Goal: Task Accomplishment & Management: Manage account settings

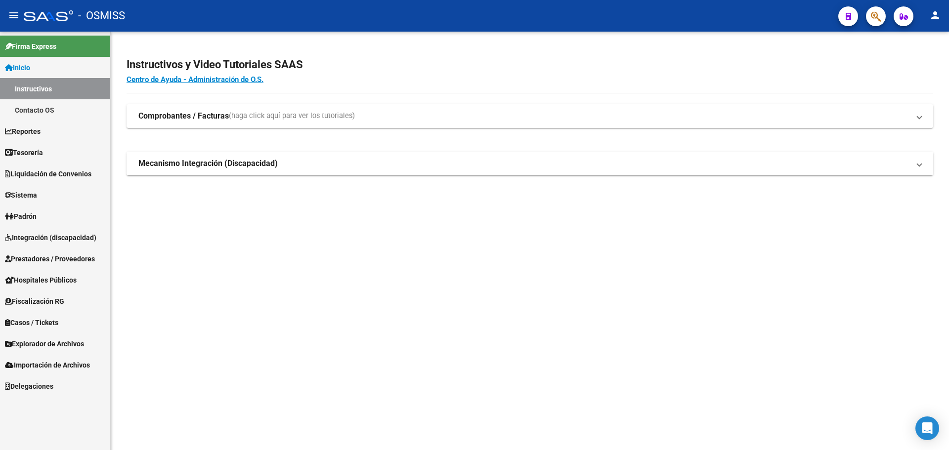
click at [592, 382] on mat-sidenav-content "Instructivos y Video Tutoriales SAAS Centro de Ayuda - Administración de O.S. C…" at bounding box center [530, 241] width 839 height 419
click at [430, 391] on mat-sidenav-content "Instructivos y Video Tutoriales SAAS Centro de Ayuda - Administración de O.S. C…" at bounding box center [530, 241] width 839 height 419
click at [43, 155] on span "Tesorería" at bounding box center [24, 152] width 38 height 11
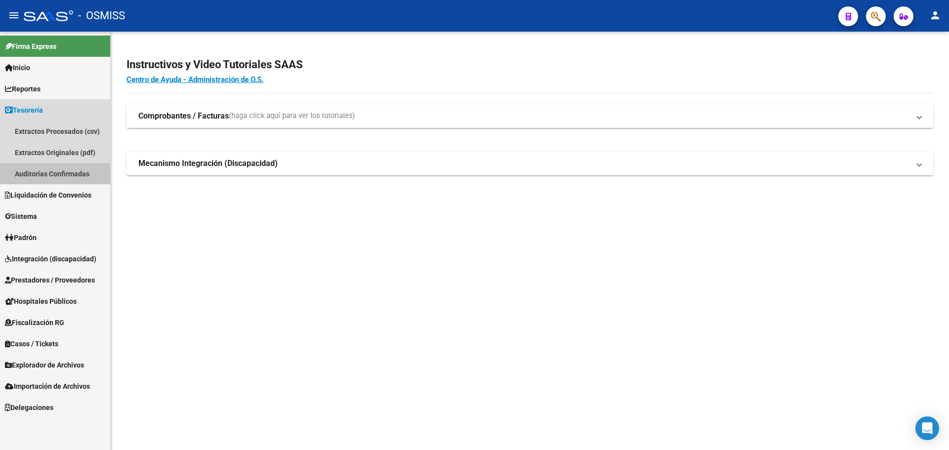
click at [39, 181] on link "Auditorías Confirmadas" at bounding box center [55, 173] width 110 height 21
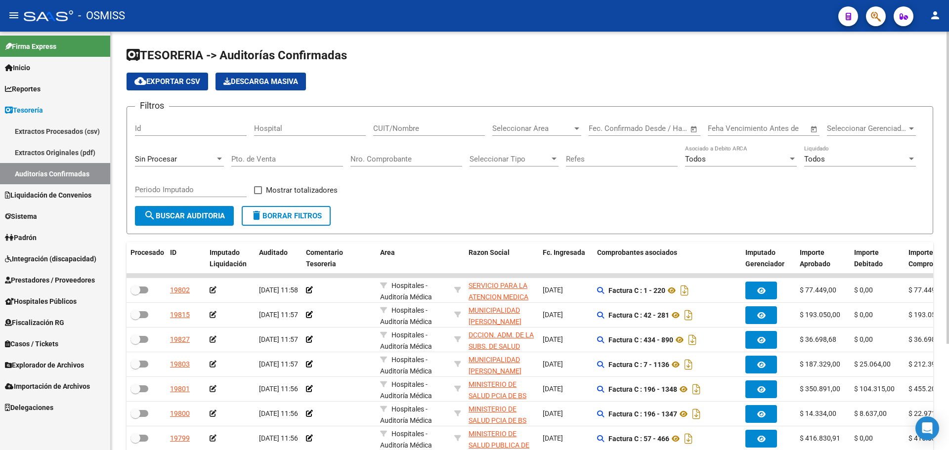
click at [429, 162] on input "Nro. Comprobante" at bounding box center [407, 159] width 112 height 9
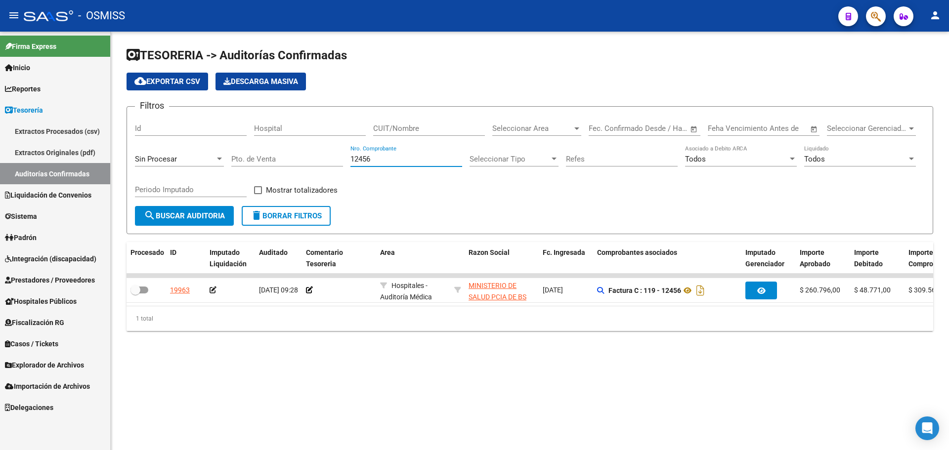
type input "12456"
click at [400, 377] on mat-sidenav-content "TESORERIA -> Auditorías Confirmadas cloud_download Exportar CSV Descarga Masiva…" at bounding box center [530, 241] width 839 height 419
drag, startPoint x: 338, startPoint y: 314, endPoint x: 308, endPoint y: 315, distance: 30.2
click at [328, 313] on div "Procesado ID Imputado Liquidación Auditado Comentario Tesoreria Area Razon Soci…" at bounding box center [530, 286] width 807 height 89
click at [410, 363] on div "TESORERIA -> Auditorías Confirmadas cloud_download Exportar CSV Descarga Masiva…" at bounding box center [530, 197] width 839 height 331
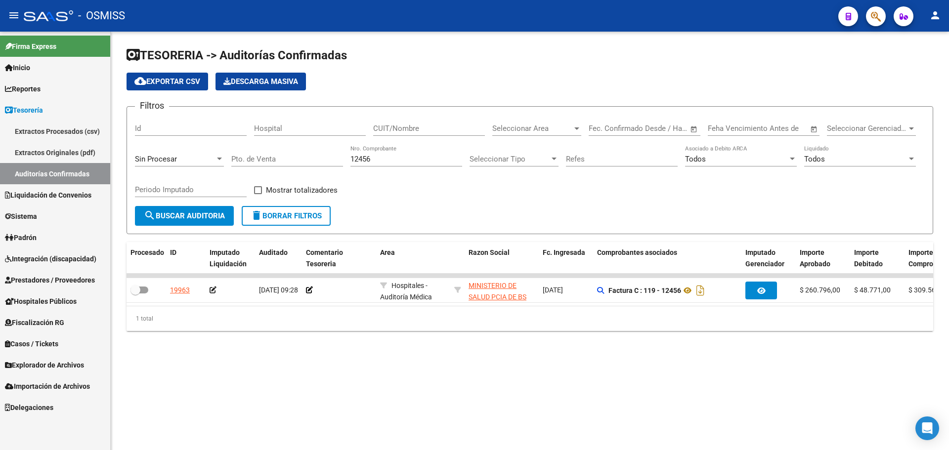
click at [479, 357] on div "TESORERIA -> Auditorías Confirmadas cloud_download Exportar CSV Descarga Masiva…" at bounding box center [530, 197] width 839 height 331
click at [481, 246] on datatable-header-cell "Razon Social" at bounding box center [502, 258] width 74 height 33
click at [259, 221] on mat-icon "delete" at bounding box center [257, 216] width 12 height 12
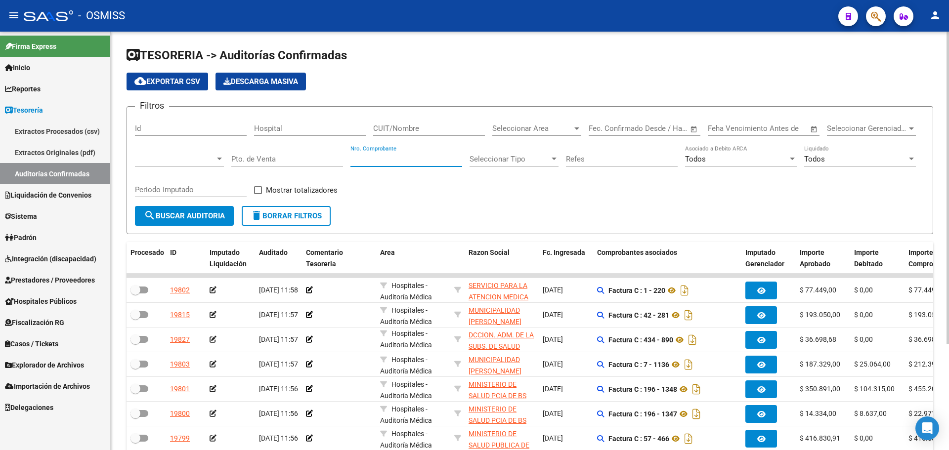
click at [430, 158] on input "Nro. Comprobante" at bounding box center [407, 159] width 112 height 9
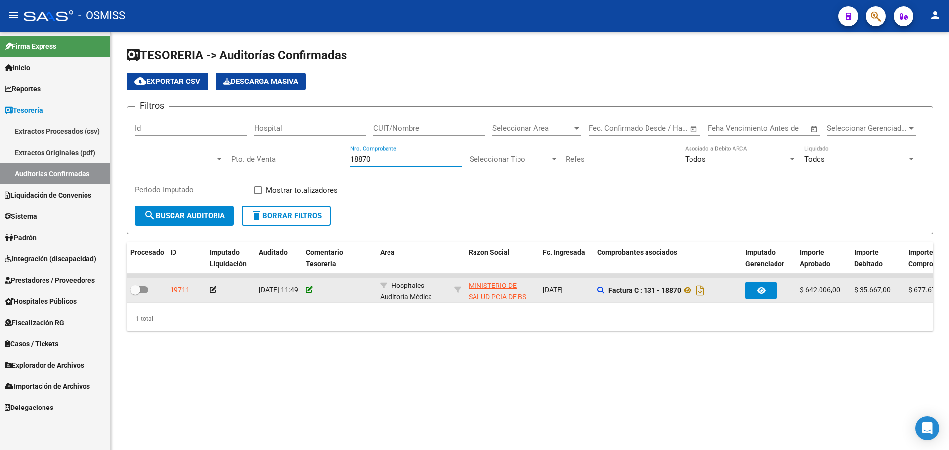
type input "18870"
click at [309, 289] on icon at bounding box center [309, 290] width 7 height 7
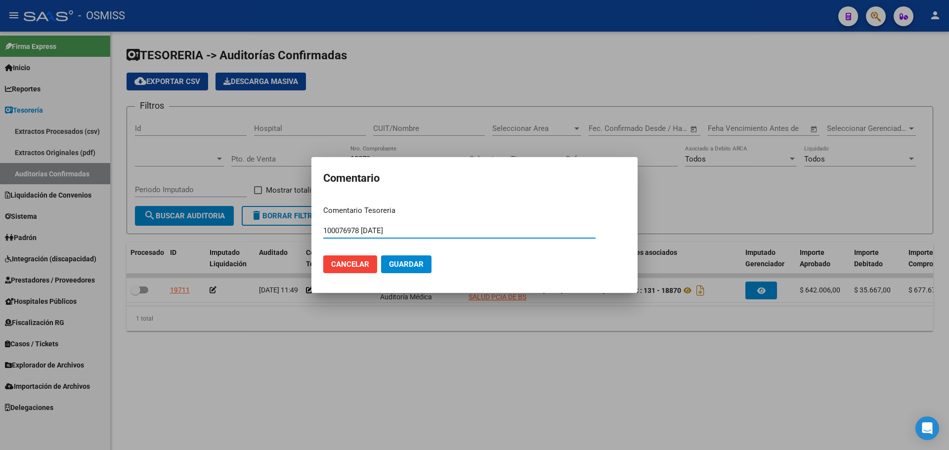
drag, startPoint x: 428, startPoint y: 234, endPoint x: 256, endPoint y: 233, distance: 171.6
click at [256, 233] on div "Comentario Comentario Tesoreria 100076978 [DATE] Ingresar el comentario Cancela…" at bounding box center [474, 225] width 949 height 450
type input "100076978 [DATE]"
click at [422, 262] on span "Guardar" at bounding box center [406, 264] width 35 height 9
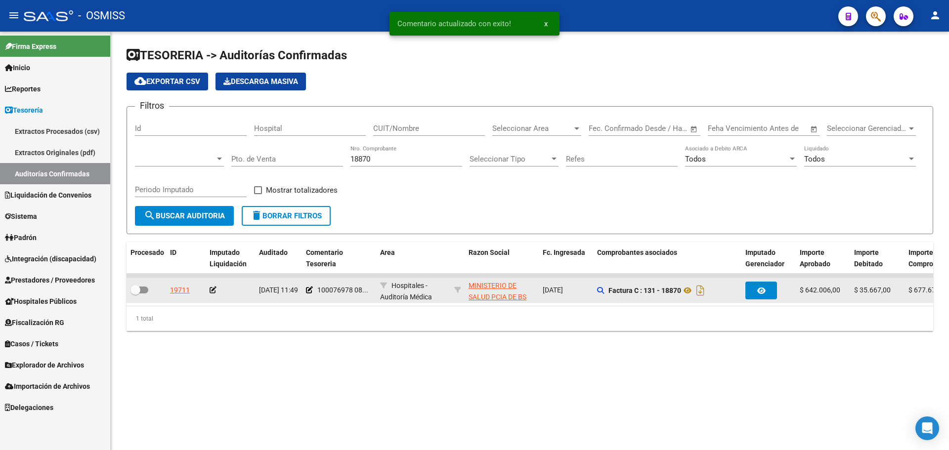
click at [214, 283] on datatable-body-cell at bounding box center [230, 290] width 49 height 24
click at [216, 287] on icon at bounding box center [213, 290] width 7 height 7
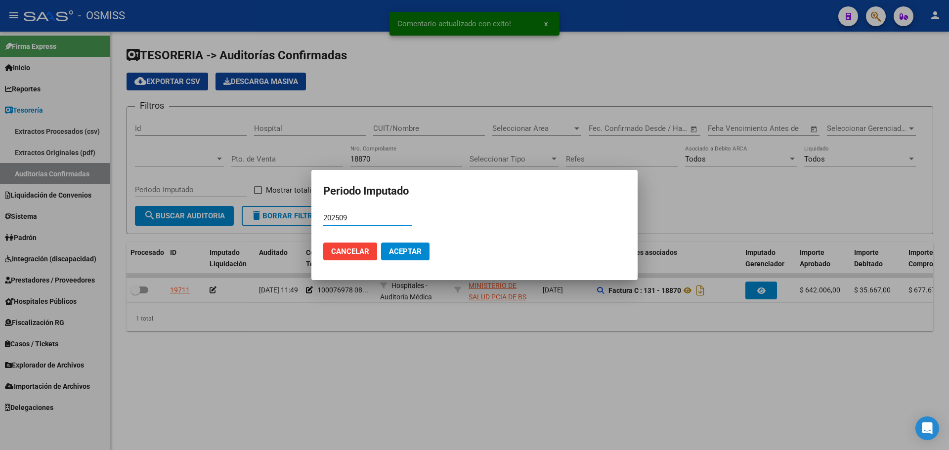
type input "202509"
click at [405, 256] on button "Aceptar" at bounding box center [405, 252] width 48 height 18
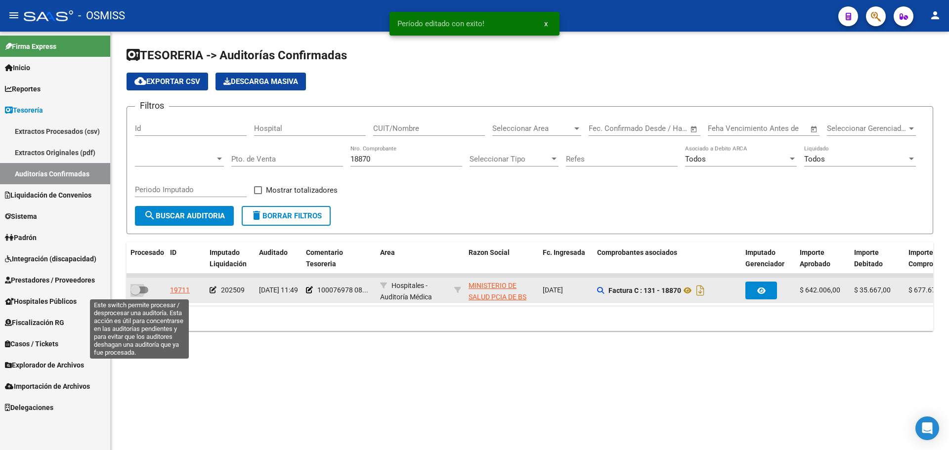
click at [147, 288] on span at bounding box center [140, 290] width 18 height 7
click at [135, 294] on input "checkbox" at bounding box center [135, 294] width 0 height 0
checkbox input "true"
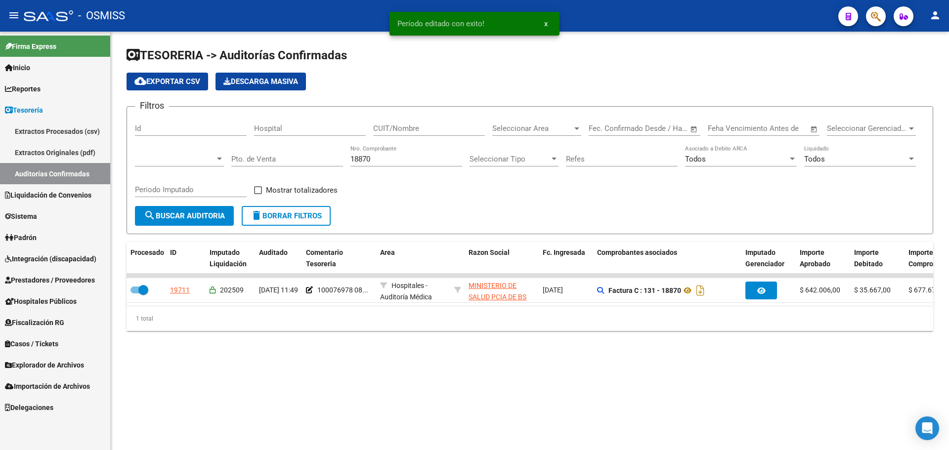
drag, startPoint x: 383, startPoint y: 159, endPoint x: 419, endPoint y: 149, distance: 37.0
click at [384, 159] on input "18870" at bounding box center [407, 159] width 112 height 9
type input "18871"
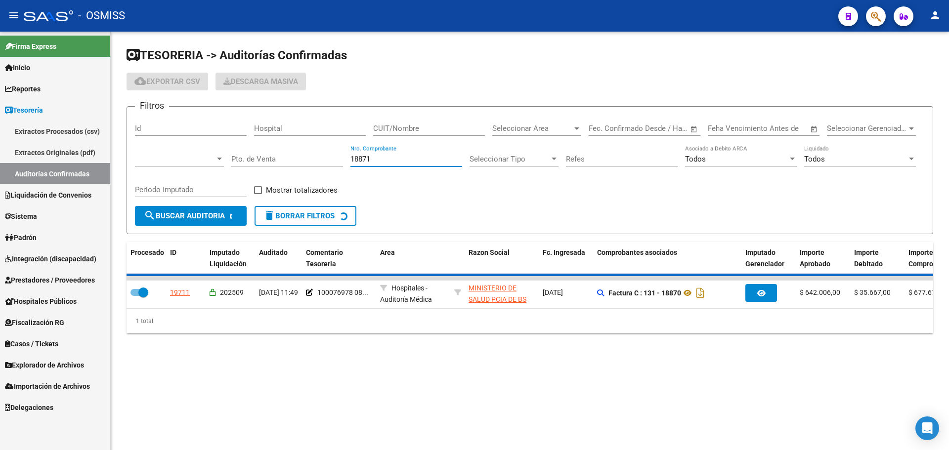
checkbox input "false"
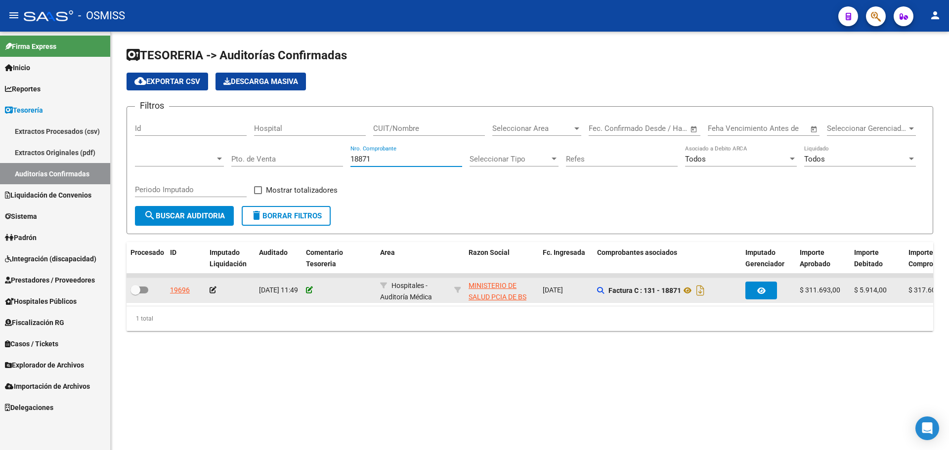
type input "18871"
click at [309, 292] on icon at bounding box center [309, 290] width 7 height 7
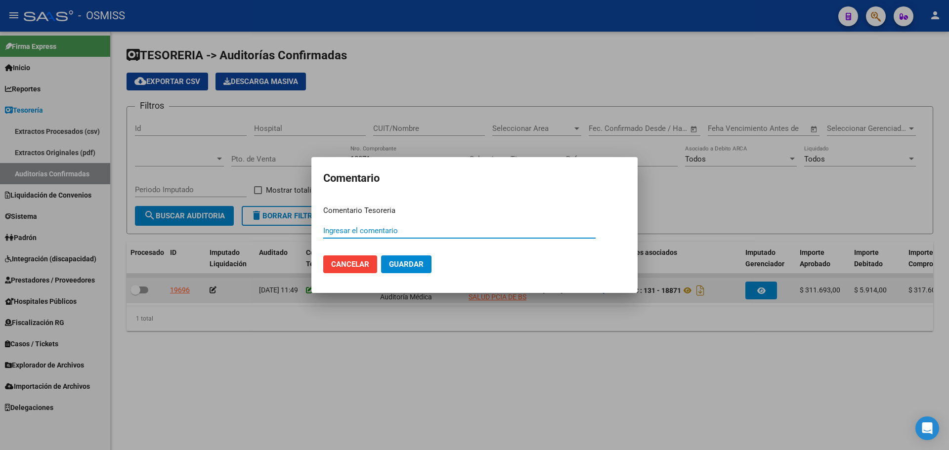
paste input "100076978 [DATE]"
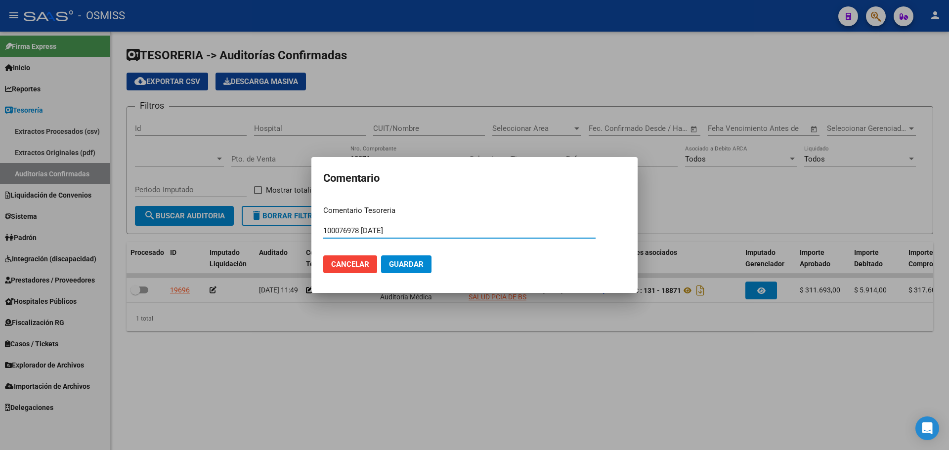
type input "100076978 [DATE]"
click at [415, 263] on span "Guardar" at bounding box center [406, 264] width 35 height 9
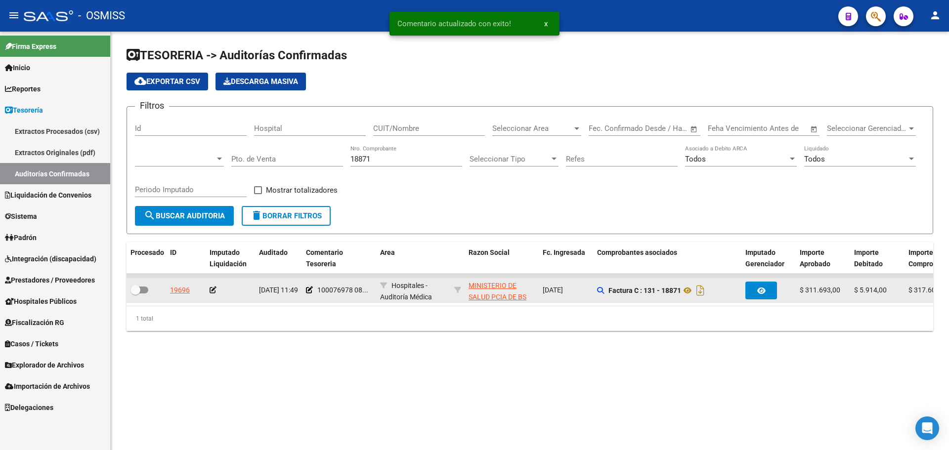
click at [215, 291] on icon at bounding box center [213, 290] width 7 height 7
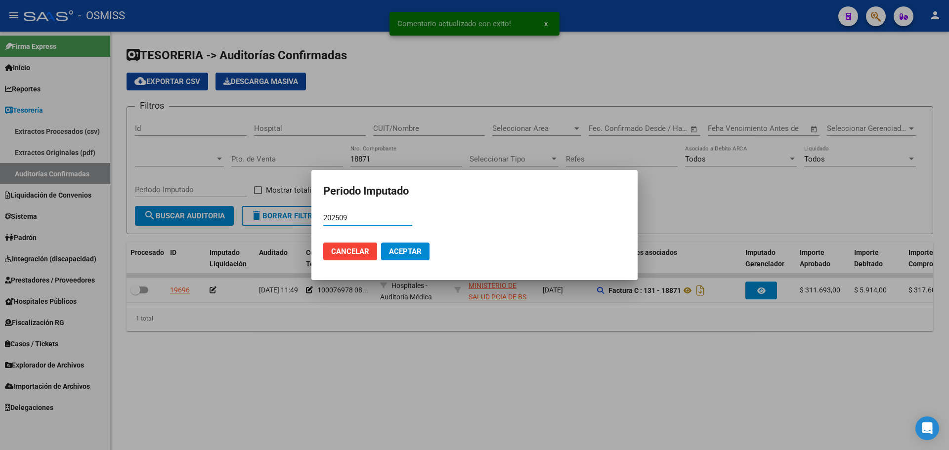
type input "202509"
click at [390, 247] on span "Aceptar" at bounding box center [405, 251] width 33 height 9
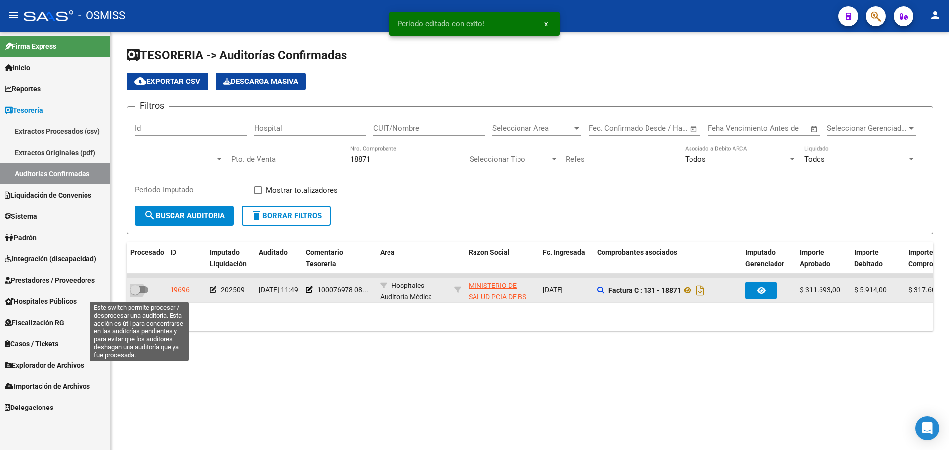
click at [143, 292] on span at bounding box center [140, 290] width 18 height 7
click at [135, 294] on input "checkbox" at bounding box center [135, 294] width 0 height 0
checkbox input "true"
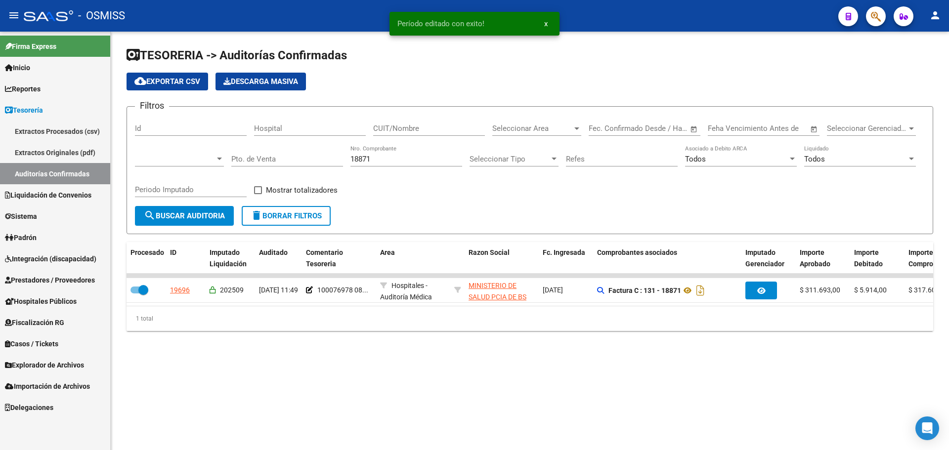
click at [408, 168] on div "18871 Nro. Comprobante" at bounding box center [407, 160] width 112 height 31
click at [403, 159] on input "18871" at bounding box center [407, 159] width 112 height 9
type input "18872"
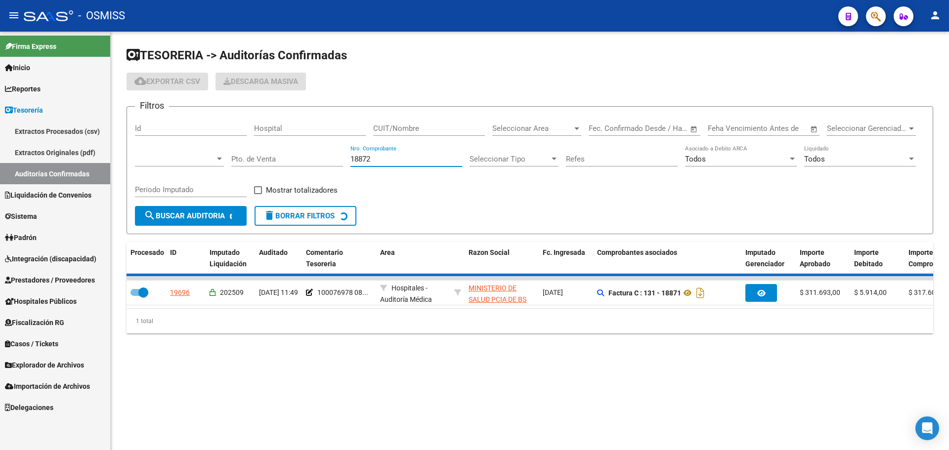
checkbox input "false"
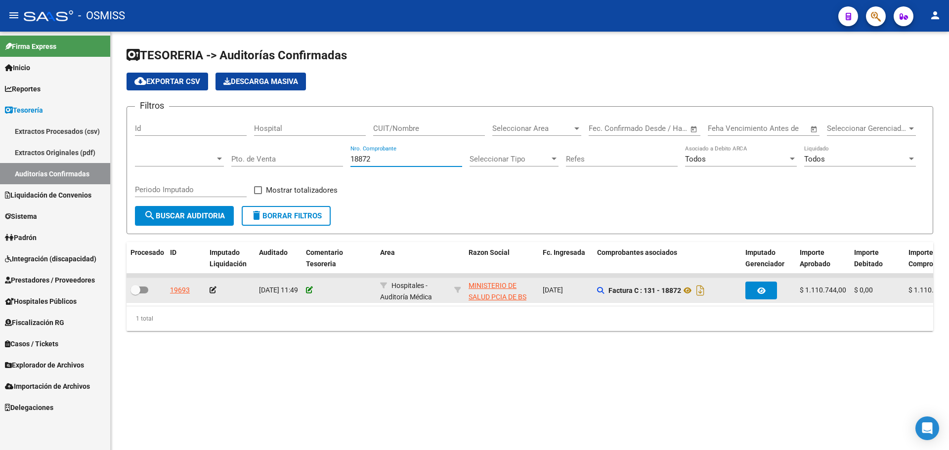
type input "18872"
click at [311, 291] on icon at bounding box center [309, 290] width 7 height 7
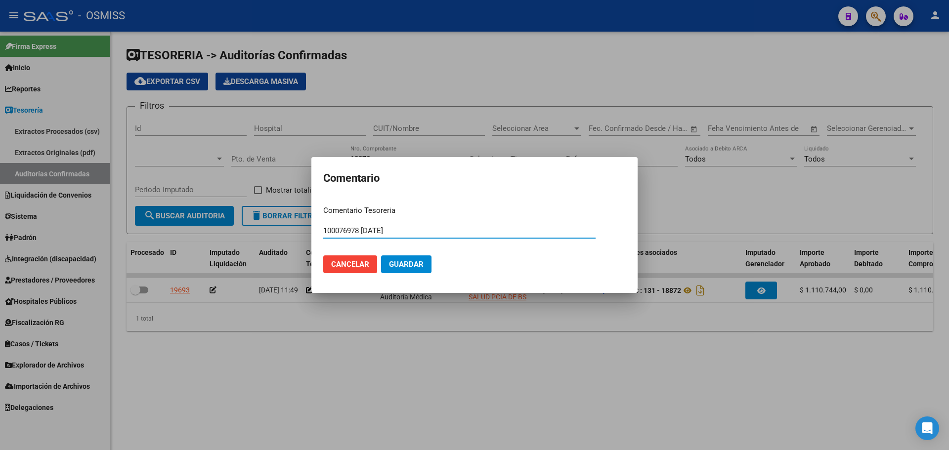
type input "100076978 [DATE]"
click at [415, 260] on span "Guardar" at bounding box center [406, 264] width 35 height 9
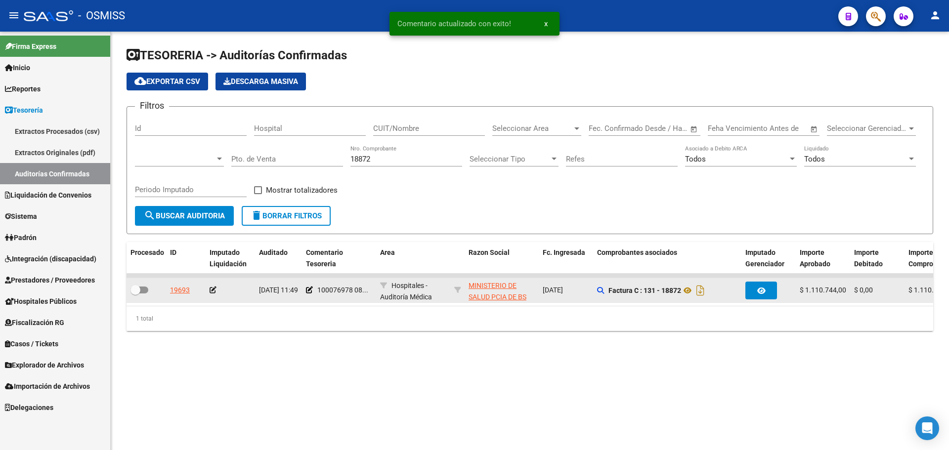
click at [214, 291] on icon at bounding box center [213, 290] width 7 height 7
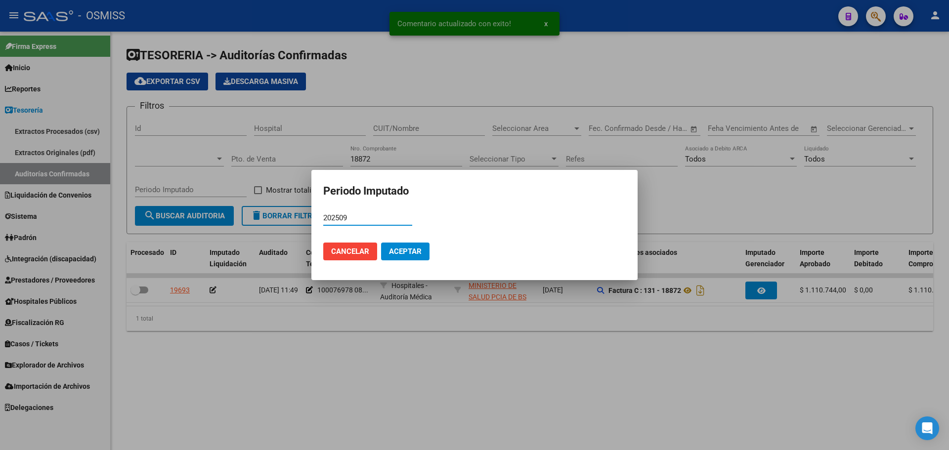
type input "202509"
click at [415, 249] on span "Aceptar" at bounding box center [405, 251] width 33 height 9
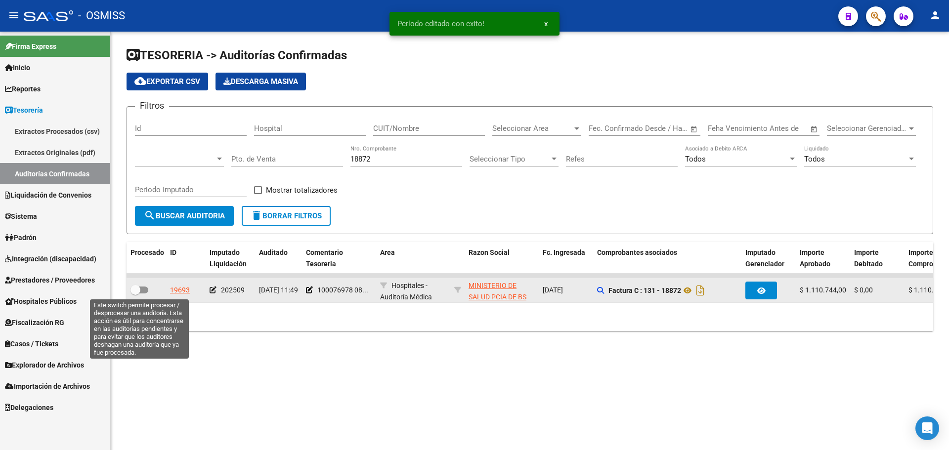
click at [144, 294] on label at bounding box center [140, 290] width 18 height 12
click at [135, 294] on input "checkbox" at bounding box center [135, 294] width 0 height 0
checkbox input "true"
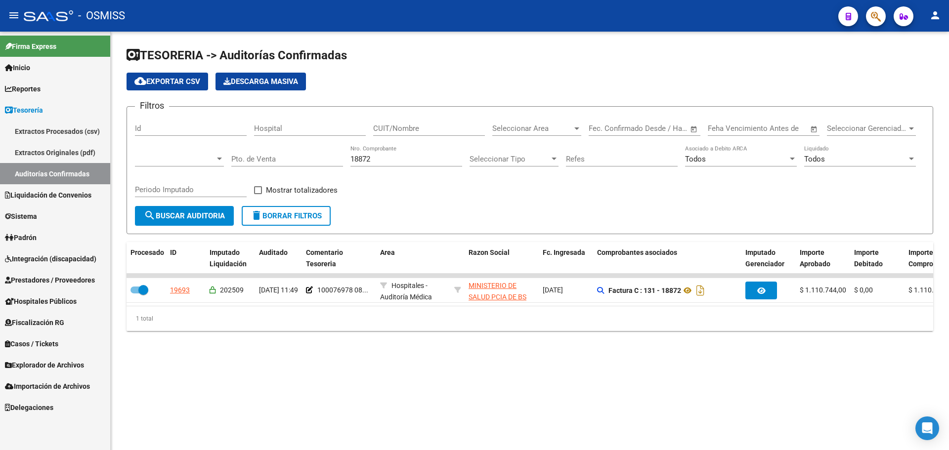
drag, startPoint x: 401, startPoint y: 165, endPoint x: 307, endPoint y: 156, distance: 93.8
click at [307, 156] on div "Filtros Id Hospital CUIT/Nombre Seleccionar Area Seleccionar Area Fecha inicio …" at bounding box center [530, 160] width 790 height 91
click at [449, 166] on div "18872 Nro. Comprobante" at bounding box center [407, 155] width 112 height 21
drag, startPoint x: 407, startPoint y: 159, endPoint x: 0, endPoint y: 129, distance: 408.1
click at [76, 134] on mat-sidenav-container "Firma Express Inicio Instructivos Contacto OS Reportes Ingresos Percibidos Anál…" at bounding box center [474, 241] width 949 height 419
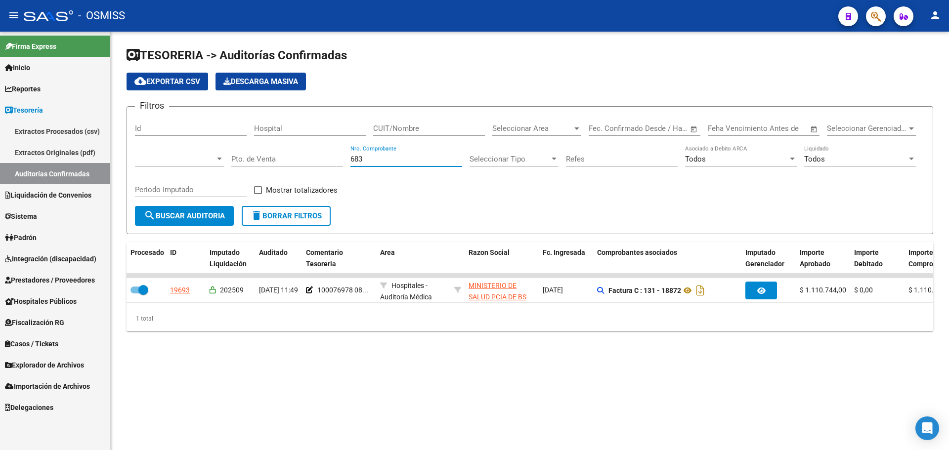
type input "6835"
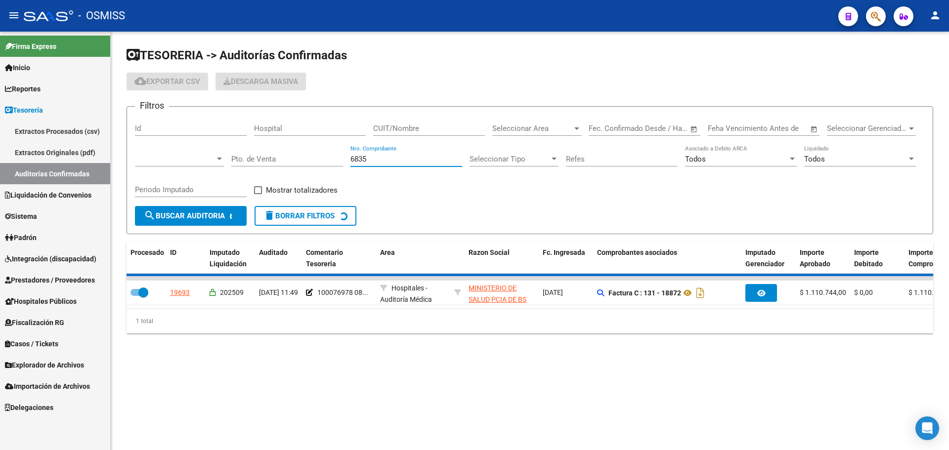
checkbox input "false"
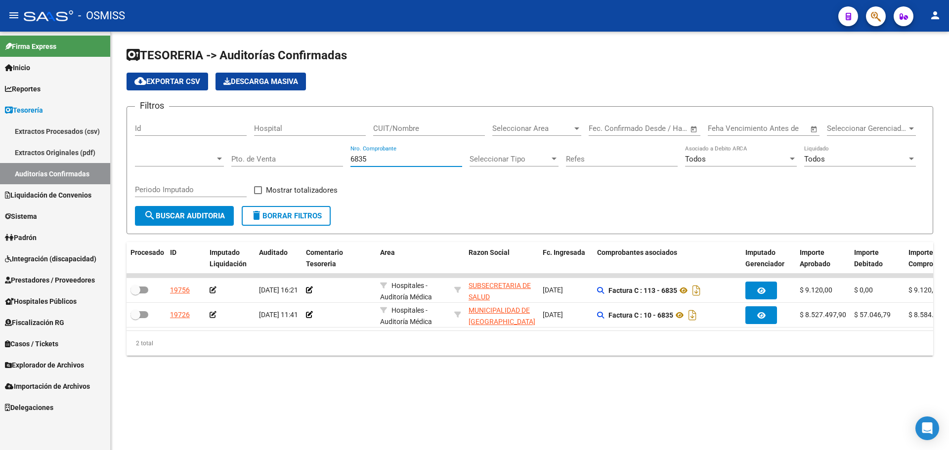
type input "6835"
click at [431, 366] on div "TESORERIA -> Auditorías Confirmadas cloud_download Exportar CSV Descarga Masiva…" at bounding box center [530, 210] width 839 height 356
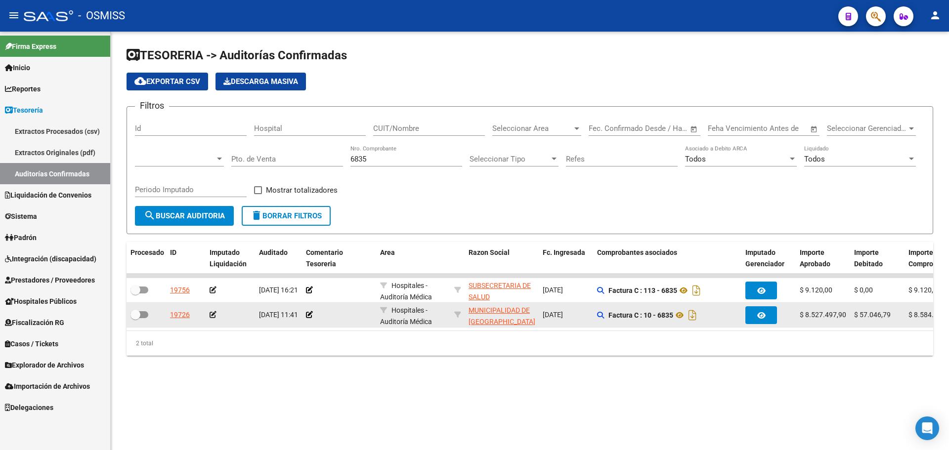
click at [309, 309] on datatable-body-cell at bounding box center [339, 315] width 74 height 24
click at [311, 313] on icon at bounding box center [309, 315] width 7 height 7
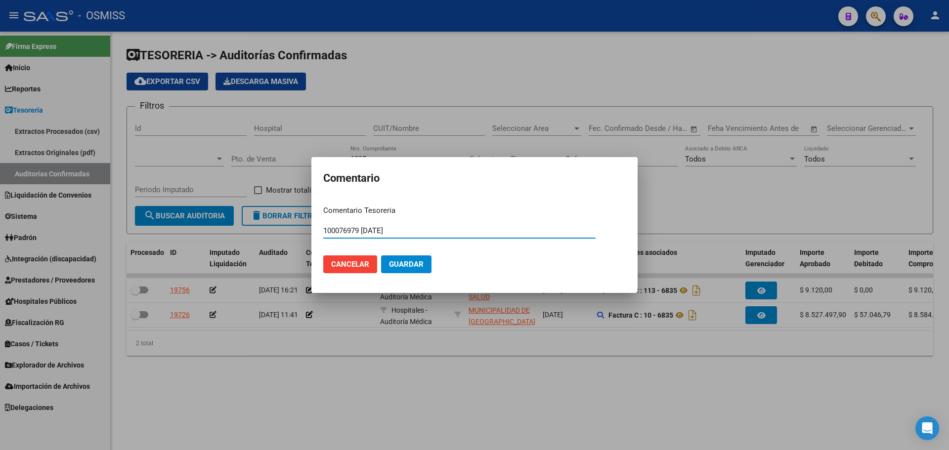
drag, startPoint x: 411, startPoint y: 230, endPoint x: 127, endPoint y: 206, distance: 285.9
click at [127, 206] on div "Comentario Comentario Tesoreria 100076979 [DATE] Ingresar el comentario Cancela…" at bounding box center [474, 225] width 949 height 450
type input "100076979 [DATE]"
click at [415, 268] on span "Guardar" at bounding box center [406, 264] width 35 height 9
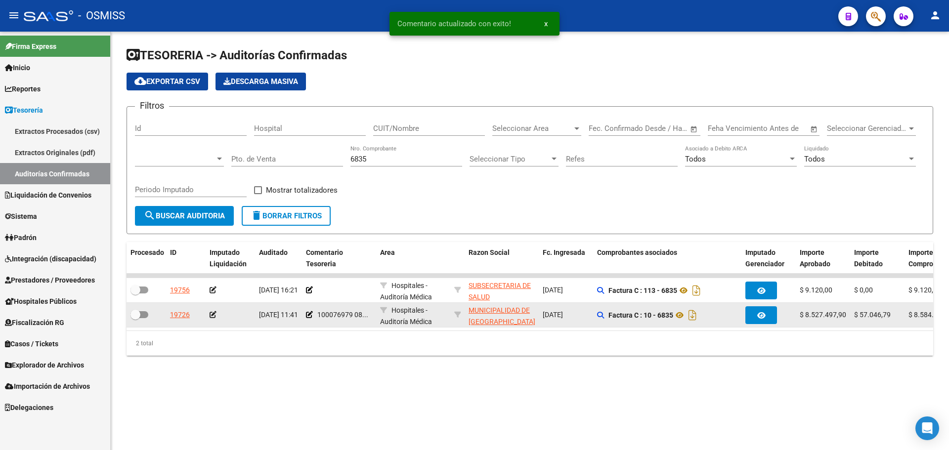
click at [215, 317] on icon at bounding box center [213, 315] width 7 height 7
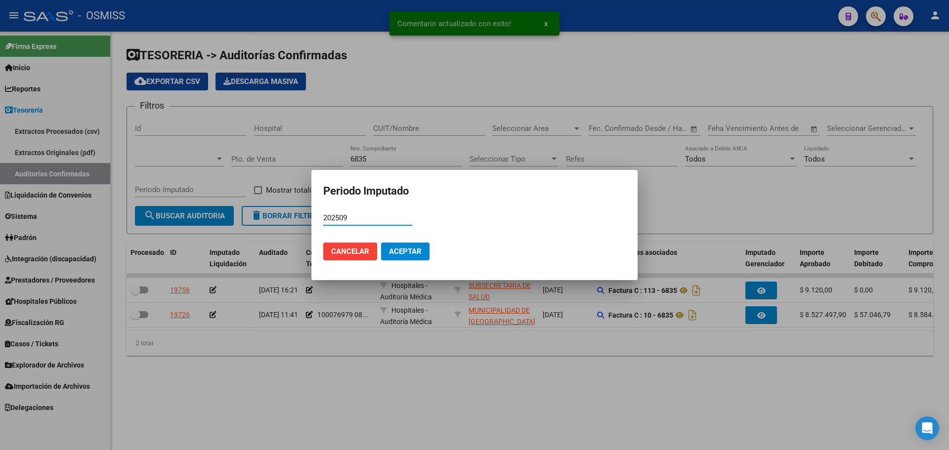
type input "202509"
click at [389, 253] on span "Aceptar" at bounding box center [405, 251] width 33 height 9
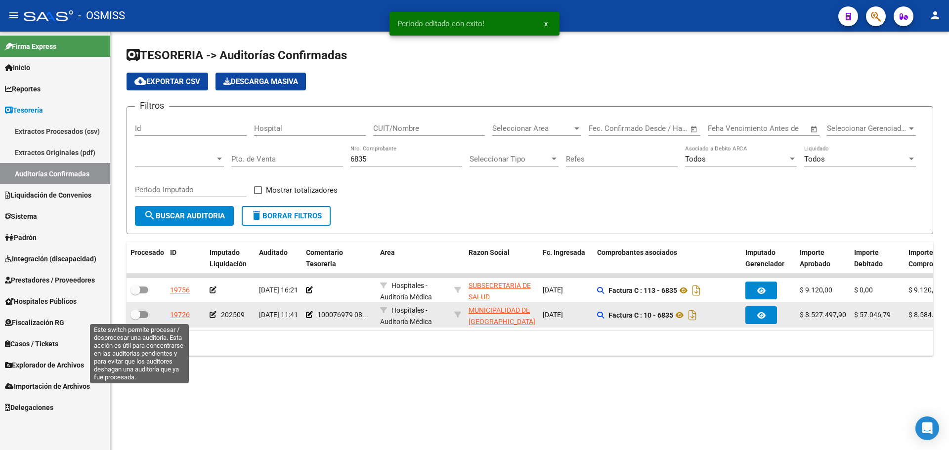
click at [144, 314] on span at bounding box center [140, 315] width 18 height 7
click at [135, 318] on input "checkbox" at bounding box center [135, 318] width 0 height 0
checkbox input "true"
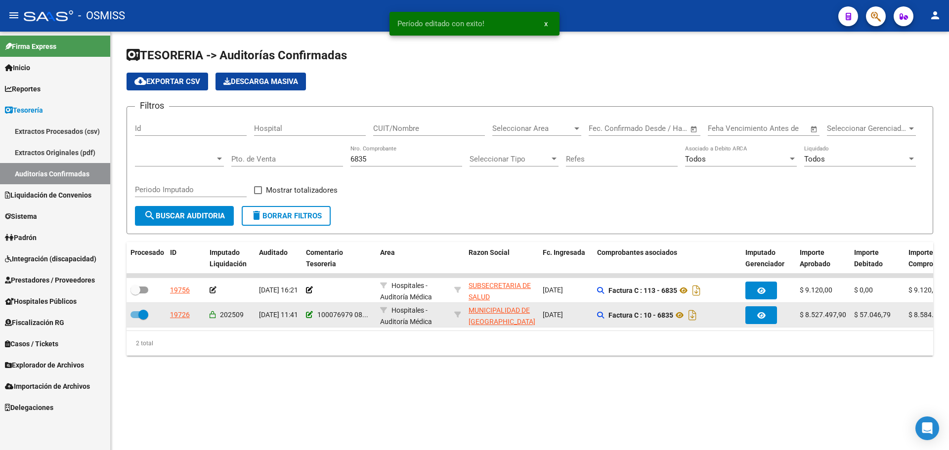
click at [309, 315] on icon at bounding box center [309, 315] width 7 height 7
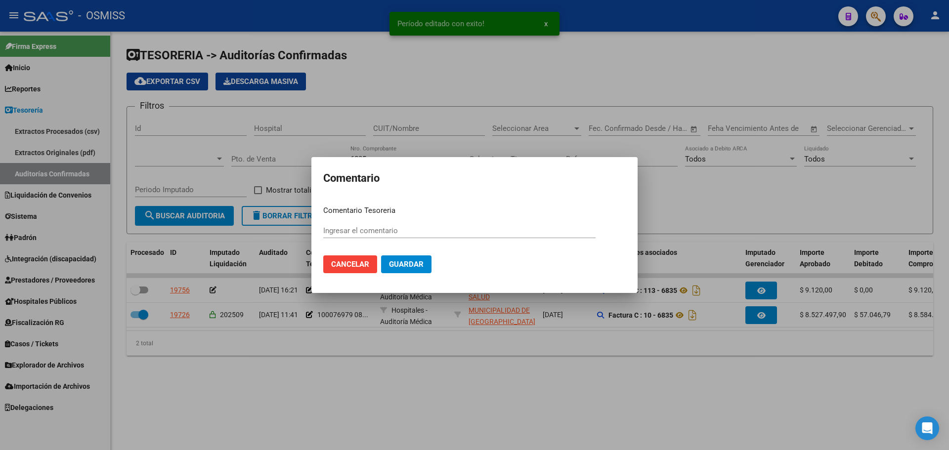
type input "100076979 [DATE]"
drag, startPoint x: 415, startPoint y: 229, endPoint x: 228, endPoint y: 199, distance: 189.4
click at [228, 199] on div "Período editado con exito! x Comentario Comentario Tesoreria 100076979 [DATE] I…" at bounding box center [474, 225] width 949 height 450
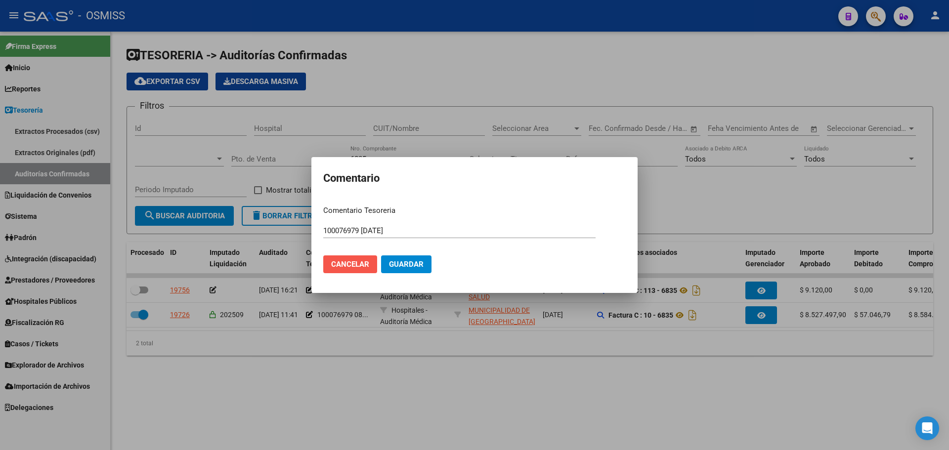
click at [334, 267] on span "Cancelar" at bounding box center [350, 264] width 38 height 9
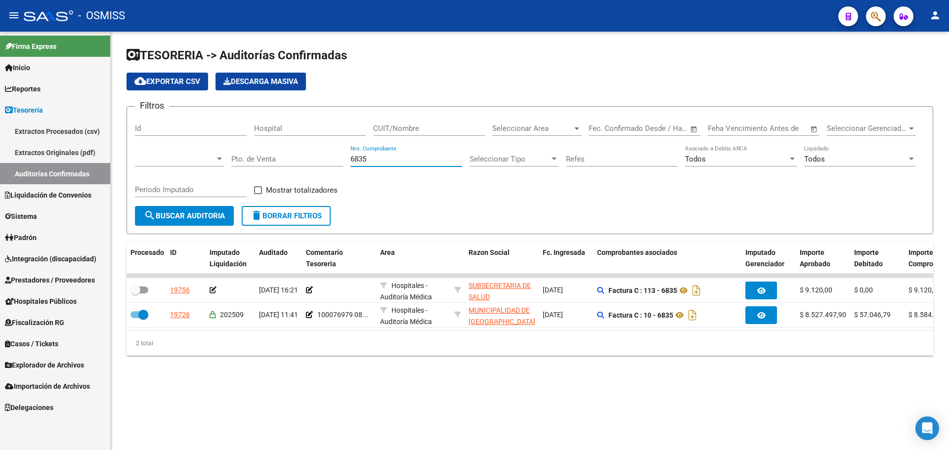
drag, startPoint x: 396, startPoint y: 160, endPoint x: 69, endPoint y: 152, distance: 326.5
click at [69, 152] on mat-sidenav-container "Firma Express Inicio Instructivos Contacto OS Reportes Ingresos Percibidos Anál…" at bounding box center [474, 241] width 949 height 419
type input "1505"
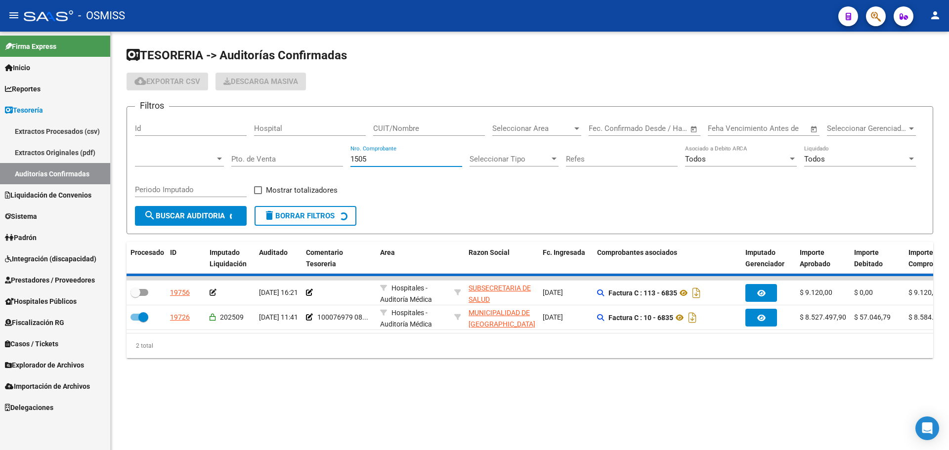
checkbox input "false"
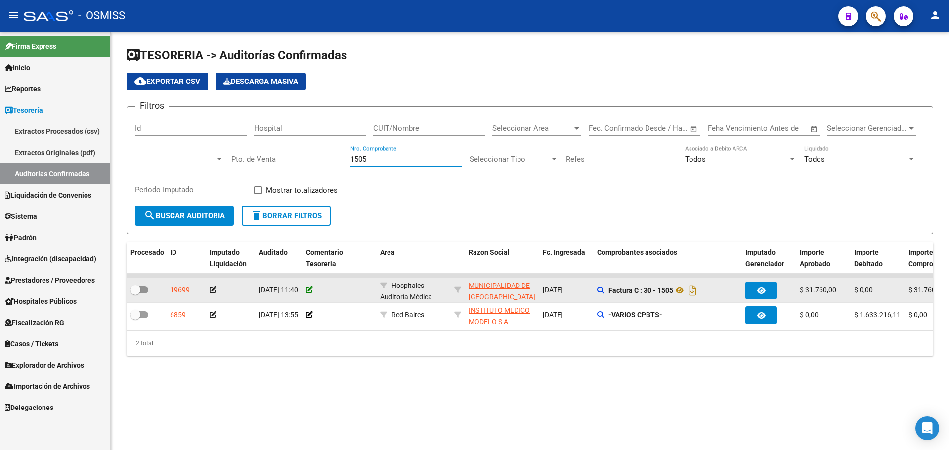
type input "1505"
click at [311, 287] on icon at bounding box center [309, 290] width 7 height 7
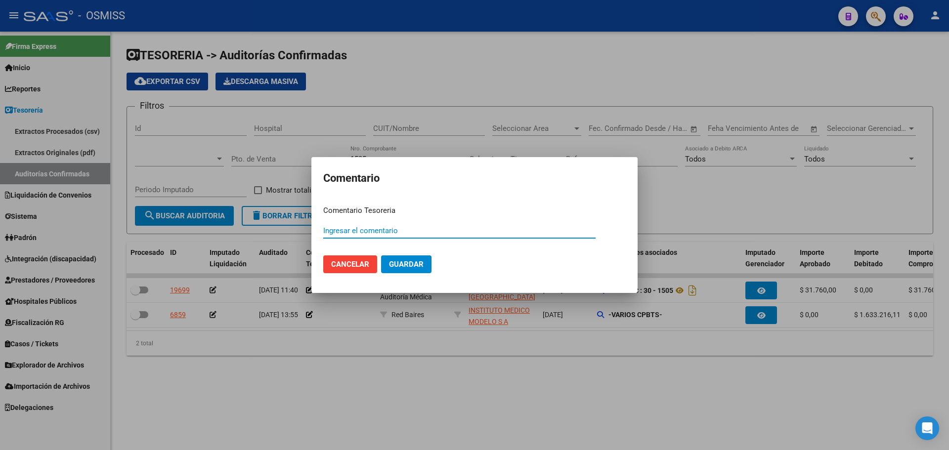
paste input "100076979 [DATE]"
type input "100076979 [DATE]"
click at [403, 262] on span "Guardar" at bounding box center [406, 264] width 35 height 9
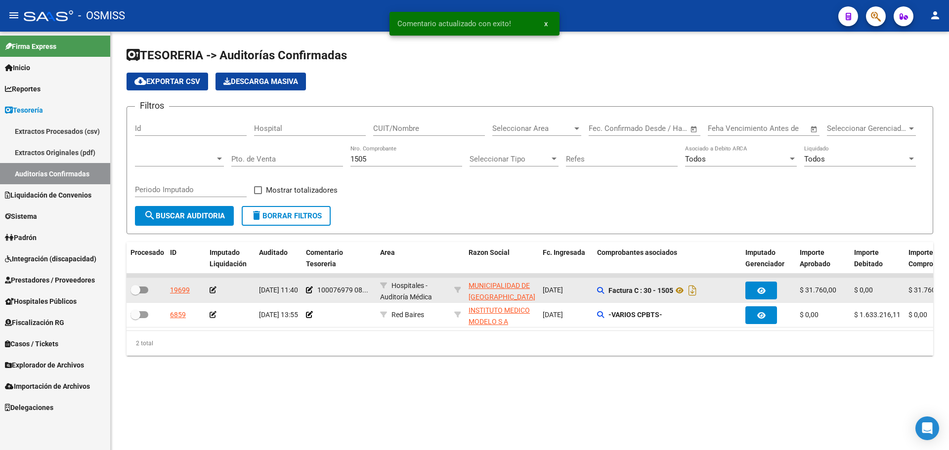
click at [213, 292] on icon at bounding box center [213, 290] width 7 height 7
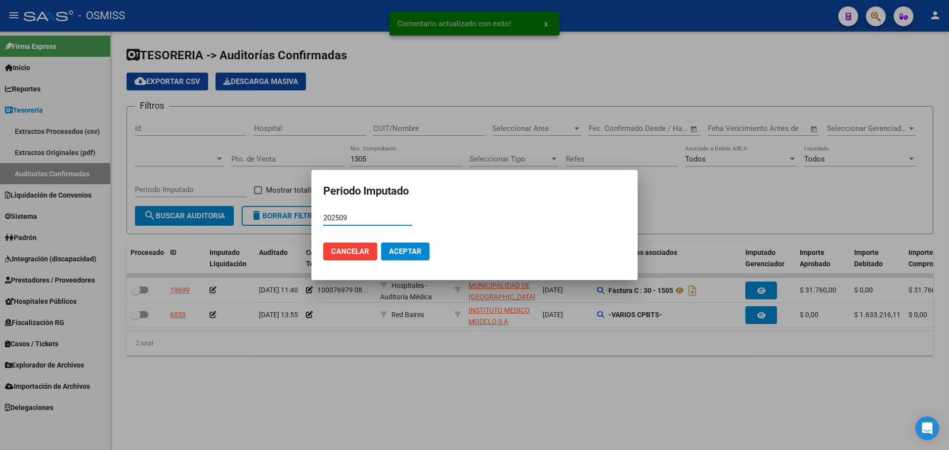
type input "202509"
click at [402, 246] on button "Aceptar" at bounding box center [405, 252] width 48 height 18
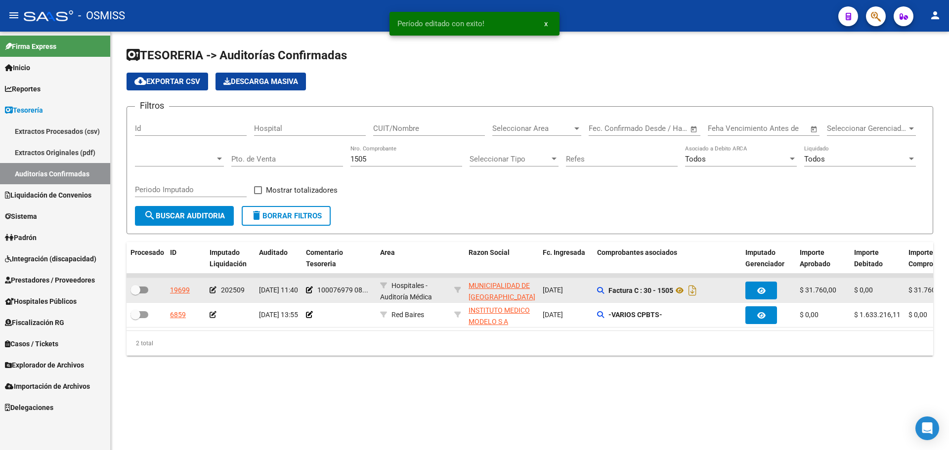
click at [131, 293] on span at bounding box center [136, 290] width 10 height 10
click at [135, 294] on input "checkbox" at bounding box center [135, 294] width 0 height 0
checkbox input "true"
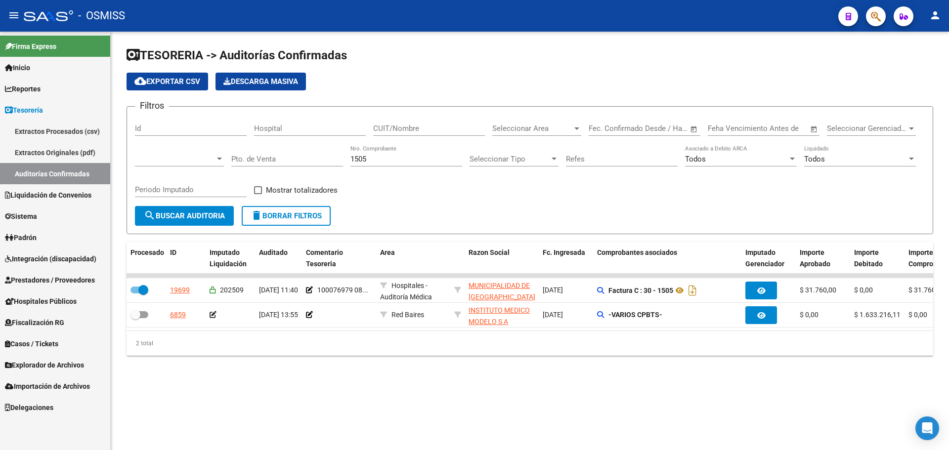
click at [376, 165] on div "1505 Nro. Comprobante" at bounding box center [407, 155] width 112 height 21
drag, startPoint x: 376, startPoint y: 164, endPoint x: 298, endPoint y: 162, distance: 77.7
click at [298, 162] on div "Filtros Id Hospital CUIT/Nombre Seleccionar Area Seleccionar Area Fecha inicio …" at bounding box center [530, 160] width 790 height 91
click at [364, 164] on div "1505 Nro. Comprobante" at bounding box center [407, 155] width 112 height 21
drag, startPoint x: 370, startPoint y: 163, endPoint x: 318, endPoint y: 164, distance: 51.4
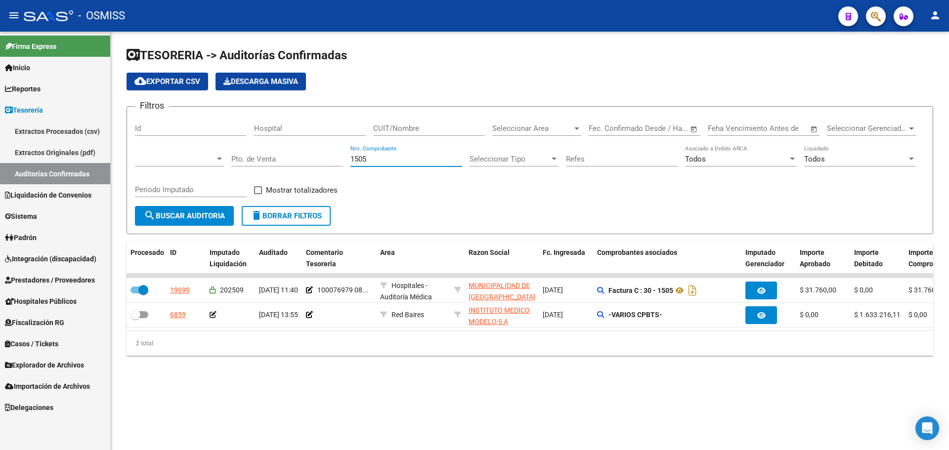
click at [318, 164] on div "Filtros Id Hospital CUIT/Nombre Seleccionar Area Seleccionar Area Fecha inicio …" at bounding box center [530, 160] width 790 height 91
type input "1136"
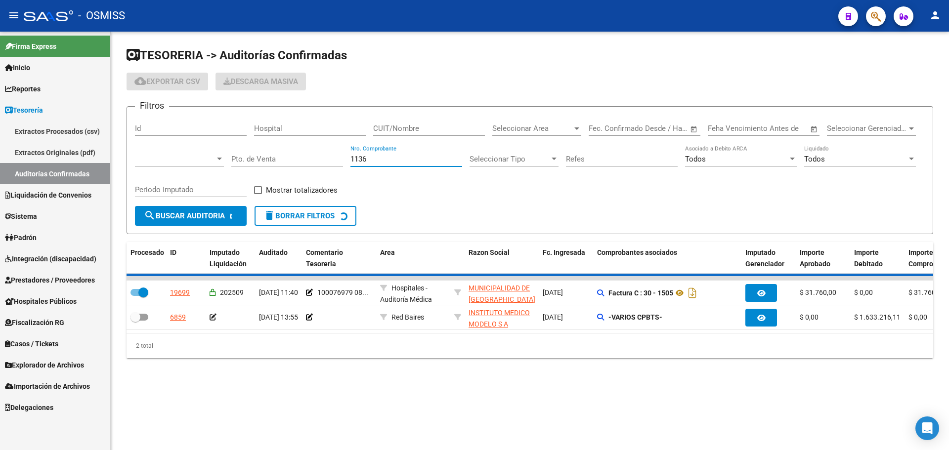
checkbox input "false"
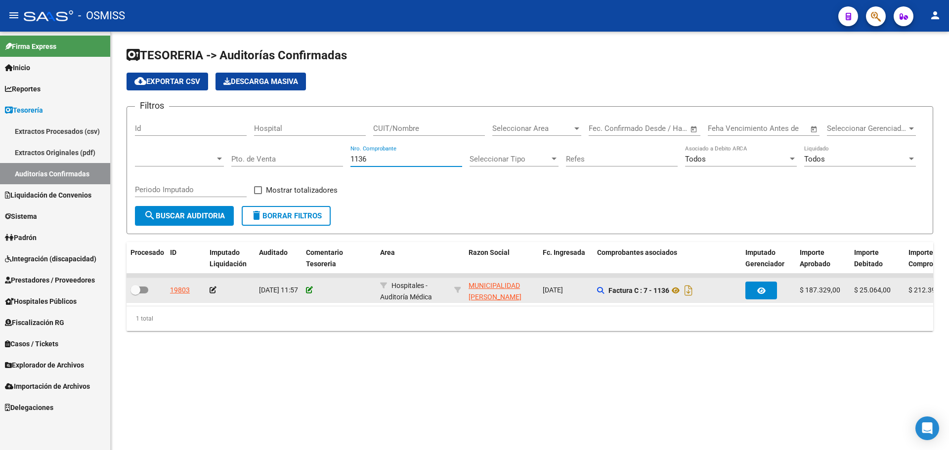
type input "1136"
click at [312, 292] on icon at bounding box center [309, 290] width 7 height 7
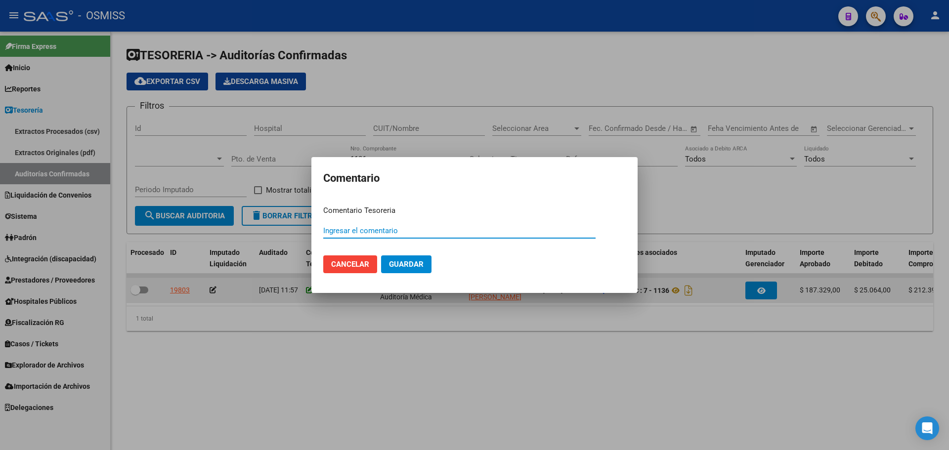
paste input "100076980"
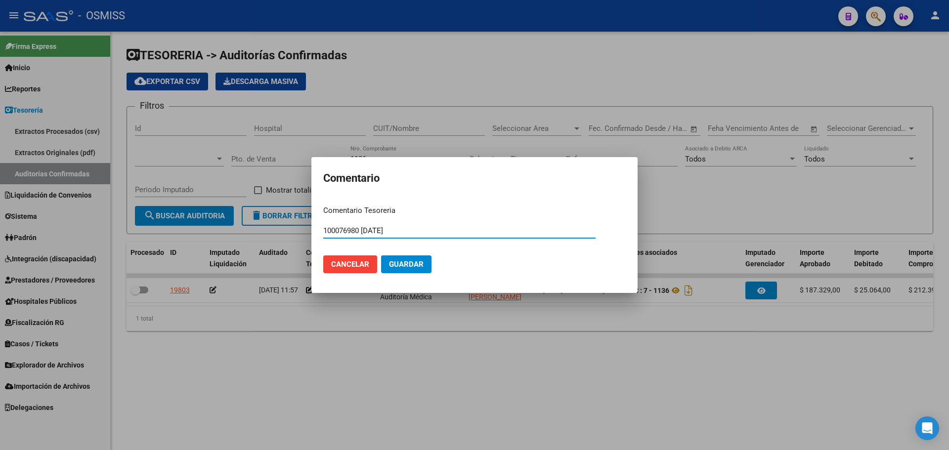
type input "100076980 [DATE]"
click at [415, 269] on span "Guardar" at bounding box center [406, 264] width 35 height 9
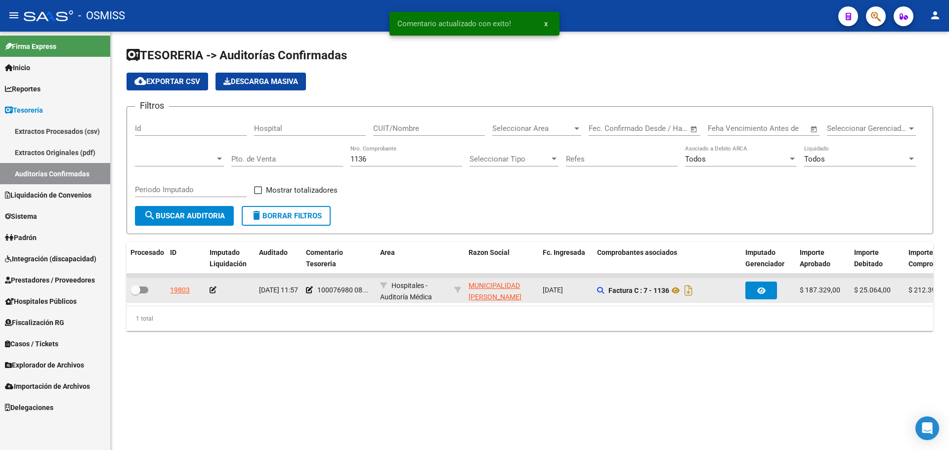
click at [215, 289] on icon at bounding box center [213, 290] width 7 height 7
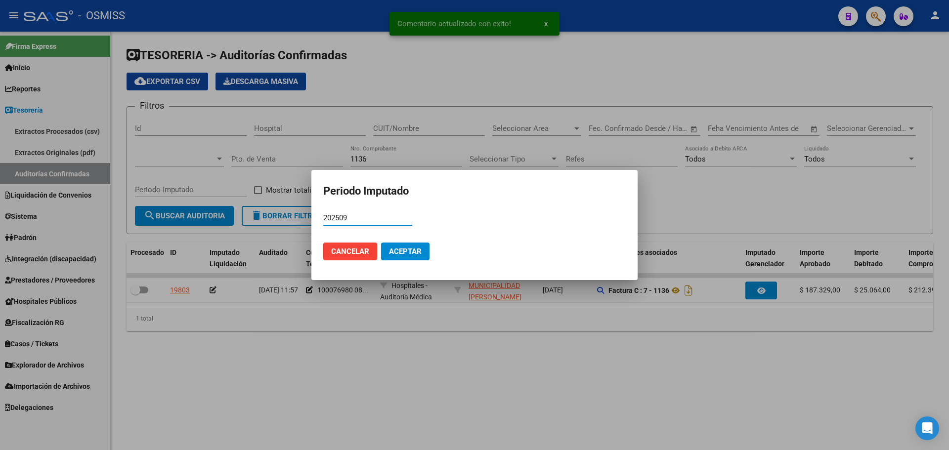
type input "202509"
click at [403, 254] on span "Aceptar" at bounding box center [405, 251] width 33 height 9
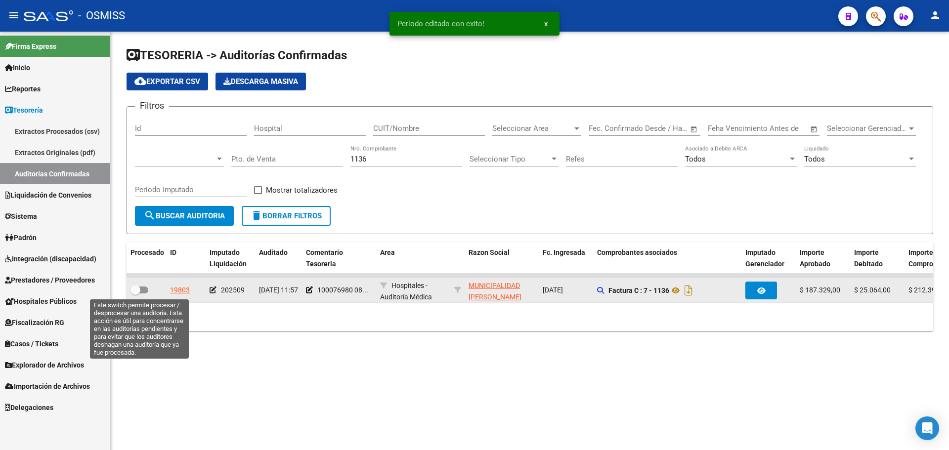
click at [140, 290] on span at bounding box center [136, 290] width 10 height 10
click at [135, 294] on input "checkbox" at bounding box center [135, 294] width 0 height 0
checkbox input "true"
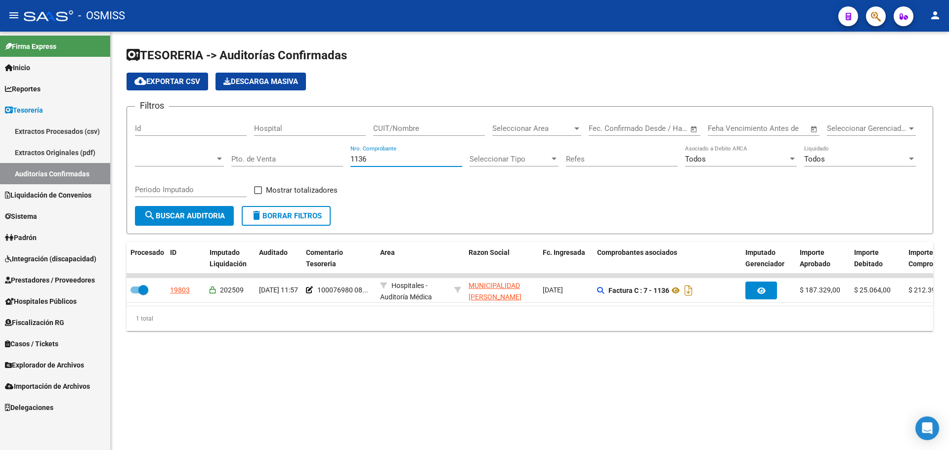
drag, startPoint x: 381, startPoint y: 157, endPoint x: 235, endPoint y: 130, distance: 148.4
click at [237, 129] on div "Filtros Id Hospital CUIT/Nombre Seleccionar Area Seleccionar Area Fecha inicio …" at bounding box center [530, 160] width 790 height 91
type input "3775"
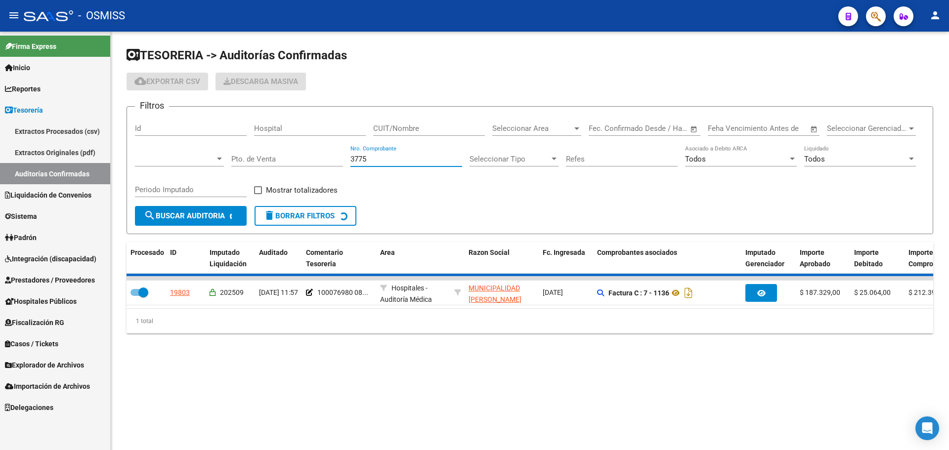
checkbox input "false"
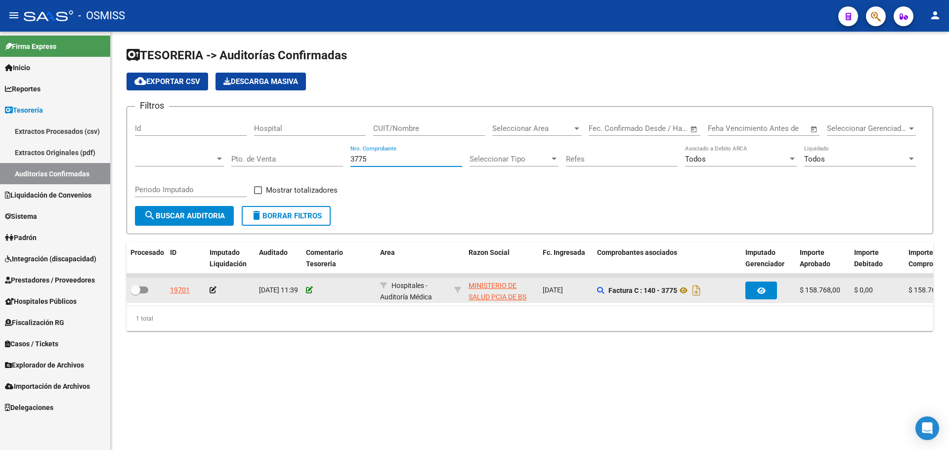
type input "3775"
click at [310, 290] on icon at bounding box center [309, 290] width 7 height 7
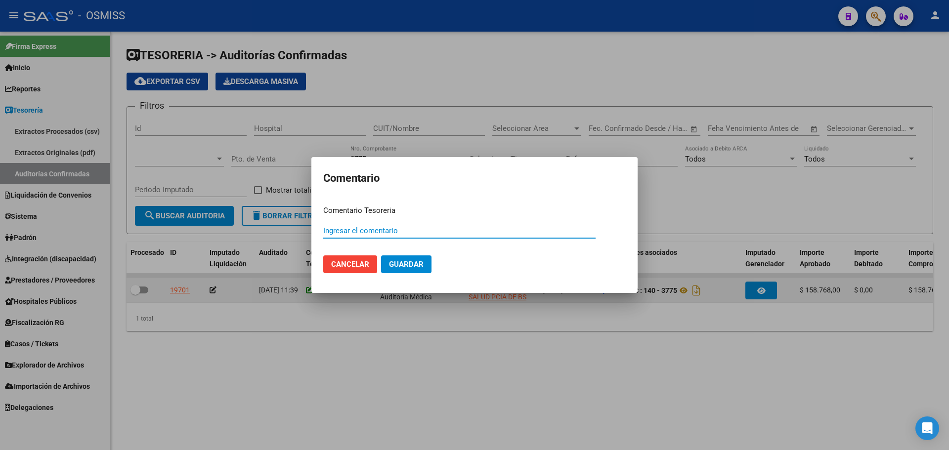
paste input "100076981"
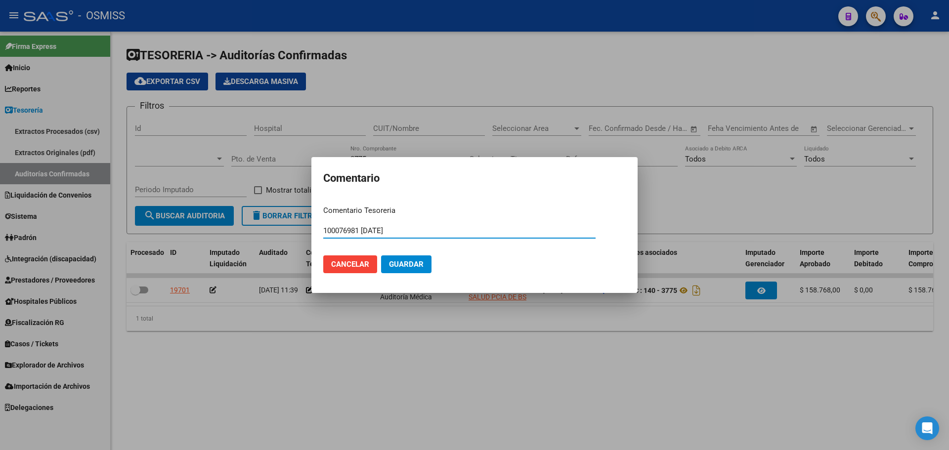
drag, startPoint x: 448, startPoint y: 233, endPoint x: 197, endPoint y: 208, distance: 252.9
click at [197, 208] on div "Comentario Comentario Tesoreria 100076981 [DATE] Ingresar el comentario Cancela…" at bounding box center [474, 225] width 949 height 450
type input "100076981 [DATE]"
click at [401, 263] on span "Guardar" at bounding box center [406, 264] width 35 height 9
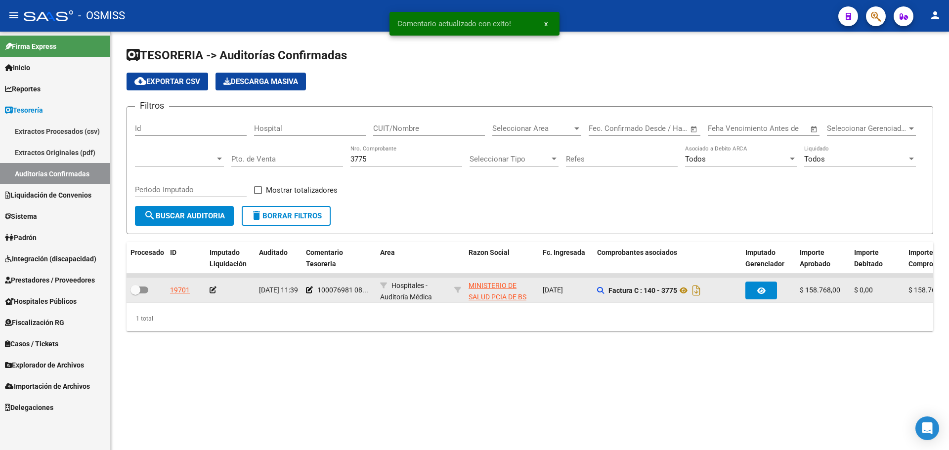
click at [216, 288] on icon at bounding box center [213, 290] width 7 height 7
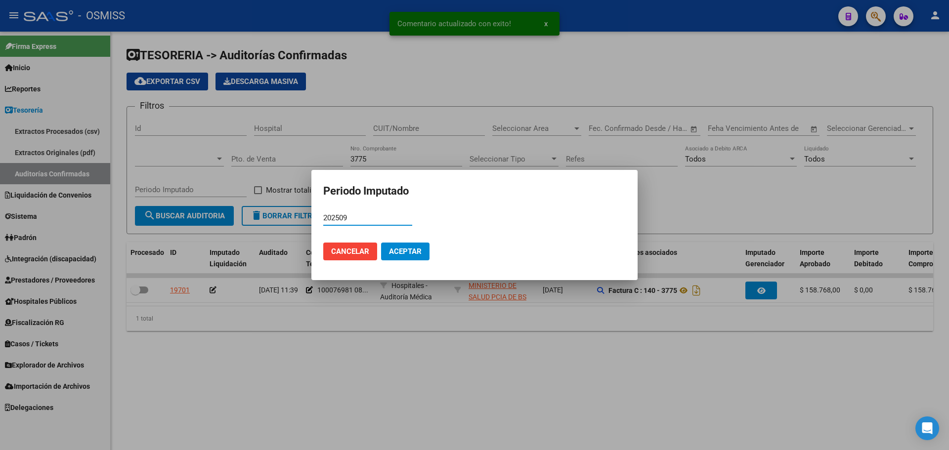
type input "202509"
click at [403, 256] on span "Aceptar" at bounding box center [405, 251] width 33 height 9
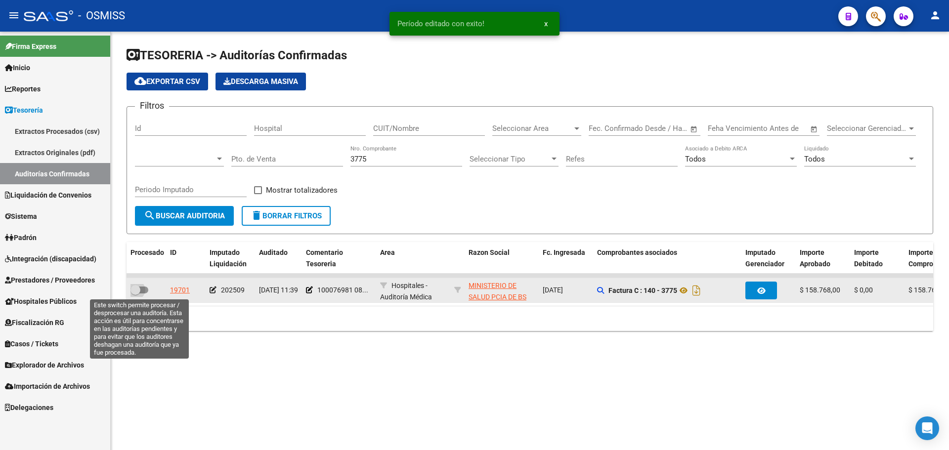
click at [145, 284] on label at bounding box center [140, 290] width 18 height 12
click at [135, 294] on input "checkbox" at bounding box center [135, 294] width 0 height 0
checkbox input "true"
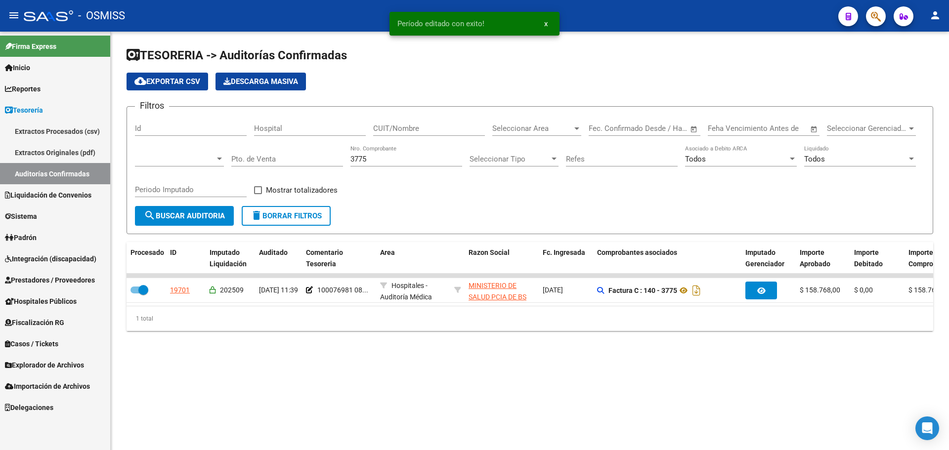
click at [418, 166] on div "3775 Nro. Comprobante" at bounding box center [407, 155] width 112 height 21
type input "3776"
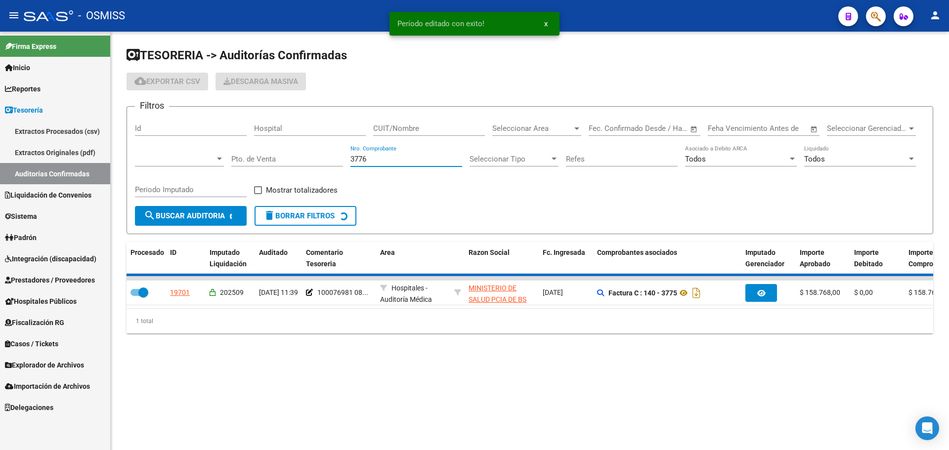
checkbox input "false"
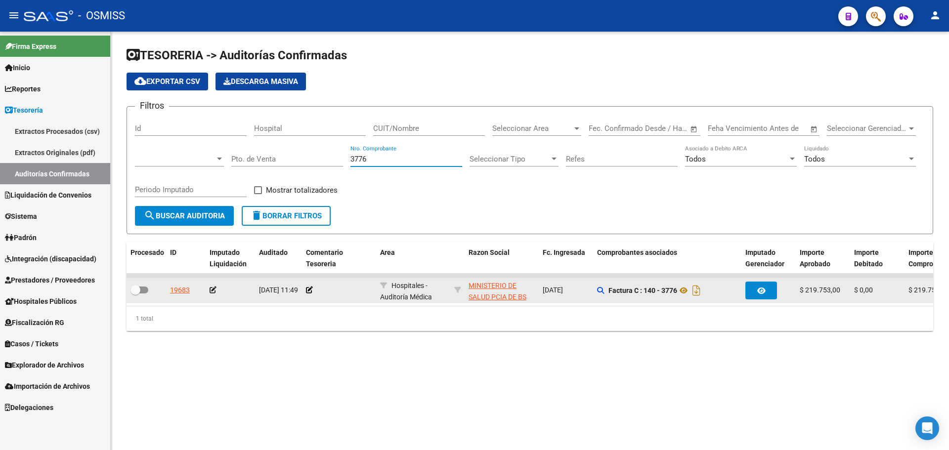
type input "3776"
click at [310, 294] on app-comentario-tesoreria at bounding box center [309, 290] width 7 height 8
click at [312, 290] on icon at bounding box center [309, 290] width 7 height 7
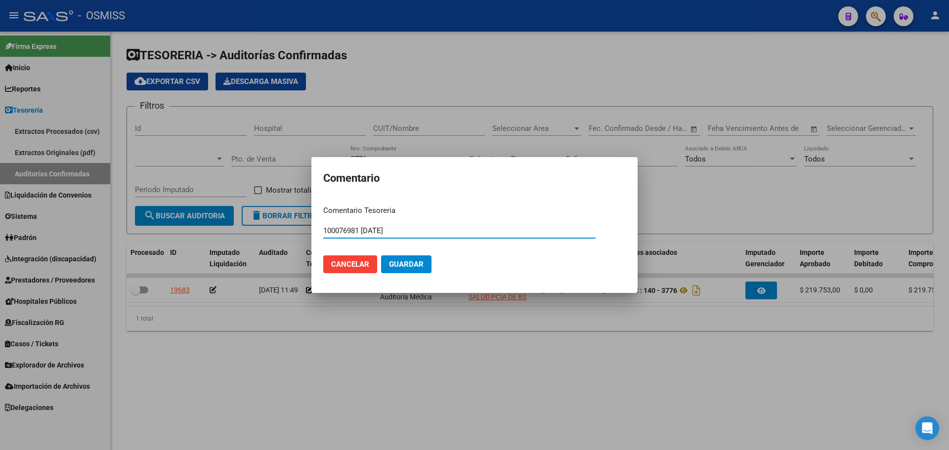
type input "100076981 [DATE]"
click at [407, 258] on button "Guardar" at bounding box center [406, 265] width 50 height 18
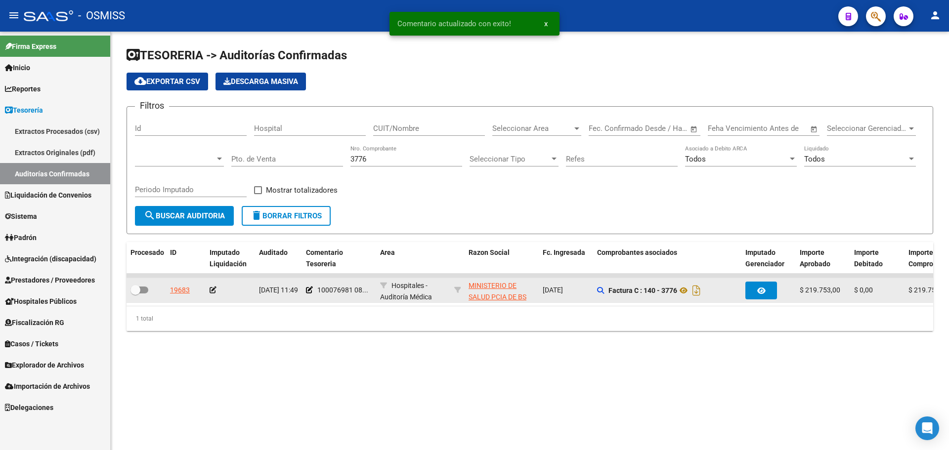
click at [214, 292] on icon at bounding box center [213, 290] width 7 height 7
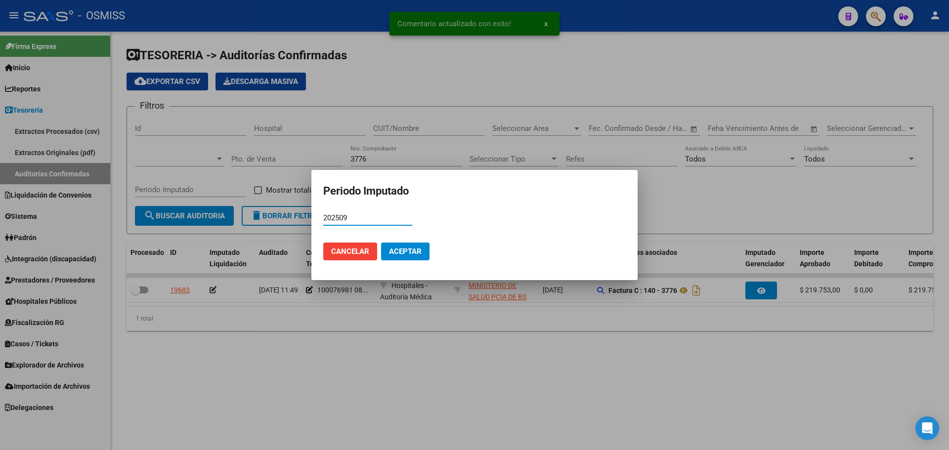
type input "202509"
click at [406, 259] on button "Aceptar" at bounding box center [405, 252] width 48 height 18
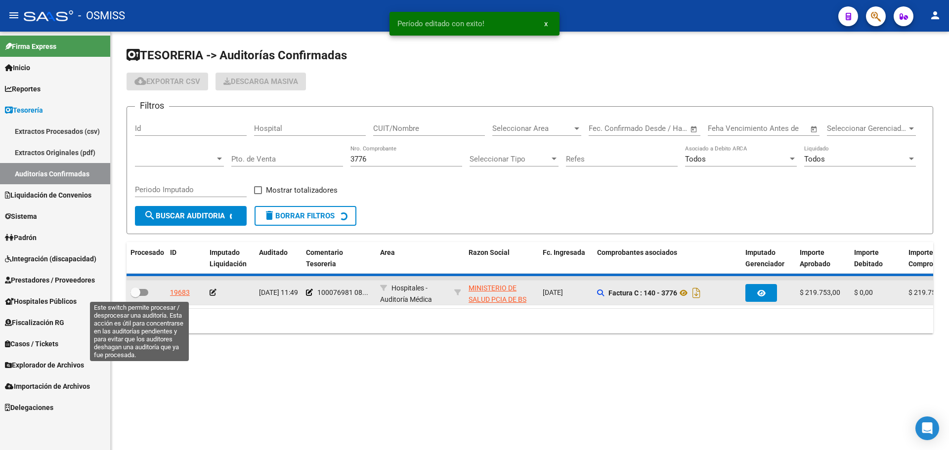
click at [140, 291] on span at bounding box center [140, 292] width 18 height 7
click at [135, 296] on input "checkbox" at bounding box center [135, 296] width 0 height 0
checkbox input "true"
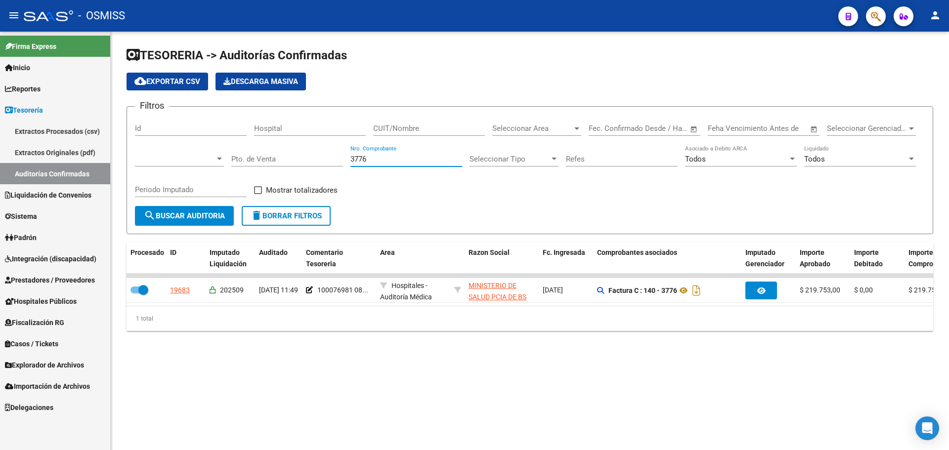
drag, startPoint x: 404, startPoint y: 156, endPoint x: 211, endPoint y: 129, distance: 195.2
click at [211, 129] on div "Filtros Id Hospital CUIT/Nombre Seleccionar Area Seleccionar Area Fecha inicio …" at bounding box center [530, 160] width 790 height 91
type input "20813"
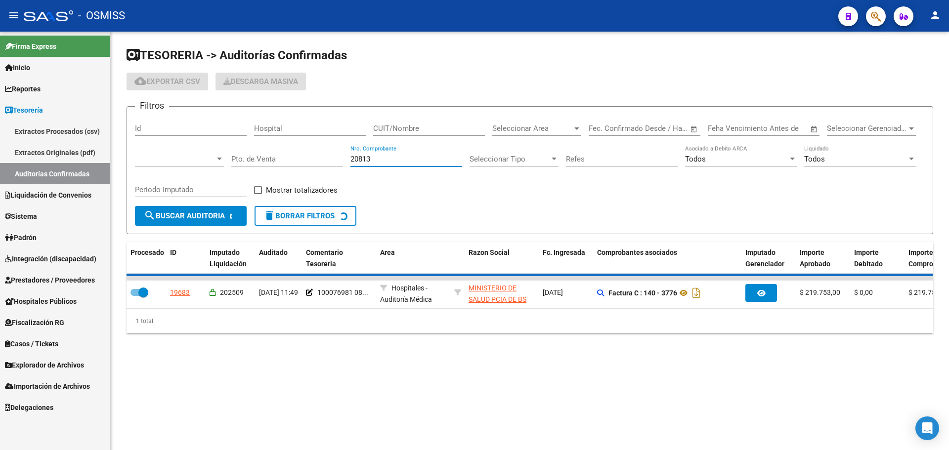
checkbox input "false"
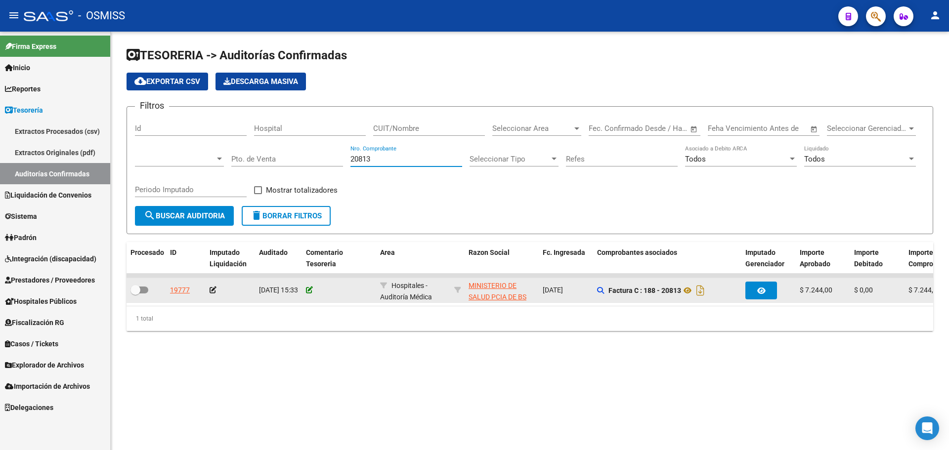
type input "20813"
click at [311, 290] on icon at bounding box center [309, 290] width 7 height 7
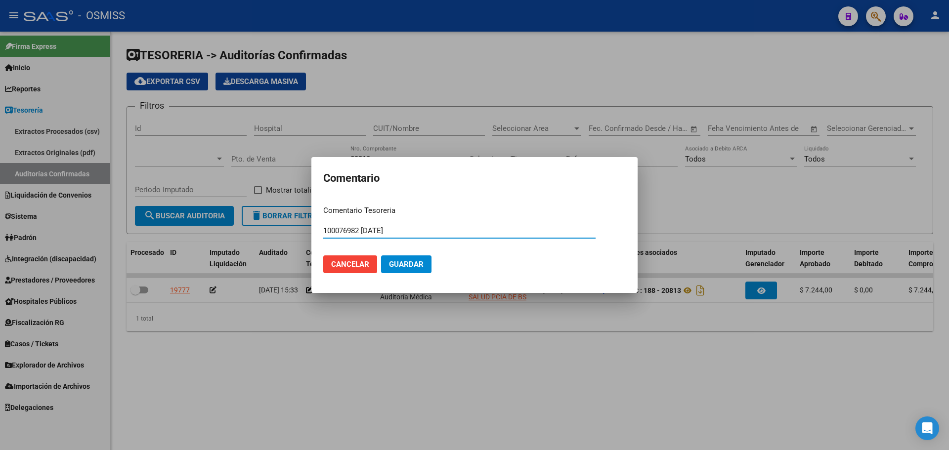
drag, startPoint x: 414, startPoint y: 235, endPoint x: 236, endPoint y: 217, distance: 178.5
click at [236, 217] on div "Comentario Comentario Tesoreria 100076982 [DATE] Ingresar el comentario Cancela…" at bounding box center [474, 225] width 949 height 450
type input "100076982 [DATE]"
click at [429, 275] on mat-dialog-actions "Cancelar Guardar" at bounding box center [474, 265] width 303 height 34
click at [424, 269] on button "Guardar" at bounding box center [406, 265] width 50 height 18
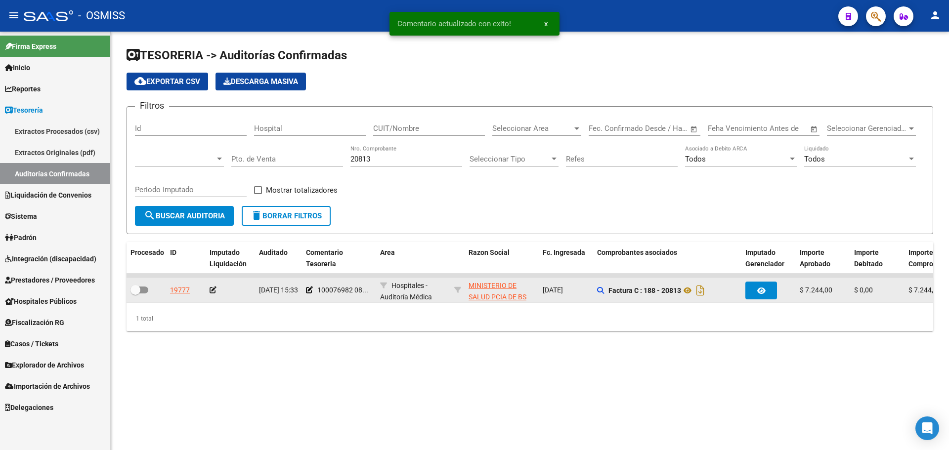
click at [216, 291] on icon at bounding box center [213, 290] width 7 height 7
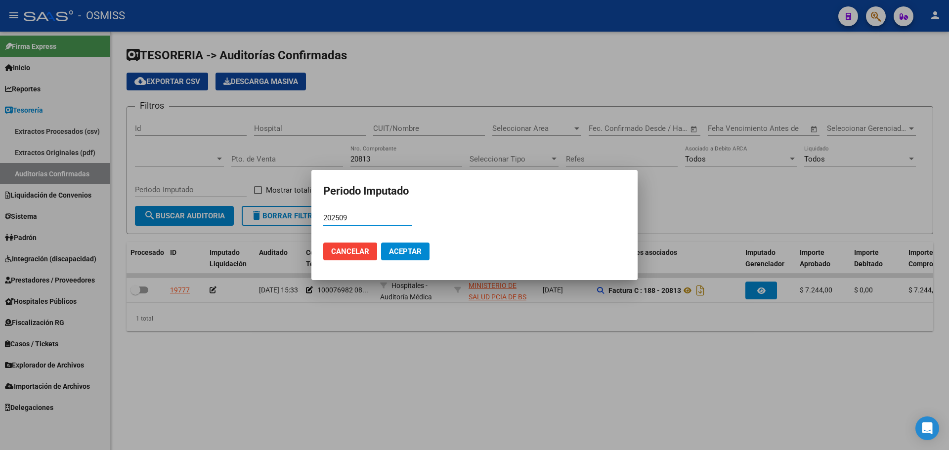
type input "202509"
click at [392, 252] on span "Aceptar" at bounding box center [405, 251] width 33 height 9
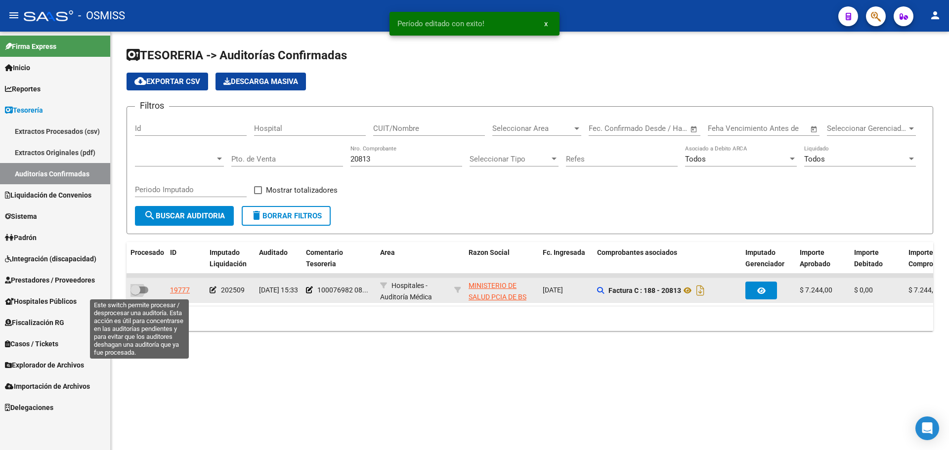
click at [144, 292] on span at bounding box center [140, 290] width 18 height 7
click at [135, 294] on input "checkbox" at bounding box center [135, 294] width 0 height 0
checkbox input "true"
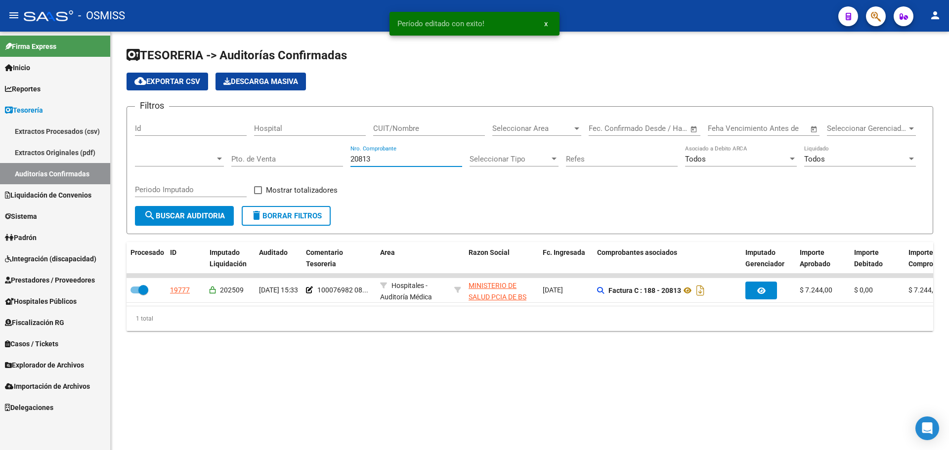
click at [382, 159] on input "20813" at bounding box center [407, 159] width 112 height 9
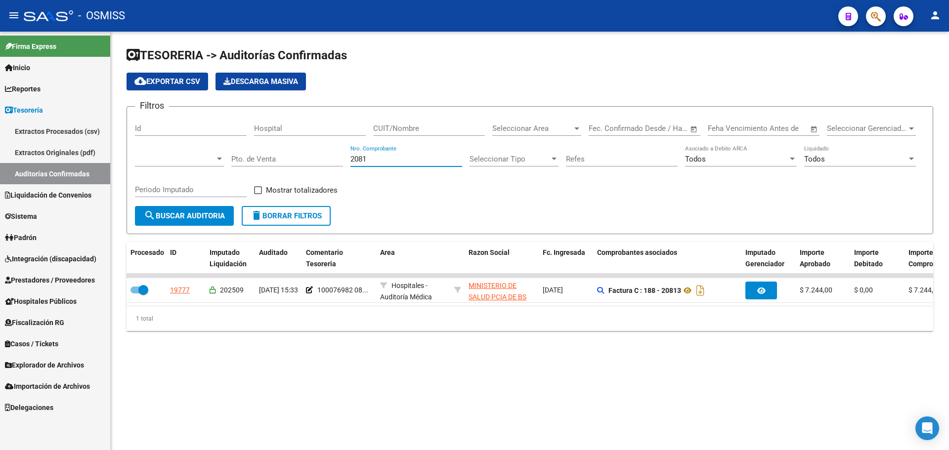
type input "20815"
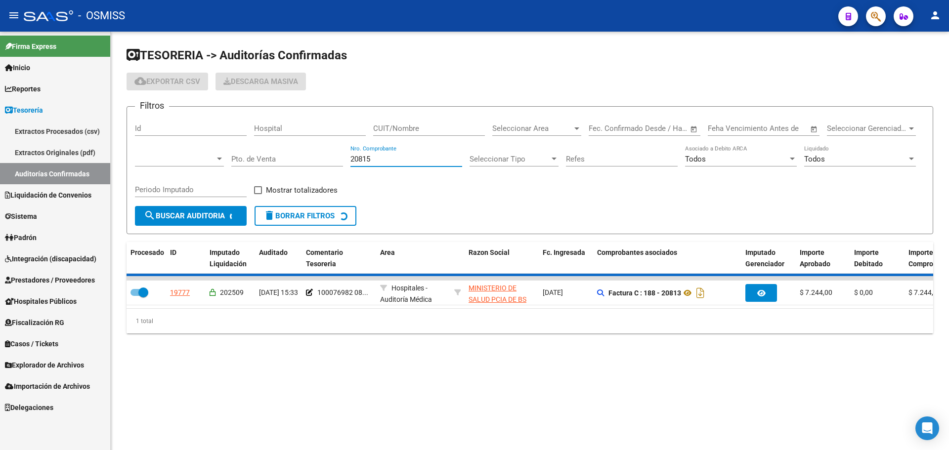
checkbox input "false"
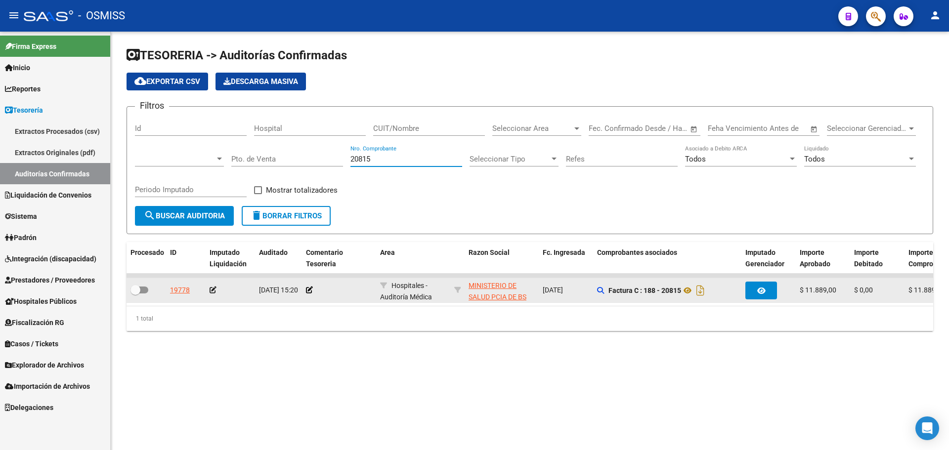
type input "20815"
click at [306, 291] on datatable-body-cell at bounding box center [339, 290] width 74 height 24
click at [309, 293] on icon at bounding box center [309, 290] width 7 height 7
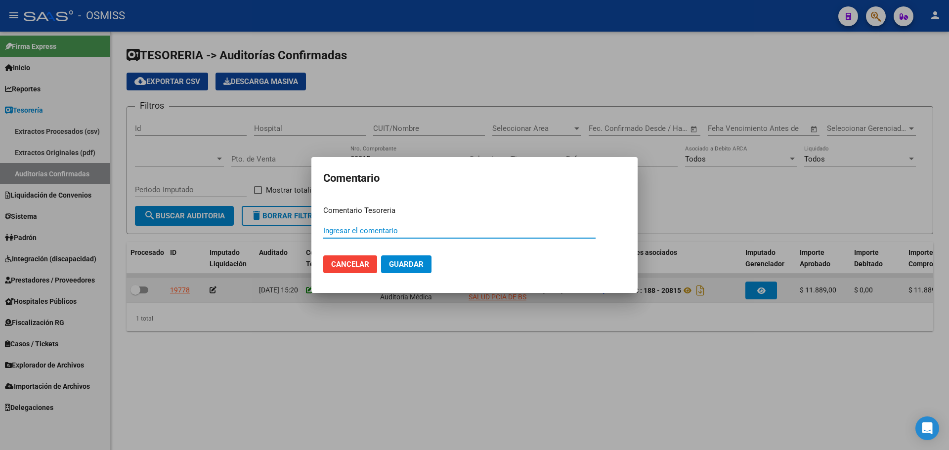
paste input "100076982 [DATE]"
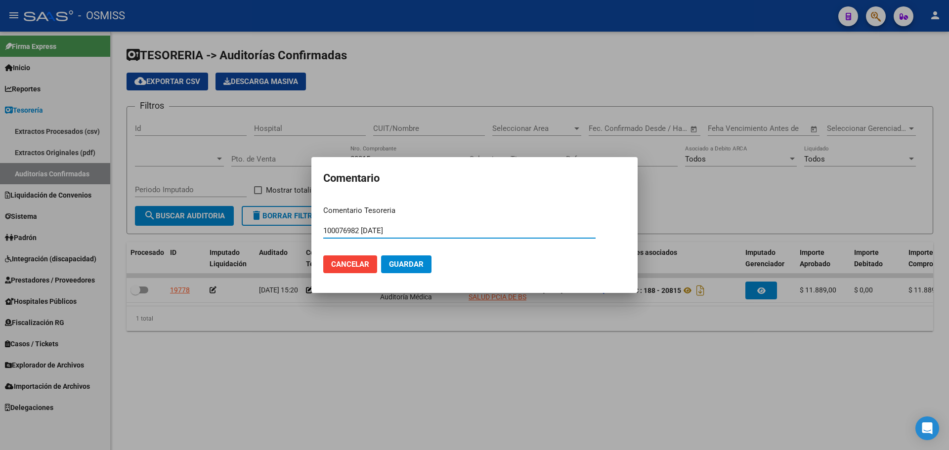
type input "100076982 [DATE]"
click at [404, 254] on mat-dialog-actions "Cancelar Guardar" at bounding box center [474, 265] width 303 height 34
click at [405, 265] on span "Guardar" at bounding box center [406, 264] width 35 height 9
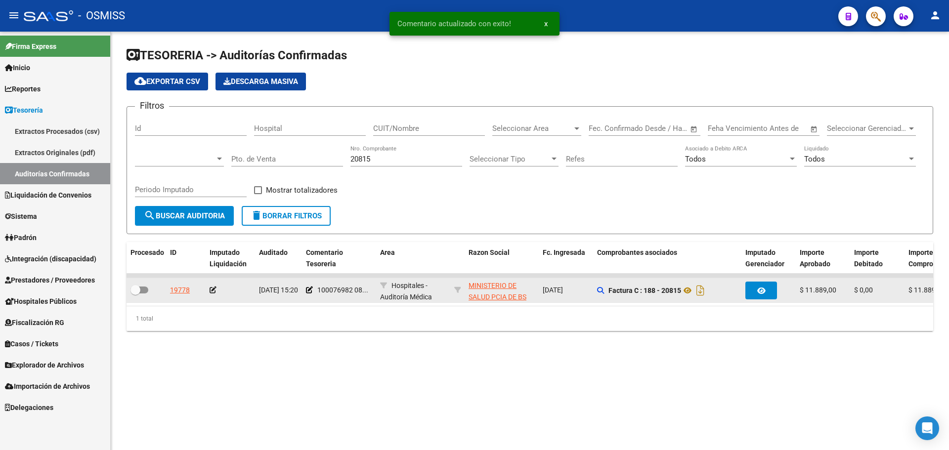
click at [212, 289] on icon at bounding box center [213, 290] width 7 height 7
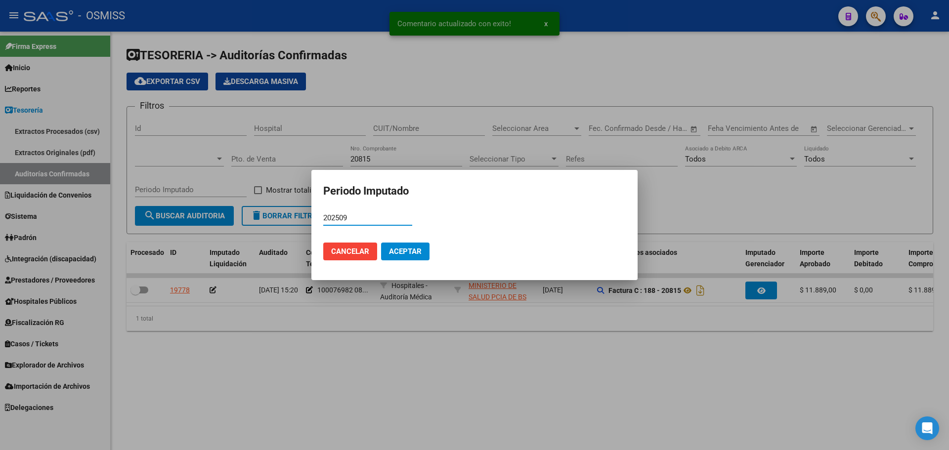
type input "202509"
click at [402, 253] on span "Aceptar" at bounding box center [405, 251] width 33 height 9
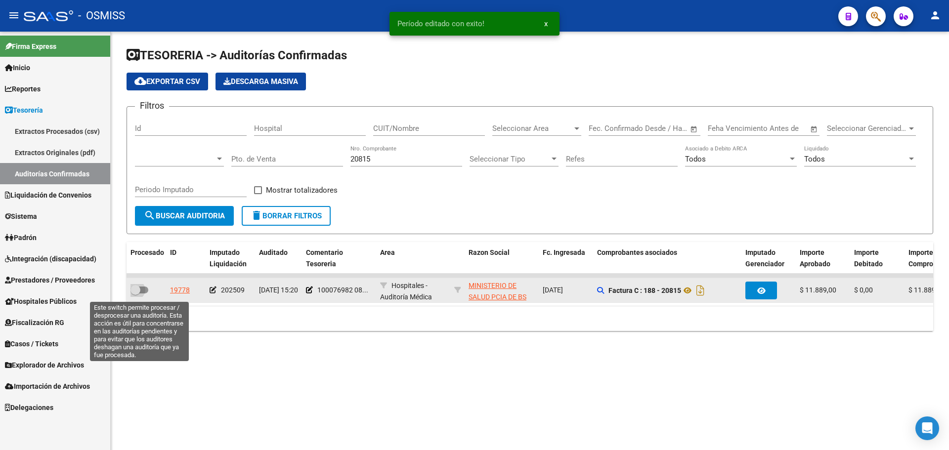
click at [143, 292] on span at bounding box center [140, 290] width 18 height 7
click at [135, 294] on input "checkbox" at bounding box center [135, 294] width 0 height 0
checkbox input "true"
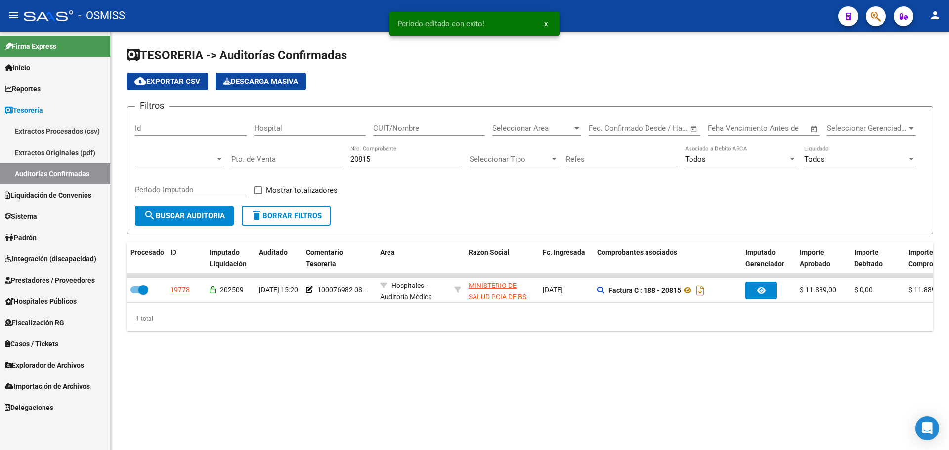
click at [385, 157] on input "20815" at bounding box center [407, 159] width 112 height 9
type input "20816"
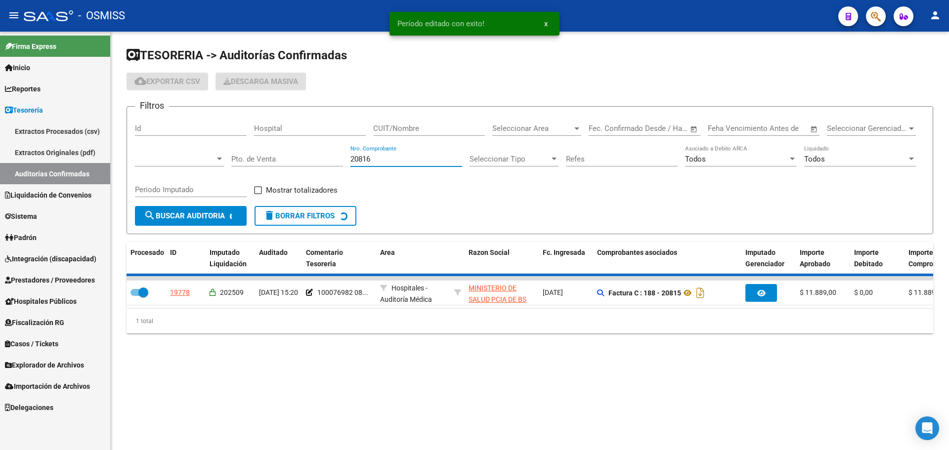
checkbox input "false"
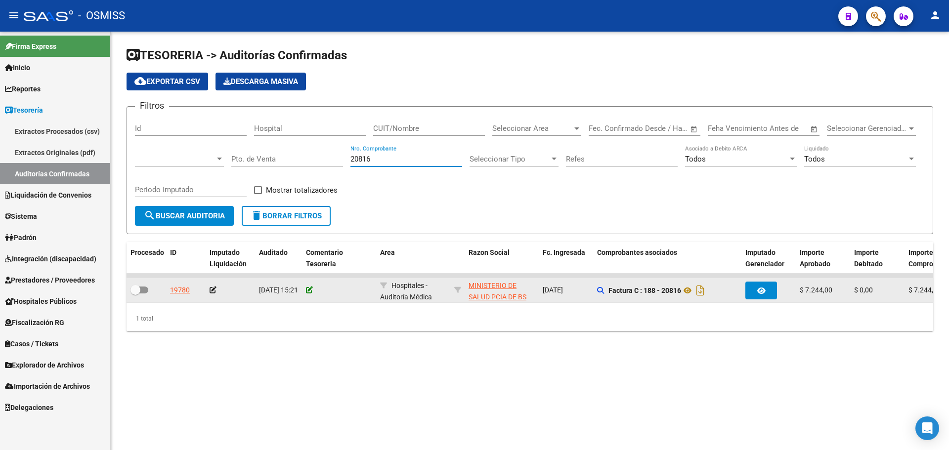
type input "20816"
click at [311, 289] on icon at bounding box center [309, 290] width 7 height 7
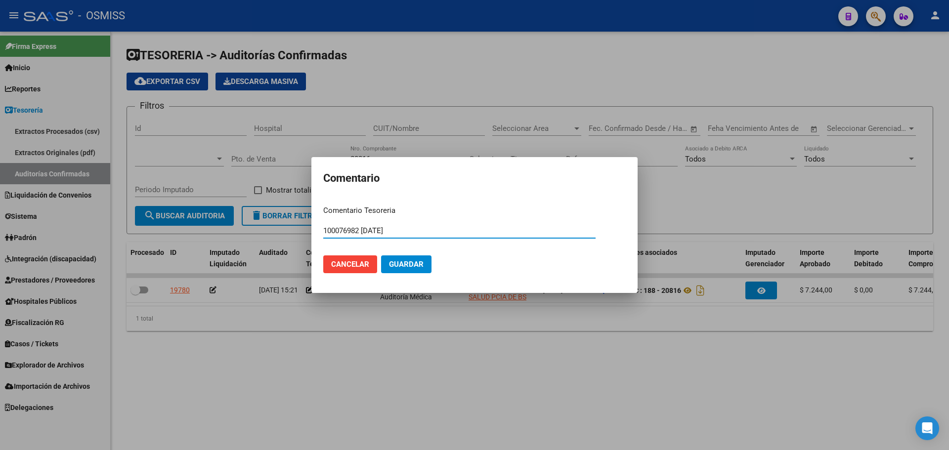
type input "100076982 [DATE]"
click at [404, 265] on span "Guardar" at bounding box center [406, 264] width 35 height 9
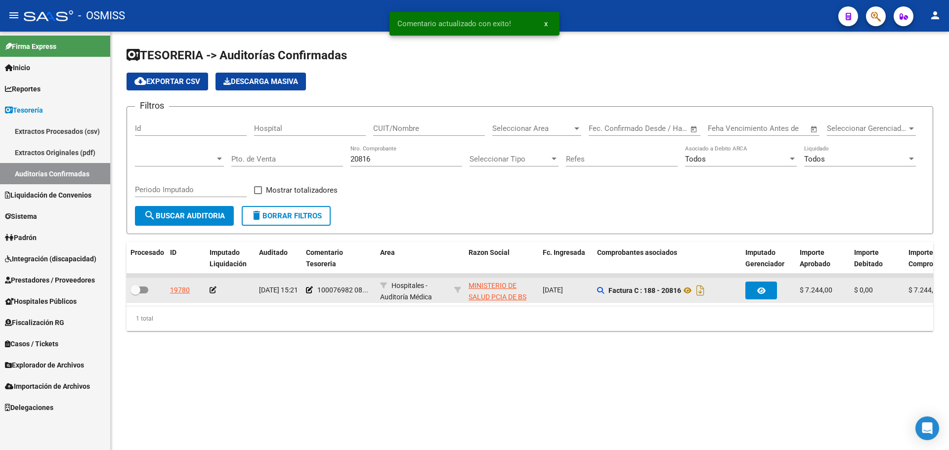
click at [213, 290] on icon at bounding box center [213, 290] width 7 height 7
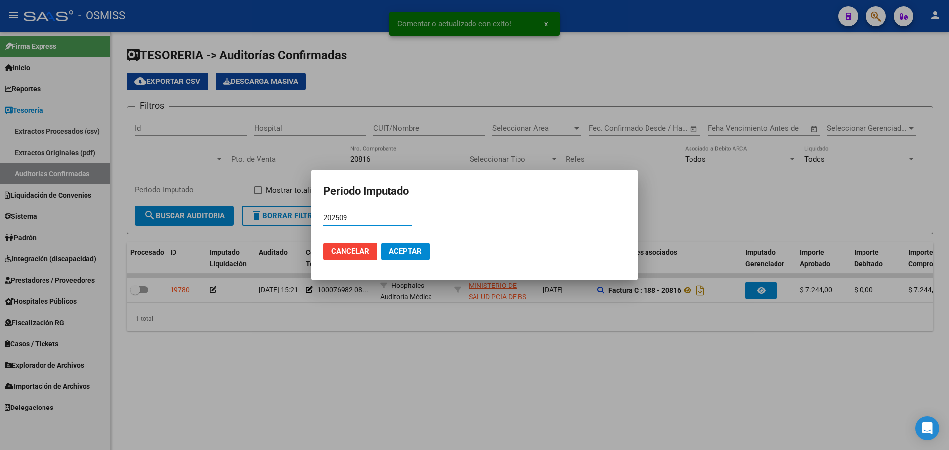
type input "202509"
click at [394, 255] on span "Aceptar" at bounding box center [405, 251] width 33 height 9
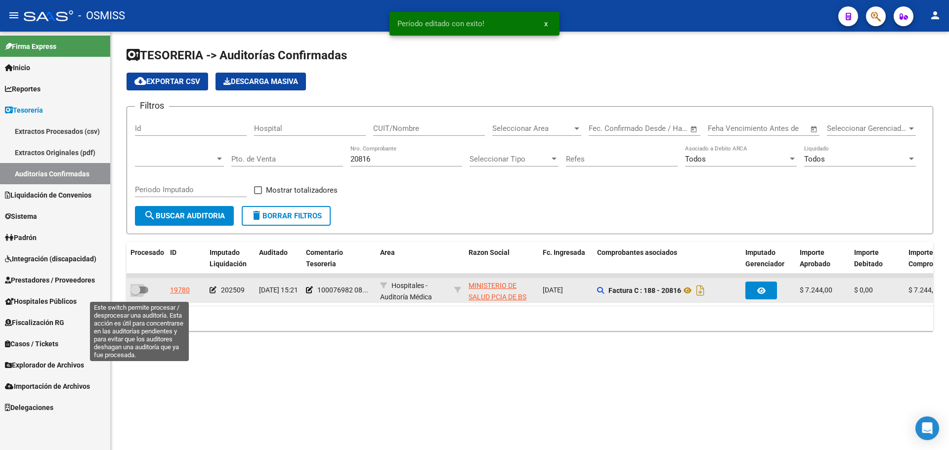
click at [140, 289] on span at bounding box center [136, 290] width 10 height 10
click at [135, 294] on input "checkbox" at bounding box center [135, 294] width 0 height 0
checkbox input "true"
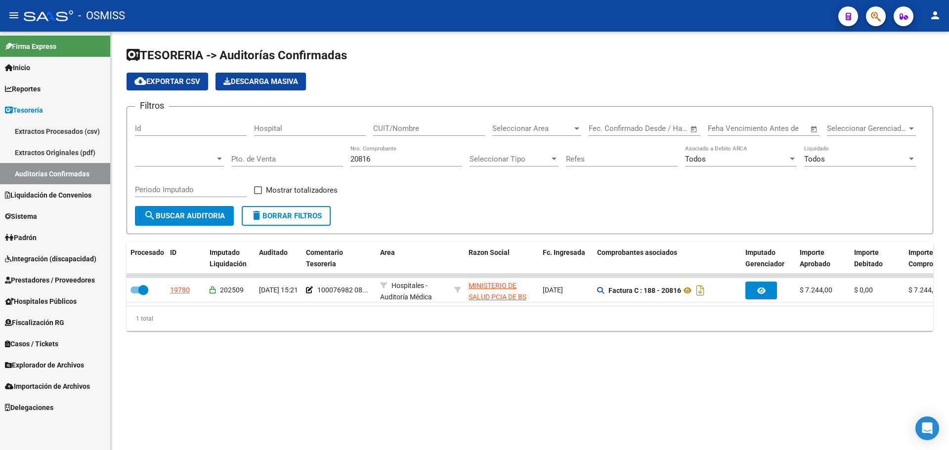
drag, startPoint x: 411, startPoint y: 152, endPoint x: 401, endPoint y: 154, distance: 10.7
click at [401, 154] on div "20816 Nro. Comprobante" at bounding box center [407, 155] width 112 height 21
drag, startPoint x: 402, startPoint y: 159, endPoint x: 243, endPoint y: 142, distance: 159.1
click at [243, 142] on div "Filtros Id Hospital CUIT/Nombre Seleccionar Area Seleccionar Area Fecha inicio …" at bounding box center [530, 160] width 790 height 91
type input "7215"
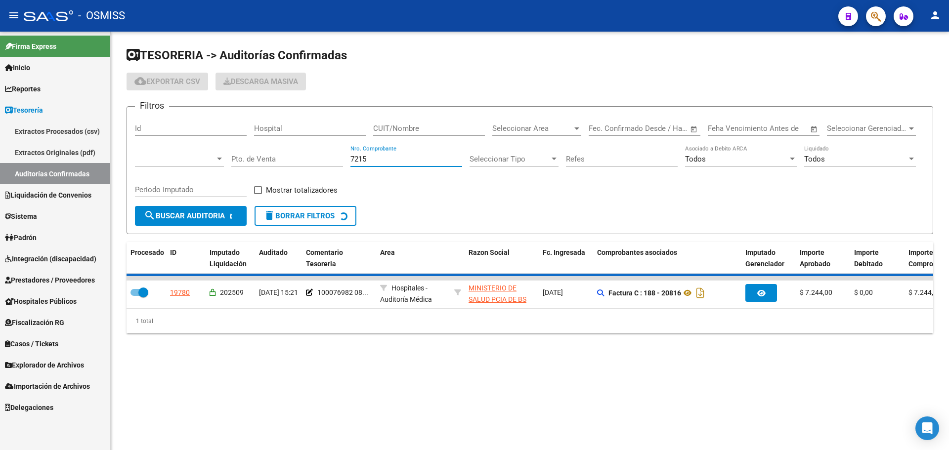
checkbox input "false"
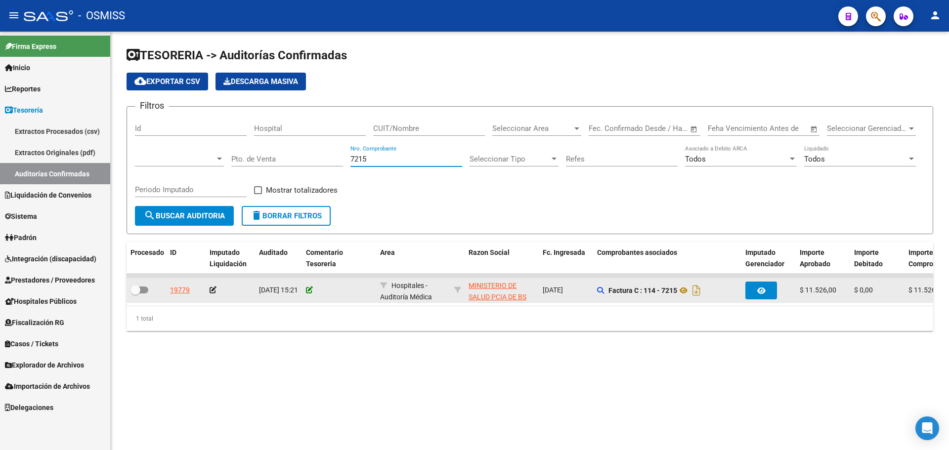
type input "7215"
click at [309, 291] on icon at bounding box center [309, 290] width 7 height 7
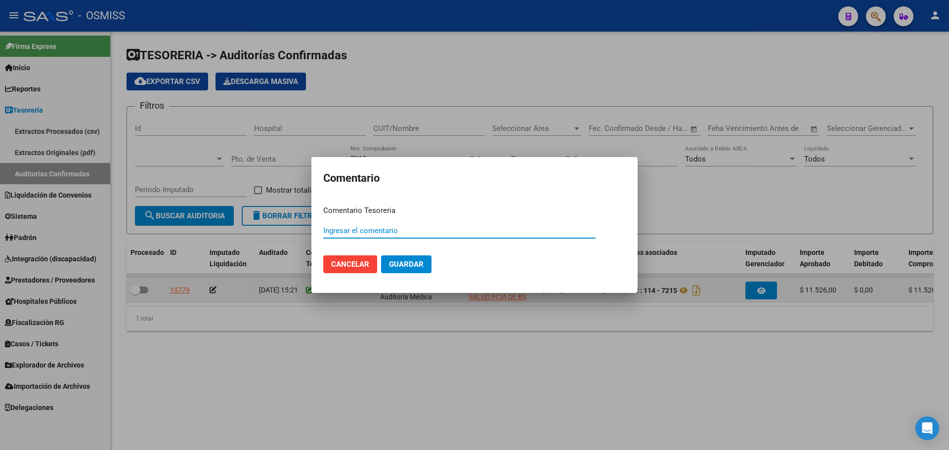
paste input "100076983"
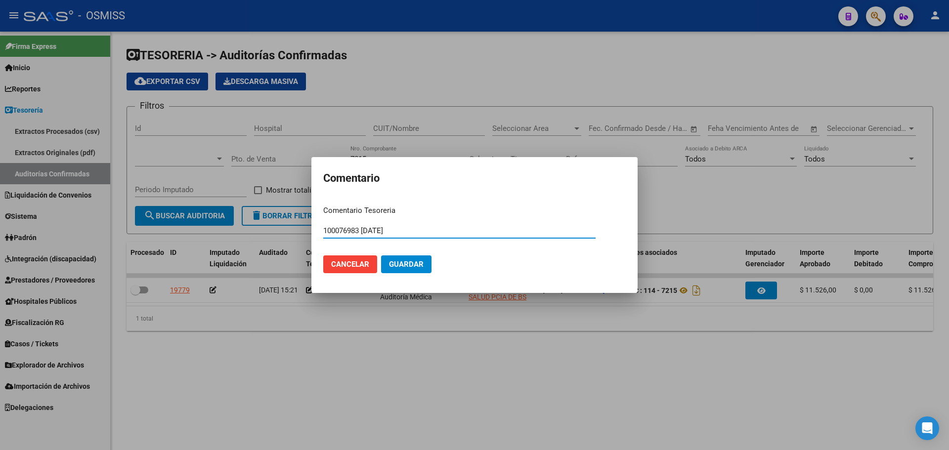
type input "100076983 [DATE]"
click at [416, 225] on div "100076983 [DATE] Ingresar el comentario" at bounding box center [459, 231] width 272 height 15
drag, startPoint x: 414, startPoint y: 232, endPoint x: 245, endPoint y: 215, distance: 170.0
click at [245, 215] on div "Comentario Comentario Tesoreria 100076983 [DATE] Ingresar el comentario Cancela…" at bounding box center [474, 225] width 949 height 450
click at [403, 261] on span "Guardar" at bounding box center [406, 264] width 35 height 9
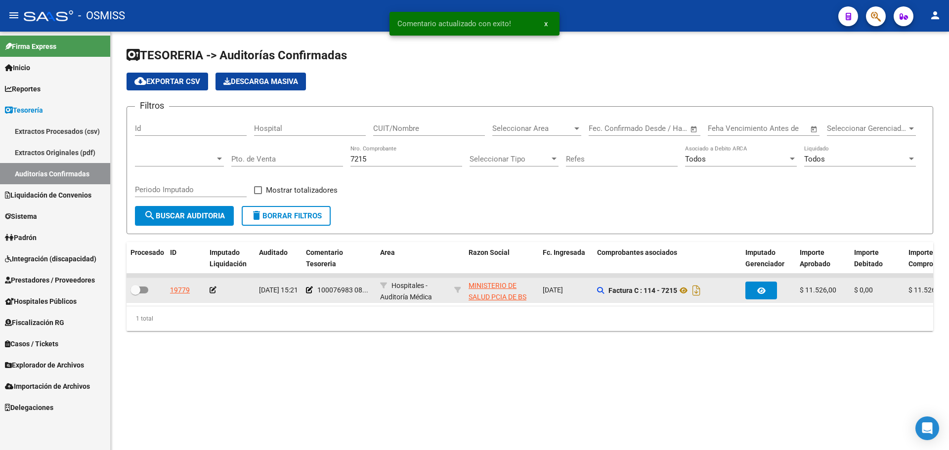
click at [215, 288] on icon at bounding box center [213, 290] width 7 height 7
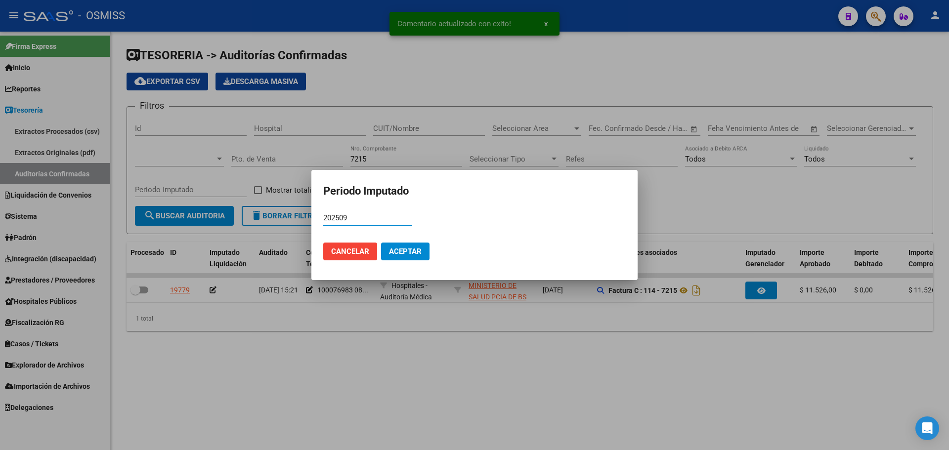
type input "202509"
click at [385, 256] on button "Aceptar" at bounding box center [405, 252] width 48 height 18
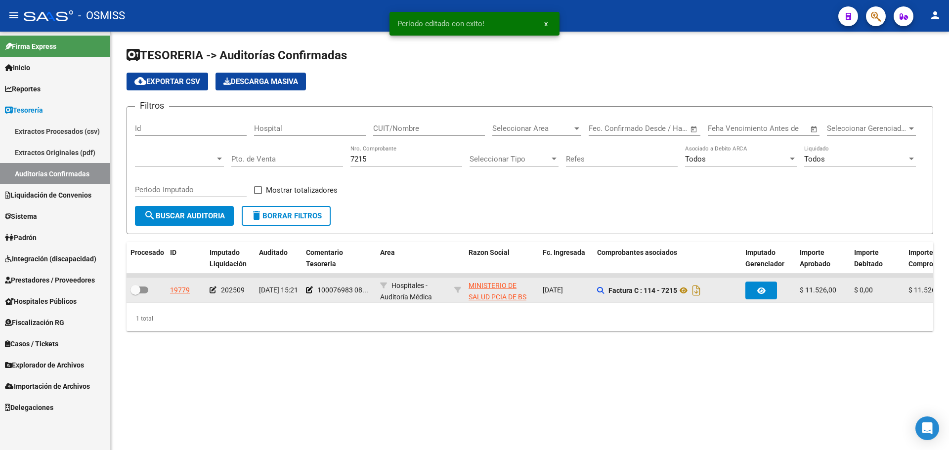
click at [158, 294] on div at bounding box center [147, 290] width 32 height 13
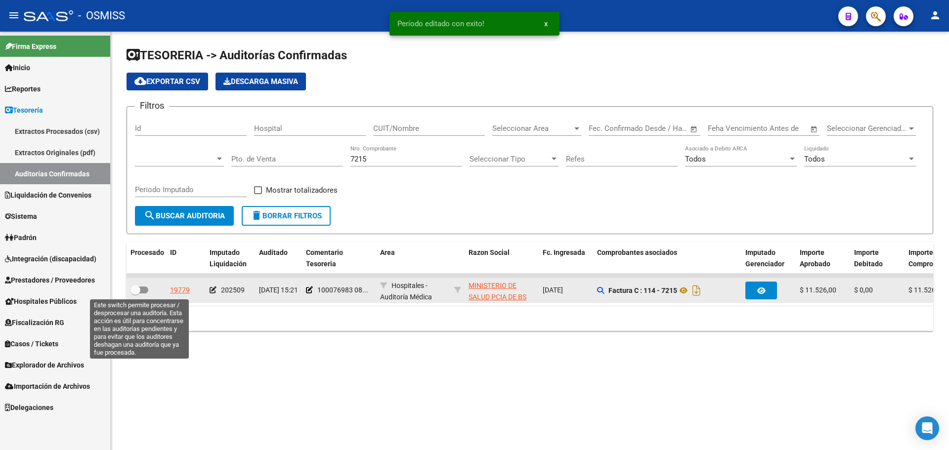
click at [144, 289] on span at bounding box center [140, 290] width 18 height 7
click at [135, 294] on input "checkbox" at bounding box center [135, 294] width 0 height 0
checkbox input "true"
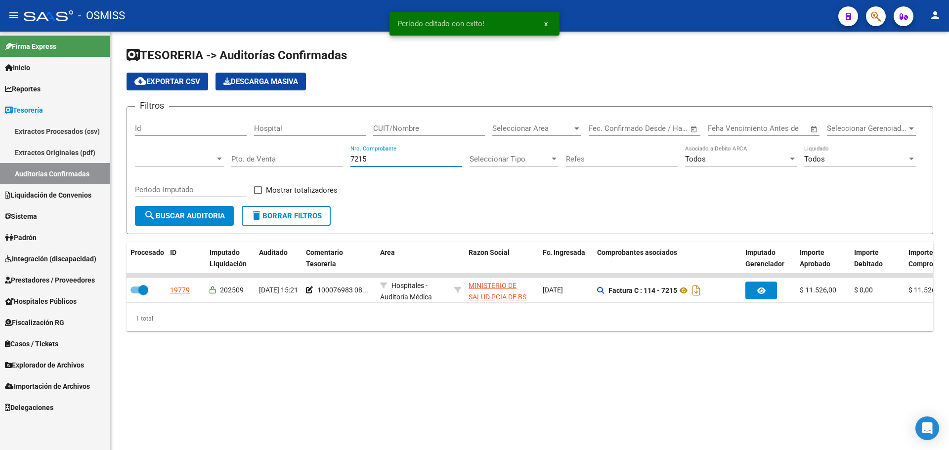
click at [375, 163] on input "7215" at bounding box center [407, 159] width 112 height 9
type input "7230"
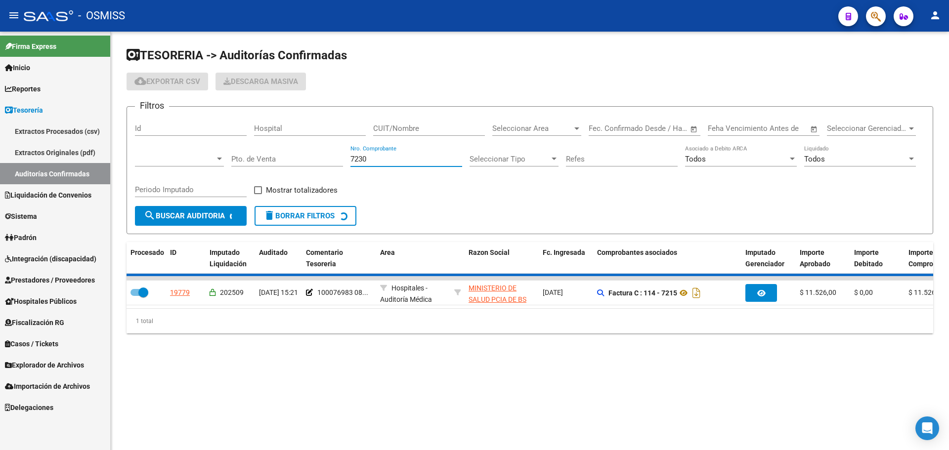
checkbox input "false"
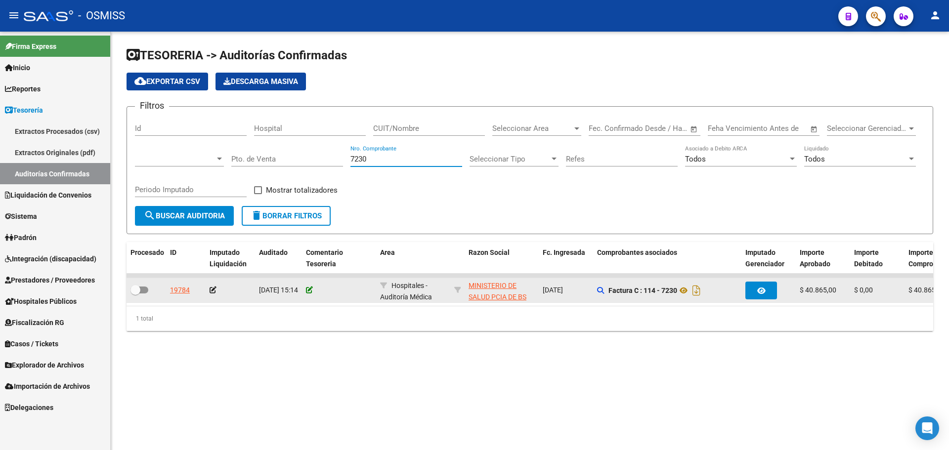
type input "7230"
click at [309, 290] on icon at bounding box center [309, 290] width 7 height 7
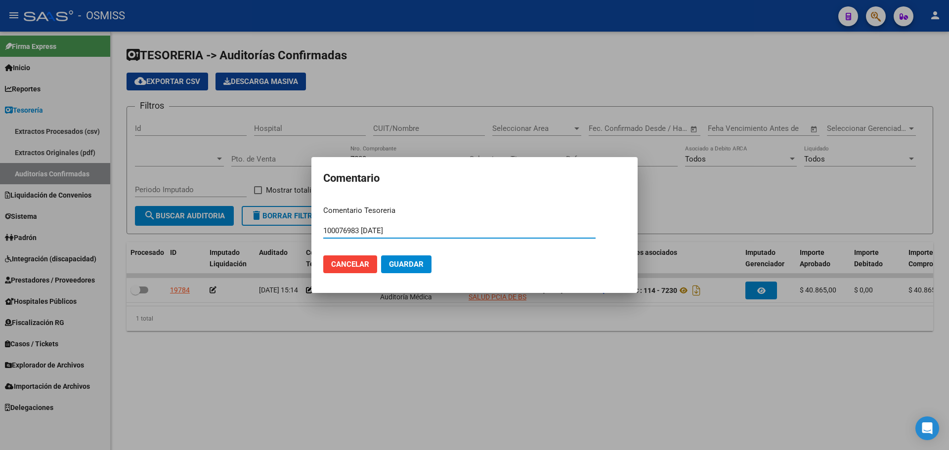
type input "100076983 [DATE]"
click at [418, 256] on button "Guardar" at bounding box center [406, 265] width 50 height 18
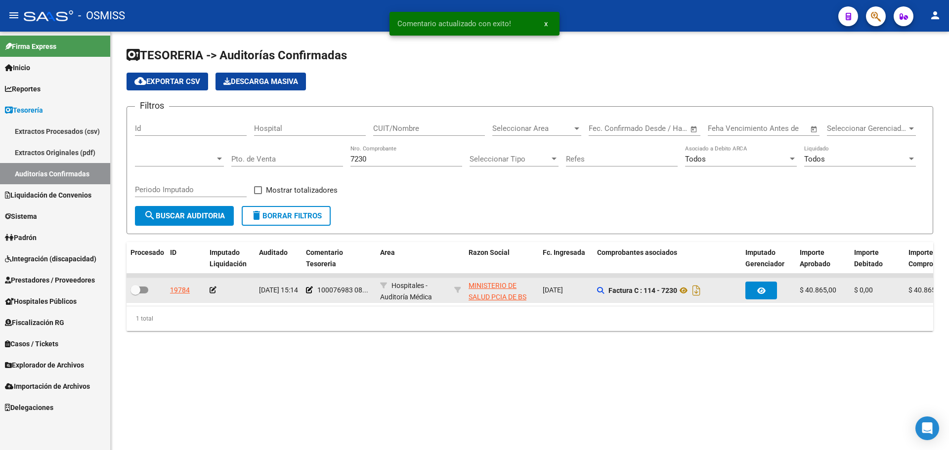
click at [213, 292] on icon at bounding box center [213, 290] width 7 height 7
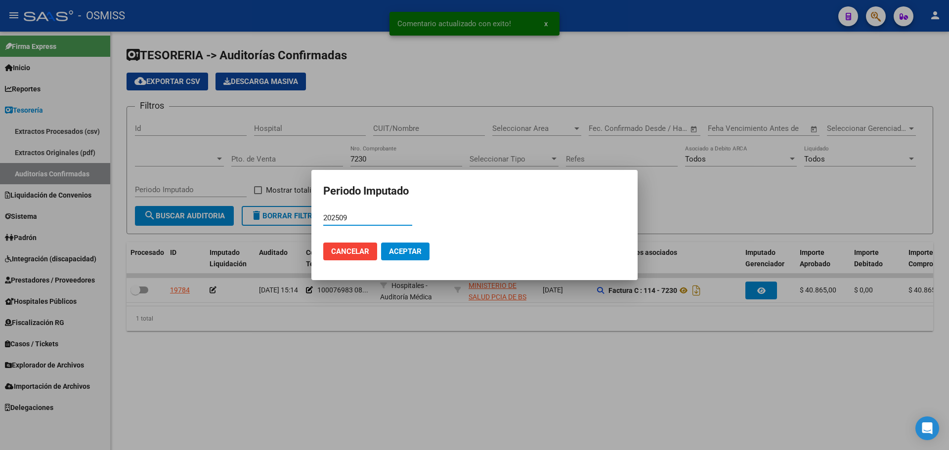
type input "202509"
click at [410, 253] on span "Aceptar" at bounding box center [405, 251] width 33 height 9
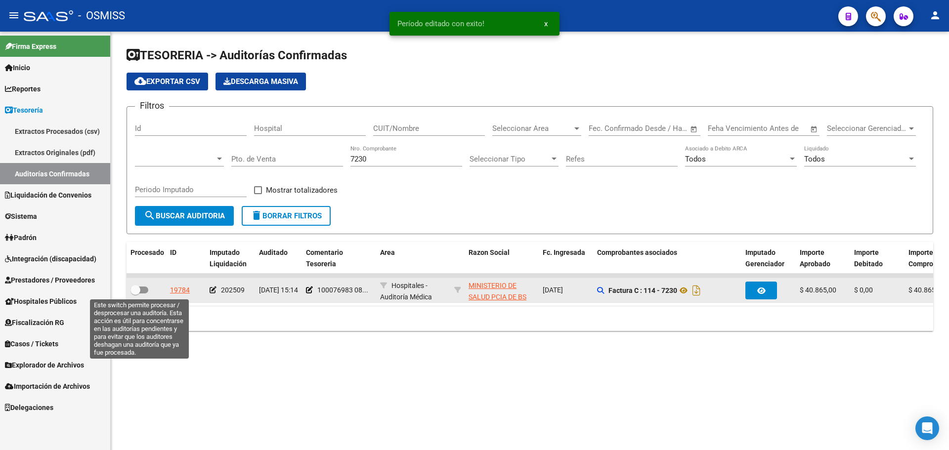
click at [141, 293] on span at bounding box center [140, 290] width 18 height 7
click at [135, 294] on input "checkbox" at bounding box center [135, 294] width 0 height 0
checkbox input "true"
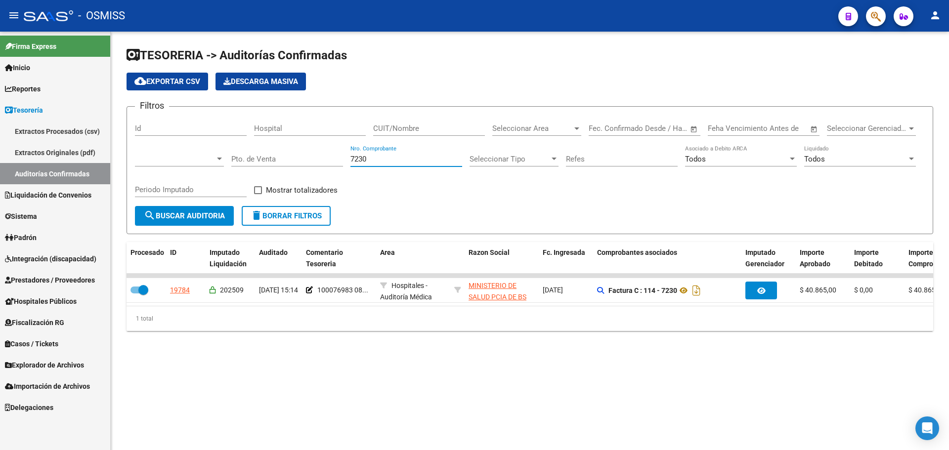
drag, startPoint x: 406, startPoint y: 156, endPoint x: 333, endPoint y: 157, distance: 73.2
click at [333, 157] on div "Filtros Id Hospital CUIT/Nombre Seleccionar Area Seleccionar Area Fecha inicio …" at bounding box center [530, 160] width 790 height 91
type input "6367"
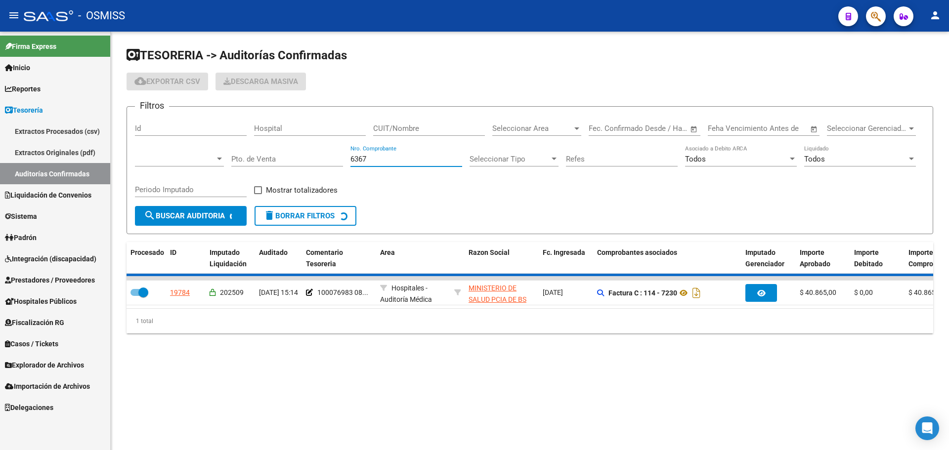
checkbox input "false"
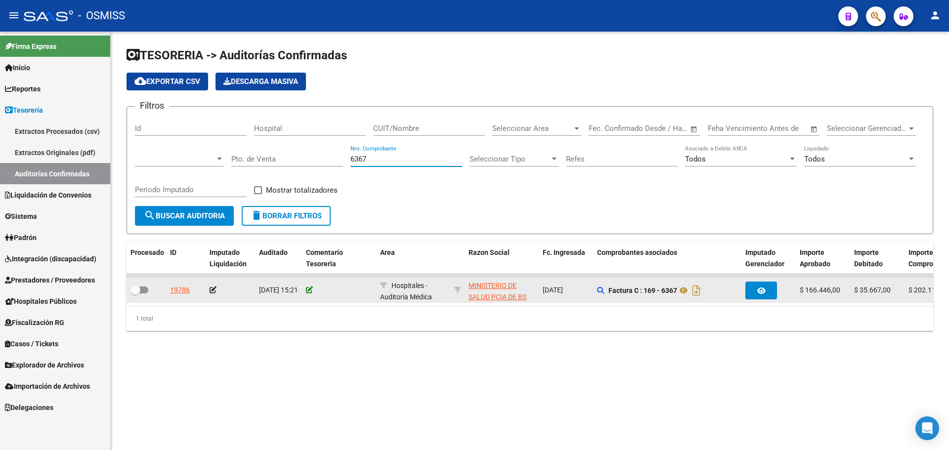
type input "6367"
click at [309, 292] on icon at bounding box center [309, 290] width 7 height 7
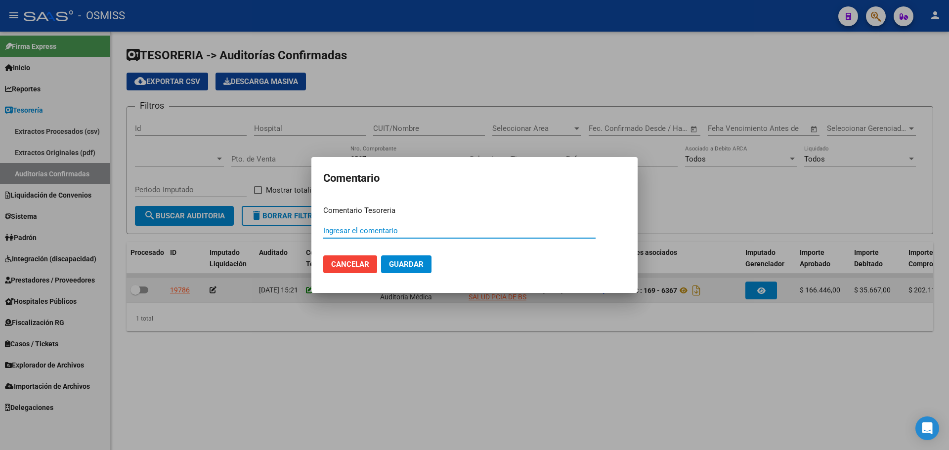
paste input "100076984"
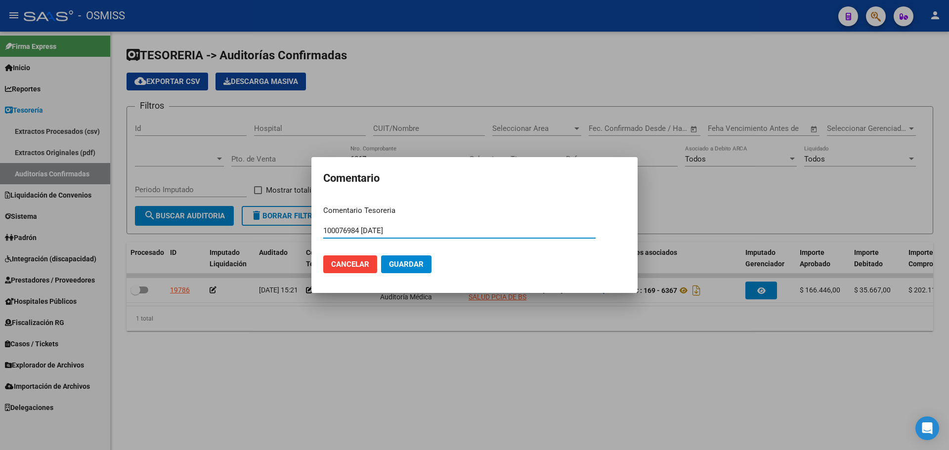
drag, startPoint x: 424, startPoint y: 230, endPoint x: 188, endPoint y: 187, distance: 239.3
click at [188, 187] on div "Comentario Comentario Tesoreria 100076984 [DATE] Ingresar el comentario Cancela…" at bounding box center [474, 225] width 949 height 450
type input "100076984 [DATE]"
click at [403, 265] on span "Guardar" at bounding box center [406, 264] width 35 height 9
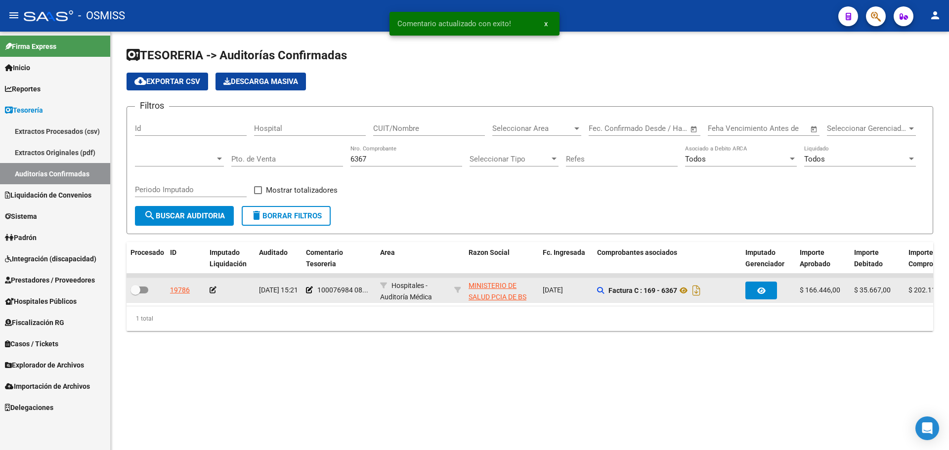
click at [215, 288] on icon at bounding box center [213, 290] width 7 height 7
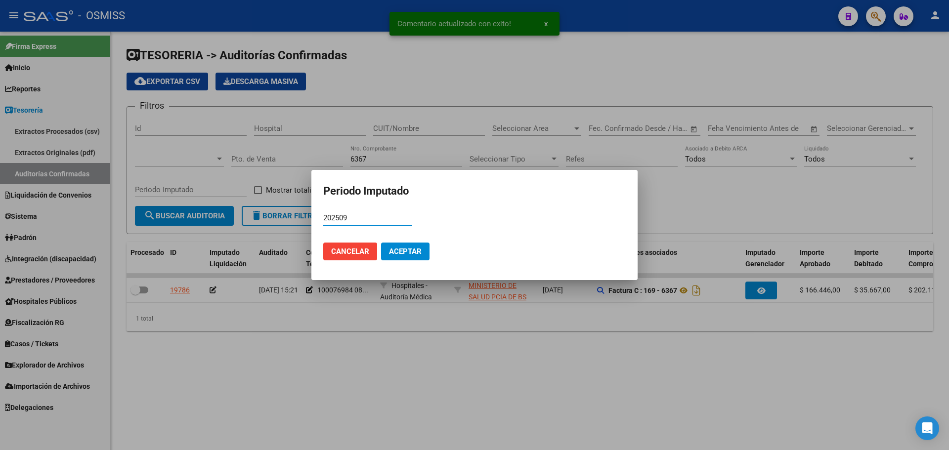
type input "202509"
click at [418, 256] on span "Aceptar" at bounding box center [405, 251] width 33 height 9
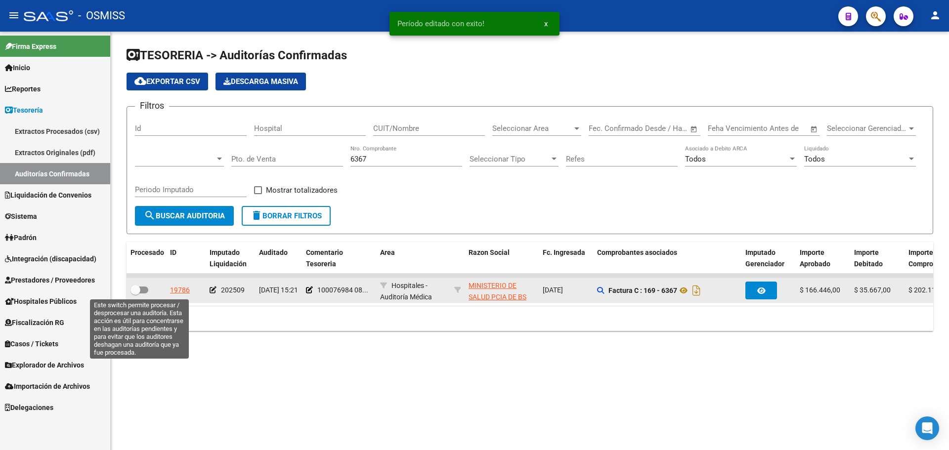
click at [143, 290] on span at bounding box center [140, 290] width 18 height 7
click at [135, 294] on input "checkbox" at bounding box center [135, 294] width 0 height 0
checkbox input "true"
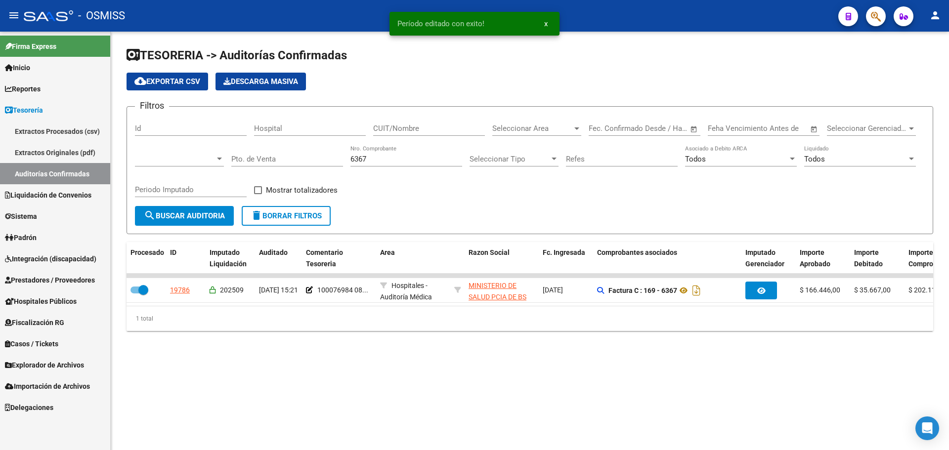
click at [377, 152] on div "6367 Nro. Comprobante" at bounding box center [407, 155] width 112 height 21
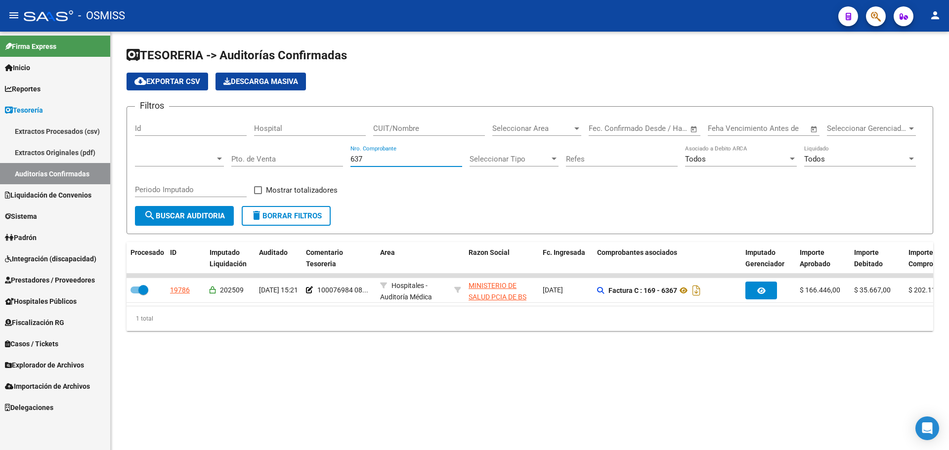
type input "6377"
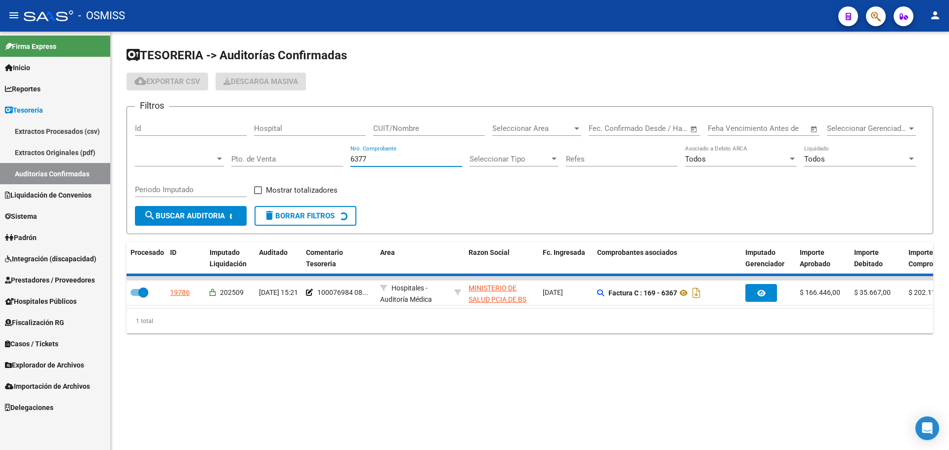
checkbox input "false"
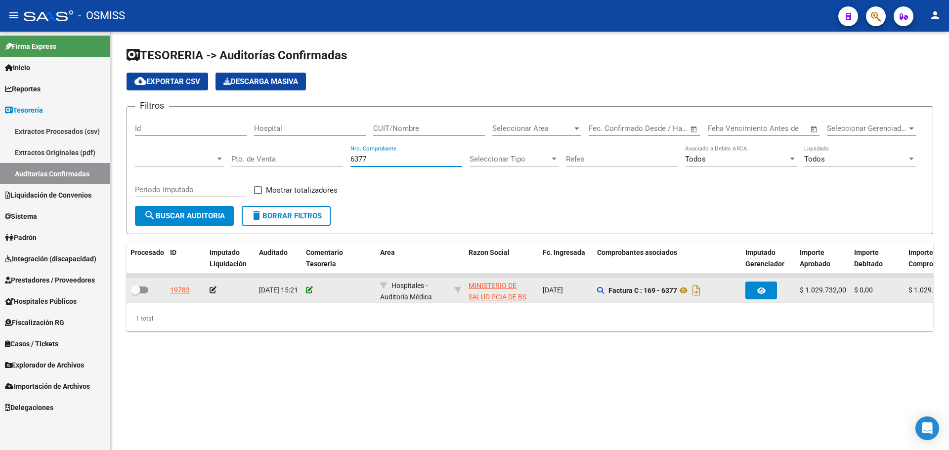
type input "6377"
click at [309, 289] on icon at bounding box center [309, 290] width 7 height 7
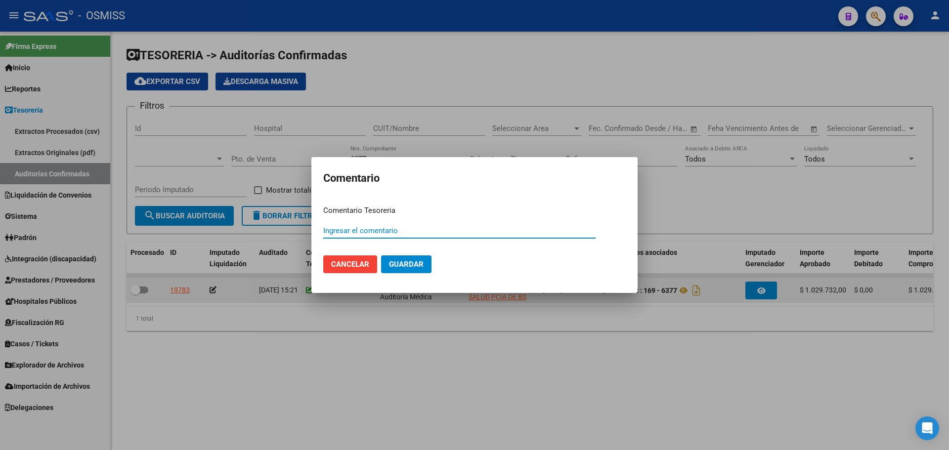
paste input "100076984 [DATE]"
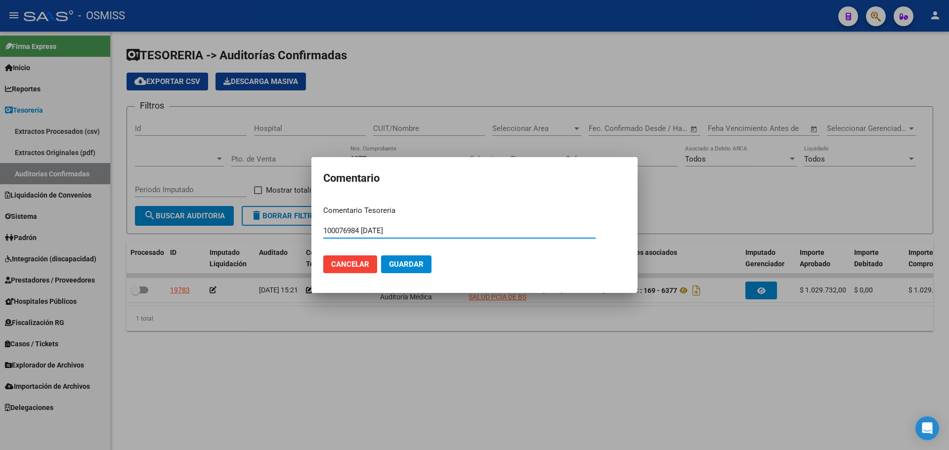
type input "100076984 [DATE]"
click at [419, 270] on button "Guardar" at bounding box center [406, 265] width 50 height 18
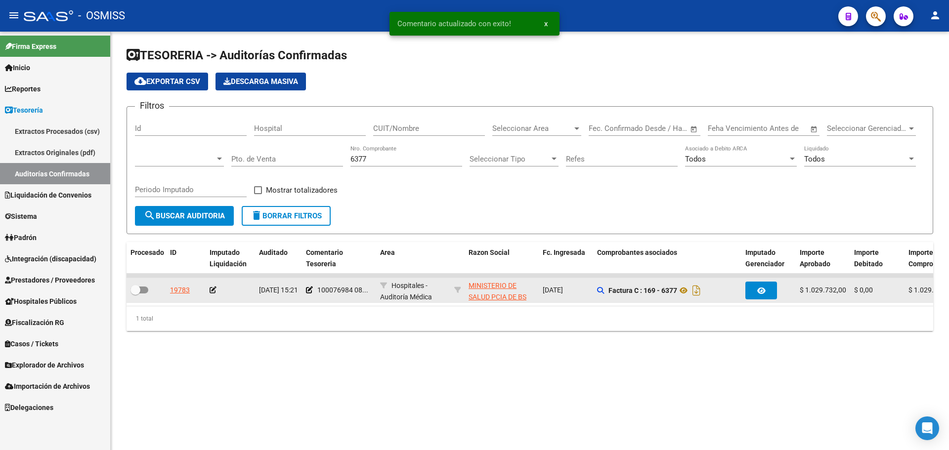
click at [211, 292] on icon at bounding box center [213, 290] width 7 height 7
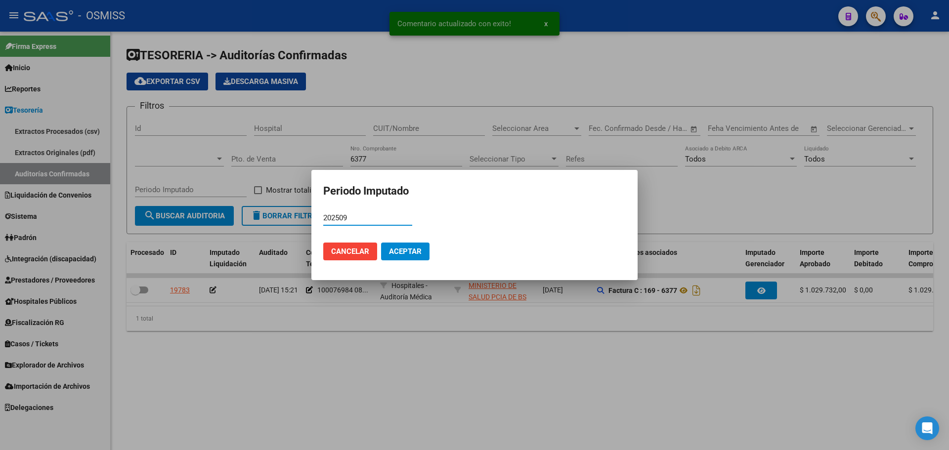
type input "202509"
click at [403, 257] on button "Aceptar" at bounding box center [405, 252] width 48 height 18
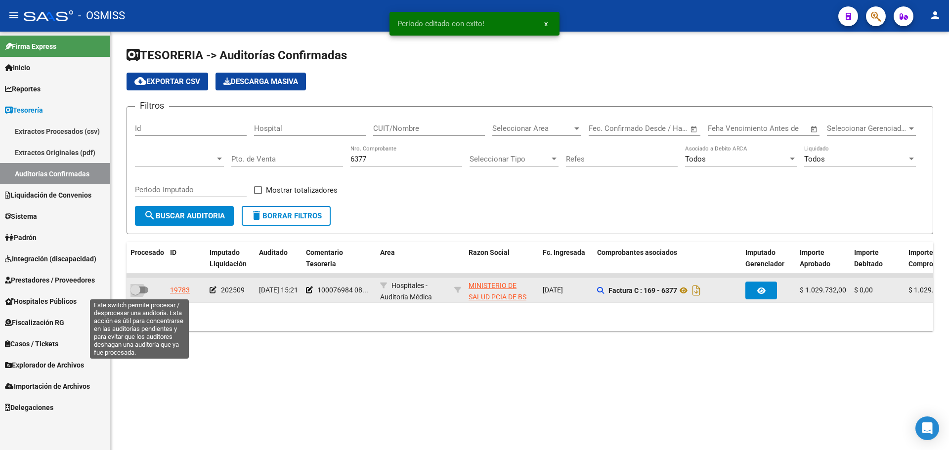
click at [143, 289] on span at bounding box center [140, 290] width 18 height 7
click at [135, 294] on input "checkbox" at bounding box center [135, 294] width 0 height 0
checkbox input "true"
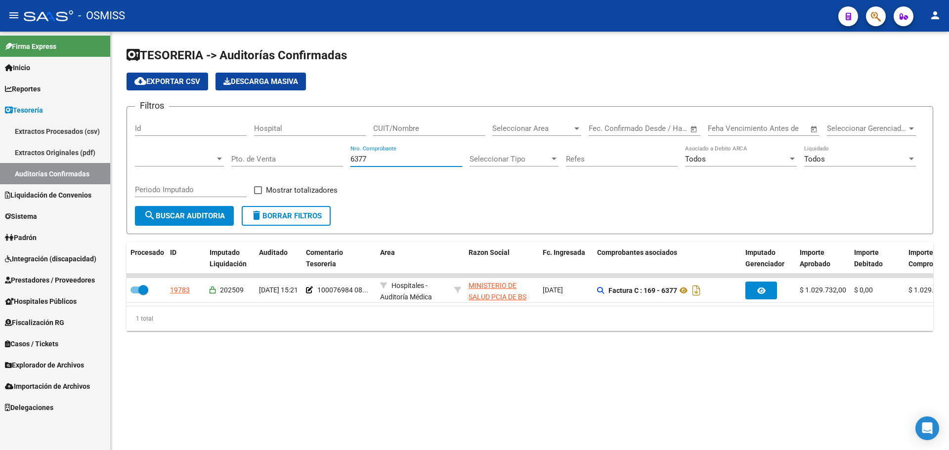
drag, startPoint x: 406, startPoint y: 158, endPoint x: 249, endPoint y: 158, distance: 157.2
click at [249, 158] on div "Filtros Id Hospital CUIT/Nombre Seleccionar Area Seleccionar Area Fecha inicio …" at bounding box center [530, 160] width 790 height 91
type input "6994"
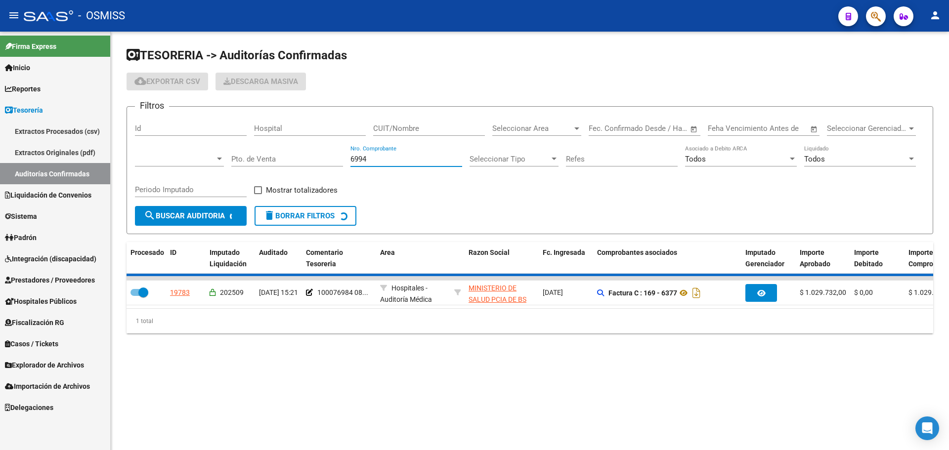
checkbox input "false"
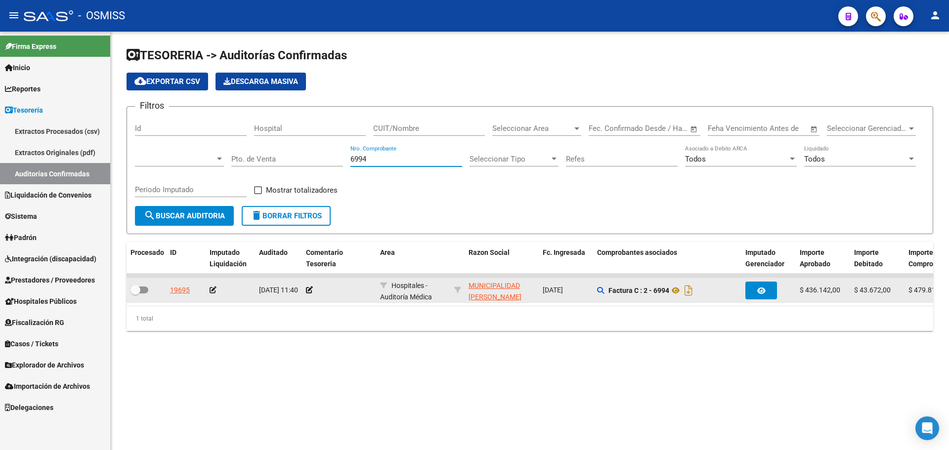
type input "6994"
click at [303, 292] on datatable-body-cell at bounding box center [339, 290] width 74 height 24
click at [306, 291] on icon at bounding box center [309, 290] width 7 height 7
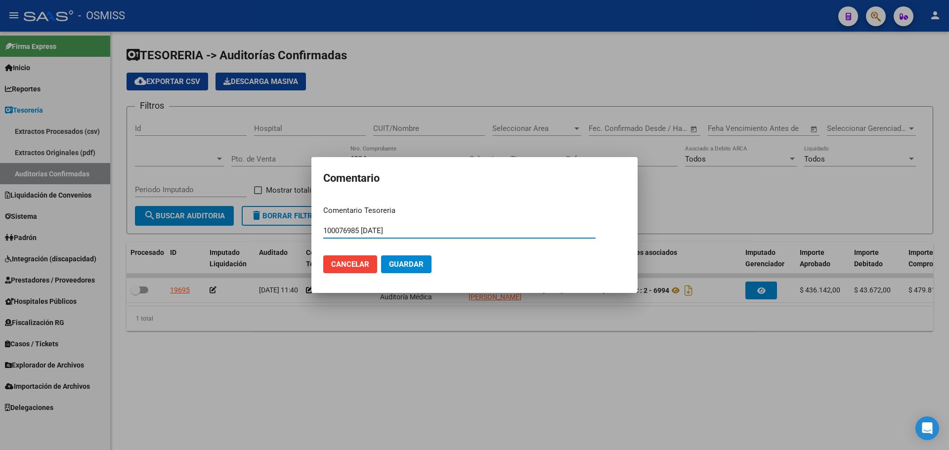
drag, startPoint x: 418, startPoint y: 231, endPoint x: 195, endPoint y: 213, distance: 224.3
click at [195, 213] on div "Comentario Comentario Tesoreria 100076985 [DATE] Ingresar el comentario Cancela…" at bounding box center [474, 225] width 949 height 450
type input "100076985 [DATE]"
click at [401, 264] on span "Guardar" at bounding box center [406, 264] width 35 height 9
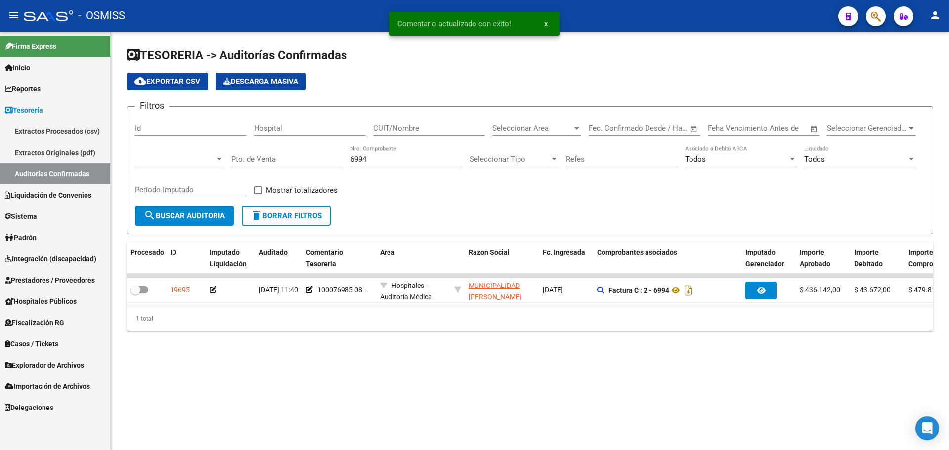
click at [213, 290] on icon at bounding box center [213, 290] width 7 height 7
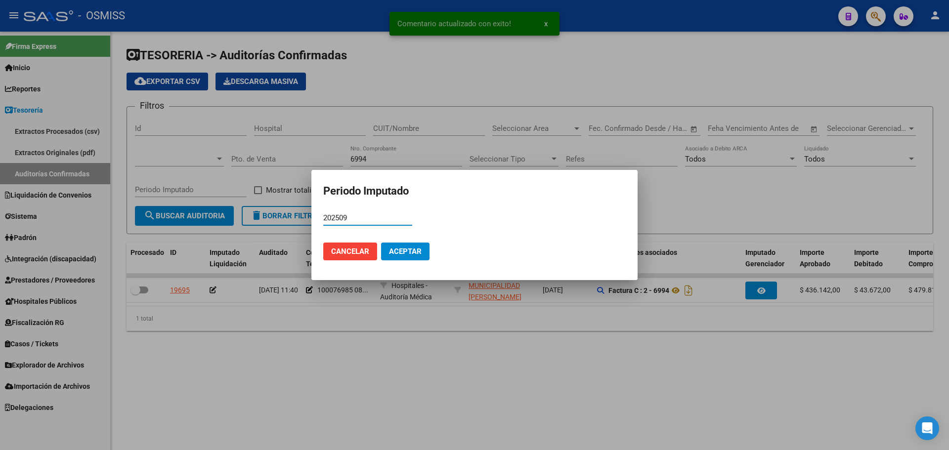
type input "202509"
drag, startPoint x: 394, startPoint y: 255, endPoint x: 370, endPoint y: 263, distance: 25.5
click at [396, 255] on span "Aceptar" at bounding box center [405, 251] width 33 height 9
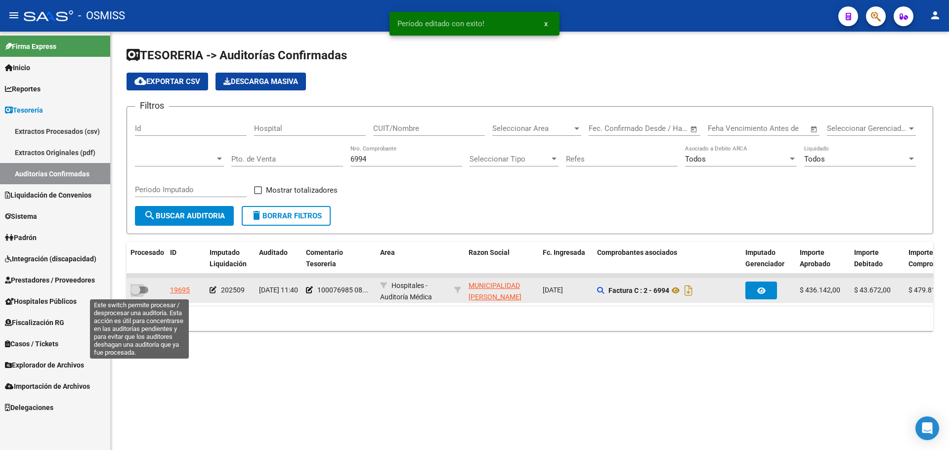
click at [147, 291] on span at bounding box center [140, 290] width 18 height 7
click at [135, 294] on input "checkbox" at bounding box center [135, 294] width 0 height 0
checkbox input "true"
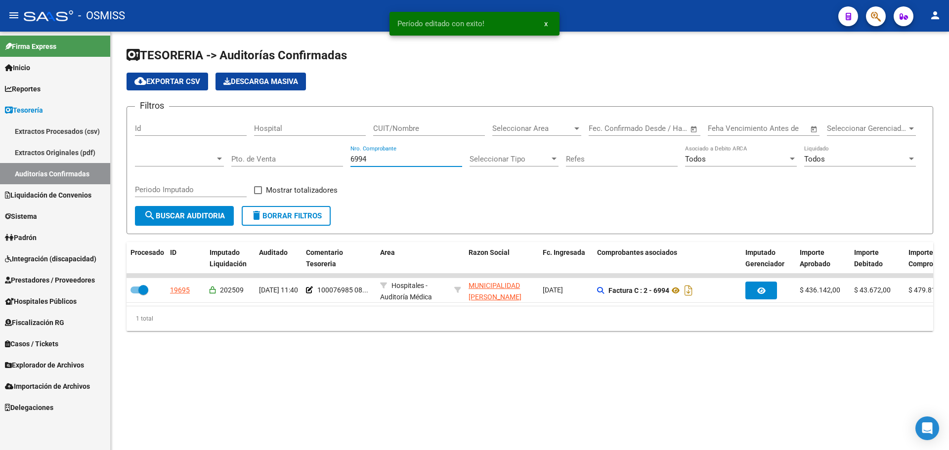
drag, startPoint x: 333, startPoint y: 160, endPoint x: 244, endPoint y: 161, distance: 89.0
click at [244, 161] on div "Filtros Id Hospital CUIT/Nombre Seleccionar Area Seleccionar Area Fecha inicio …" at bounding box center [530, 160] width 790 height 91
type input "7000"
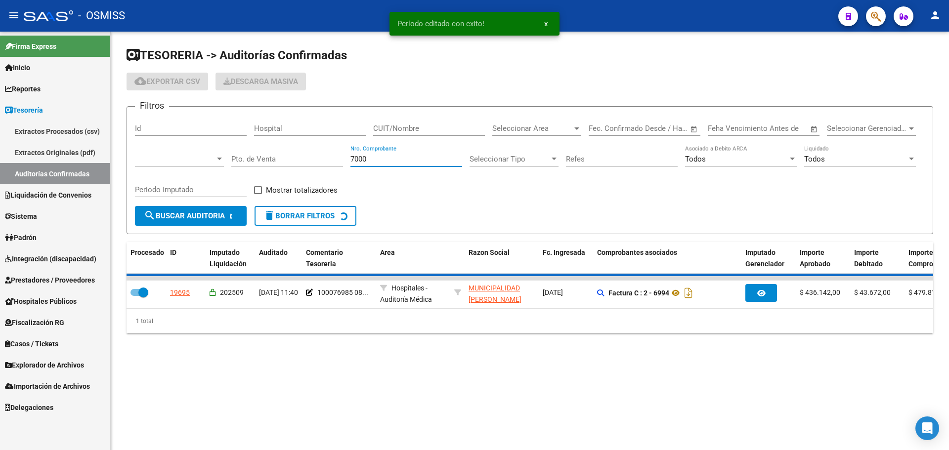
checkbox input "false"
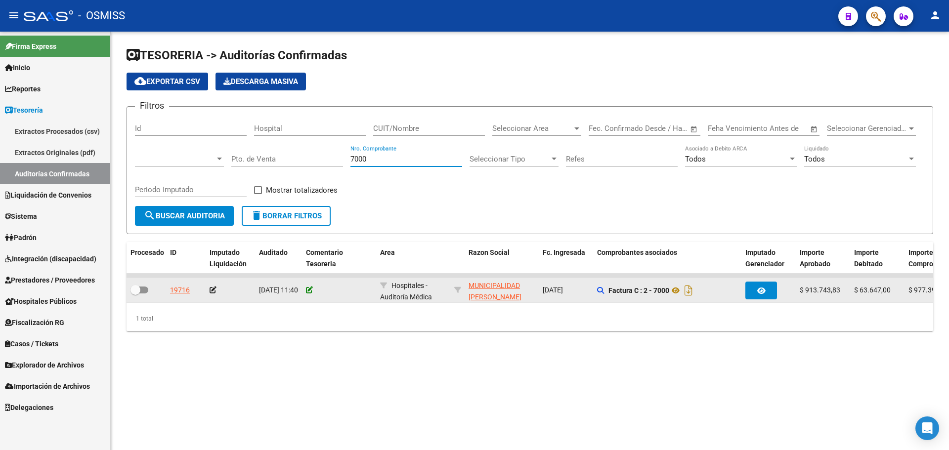
type input "7000"
click at [310, 288] on icon at bounding box center [309, 290] width 7 height 7
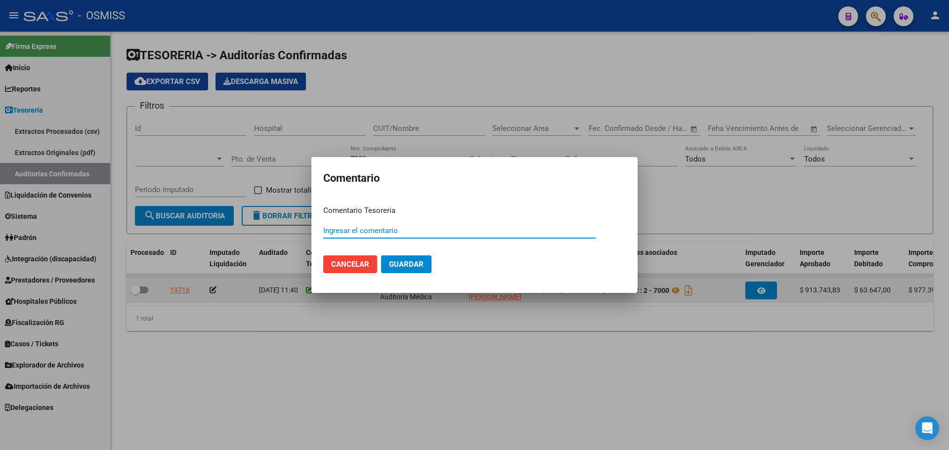
paste input "100076985 [DATE]"
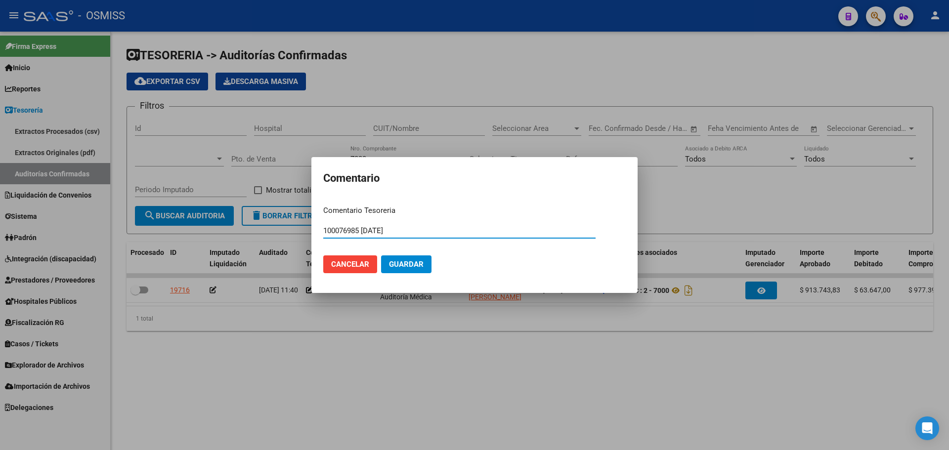
type input "100076985 [DATE]"
click at [395, 264] on span "Guardar" at bounding box center [406, 264] width 35 height 9
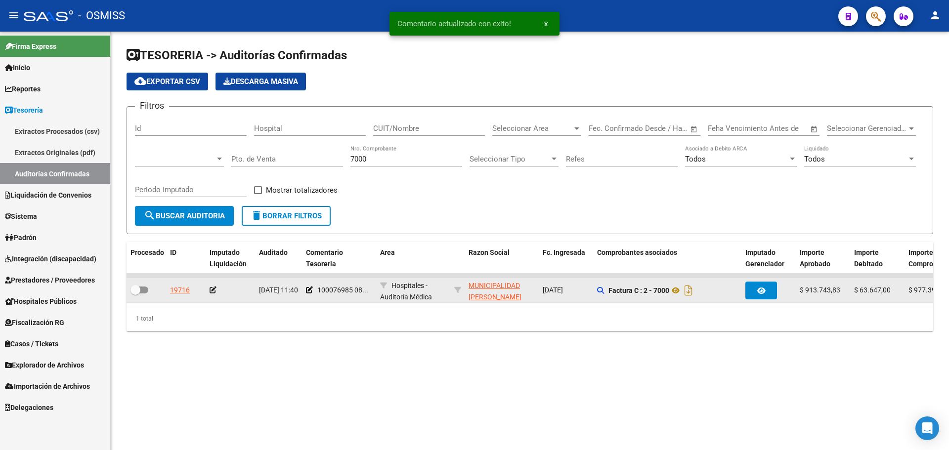
click at [214, 289] on icon at bounding box center [213, 290] width 7 height 7
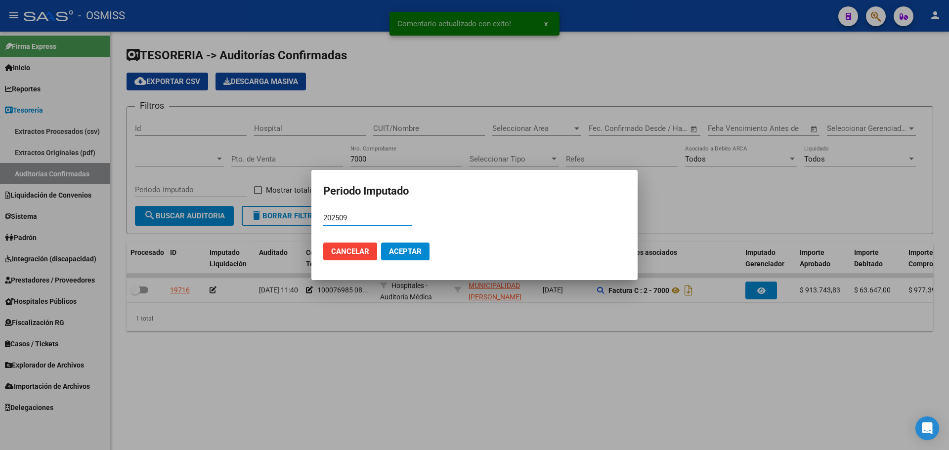
type input "202509"
click at [410, 249] on span "Aceptar" at bounding box center [405, 251] width 33 height 9
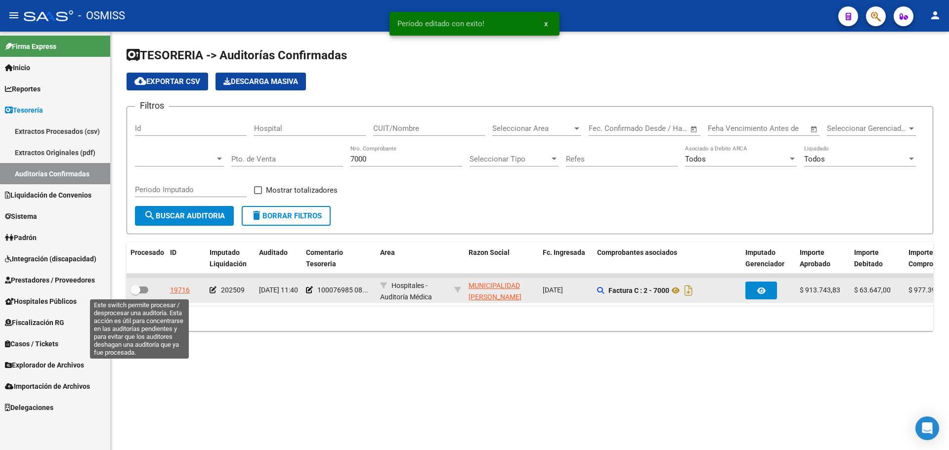
click at [144, 293] on span at bounding box center [140, 290] width 18 height 7
click at [135, 294] on input "checkbox" at bounding box center [135, 294] width 0 height 0
checkbox input "true"
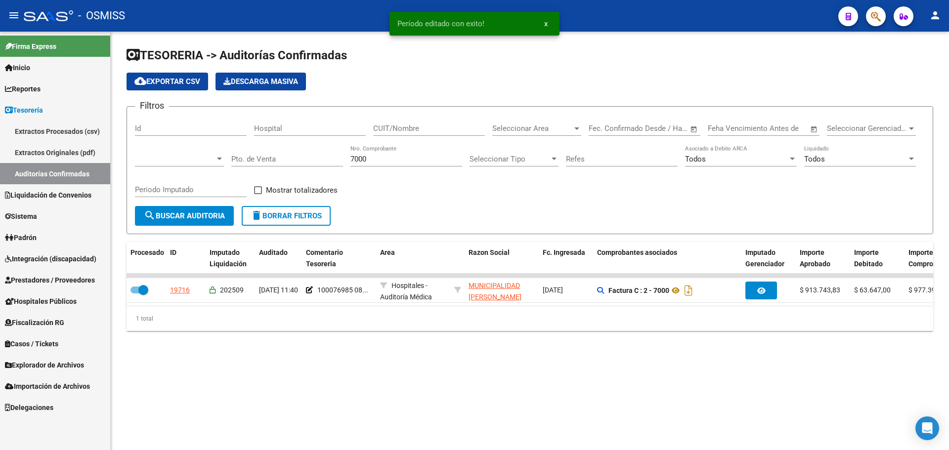
click at [387, 161] on input "7000" at bounding box center [407, 159] width 112 height 9
type input "7002"
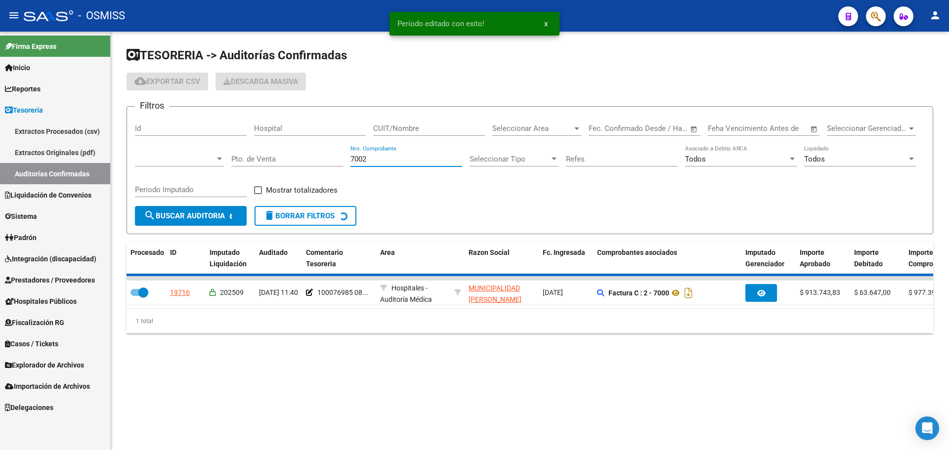
checkbox input "false"
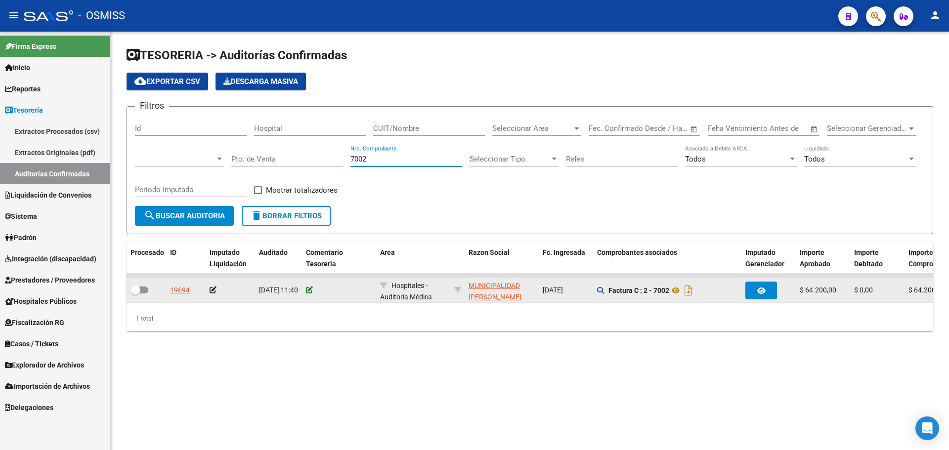
type input "7002"
click at [311, 289] on icon at bounding box center [309, 290] width 7 height 7
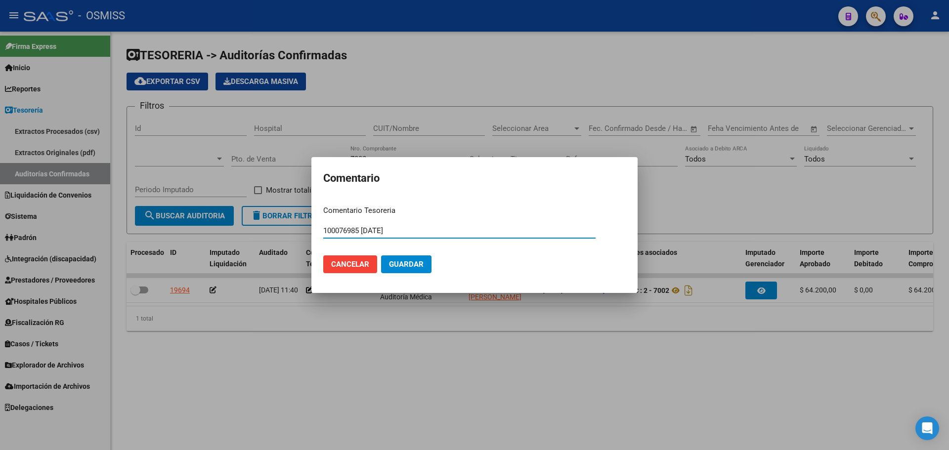
type input "100076985 [DATE]"
click at [403, 266] on span "Guardar" at bounding box center [406, 264] width 35 height 9
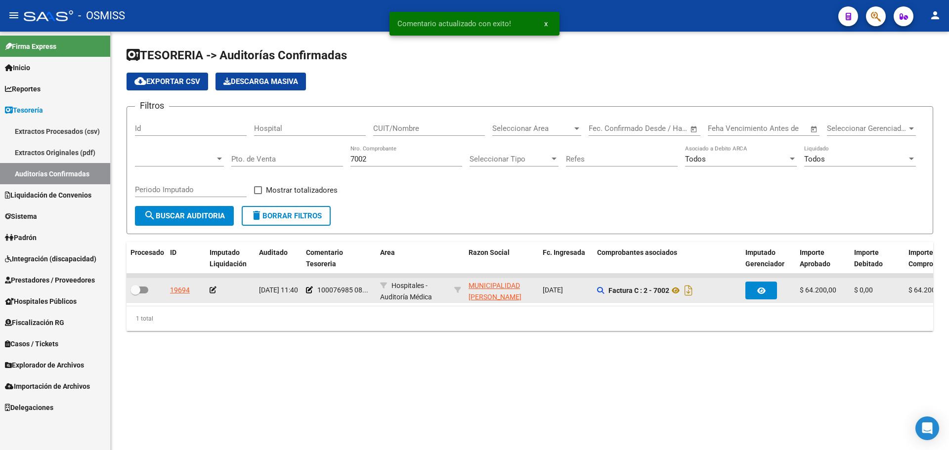
click at [215, 289] on icon at bounding box center [213, 290] width 7 height 7
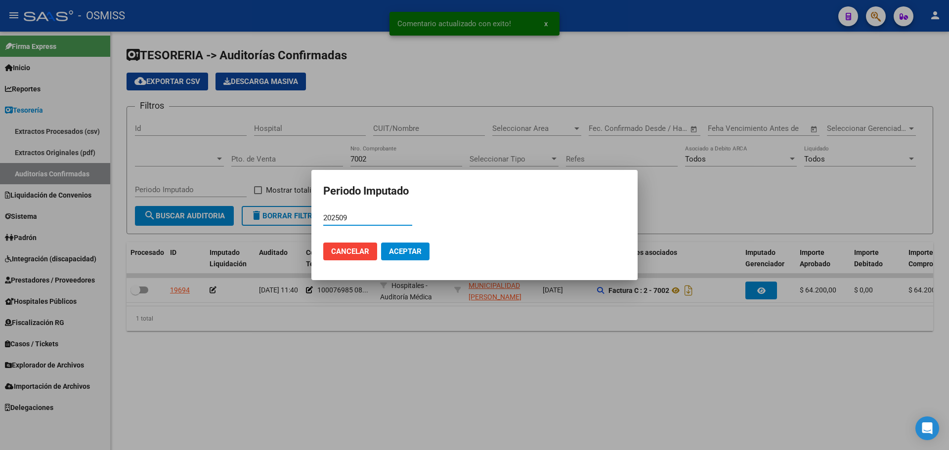
type input "202509"
click at [407, 247] on span "Aceptar" at bounding box center [405, 251] width 33 height 9
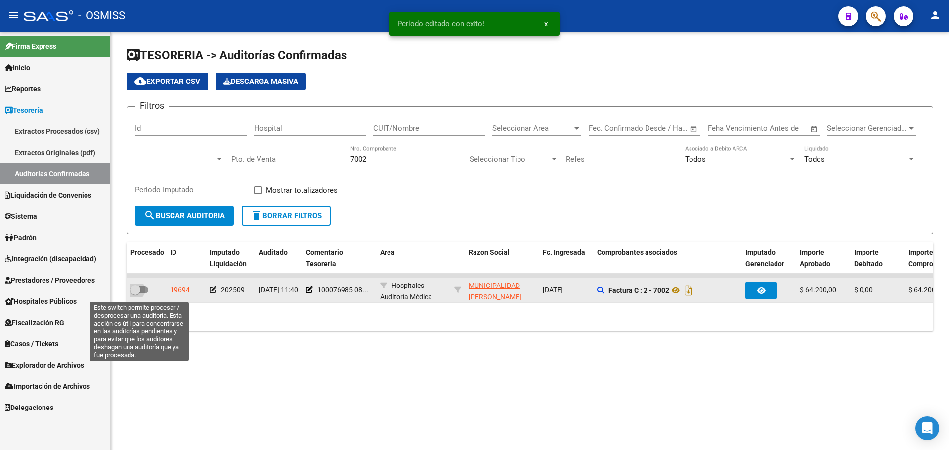
click at [143, 294] on label at bounding box center [140, 290] width 18 height 12
click at [135, 294] on input "checkbox" at bounding box center [135, 294] width 0 height 0
checkbox input "true"
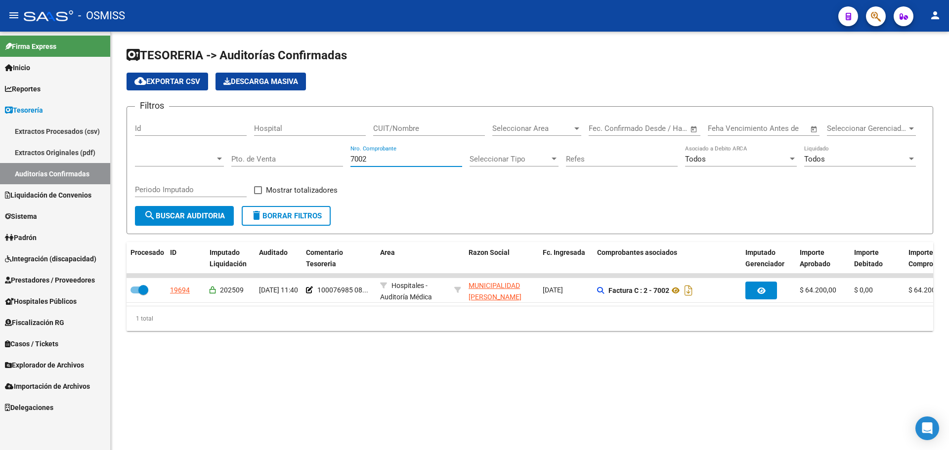
drag, startPoint x: 376, startPoint y: 157, endPoint x: 191, endPoint y: 123, distance: 188.5
click at [191, 123] on div "Filtros Id Hospital CUIT/Nombre Seleccionar Area Seleccionar Area Fecha inicio …" at bounding box center [530, 160] width 790 height 91
type input "2374"
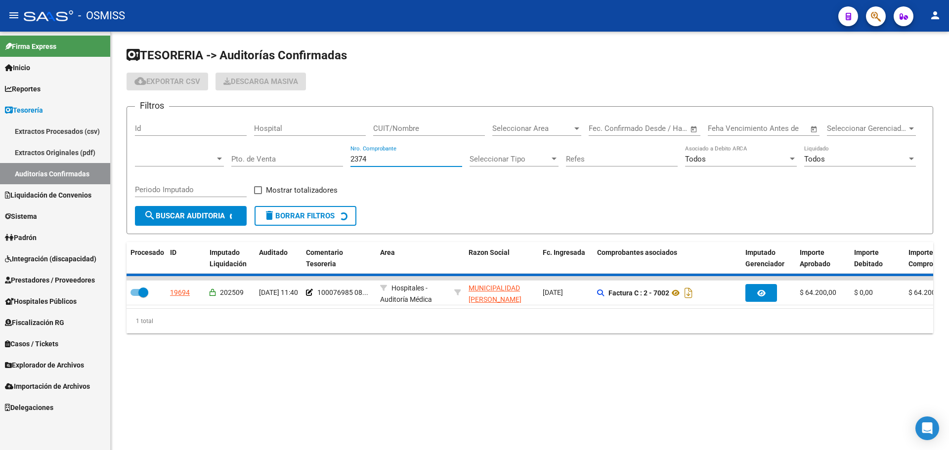
checkbox input "false"
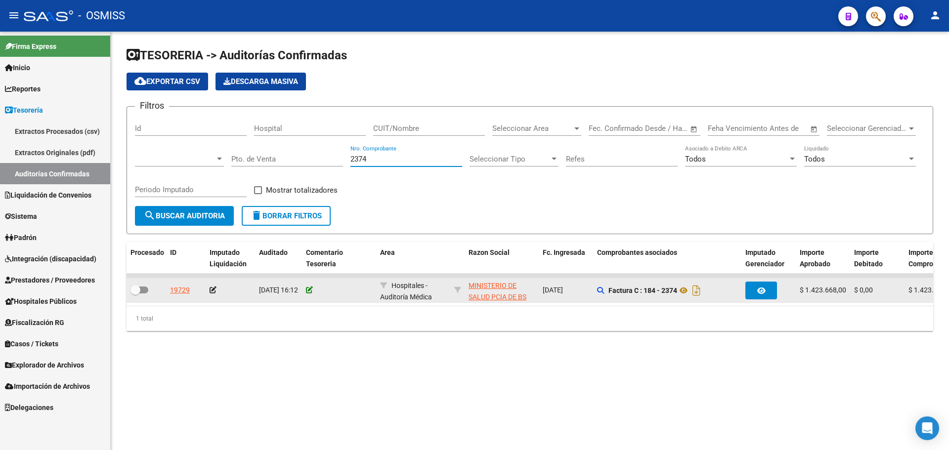
type input "2374"
click at [310, 290] on icon at bounding box center [309, 290] width 7 height 7
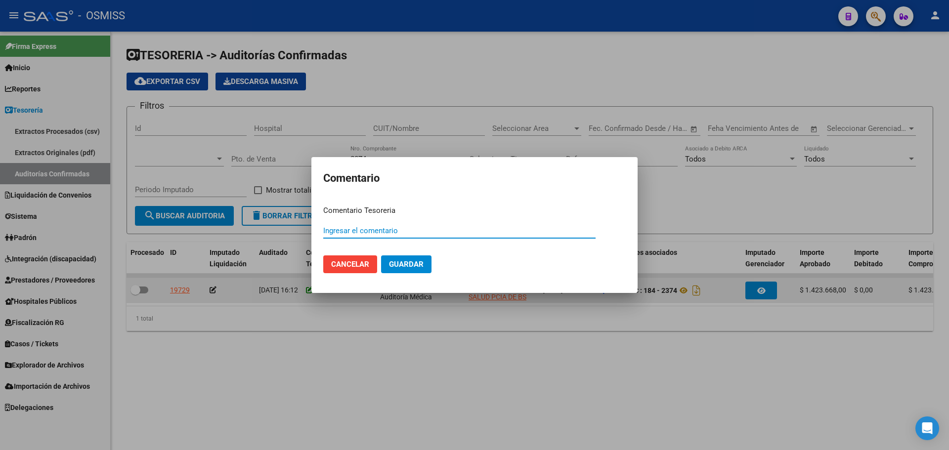
paste input "100076986"
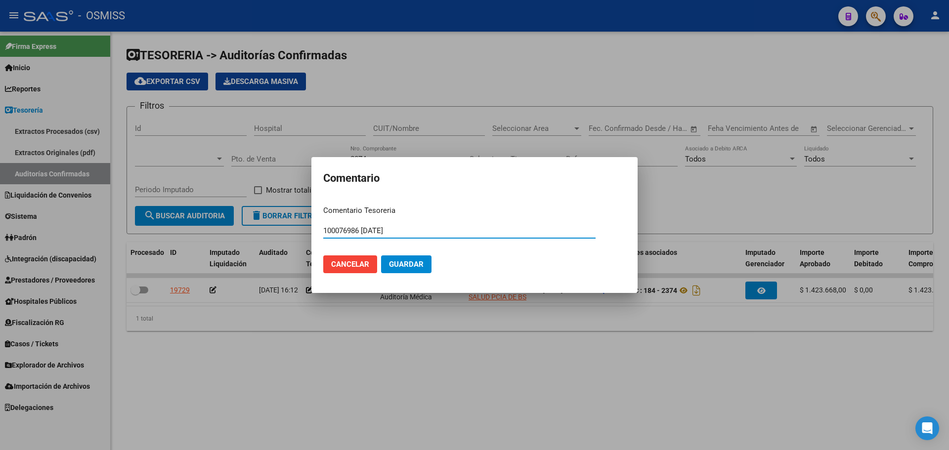
drag, startPoint x: 410, startPoint y: 234, endPoint x: 150, endPoint y: 204, distance: 261.8
click at [150, 204] on div "Comentario Comentario Tesoreria 100076986 [DATE] Ingresar el comentario Cancela…" at bounding box center [474, 225] width 949 height 450
type input "100076986 [DATE]"
click at [391, 267] on span "Guardar" at bounding box center [406, 264] width 35 height 9
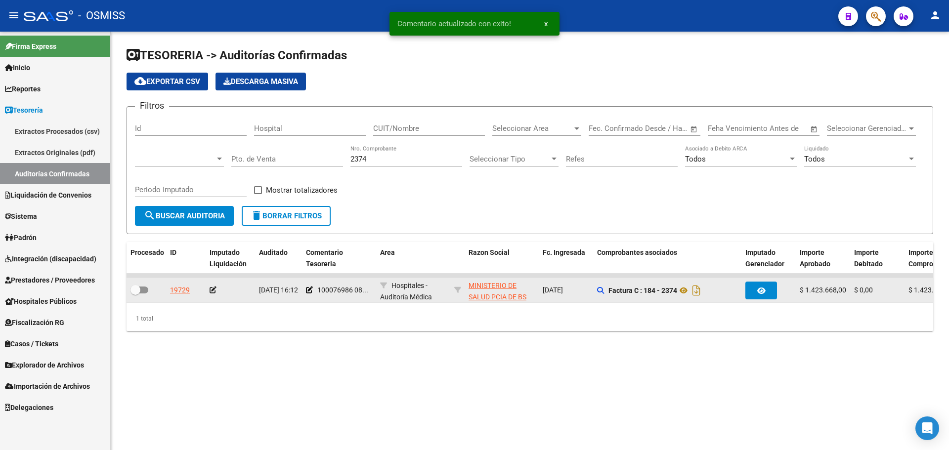
click at [213, 291] on icon at bounding box center [213, 290] width 7 height 7
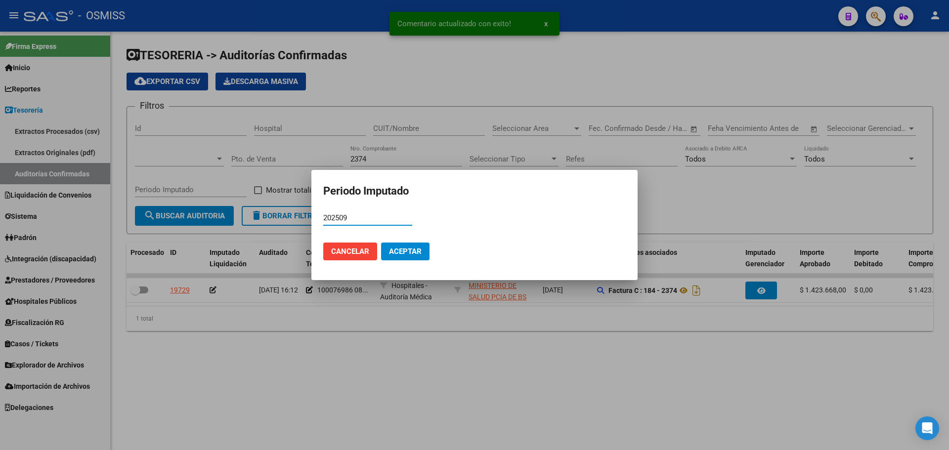
type input "202509"
click at [415, 250] on span "Aceptar" at bounding box center [405, 251] width 33 height 9
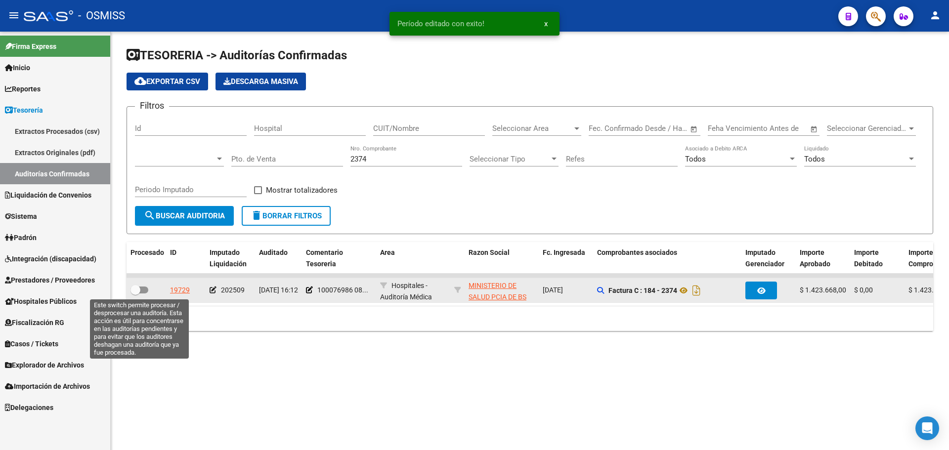
click at [143, 285] on label at bounding box center [140, 290] width 18 height 12
click at [135, 294] on input "checkbox" at bounding box center [135, 294] width 0 height 0
checkbox input "true"
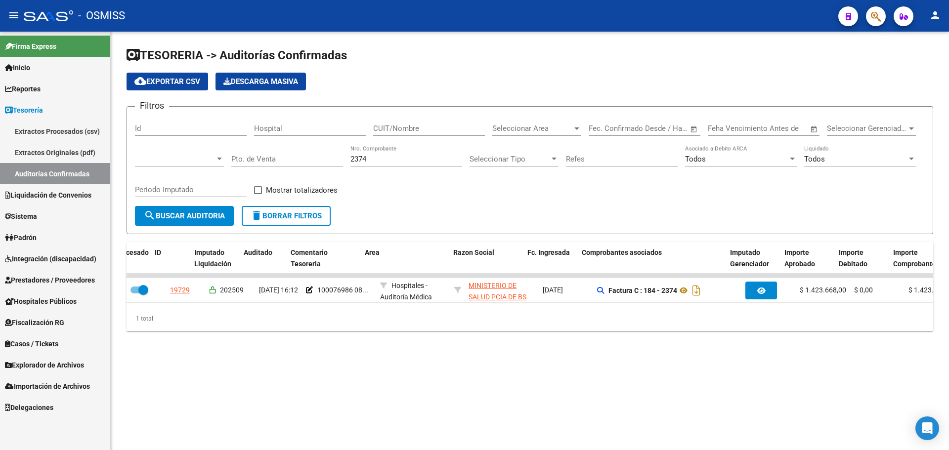
scroll to position [0, 119]
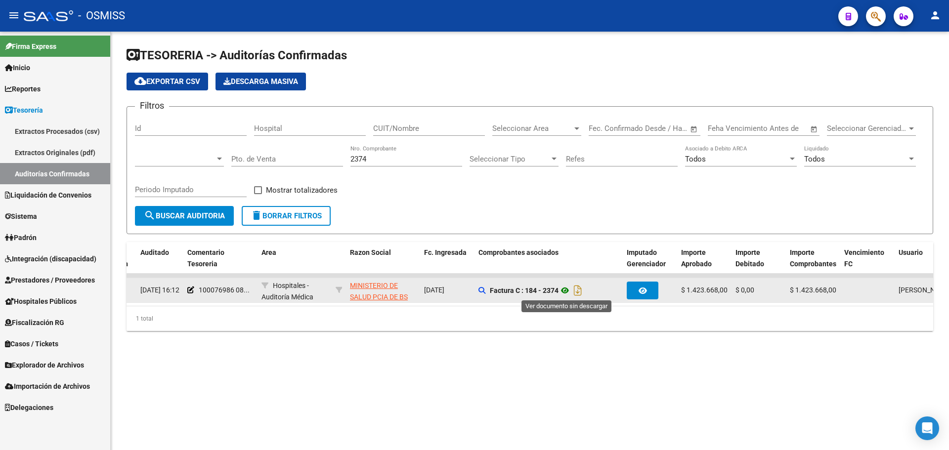
click at [569, 288] on icon at bounding box center [565, 291] width 13 height 12
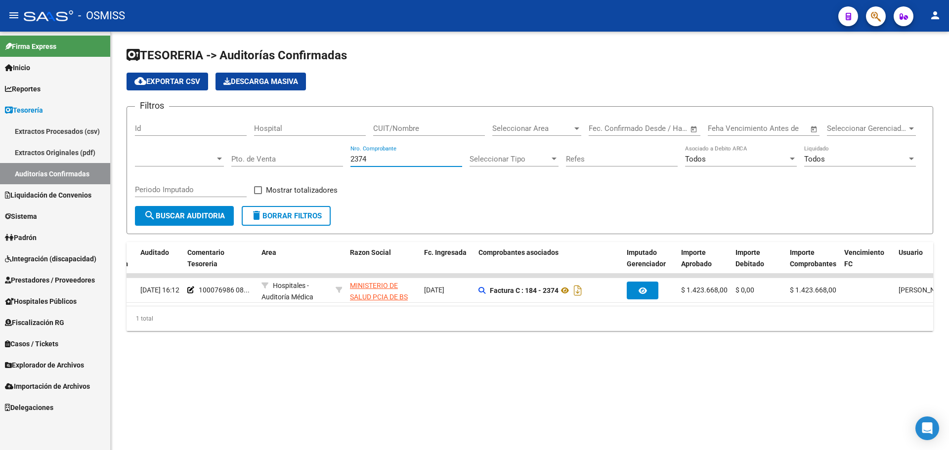
drag, startPoint x: 378, startPoint y: 160, endPoint x: 129, endPoint y: 140, distance: 250.5
click at [134, 142] on form "Filtros Id Hospital CUIT/Nombre Seleccionar Area Seleccionar Area Fecha inicio …" at bounding box center [530, 170] width 807 height 128
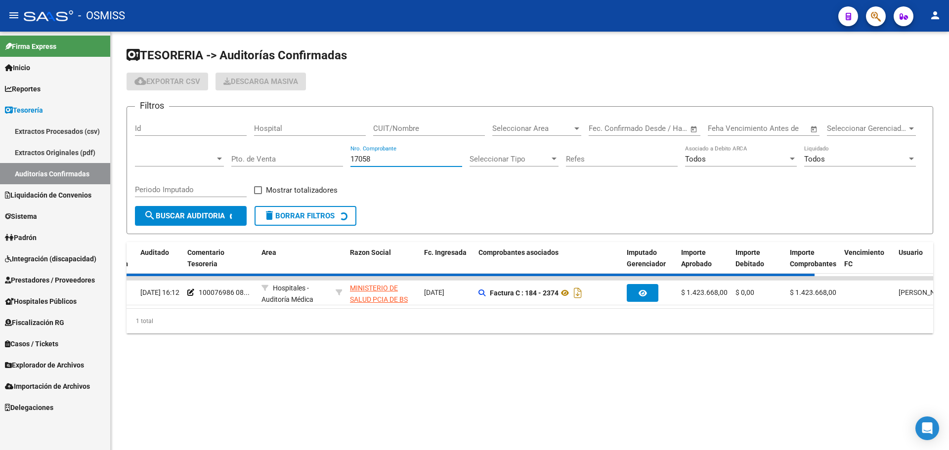
scroll to position [0, 0]
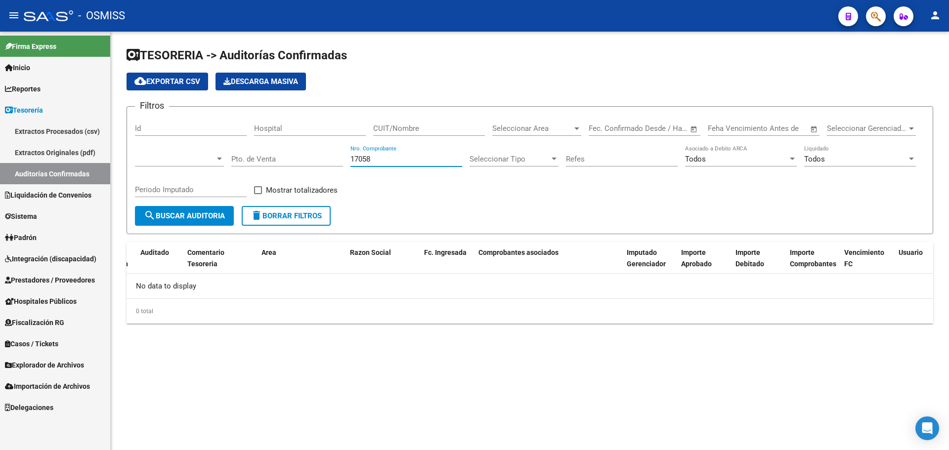
type input "17058"
click at [185, 166] on div at bounding box center [179, 155] width 89 height 21
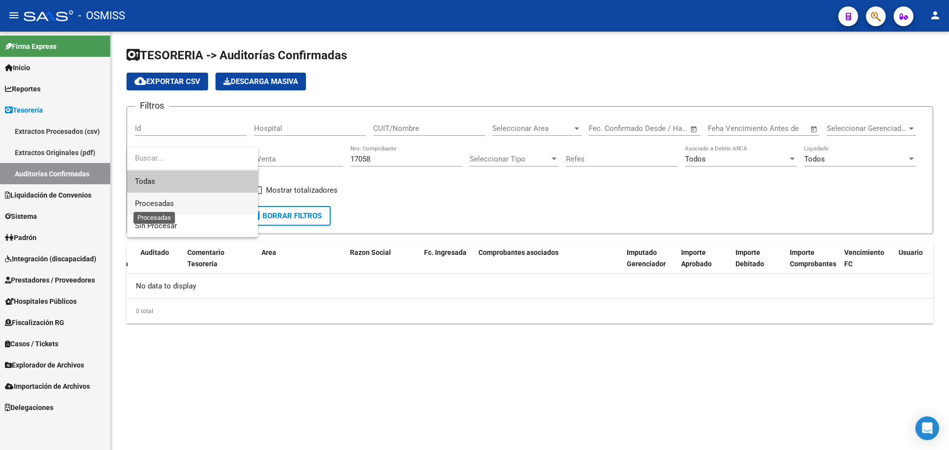
click at [165, 203] on span "Procesadas" at bounding box center [154, 203] width 39 height 9
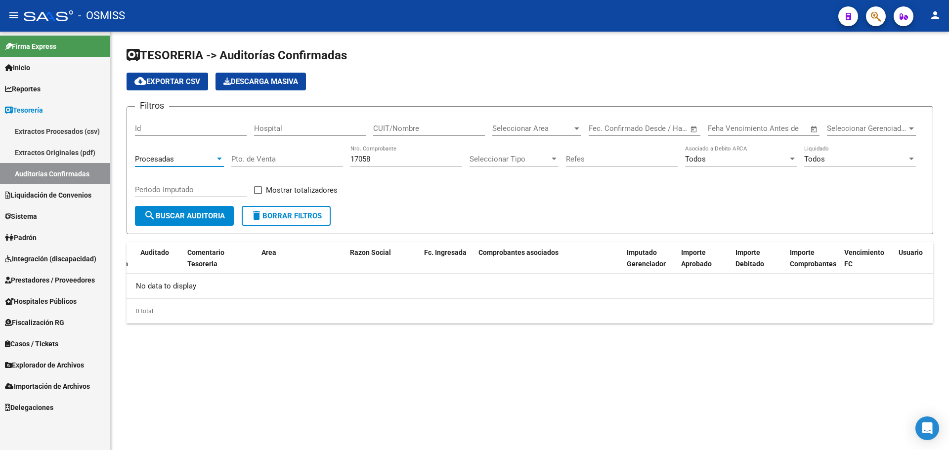
click at [168, 160] on span "Procesadas" at bounding box center [154, 159] width 39 height 9
click at [166, 158] on span "Procesadas" at bounding box center [154, 159] width 39 height 9
click at [164, 216] on span "search Buscar Auditoria" at bounding box center [184, 216] width 81 height 9
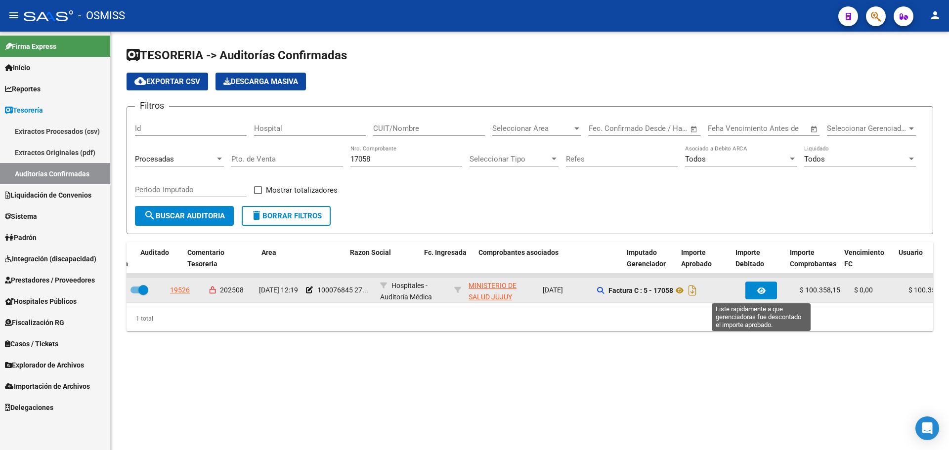
click at [753, 283] on button "button" at bounding box center [762, 291] width 32 height 18
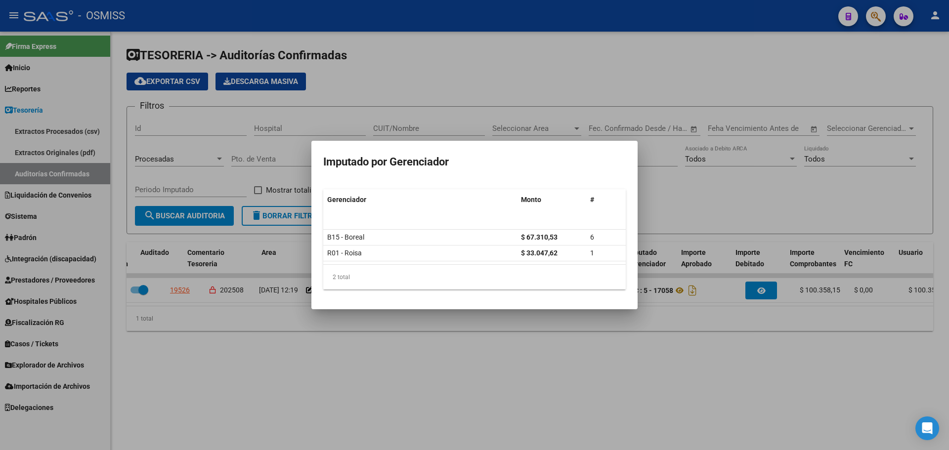
click at [353, 394] on div at bounding box center [474, 225] width 949 height 450
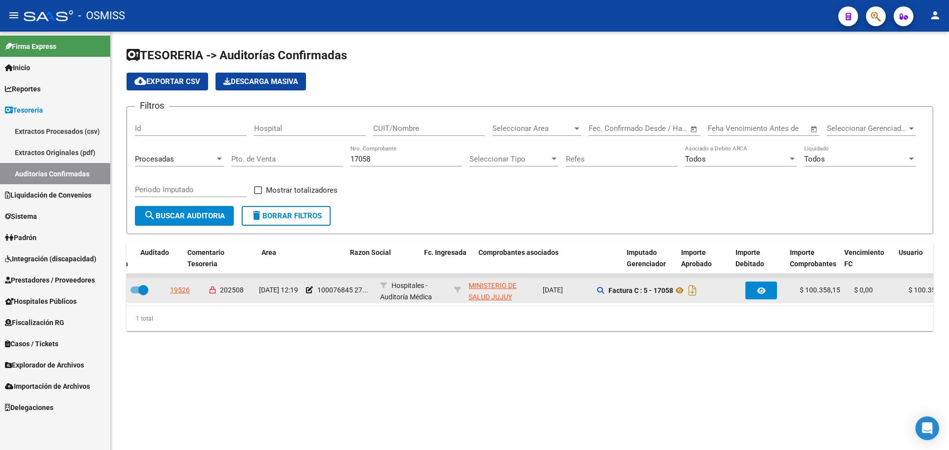
click at [167, 286] on datatable-body-cell "19526" at bounding box center [186, 290] width 40 height 24
click at [175, 292] on div "19526" at bounding box center [180, 290] width 20 height 11
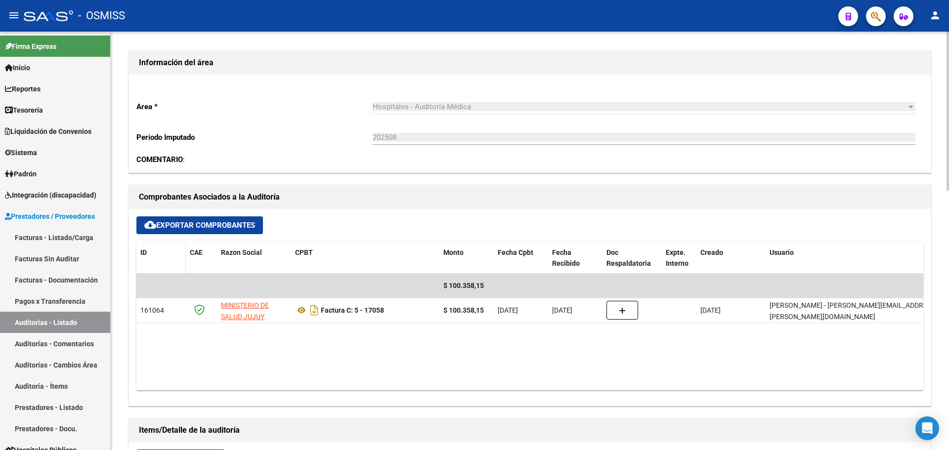
scroll to position [148, 0]
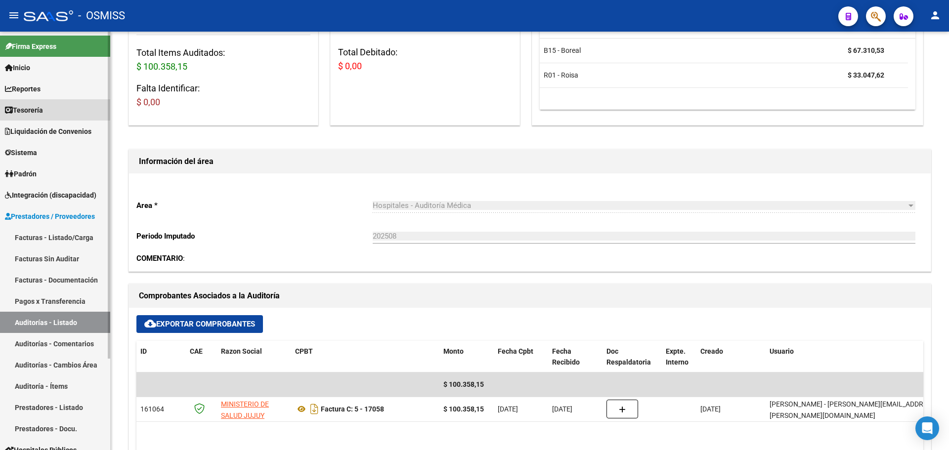
click at [31, 107] on span "Tesorería" at bounding box center [24, 110] width 38 height 11
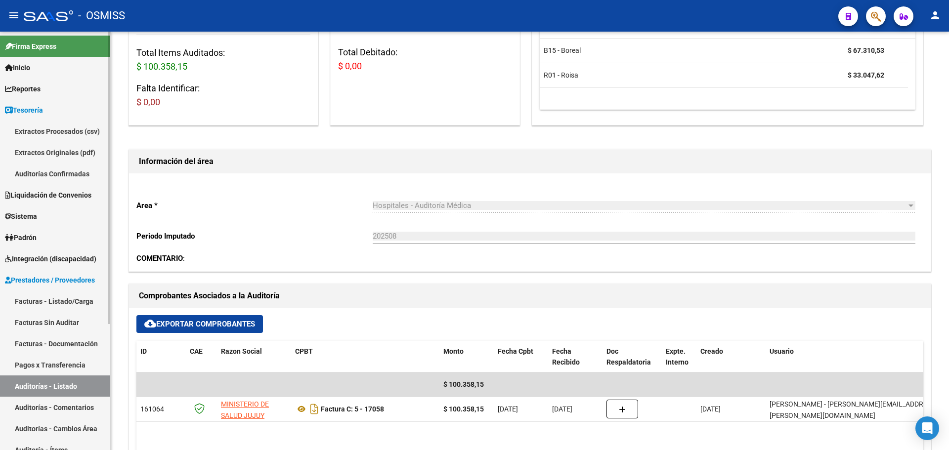
click at [33, 176] on link "Auditorías Confirmadas" at bounding box center [55, 173] width 110 height 21
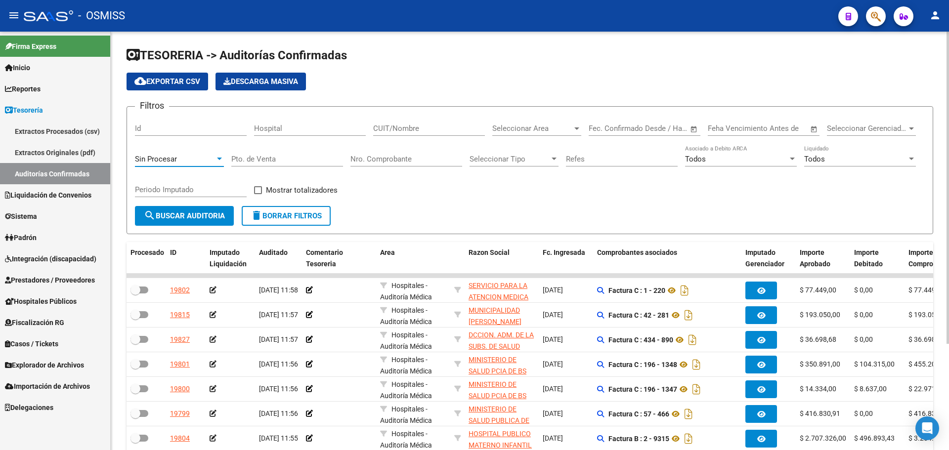
click at [163, 155] on span "Sin Procesar" at bounding box center [156, 159] width 42 height 9
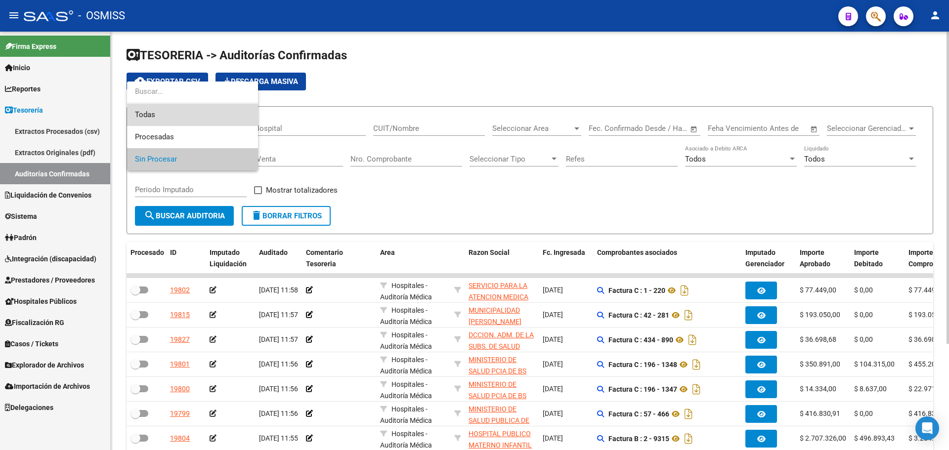
click at [158, 123] on span "Todas" at bounding box center [192, 115] width 115 height 22
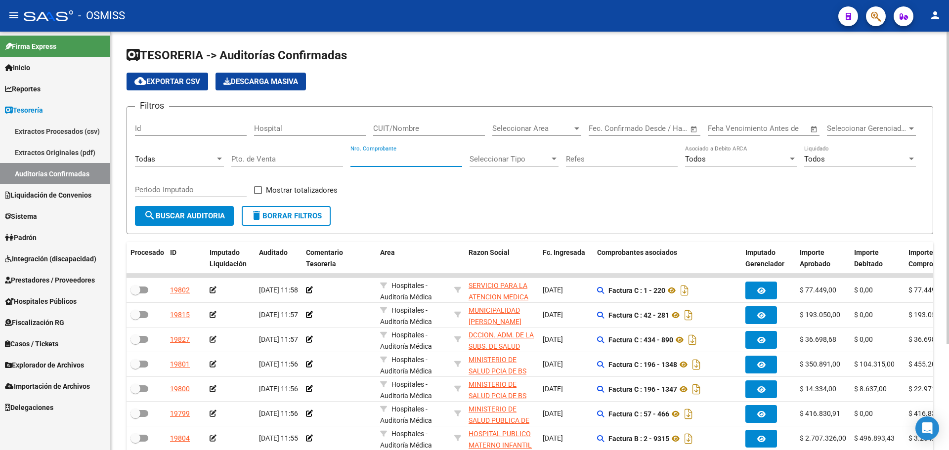
click at [411, 161] on input "Nro. Comprobante" at bounding box center [407, 159] width 112 height 9
type input "634"
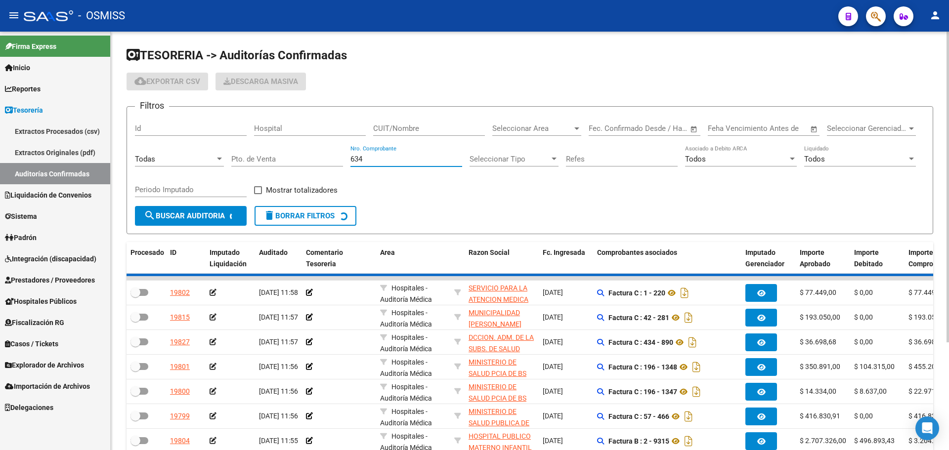
checkbox input "true"
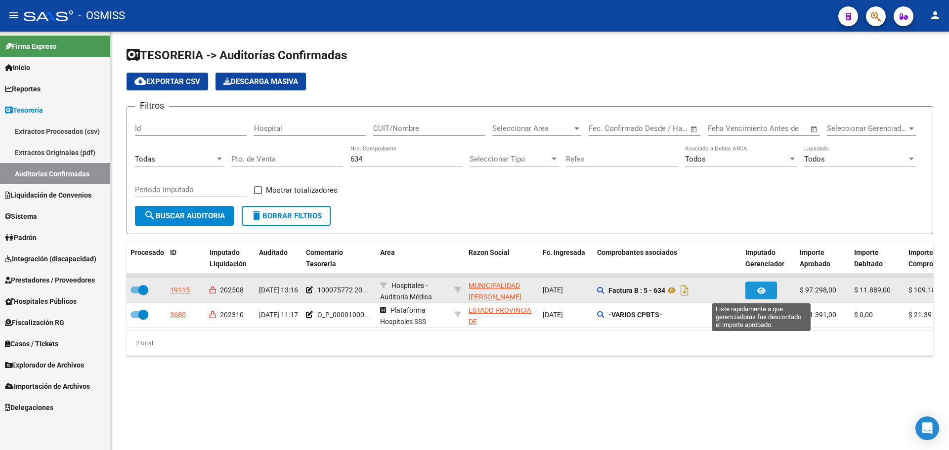
click at [772, 285] on button "button" at bounding box center [762, 291] width 32 height 18
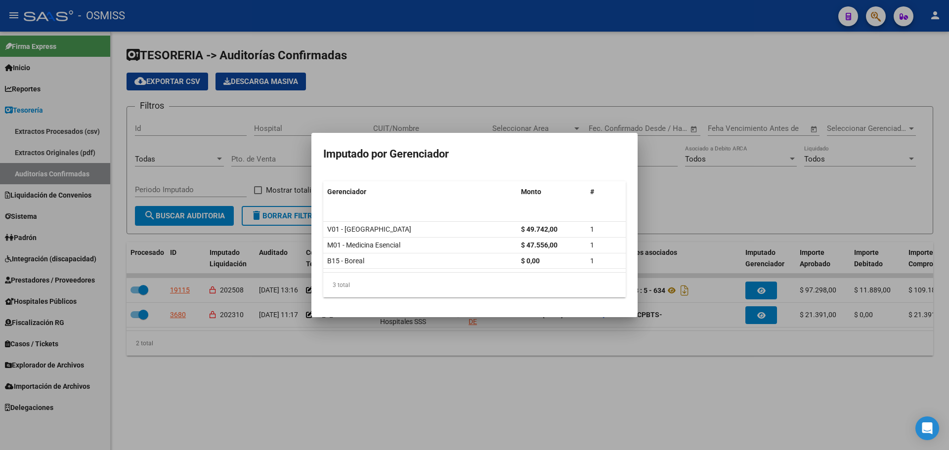
click at [659, 201] on div at bounding box center [474, 225] width 949 height 450
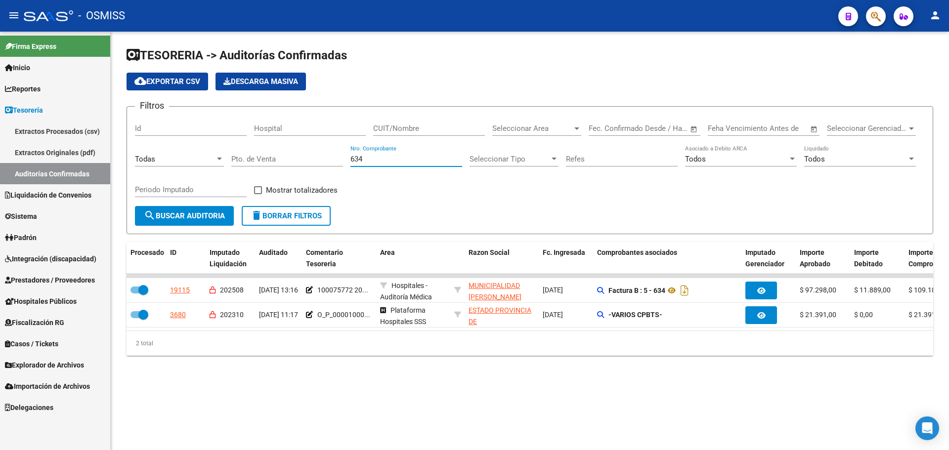
drag, startPoint x: 403, startPoint y: 160, endPoint x: 43, endPoint y: 131, distance: 361.2
click at [43, 131] on mat-sidenav-container "Firma Express Inicio Instructivos Contacto OS Reportes Ingresos Percibidos Anál…" at bounding box center [474, 241] width 949 height 419
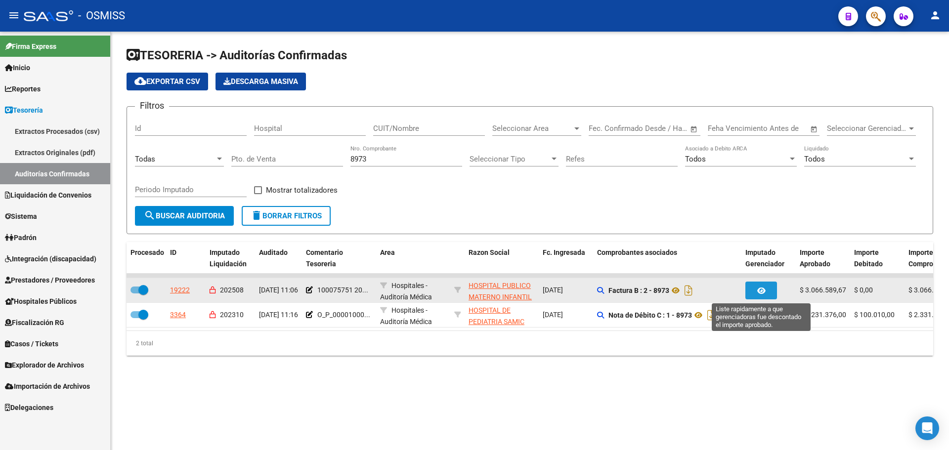
click at [755, 291] on button "button" at bounding box center [762, 291] width 32 height 18
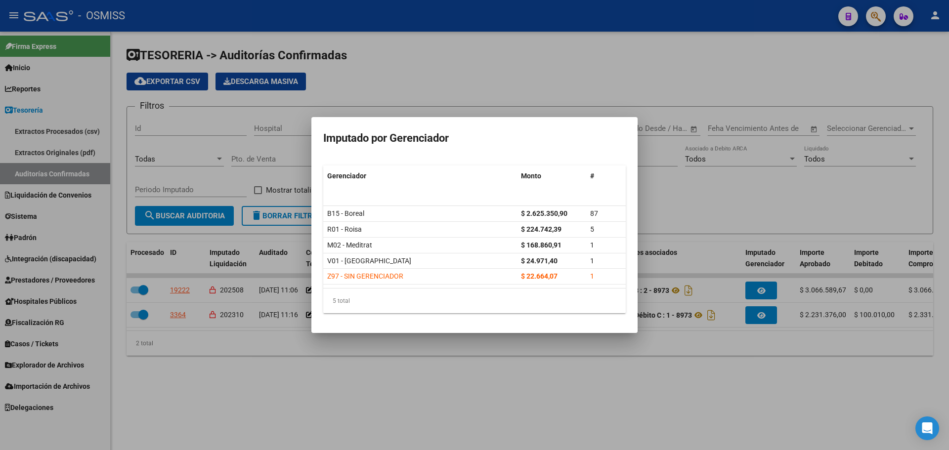
drag, startPoint x: 725, startPoint y: 256, endPoint x: 587, endPoint y: 181, distance: 156.4
click at [724, 255] on div at bounding box center [474, 225] width 949 height 450
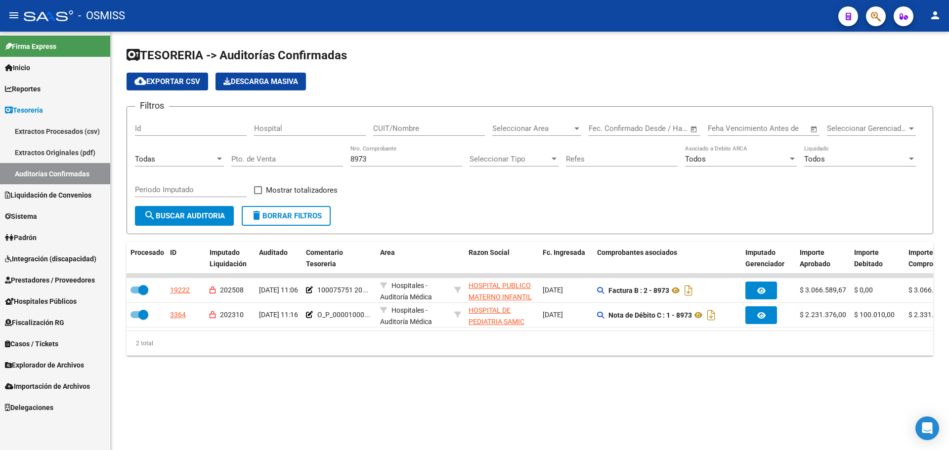
click at [420, 166] on div "8973 Nro. Comprobante" at bounding box center [407, 155] width 112 height 21
drag, startPoint x: 414, startPoint y: 157, endPoint x: 0, endPoint y: 128, distance: 415.4
click at [2, 127] on mat-sidenav-container "Firma Express Inicio Instructivos Contacto OS Reportes Ingresos Percibidos Anál…" at bounding box center [474, 241] width 949 height 419
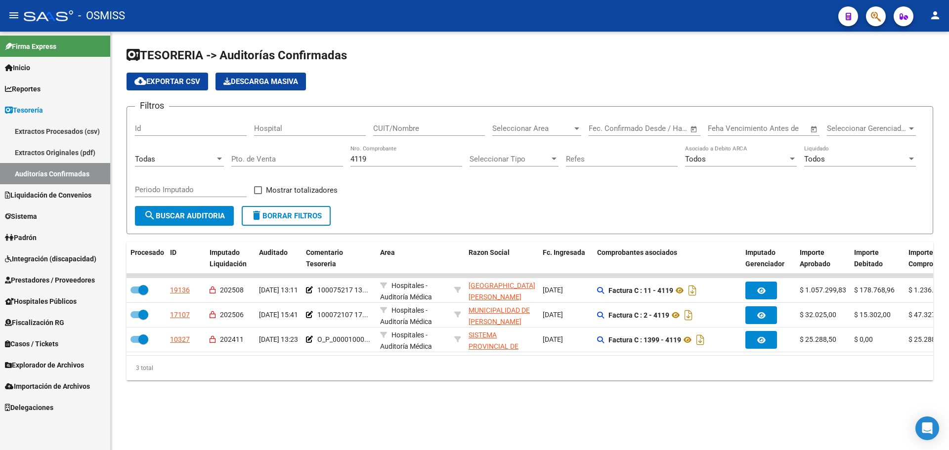
click at [381, 366] on div "3 total" at bounding box center [530, 368] width 807 height 25
click at [338, 369] on div "3 total" at bounding box center [530, 368] width 807 height 25
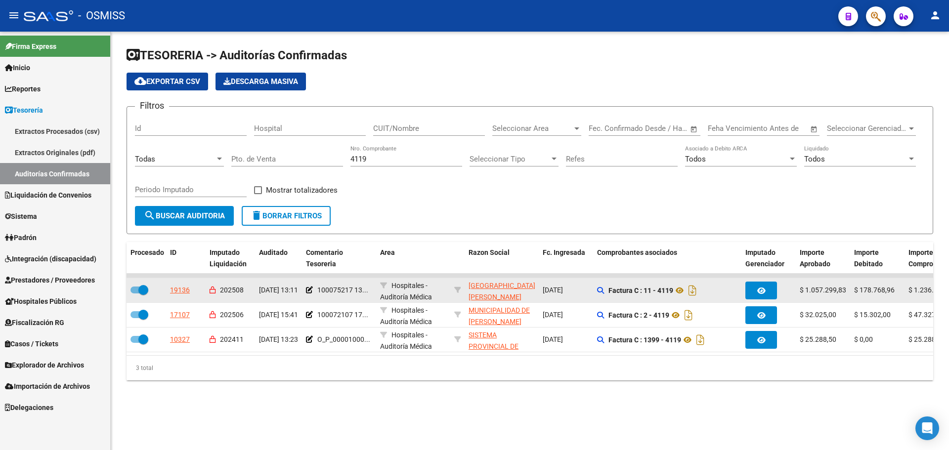
click at [743, 292] on datatable-body-cell at bounding box center [769, 290] width 54 height 24
click at [760, 292] on icon "button" at bounding box center [762, 290] width 8 height 7
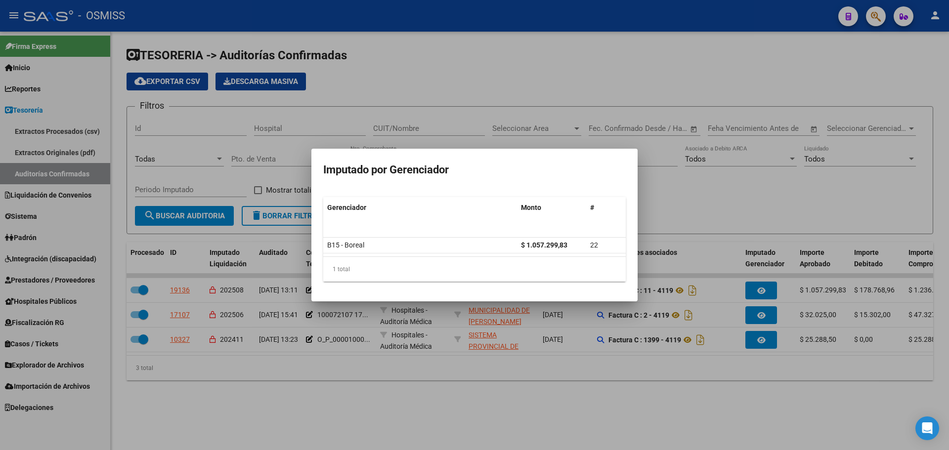
click at [644, 177] on div at bounding box center [474, 225] width 949 height 450
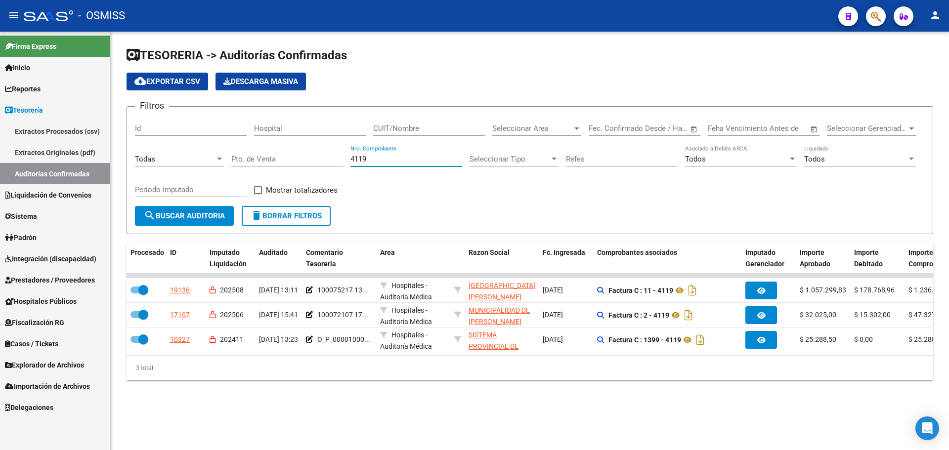
drag, startPoint x: 385, startPoint y: 159, endPoint x: 47, endPoint y: 151, distance: 337.8
click at [49, 151] on mat-sidenav-container "Firma Express Inicio Instructivos Contacto OS Reportes Ingresos Percibidos Anál…" at bounding box center [474, 241] width 949 height 419
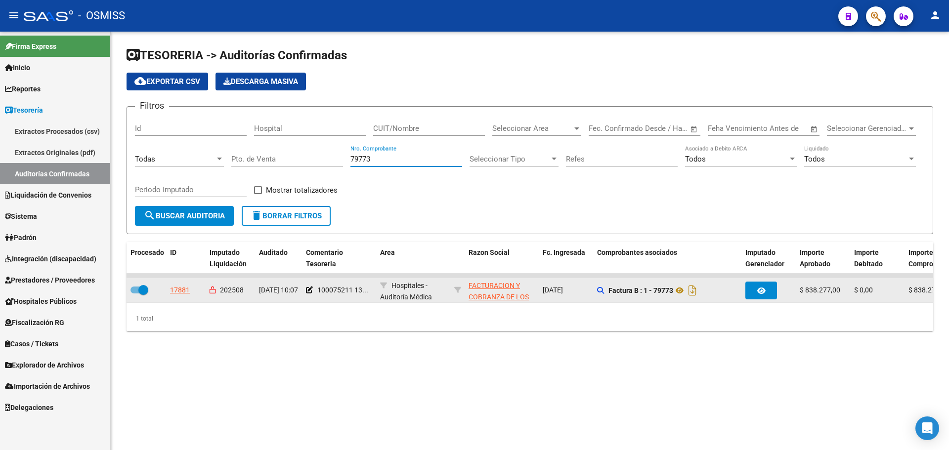
type input "79773"
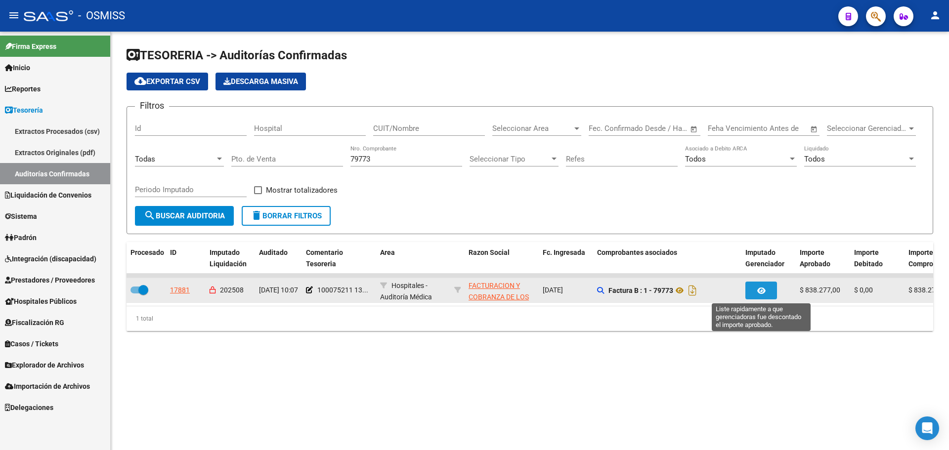
click at [755, 289] on button "button" at bounding box center [762, 291] width 32 height 18
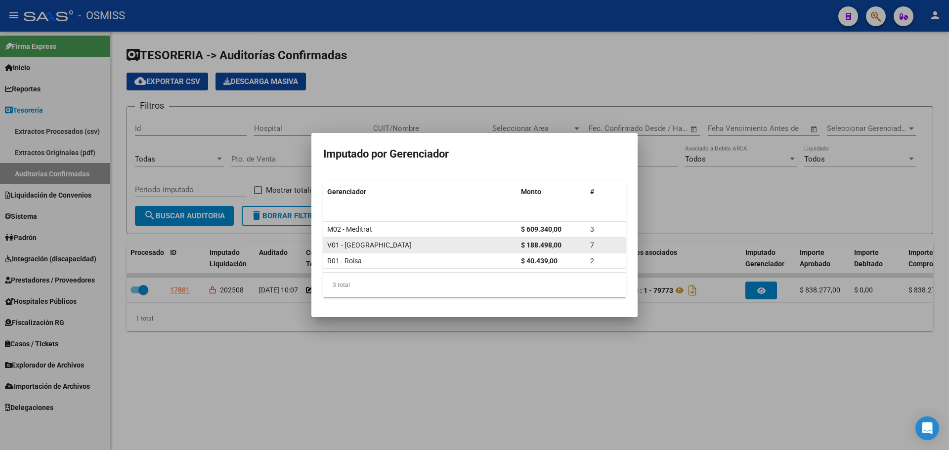
click at [465, 248] on div "V01 - [GEOGRAPHIC_DATA]" at bounding box center [420, 245] width 186 height 11
click at [432, 111] on div at bounding box center [474, 225] width 949 height 450
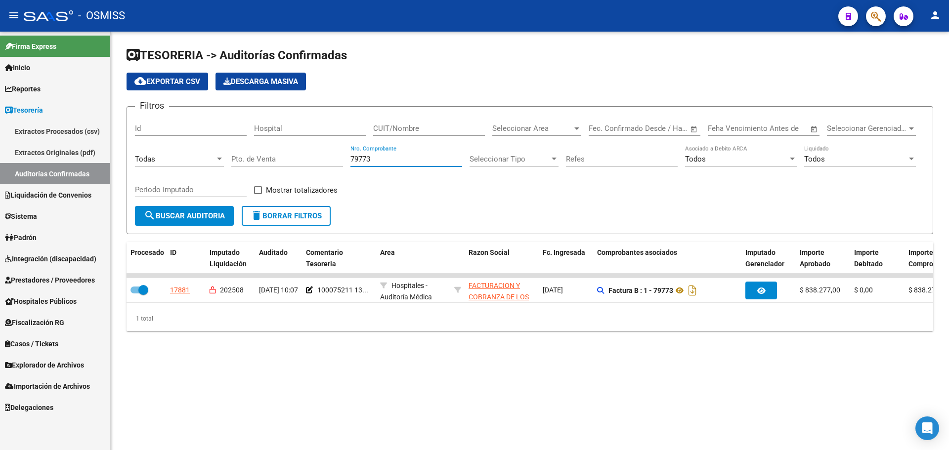
drag, startPoint x: 388, startPoint y: 160, endPoint x: 210, endPoint y: 149, distance: 177.9
click at [210, 149] on div "Filtros Id Hospital CUIT/Nombre Seleccionar Area Seleccionar Area Fecha inicio …" at bounding box center [530, 160] width 790 height 91
click at [43, 186] on link "Liquidación de Convenios" at bounding box center [55, 194] width 110 height 21
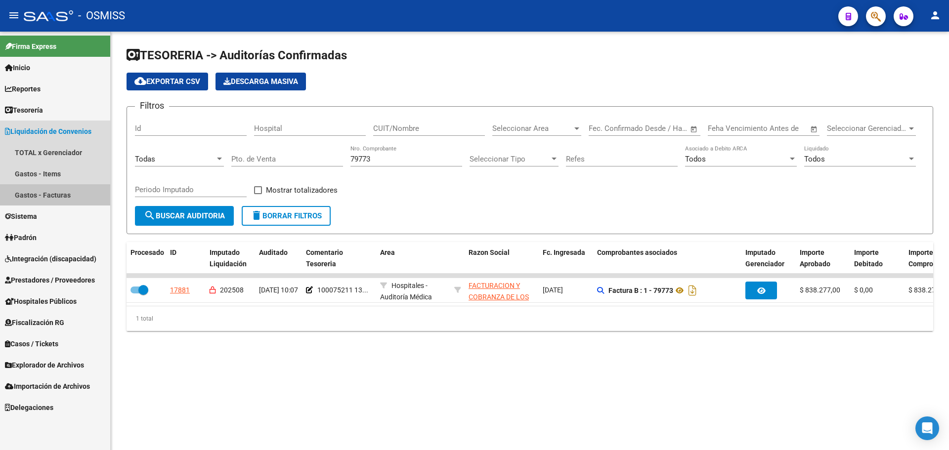
click at [49, 188] on link "Gastos - Facturas" at bounding box center [55, 194] width 110 height 21
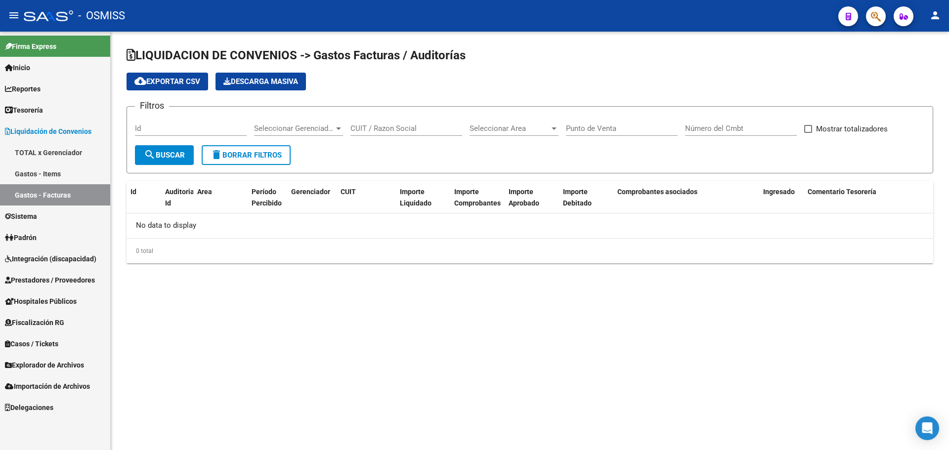
checkbox input "true"
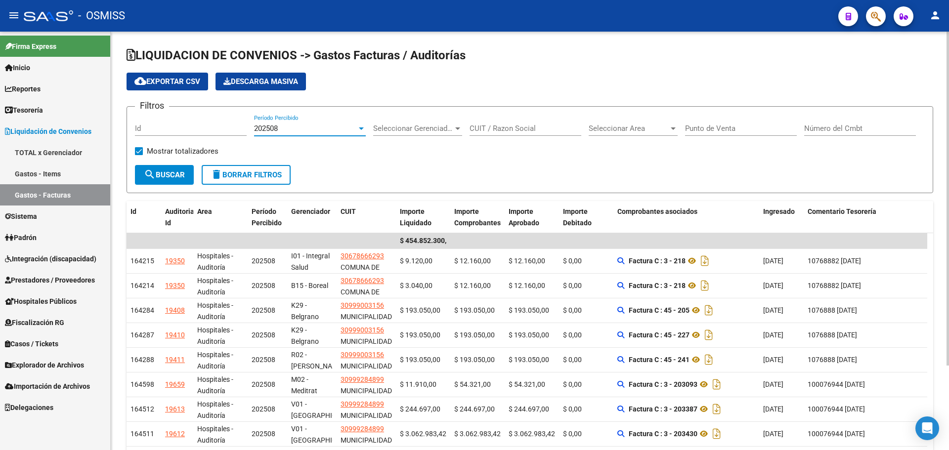
click at [320, 128] on div "202508" at bounding box center [305, 128] width 103 height 9
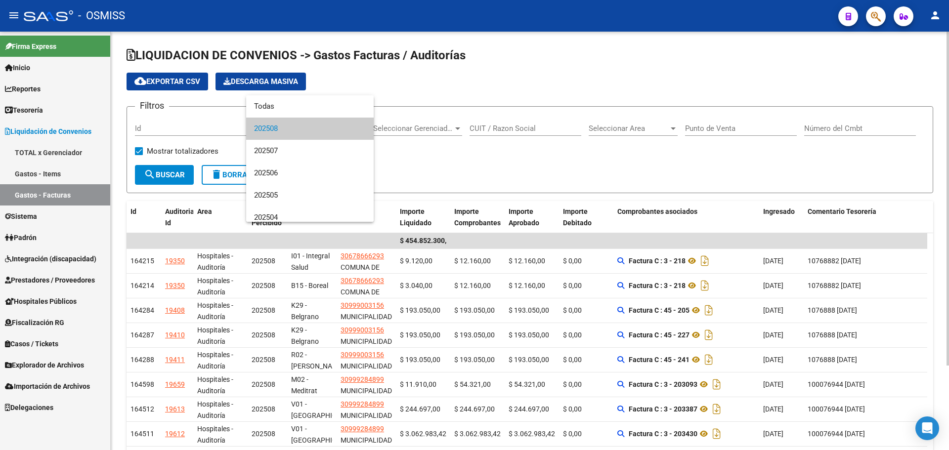
click at [320, 128] on span "202508" at bounding box center [310, 129] width 112 height 22
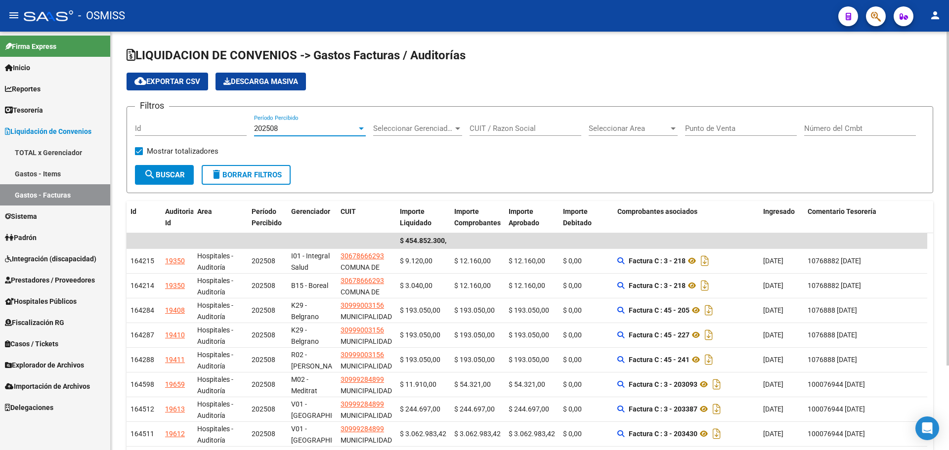
click at [436, 127] on span "Seleccionar Gerenciador" at bounding box center [413, 128] width 80 height 9
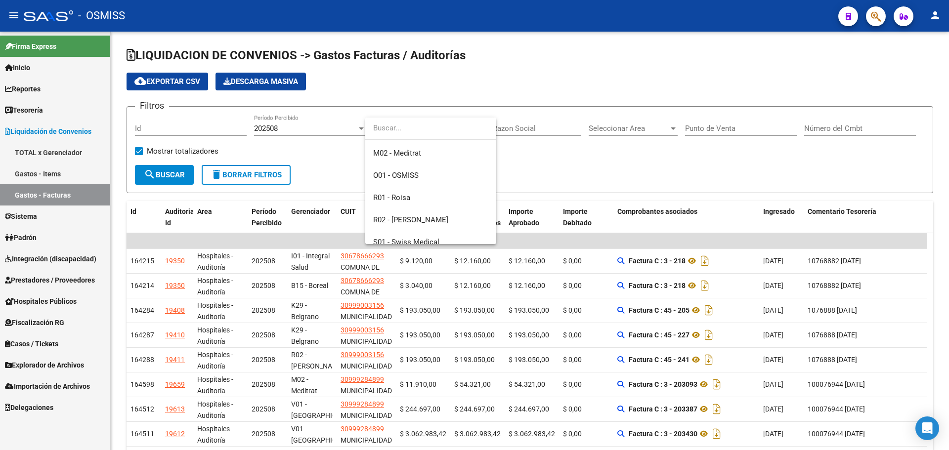
scroll to position [247, 0]
click at [415, 210] on span "V01 - [GEOGRAPHIC_DATA]" at bounding box center [430, 215] width 115 height 22
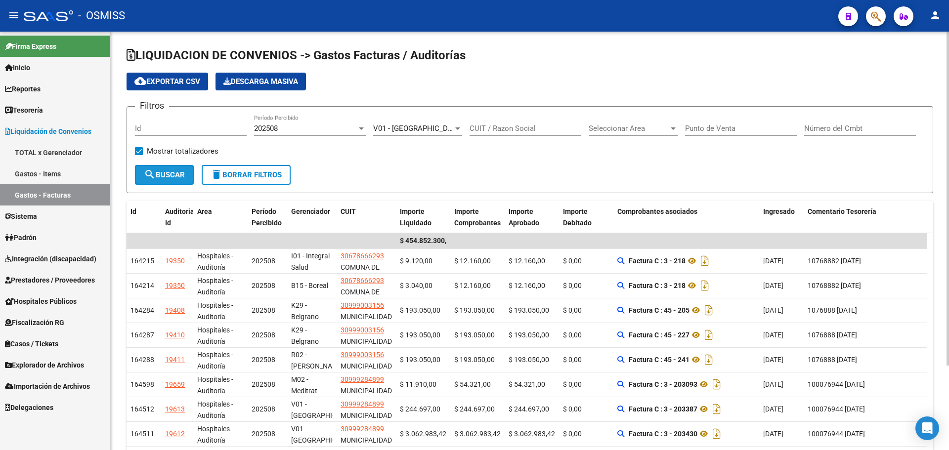
click at [163, 177] on span "search Buscar" at bounding box center [164, 175] width 41 height 9
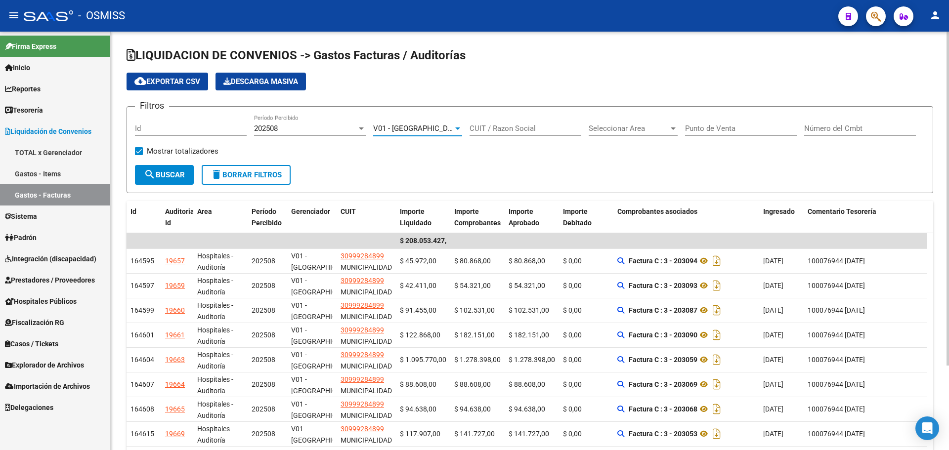
click at [429, 128] on div "V01 - [GEOGRAPHIC_DATA]" at bounding box center [413, 128] width 80 height 9
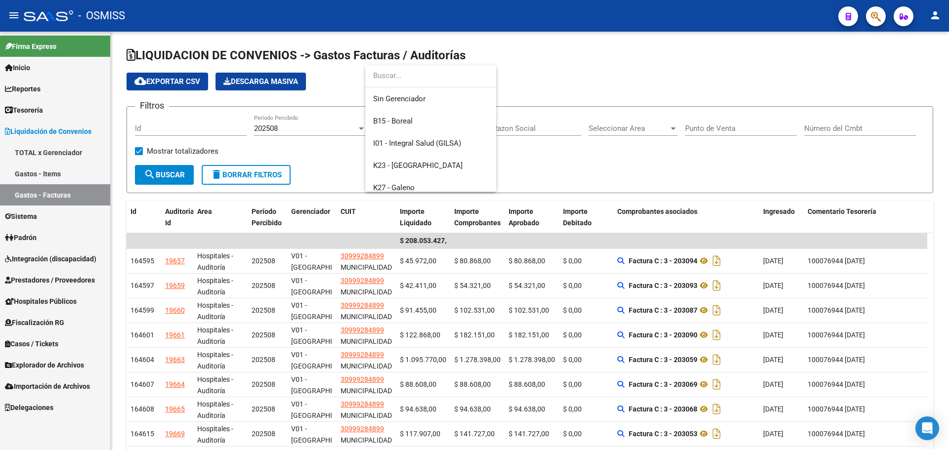
scroll to position [0, 0]
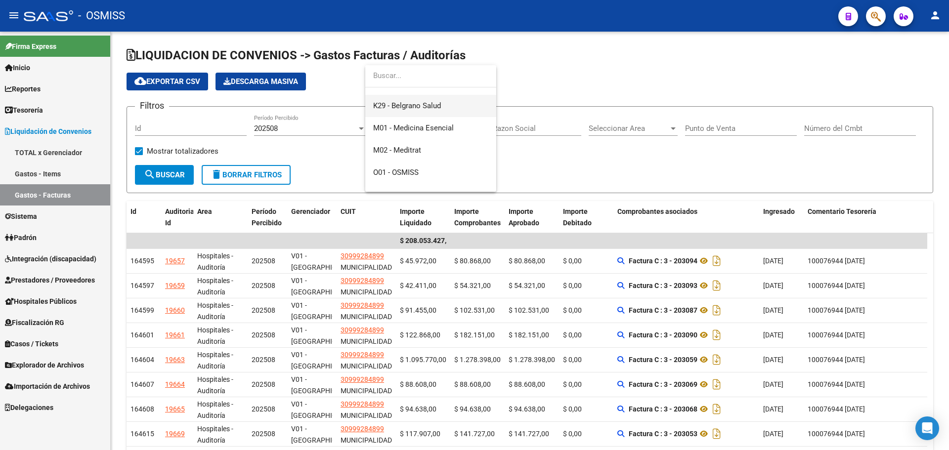
click at [452, 111] on span "K29 - Belgrano Salud" at bounding box center [430, 106] width 115 height 22
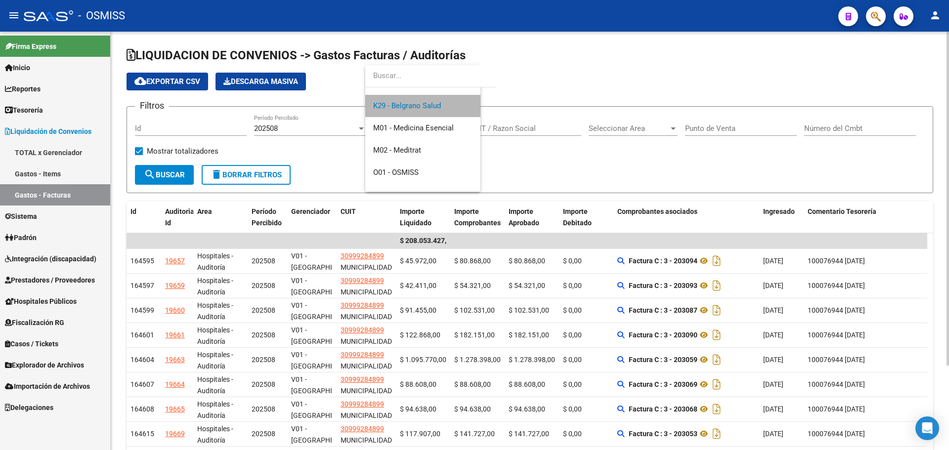
scroll to position [156, 0]
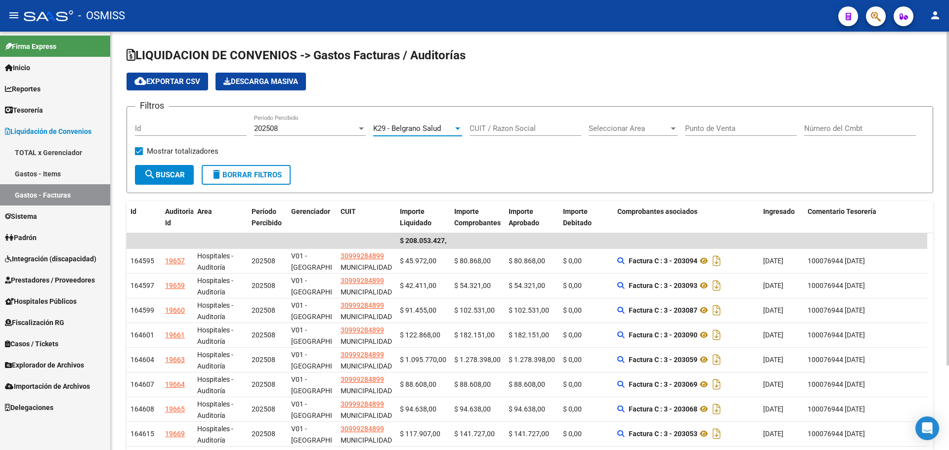
click at [179, 184] on button "search Buscar" at bounding box center [164, 175] width 59 height 20
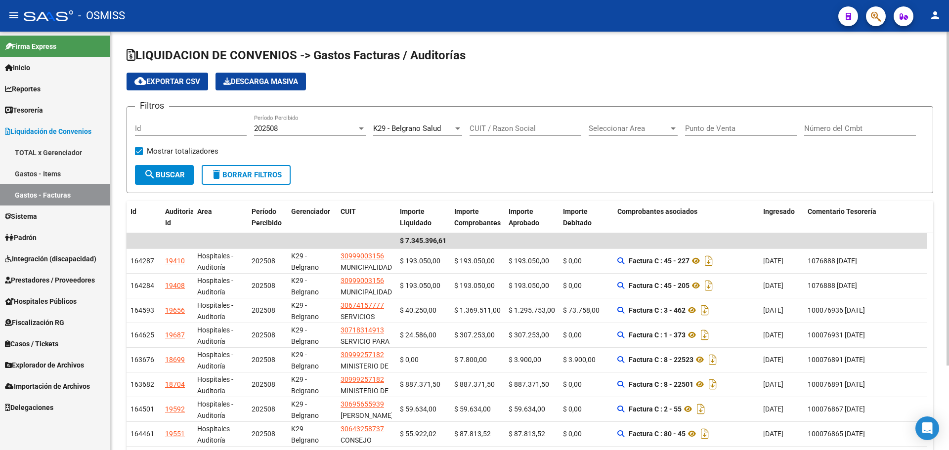
click at [396, 137] on div "K29 - Belgrano Salud Seleccionar Gerenciador" at bounding box center [417, 130] width 89 height 31
click at [396, 133] on span "K29 - Belgrano Salud" at bounding box center [407, 128] width 68 height 9
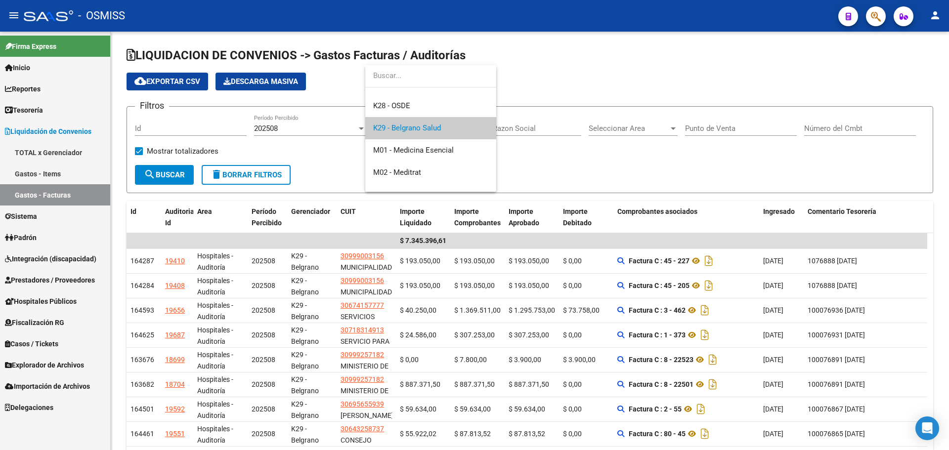
scroll to position [27, 0]
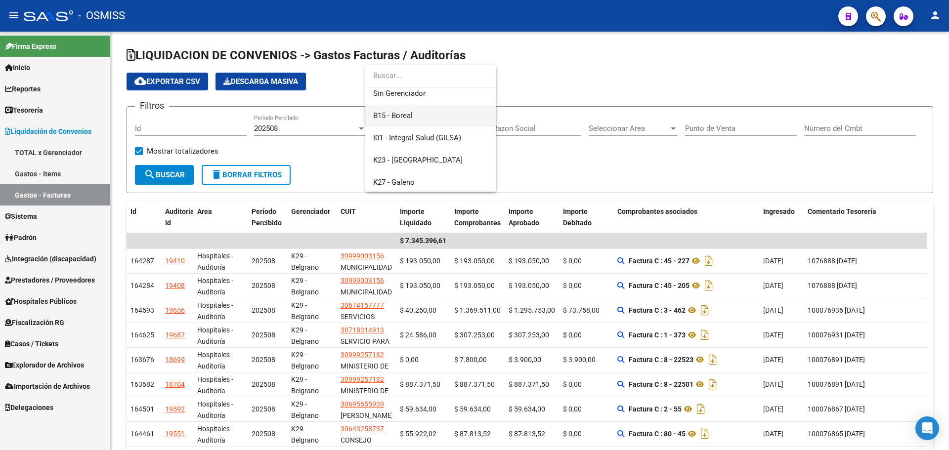
click at [420, 117] on span "B15 - Boreal" at bounding box center [430, 116] width 115 height 22
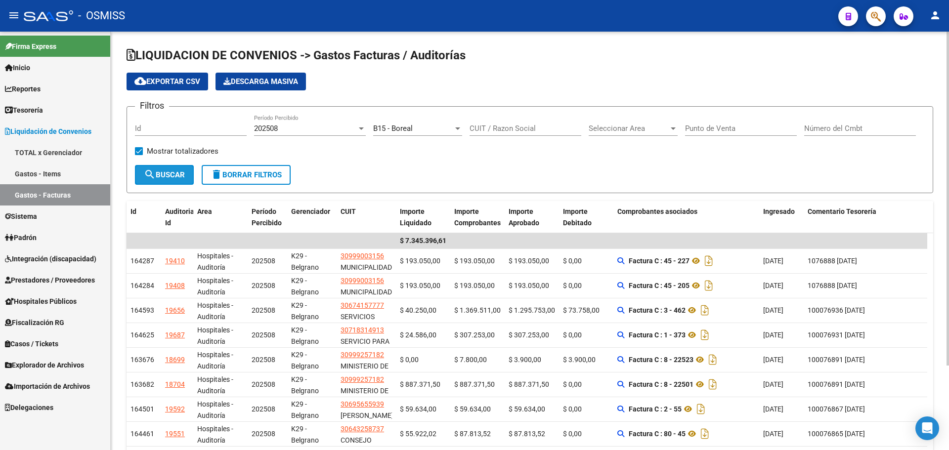
click at [187, 180] on button "search Buscar" at bounding box center [164, 175] width 59 height 20
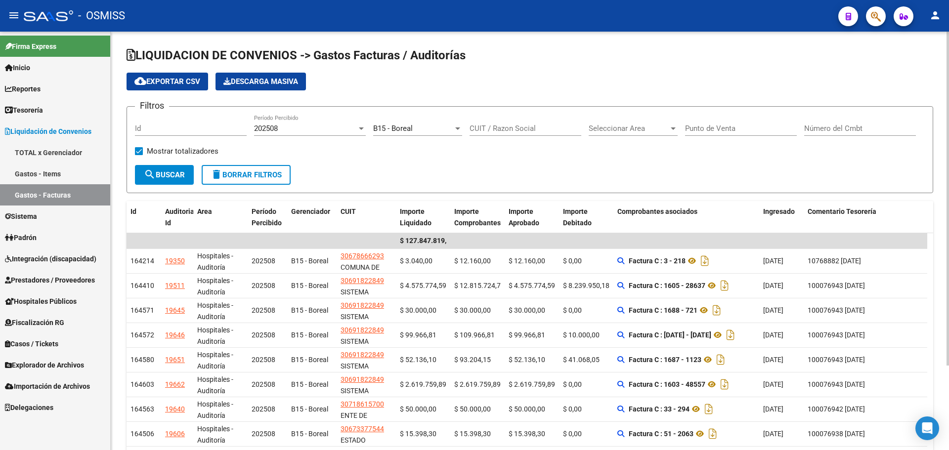
click at [417, 132] on div "B15 - Boreal" at bounding box center [413, 128] width 80 height 9
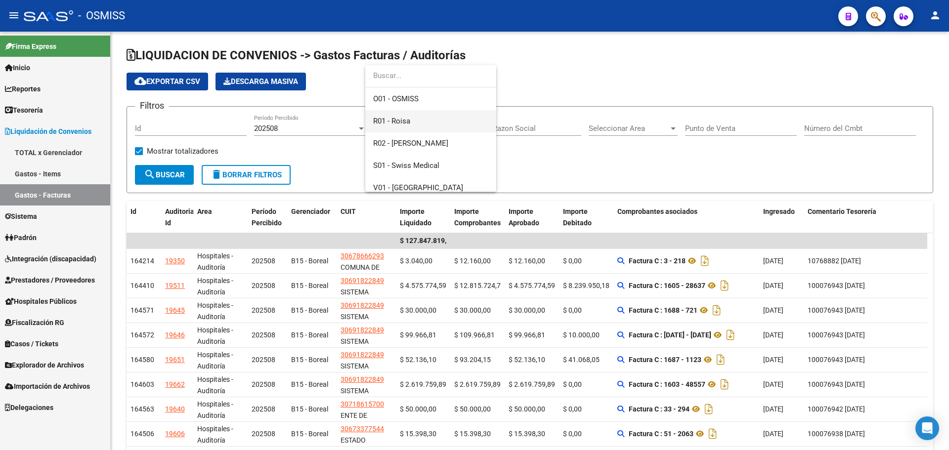
scroll to position [148, 0]
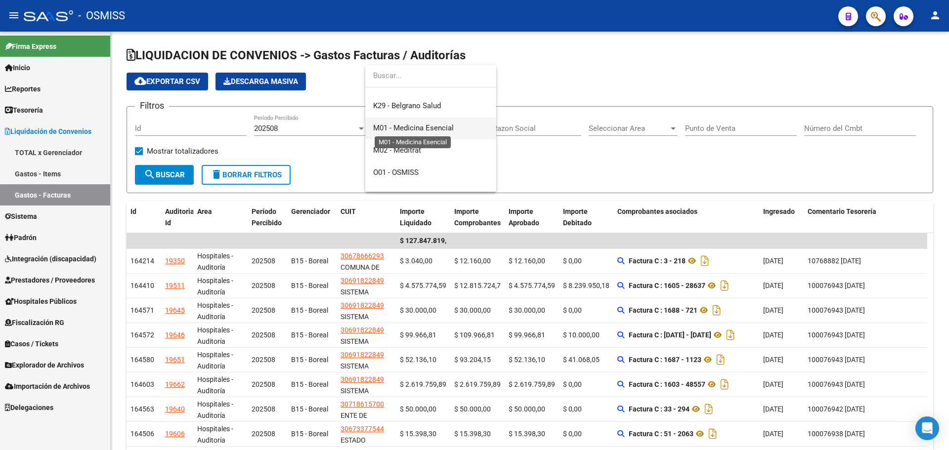
click at [439, 130] on span "M01 - Medicina Esencial" at bounding box center [413, 128] width 81 height 9
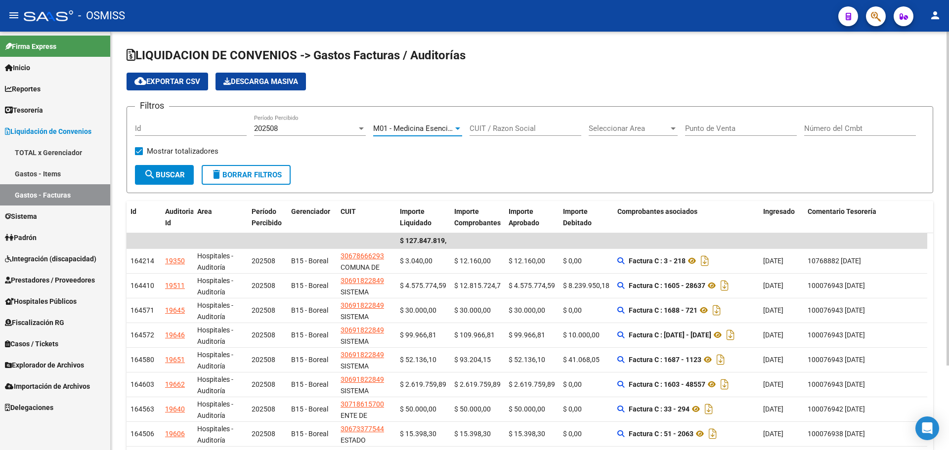
click at [158, 171] on span "search Buscar" at bounding box center [164, 175] width 41 height 9
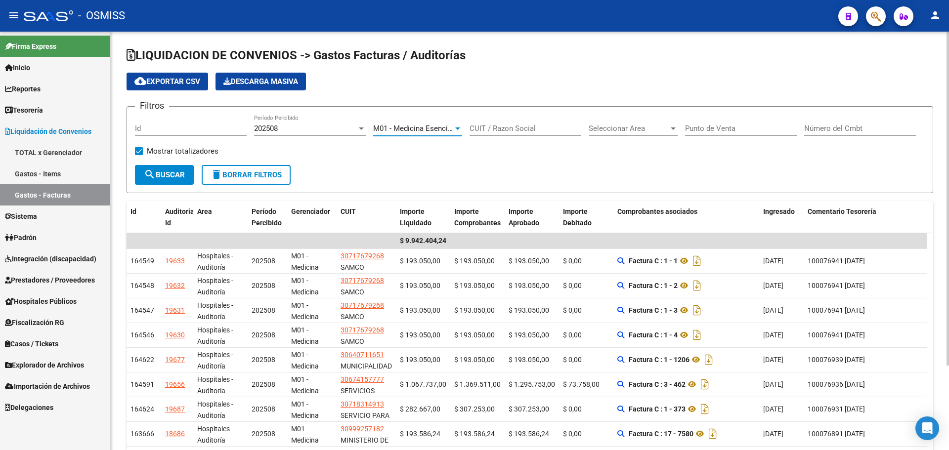
click at [408, 125] on span "M01 - Medicina Esencial" at bounding box center [413, 128] width 81 height 9
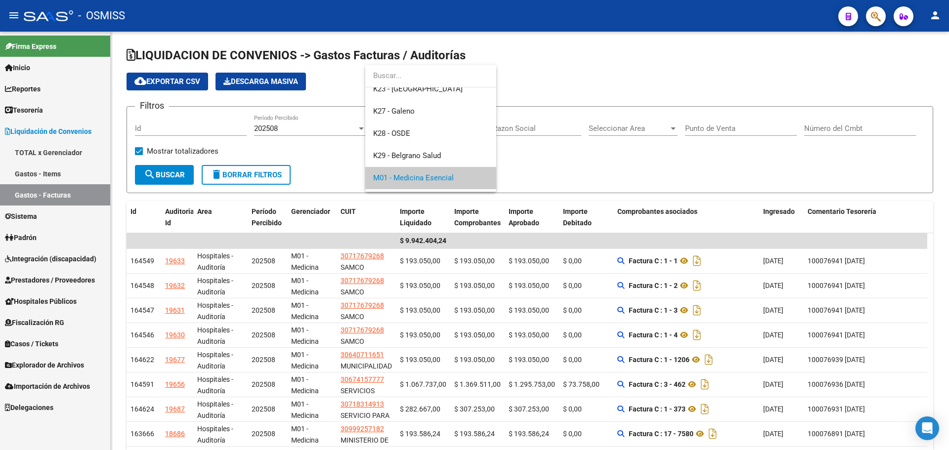
scroll to position [99, 0]
click at [418, 112] on span "K27 - Galeno" at bounding box center [430, 111] width 115 height 22
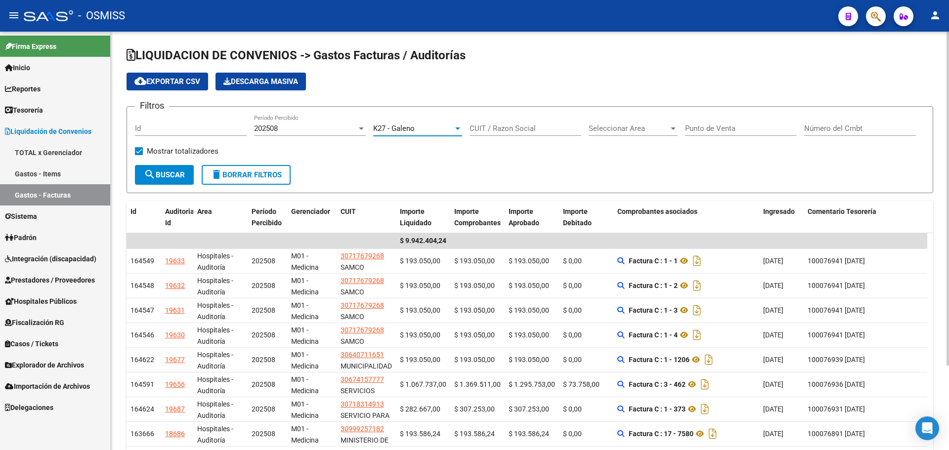
click at [190, 170] on button "search Buscar" at bounding box center [164, 175] width 59 height 20
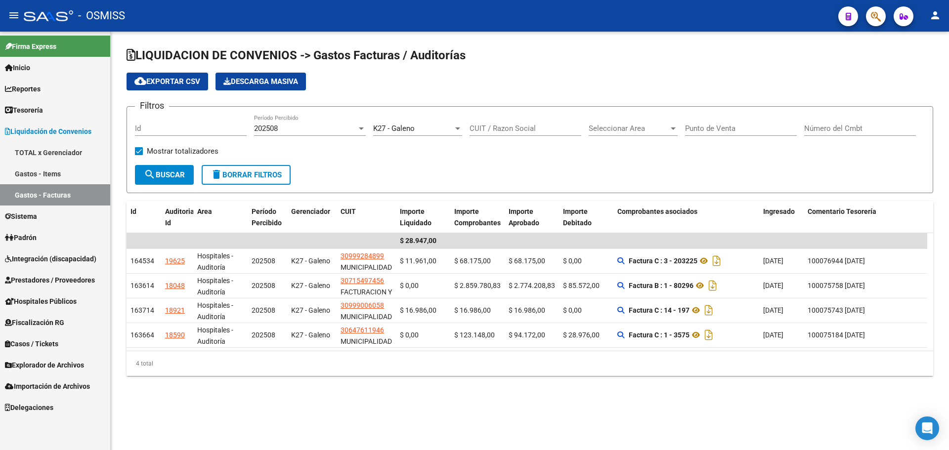
click at [376, 133] on div "K27 - Galeno Seleccionar Gerenciador" at bounding box center [417, 125] width 89 height 21
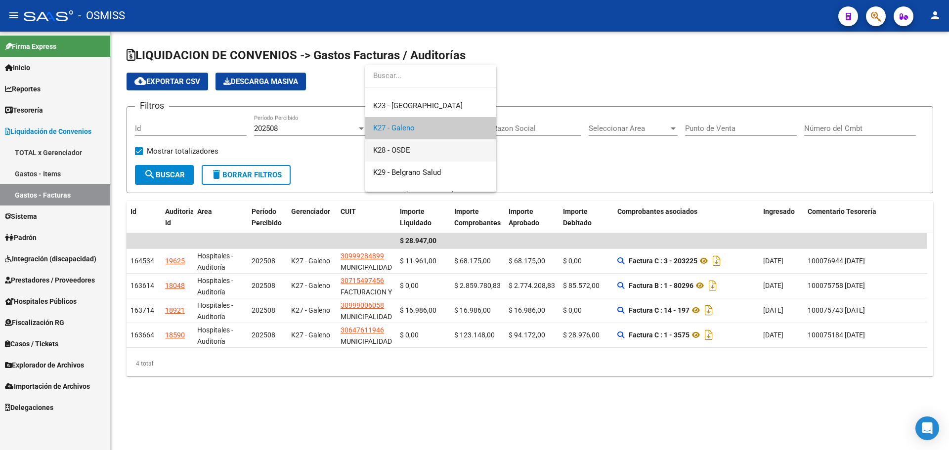
scroll to position [0, 0]
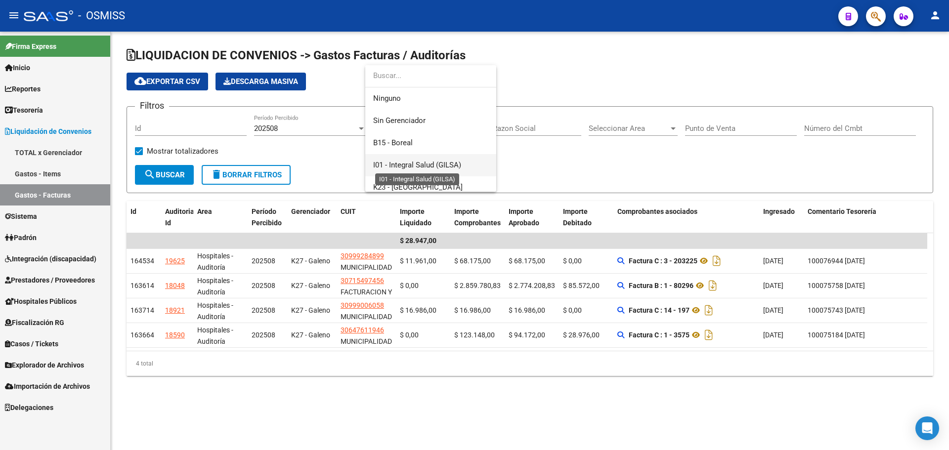
click at [419, 167] on span "I01 - Integral Salud (GILSA)" at bounding box center [417, 165] width 88 height 9
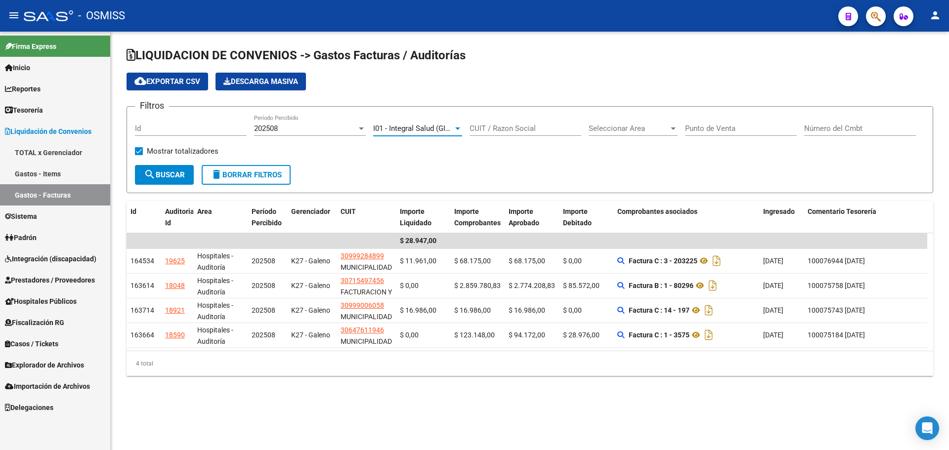
click at [180, 174] on span "search Buscar" at bounding box center [164, 175] width 41 height 9
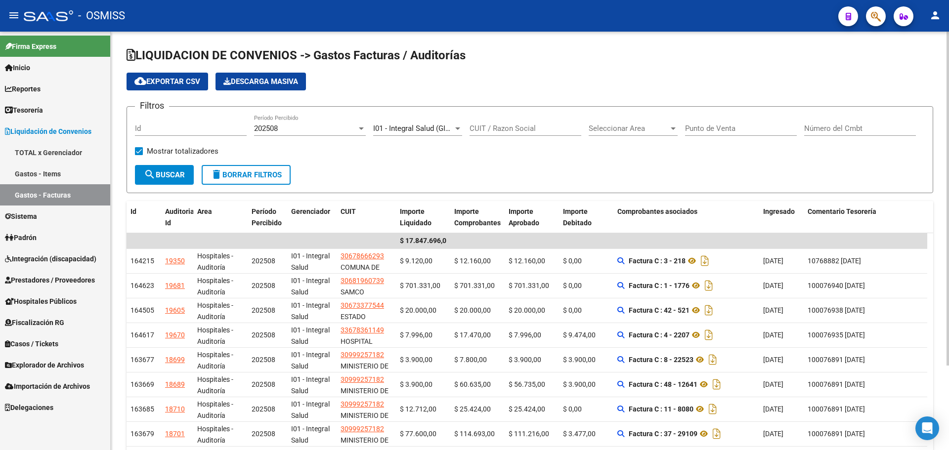
click at [438, 124] on span "I01 - Integral Salud (GILSA)" at bounding box center [417, 128] width 88 height 9
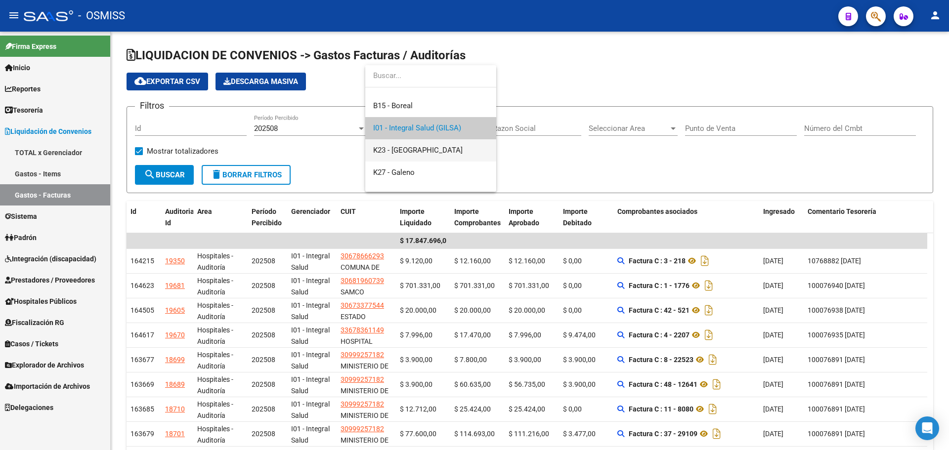
scroll to position [136, 0]
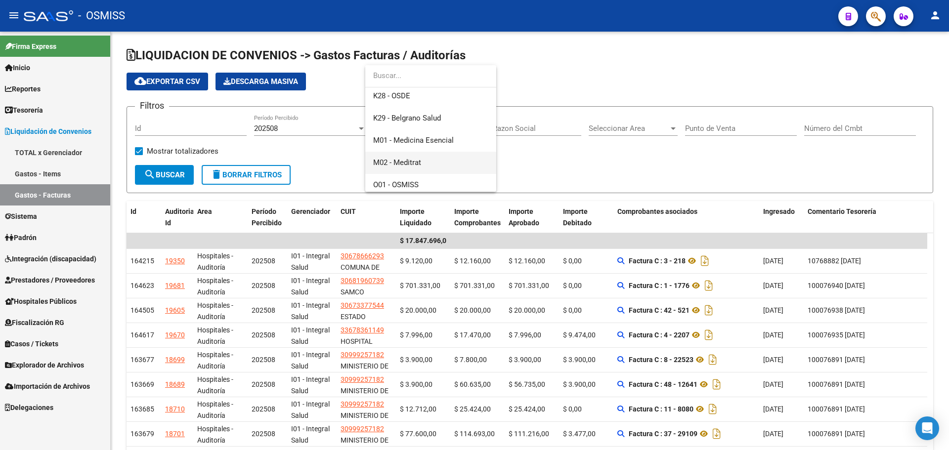
click at [434, 156] on span "M02 - Meditrat" at bounding box center [430, 163] width 115 height 22
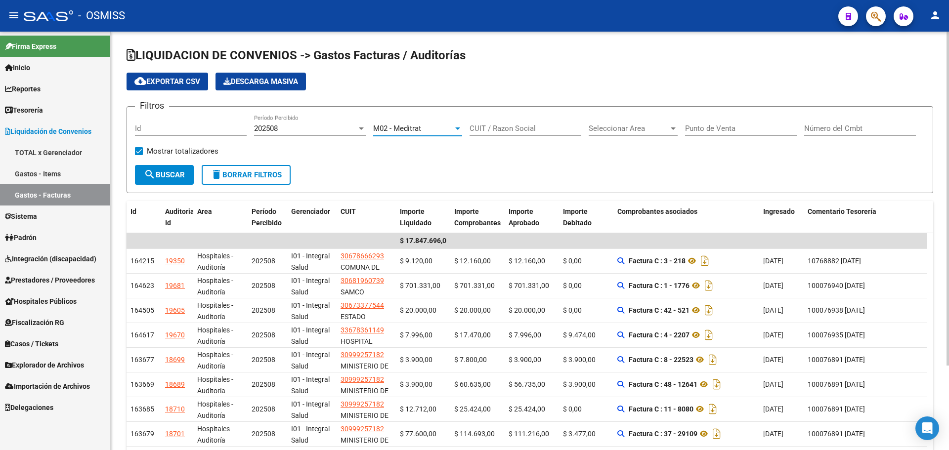
click at [153, 178] on mat-icon "search" at bounding box center [150, 175] width 12 height 12
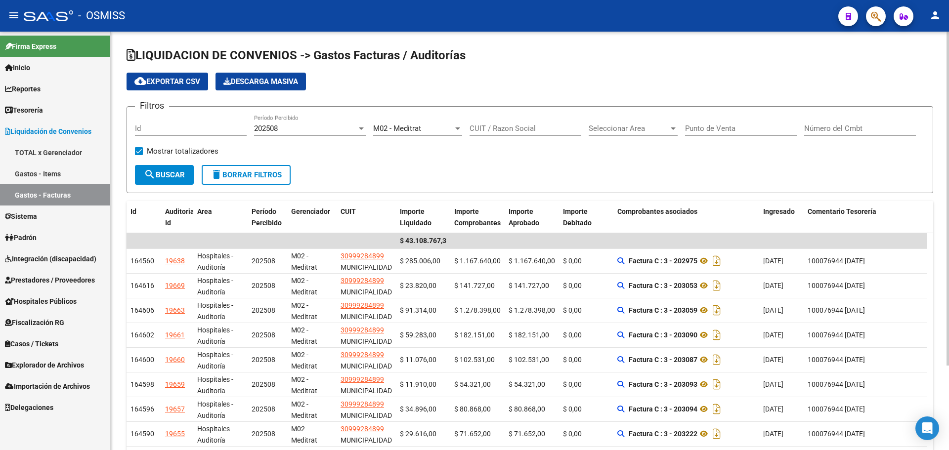
click at [440, 129] on div "M02 - Meditrat" at bounding box center [413, 128] width 80 height 9
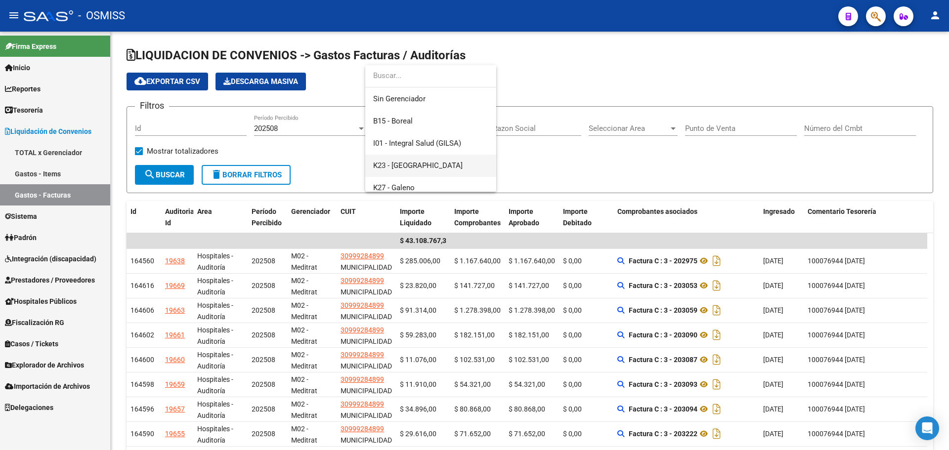
scroll to position [71, 0]
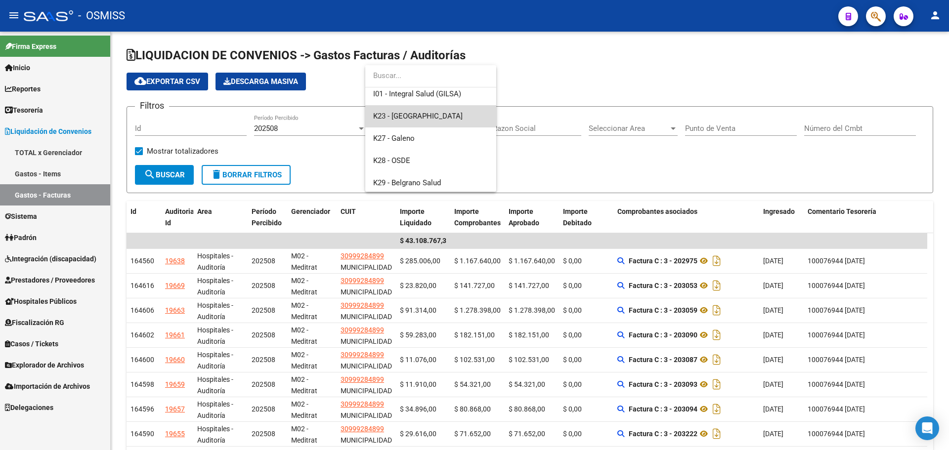
click at [416, 123] on span "K23 - [GEOGRAPHIC_DATA]" at bounding box center [430, 116] width 115 height 22
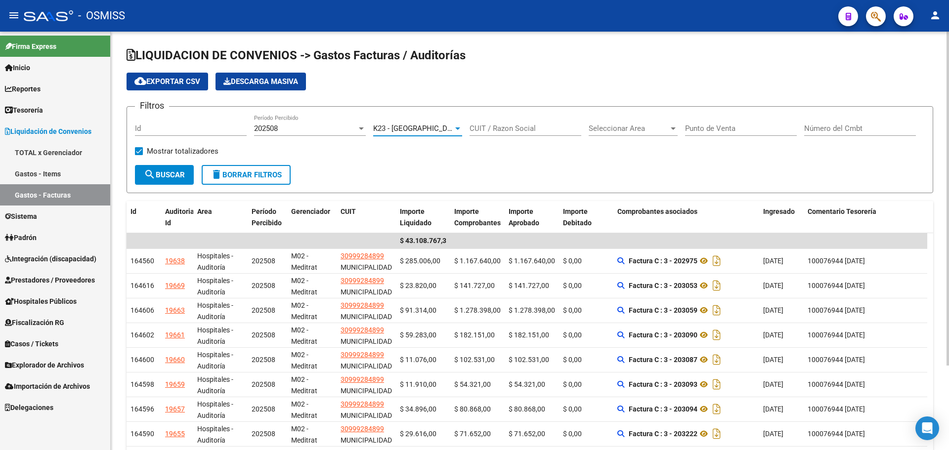
click at [147, 173] on mat-icon "search" at bounding box center [150, 175] width 12 height 12
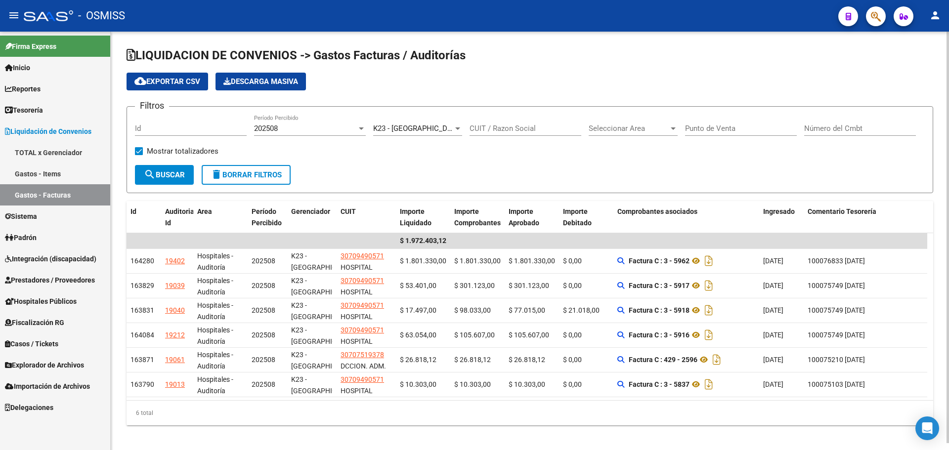
click at [423, 126] on span "K23 - [GEOGRAPHIC_DATA]" at bounding box center [418, 128] width 90 height 9
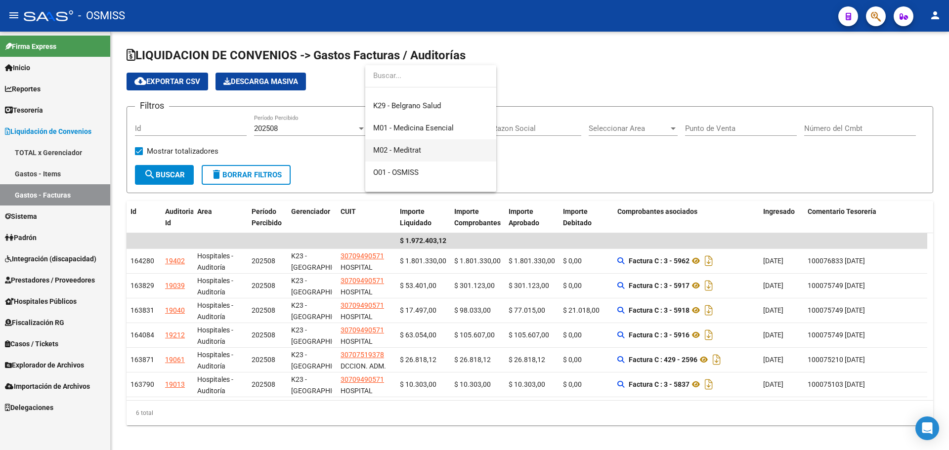
scroll to position [198, 0]
click at [430, 145] on span "R01 - Roisa" at bounding box center [430, 145] width 115 height 22
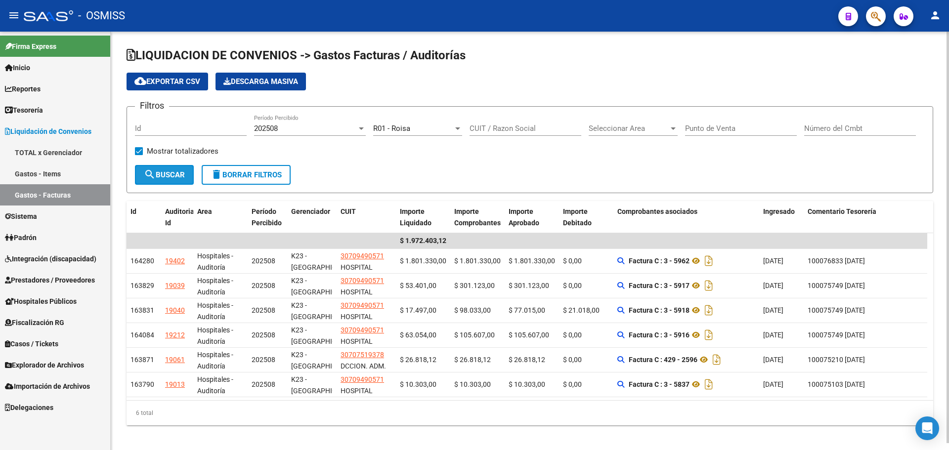
click at [154, 176] on mat-icon "search" at bounding box center [150, 175] width 12 height 12
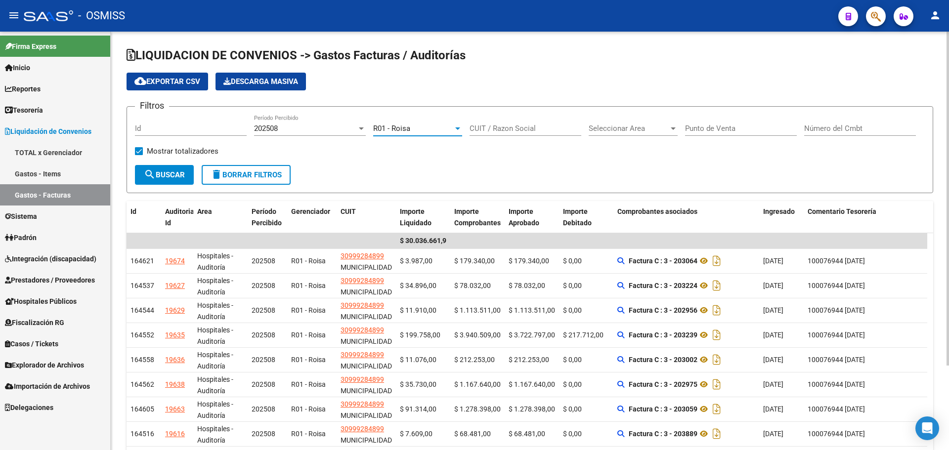
click at [416, 126] on div "R01 - Roisa" at bounding box center [413, 128] width 80 height 9
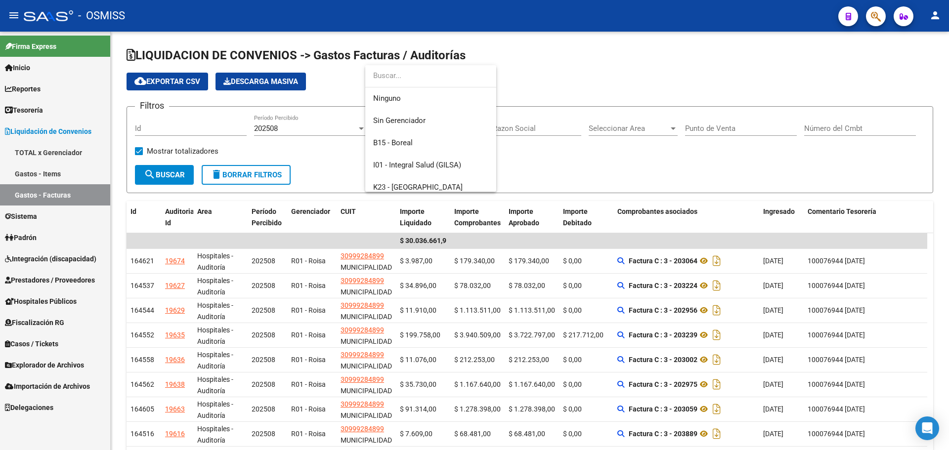
scroll to position [215, 0]
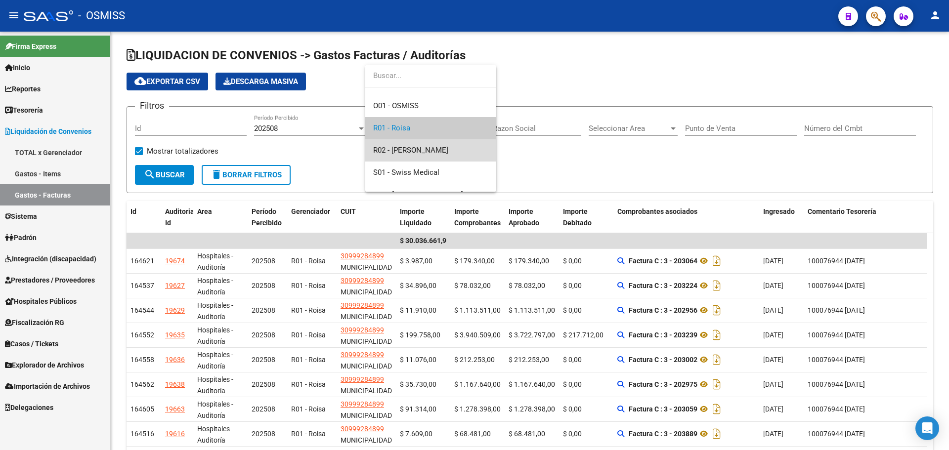
click at [425, 158] on span "R02 - [PERSON_NAME]" at bounding box center [430, 150] width 115 height 22
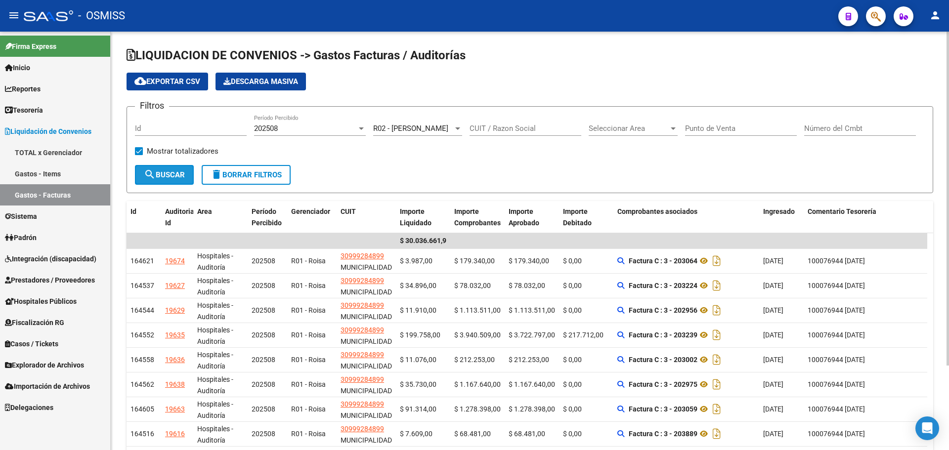
click at [175, 179] on button "search Buscar" at bounding box center [164, 175] width 59 height 20
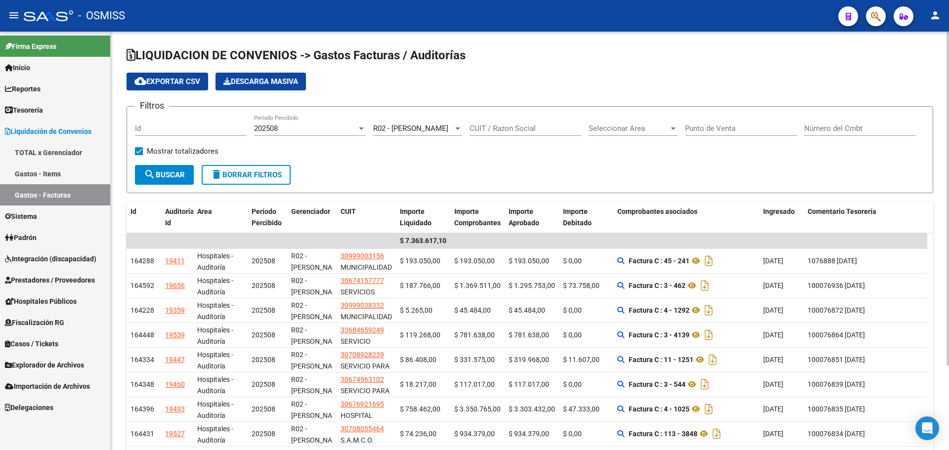
click at [423, 121] on div "R02 - [PERSON_NAME] Seleccionar Gerenciador" at bounding box center [417, 125] width 89 height 21
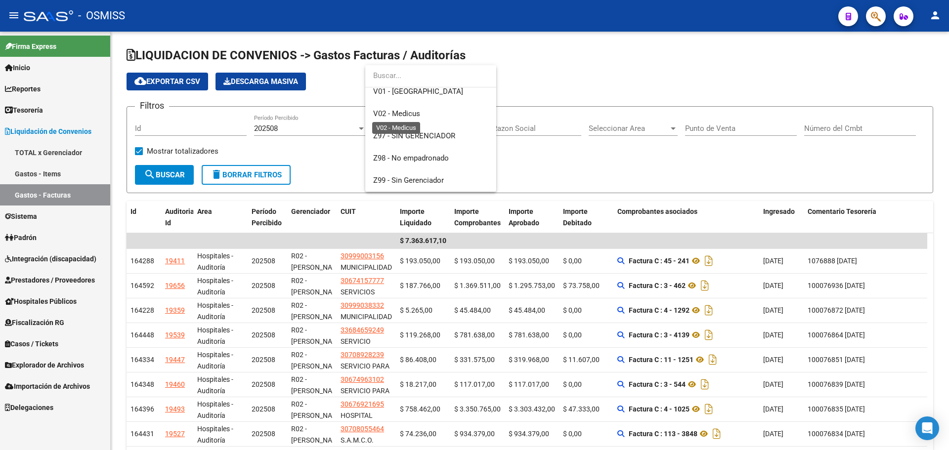
scroll to position [269, 0]
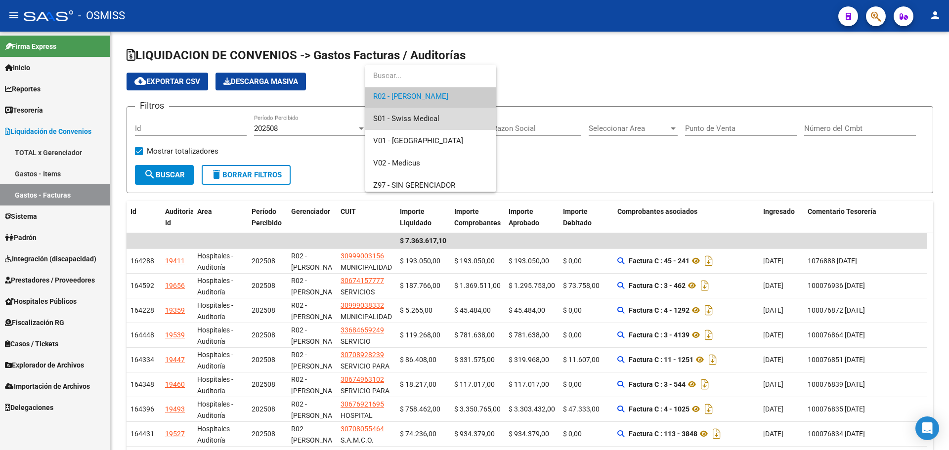
click at [405, 124] on span "S01 - Swiss Medical" at bounding box center [430, 119] width 115 height 22
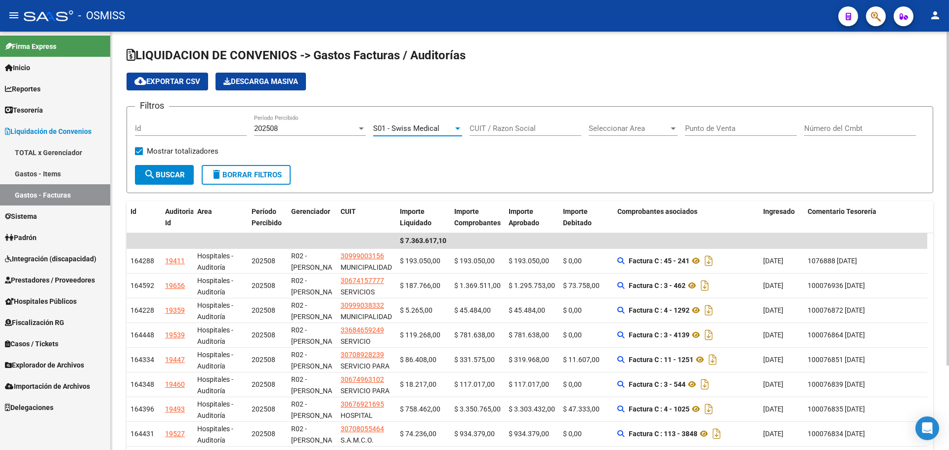
click at [161, 179] on span "search Buscar" at bounding box center [164, 175] width 41 height 9
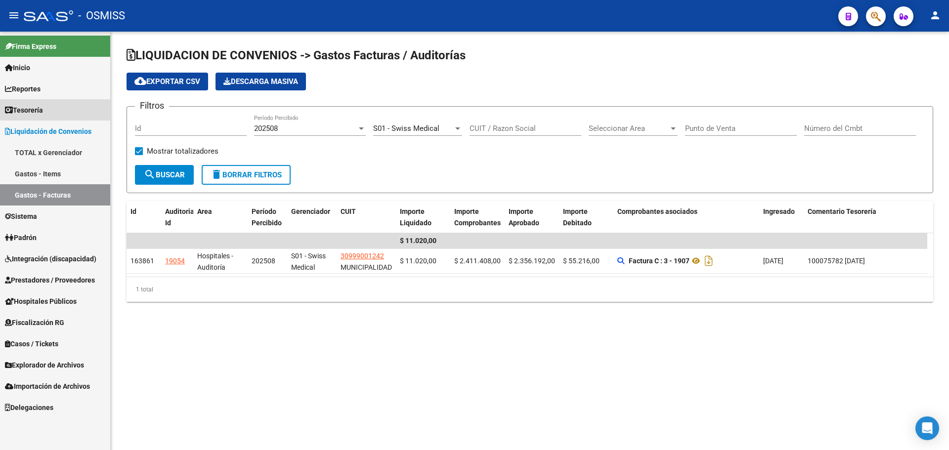
click at [46, 103] on link "Tesorería" at bounding box center [55, 109] width 110 height 21
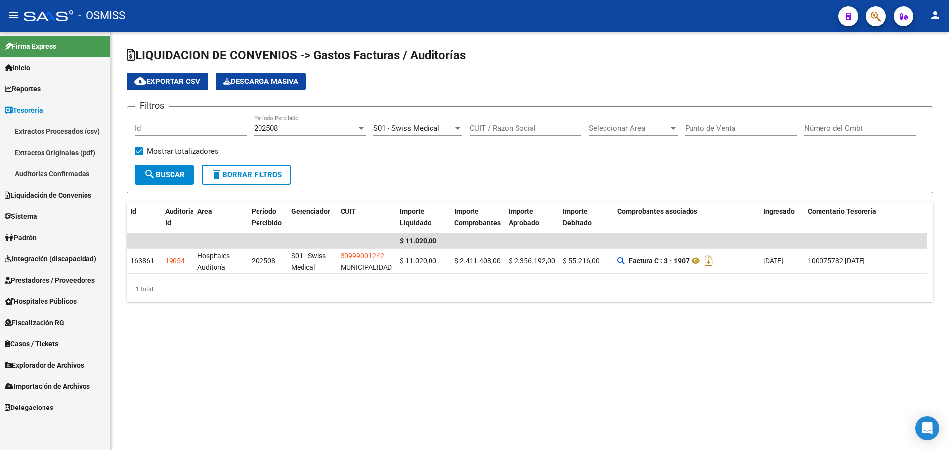
click at [44, 180] on link "Auditorías Confirmadas" at bounding box center [55, 173] width 110 height 21
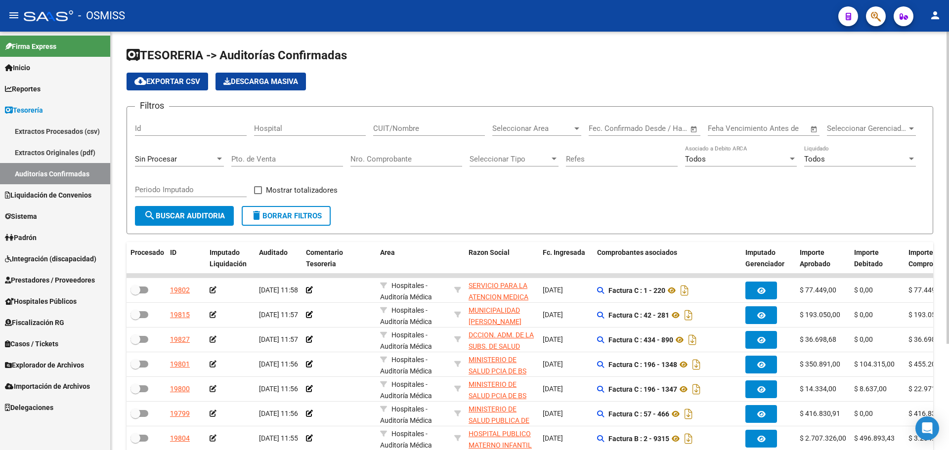
click at [370, 158] on input "Nro. Comprobante" at bounding box center [407, 159] width 112 height 9
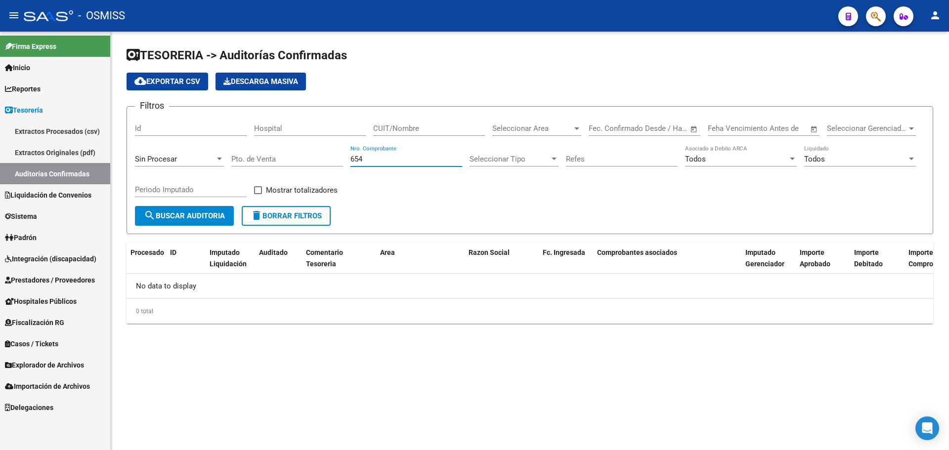
click at [159, 159] on span "Sin Procesar" at bounding box center [156, 159] width 42 height 9
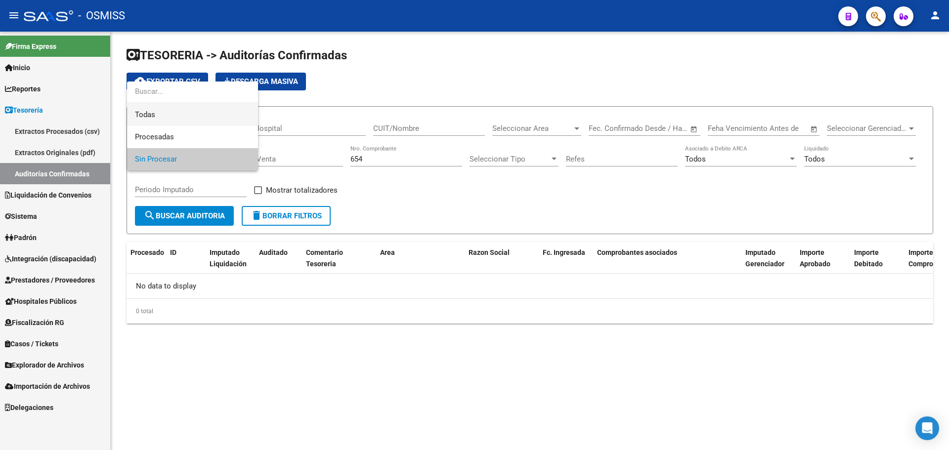
click at [158, 118] on span "Todas" at bounding box center [192, 115] width 115 height 22
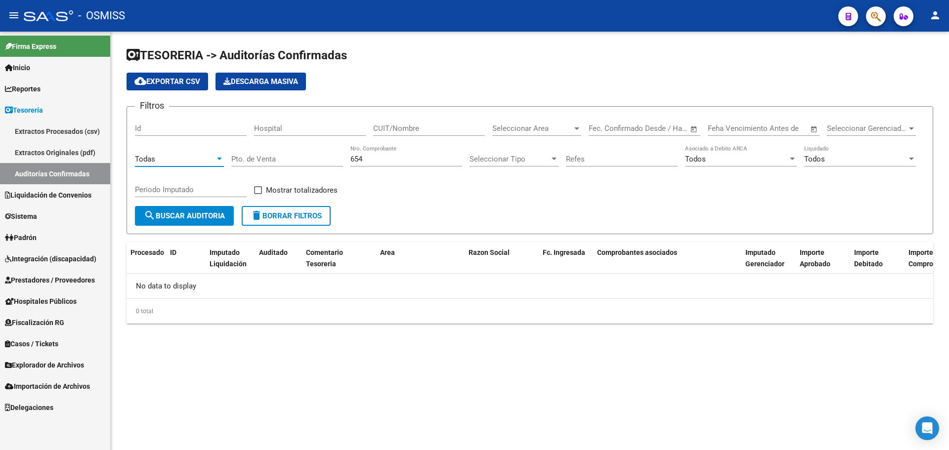
click at [181, 212] on span "search Buscar Auditoria" at bounding box center [184, 216] width 81 height 9
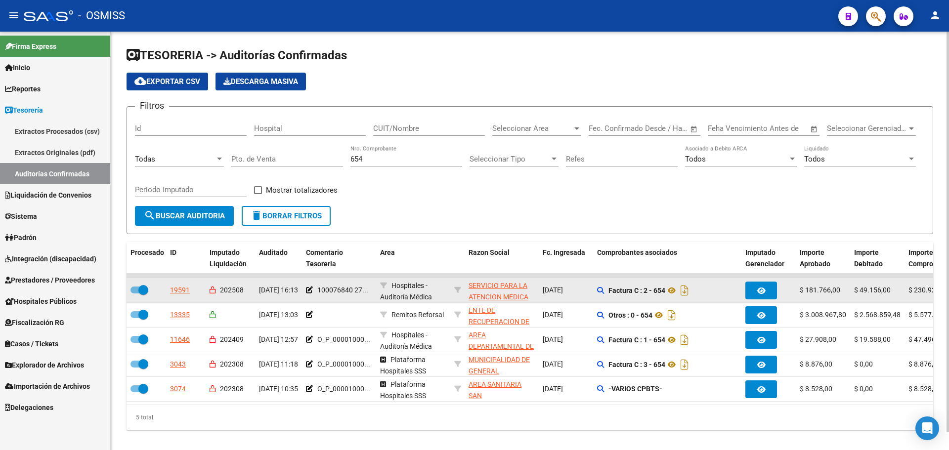
click at [739, 295] on datatable-body-cell "Factura C : 2 - 654" at bounding box center [667, 290] width 148 height 24
click at [754, 290] on button "button" at bounding box center [762, 291] width 32 height 18
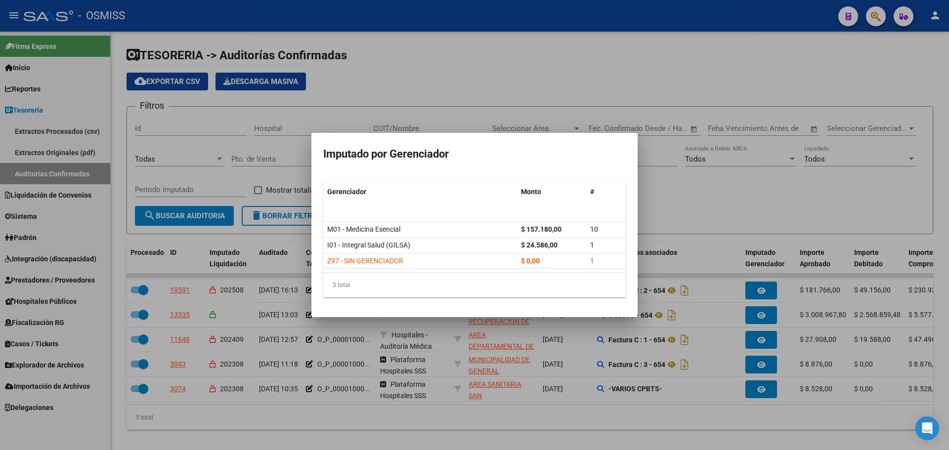
click at [460, 113] on div at bounding box center [474, 225] width 949 height 450
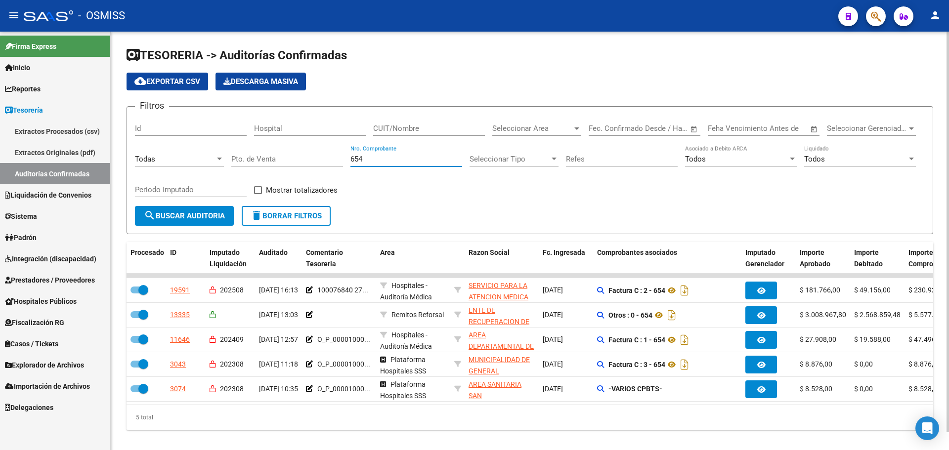
drag, startPoint x: 376, startPoint y: 161, endPoint x: 233, endPoint y: 161, distance: 143.4
click at [233, 161] on div "Filtros Id Hospital CUIT/Nombre Seleccionar Area Seleccionar Area Fecha inicio …" at bounding box center [530, 160] width 790 height 91
type input "12456"
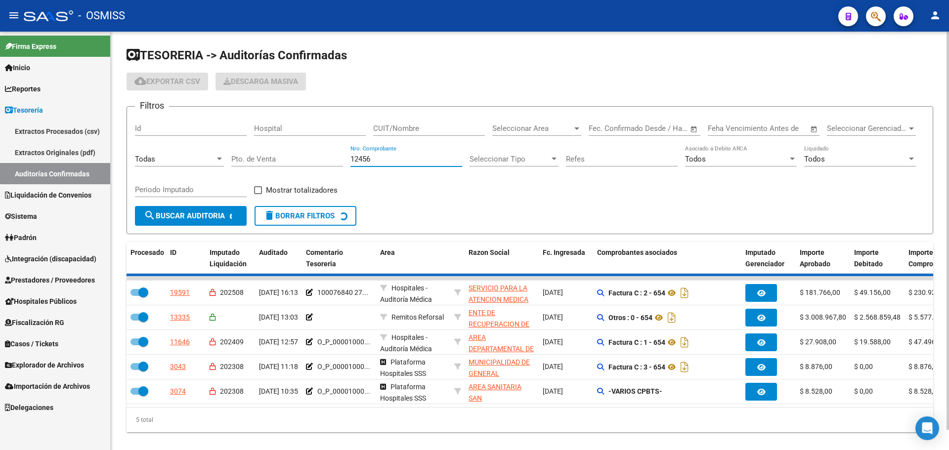
checkbox input "false"
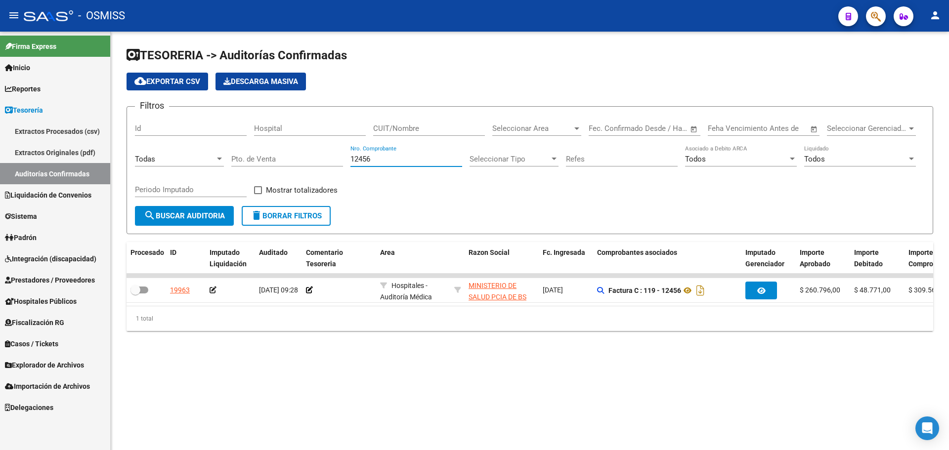
type input "12456"
click at [533, 363] on div "TESORERIA -> Auditorías Confirmadas cloud_download Exportar CSV Descarga Masiva…" at bounding box center [530, 197] width 839 height 331
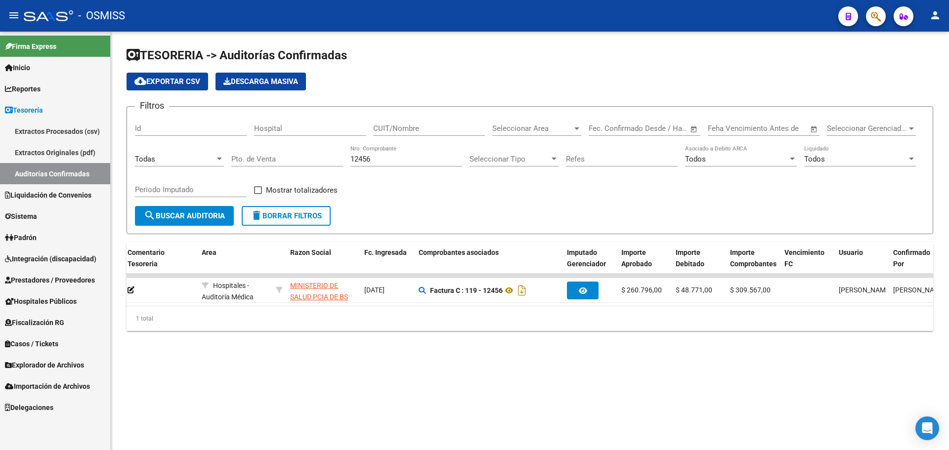
click at [39, 199] on span "Liquidación de Convenios" at bounding box center [48, 195] width 87 height 11
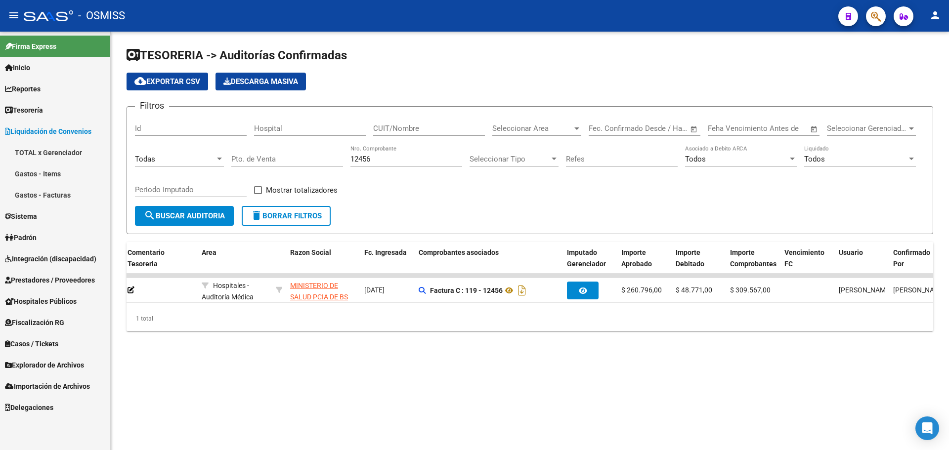
click at [56, 195] on link "Gastos - Facturas" at bounding box center [55, 194] width 110 height 21
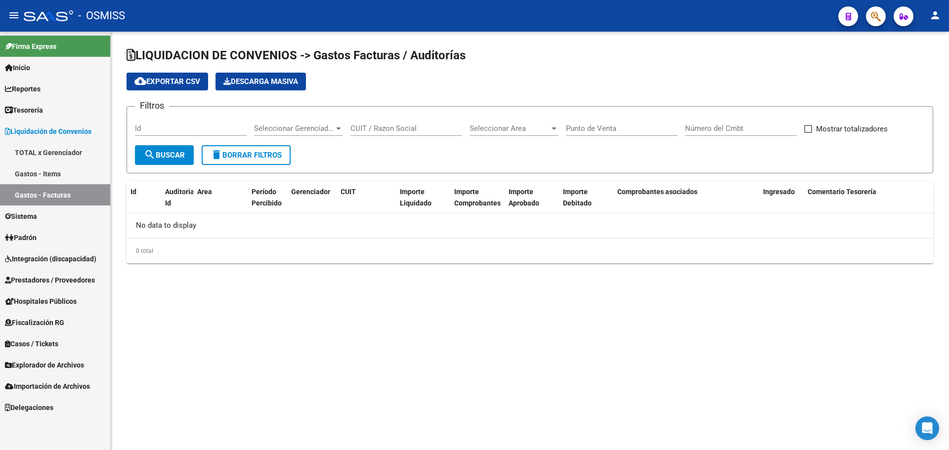
checkbox input "true"
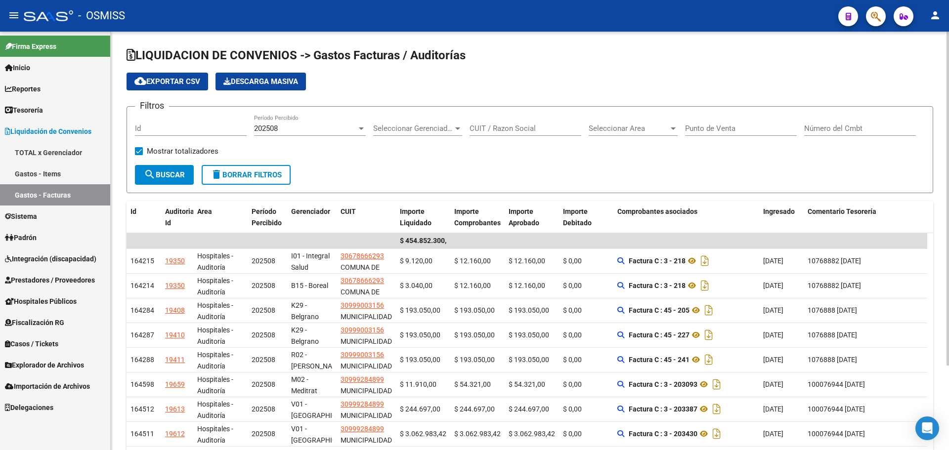
click at [392, 172] on form "Filtros Id 202508 Período Percibido Seleccionar Gerenciador Seleccionar Gerenci…" at bounding box center [530, 149] width 807 height 87
click at [422, 151] on div "Filtros Id 202508 Período Percibido Seleccionar Gerenciador Seleccionar Gerenci…" at bounding box center [530, 140] width 790 height 50
click at [397, 122] on div "Seleccionar Gerenciador Seleccionar Gerenciador" at bounding box center [417, 125] width 89 height 21
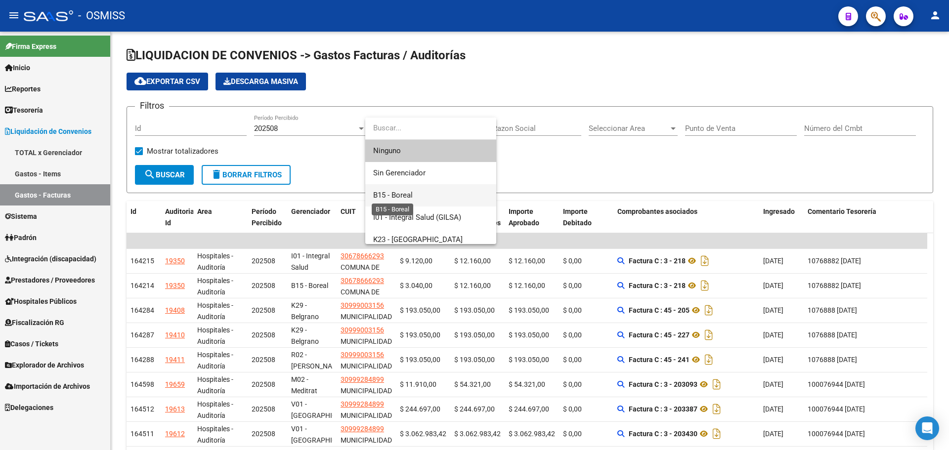
click at [401, 195] on span "B15 - Boreal" at bounding box center [393, 195] width 40 height 9
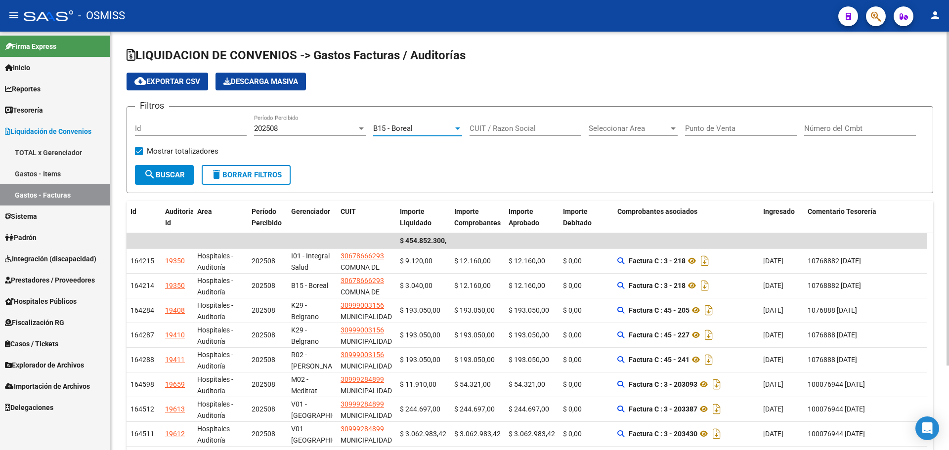
click at [184, 178] on span "search Buscar" at bounding box center [164, 175] width 41 height 9
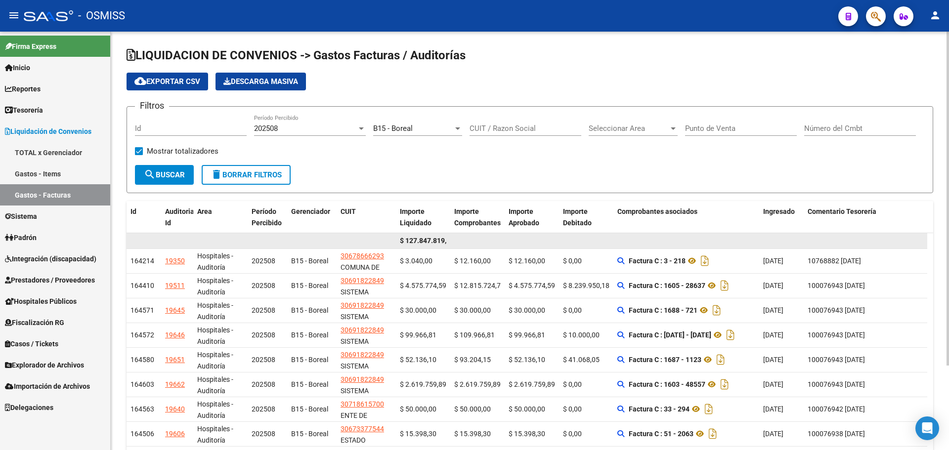
scroll to position [0, 8]
drag, startPoint x: 420, startPoint y: 242, endPoint x: 517, endPoint y: 245, distance: 97.5
click at [517, 245] on div "$ 127.847.819,00" at bounding box center [527, 241] width 801 height 16
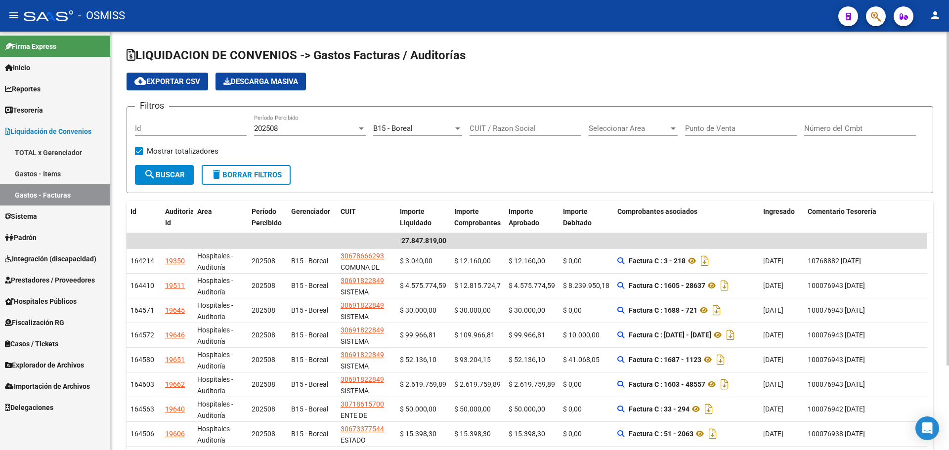
click at [426, 170] on form "Filtros Id 202508 Período Percibido B15 - Boreal Seleccionar Gerenciador CUIT /…" at bounding box center [530, 149] width 807 height 87
click at [410, 133] on span "B15 - Boreal" at bounding box center [393, 128] width 40 height 9
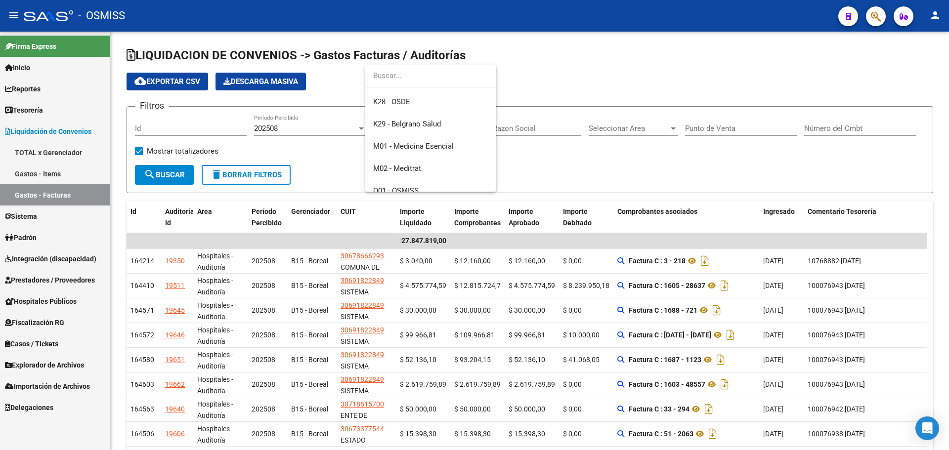
scroll to position [163, 0]
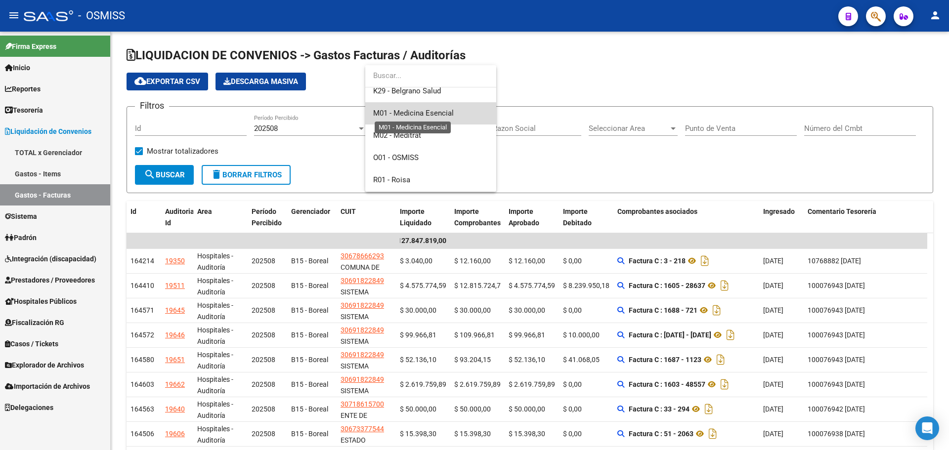
click at [428, 115] on span "M01 - Medicina Esencial" at bounding box center [413, 113] width 81 height 9
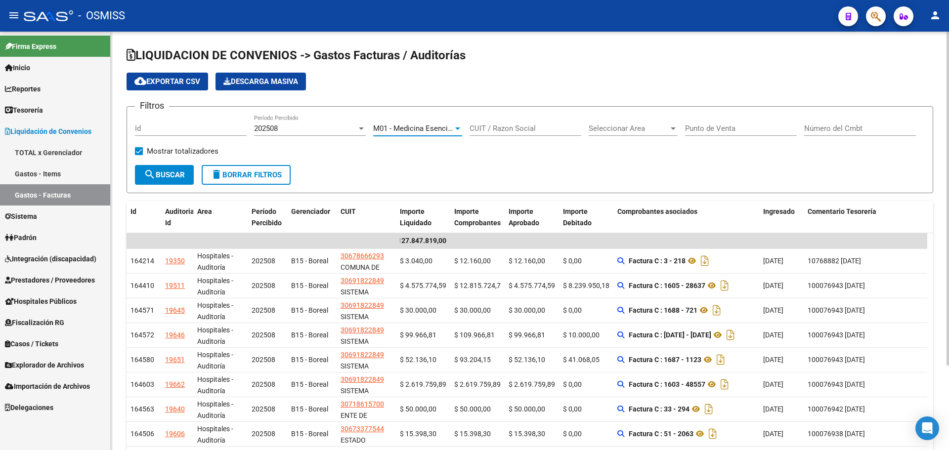
click at [153, 176] on mat-icon "search" at bounding box center [150, 175] width 12 height 12
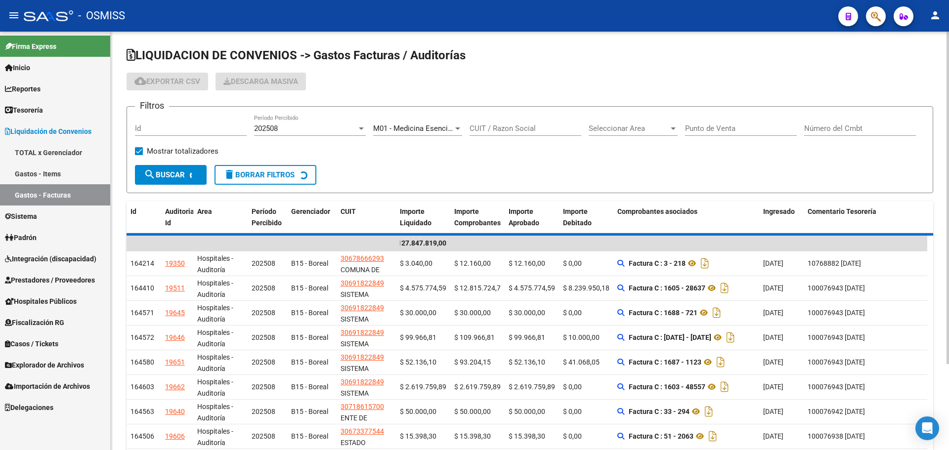
scroll to position [0, 0]
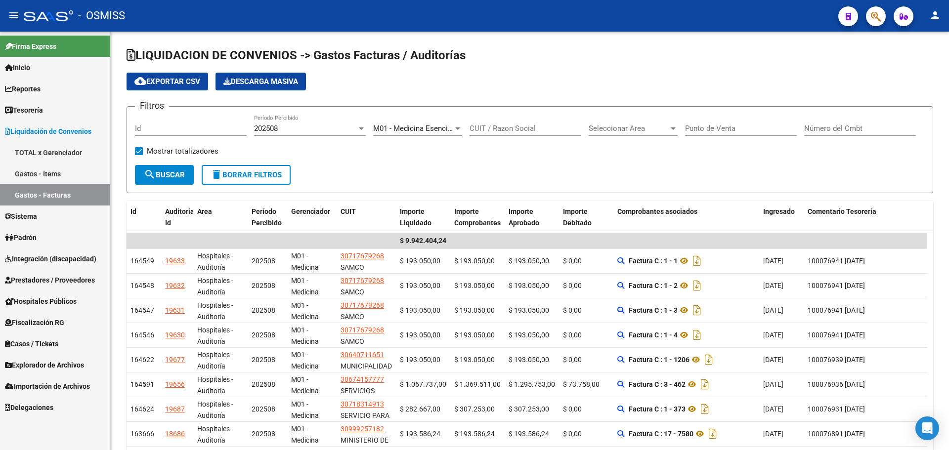
click at [10, 102] on link "Tesorería" at bounding box center [55, 109] width 110 height 21
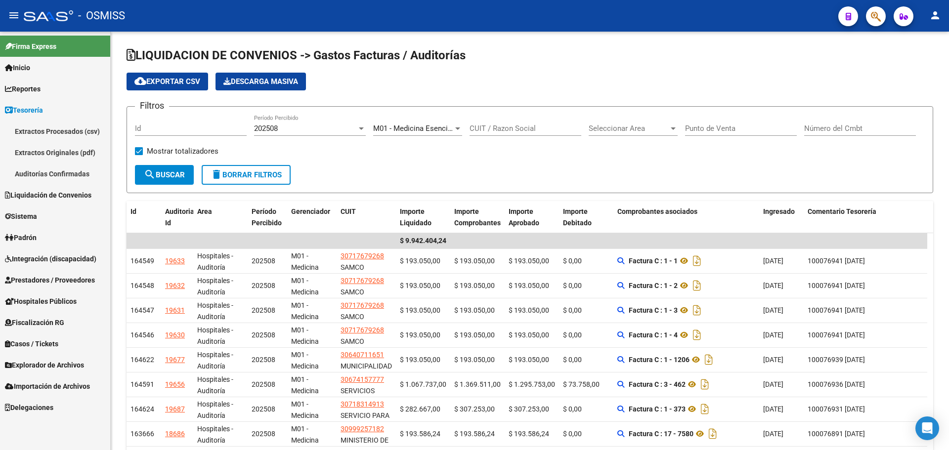
click at [23, 168] on link "Auditorías Confirmadas" at bounding box center [55, 173] width 110 height 21
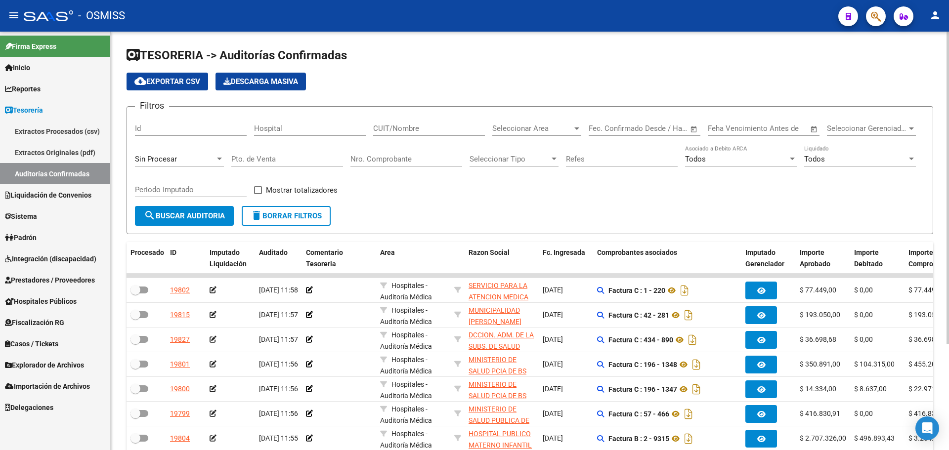
click at [171, 158] on span "Sin Procesar" at bounding box center [156, 159] width 42 height 9
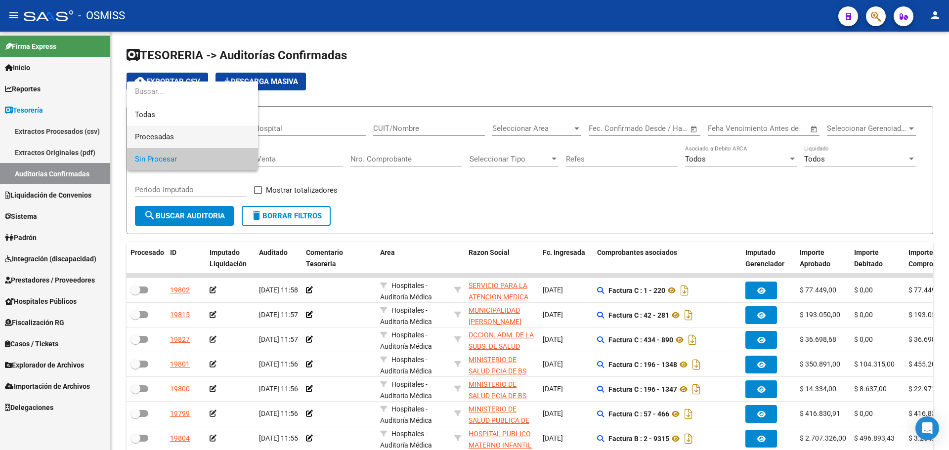
click at [173, 126] on span "Procesadas" at bounding box center [192, 137] width 115 height 22
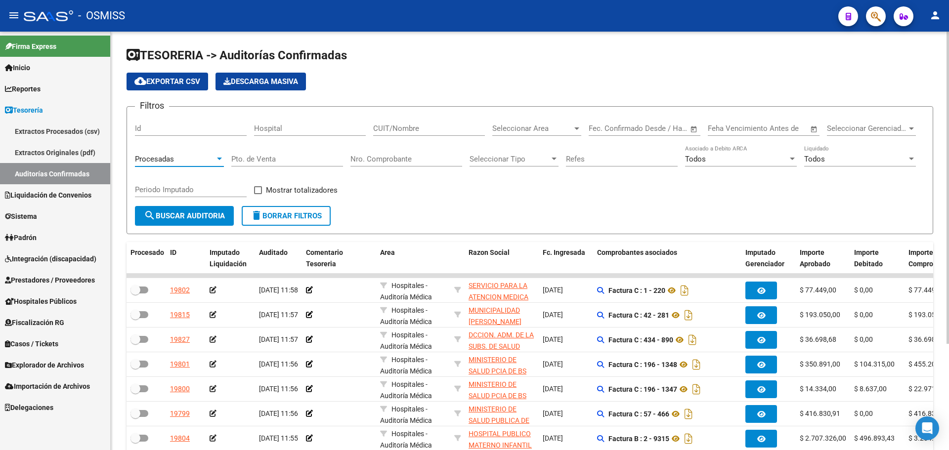
click at [310, 159] on input "Pto. de Venta" at bounding box center [287, 159] width 112 height 9
click at [395, 160] on input "Nro. Comprobante" at bounding box center [407, 159] width 112 height 9
type input "9048"
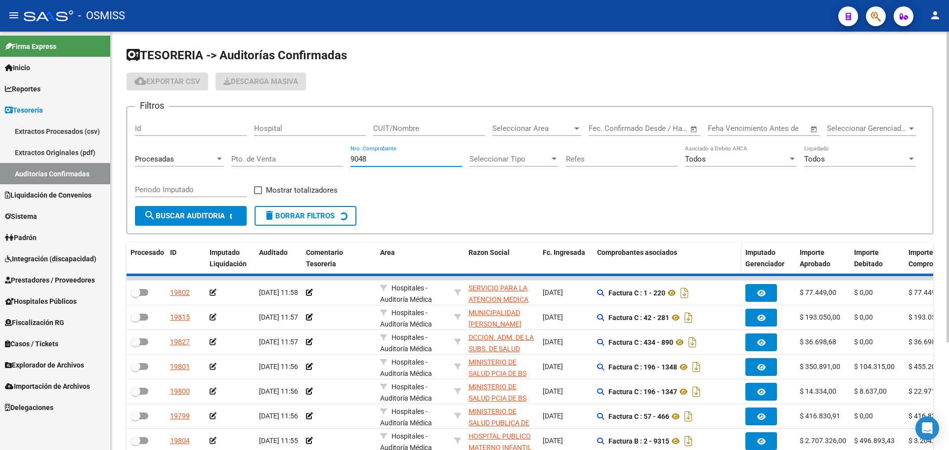
checkbox input "true"
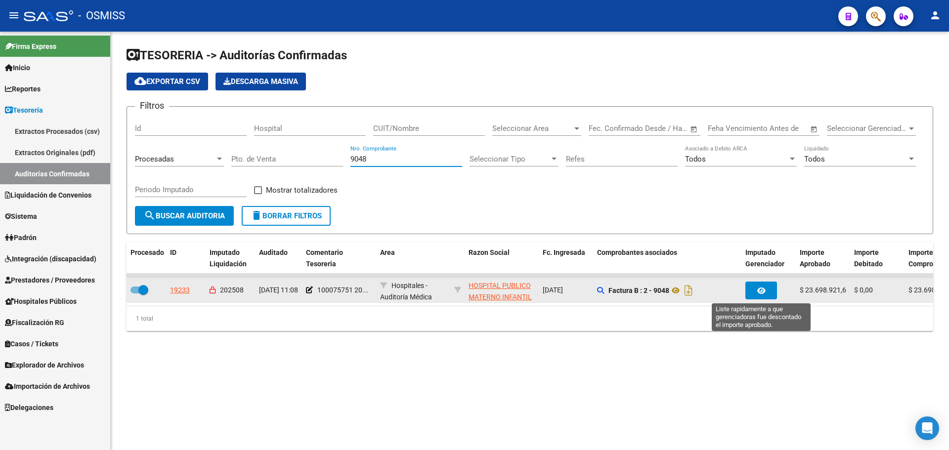
click at [762, 288] on icon "button" at bounding box center [762, 290] width 8 height 7
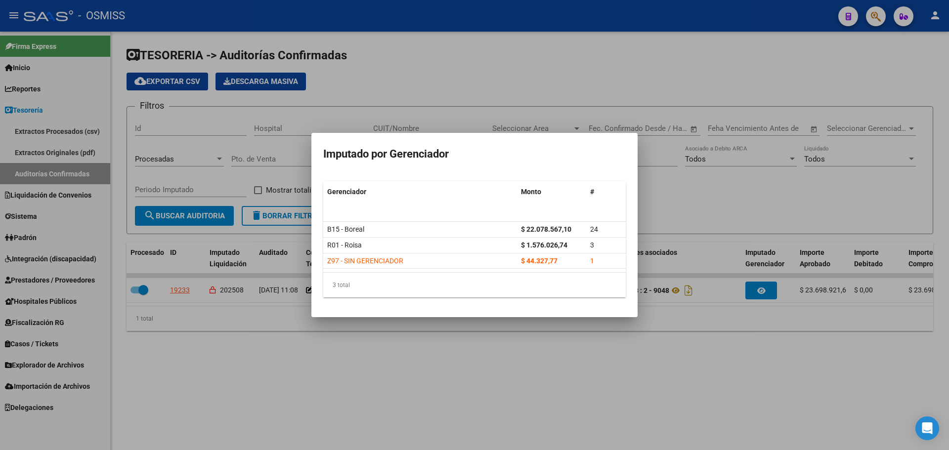
click at [715, 208] on div at bounding box center [474, 225] width 949 height 450
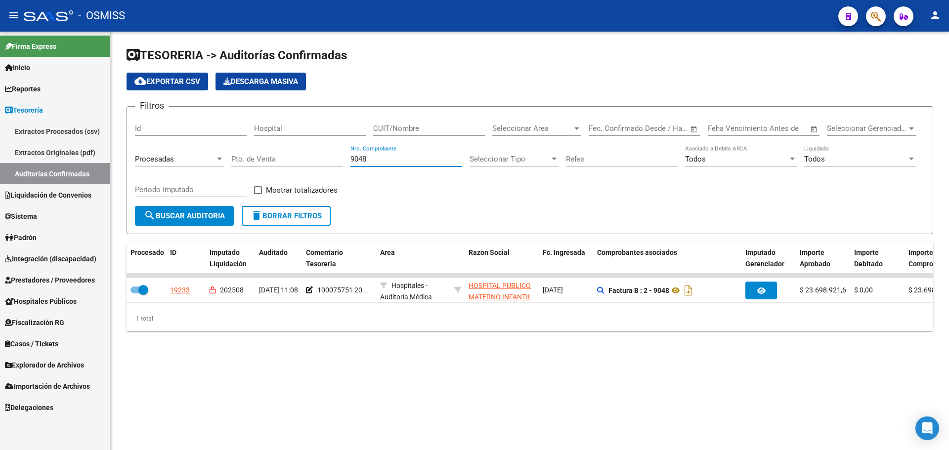
drag, startPoint x: 423, startPoint y: 158, endPoint x: 27, endPoint y: 164, distance: 396.1
click at [27, 164] on mat-sidenav-container "Firma Express Inicio Instructivos Contacto OS Reportes Ingresos Percibidos Anál…" at bounding box center [474, 241] width 949 height 419
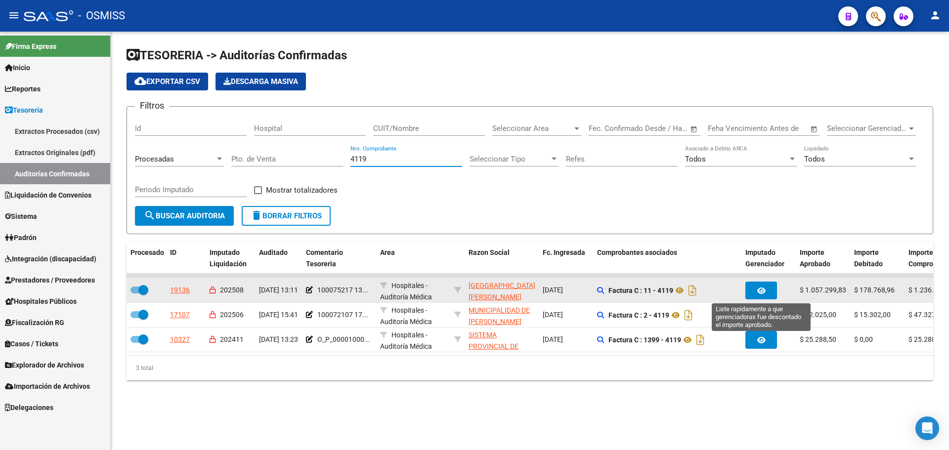
type input "4119"
click at [771, 283] on button "button" at bounding box center [762, 291] width 32 height 18
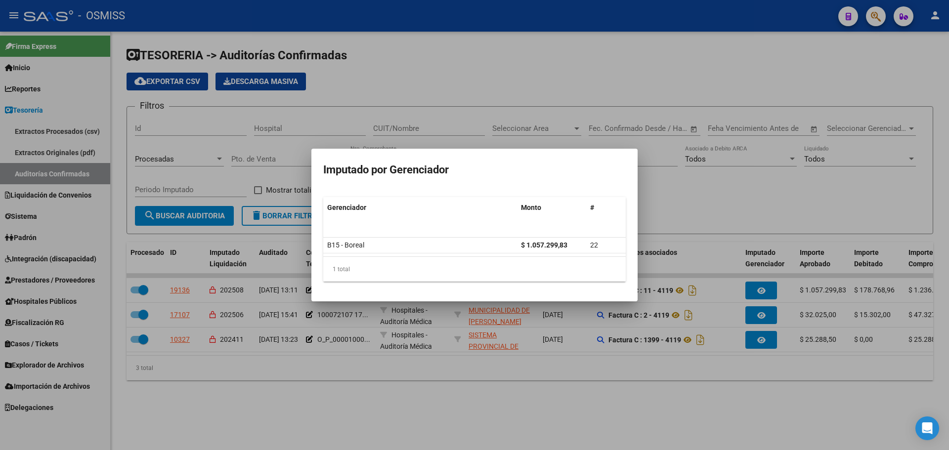
click at [672, 409] on div at bounding box center [474, 225] width 949 height 450
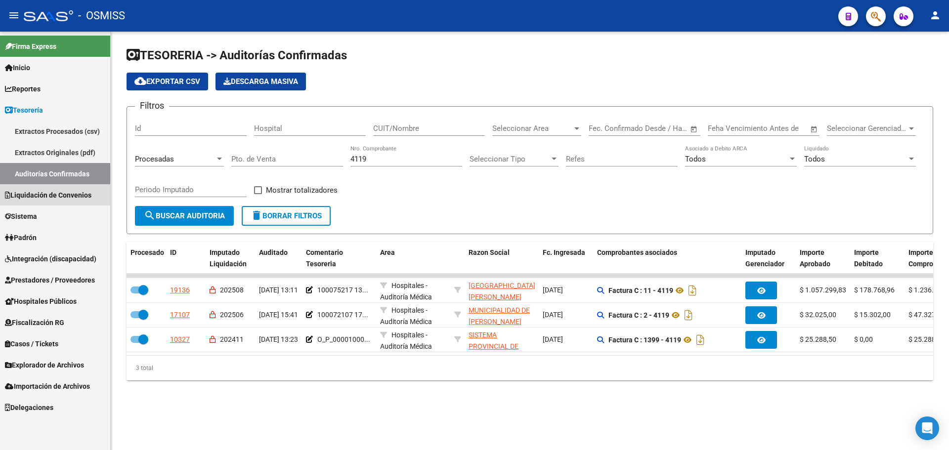
click at [81, 192] on span "Liquidación de Convenios" at bounding box center [48, 195] width 87 height 11
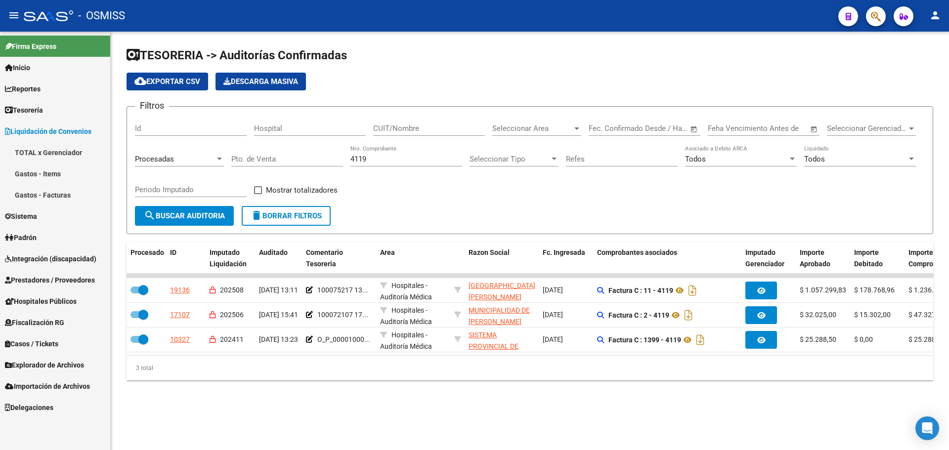
click at [70, 196] on link "Gastos - Facturas" at bounding box center [55, 194] width 110 height 21
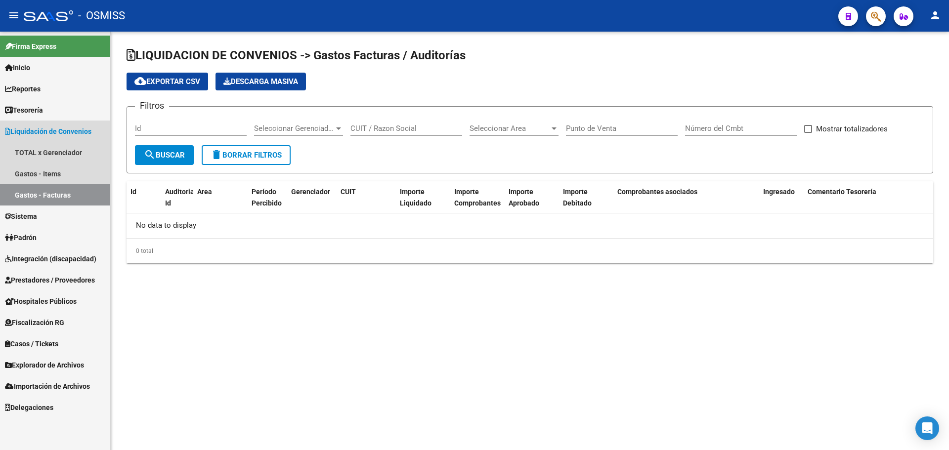
checkbox input "true"
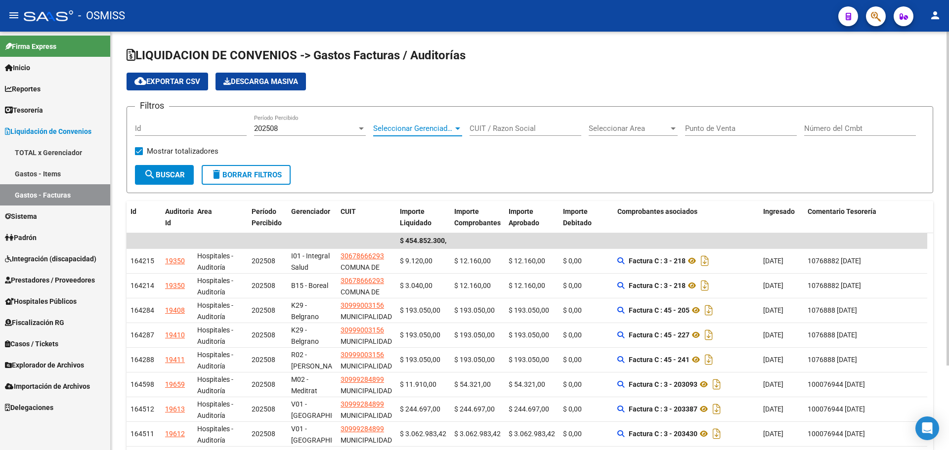
click at [414, 130] on span "Seleccionar Gerenciador" at bounding box center [413, 128] width 80 height 9
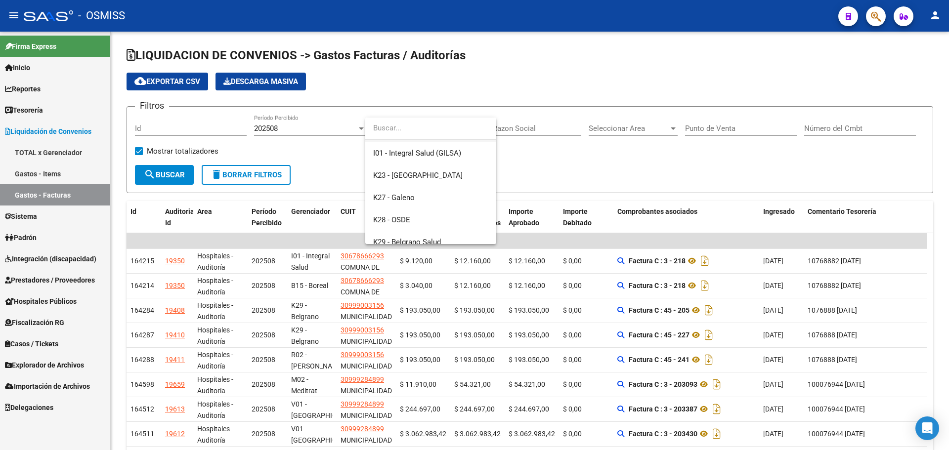
scroll to position [99, 0]
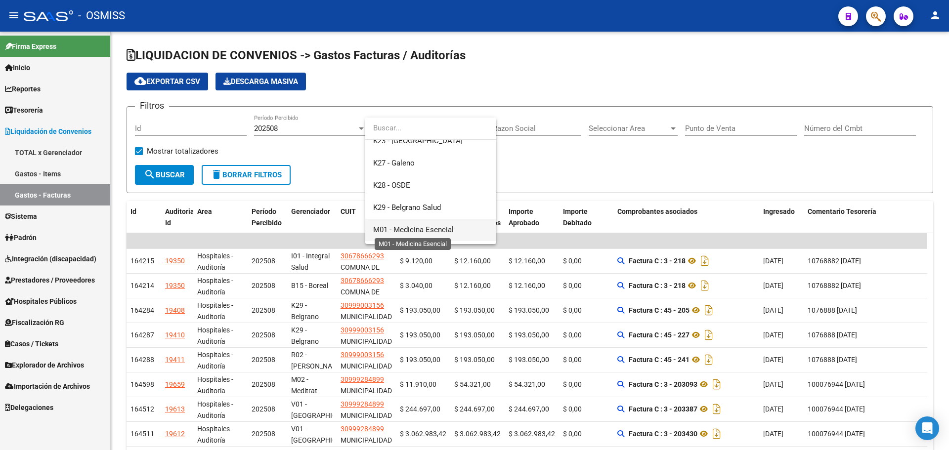
click at [434, 226] on span "M01 - Medicina Esencial" at bounding box center [413, 229] width 81 height 9
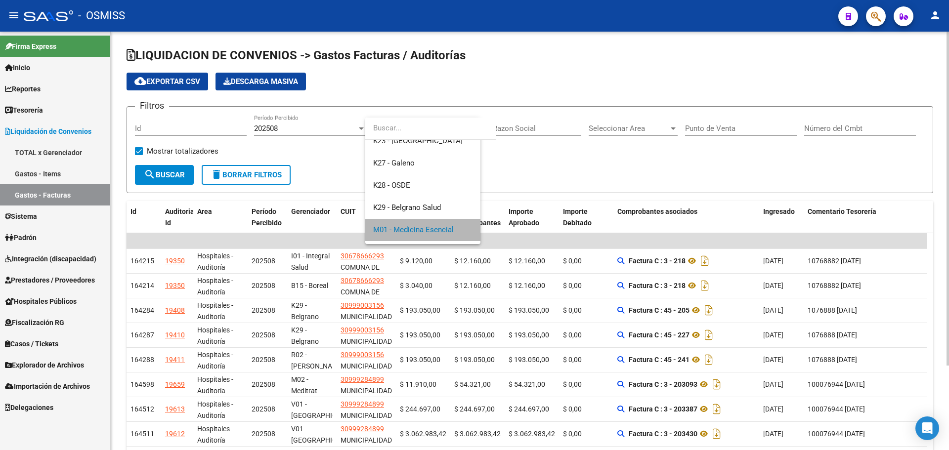
scroll to position [96, 0]
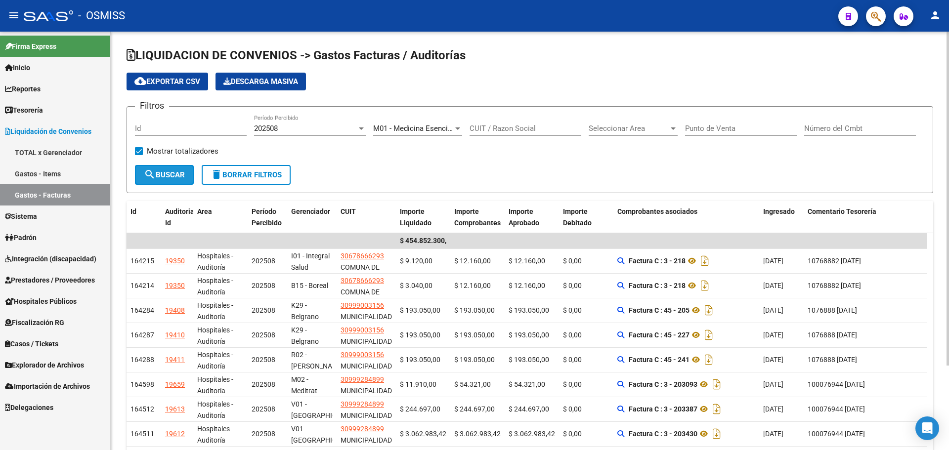
click at [136, 171] on button "search Buscar" at bounding box center [164, 175] width 59 height 20
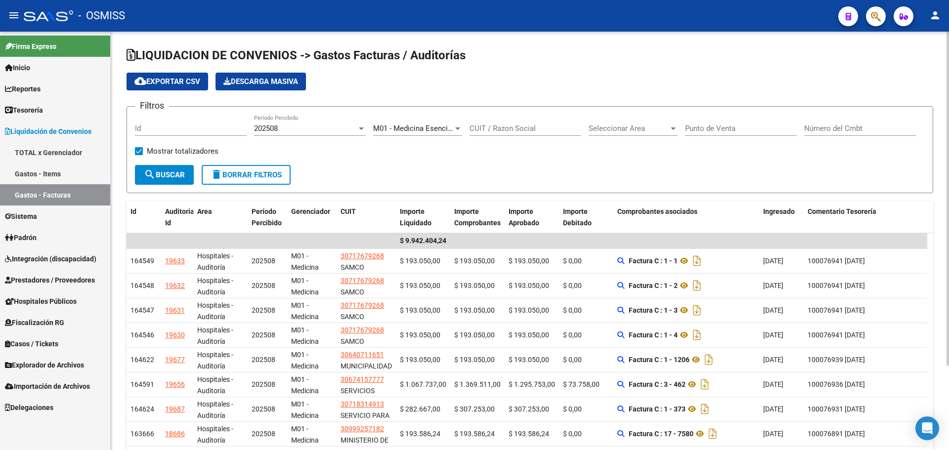
click at [419, 126] on span "M01 - Medicina Esencial" at bounding box center [413, 128] width 81 height 9
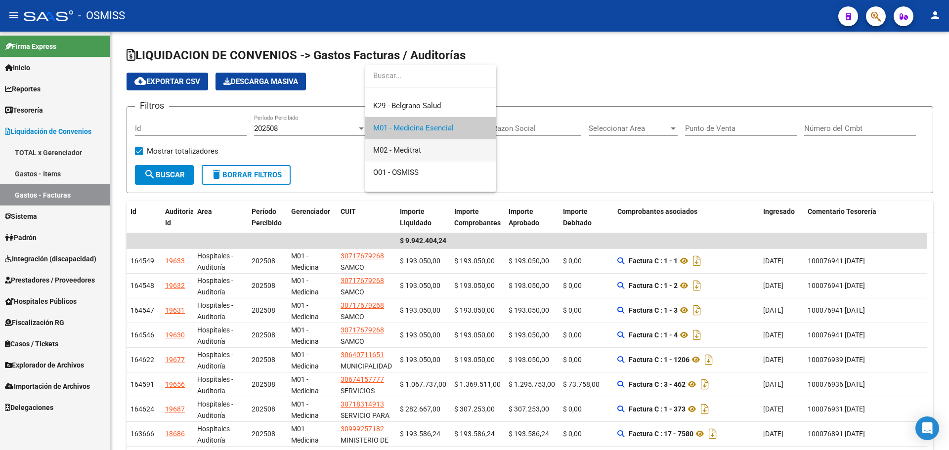
scroll to position [198, 0]
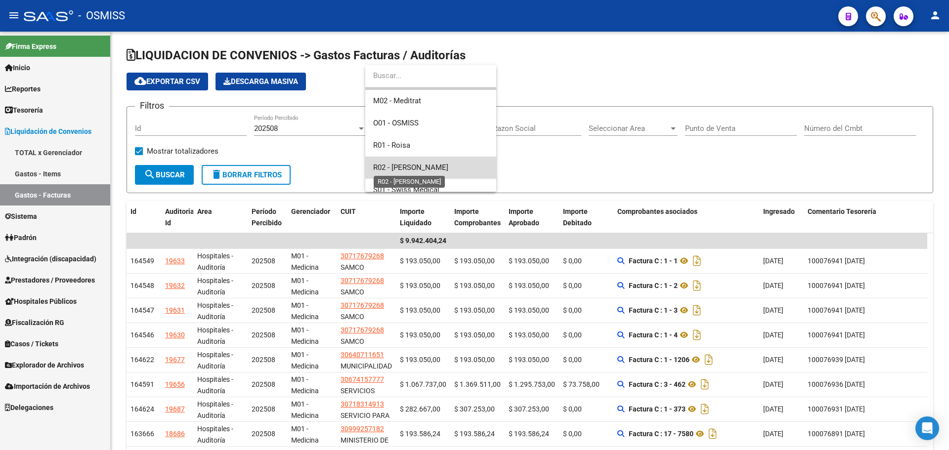
click at [399, 164] on span "R02 - [PERSON_NAME]" at bounding box center [410, 167] width 75 height 9
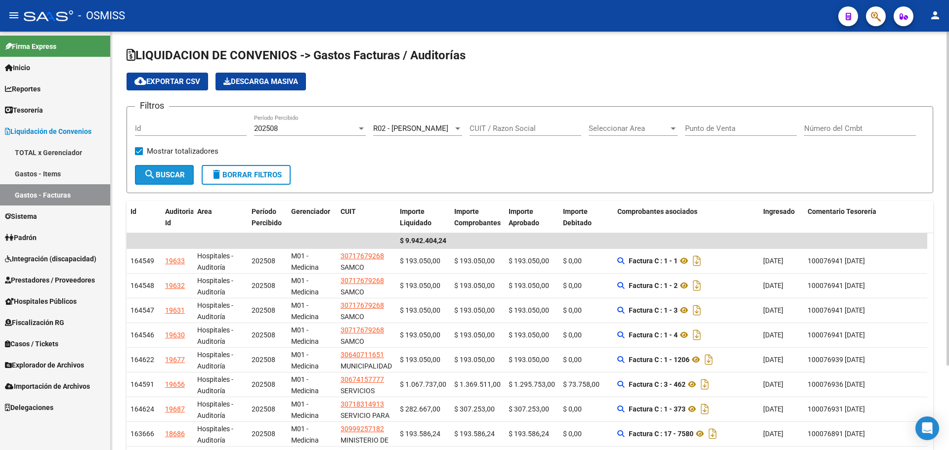
click at [170, 173] on span "search Buscar" at bounding box center [164, 175] width 41 height 9
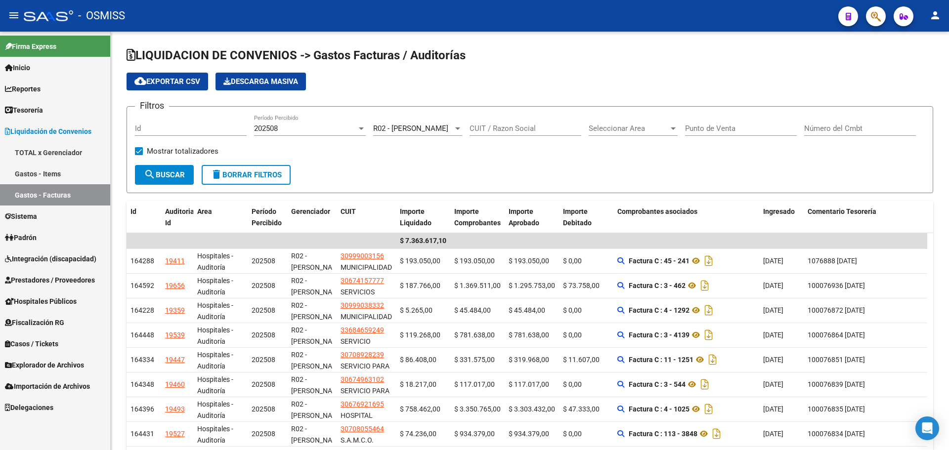
click at [51, 97] on link "Reportes" at bounding box center [55, 88] width 110 height 21
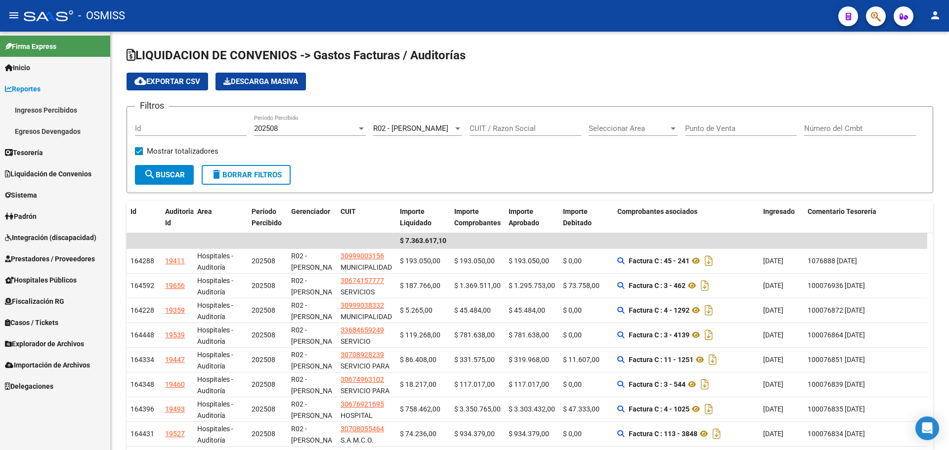
click at [49, 83] on link "Reportes" at bounding box center [55, 88] width 110 height 21
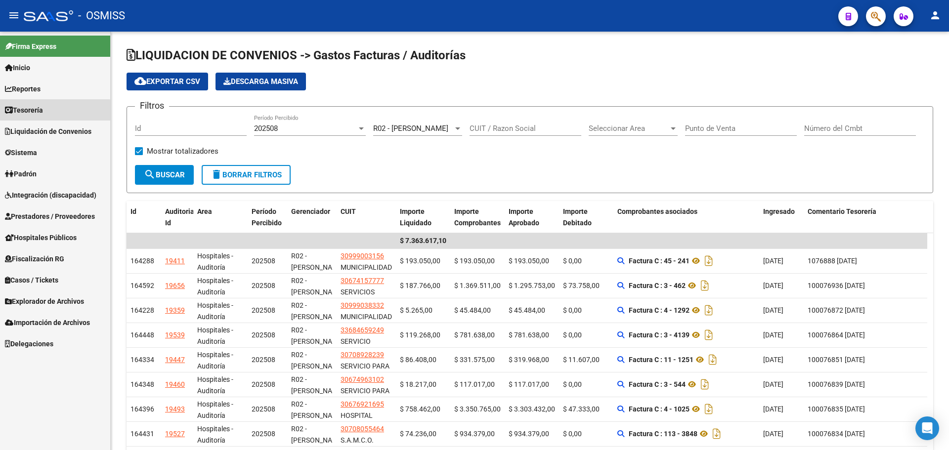
click at [43, 112] on span "Tesorería" at bounding box center [24, 110] width 38 height 11
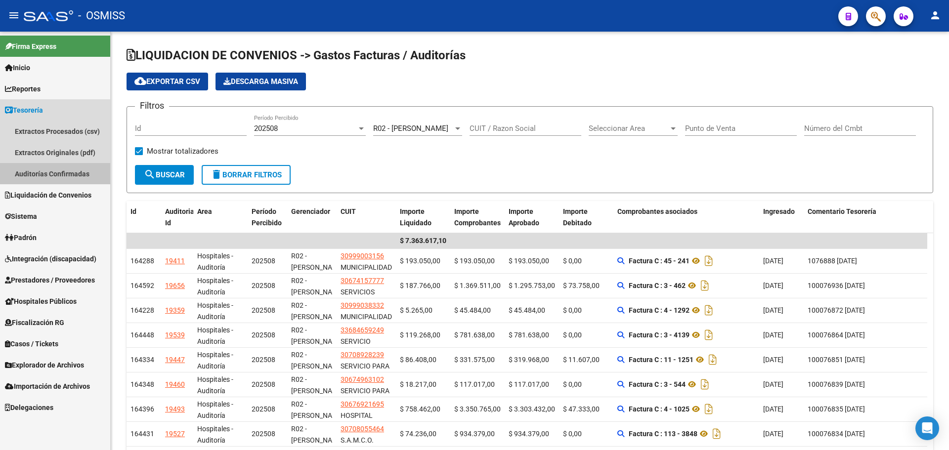
click at [48, 176] on link "Auditorías Confirmadas" at bounding box center [55, 173] width 110 height 21
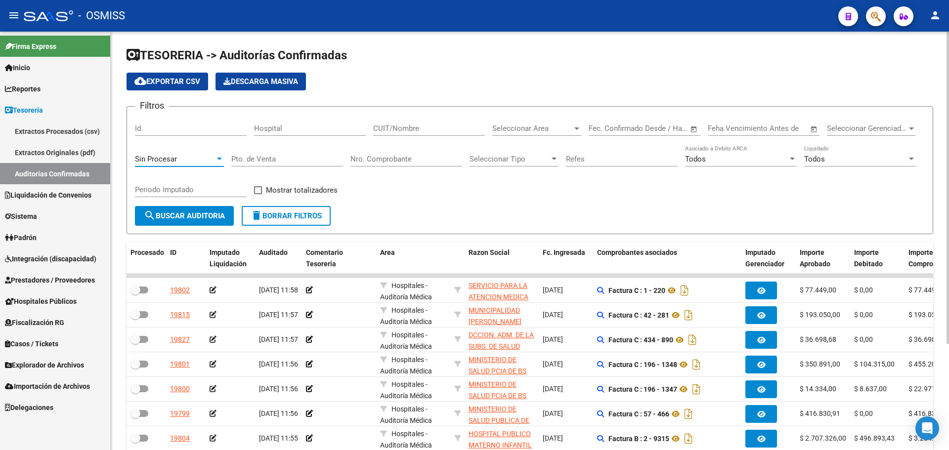
click at [173, 155] on span "Sin Procesar" at bounding box center [156, 159] width 42 height 9
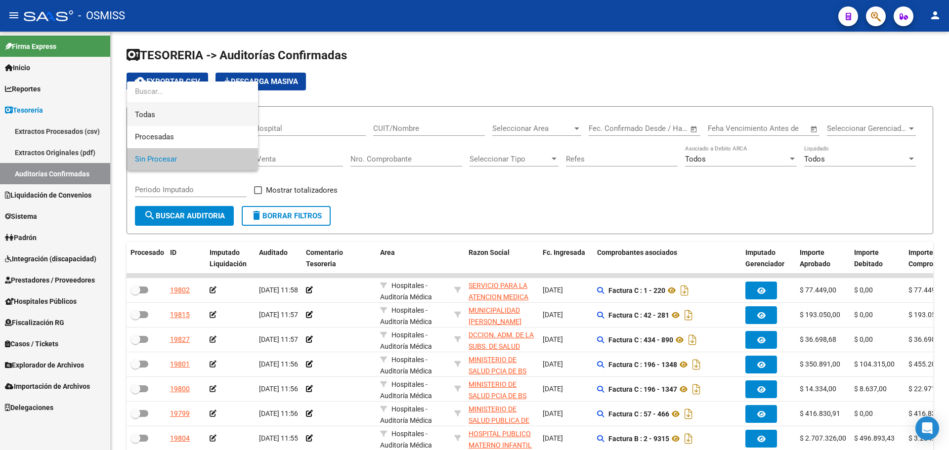
click at [168, 119] on span "Todas" at bounding box center [192, 115] width 115 height 22
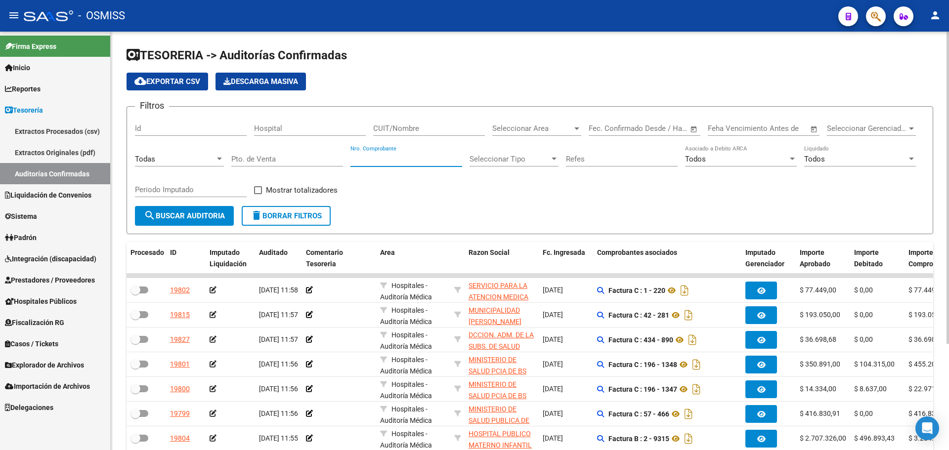
click at [374, 160] on input "Nro. Comprobante" at bounding box center [407, 159] width 112 height 9
type input "1292"
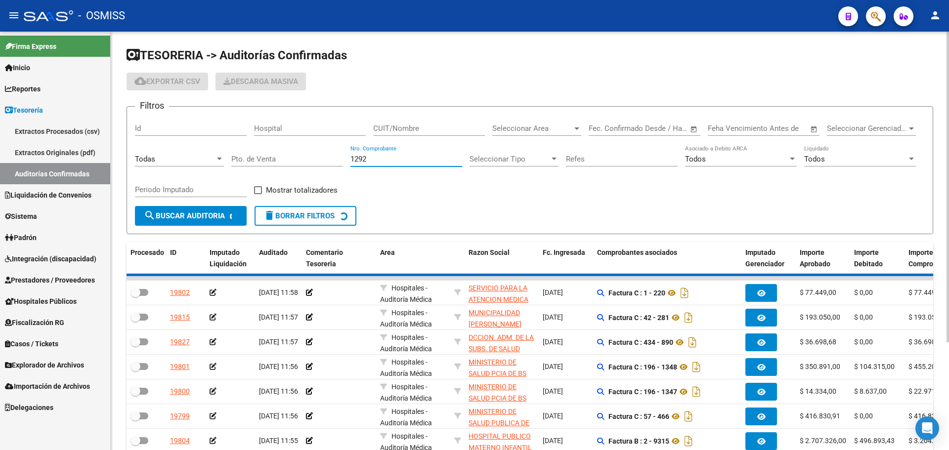
checkbox input "true"
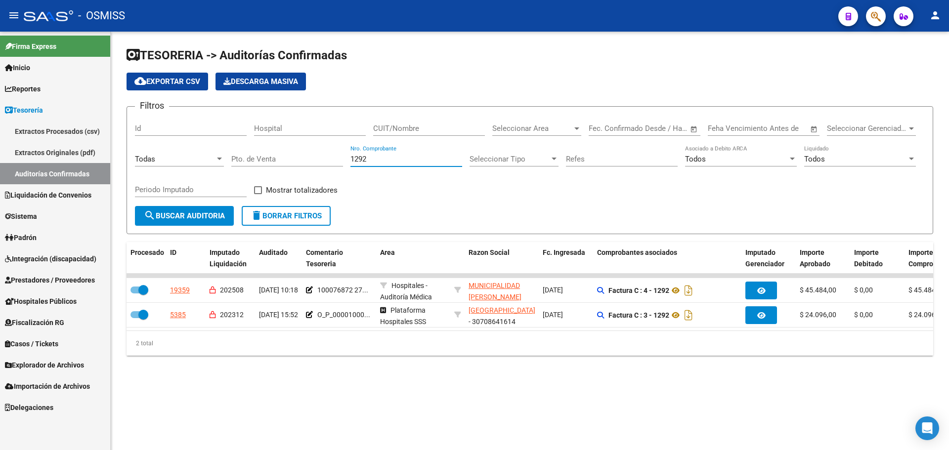
click at [598, 367] on div "TESORERIA -> Auditorías Confirmadas cloud_download Exportar CSV Descarga Masiva…" at bounding box center [530, 210] width 839 height 356
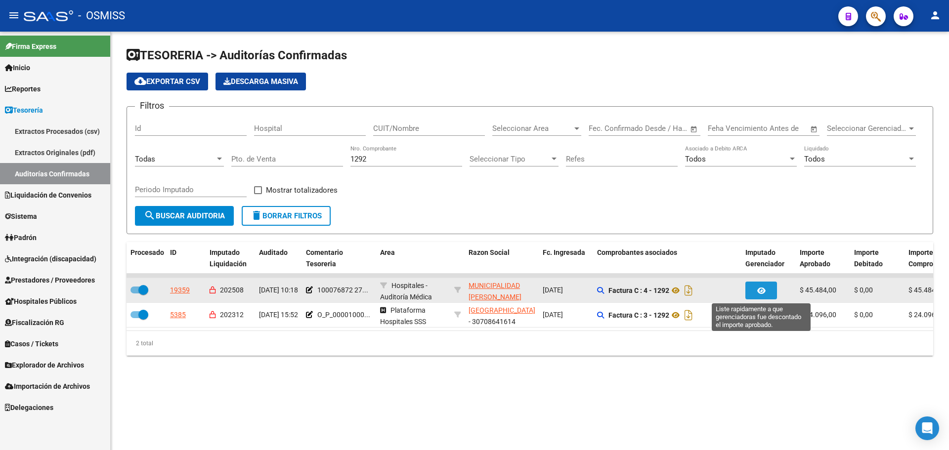
click at [755, 290] on button "button" at bounding box center [762, 291] width 32 height 18
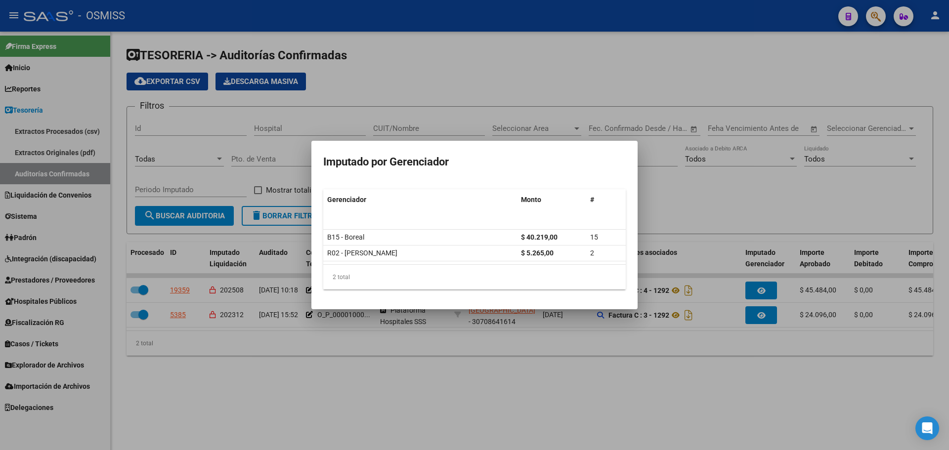
click at [688, 387] on div at bounding box center [474, 225] width 949 height 450
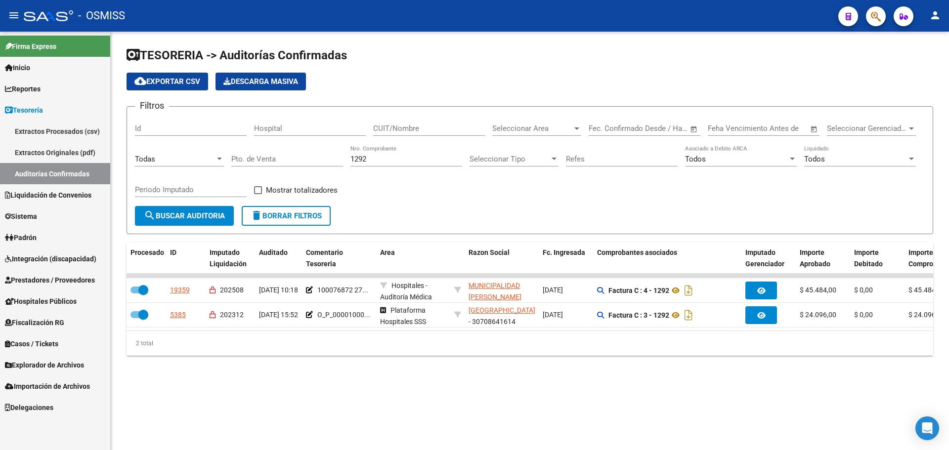
drag, startPoint x: 373, startPoint y: 163, endPoint x: 127, endPoint y: 148, distance: 246.7
click at [127, 148] on form "Filtros Id Hospital CUIT/Nombre Seleccionar Area Seleccionar Area Fecha inicio …" at bounding box center [530, 170] width 807 height 128
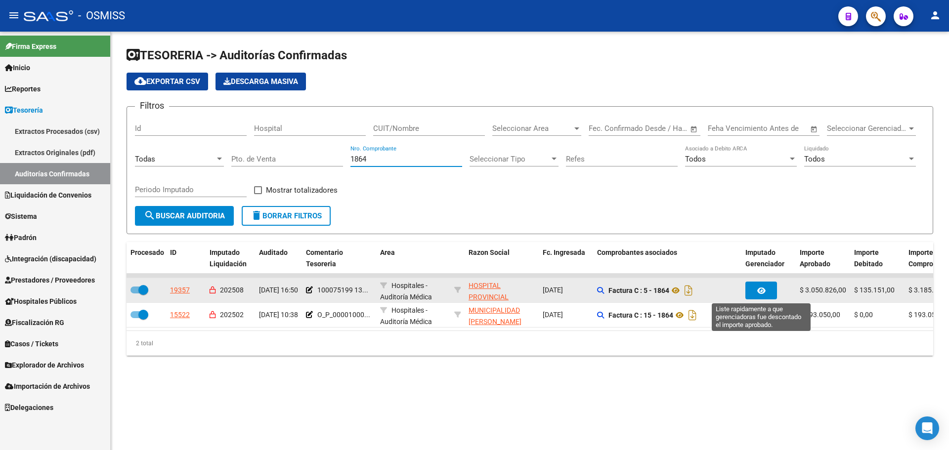
click at [766, 289] on button "button" at bounding box center [762, 291] width 32 height 18
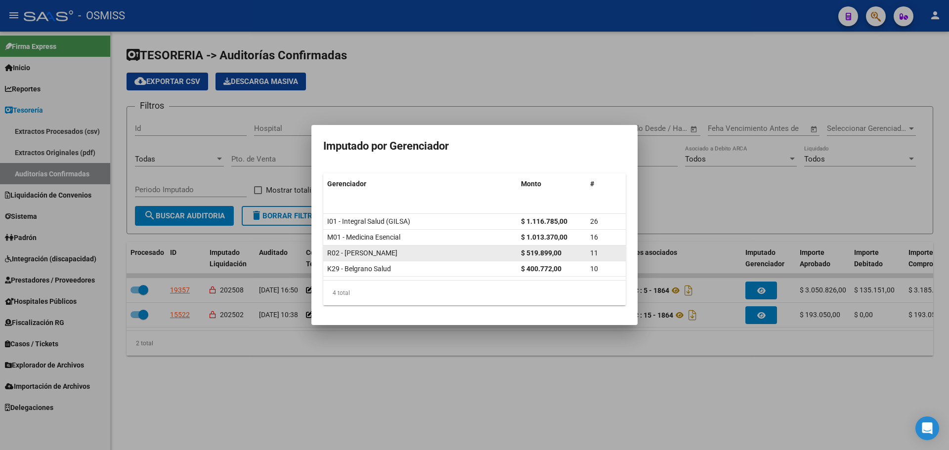
click at [398, 250] on div "R02 - [PERSON_NAME]" at bounding box center [420, 253] width 186 height 11
click at [797, 182] on div at bounding box center [474, 225] width 949 height 450
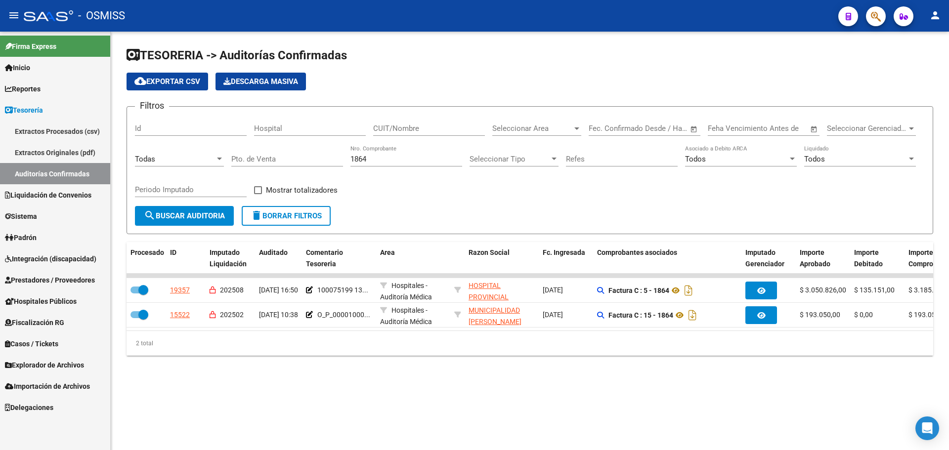
click at [463, 367] on div "TESORERIA -> Auditorías Confirmadas cloud_download Exportar CSV Descarga Masiva…" at bounding box center [530, 210] width 839 height 356
click at [565, 417] on mat-sidenav-content "TESORERIA -> Auditorías Confirmadas cloud_download Exportar CSV Descarga Masiva…" at bounding box center [530, 241] width 839 height 419
click at [459, 403] on mat-sidenav-content "TESORERIA -> Auditorías Confirmadas cloud_download Exportar CSV Descarga Masiva…" at bounding box center [530, 241] width 839 height 419
click at [465, 401] on mat-sidenav-content "TESORERIA -> Auditorías Confirmadas cloud_download Exportar CSV Descarga Masiva…" at bounding box center [530, 241] width 839 height 419
drag, startPoint x: 408, startPoint y: 161, endPoint x: 37, endPoint y: 166, distance: 370.9
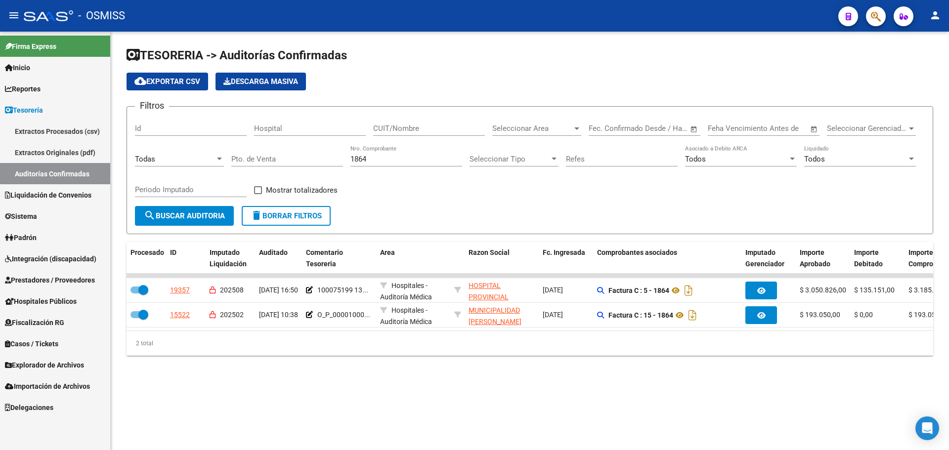
click at [58, 157] on mat-sidenav-container "Firma Express Inicio Instructivos Contacto OS Reportes Ingresos Percibidos Anál…" at bounding box center [474, 241] width 949 height 419
type input "8644"
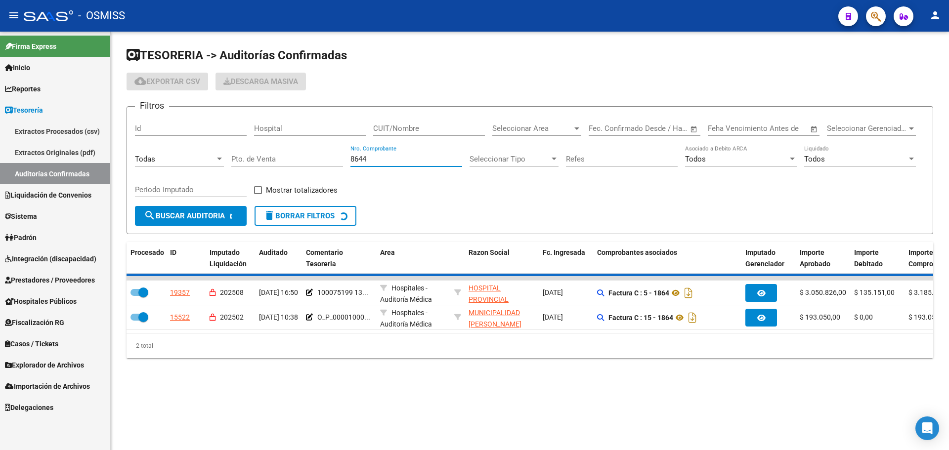
checkbox input "false"
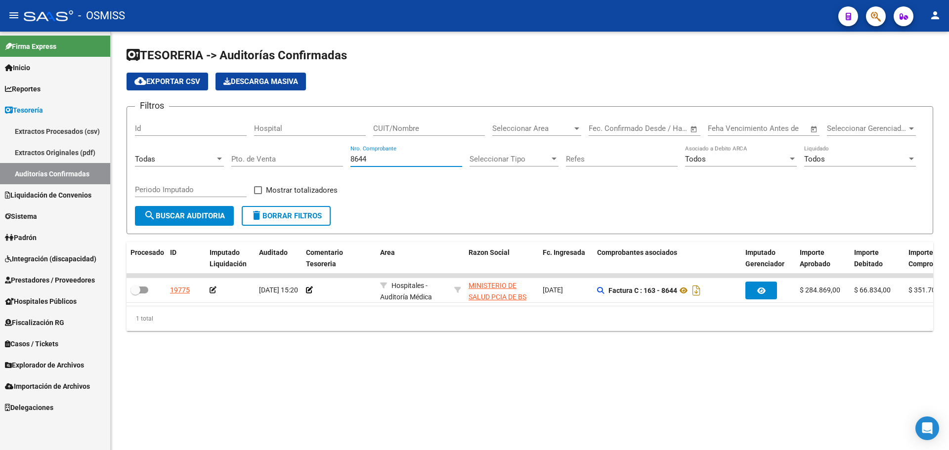
type input "8644"
click at [205, 161] on div "Todas" at bounding box center [175, 159] width 80 height 9
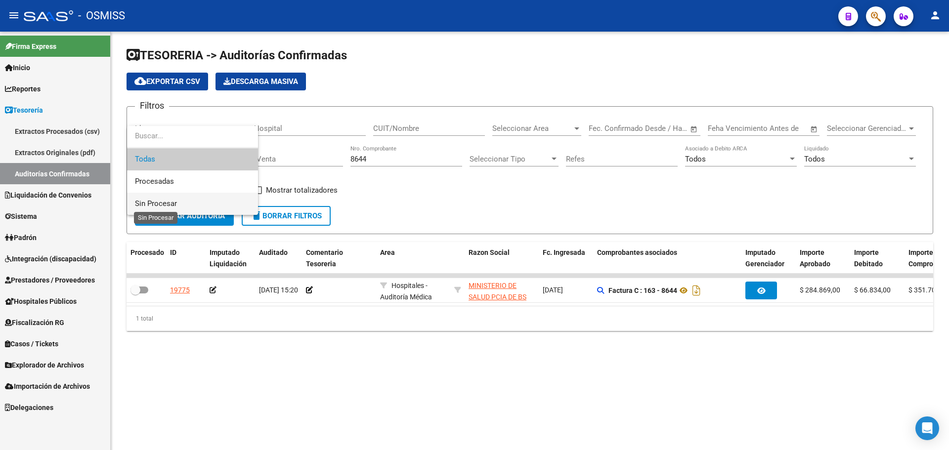
click at [173, 202] on span "Sin Procesar" at bounding box center [156, 203] width 42 height 9
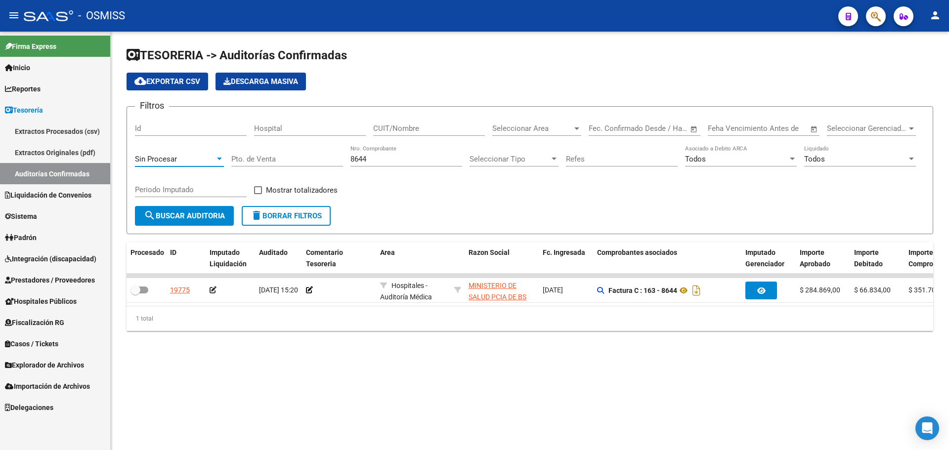
click at [172, 221] on button "search Buscar Auditoria" at bounding box center [184, 216] width 99 height 20
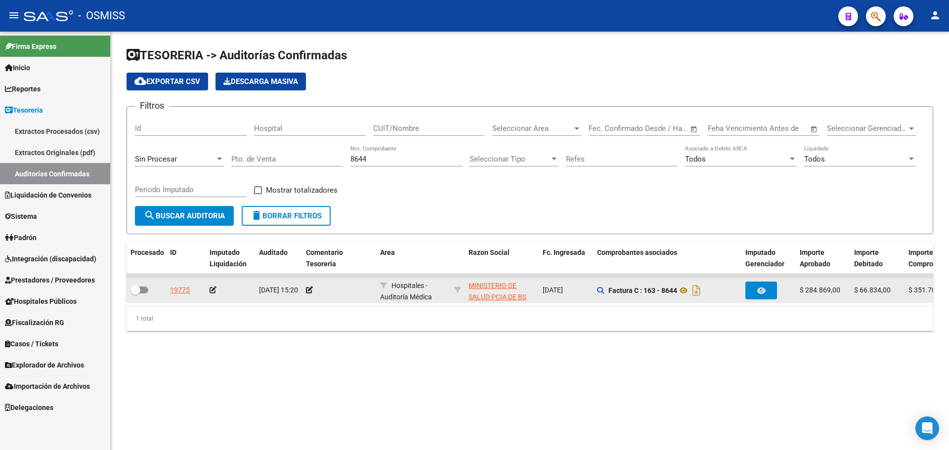
drag, startPoint x: 313, startPoint y: 285, endPoint x: 307, endPoint y: 291, distance: 7.7
click at [312, 285] on div at bounding box center [339, 290] width 66 height 11
click at [307, 291] on icon at bounding box center [309, 290] width 7 height 7
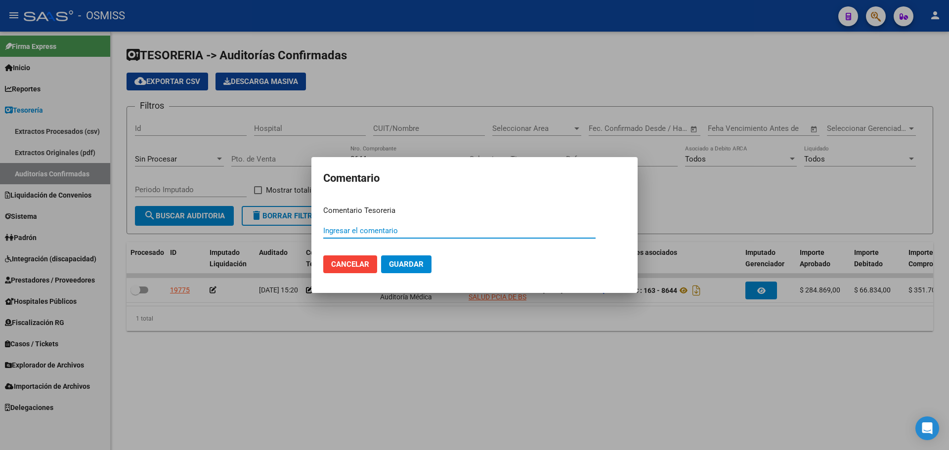
paste input "100076987"
type input "100076987 [DATE]"
click at [403, 269] on span "Guardar" at bounding box center [406, 264] width 35 height 9
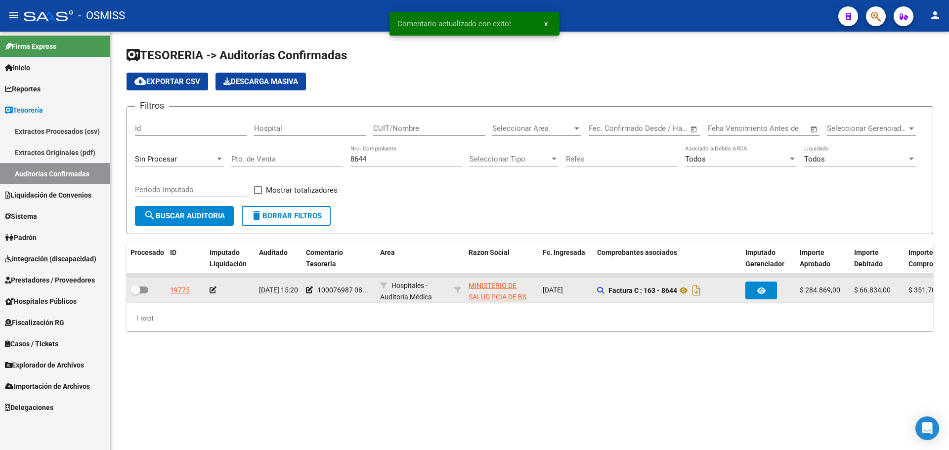
click at [210, 291] on icon at bounding box center [213, 290] width 7 height 7
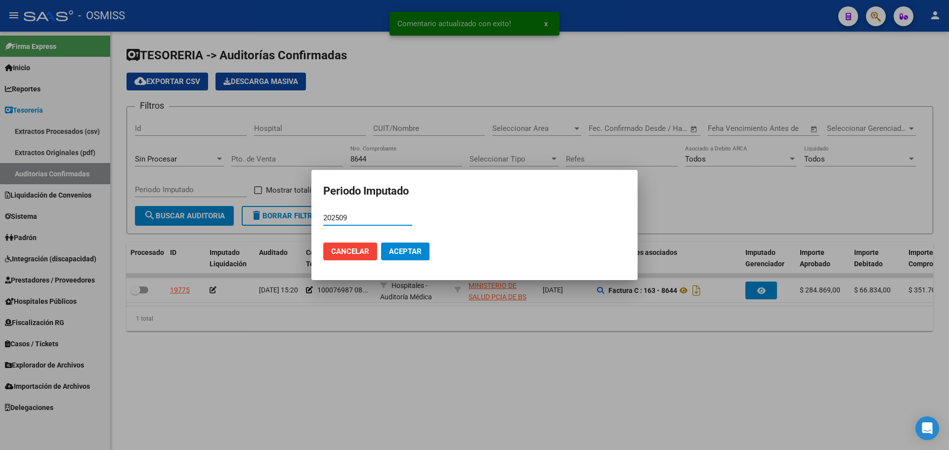
type input "202509"
click at [420, 248] on span "Aceptar" at bounding box center [405, 251] width 33 height 9
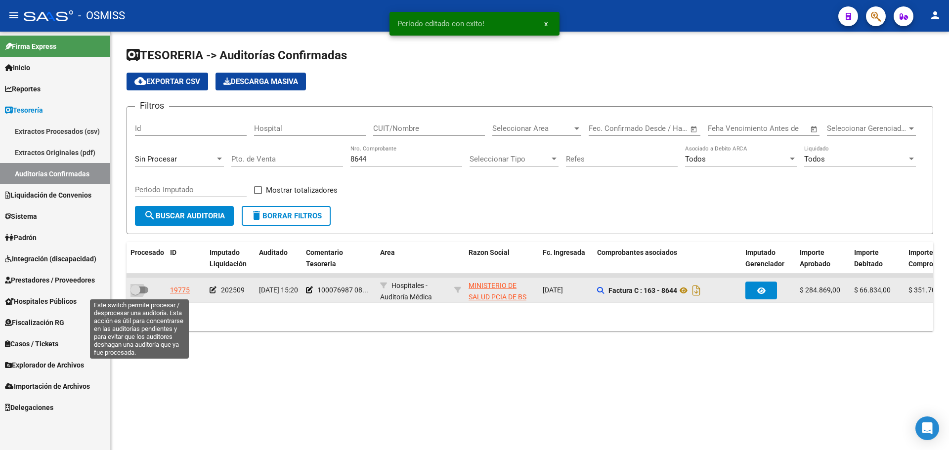
click at [142, 289] on span at bounding box center [140, 290] width 18 height 7
click at [135, 294] on input "checkbox" at bounding box center [135, 294] width 0 height 0
checkbox input "true"
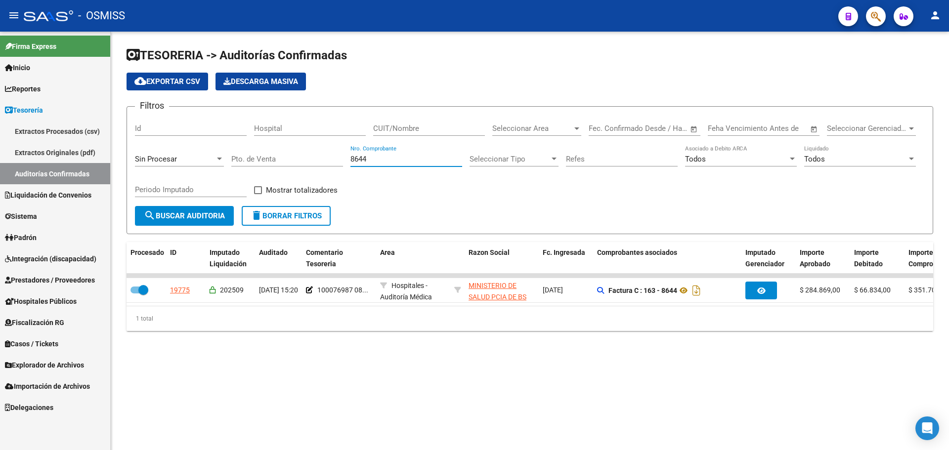
drag, startPoint x: 382, startPoint y: 162, endPoint x: 2, endPoint y: 133, distance: 381.3
click at [1, 133] on mat-sidenav-container "Firma Express Inicio Instructivos Contacto OS Reportes Ingresos Percibidos Anál…" at bounding box center [474, 241] width 949 height 419
type input "6653"
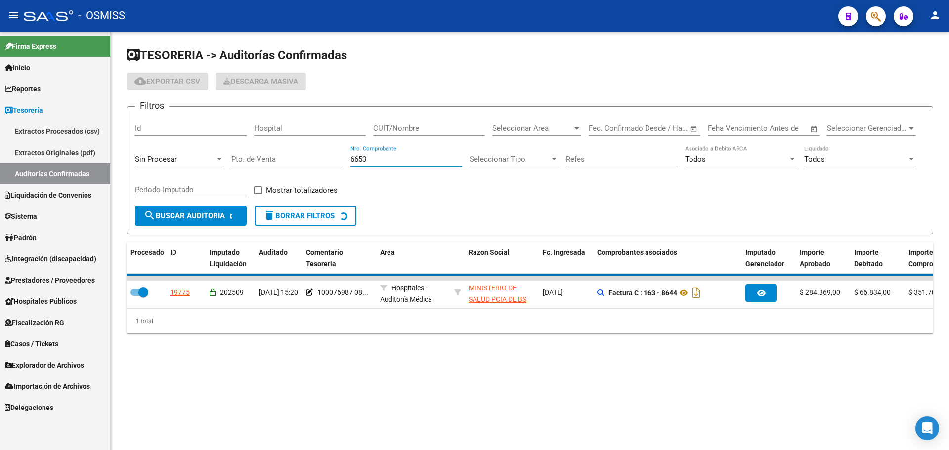
checkbox input "false"
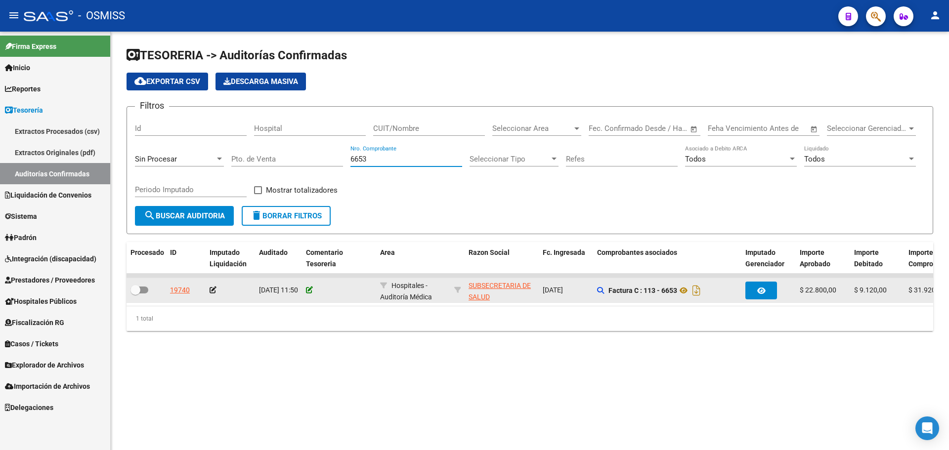
type input "6653"
click at [310, 291] on icon at bounding box center [309, 290] width 7 height 7
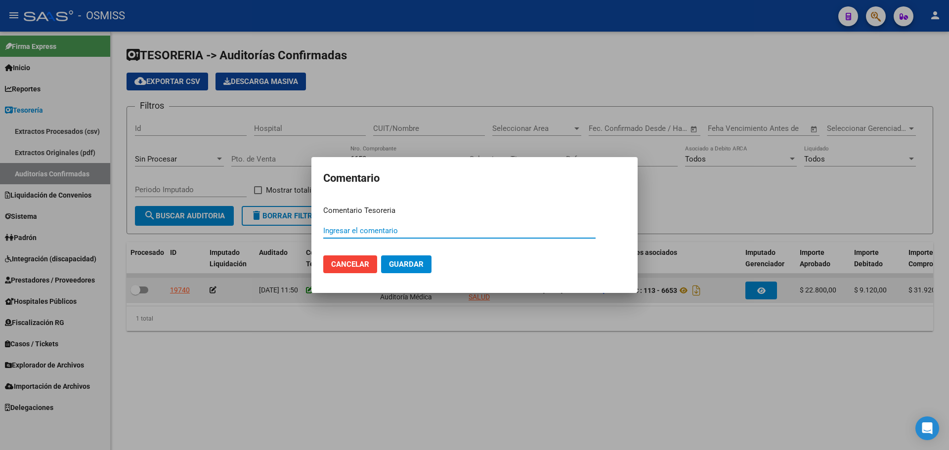
paste input "100076988"
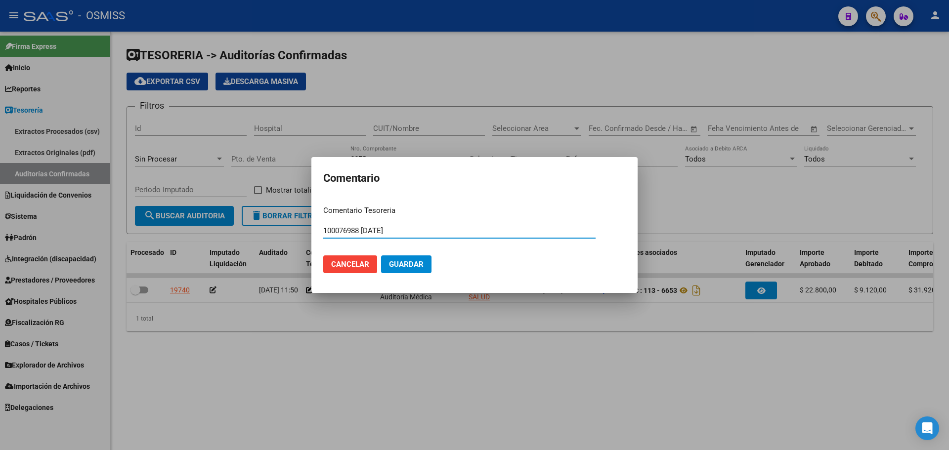
drag, startPoint x: 416, startPoint y: 235, endPoint x: 224, endPoint y: 219, distance: 192.5
click at [224, 219] on div "Comentario Comentario Tesoreria 100076988 [DATE] Ingresar el comentario Cancela…" at bounding box center [474, 225] width 949 height 450
type input "100076988 [DATE]"
click at [431, 261] on button "Guardar" at bounding box center [406, 265] width 50 height 18
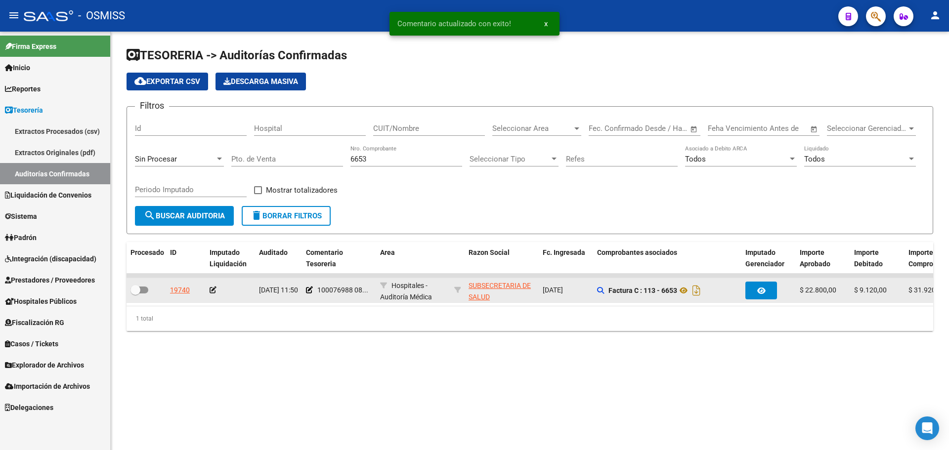
click at [213, 290] on icon at bounding box center [213, 290] width 7 height 7
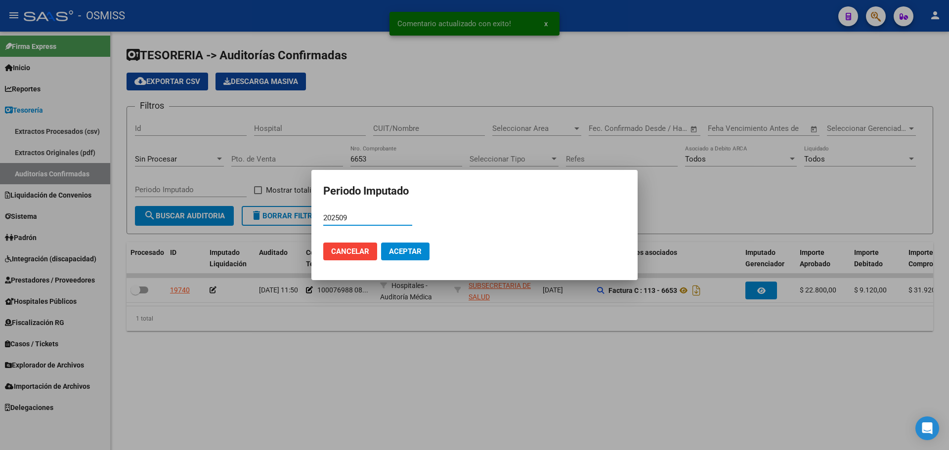
type input "202509"
click at [403, 248] on span "Aceptar" at bounding box center [405, 251] width 33 height 9
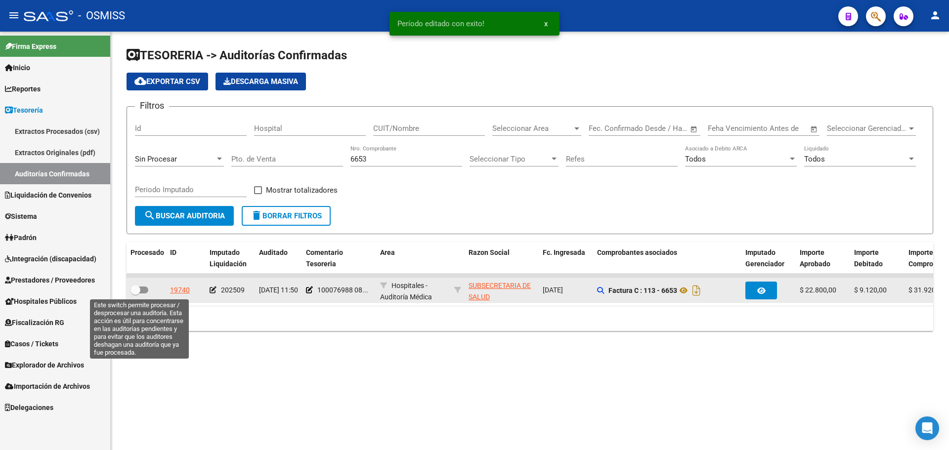
click at [139, 293] on span at bounding box center [136, 290] width 10 height 10
click at [135, 294] on input "checkbox" at bounding box center [135, 294] width 0 height 0
checkbox input "true"
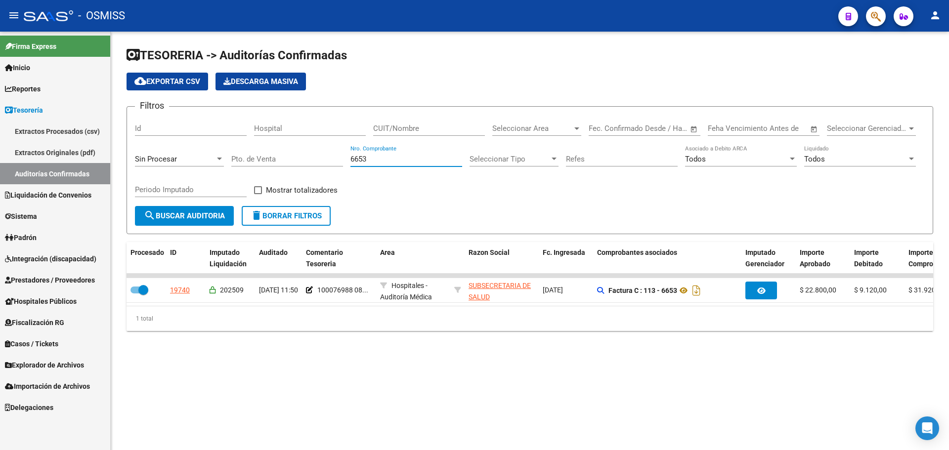
drag, startPoint x: 381, startPoint y: 158, endPoint x: 210, endPoint y: 146, distance: 171.5
click at [210, 146] on div "Filtros Id Hospital CUIT/Nombre Seleccionar Area Seleccionar Area Fecha inicio …" at bounding box center [530, 160] width 790 height 91
type input "6731"
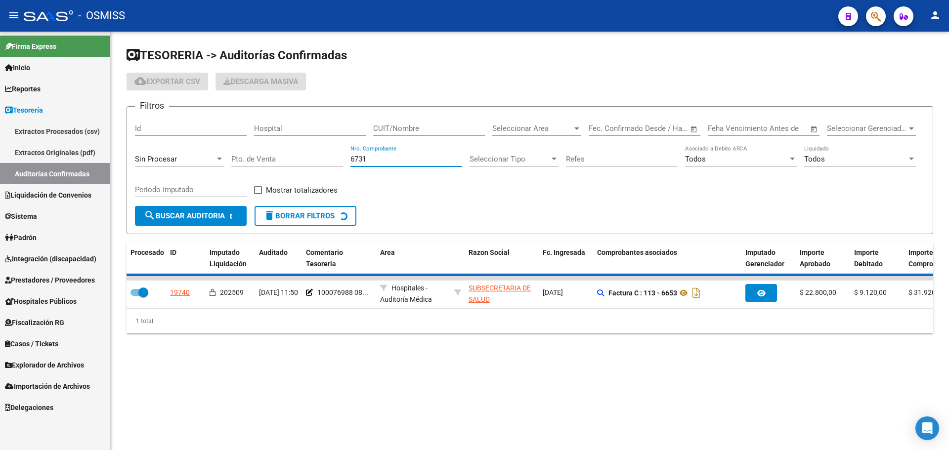
checkbox input "false"
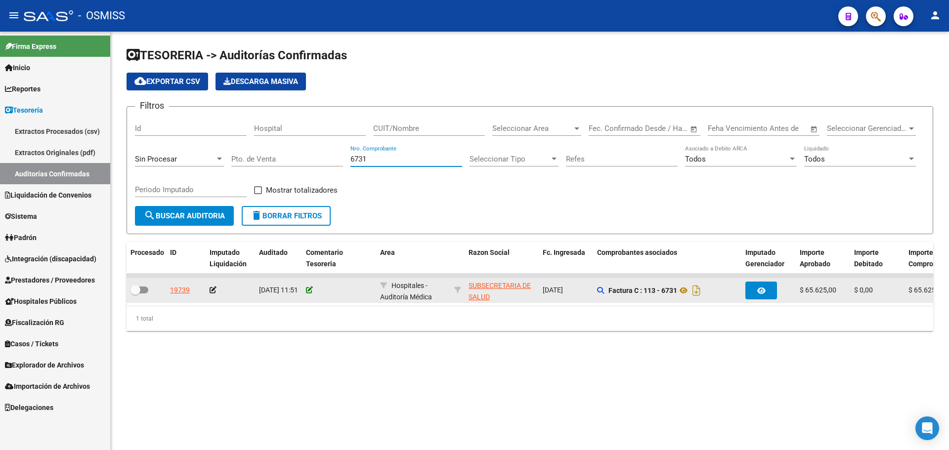
type input "6731"
click at [309, 290] on icon at bounding box center [309, 290] width 7 height 7
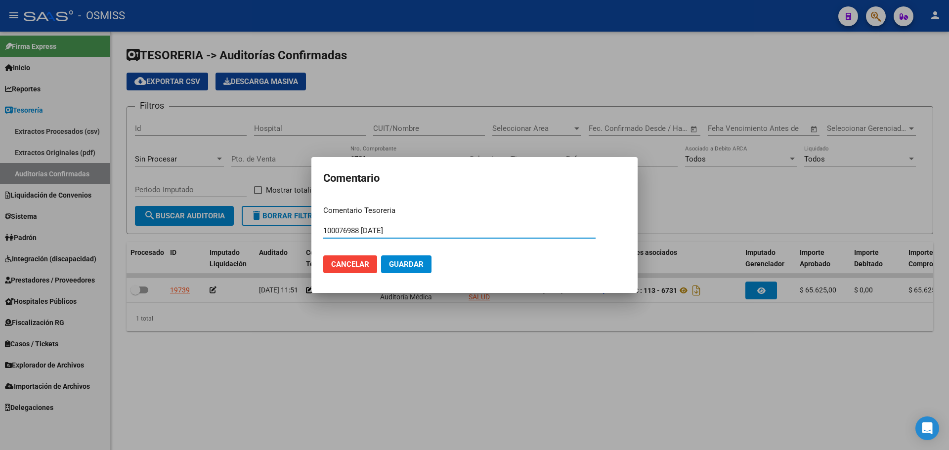
type input "100076988 [DATE]"
click at [408, 260] on span "Guardar" at bounding box center [406, 264] width 35 height 9
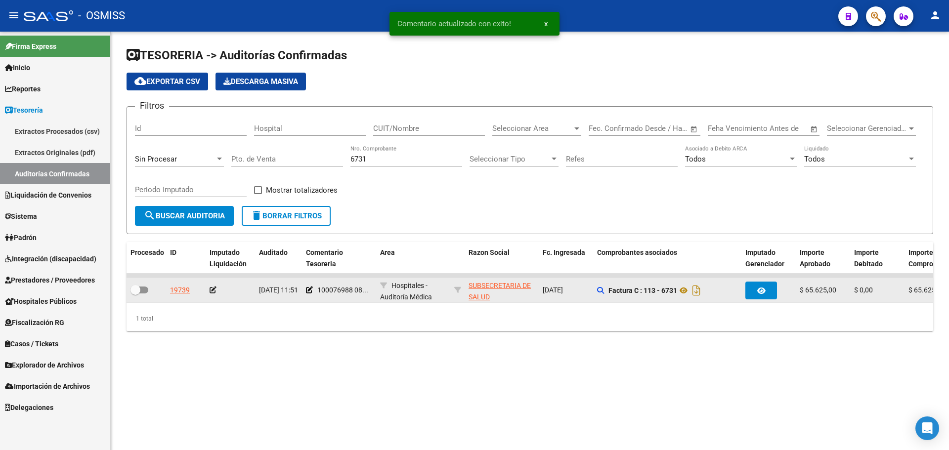
click at [211, 293] on icon at bounding box center [213, 290] width 7 height 7
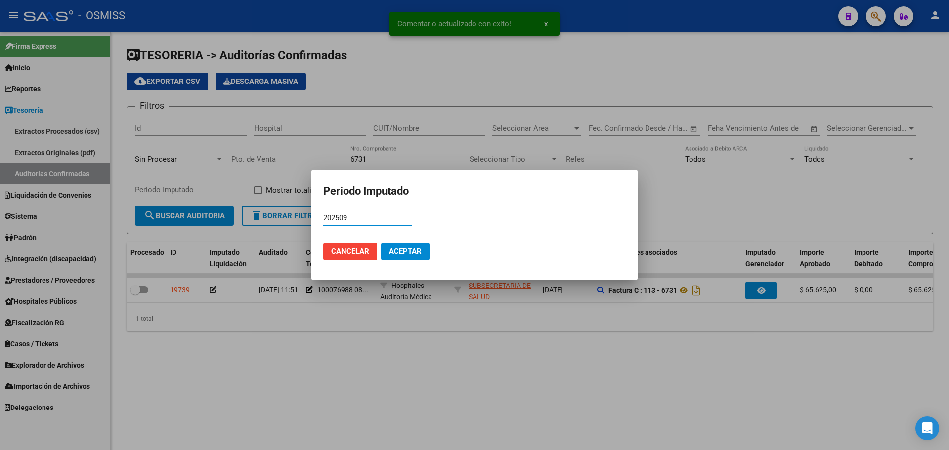
type input "202509"
click at [406, 252] on span "Aceptar" at bounding box center [405, 251] width 33 height 9
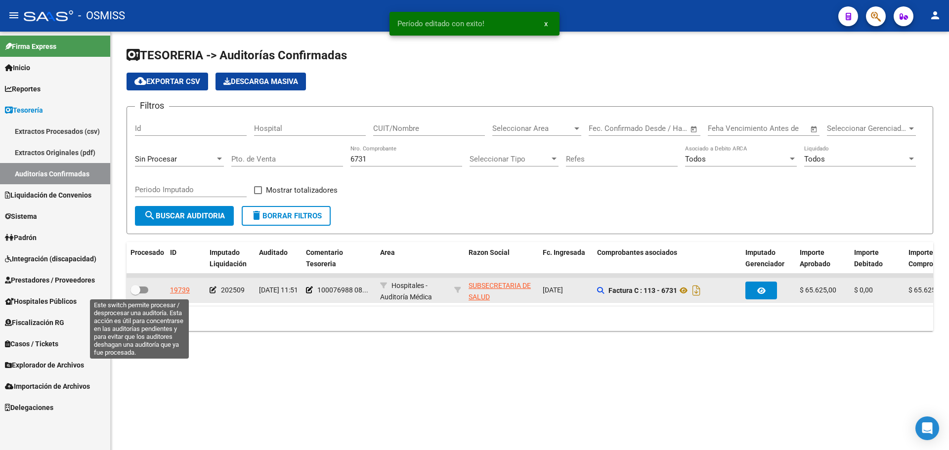
click at [144, 292] on span at bounding box center [140, 290] width 18 height 7
click at [135, 294] on input "checkbox" at bounding box center [135, 294] width 0 height 0
checkbox input "true"
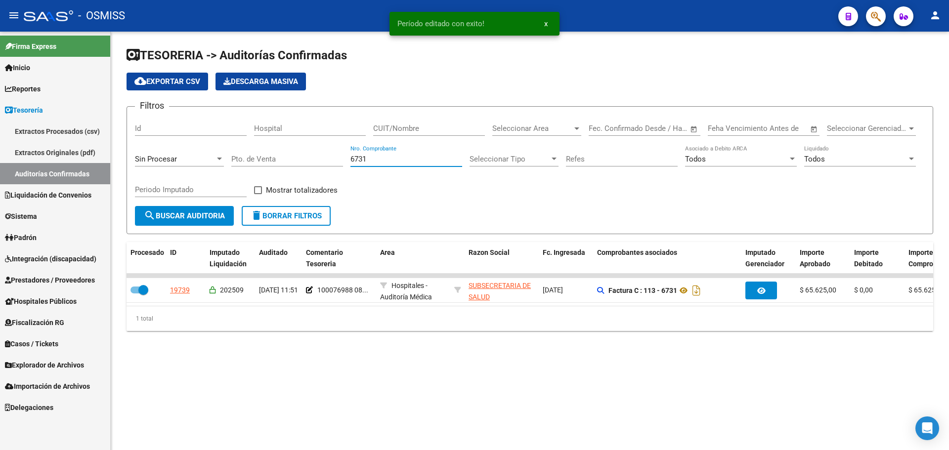
click at [380, 155] on input "6731" at bounding box center [407, 159] width 112 height 9
type input "6744"
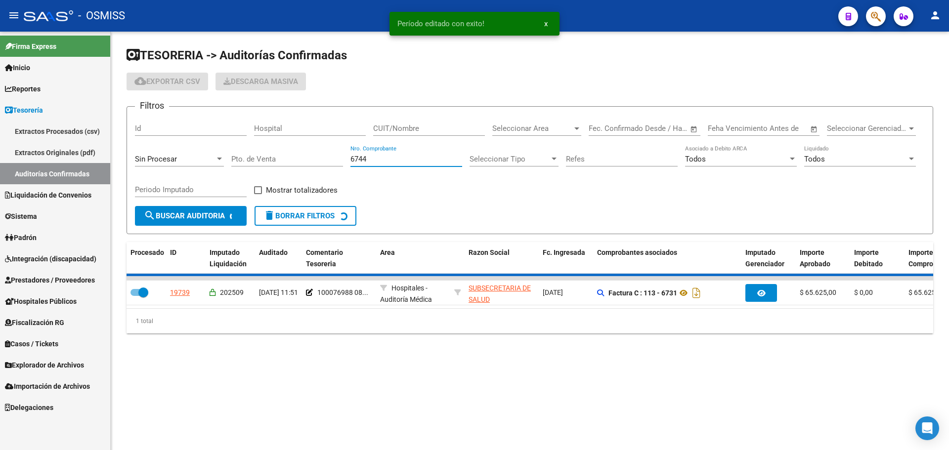
checkbox input "false"
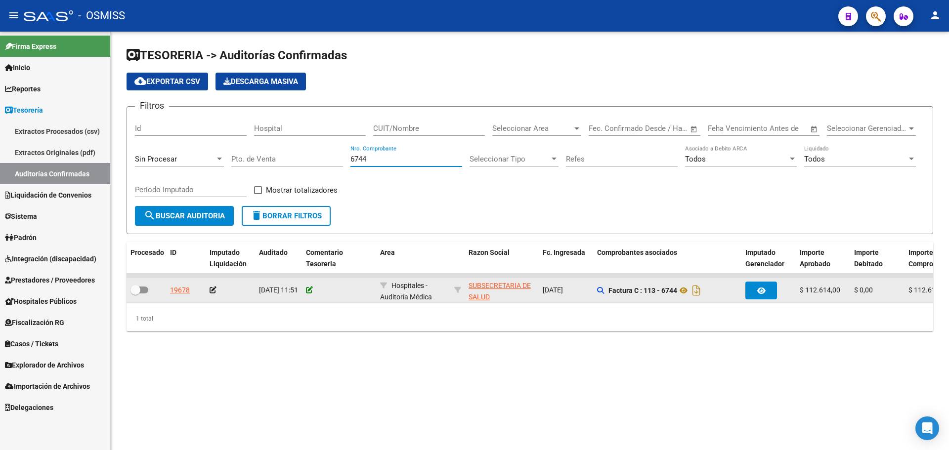
type input "6744"
click at [313, 288] on icon at bounding box center [309, 290] width 7 height 7
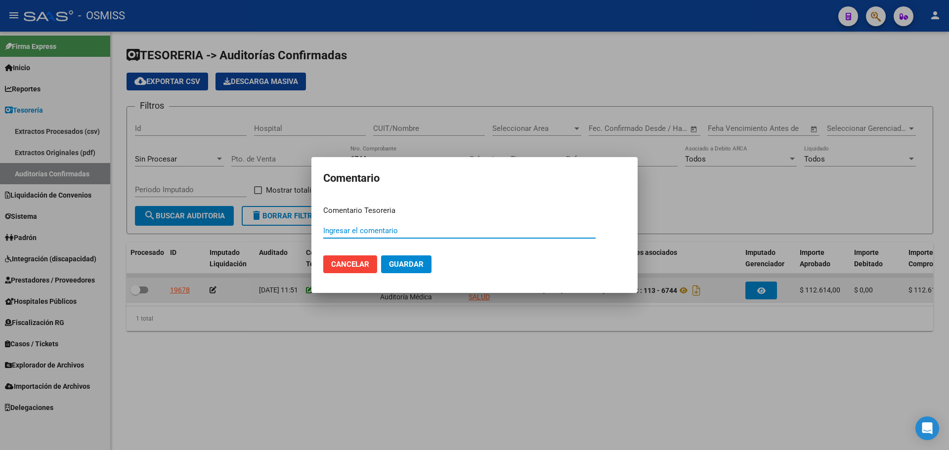
paste input "100076988 [DATE]"
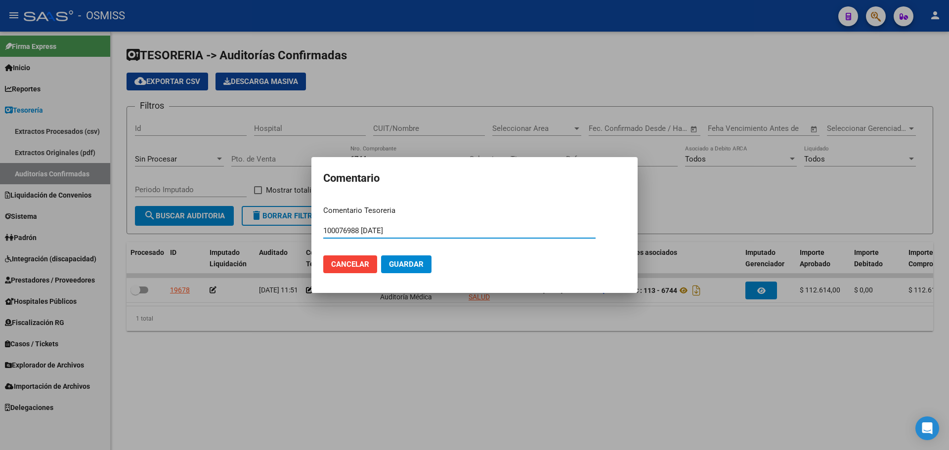
type input "100076988 [DATE]"
click at [405, 265] on span "Guardar" at bounding box center [406, 264] width 35 height 9
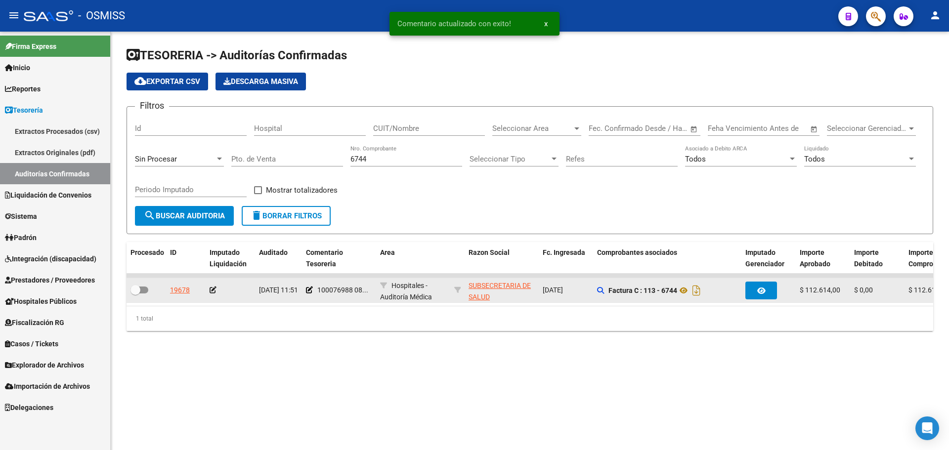
click at [214, 292] on icon at bounding box center [213, 290] width 7 height 7
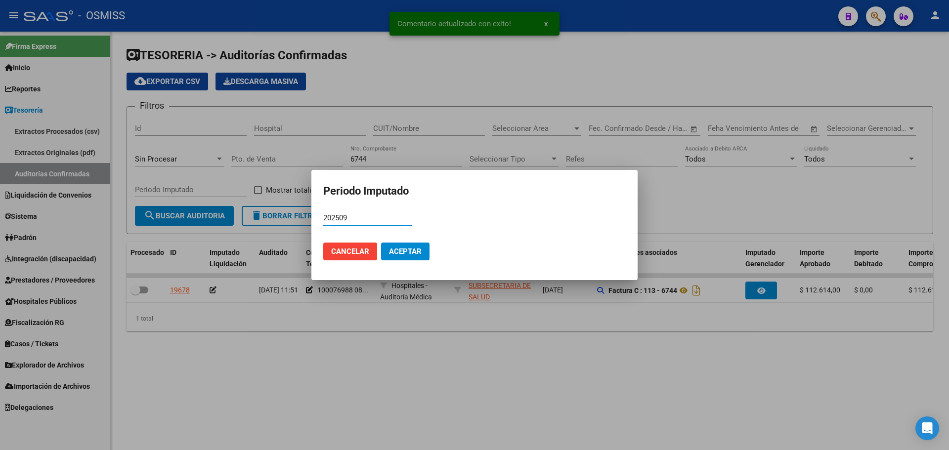
type input "202509"
click at [426, 248] on button "Aceptar" at bounding box center [405, 252] width 48 height 18
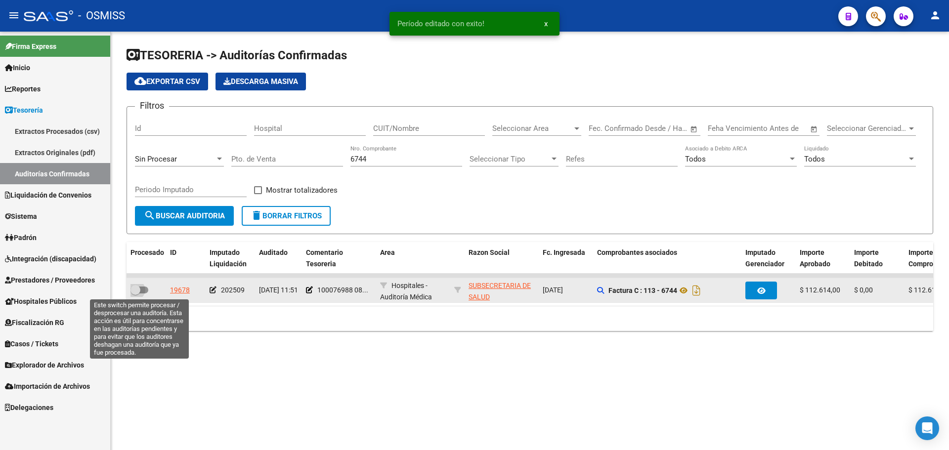
click at [142, 294] on label at bounding box center [140, 290] width 18 height 12
click at [135, 294] on input "checkbox" at bounding box center [135, 294] width 0 height 0
checkbox input "true"
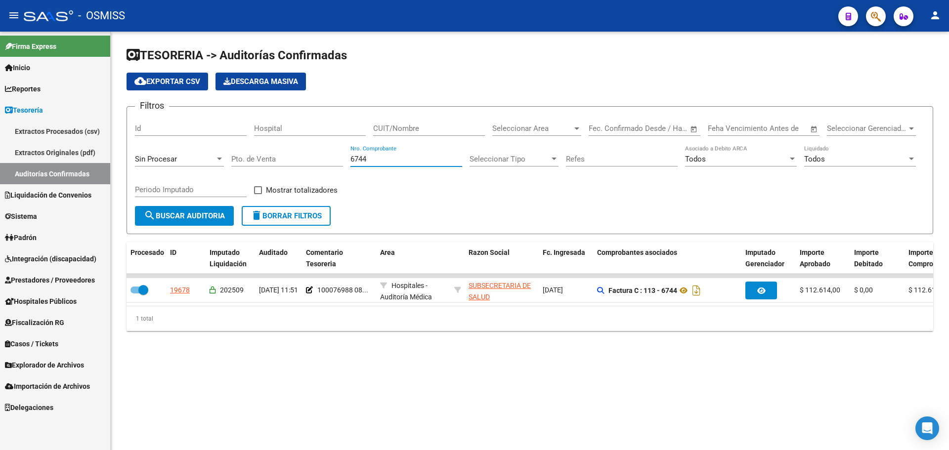
click at [401, 160] on input "6744" at bounding box center [407, 159] width 112 height 9
type input "6778"
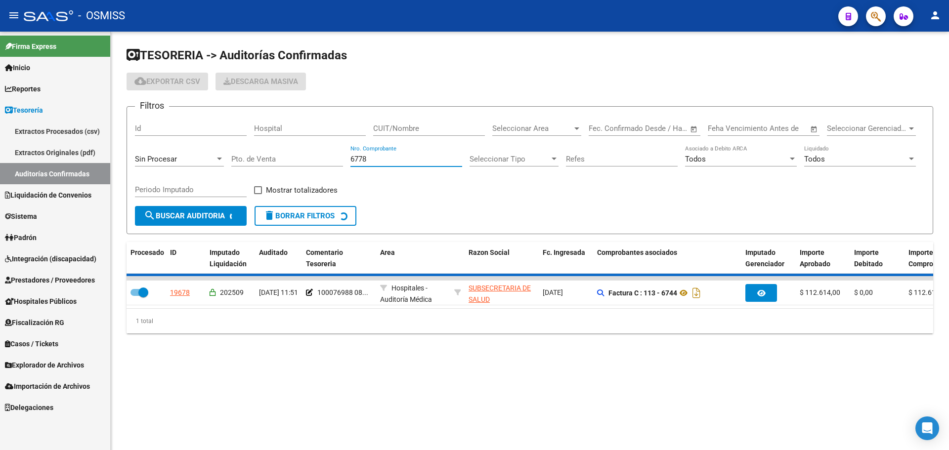
checkbox input "false"
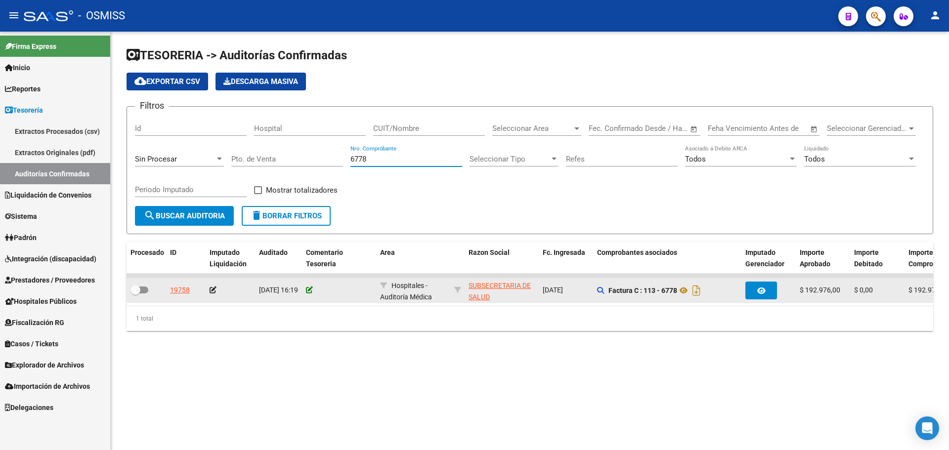
type input "6778"
click at [310, 289] on icon at bounding box center [309, 290] width 7 height 7
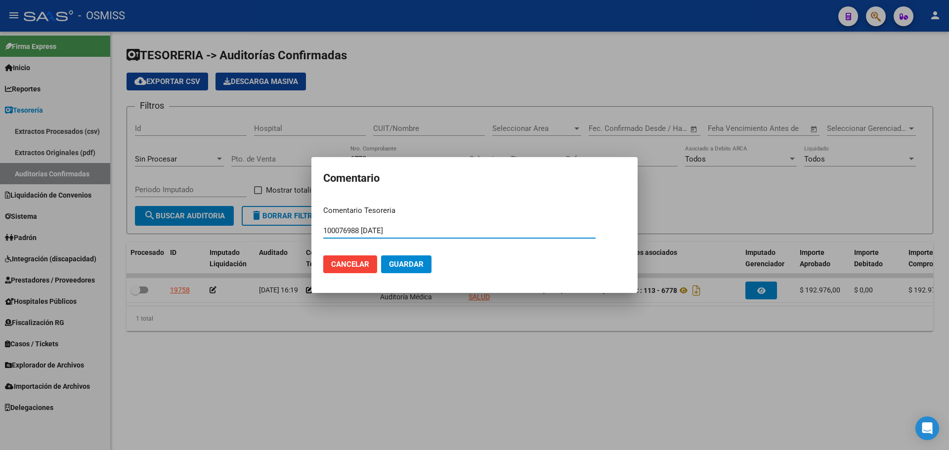
type input "100076988 [DATE]"
click at [407, 269] on button "Guardar" at bounding box center [406, 265] width 50 height 18
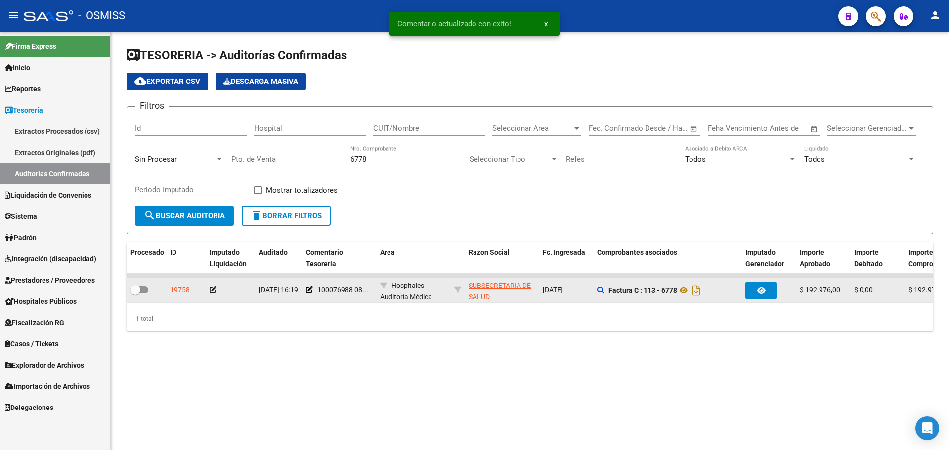
click at [210, 290] on datatable-body-cell at bounding box center [230, 290] width 49 height 24
click at [211, 291] on icon at bounding box center [213, 290] width 7 height 7
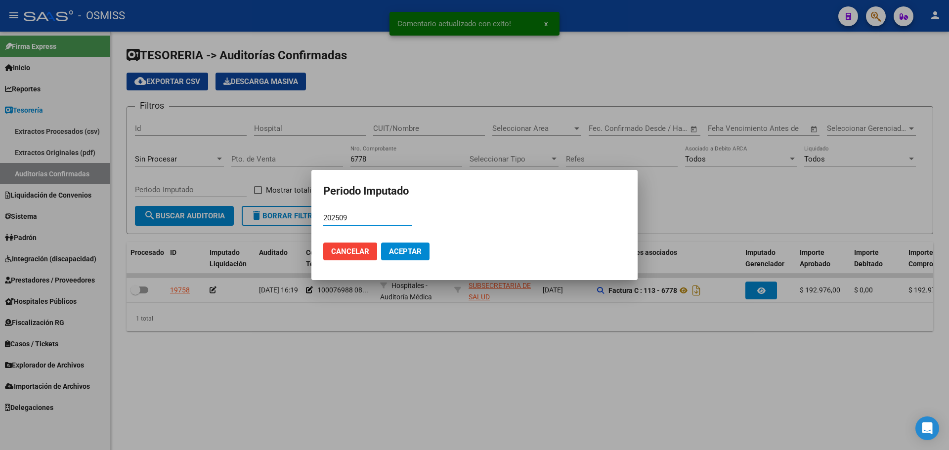
type input "202509"
click at [416, 249] on span "Aceptar" at bounding box center [405, 251] width 33 height 9
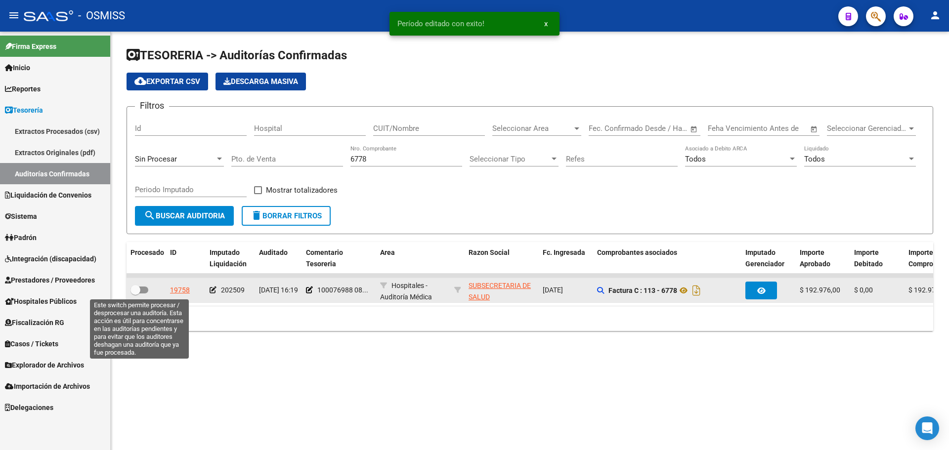
click at [144, 292] on span at bounding box center [140, 290] width 18 height 7
click at [135, 294] on input "checkbox" at bounding box center [135, 294] width 0 height 0
checkbox input "true"
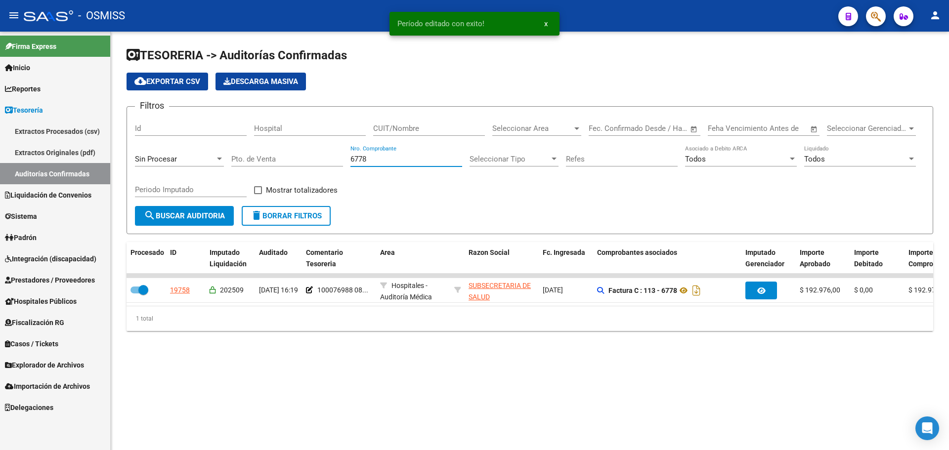
drag, startPoint x: 401, startPoint y: 155, endPoint x: 219, endPoint y: 177, distance: 183.2
click at [239, 159] on div "Filtros Id Hospital CUIT/Nombre Seleccionar Area Seleccionar Area Fecha inicio …" at bounding box center [530, 160] width 790 height 91
type input "6815"
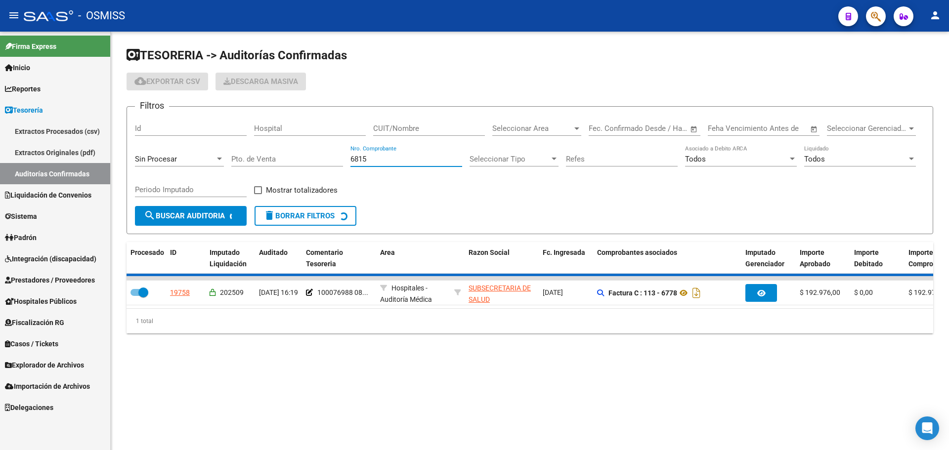
checkbox input "false"
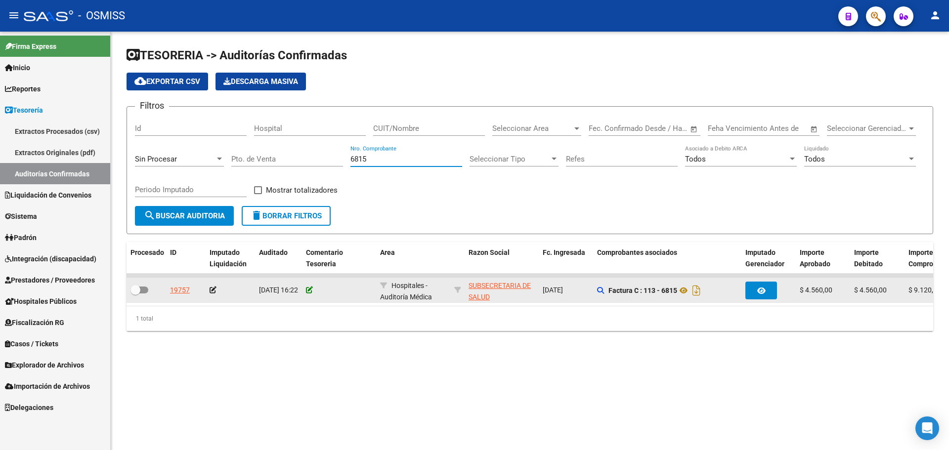
type input "6815"
click at [309, 288] on icon at bounding box center [309, 290] width 7 height 7
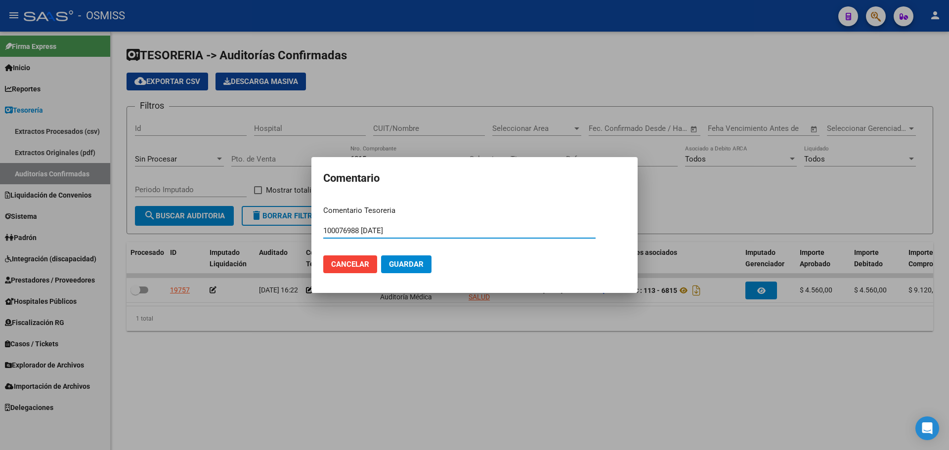
type input "100076988 [DATE]"
click at [420, 262] on span "Guardar" at bounding box center [406, 264] width 35 height 9
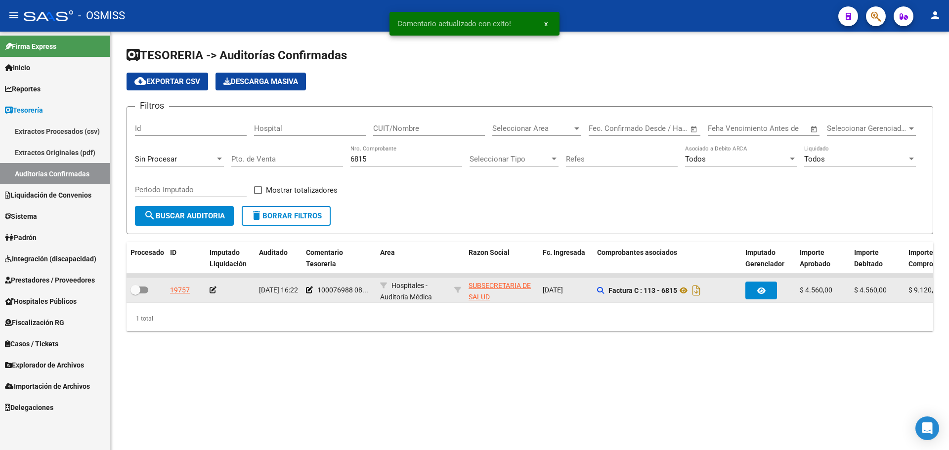
click at [213, 292] on icon at bounding box center [213, 290] width 7 height 7
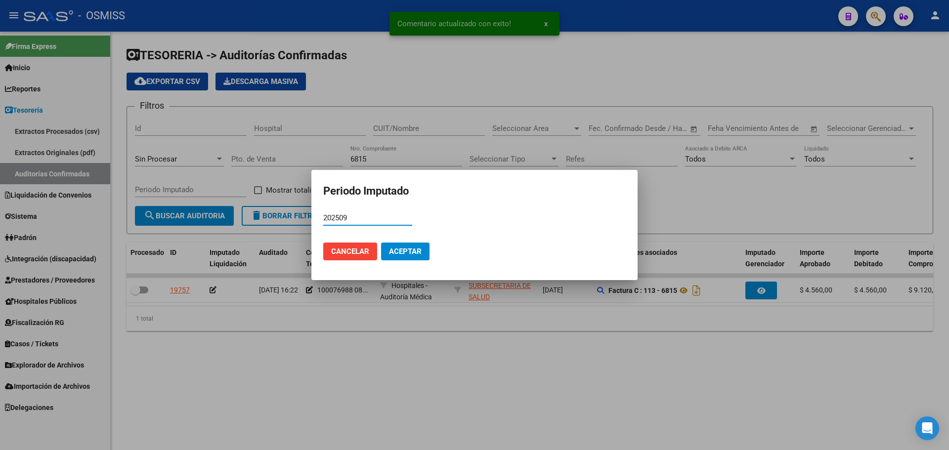
type input "202509"
click at [416, 251] on span "Aceptar" at bounding box center [405, 251] width 33 height 9
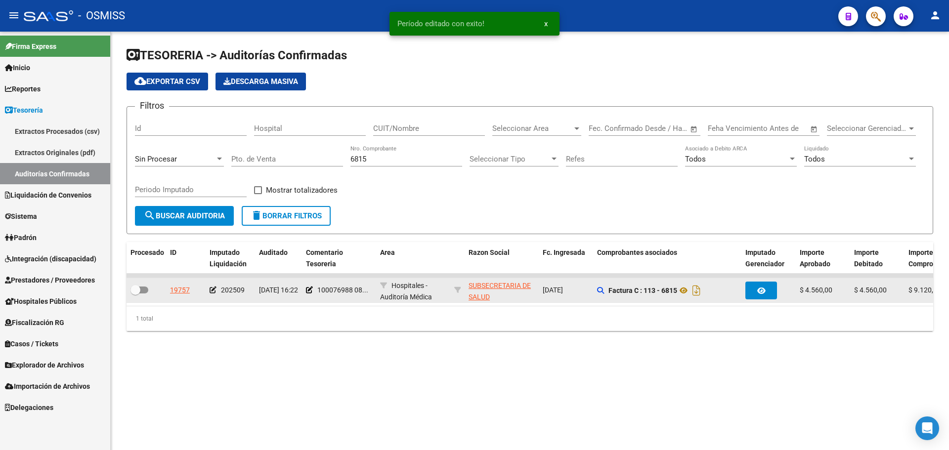
drag, startPoint x: 144, startPoint y: 290, endPoint x: 166, endPoint y: 291, distance: 21.8
click at [144, 290] on span at bounding box center [140, 290] width 18 height 7
click at [135, 294] on input "checkbox" at bounding box center [135, 294] width 0 height 0
checkbox input "true"
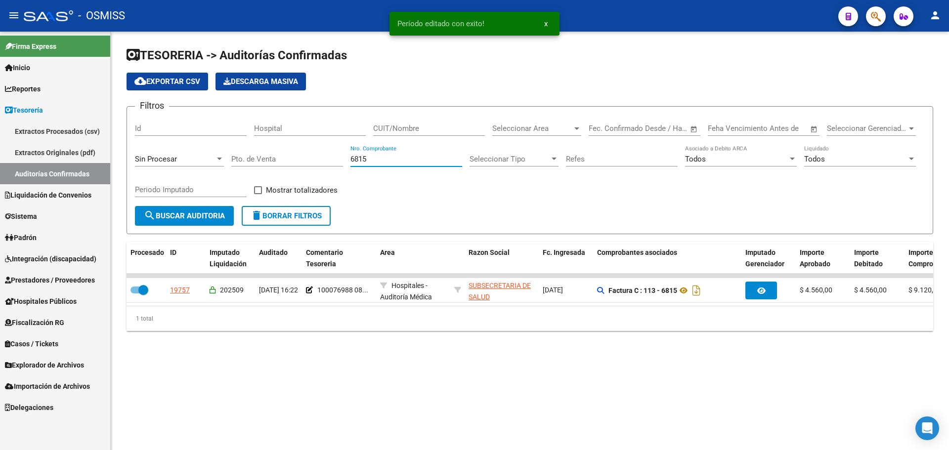
click at [403, 155] on input "6815" at bounding box center [407, 159] width 112 height 9
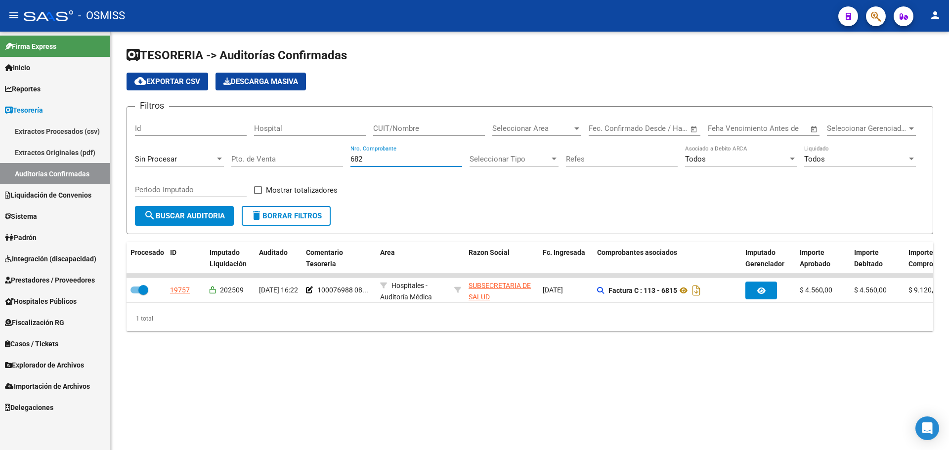
type input "6822"
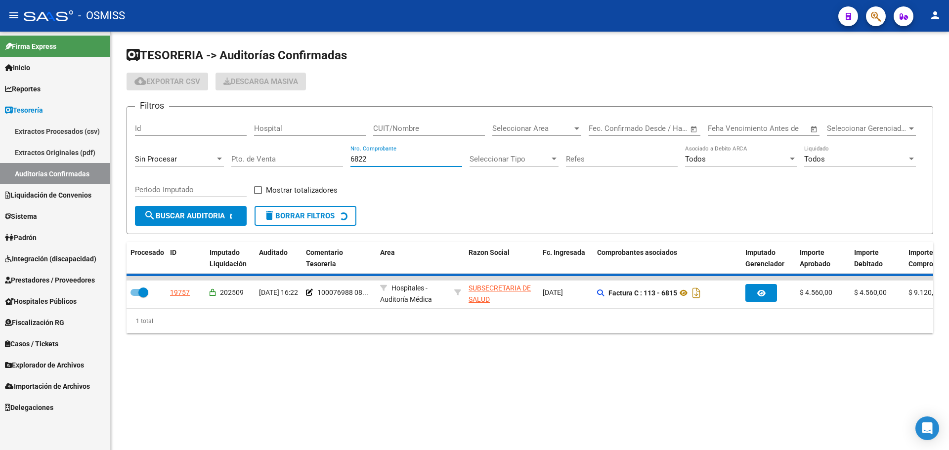
checkbox input "false"
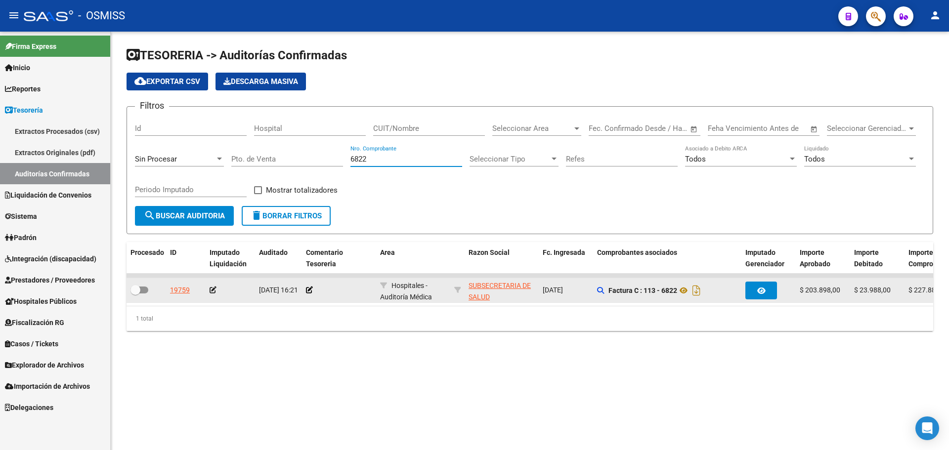
type input "6822"
click at [309, 294] on app-comentario-tesoreria at bounding box center [309, 290] width 7 height 8
click at [308, 290] on icon at bounding box center [309, 290] width 7 height 7
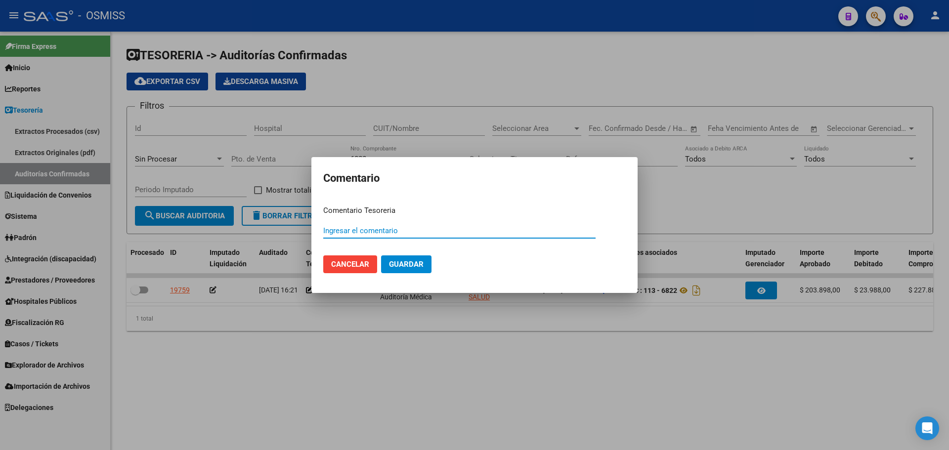
paste input "100076988 [DATE]"
type input "100076988 [DATE]"
click at [413, 275] on mat-dialog-actions "Cancelar Guardar" at bounding box center [474, 265] width 303 height 34
click at [393, 262] on span "Guardar" at bounding box center [406, 264] width 35 height 9
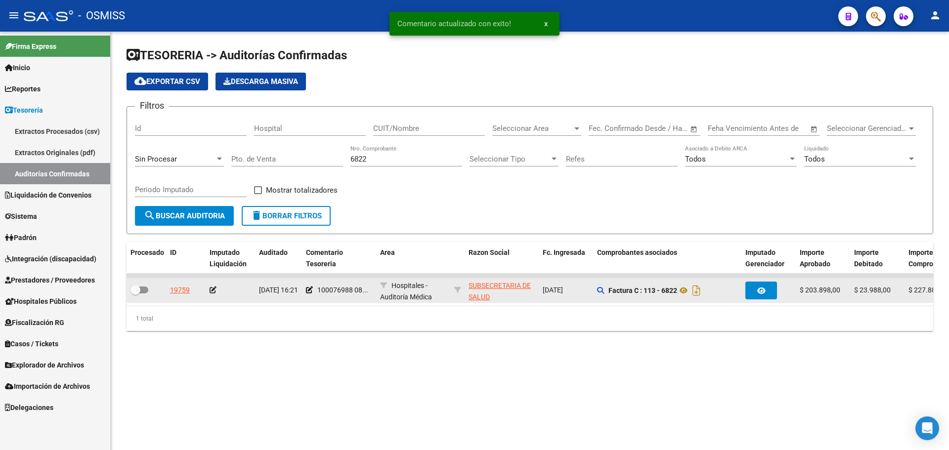
click at [211, 289] on icon at bounding box center [213, 290] width 7 height 7
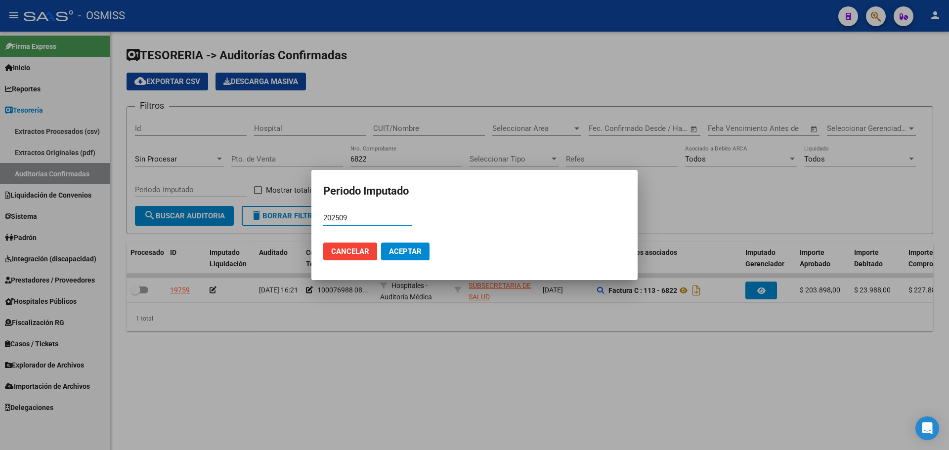
type input "202509"
click at [403, 245] on button "Aceptar" at bounding box center [405, 252] width 48 height 18
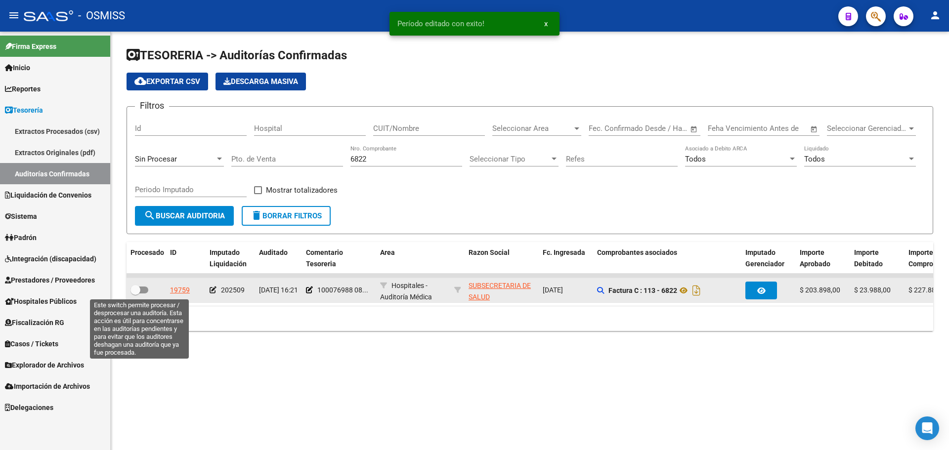
click at [142, 287] on span at bounding box center [140, 290] width 18 height 7
click at [135, 294] on input "checkbox" at bounding box center [135, 294] width 0 height 0
checkbox input "true"
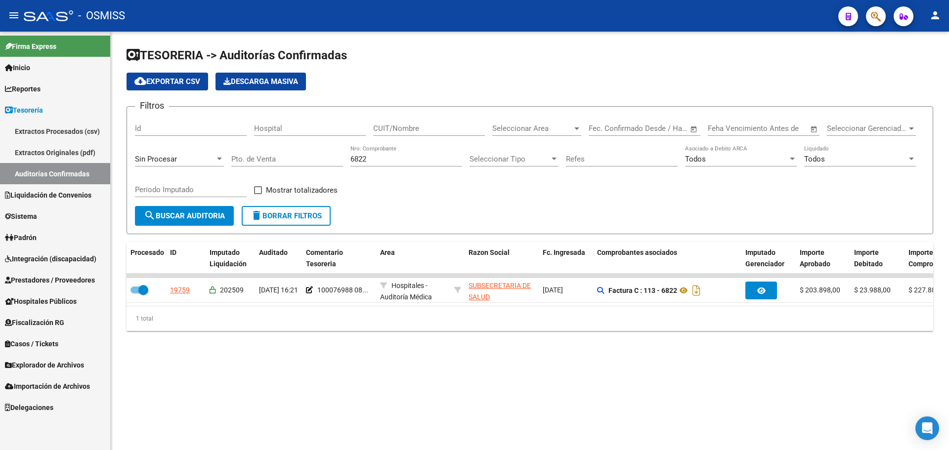
click at [388, 165] on div "6822 Nro. Comprobante" at bounding box center [407, 155] width 112 height 21
type input "6835"
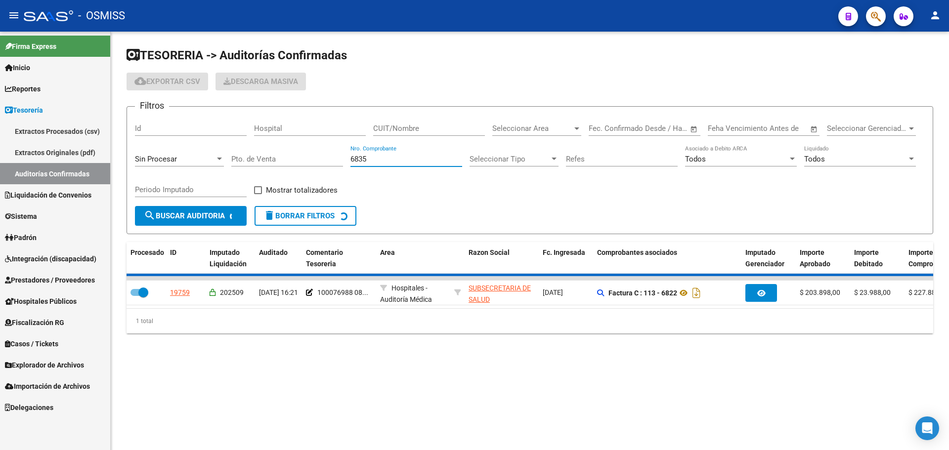
checkbox input "false"
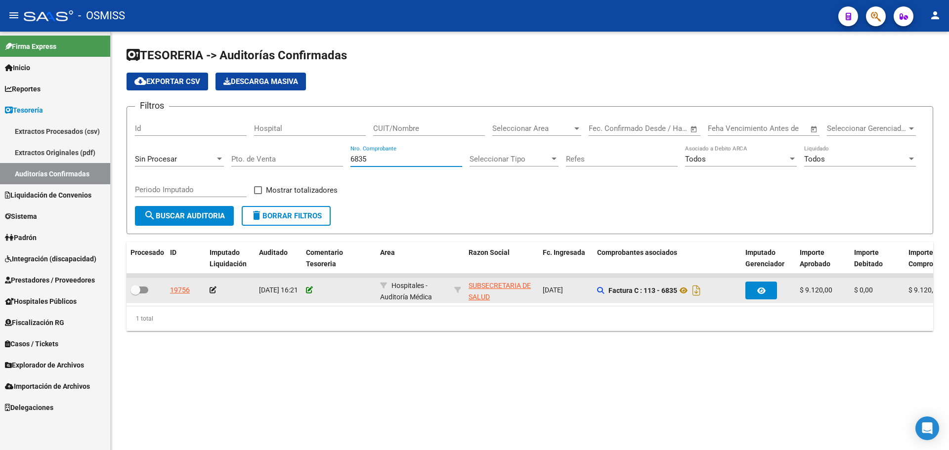
type input "6835"
click at [311, 288] on icon at bounding box center [309, 290] width 7 height 7
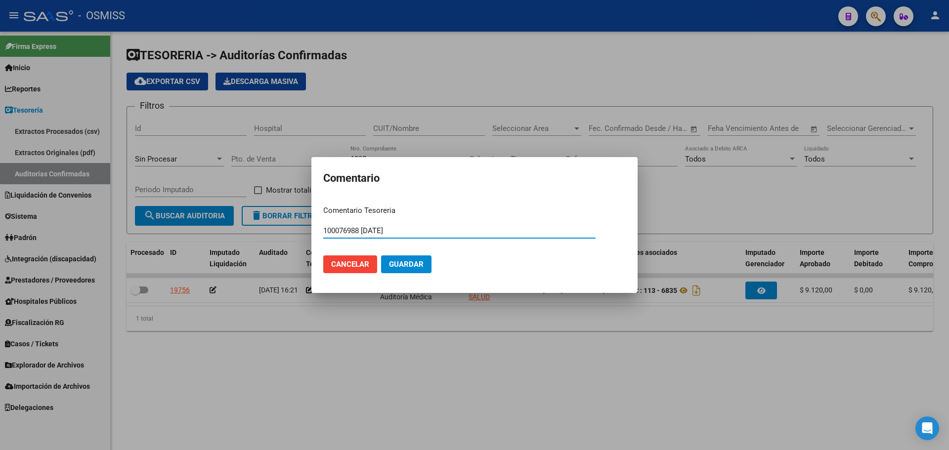
type input "100076988 [DATE]"
click at [413, 264] on span "Guardar" at bounding box center [406, 264] width 35 height 9
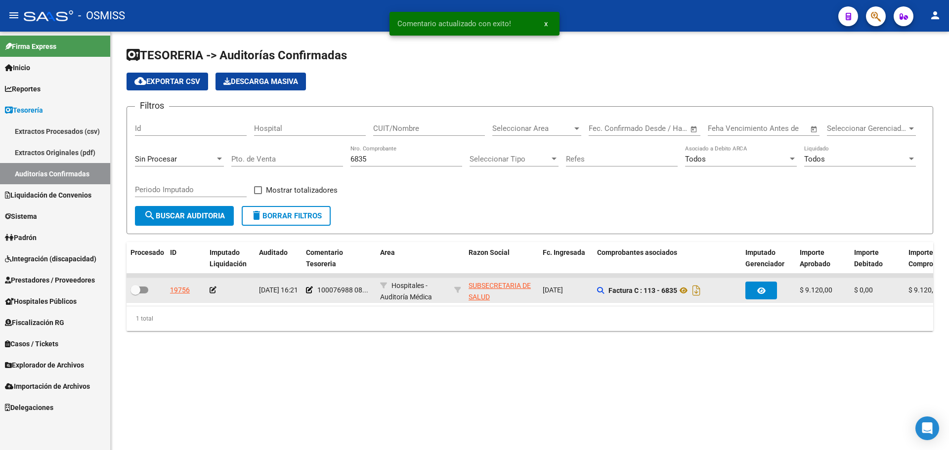
click at [213, 291] on icon at bounding box center [213, 290] width 7 height 7
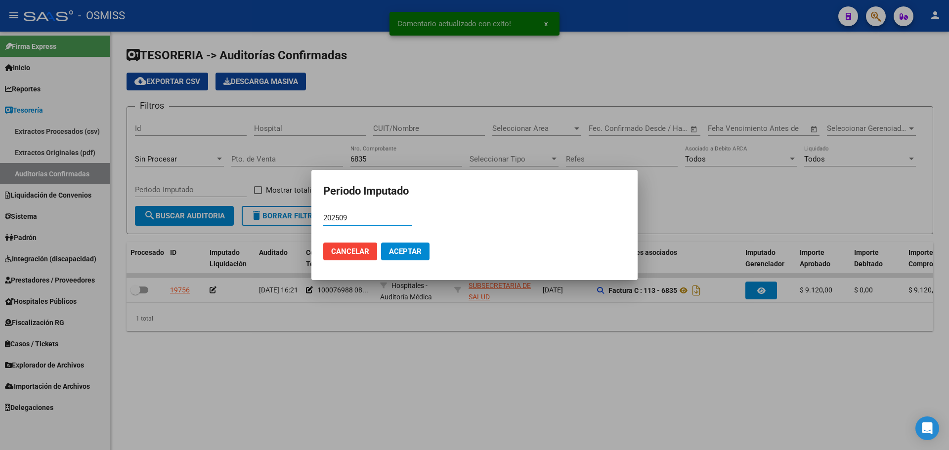
type input "202509"
click at [391, 252] on span "Aceptar" at bounding box center [405, 251] width 33 height 9
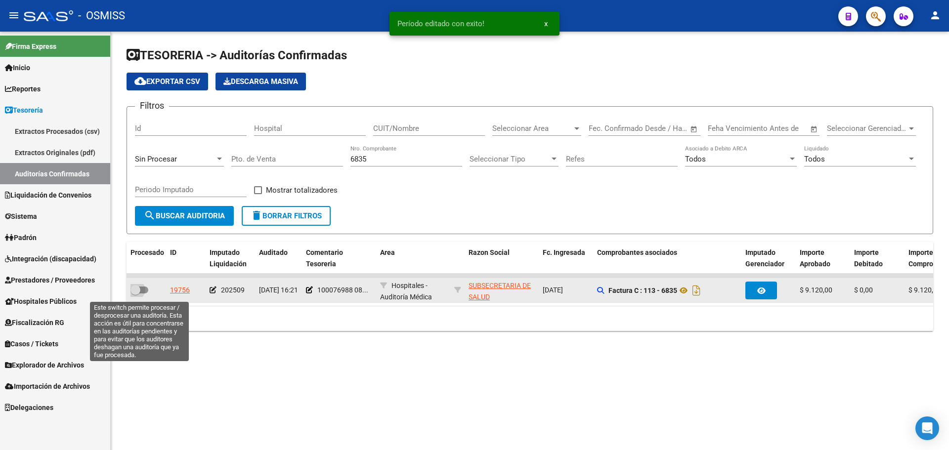
click at [145, 287] on span at bounding box center [140, 290] width 18 height 7
click at [135, 294] on input "checkbox" at bounding box center [135, 294] width 0 height 0
checkbox input "true"
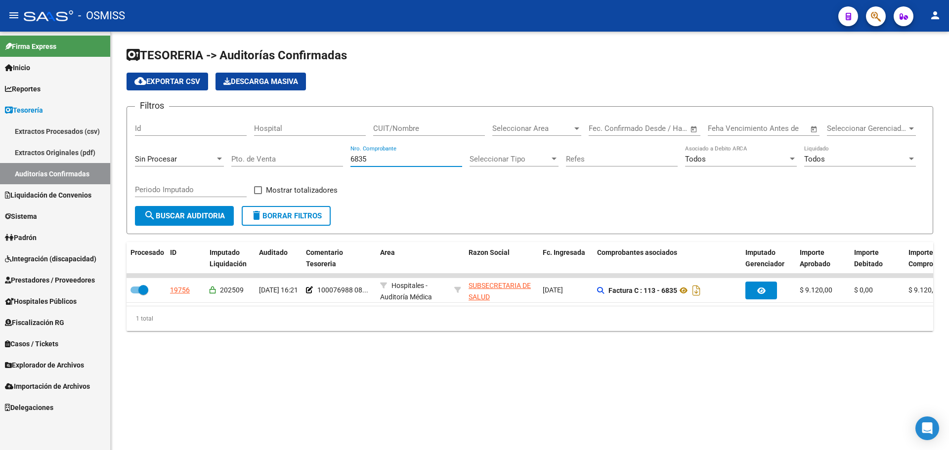
drag, startPoint x: 413, startPoint y: 161, endPoint x: 0, endPoint y: 162, distance: 412.9
click at [0, 162] on mat-sidenav-container "Firma Express Inicio Instructivos Contacto OS Reportes Ingresos Percibidos Anál…" at bounding box center [474, 241] width 949 height 419
type input "2135"
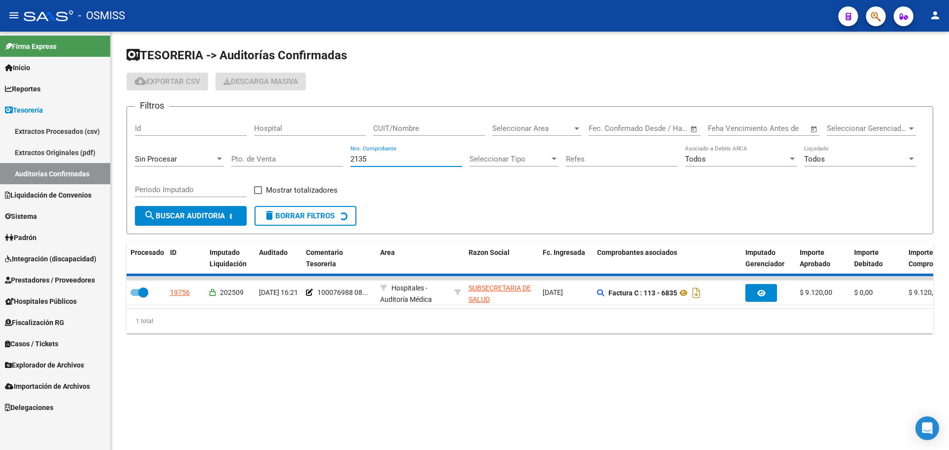
checkbox input "false"
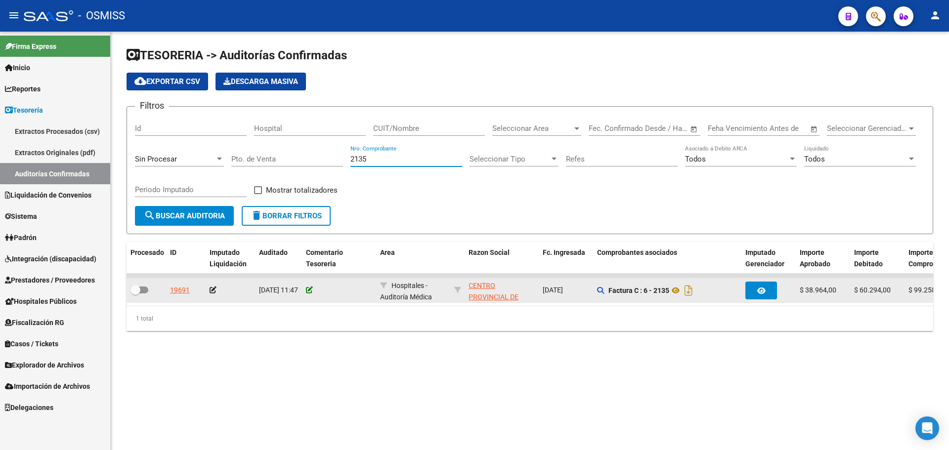
type input "2135"
click at [312, 288] on icon at bounding box center [309, 290] width 7 height 7
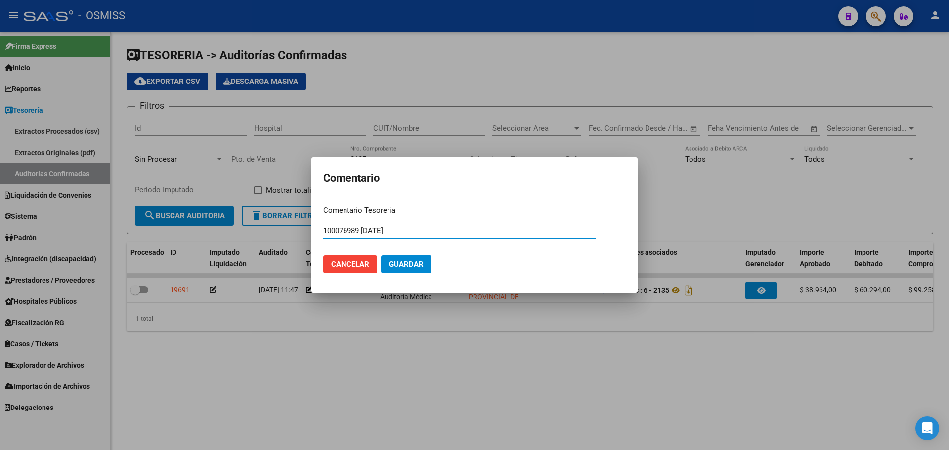
type input "100076989 [DATE]"
click at [406, 270] on button "Guardar" at bounding box center [406, 265] width 50 height 18
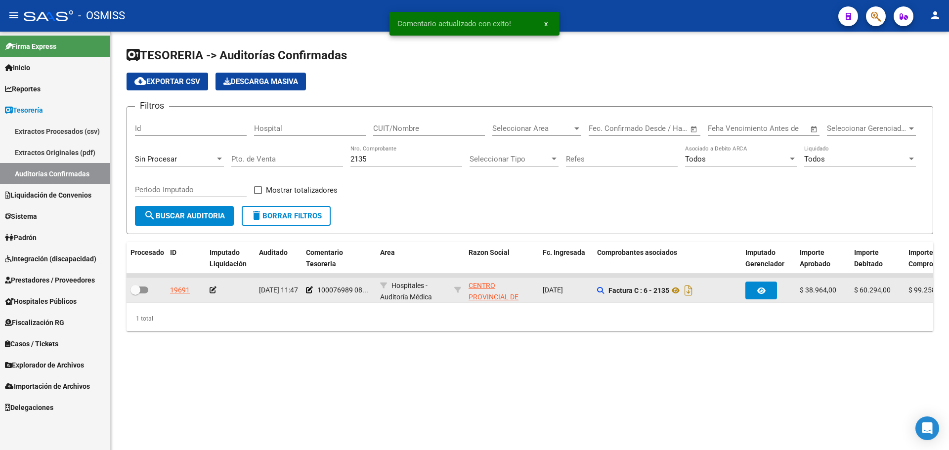
click at [209, 287] on datatable-body-cell at bounding box center [230, 290] width 49 height 24
click at [212, 289] on icon at bounding box center [213, 290] width 7 height 7
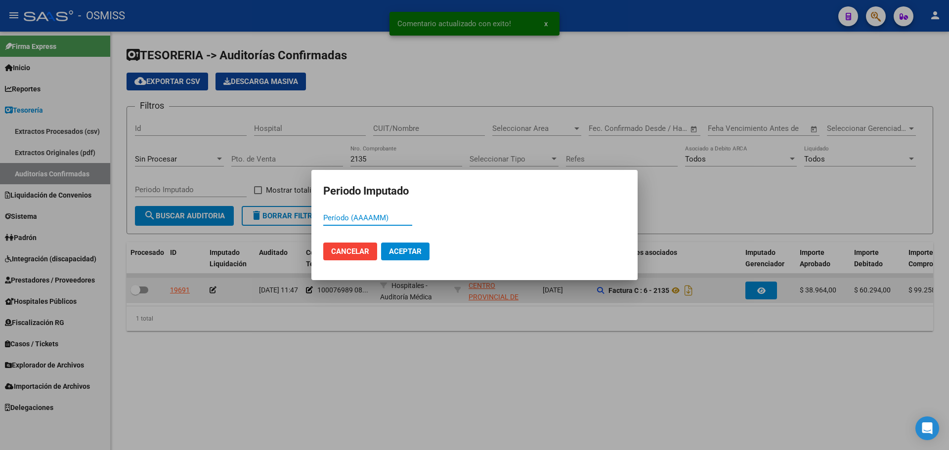
type input "1"
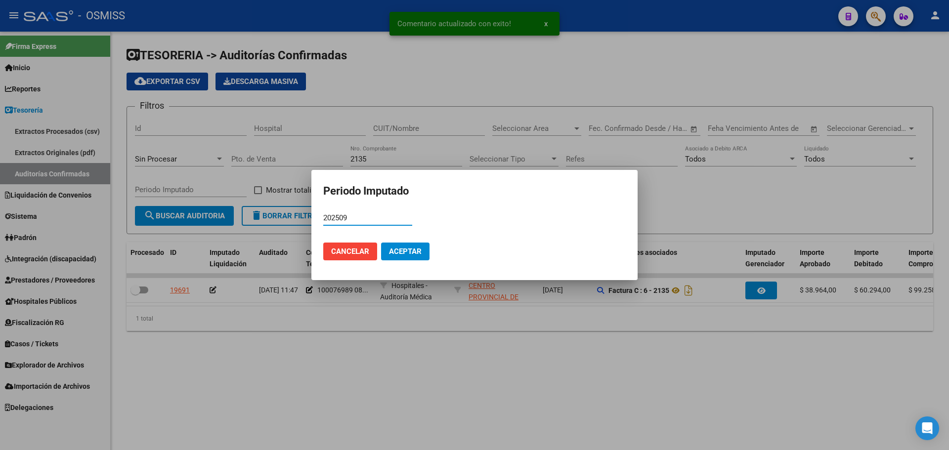
type input "202509"
click at [403, 255] on span "Aceptar" at bounding box center [405, 251] width 33 height 9
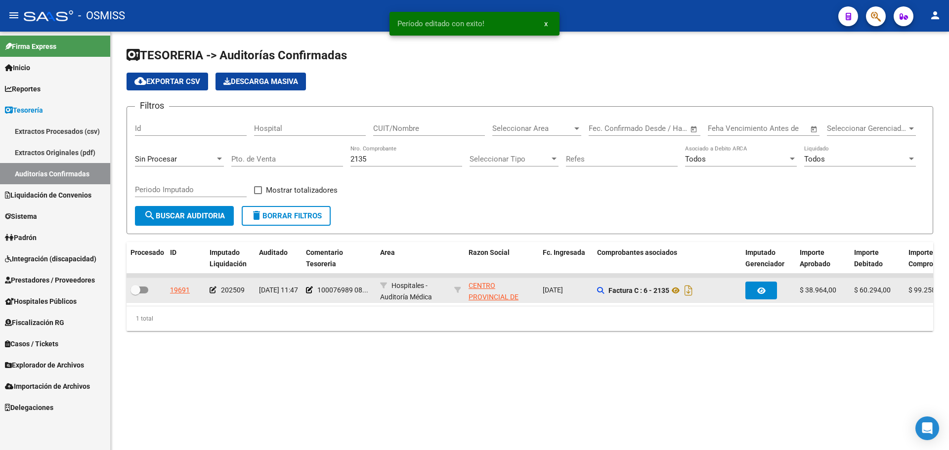
click at [143, 297] on div at bounding box center [147, 290] width 32 height 13
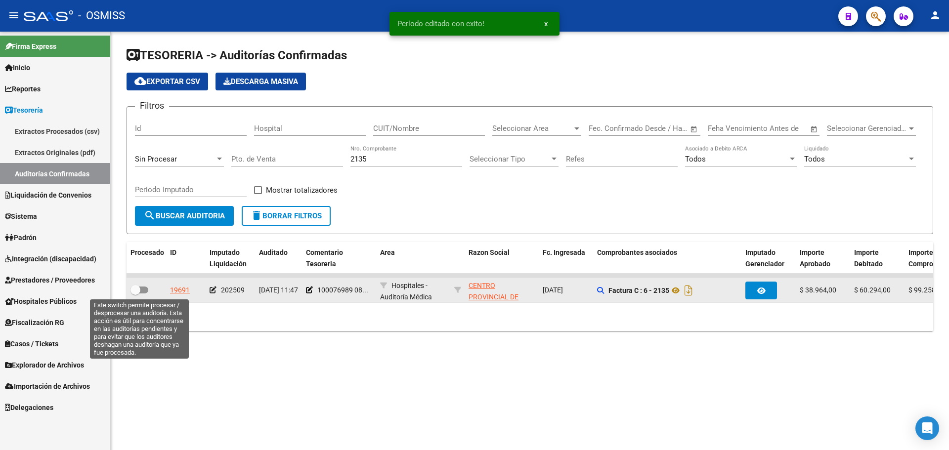
click at [143, 289] on span at bounding box center [140, 290] width 18 height 7
click at [135, 294] on input "checkbox" at bounding box center [135, 294] width 0 height 0
checkbox input "true"
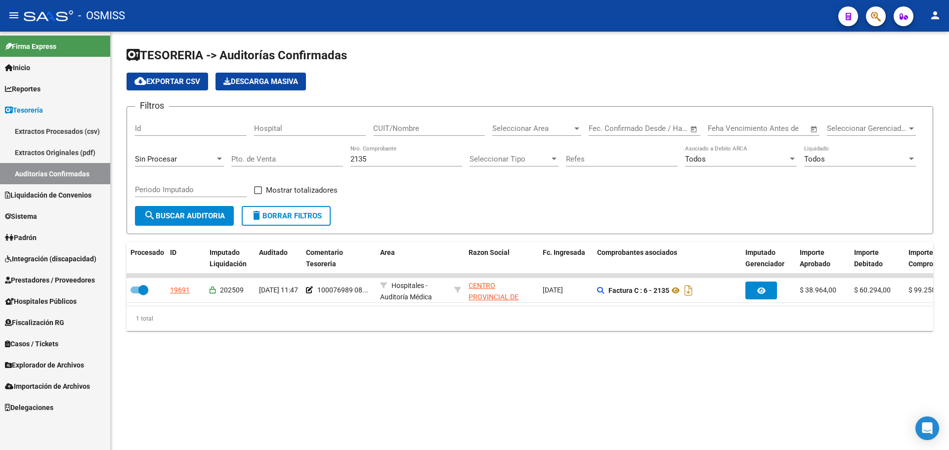
click at [413, 206] on div "Filtros Id Hospital CUIT/Nombre Seleccionar Area Seleccionar Area Fecha inicio …" at bounding box center [530, 160] width 790 height 91
drag, startPoint x: 412, startPoint y: 160, endPoint x: 326, endPoint y: 157, distance: 86.1
click at [326, 157] on div "Filtros Id Hospital CUIT/Nombre Seleccionar Area Seleccionar Area Fecha inicio …" at bounding box center [530, 160] width 790 height 91
type input "2377"
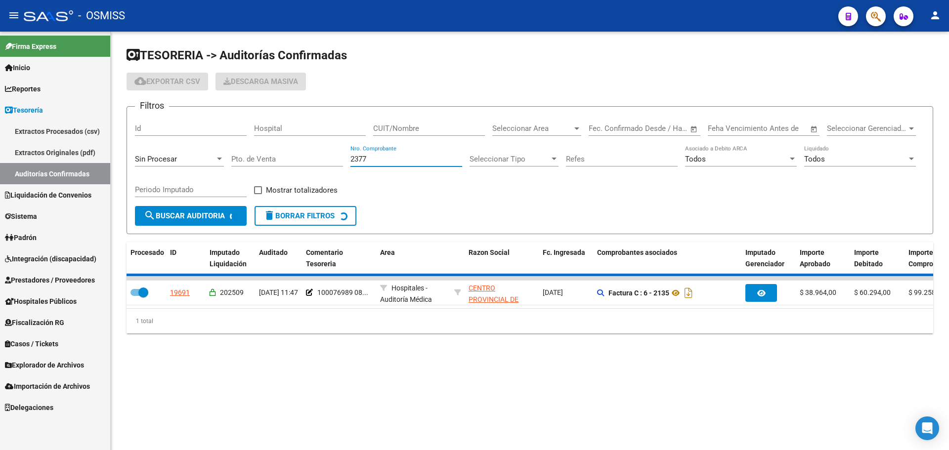
checkbox input "false"
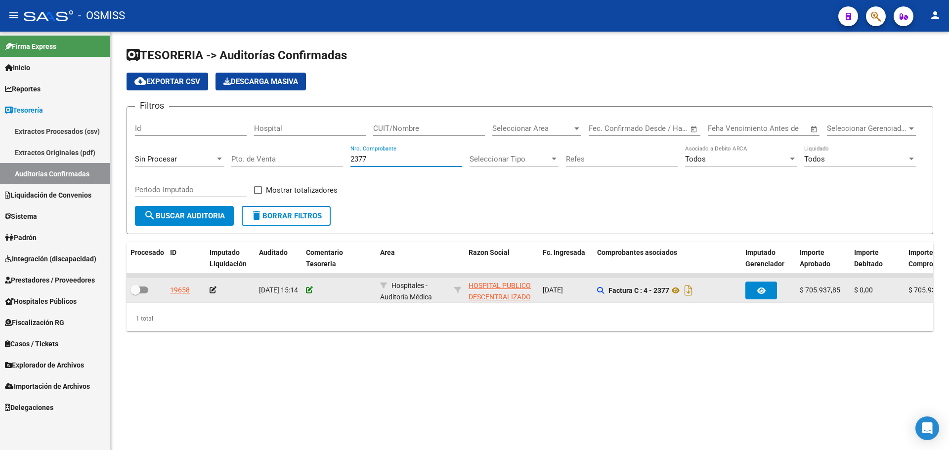
type input "2377"
click at [307, 289] on icon at bounding box center [309, 290] width 7 height 7
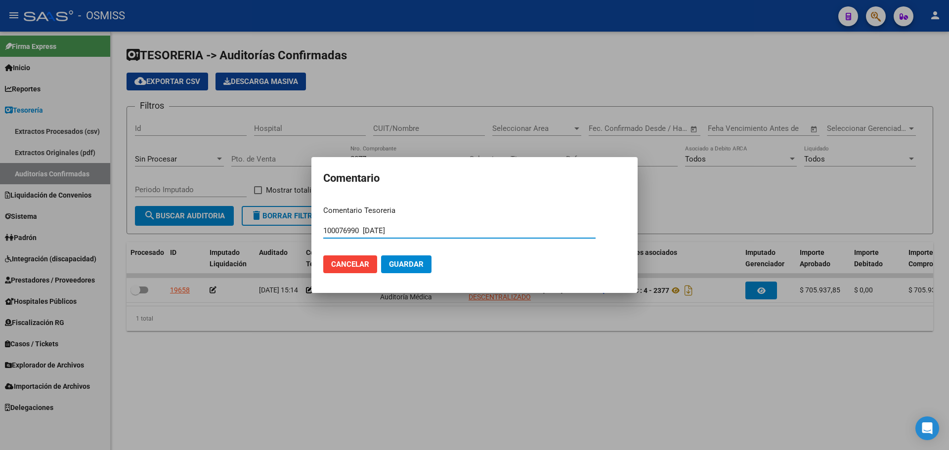
type input "100076990 [DATE]"
click at [408, 268] on span "Guardar" at bounding box center [406, 264] width 35 height 9
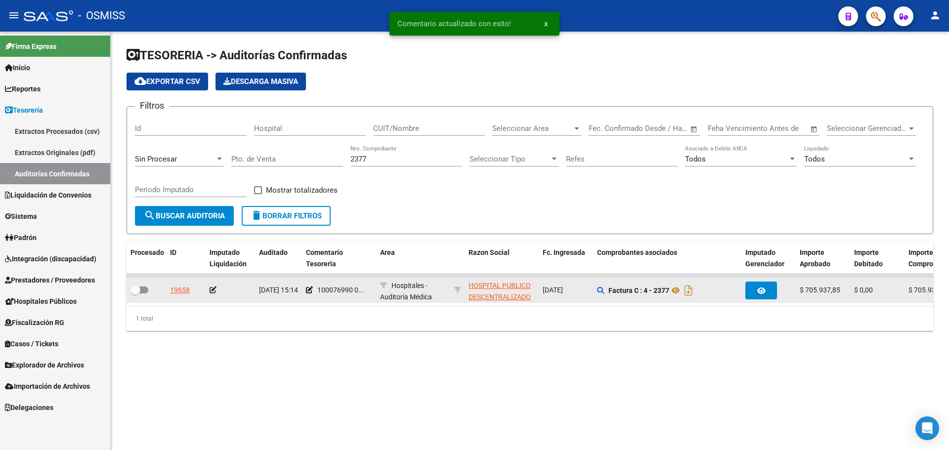
click at [213, 290] on icon at bounding box center [213, 290] width 7 height 7
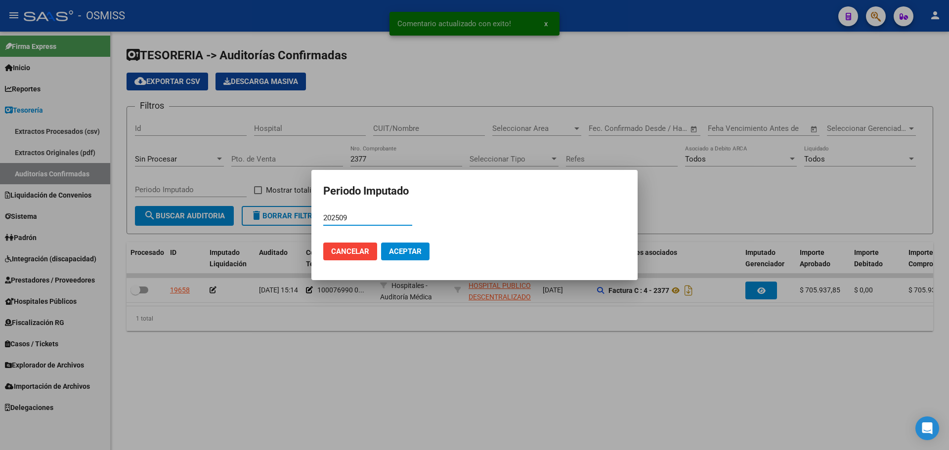
type input "202509"
click at [398, 249] on span "Aceptar" at bounding box center [405, 251] width 33 height 9
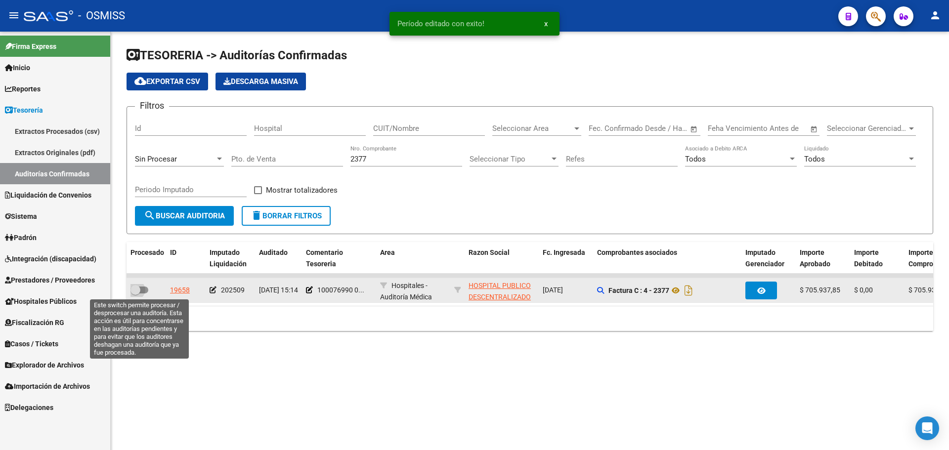
click at [144, 287] on span at bounding box center [140, 290] width 18 height 7
click at [135, 294] on input "checkbox" at bounding box center [135, 294] width 0 height 0
checkbox input "true"
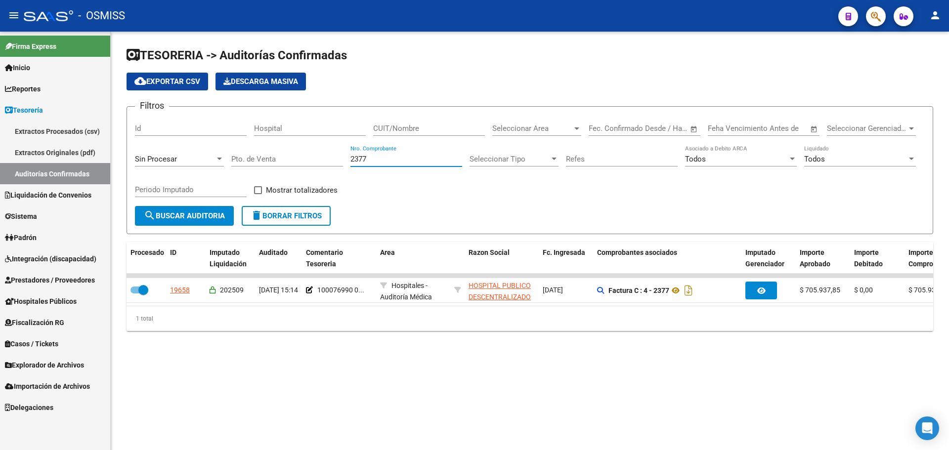
drag, startPoint x: 389, startPoint y: 159, endPoint x: 201, endPoint y: 156, distance: 187.9
click at [201, 156] on div "Filtros Id Hospital CUIT/Nombre Seleccionar Area Seleccionar Area Fecha inicio …" at bounding box center [530, 160] width 790 height 91
type input "28232"
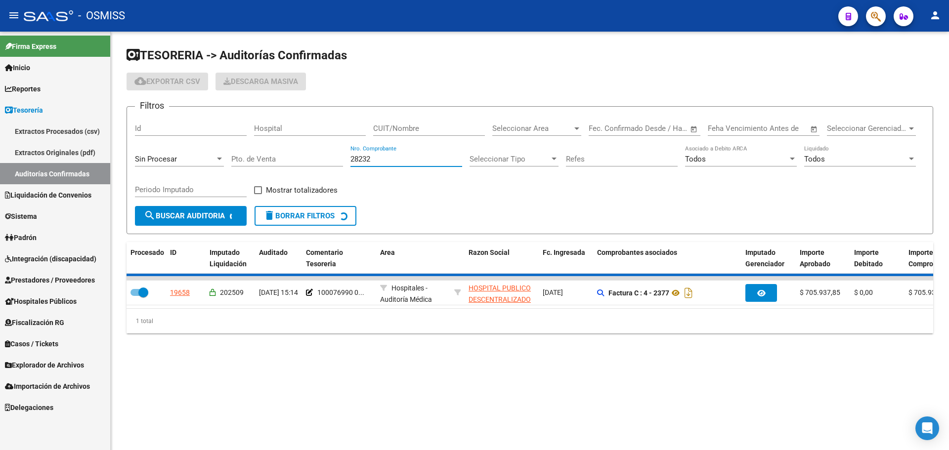
checkbox input "false"
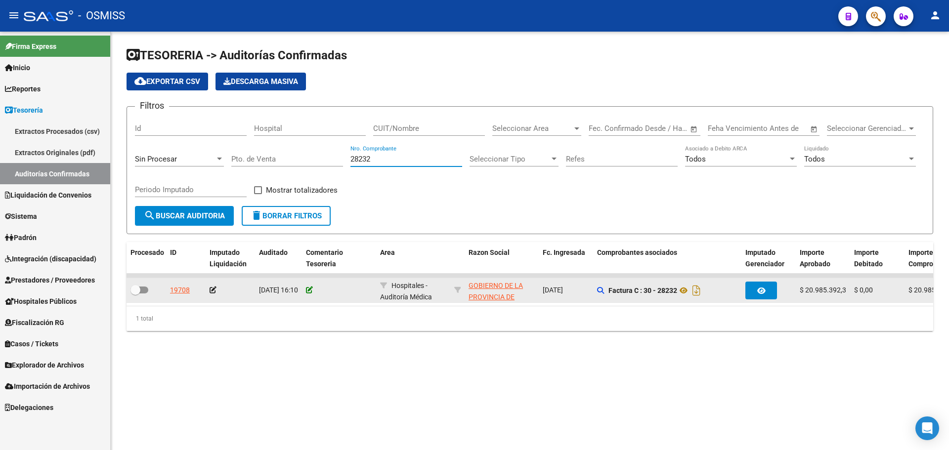
type input "28232"
click at [310, 288] on icon at bounding box center [309, 290] width 7 height 7
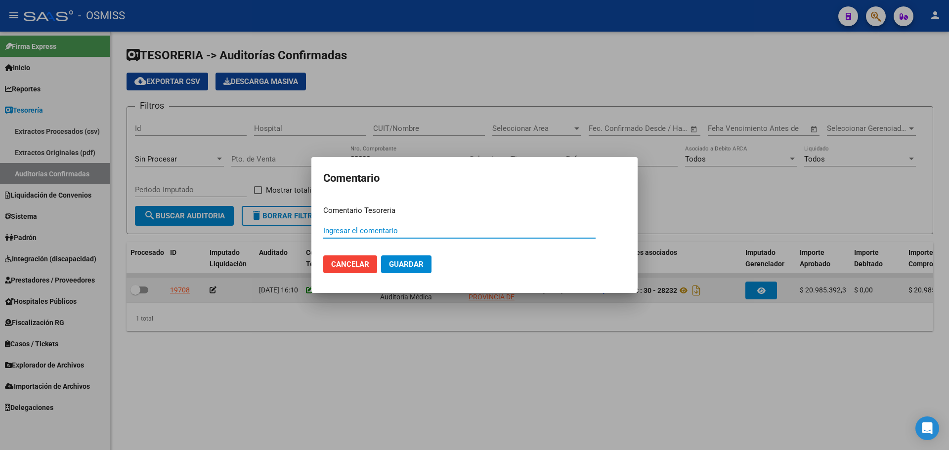
paste input "100076991"
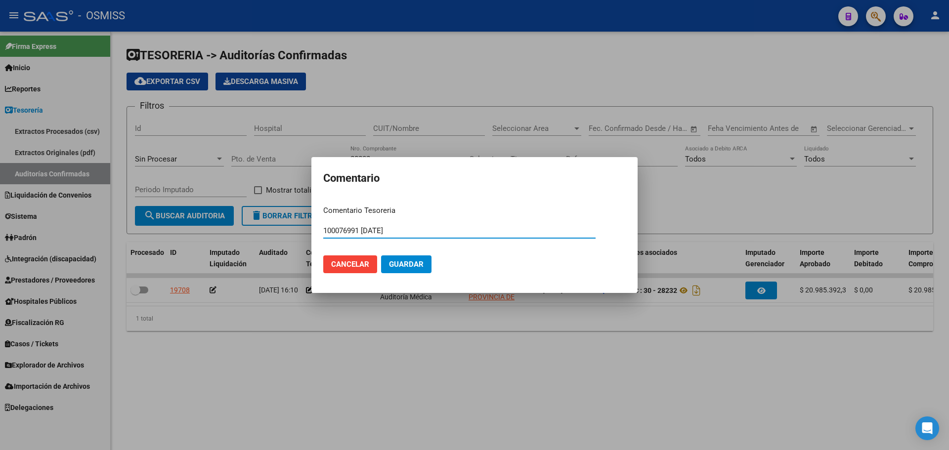
type input "100076991 [DATE]"
click at [401, 271] on button "Guardar" at bounding box center [406, 265] width 50 height 18
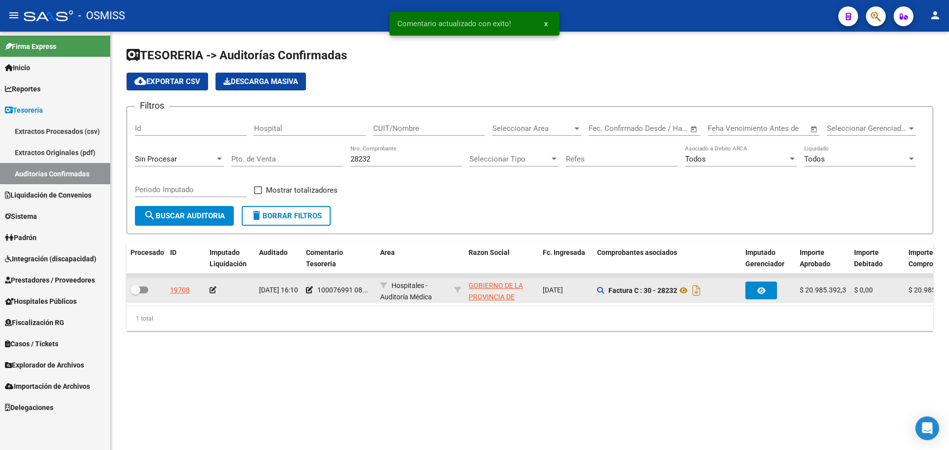
click at [211, 289] on icon at bounding box center [213, 290] width 7 height 7
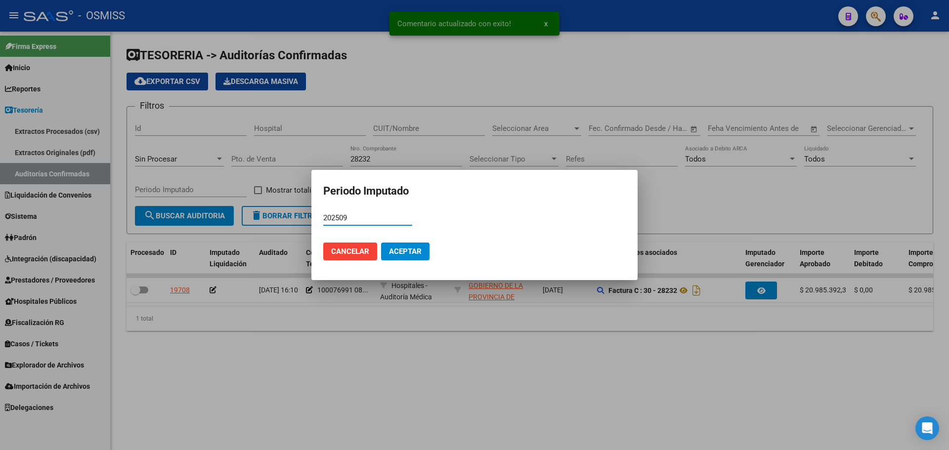
type input "202509"
click at [399, 256] on span "Aceptar" at bounding box center [405, 251] width 33 height 9
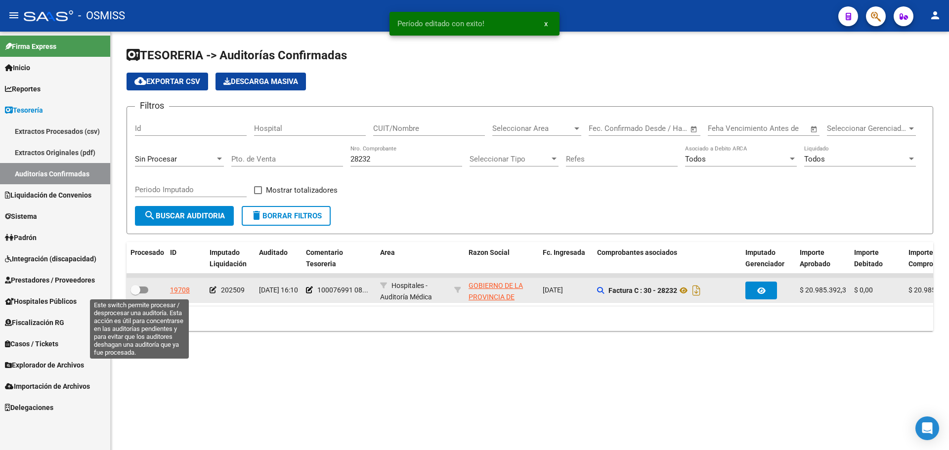
click at [144, 292] on span at bounding box center [140, 290] width 18 height 7
click at [135, 294] on input "checkbox" at bounding box center [135, 294] width 0 height 0
checkbox input "true"
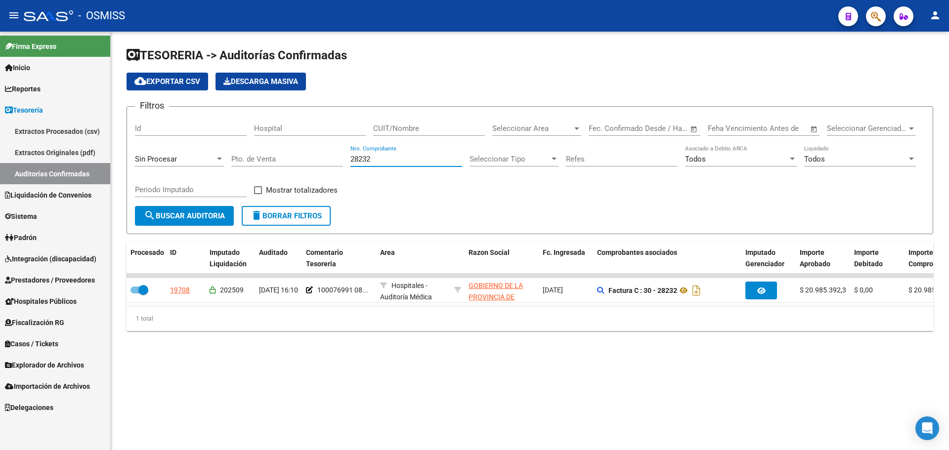
drag, startPoint x: 395, startPoint y: 161, endPoint x: 183, endPoint y: 170, distance: 211.8
click at [202, 162] on div "Filtros Id Hospital CUIT/Nombre Seleccionar Area Seleccionar Area Fecha inicio …" at bounding box center [530, 160] width 790 height 91
type input "1201"
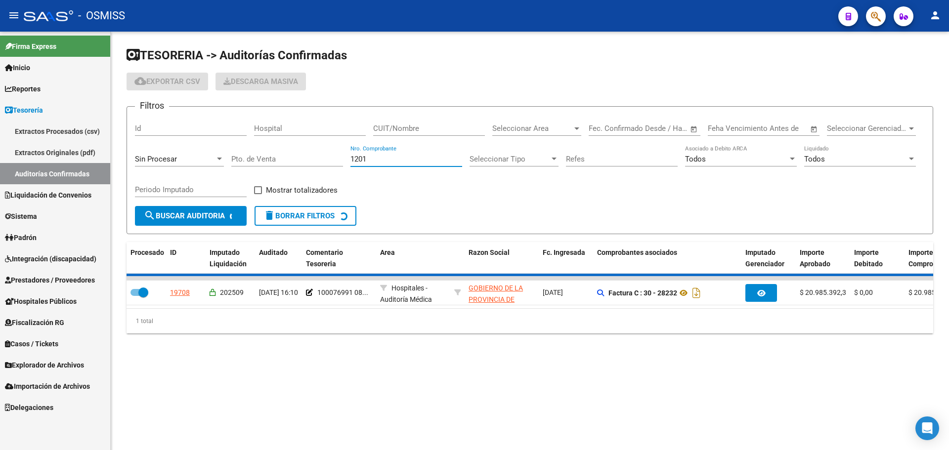
checkbox input "false"
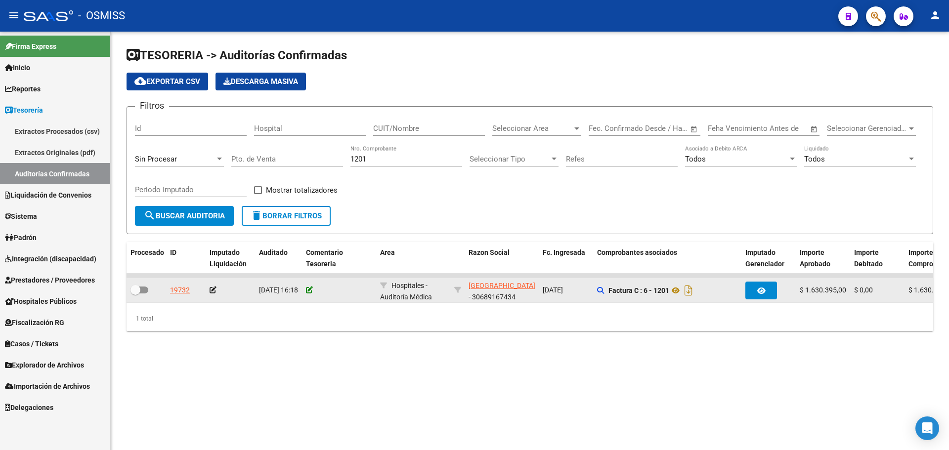
click at [310, 288] on icon at bounding box center [309, 290] width 7 height 7
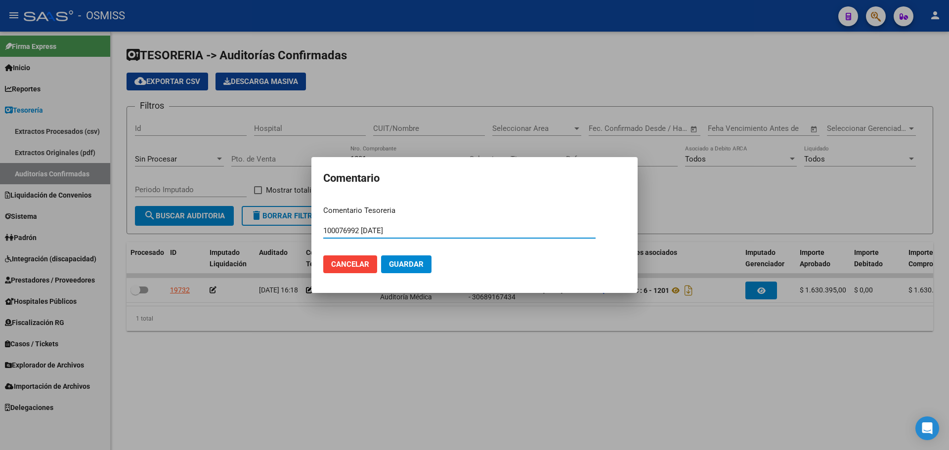
drag, startPoint x: 412, startPoint y: 234, endPoint x: 161, endPoint y: 232, distance: 250.7
click at [161, 232] on div "Comentario Comentario Tesoreria 100076992 [DATE] Ingresar el comentario Cancela…" at bounding box center [474, 225] width 949 height 450
click at [398, 263] on span "Guardar" at bounding box center [406, 264] width 35 height 9
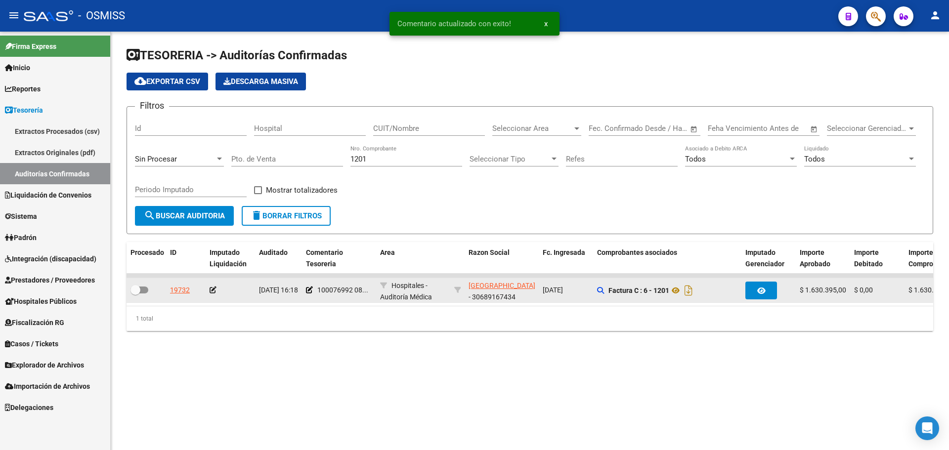
click at [215, 290] on icon at bounding box center [213, 290] width 7 height 7
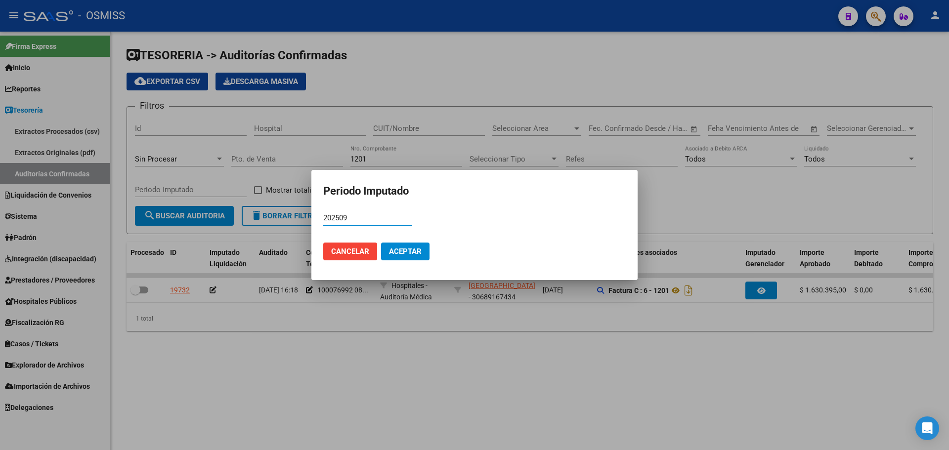
click at [395, 252] on span "Aceptar" at bounding box center [405, 251] width 33 height 9
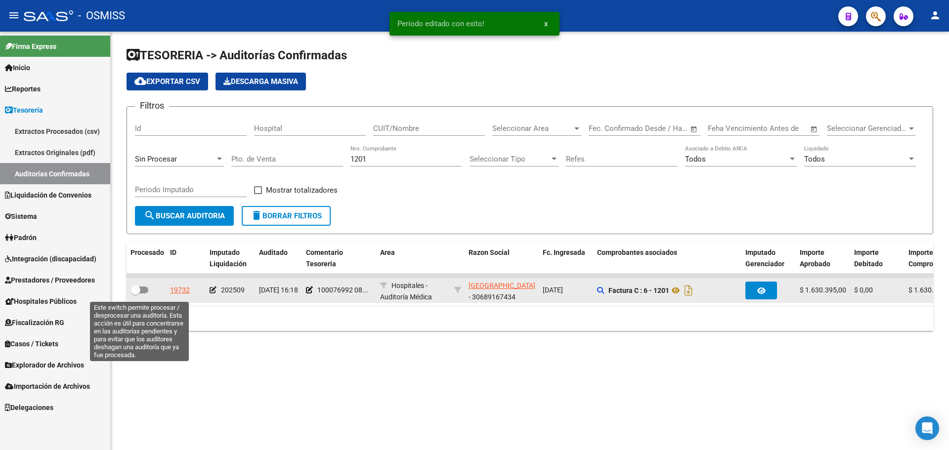
click at [147, 292] on span at bounding box center [140, 290] width 18 height 7
click at [135, 294] on input "checkbox" at bounding box center [135, 294] width 0 height 0
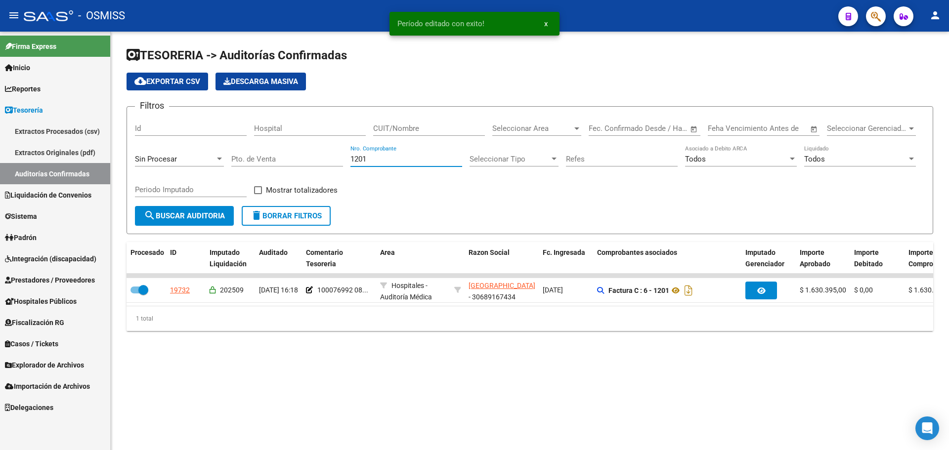
click at [385, 162] on input "1201" at bounding box center [407, 159] width 112 height 9
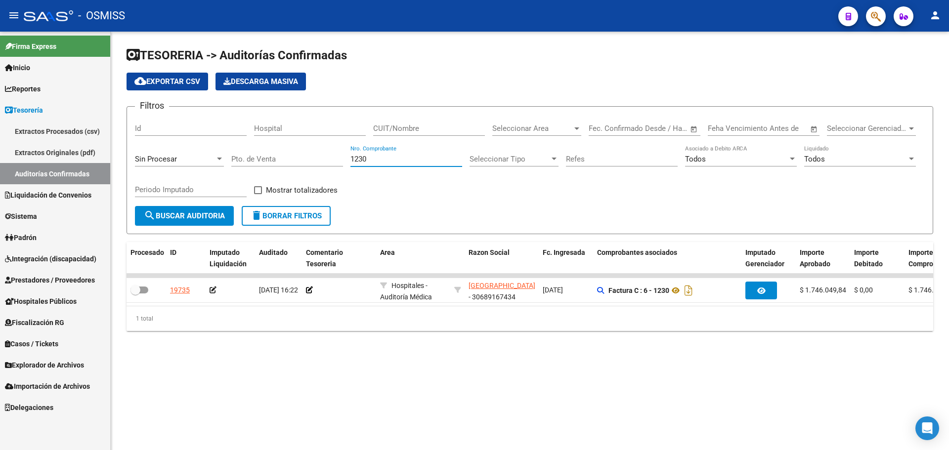
click at [482, 407] on mat-sidenav-content "TESORERIA -> Auditorías Confirmadas cloud_download Exportar CSV Descarga Masiva…" at bounding box center [530, 241] width 839 height 419
click at [517, 399] on mat-sidenav-content "TESORERIA -> Auditorías Confirmadas cloud_download Exportar CSV Descarga Masiva…" at bounding box center [530, 241] width 839 height 419
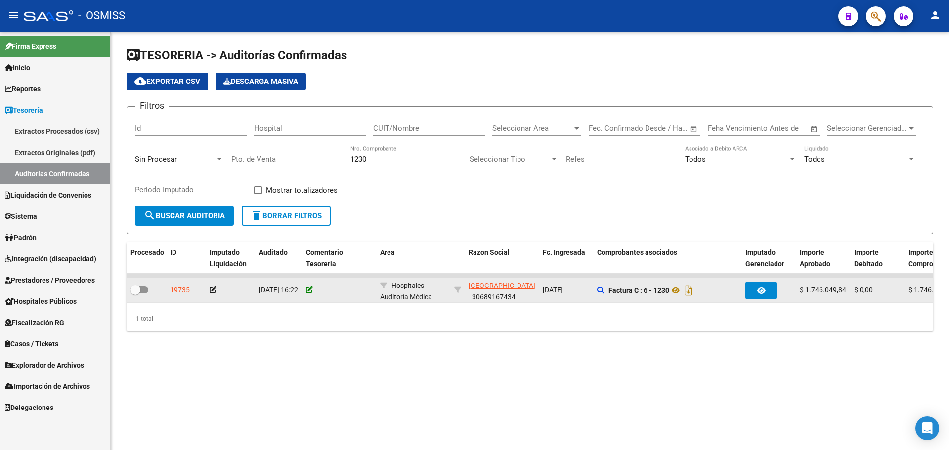
click at [307, 290] on icon at bounding box center [309, 290] width 7 height 7
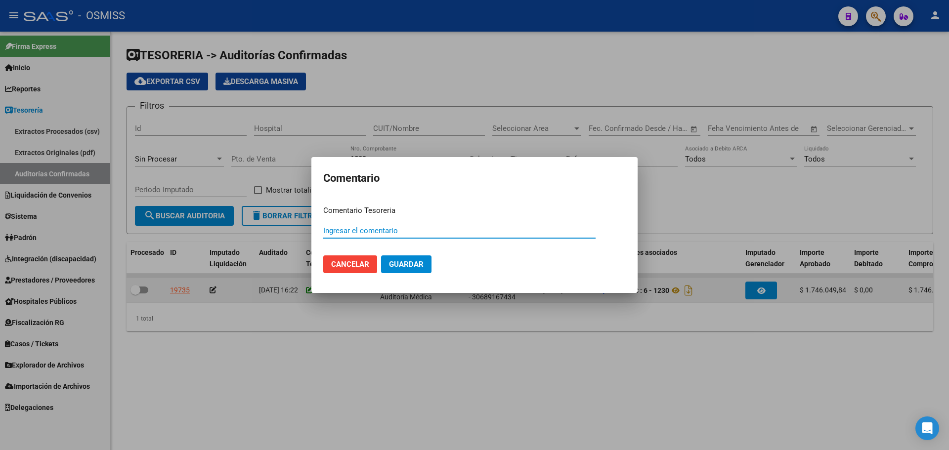
paste input "100076992 [DATE]"
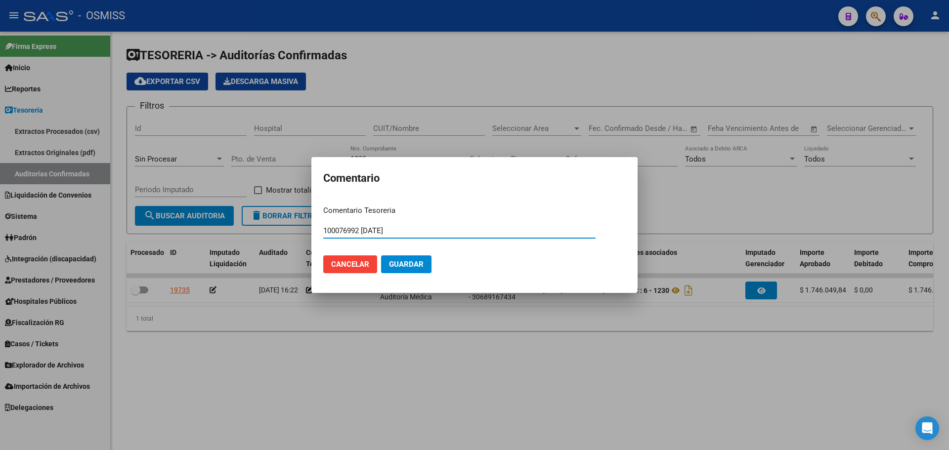
click at [408, 263] on span "Guardar" at bounding box center [406, 264] width 35 height 9
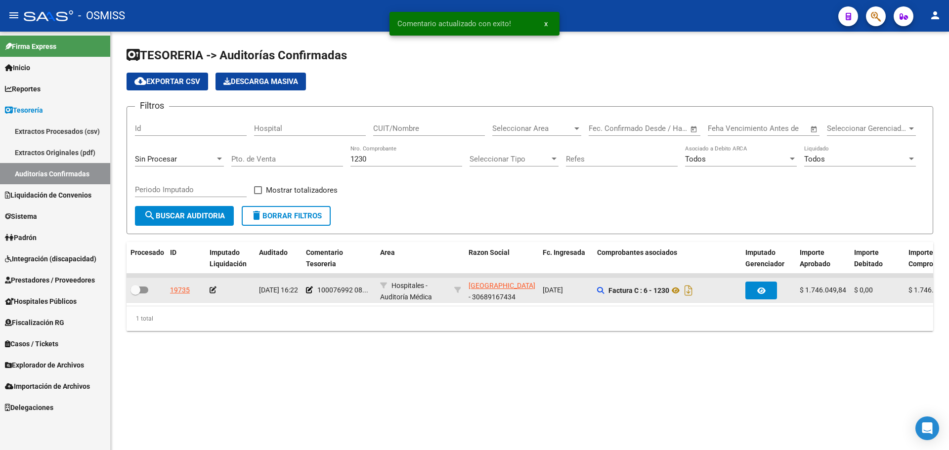
click at [214, 288] on icon at bounding box center [213, 290] width 7 height 7
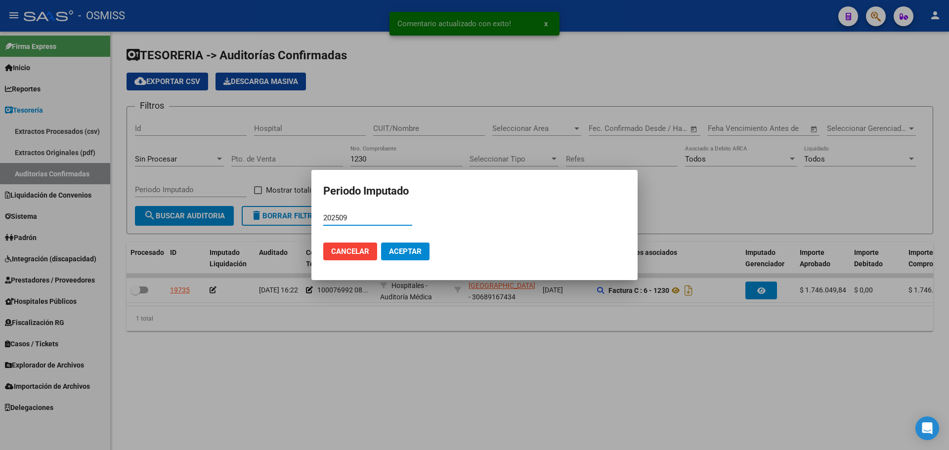
click at [398, 247] on span "Aceptar" at bounding box center [405, 251] width 33 height 9
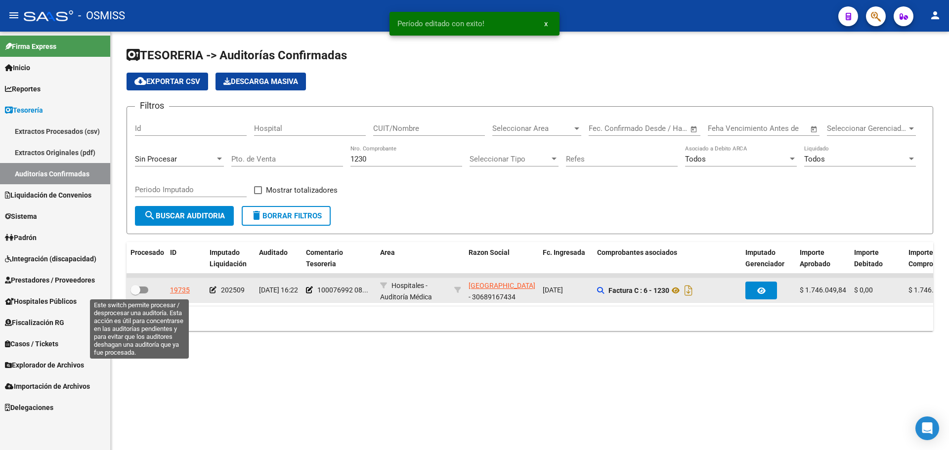
click at [136, 293] on span at bounding box center [136, 290] width 10 height 10
click at [135, 294] on input "checkbox" at bounding box center [135, 294] width 0 height 0
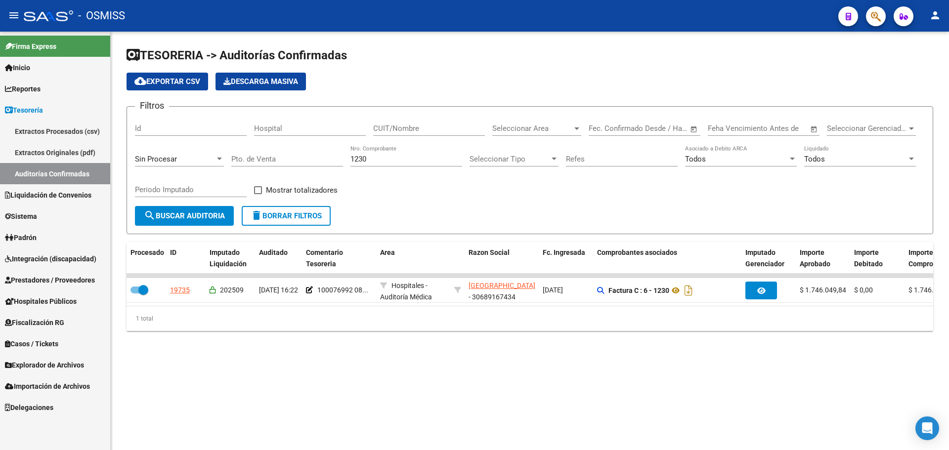
click at [403, 159] on input "1230" at bounding box center [407, 159] width 112 height 9
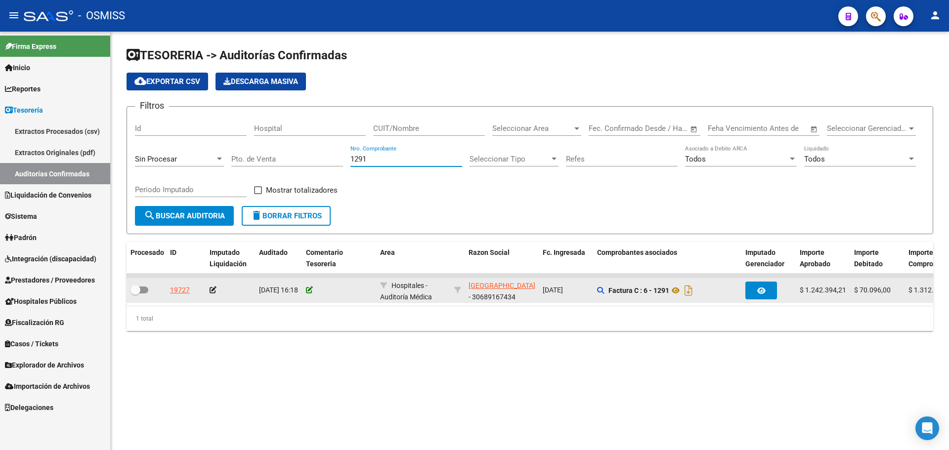
click at [311, 290] on icon at bounding box center [309, 290] width 7 height 7
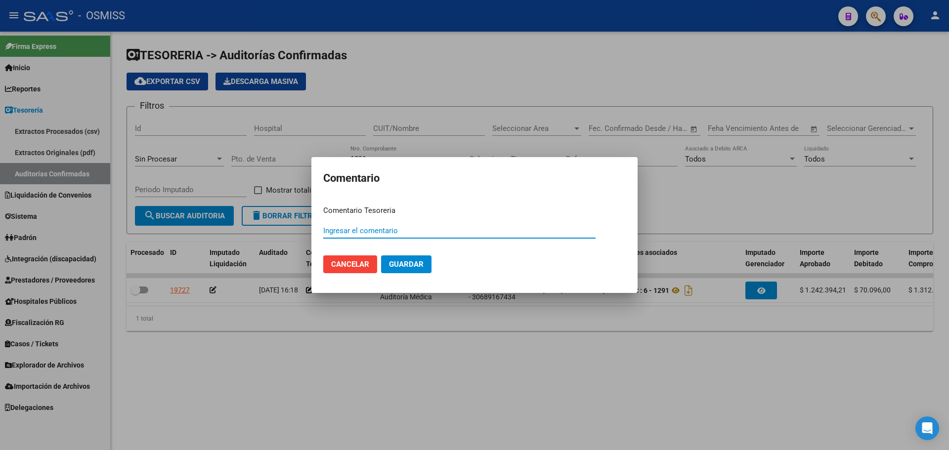
paste input "100076992 [DATE]"
click at [405, 267] on span "Guardar" at bounding box center [406, 264] width 35 height 9
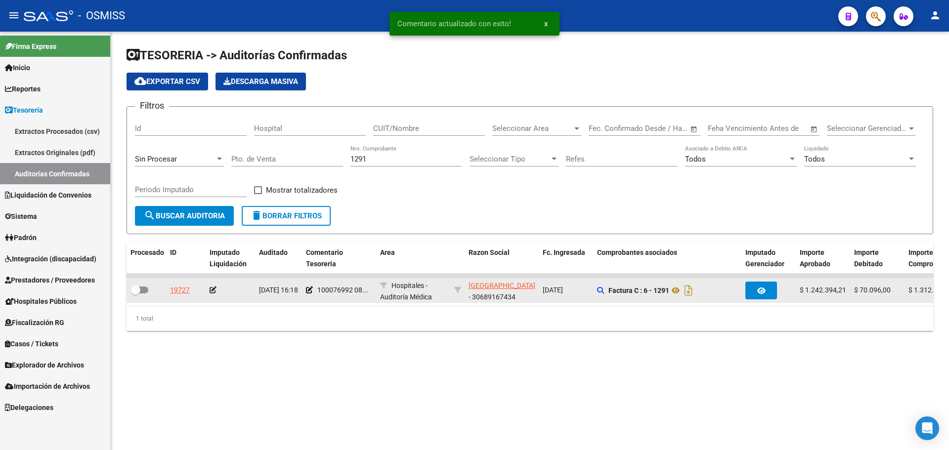
click at [216, 292] on icon at bounding box center [213, 290] width 7 height 7
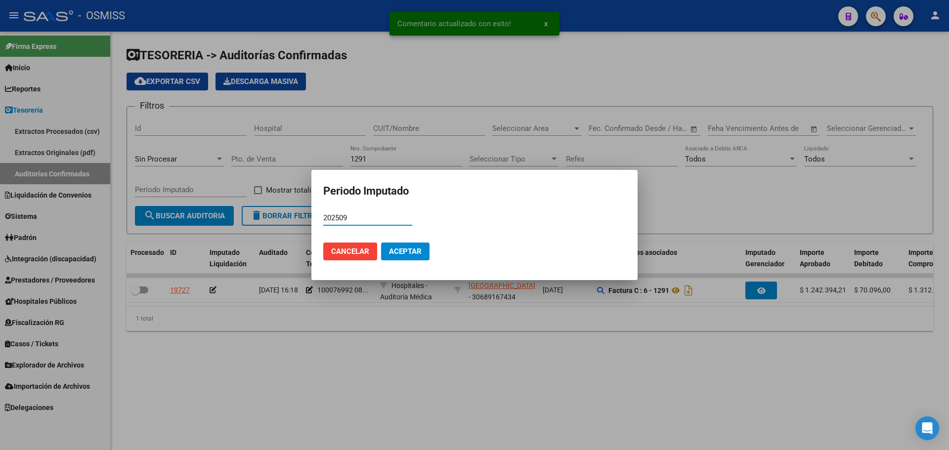
click at [395, 248] on span "Aceptar" at bounding box center [405, 251] width 33 height 9
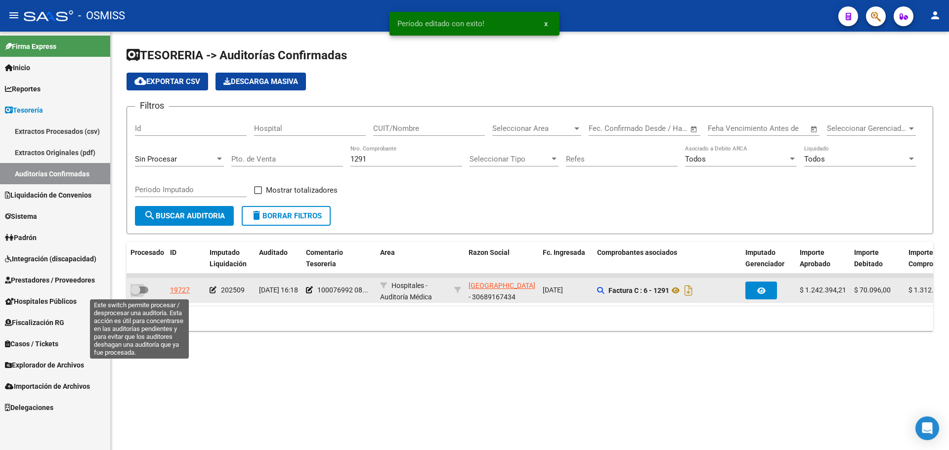
click at [143, 286] on label at bounding box center [140, 290] width 18 height 12
click at [135, 294] on input "checkbox" at bounding box center [135, 294] width 0 height 0
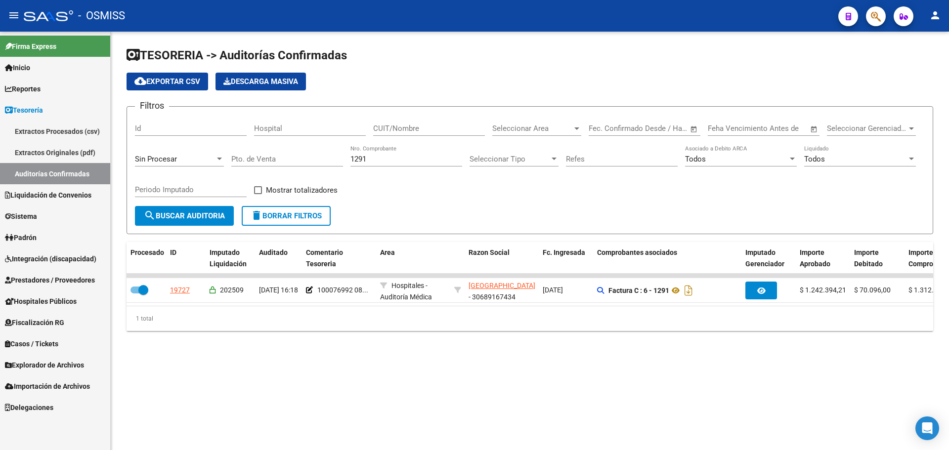
drag, startPoint x: 382, startPoint y: 164, endPoint x: 368, endPoint y: 159, distance: 14.7
click at [368, 159] on div "1291 Nro. Comprobante" at bounding box center [407, 155] width 112 height 21
drag, startPoint x: 273, startPoint y: 160, endPoint x: 0, endPoint y: 199, distance: 276.3
click at [26, 178] on mat-sidenav-container "Firma Express Inicio Instructivos Contacto OS Reportes Ingresos Percibidos Anál…" at bounding box center [474, 241] width 949 height 419
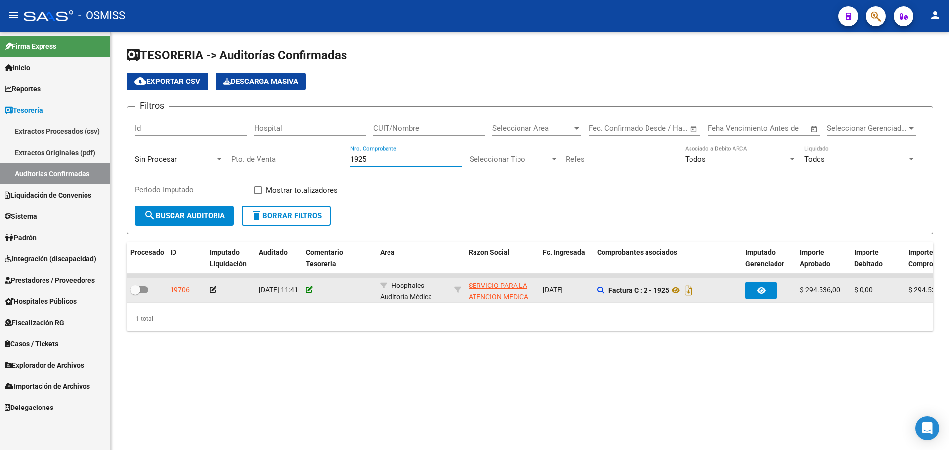
click at [312, 289] on icon at bounding box center [309, 290] width 7 height 7
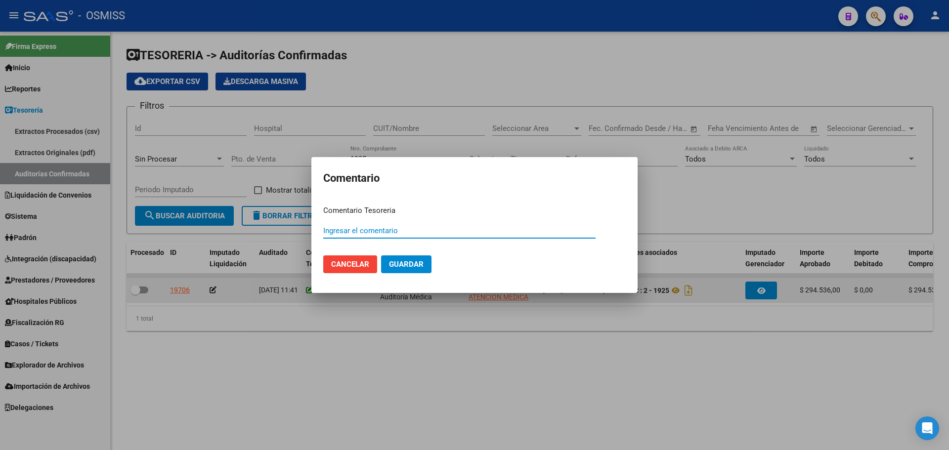
paste input "100076993"
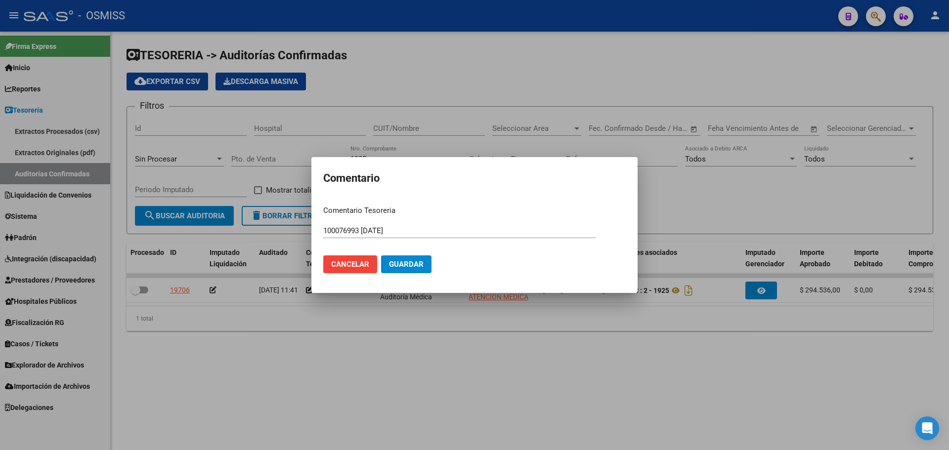
click at [434, 270] on mat-dialog-actions "Cancelar Guardar" at bounding box center [474, 265] width 303 height 34
click at [404, 265] on span "Guardar" at bounding box center [406, 264] width 35 height 9
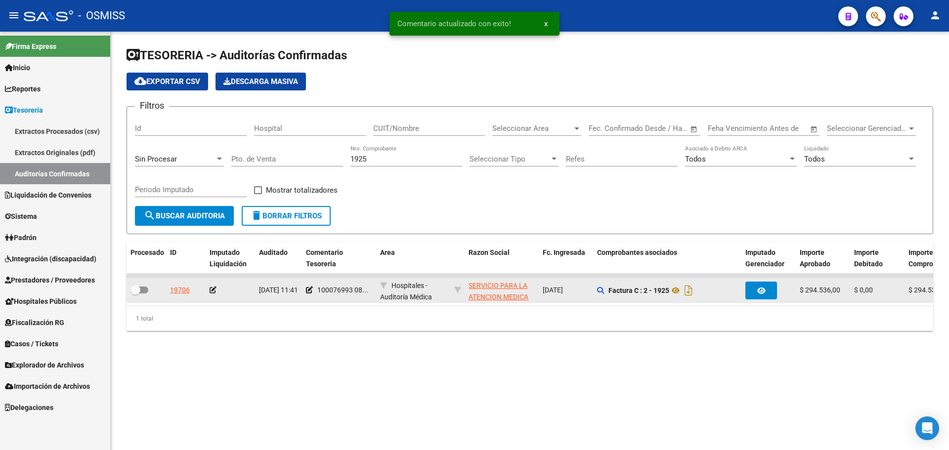
click at [211, 289] on icon at bounding box center [213, 290] width 7 height 7
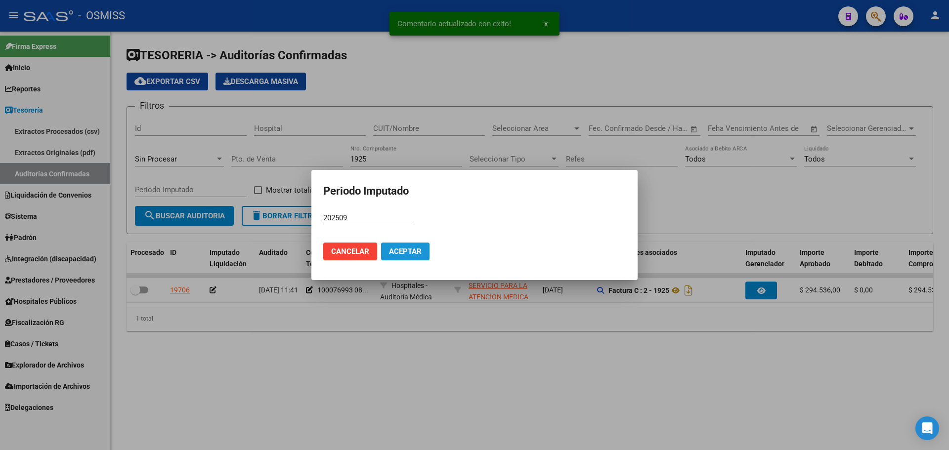
click at [425, 247] on button "Aceptar" at bounding box center [405, 252] width 48 height 18
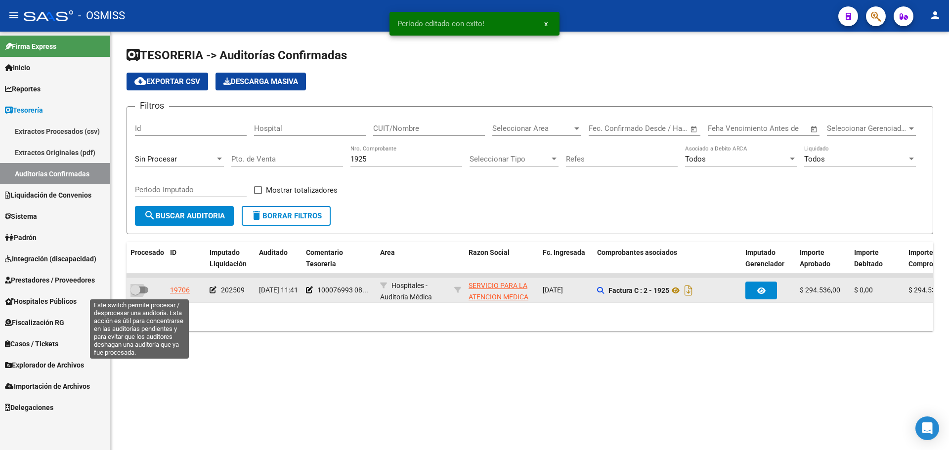
click at [146, 289] on span at bounding box center [140, 290] width 18 height 7
click at [135, 294] on input "checkbox" at bounding box center [135, 294] width 0 height 0
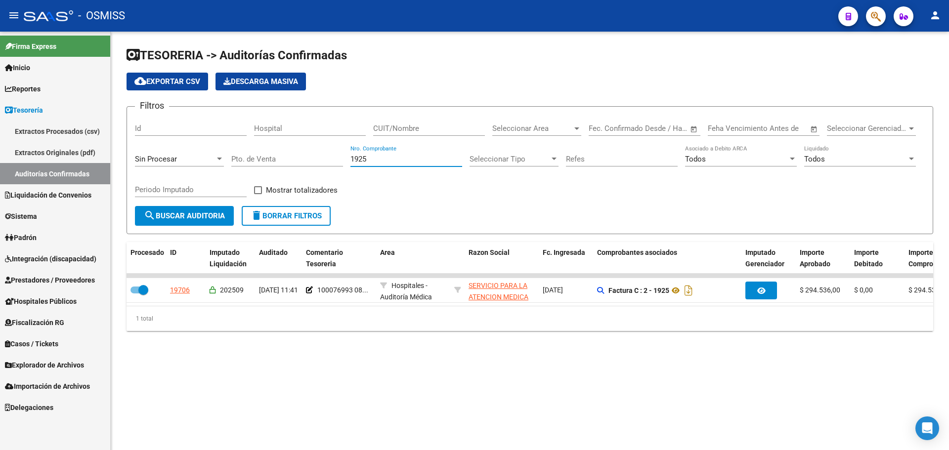
drag, startPoint x: 380, startPoint y: 163, endPoint x: 220, endPoint y: 161, distance: 160.7
click at [220, 161] on div "Filtros Id Hospital CUIT/Nombre Seleccionar Area Seleccionar Area Fecha inicio …" at bounding box center [530, 160] width 790 height 91
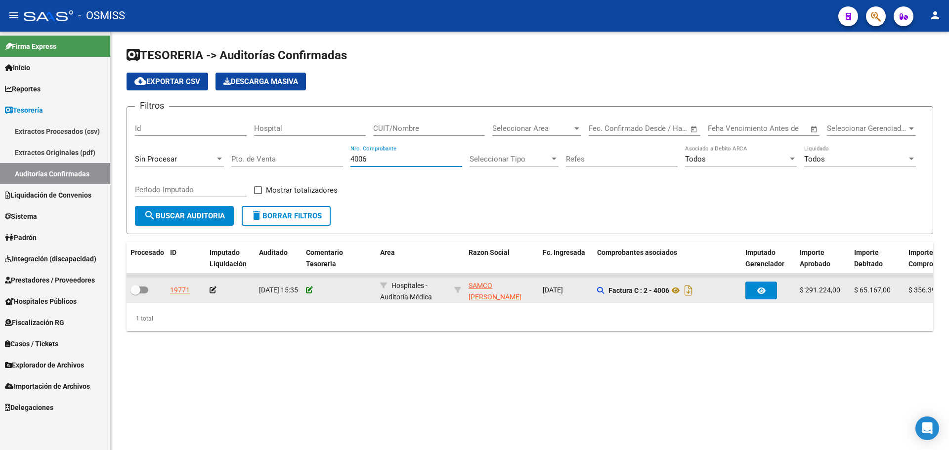
click at [312, 290] on icon at bounding box center [309, 290] width 7 height 7
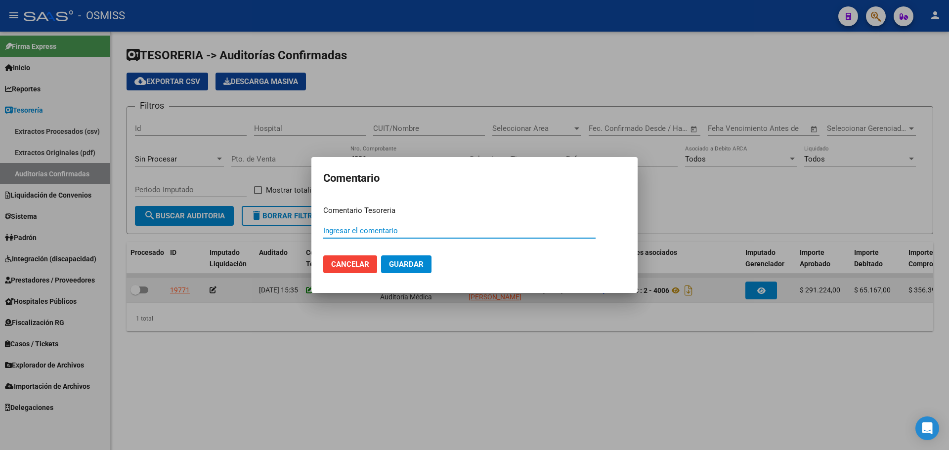
paste input "100076994"
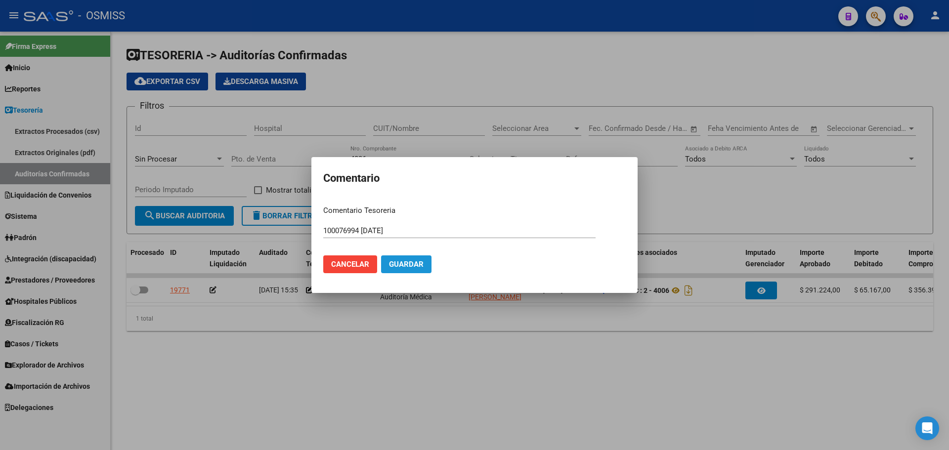
click at [400, 267] on span "Guardar" at bounding box center [406, 264] width 35 height 9
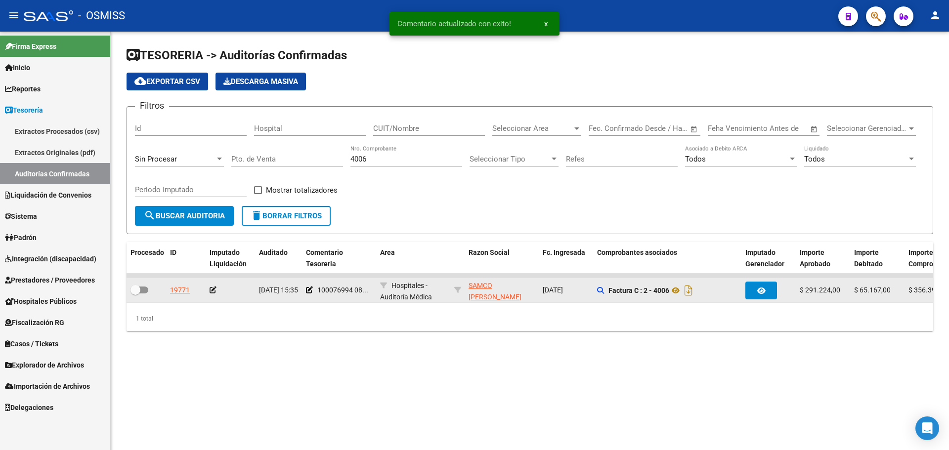
click at [215, 289] on icon at bounding box center [213, 290] width 7 height 7
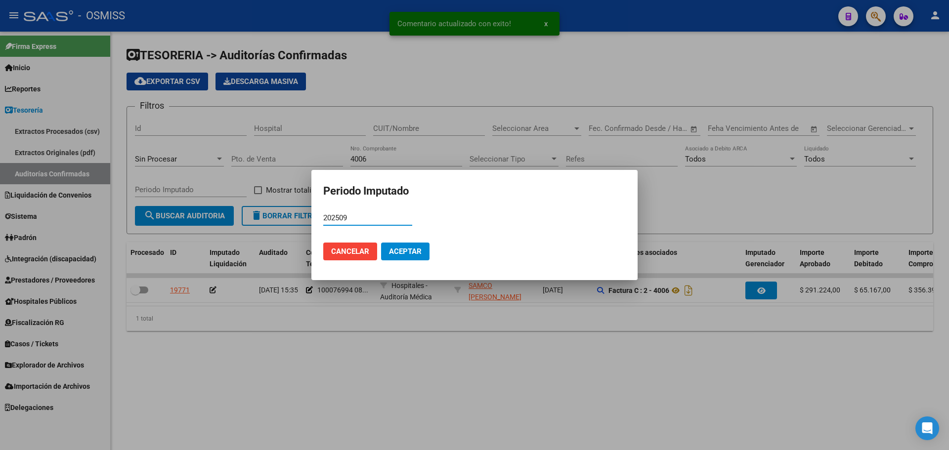
click at [382, 244] on button "Aceptar" at bounding box center [405, 252] width 48 height 18
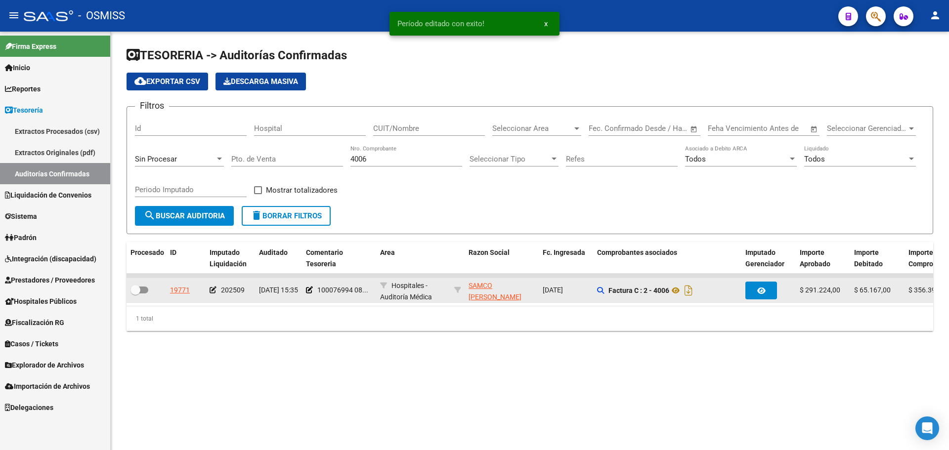
click at [142, 288] on span at bounding box center [140, 290] width 18 height 7
click at [135, 294] on input "checkbox" at bounding box center [135, 294] width 0 height 0
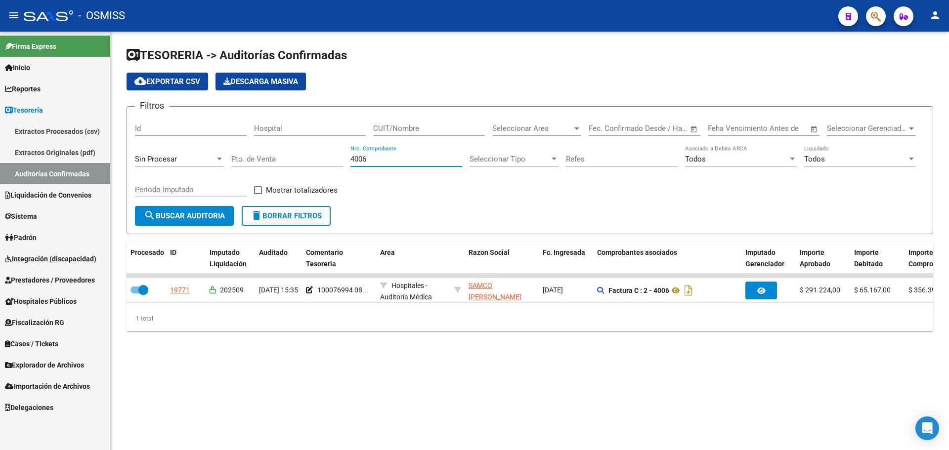
drag, startPoint x: 378, startPoint y: 162, endPoint x: 176, endPoint y: 163, distance: 201.7
click at [175, 161] on div "Filtros Id Hospital CUIT/Nombre Seleccionar Area Seleccionar Area Fecha inicio …" at bounding box center [530, 160] width 790 height 91
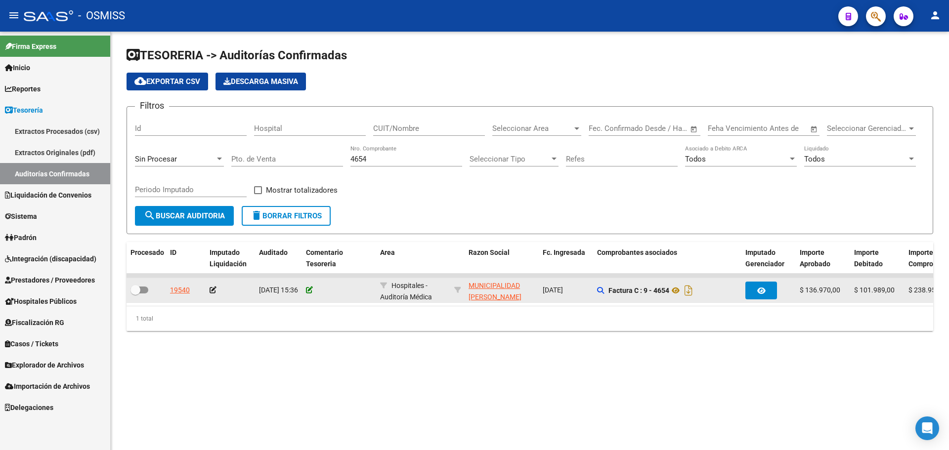
click at [311, 289] on icon at bounding box center [309, 290] width 7 height 7
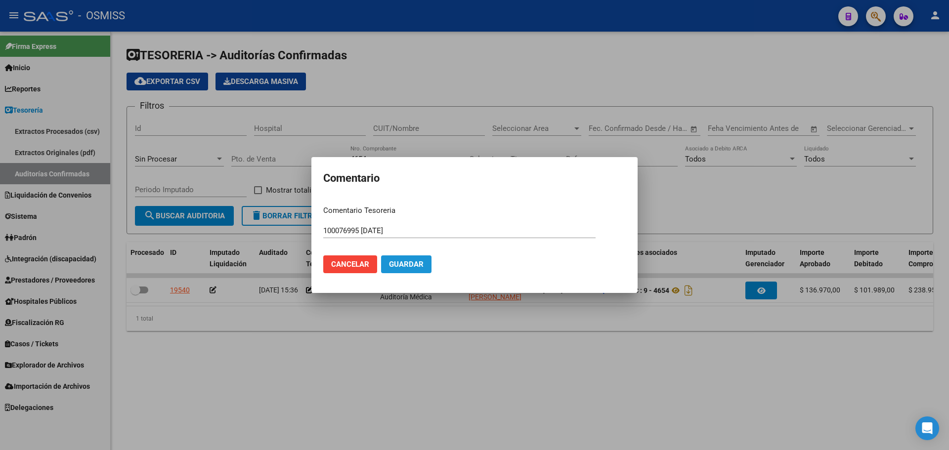
click at [409, 268] on span "Guardar" at bounding box center [406, 264] width 35 height 9
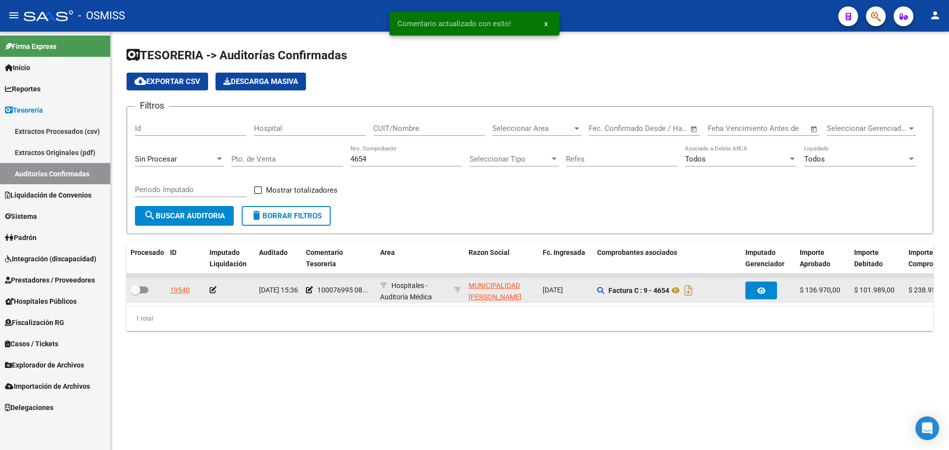
click at [213, 291] on icon at bounding box center [213, 290] width 7 height 7
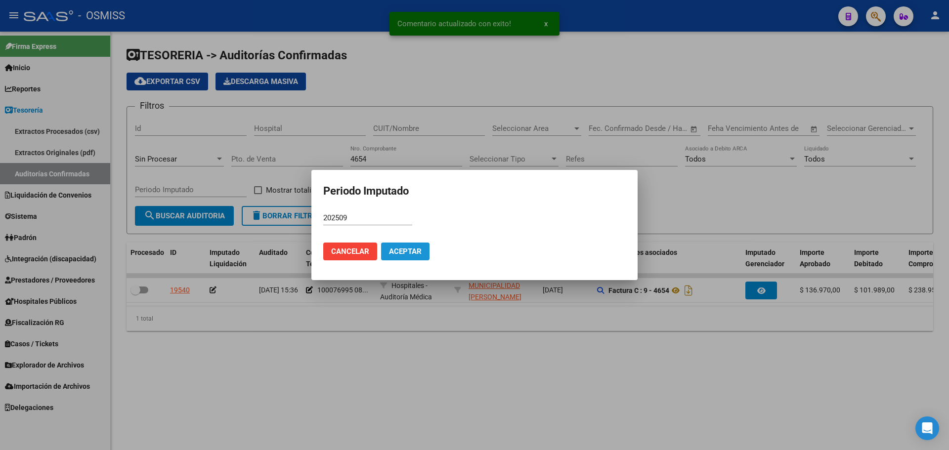
click at [412, 243] on button "Aceptar" at bounding box center [405, 252] width 48 height 18
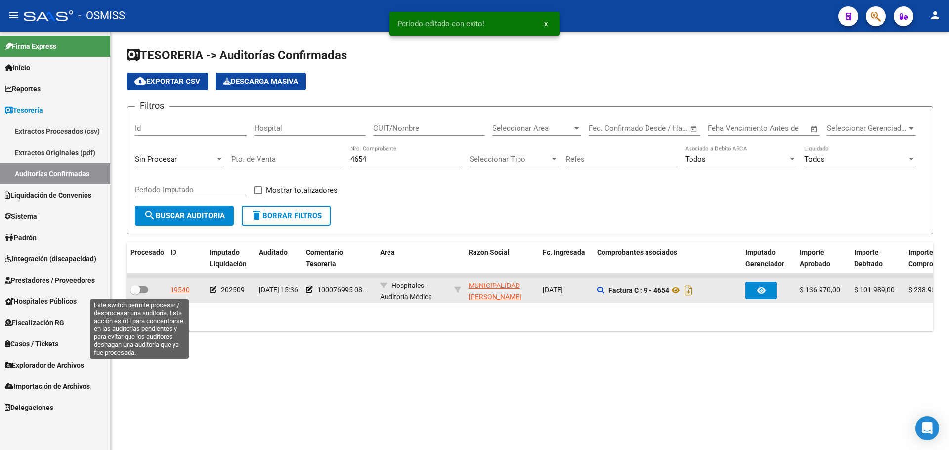
click at [141, 287] on span at bounding box center [140, 290] width 18 height 7
click at [135, 294] on input "checkbox" at bounding box center [135, 294] width 0 height 0
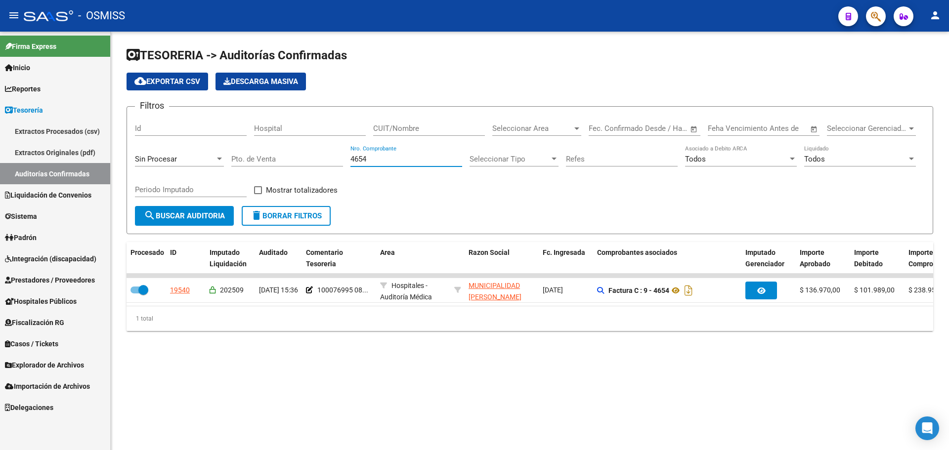
drag, startPoint x: 387, startPoint y: 156, endPoint x: 118, endPoint y: 157, distance: 269.5
click at [118, 157] on div "TESORERIA -> Auditorías Confirmadas cloud_download Exportar CSV Descarga Masiva…" at bounding box center [530, 197] width 839 height 331
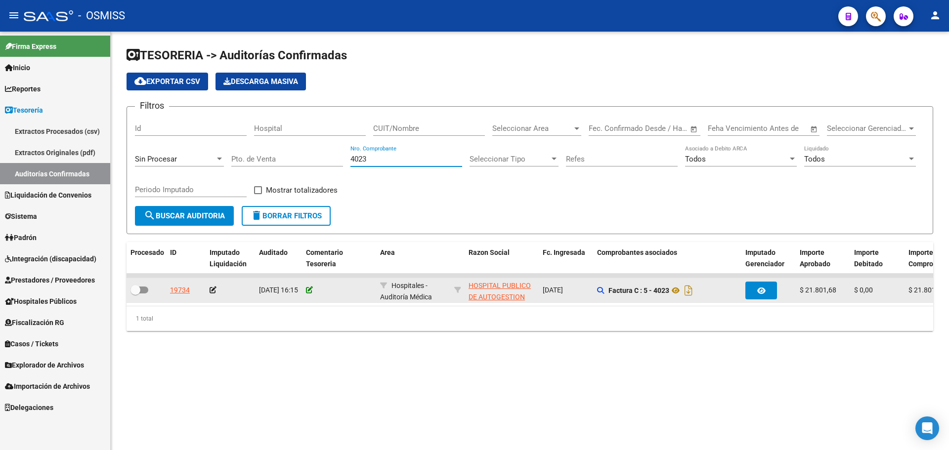
click at [311, 292] on icon at bounding box center [309, 290] width 7 height 7
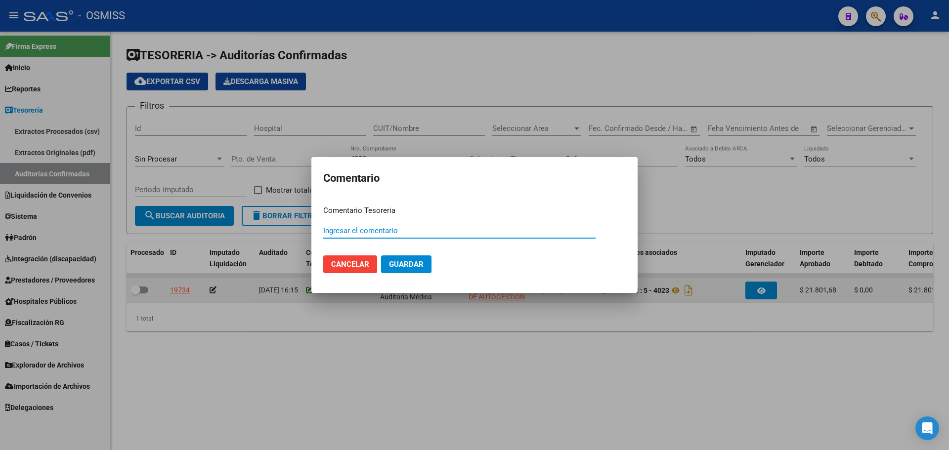
paste input "100076996"
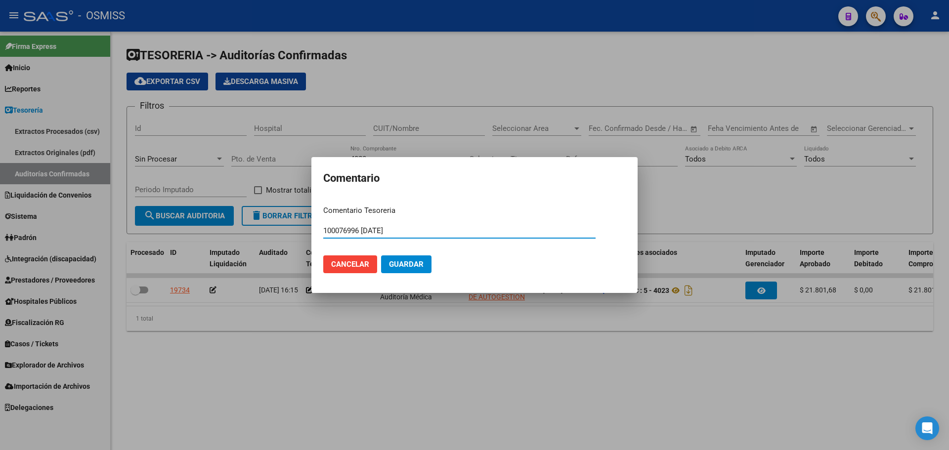
click at [398, 259] on button "Guardar" at bounding box center [406, 265] width 50 height 18
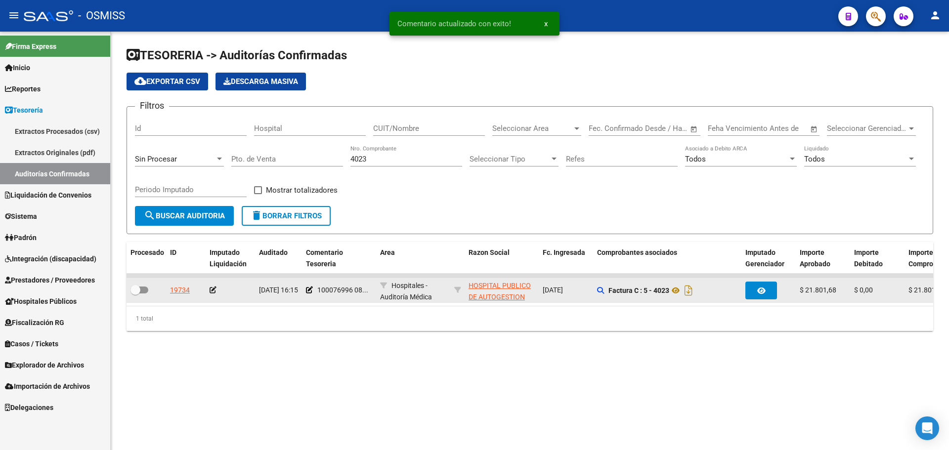
click at [215, 288] on icon at bounding box center [213, 290] width 7 height 7
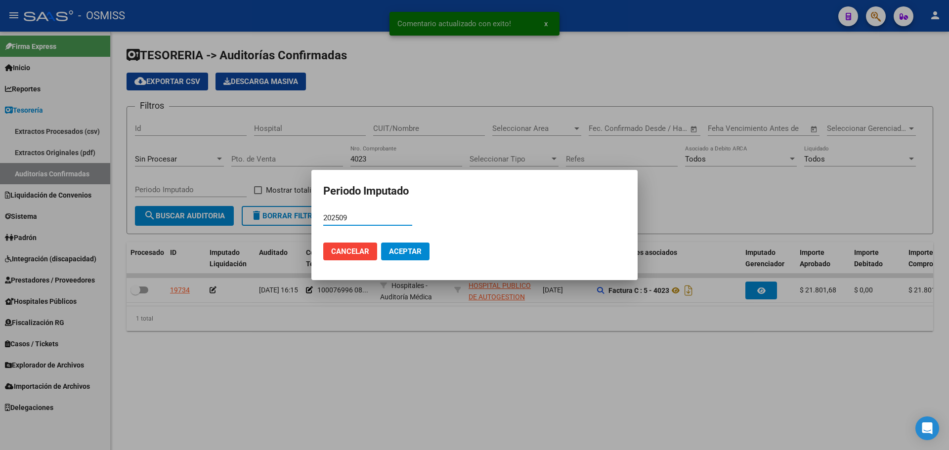
click at [400, 255] on span "Aceptar" at bounding box center [405, 251] width 33 height 9
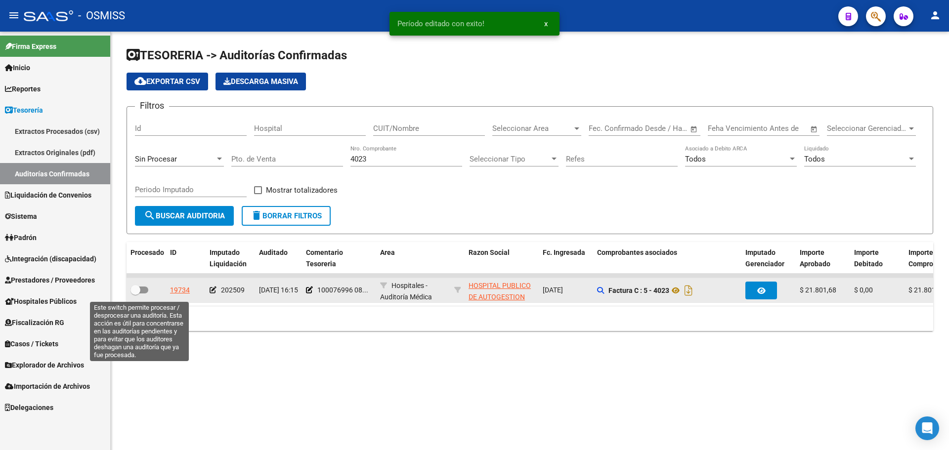
click at [140, 292] on span at bounding box center [136, 290] width 10 height 10
click at [135, 294] on input "checkbox" at bounding box center [135, 294] width 0 height 0
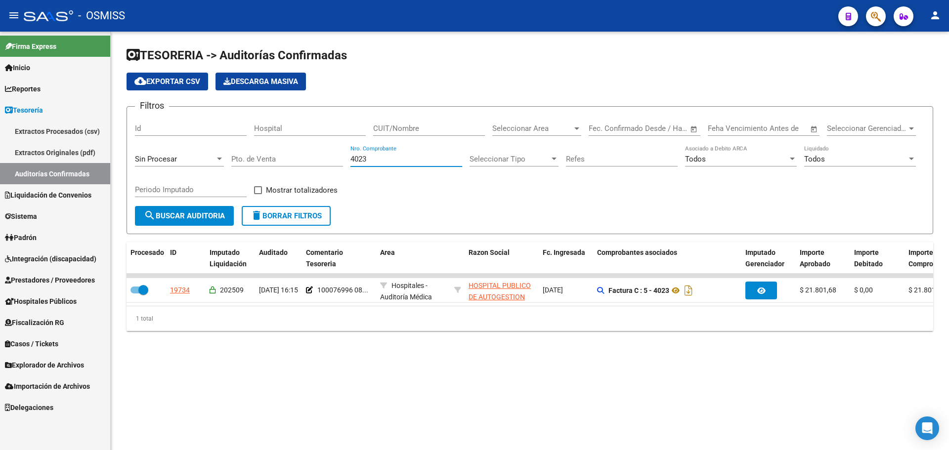
drag, startPoint x: 375, startPoint y: 162, endPoint x: 193, endPoint y: 181, distance: 182.5
click at [192, 179] on div "Filtros Id Hospital CUIT/Nombre Seleccionar Area Seleccionar Area Fecha inicio …" at bounding box center [530, 160] width 790 height 91
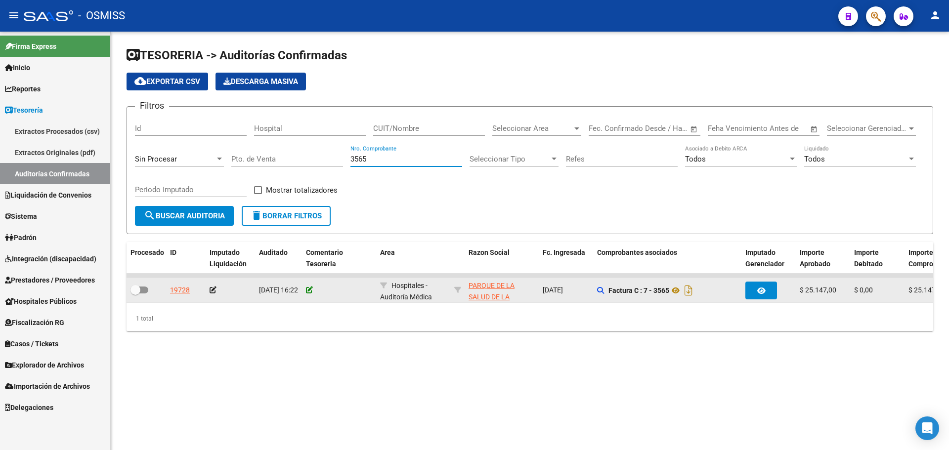
click at [307, 292] on icon at bounding box center [309, 290] width 7 height 7
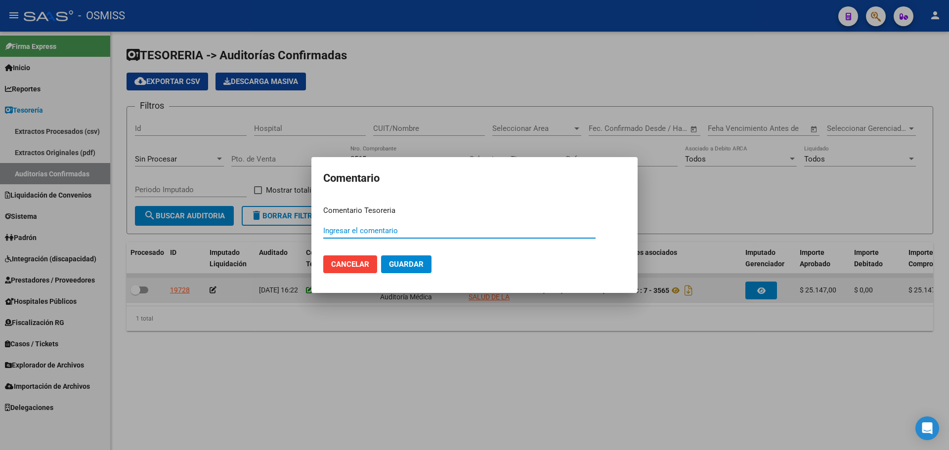
paste input "100076997"
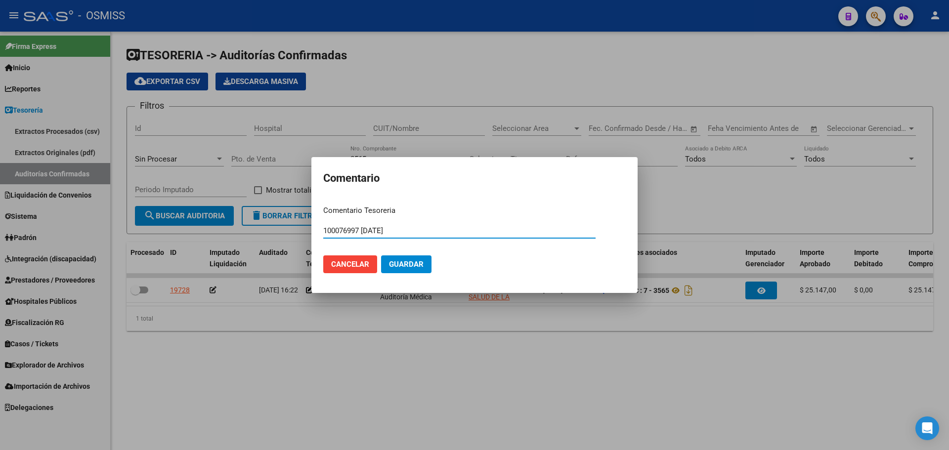
click at [412, 273] on button "Guardar" at bounding box center [406, 265] width 50 height 18
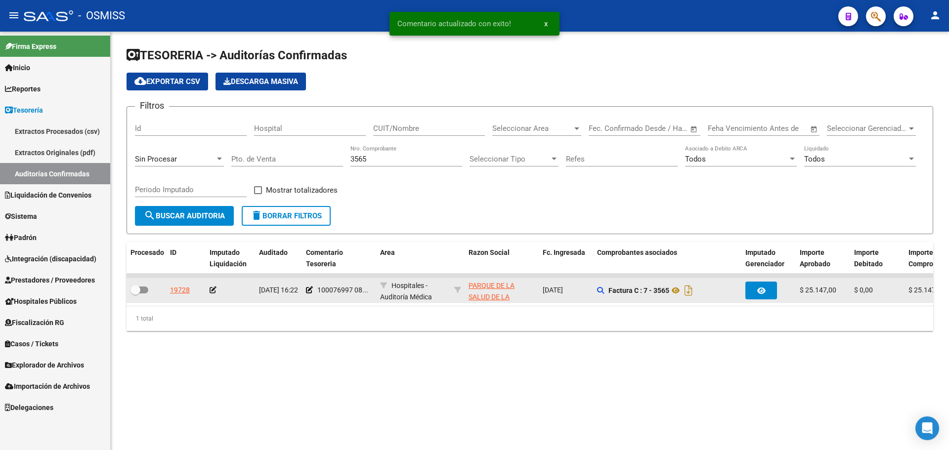
click at [215, 294] on app-auditoria-edit-perido at bounding box center [213, 290] width 7 height 8
click at [213, 287] on icon at bounding box center [213, 290] width 7 height 7
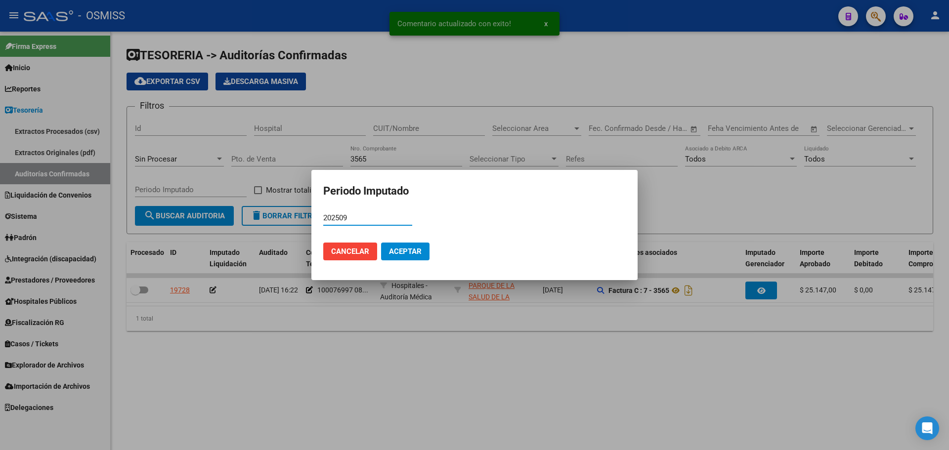
click at [410, 249] on span "Aceptar" at bounding box center [405, 251] width 33 height 9
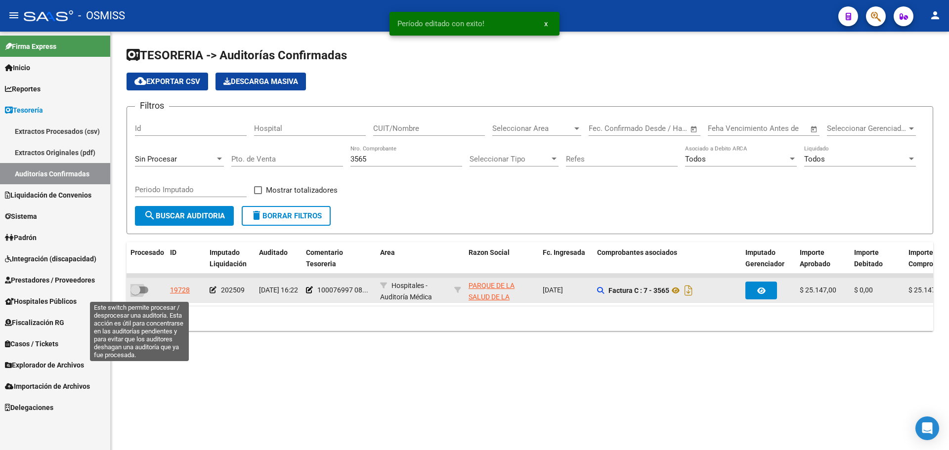
click at [139, 290] on span at bounding box center [136, 290] width 10 height 10
click at [135, 294] on input "checkbox" at bounding box center [135, 294] width 0 height 0
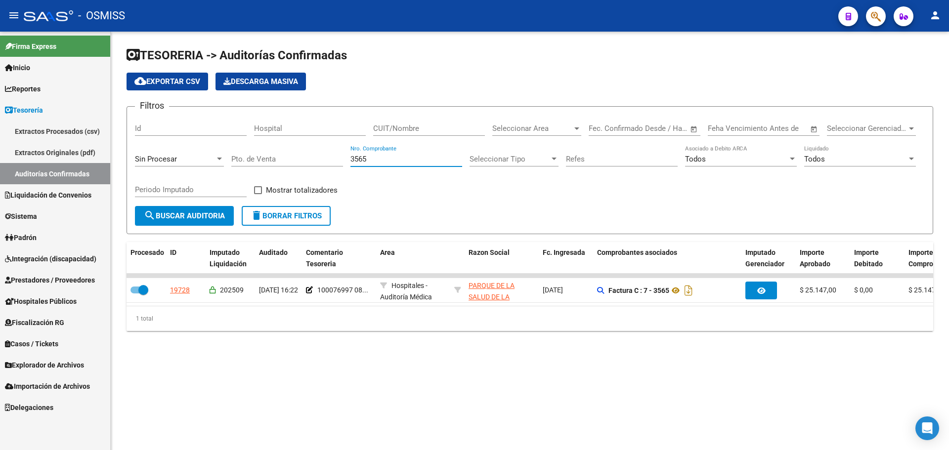
drag, startPoint x: 383, startPoint y: 160, endPoint x: 234, endPoint y: 171, distance: 148.7
click at [234, 171] on div "Filtros Id Hospital CUIT/Nombre Seleccionar Area Seleccionar Area Fecha inicio …" at bounding box center [530, 160] width 790 height 91
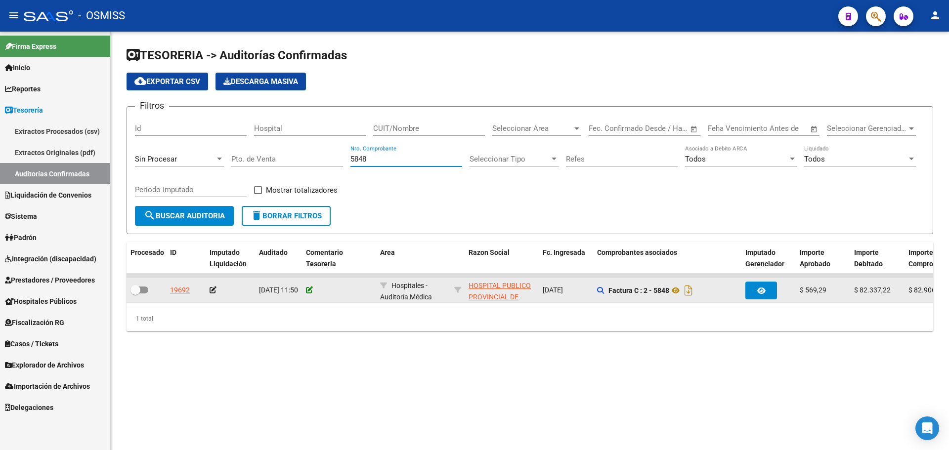
click at [310, 290] on icon at bounding box center [309, 290] width 7 height 7
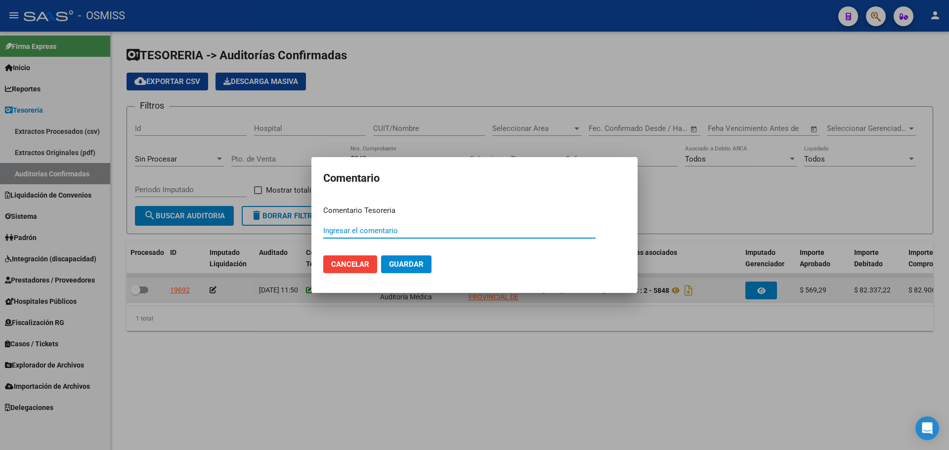
paste input "100076998"
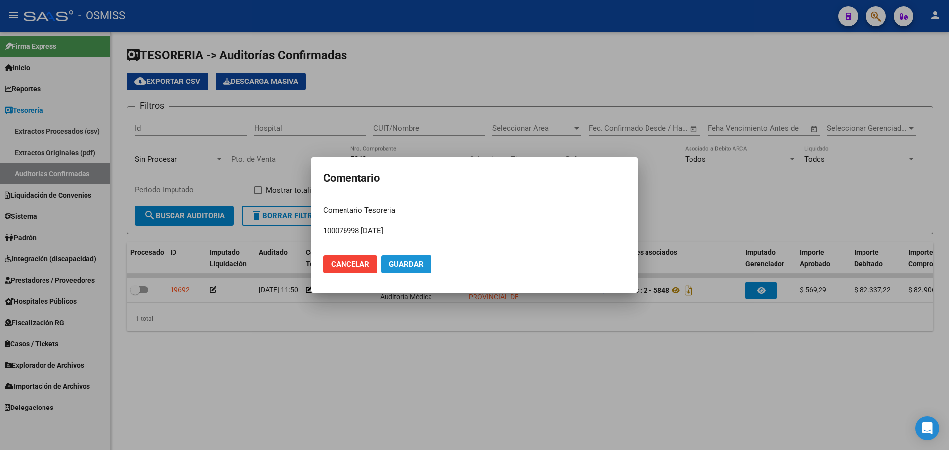
click at [408, 267] on span "Guardar" at bounding box center [406, 264] width 35 height 9
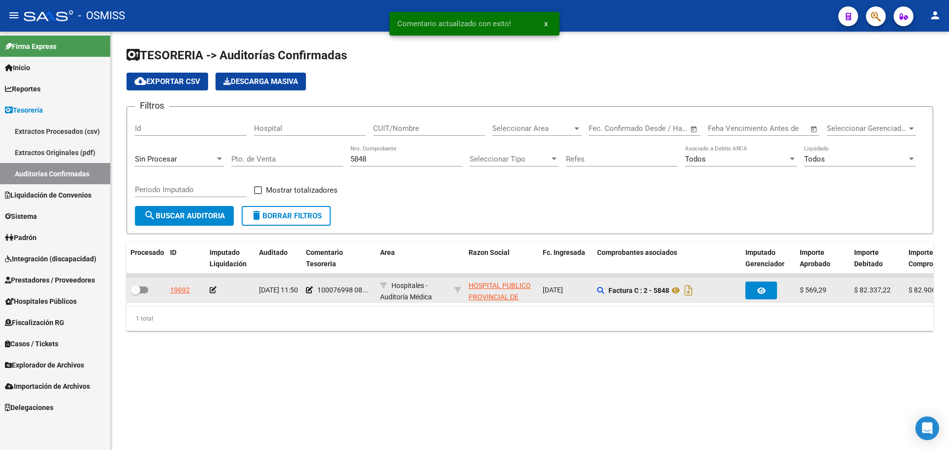
click at [213, 292] on icon at bounding box center [213, 290] width 7 height 7
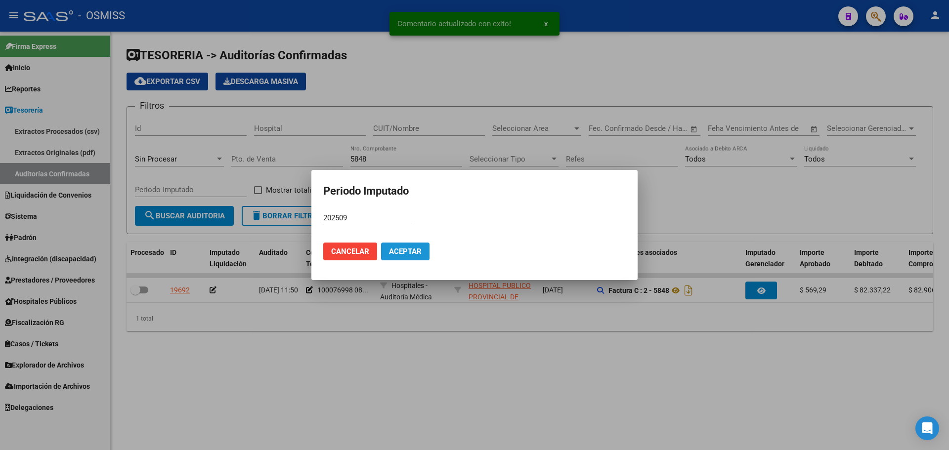
click at [400, 256] on button "Aceptar" at bounding box center [405, 252] width 48 height 18
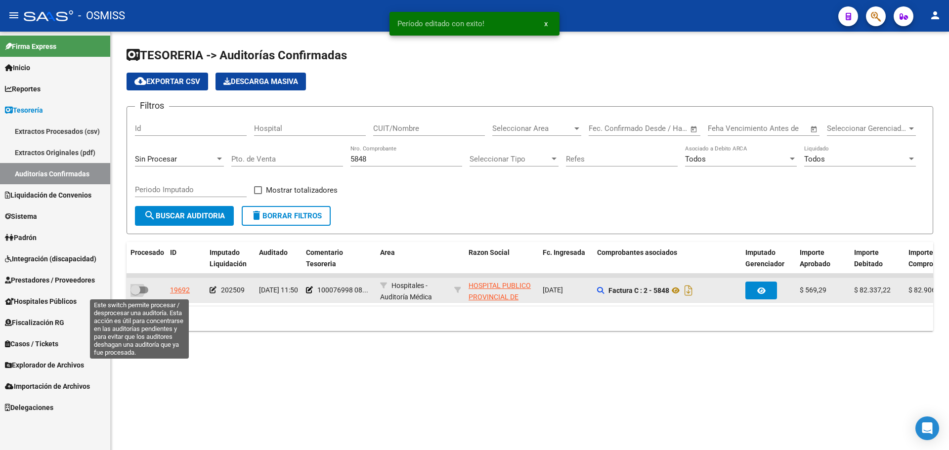
click at [142, 292] on span at bounding box center [140, 290] width 18 height 7
click at [135, 294] on input "checkbox" at bounding box center [135, 294] width 0 height 0
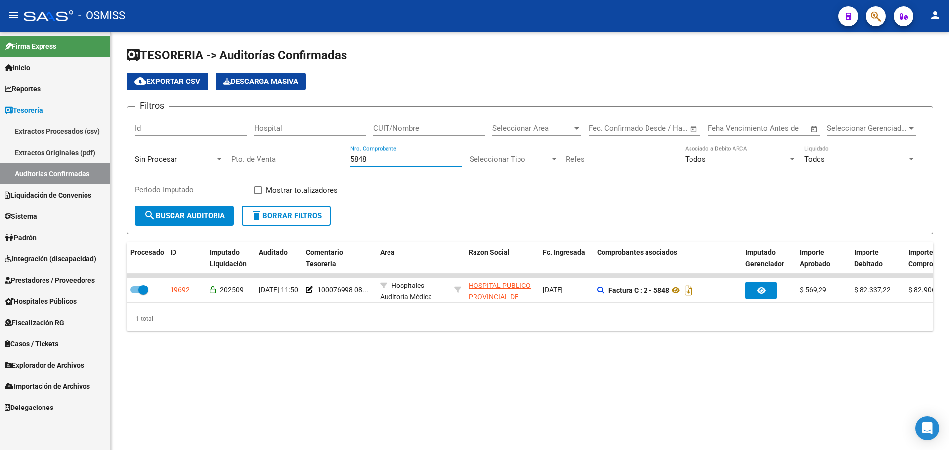
drag, startPoint x: 382, startPoint y: 159, endPoint x: 178, endPoint y: 163, distance: 204.8
click at [178, 163] on div "Filtros Id Hospital CUIT/Nombre Seleccionar Area Seleccionar Area Fecha inicio …" at bounding box center [530, 160] width 790 height 91
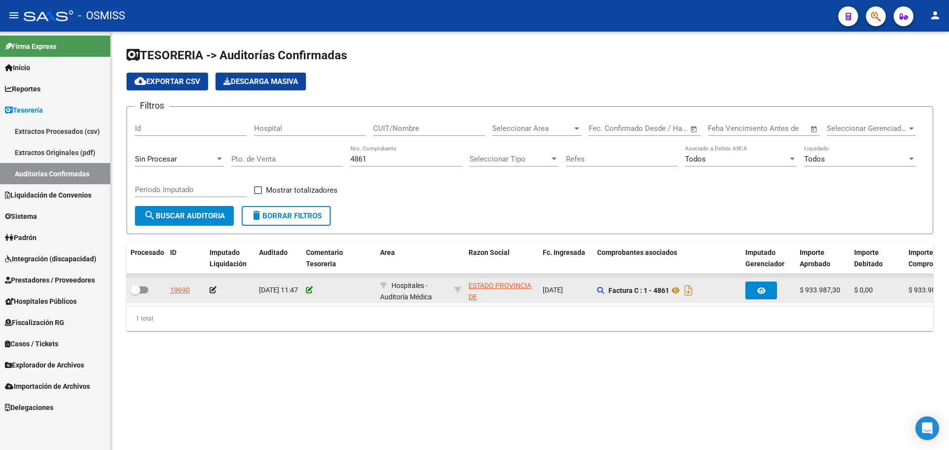
click at [310, 289] on icon at bounding box center [309, 290] width 7 height 7
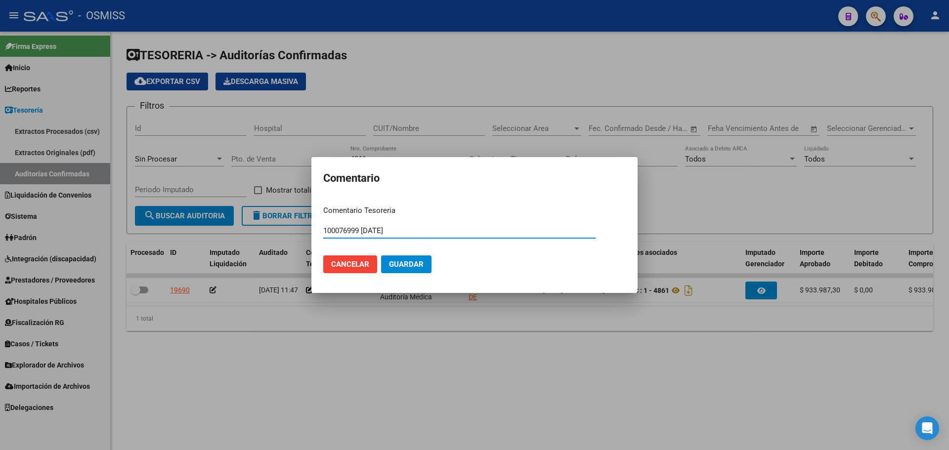
drag, startPoint x: 420, startPoint y: 232, endPoint x: 285, endPoint y: 238, distance: 134.7
click at [285, 238] on div "Comentario Comentario Tesoreria 100076999 [DATE] Ingresar el comentario Cancela…" at bounding box center [474, 225] width 949 height 450
click at [404, 264] on span "Guardar" at bounding box center [406, 264] width 35 height 9
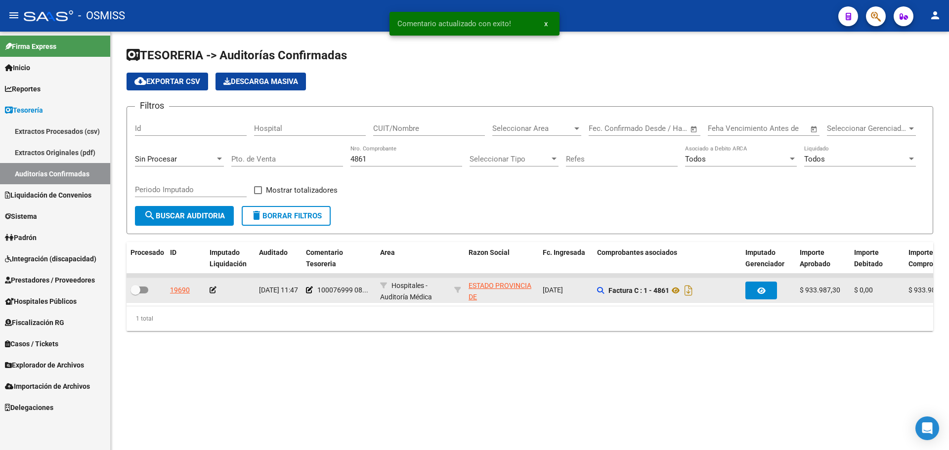
click at [212, 291] on icon at bounding box center [213, 290] width 7 height 7
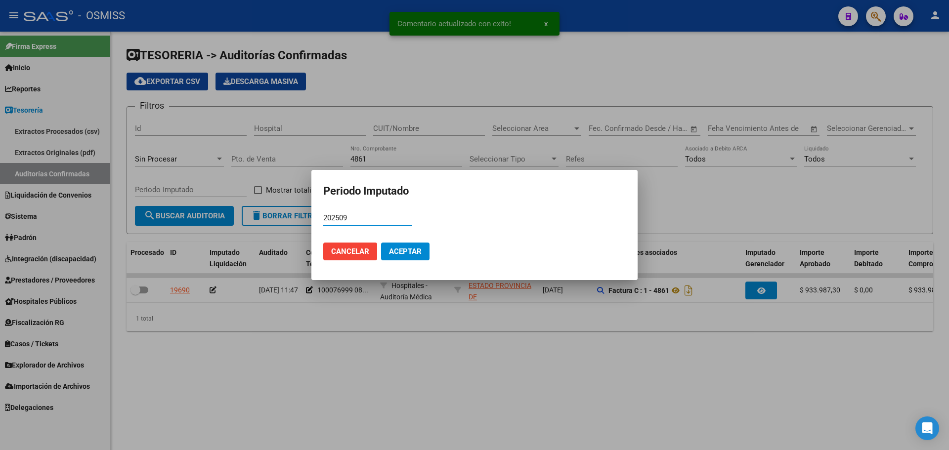
click at [392, 249] on span "Aceptar" at bounding box center [405, 251] width 33 height 9
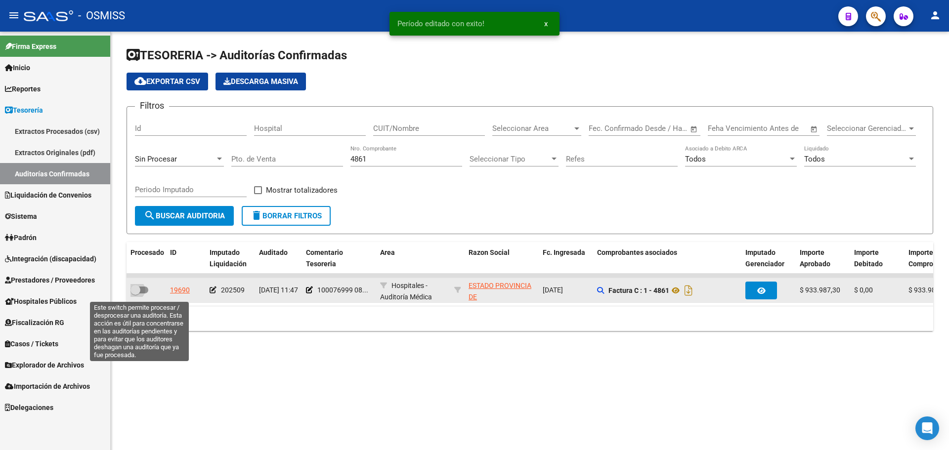
click at [141, 293] on span at bounding box center [140, 290] width 18 height 7
click at [135, 294] on input "checkbox" at bounding box center [135, 294] width 0 height 0
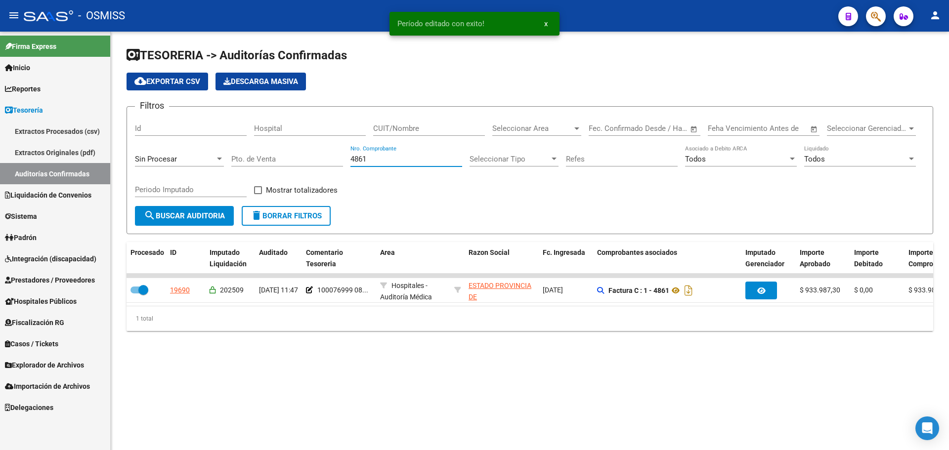
drag, startPoint x: 379, startPoint y: 162, endPoint x: 187, endPoint y: 166, distance: 191.4
click at [187, 166] on div "Filtros Id Hospital CUIT/Nombre Seleccionar Area Seleccionar Area Fecha inicio …" at bounding box center [530, 160] width 790 height 91
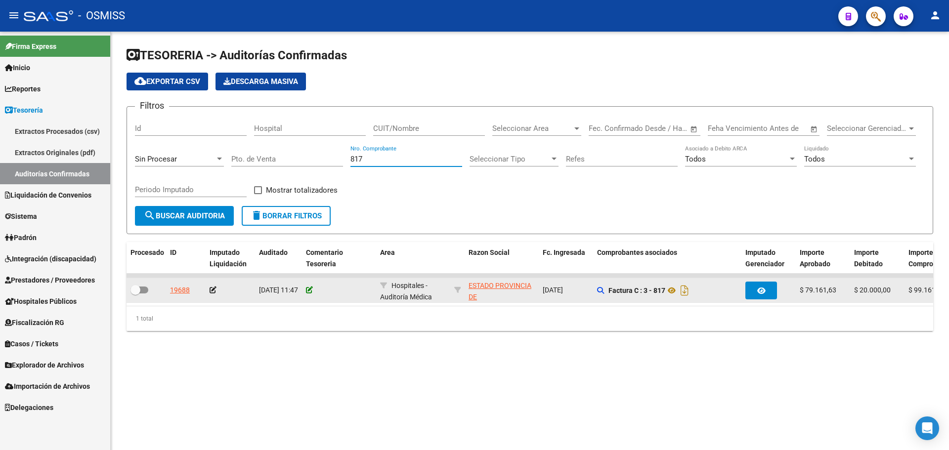
click at [310, 287] on icon at bounding box center [309, 290] width 7 height 7
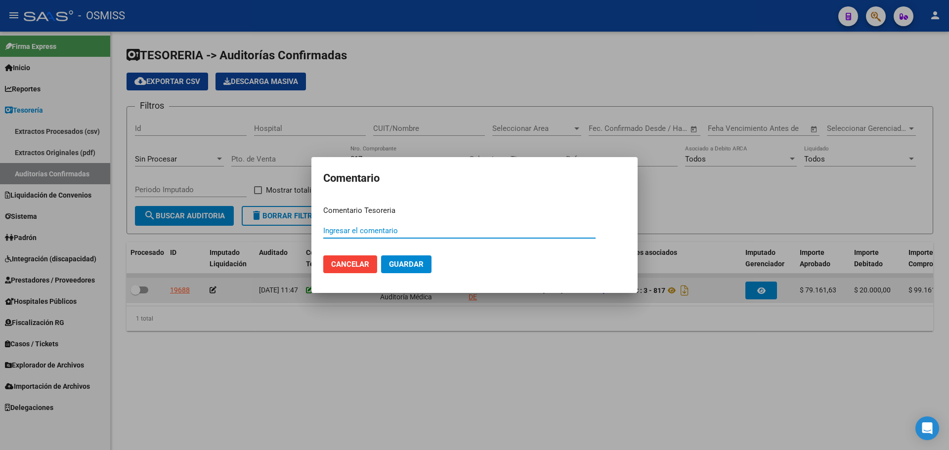
paste input "100076999 [DATE]"
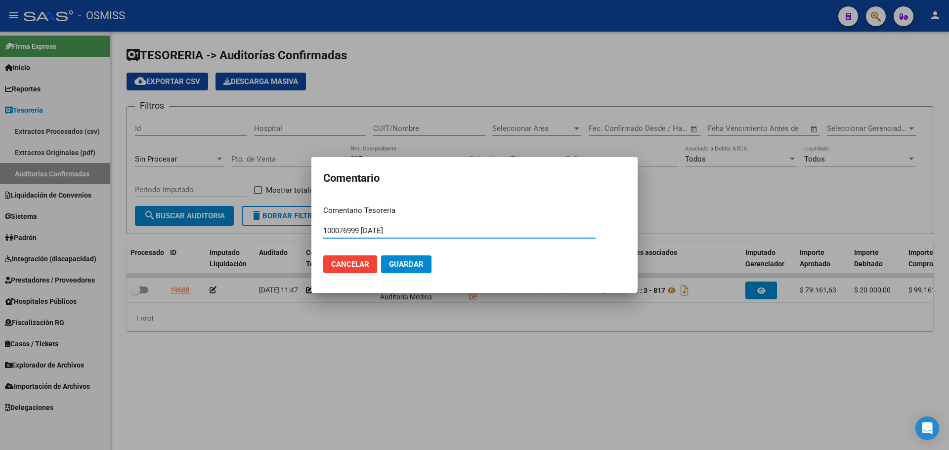
click at [427, 262] on button "Guardar" at bounding box center [406, 265] width 50 height 18
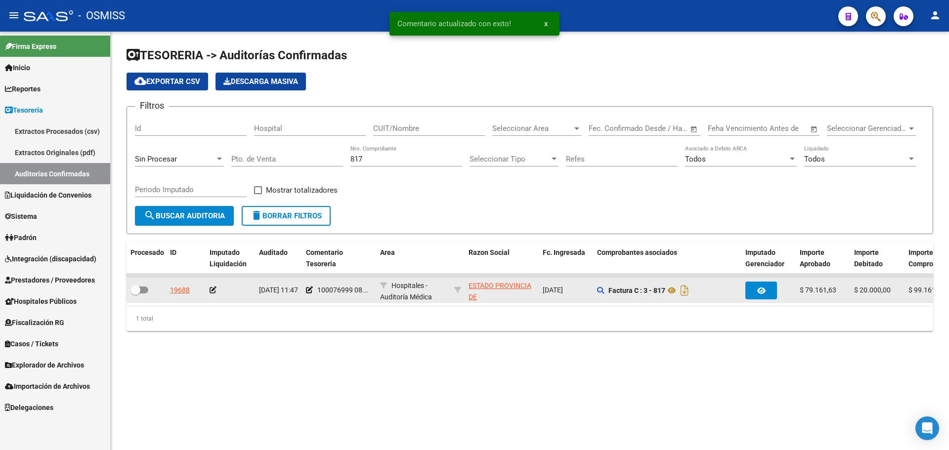
click at [212, 289] on icon at bounding box center [213, 290] width 7 height 7
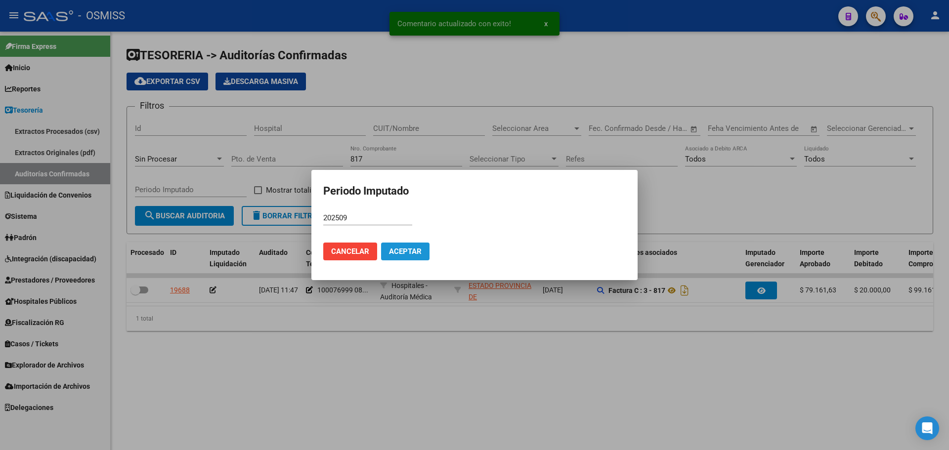
click at [399, 248] on span "Aceptar" at bounding box center [405, 251] width 33 height 9
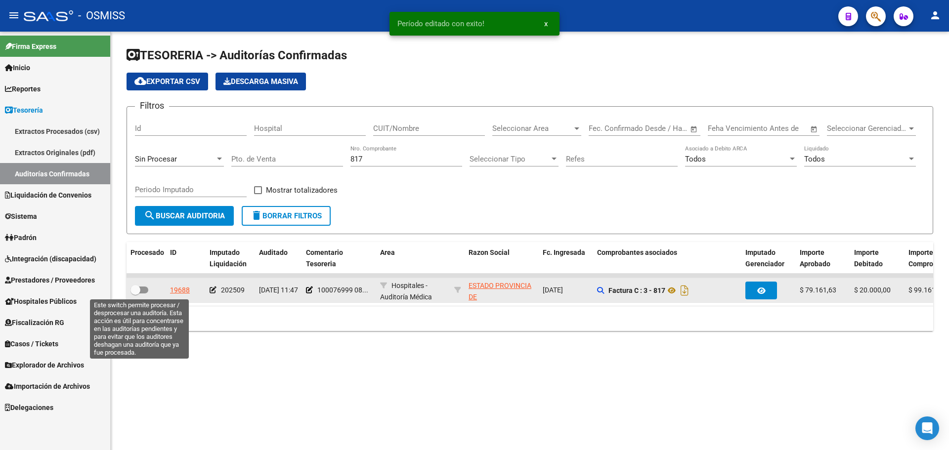
click at [146, 289] on span at bounding box center [140, 290] width 18 height 7
click at [135, 294] on input "checkbox" at bounding box center [135, 294] width 0 height 0
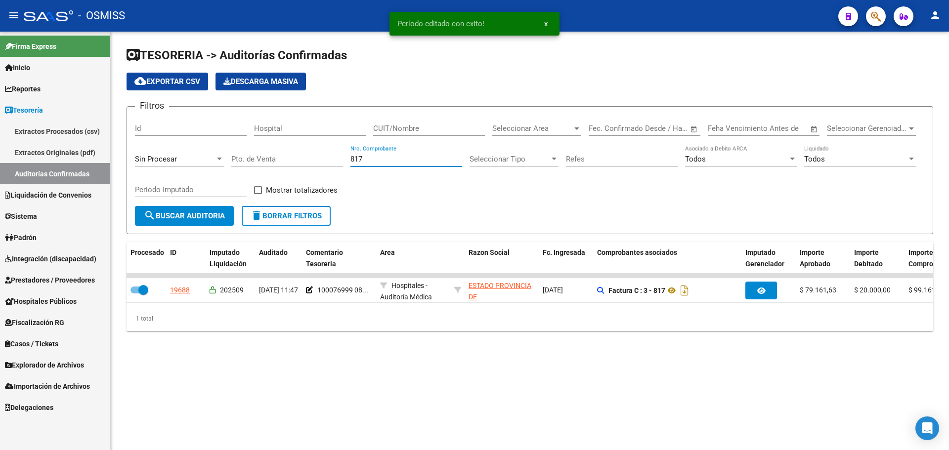
drag, startPoint x: 380, startPoint y: 155, endPoint x: 233, endPoint y: 167, distance: 146.8
click at [233, 167] on div "Filtros Id Hospital CUIT/Nombre Seleccionar Area Seleccionar Area Fecha inicio …" at bounding box center [530, 160] width 790 height 91
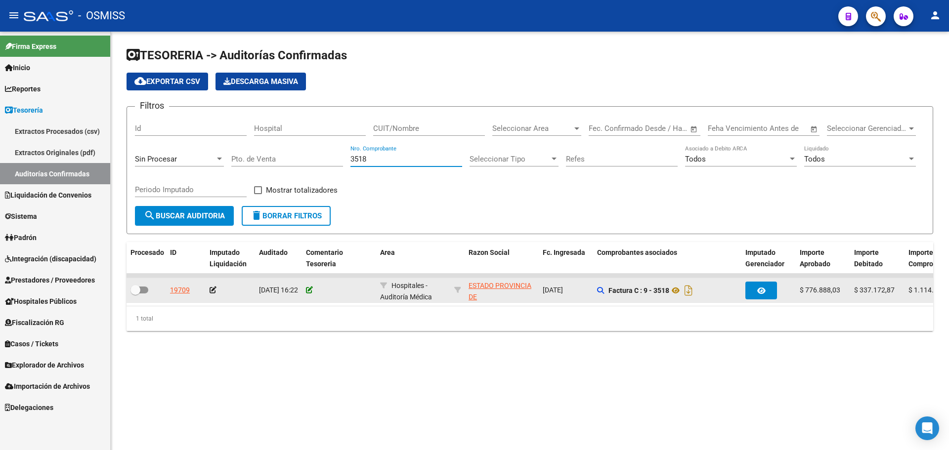
click at [307, 287] on icon at bounding box center [309, 290] width 7 height 7
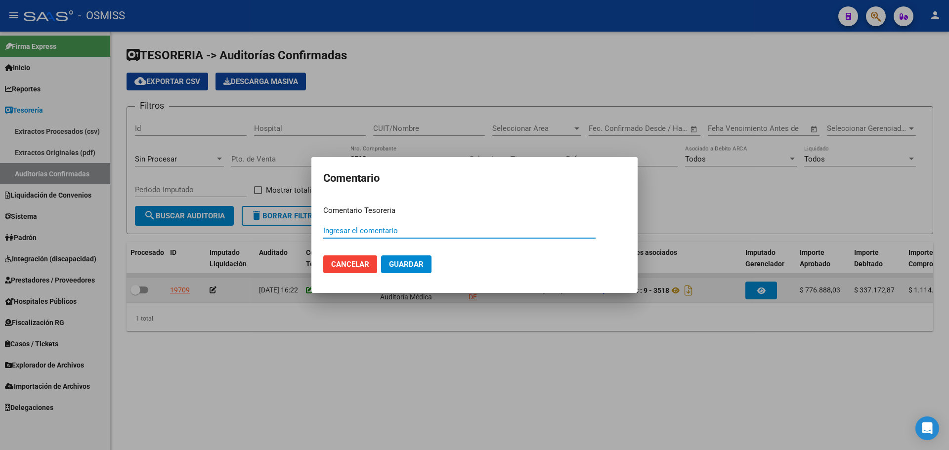
paste input "100076999 [DATE]"
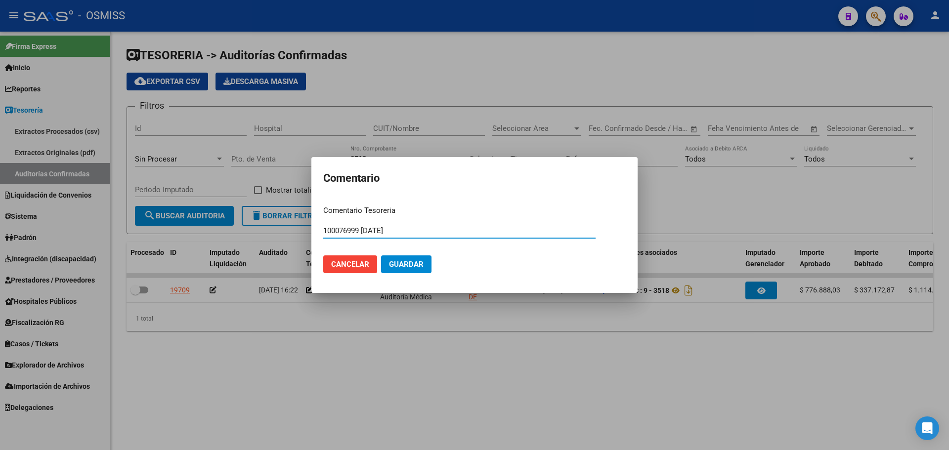
click at [413, 260] on button "Guardar" at bounding box center [406, 265] width 50 height 18
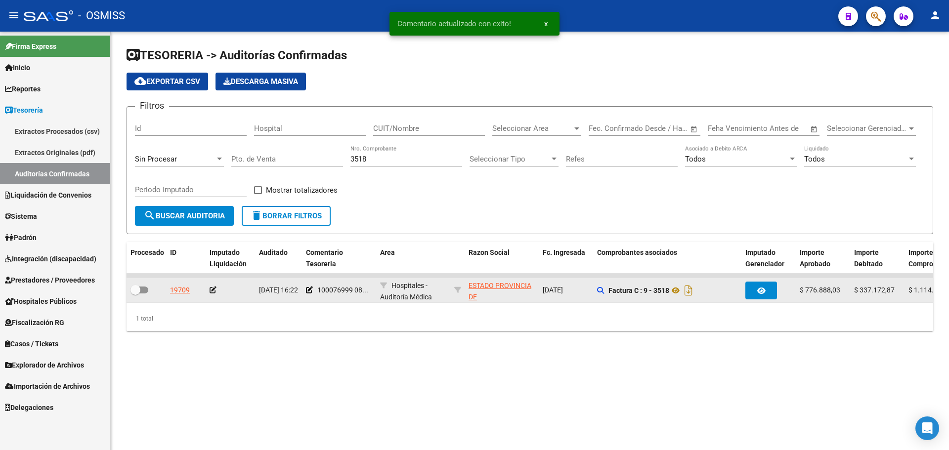
click at [211, 292] on icon at bounding box center [213, 290] width 7 height 7
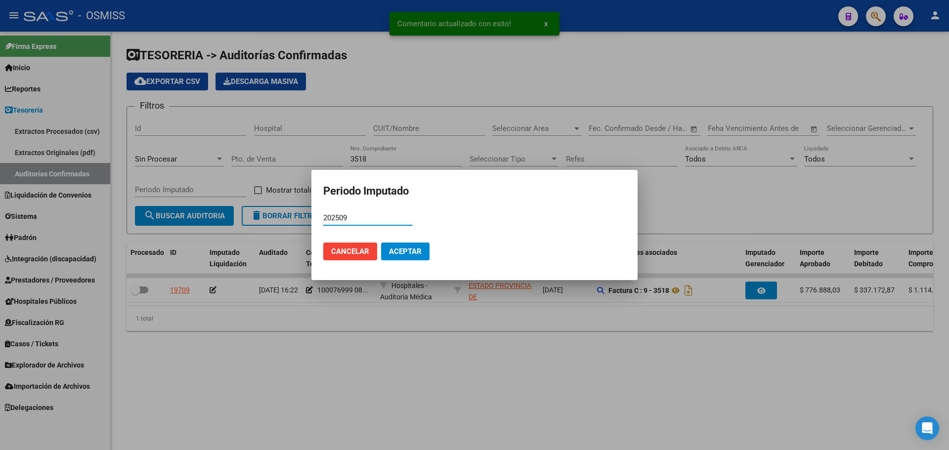
click at [392, 253] on span "Aceptar" at bounding box center [405, 251] width 33 height 9
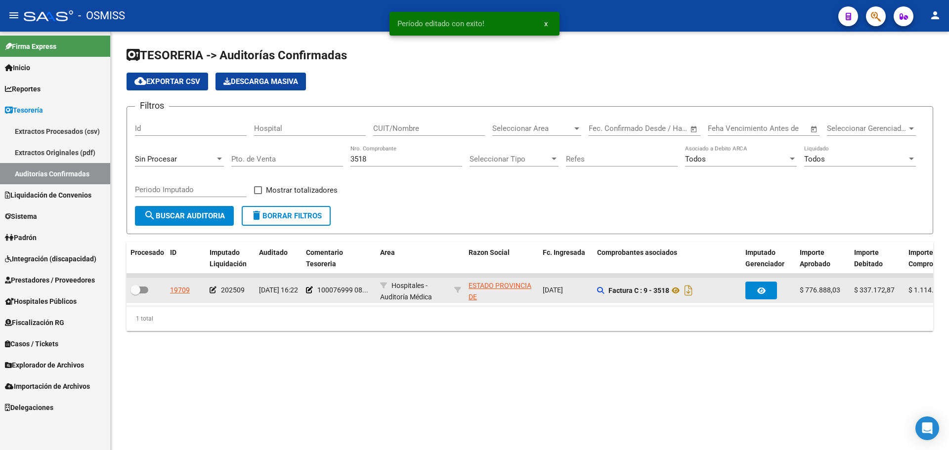
click at [148, 288] on div at bounding box center [147, 290] width 32 height 13
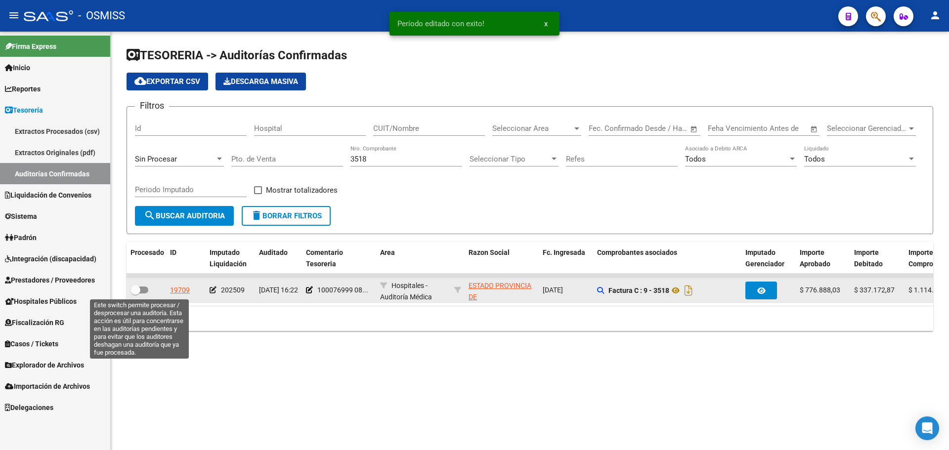
click at [143, 288] on span at bounding box center [140, 290] width 18 height 7
click at [135, 294] on input "checkbox" at bounding box center [135, 294] width 0 height 0
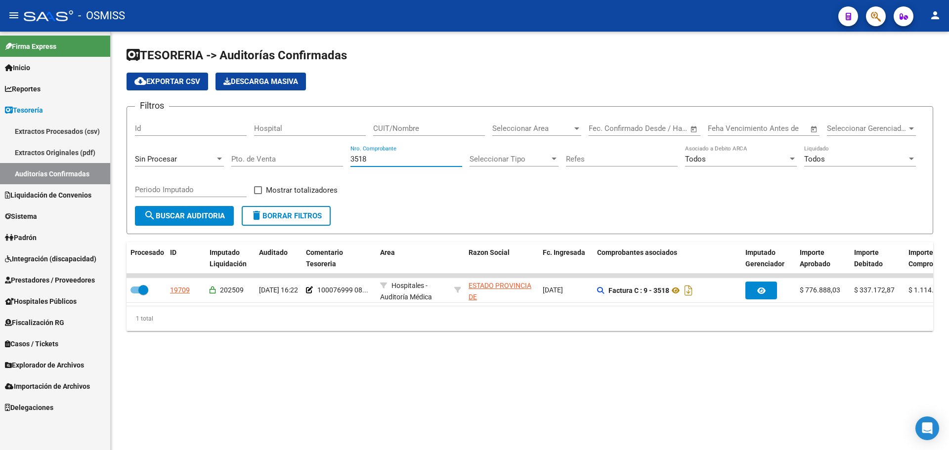
drag, startPoint x: 392, startPoint y: 155, endPoint x: 300, endPoint y: 160, distance: 91.6
click at [300, 160] on div "Filtros Id Hospital CUIT/Nombre Seleccionar Area Seleccionar Area Fecha inicio …" at bounding box center [530, 160] width 790 height 91
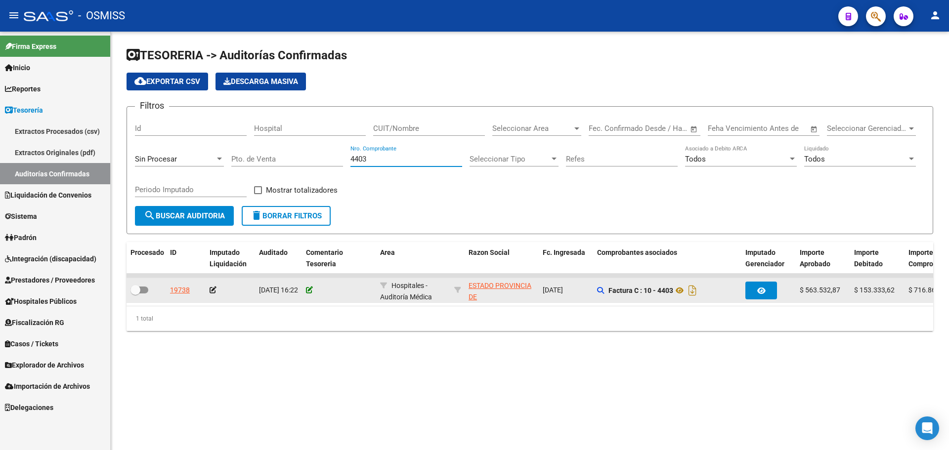
click at [308, 292] on icon at bounding box center [309, 290] width 7 height 7
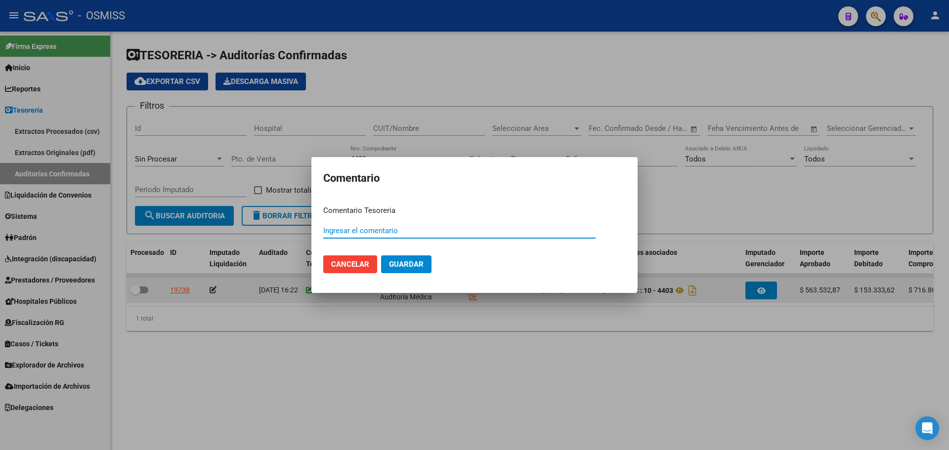
paste input "100076999 [DATE]"
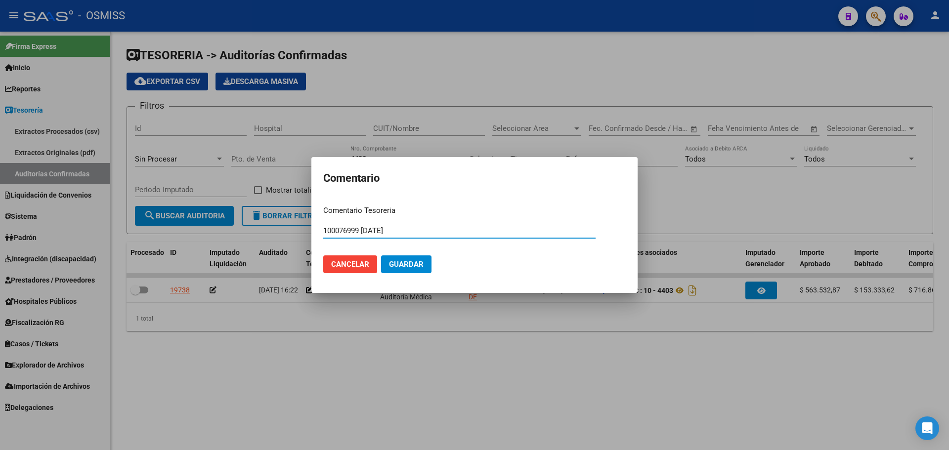
click at [395, 260] on span "Guardar" at bounding box center [406, 264] width 35 height 9
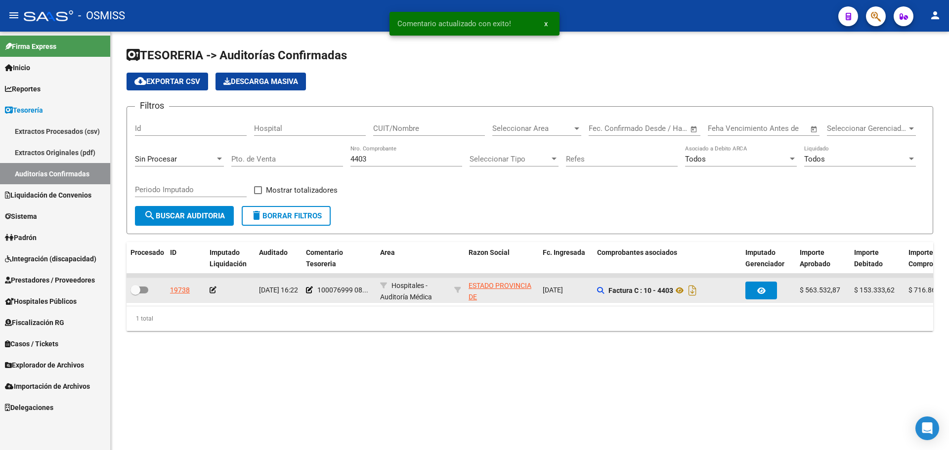
click at [216, 287] on icon at bounding box center [213, 290] width 7 height 7
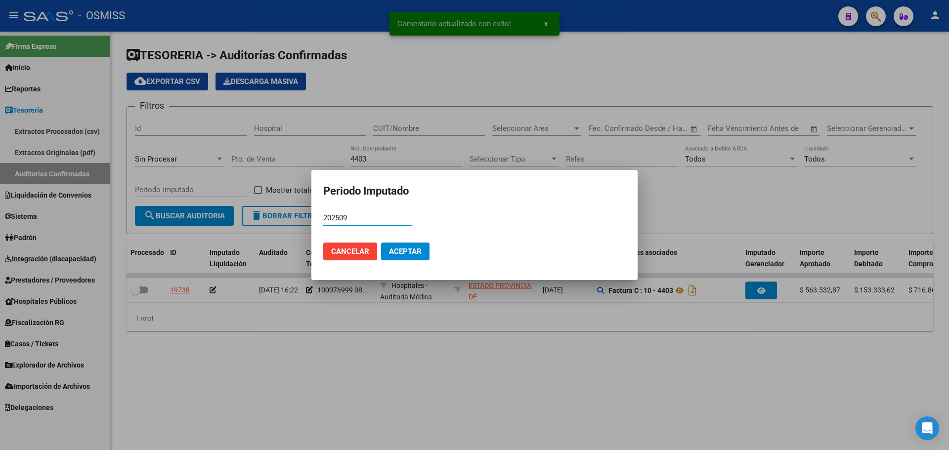
click at [405, 250] on span "Aceptar" at bounding box center [405, 251] width 33 height 9
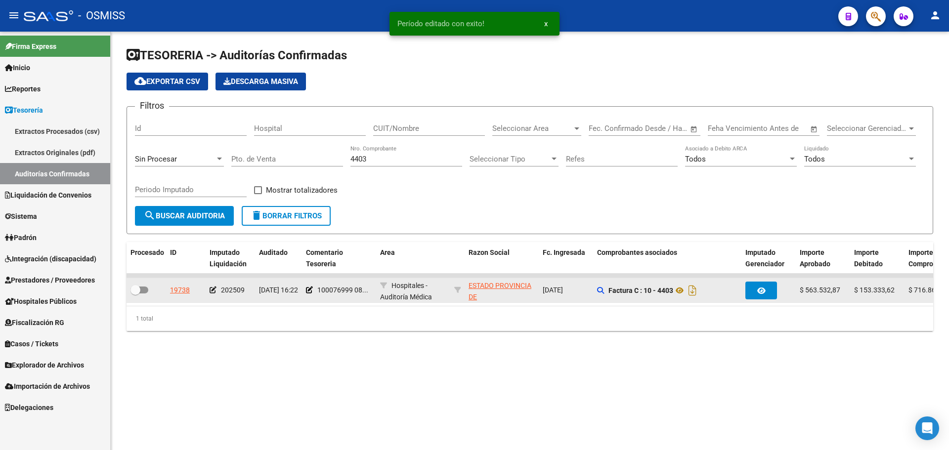
click at [150, 288] on div at bounding box center [147, 290] width 32 height 13
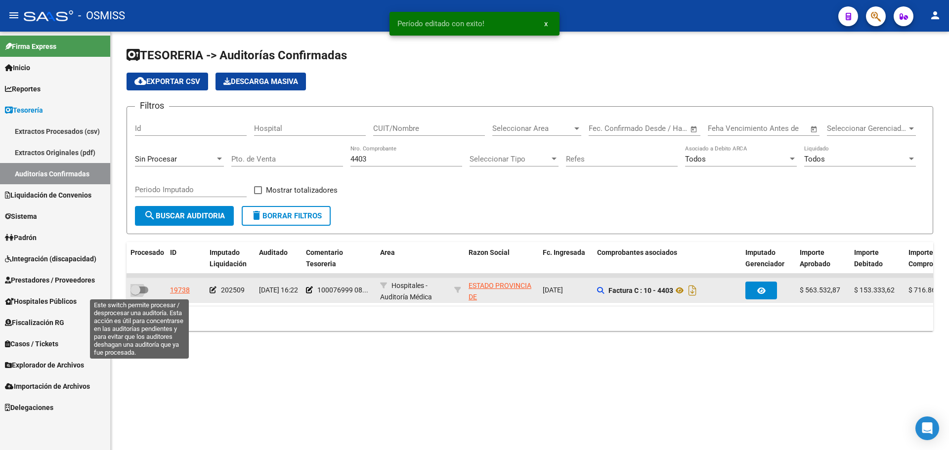
click at [143, 288] on span at bounding box center [140, 290] width 18 height 7
click at [135, 294] on input "checkbox" at bounding box center [135, 294] width 0 height 0
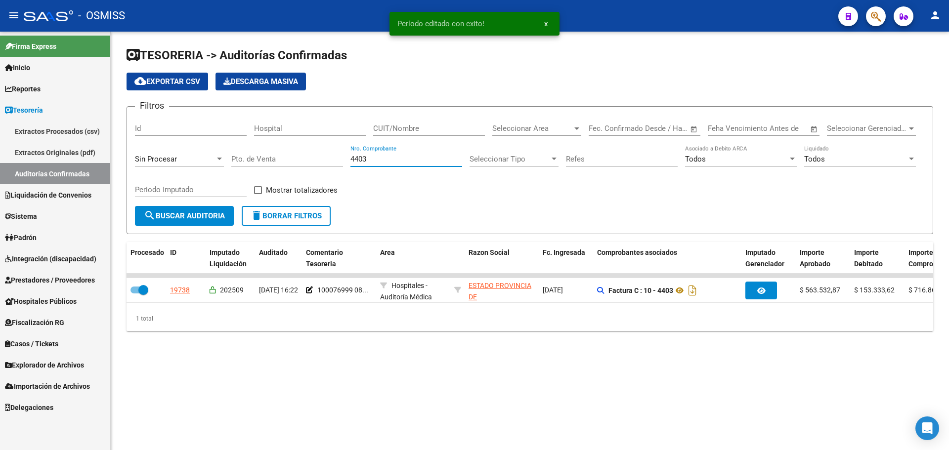
drag, startPoint x: 384, startPoint y: 160, endPoint x: 322, endPoint y: 160, distance: 61.8
click at [322, 160] on div "Filtros Id Hospital CUIT/Nombre Seleccionar Area Seleccionar Area Fecha inicio …" at bounding box center [530, 160] width 790 height 91
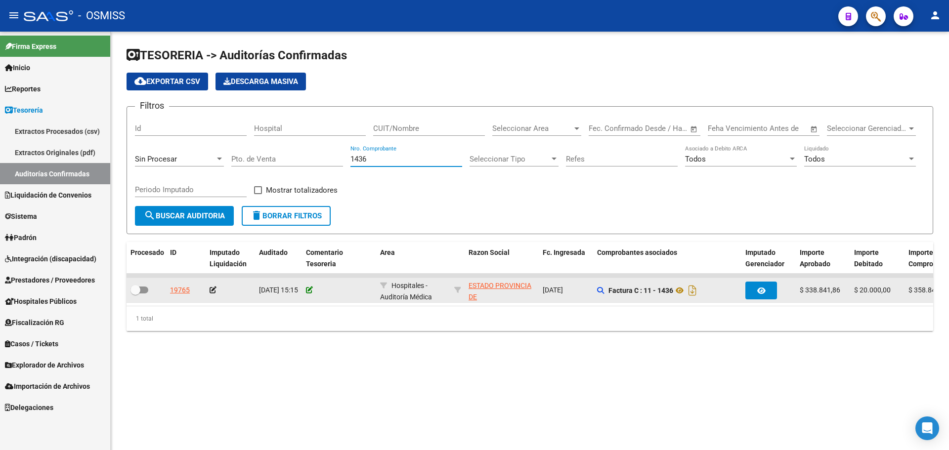
click at [313, 292] on icon at bounding box center [309, 290] width 7 height 7
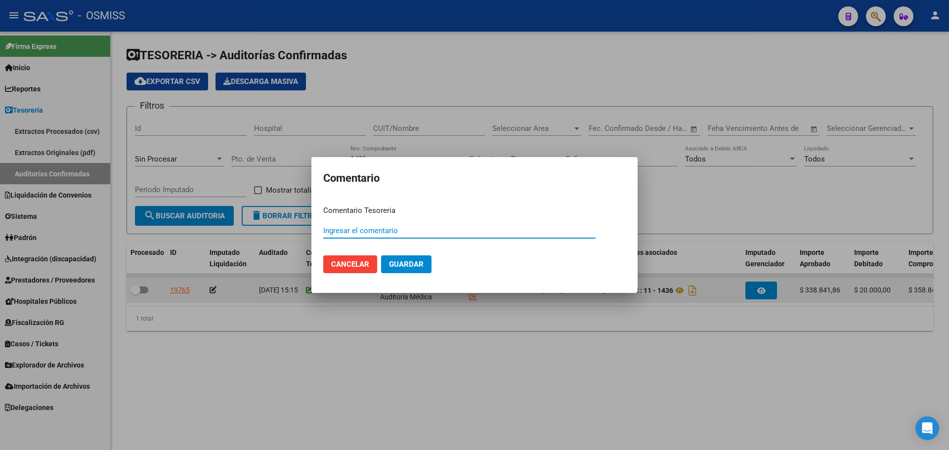
paste input "100076999 [DATE]"
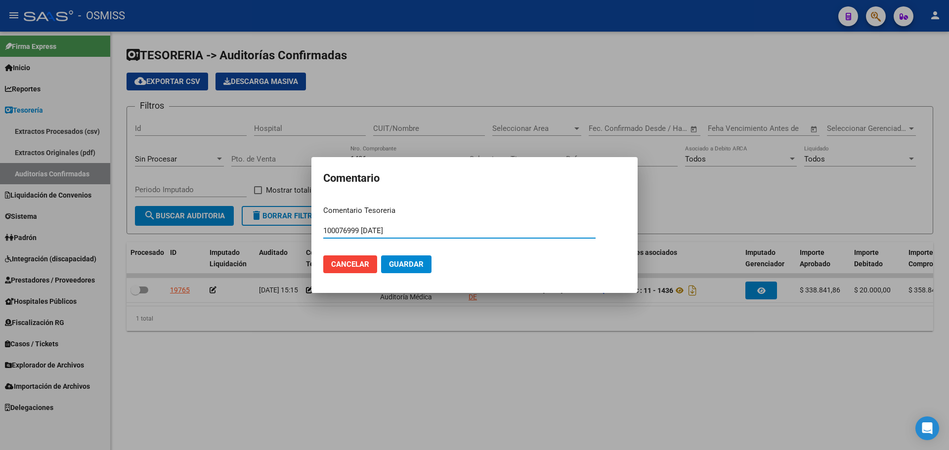
click at [418, 264] on span "Guardar" at bounding box center [406, 264] width 35 height 9
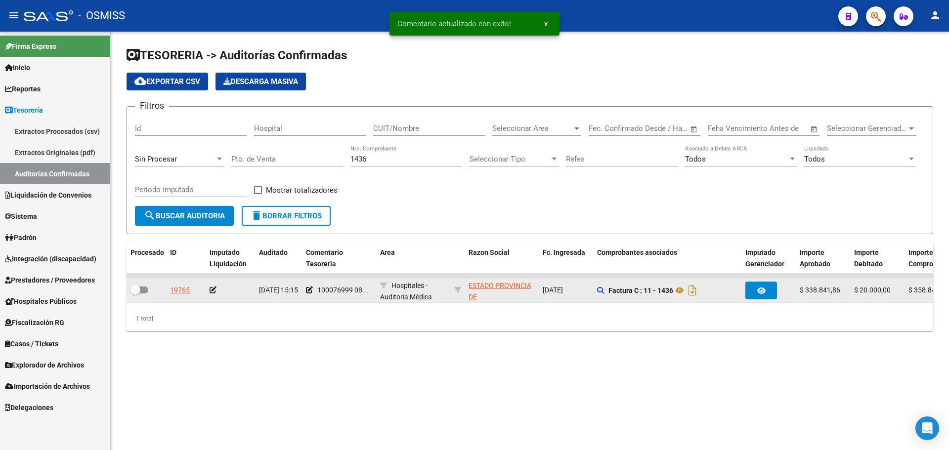
click at [215, 288] on icon at bounding box center [213, 290] width 7 height 7
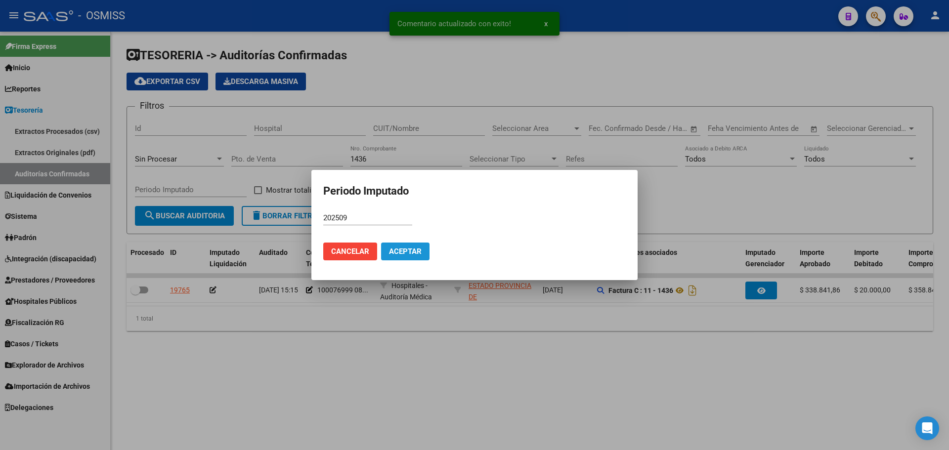
click at [415, 259] on button "Aceptar" at bounding box center [405, 252] width 48 height 18
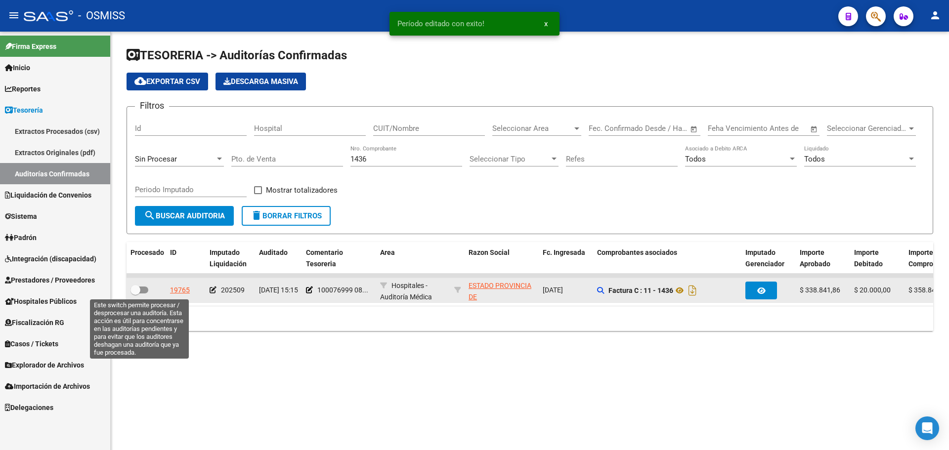
click at [143, 288] on span at bounding box center [140, 290] width 18 height 7
click at [135, 294] on input "checkbox" at bounding box center [135, 294] width 0 height 0
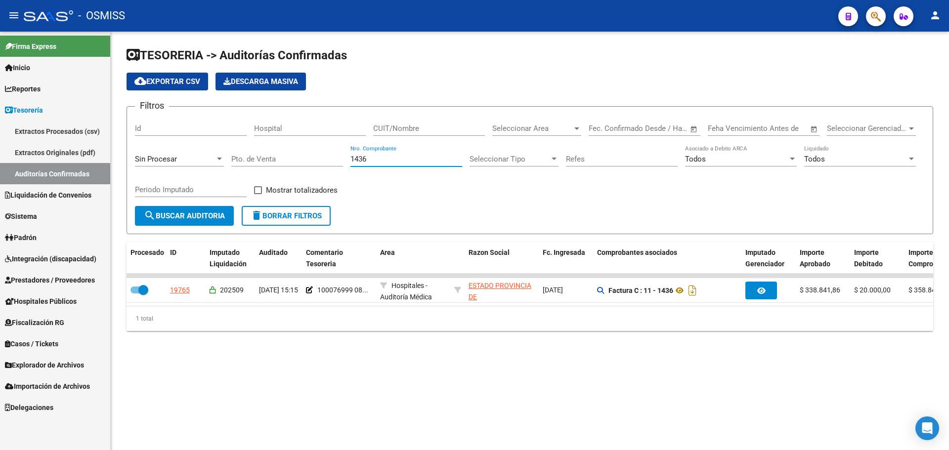
drag, startPoint x: 389, startPoint y: 161, endPoint x: 271, endPoint y: 163, distance: 118.2
click at [271, 163] on div "Filtros Id Hospital CUIT/Nombre Seleccionar Area Seleccionar Area Fecha inicio …" at bounding box center [530, 160] width 790 height 91
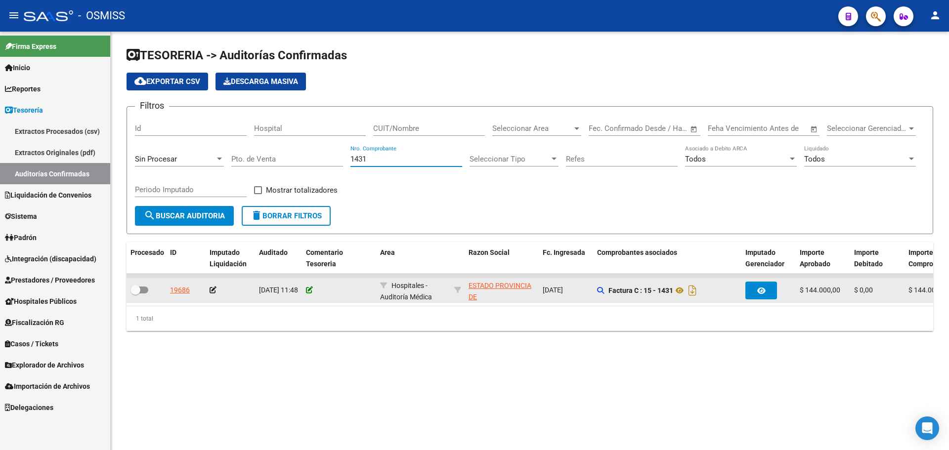
click at [310, 287] on icon at bounding box center [309, 290] width 7 height 7
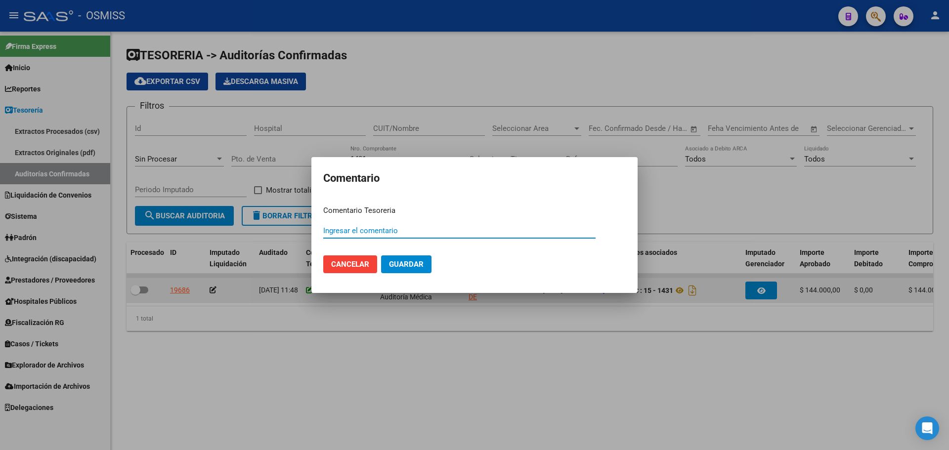
paste input "100076999 [DATE]"
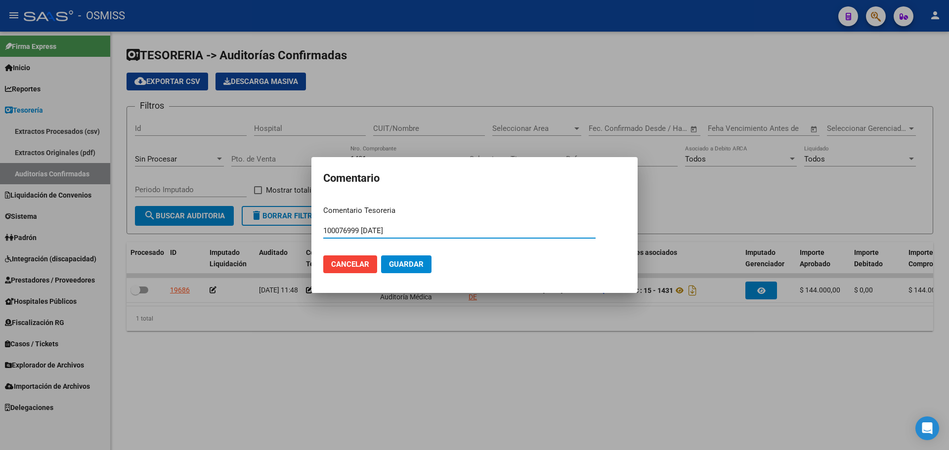
click at [406, 266] on span "Guardar" at bounding box center [406, 264] width 35 height 9
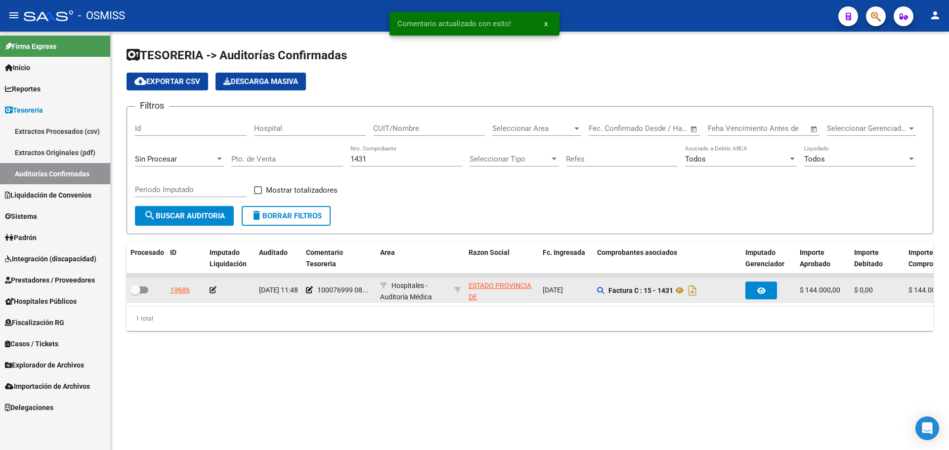
click at [215, 288] on icon at bounding box center [213, 290] width 7 height 7
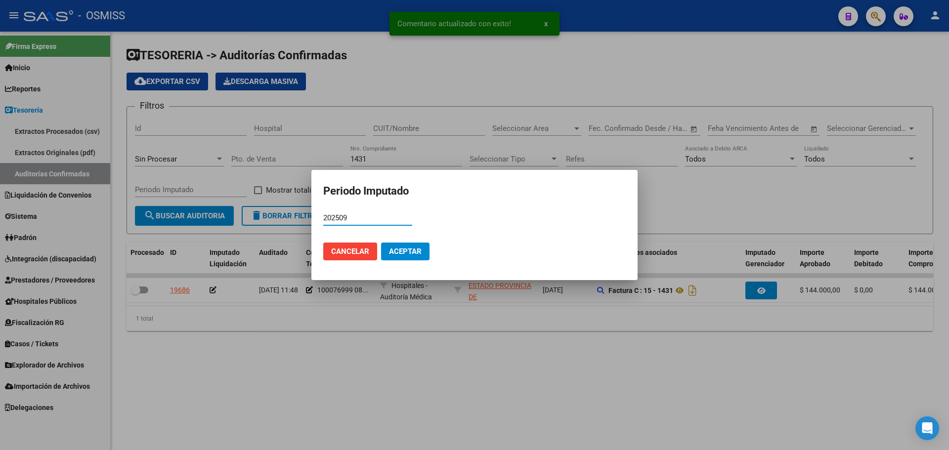
click at [401, 254] on span "Aceptar" at bounding box center [405, 251] width 33 height 9
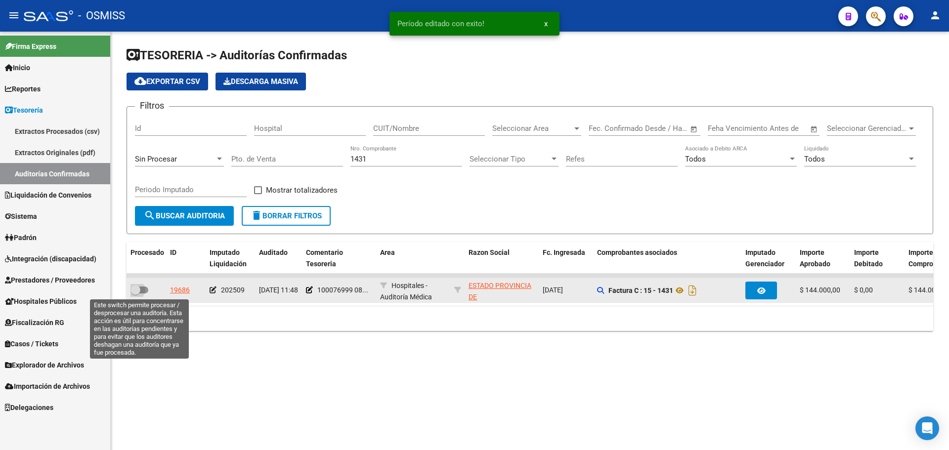
click at [139, 288] on span at bounding box center [136, 290] width 10 height 10
click at [135, 294] on input "checkbox" at bounding box center [135, 294] width 0 height 0
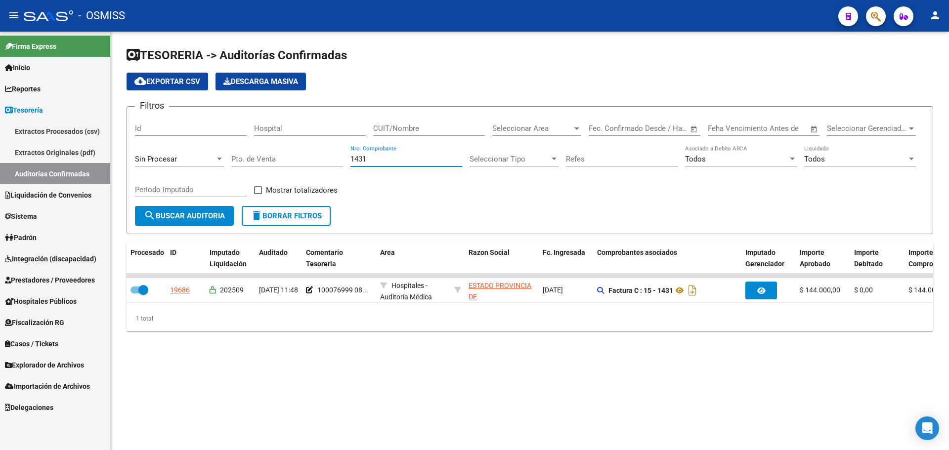
drag, startPoint x: 402, startPoint y: 161, endPoint x: 216, endPoint y: 161, distance: 185.9
click at [216, 161] on div "Filtros Id Hospital CUIT/Nombre Seleccionar Area Seleccionar Area Fecha inicio …" at bounding box center [530, 160] width 790 height 91
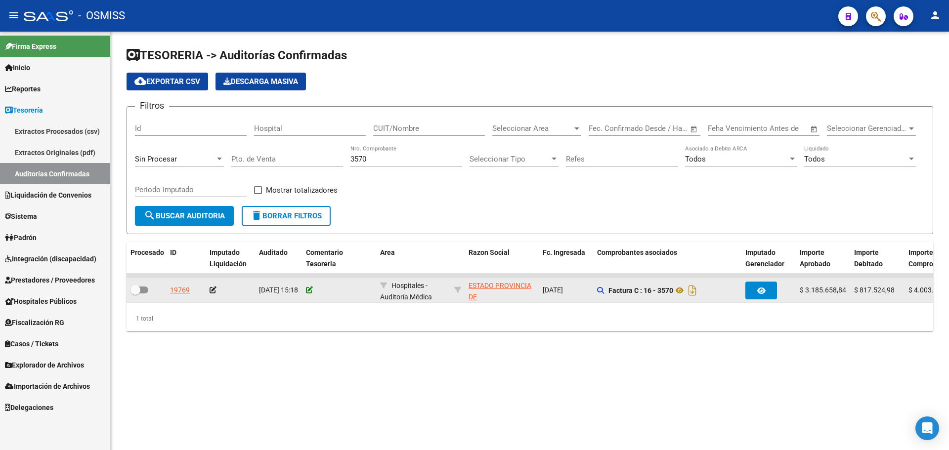
click at [310, 292] on icon at bounding box center [309, 290] width 7 height 7
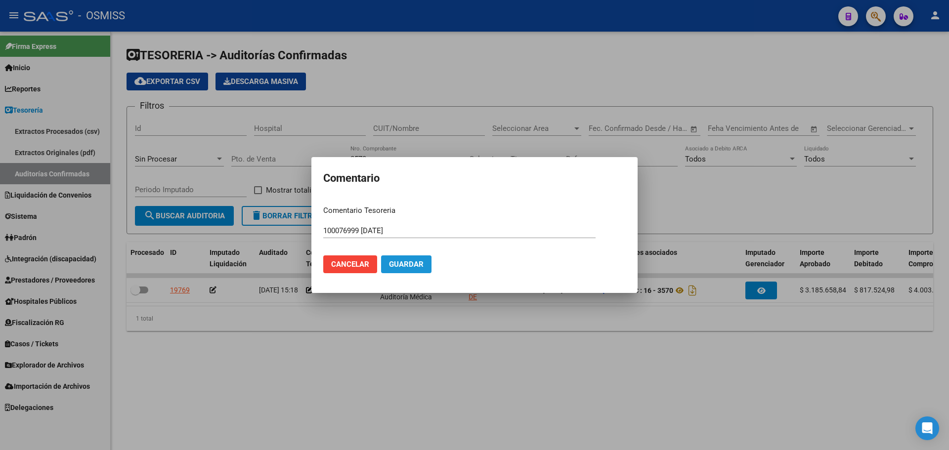
click at [399, 268] on span "Guardar" at bounding box center [406, 264] width 35 height 9
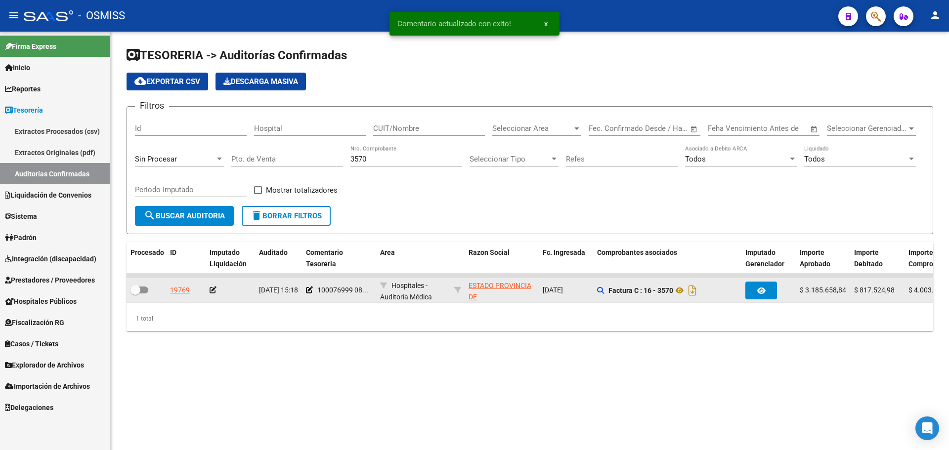
click at [217, 291] on div at bounding box center [231, 290] width 42 height 11
click at [214, 292] on icon at bounding box center [213, 290] width 7 height 7
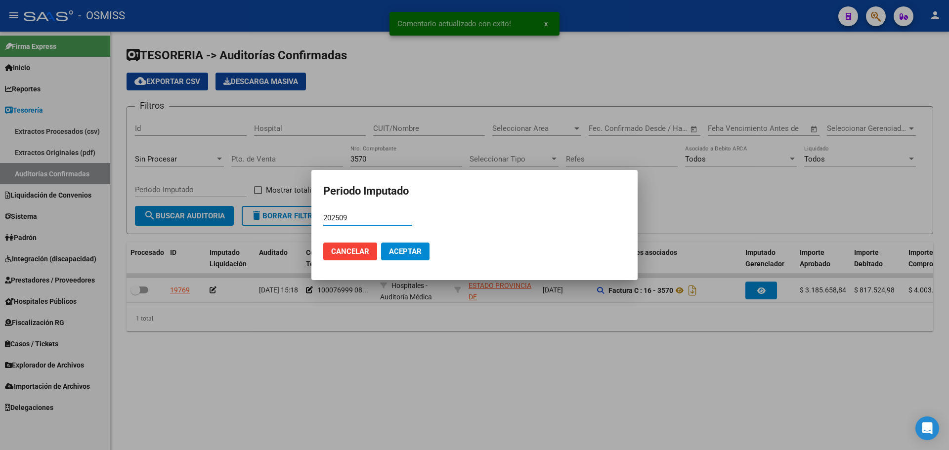
click at [409, 252] on span "Aceptar" at bounding box center [405, 251] width 33 height 9
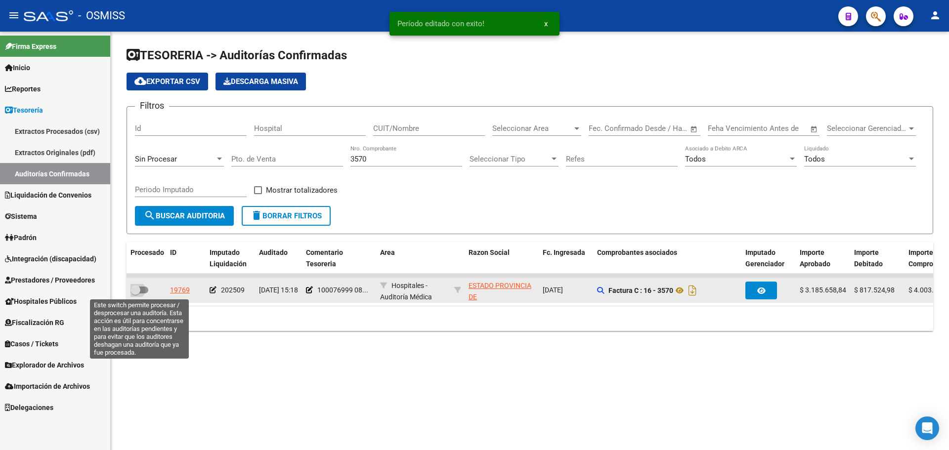
click at [143, 292] on span at bounding box center [140, 290] width 18 height 7
click at [135, 294] on input "checkbox" at bounding box center [135, 294] width 0 height 0
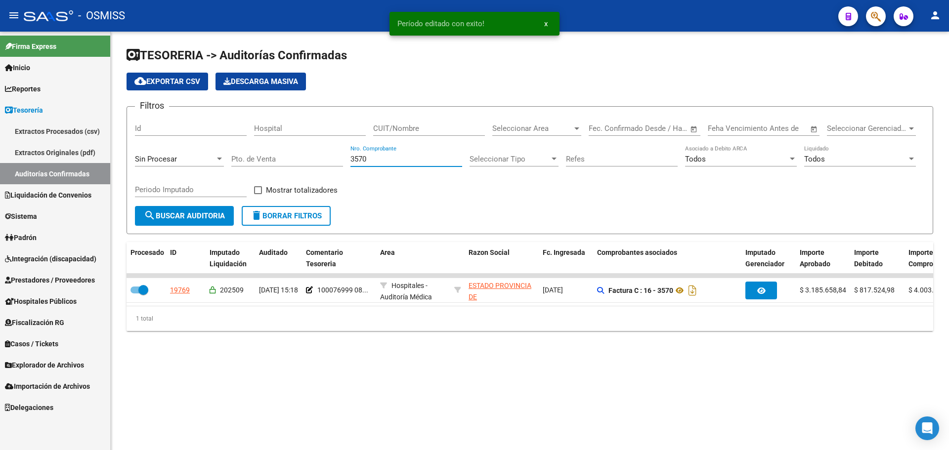
drag, startPoint x: 426, startPoint y: 163, endPoint x: 280, endPoint y: 158, distance: 145.4
click at [280, 158] on div "Filtros Id Hospital CUIT/Nombre Seleccionar Area Seleccionar Area Fecha inicio …" at bounding box center [530, 160] width 790 height 91
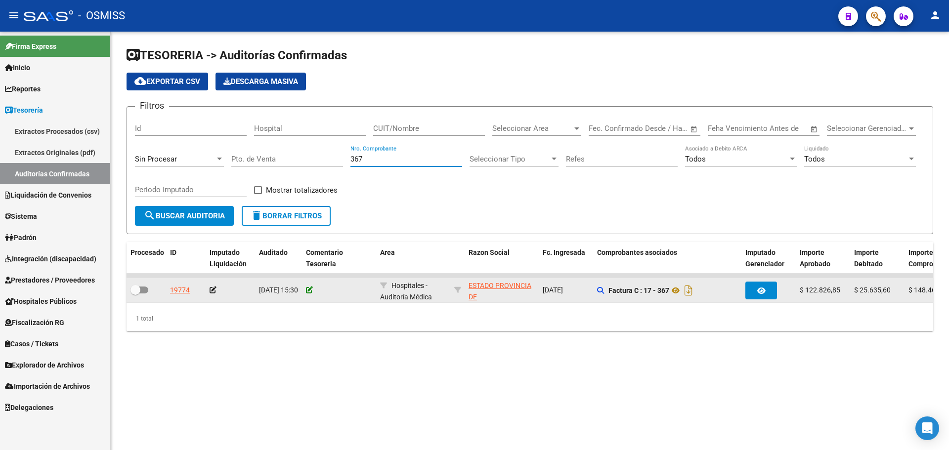
click at [308, 292] on icon at bounding box center [309, 290] width 7 height 7
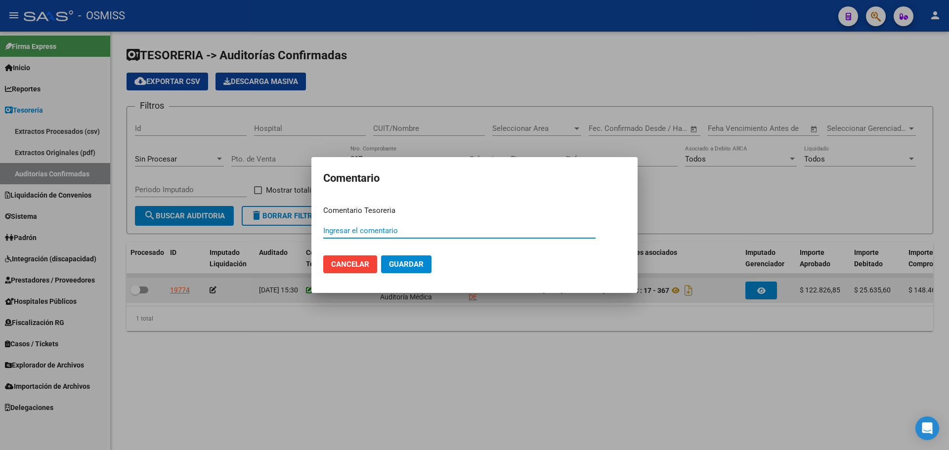
paste input "100076999 [DATE]"
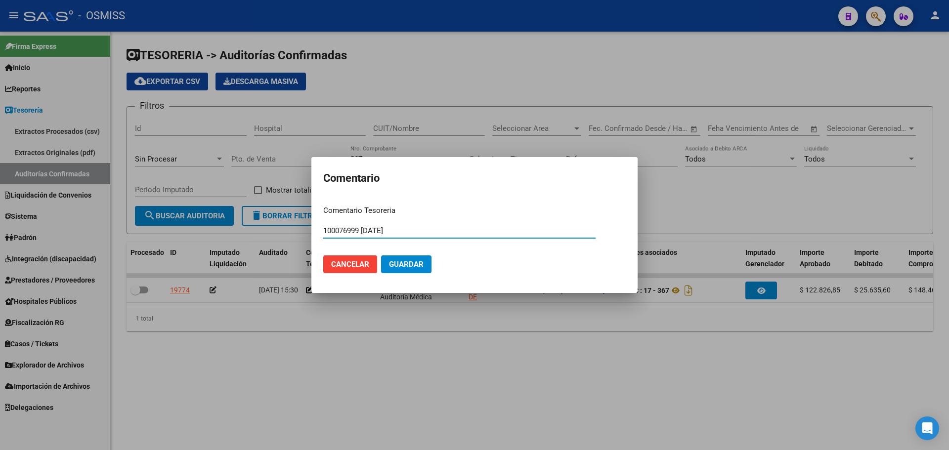
click at [396, 262] on span "Guardar" at bounding box center [406, 264] width 35 height 9
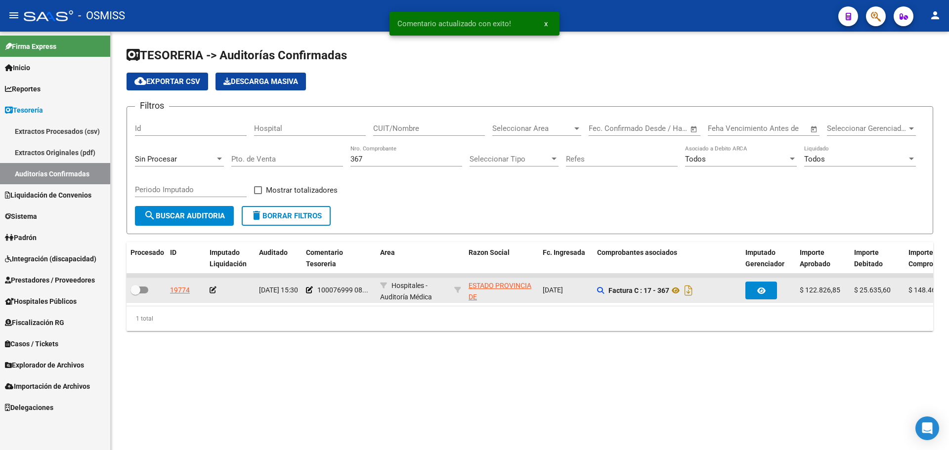
click at [214, 288] on icon at bounding box center [213, 290] width 7 height 7
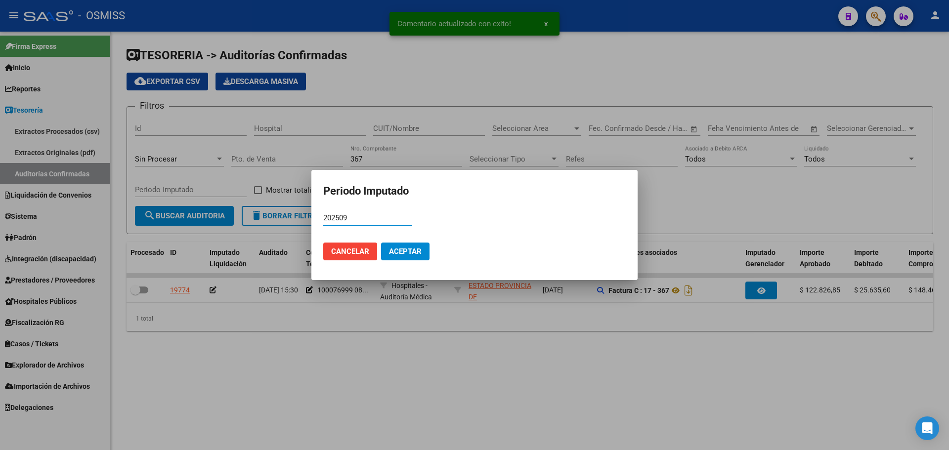
click at [398, 256] on button "Aceptar" at bounding box center [405, 252] width 48 height 18
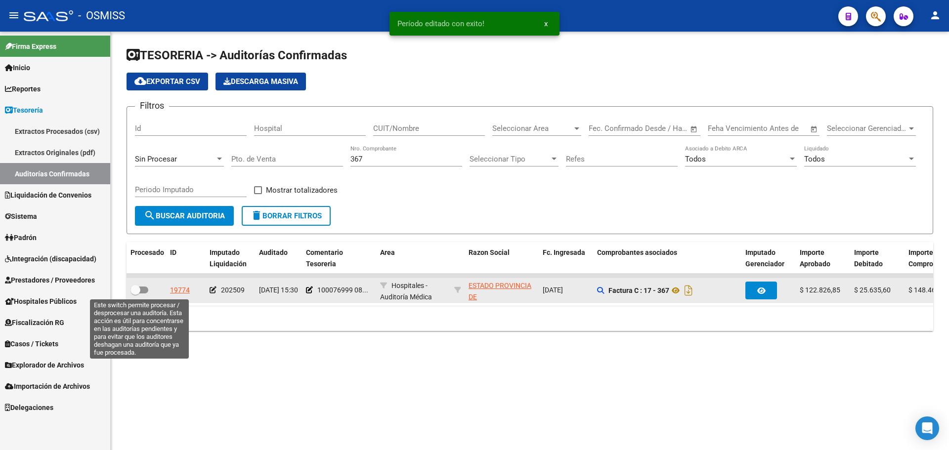
click at [137, 291] on span at bounding box center [136, 290] width 10 height 10
click at [135, 294] on input "checkbox" at bounding box center [135, 294] width 0 height 0
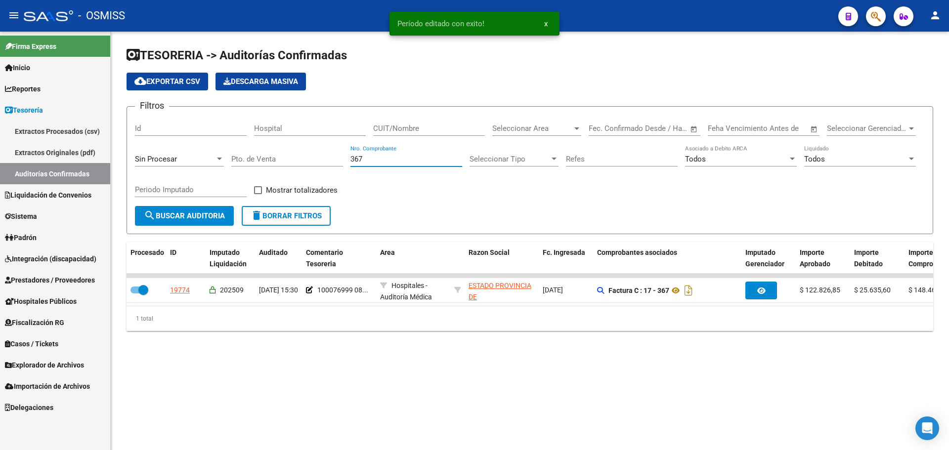
drag, startPoint x: 421, startPoint y: 162, endPoint x: 147, endPoint y: 146, distance: 274.9
click at [147, 146] on div "Filtros Id Hospital CUIT/Nombre Seleccionar Area Seleccionar Area Fecha inicio …" at bounding box center [530, 160] width 790 height 91
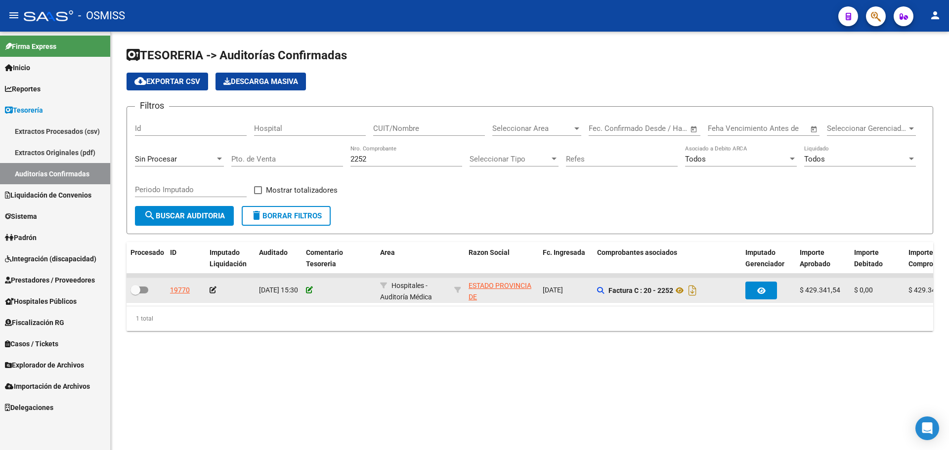
click at [309, 288] on icon at bounding box center [309, 290] width 7 height 7
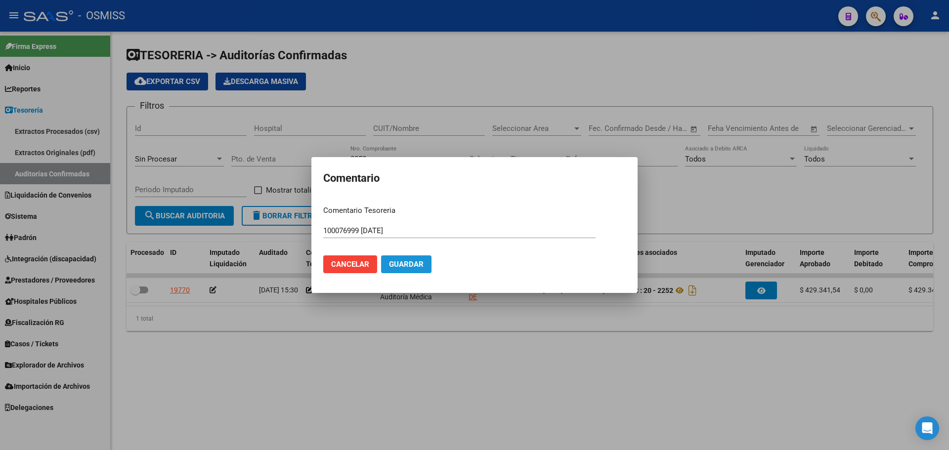
click at [425, 258] on button "Guardar" at bounding box center [406, 265] width 50 height 18
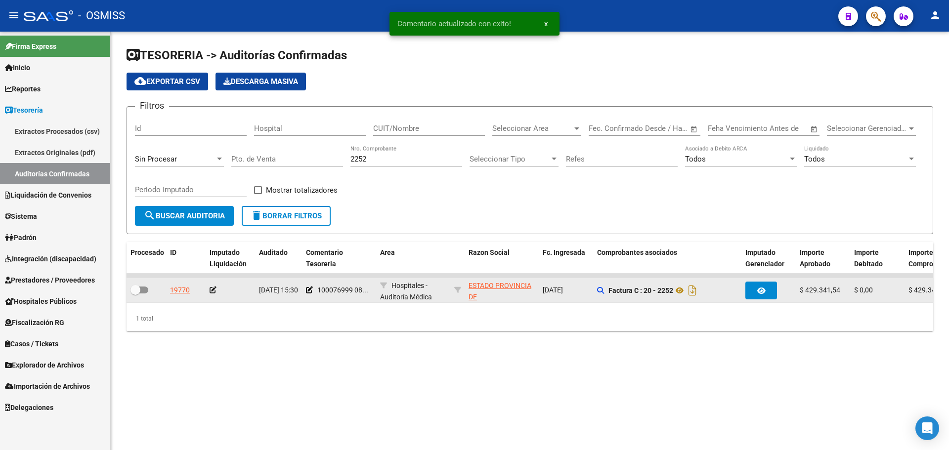
click at [216, 289] on icon at bounding box center [213, 290] width 7 height 7
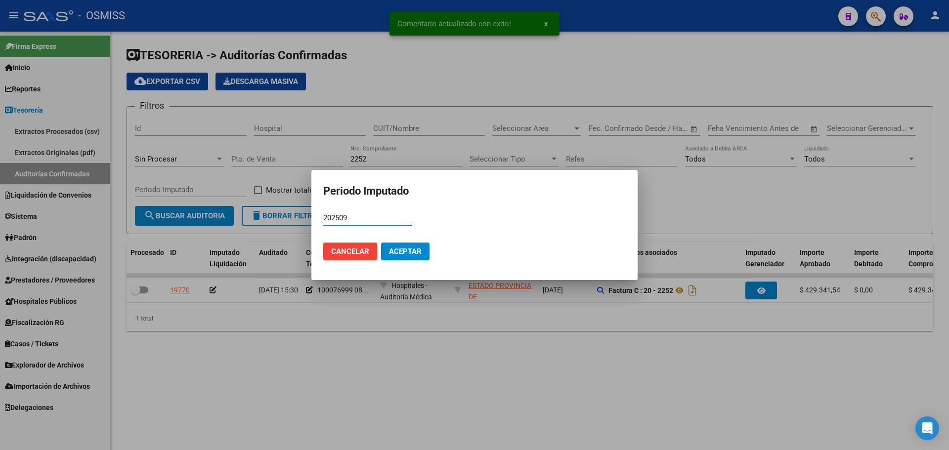
click at [379, 248] on mat-dialog-actions "Cancelar Aceptar" at bounding box center [474, 252] width 303 height 34
click at [399, 259] on button "Aceptar" at bounding box center [405, 252] width 48 height 18
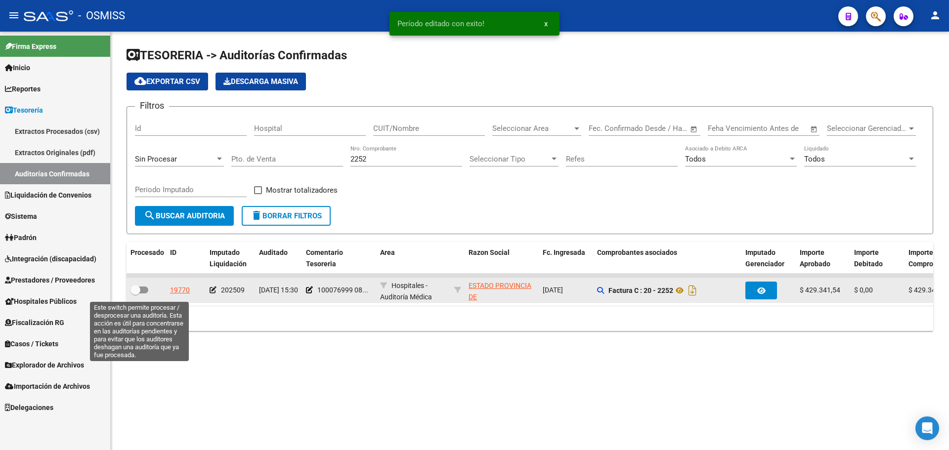
click at [141, 291] on span at bounding box center [140, 290] width 18 height 7
click at [135, 294] on input "checkbox" at bounding box center [135, 294] width 0 height 0
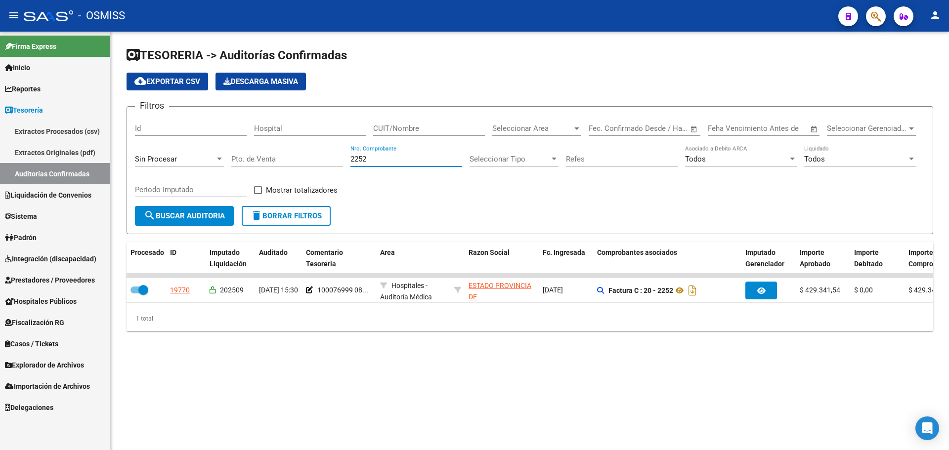
drag, startPoint x: 398, startPoint y: 157, endPoint x: 250, endPoint y: 154, distance: 147.9
click at [250, 154] on div "Filtros Id Hospital CUIT/Nombre Seleccionar Area Seleccionar Area Fecha inicio …" at bounding box center [530, 160] width 790 height 91
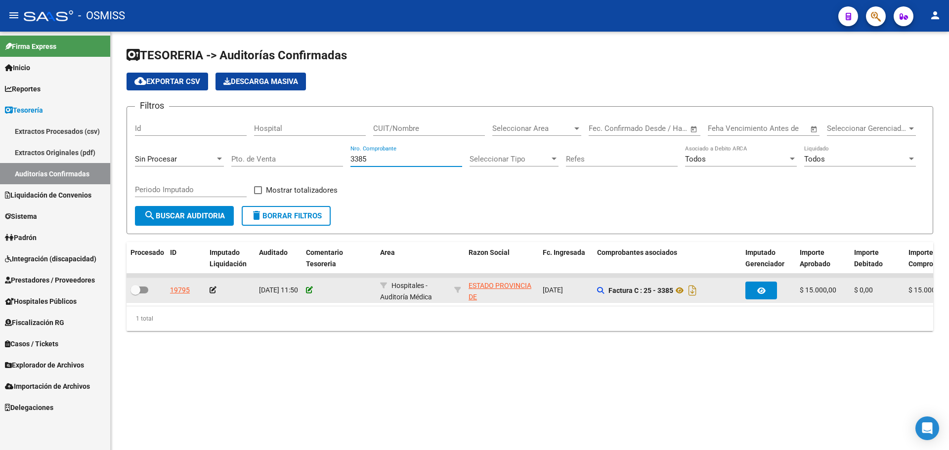
click at [310, 291] on icon at bounding box center [309, 290] width 7 height 7
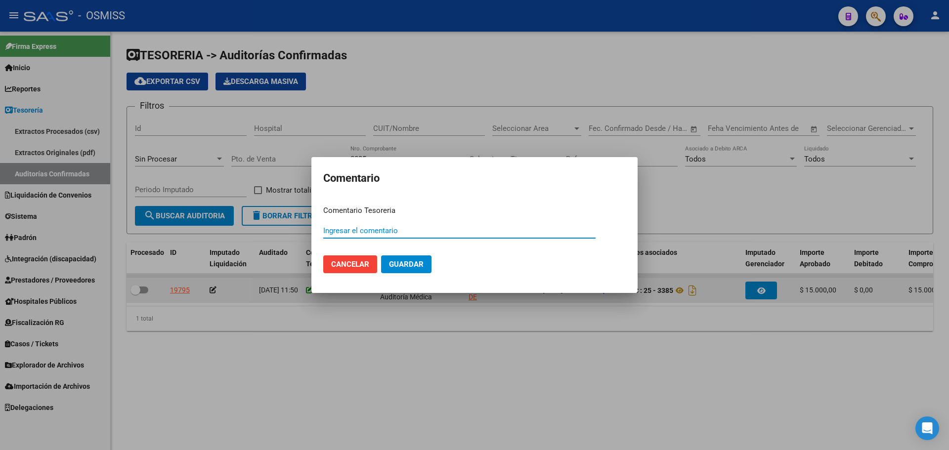
paste input "100076999 [DATE]"
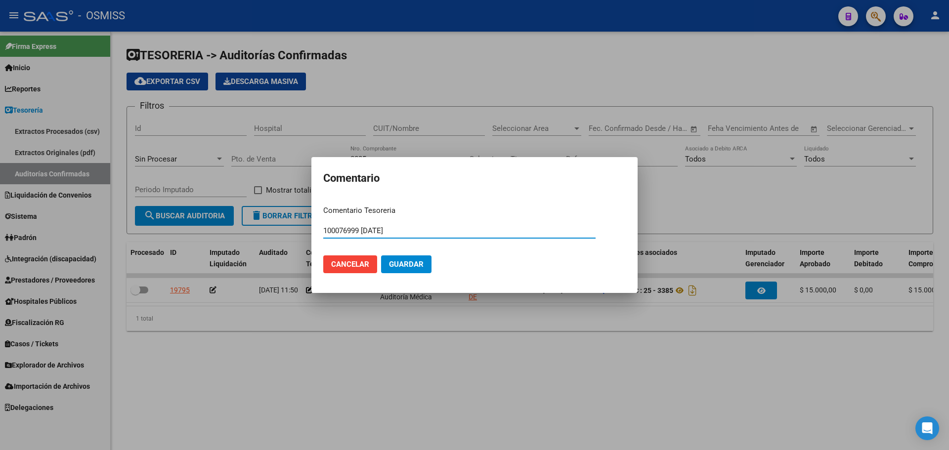
click at [396, 267] on span "Guardar" at bounding box center [406, 264] width 35 height 9
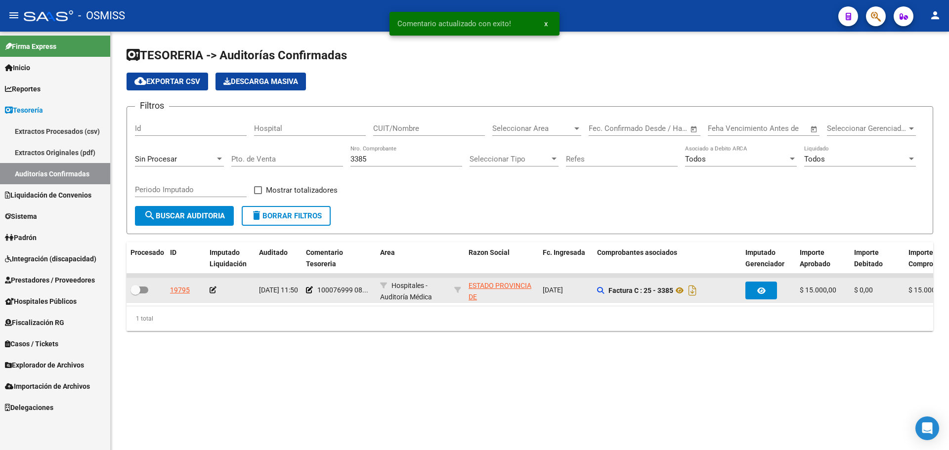
click at [215, 292] on icon at bounding box center [213, 290] width 7 height 7
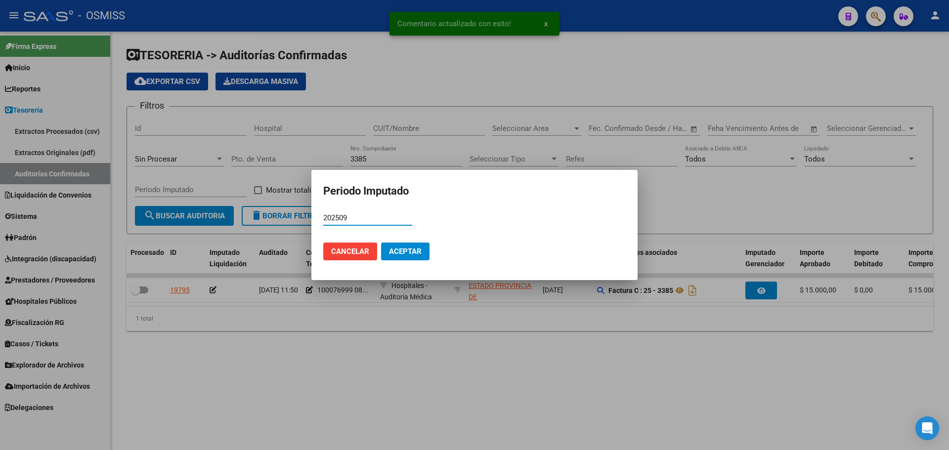
click at [388, 249] on button "Aceptar" at bounding box center [405, 252] width 48 height 18
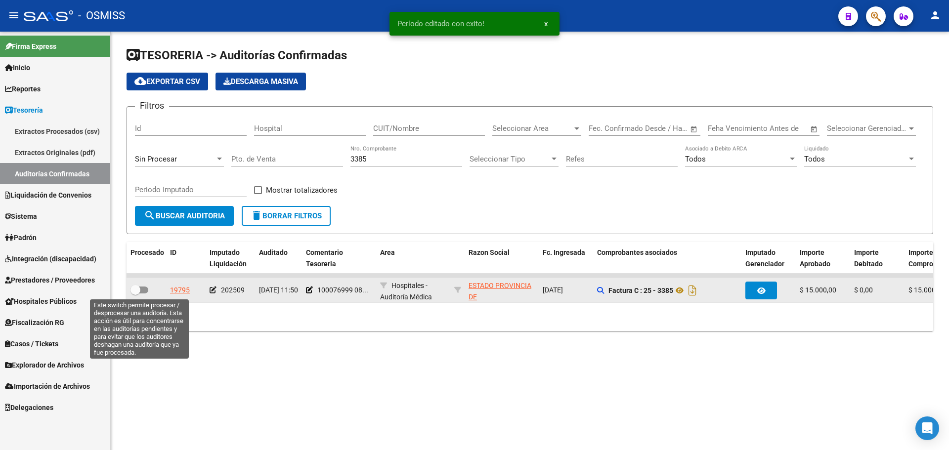
click at [142, 289] on span at bounding box center [140, 290] width 18 height 7
click at [135, 294] on input "checkbox" at bounding box center [135, 294] width 0 height 0
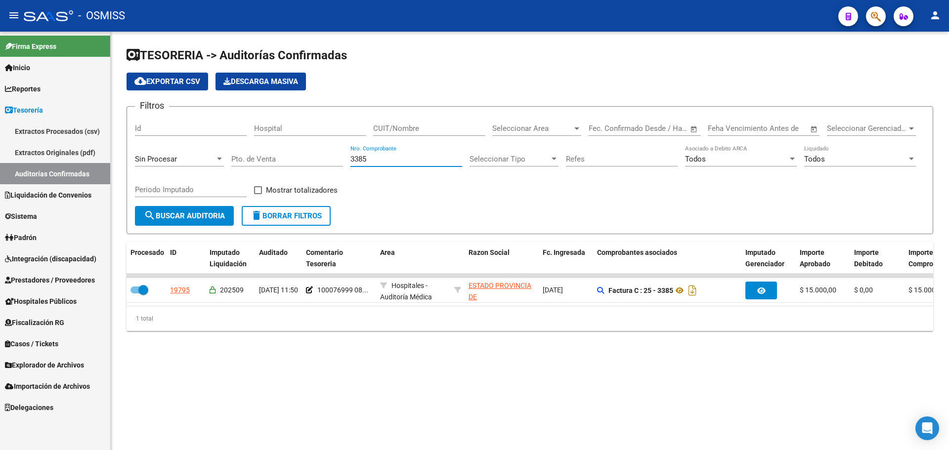
drag, startPoint x: 378, startPoint y: 155, endPoint x: 318, endPoint y: 155, distance: 59.8
click at [318, 155] on div "Filtros Id Hospital CUIT/Nombre Seleccionar Area Seleccionar Area Fecha inicio …" at bounding box center [530, 160] width 790 height 91
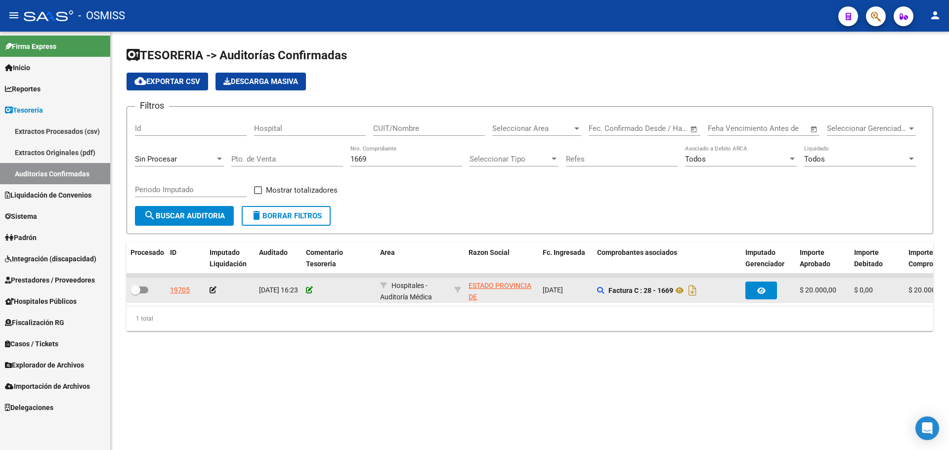
click at [309, 287] on icon at bounding box center [309, 290] width 7 height 7
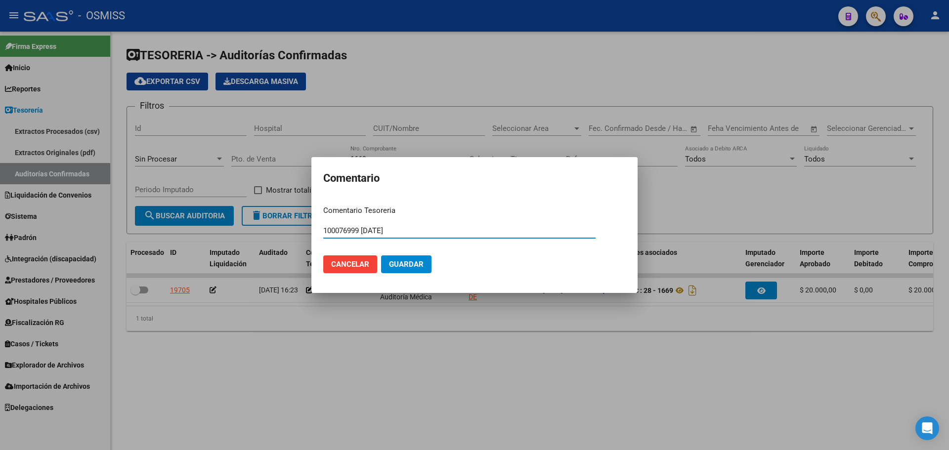
click at [403, 261] on span "Guardar" at bounding box center [406, 264] width 35 height 9
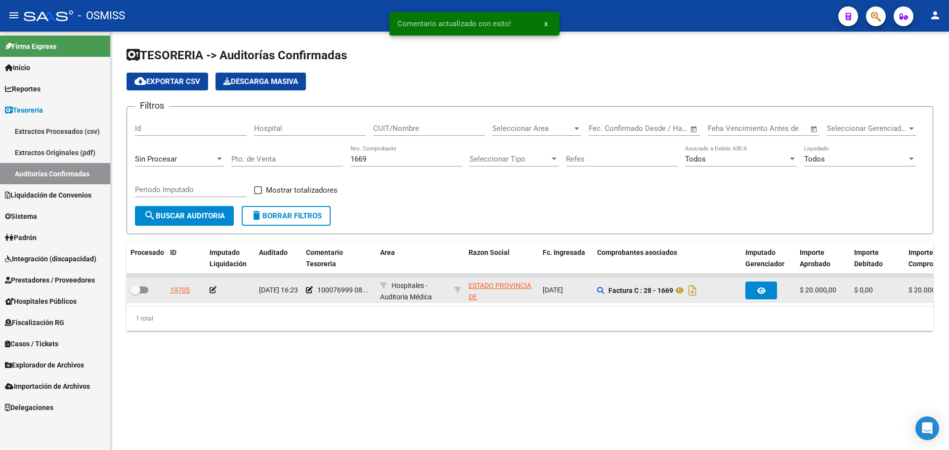
click at [212, 293] on icon at bounding box center [213, 290] width 7 height 7
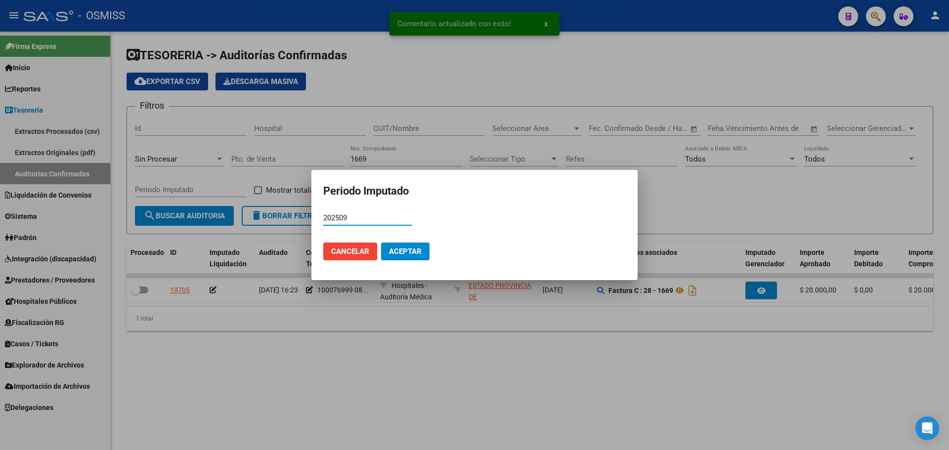
click at [398, 244] on button "Aceptar" at bounding box center [405, 252] width 48 height 18
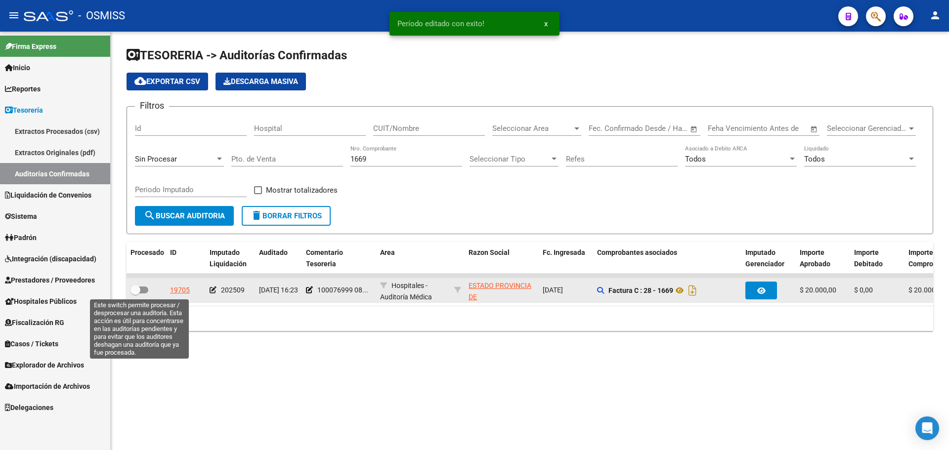
click at [142, 289] on span at bounding box center [140, 290] width 18 height 7
click at [135, 294] on input "checkbox" at bounding box center [135, 294] width 0 height 0
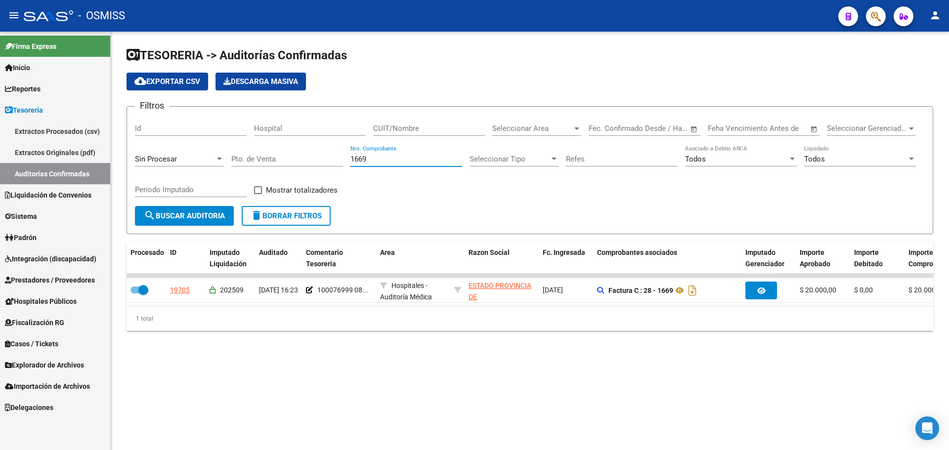
drag, startPoint x: 380, startPoint y: 158, endPoint x: 228, endPoint y: 147, distance: 151.7
click at [228, 147] on div "Filtros Id Hospital CUIT/Nombre Seleccionar Area Seleccionar Area Fecha inicio …" at bounding box center [530, 160] width 790 height 91
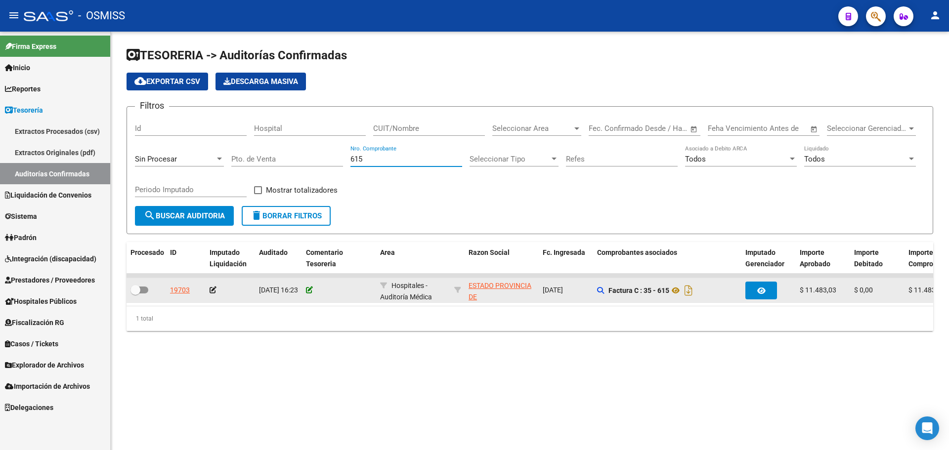
click at [308, 288] on icon at bounding box center [309, 290] width 7 height 7
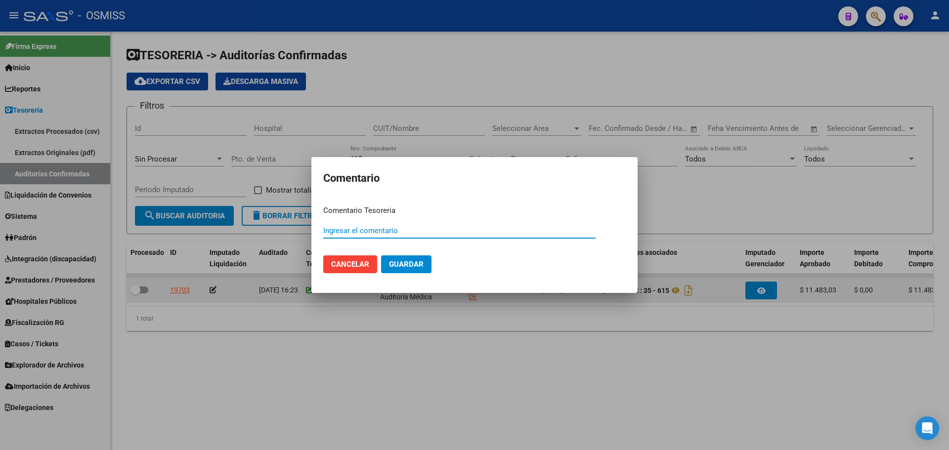
paste input "100076999 [DATE]"
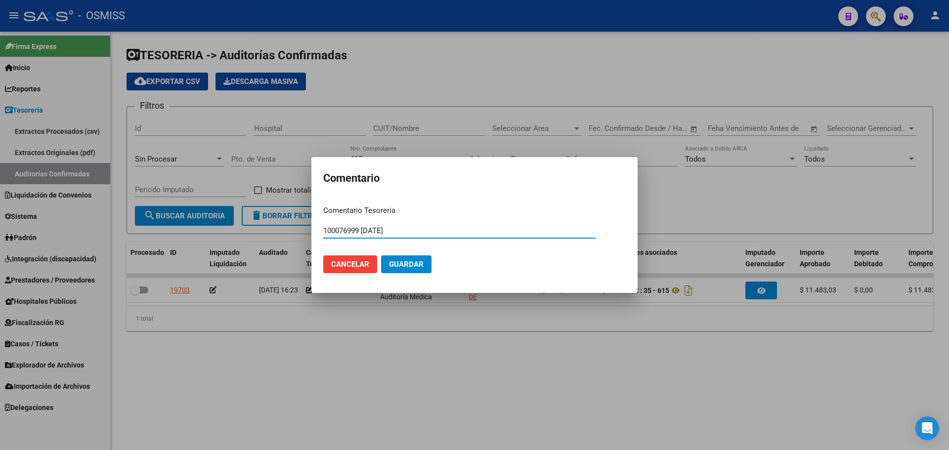
click at [389, 263] on span "Guardar" at bounding box center [406, 264] width 35 height 9
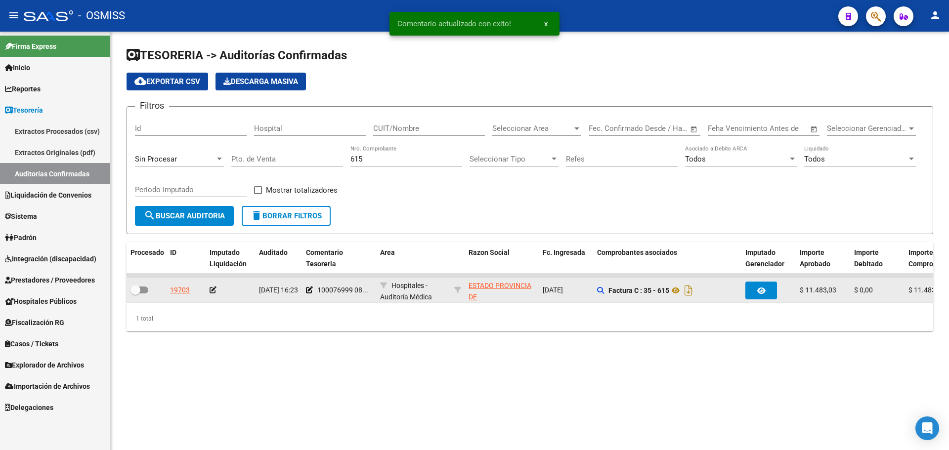
click at [210, 287] on icon at bounding box center [213, 290] width 7 height 7
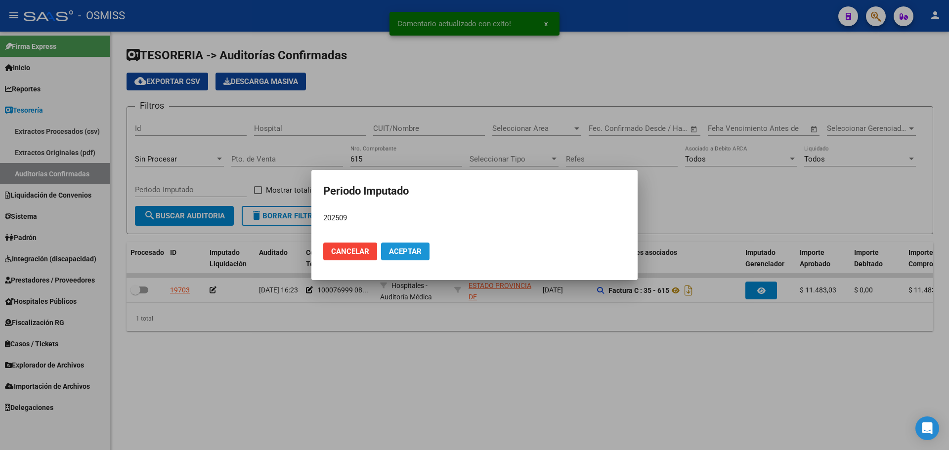
click at [400, 254] on span "Aceptar" at bounding box center [405, 251] width 33 height 9
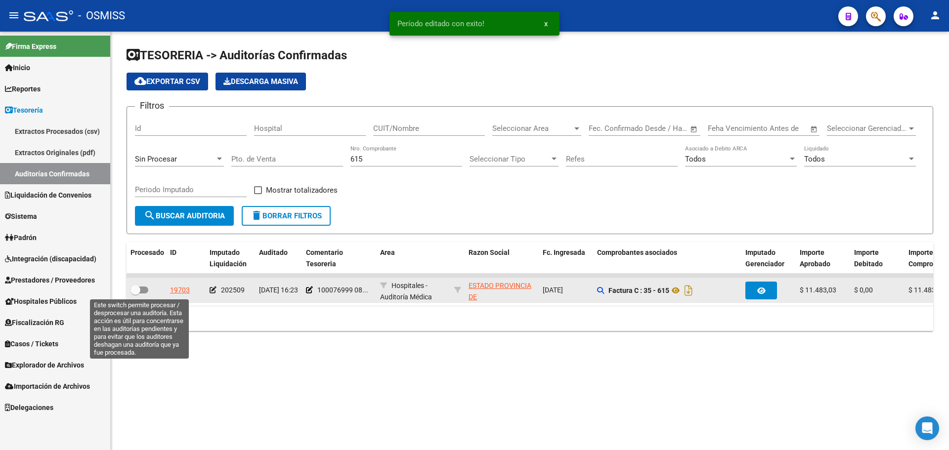
click at [145, 292] on span at bounding box center [140, 290] width 18 height 7
click at [135, 294] on input "checkbox" at bounding box center [135, 294] width 0 height 0
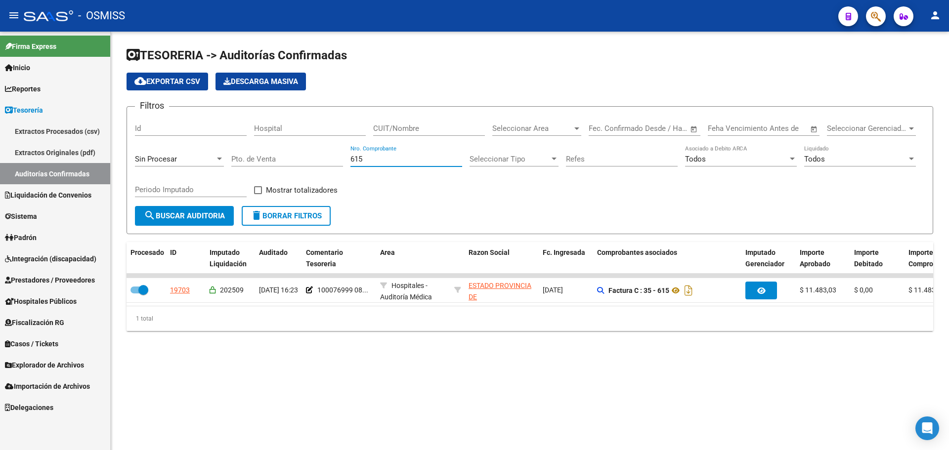
drag, startPoint x: 383, startPoint y: 160, endPoint x: 216, endPoint y: 157, distance: 166.7
click at [216, 157] on div "Filtros Id Hospital CUIT/Nombre Seleccionar Area Seleccionar Area Fecha inicio …" at bounding box center [530, 160] width 790 height 91
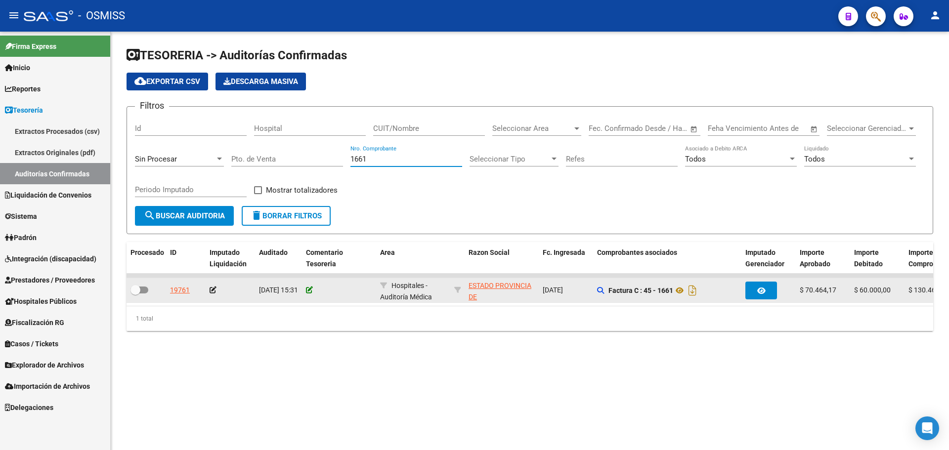
click at [309, 287] on icon at bounding box center [309, 290] width 7 height 7
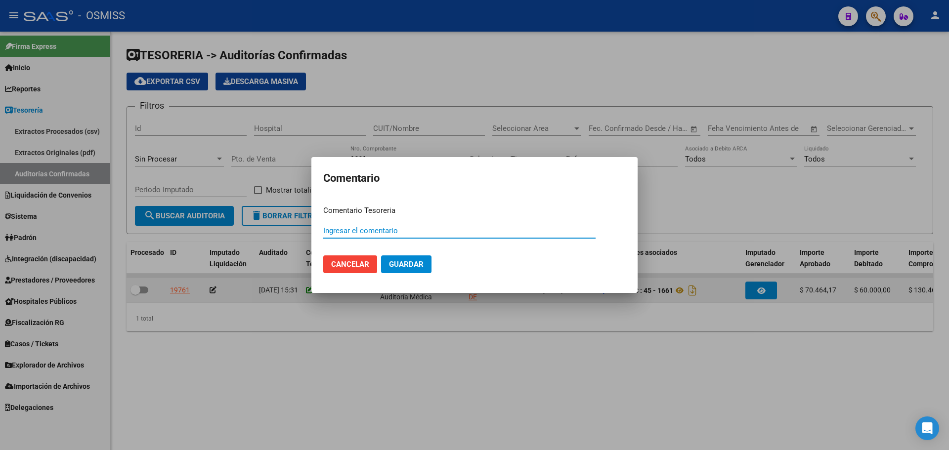
paste input "100076999 [DATE]"
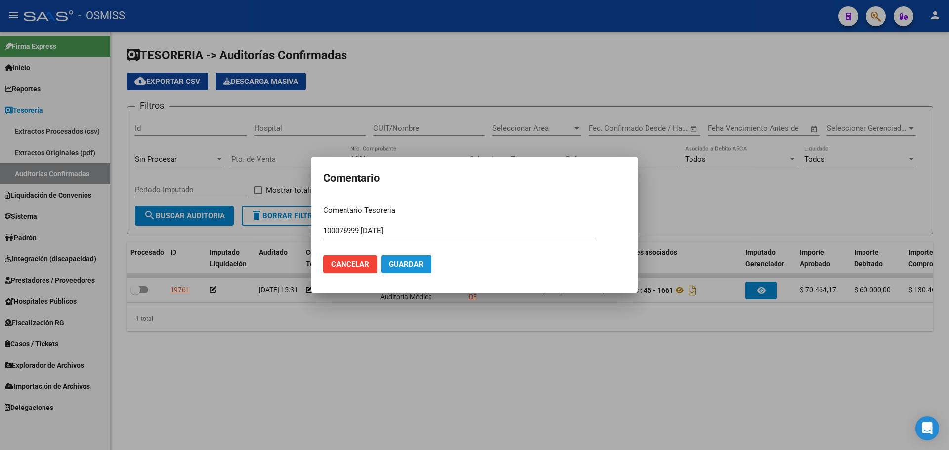
click at [418, 259] on button "Guardar" at bounding box center [406, 265] width 50 height 18
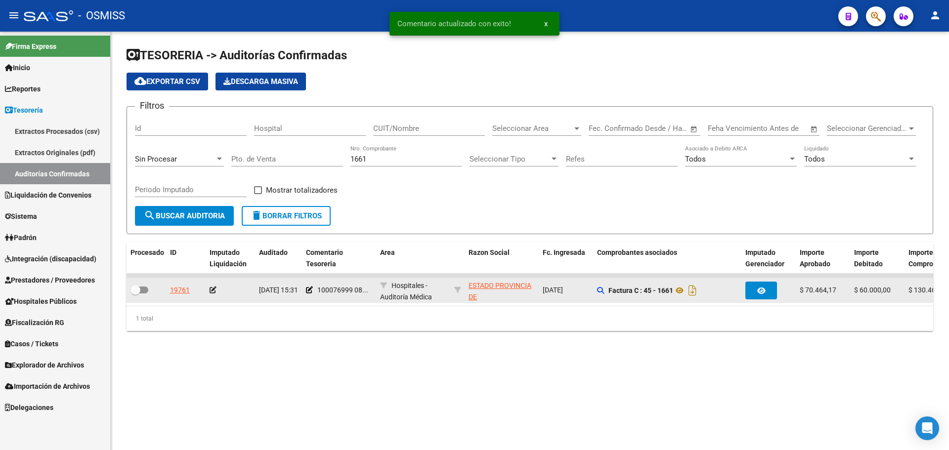
click at [213, 290] on icon at bounding box center [213, 290] width 7 height 7
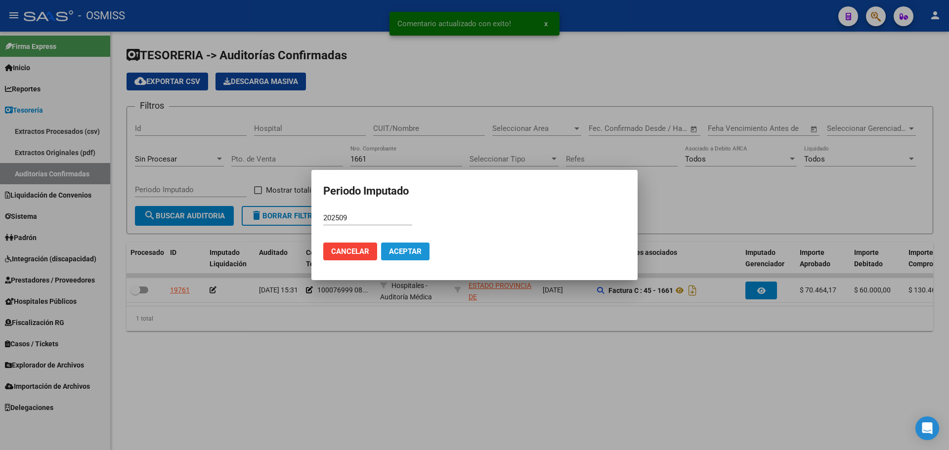
click at [410, 245] on button "Aceptar" at bounding box center [405, 252] width 48 height 18
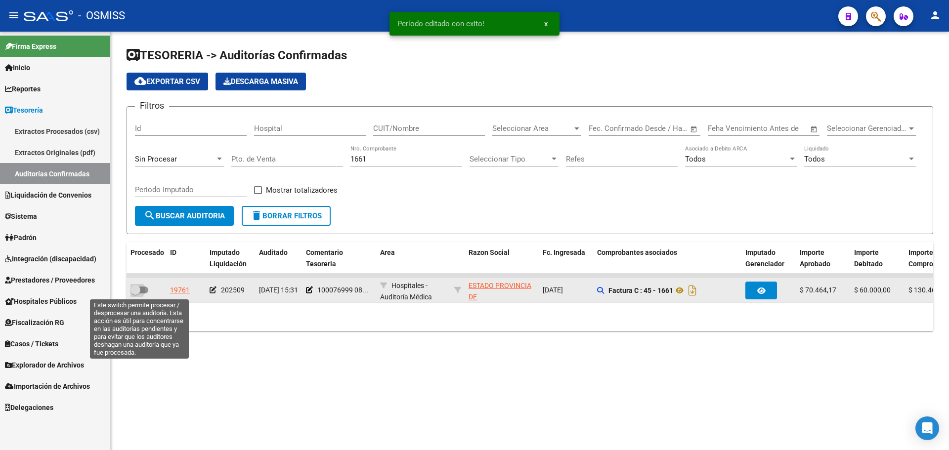
click at [148, 293] on label at bounding box center [140, 290] width 18 height 12
click at [135, 294] on input "checkbox" at bounding box center [135, 294] width 0 height 0
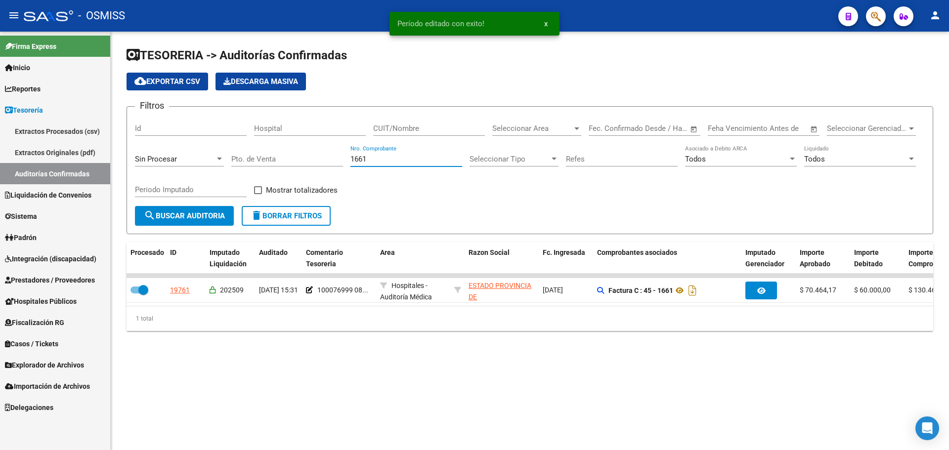
drag, startPoint x: 408, startPoint y: 159, endPoint x: 246, endPoint y: 159, distance: 161.7
click at [246, 159] on div "Filtros Id Hospital CUIT/Nombre Seleccionar Area Seleccionar Area Fecha inicio …" at bounding box center [530, 160] width 790 height 91
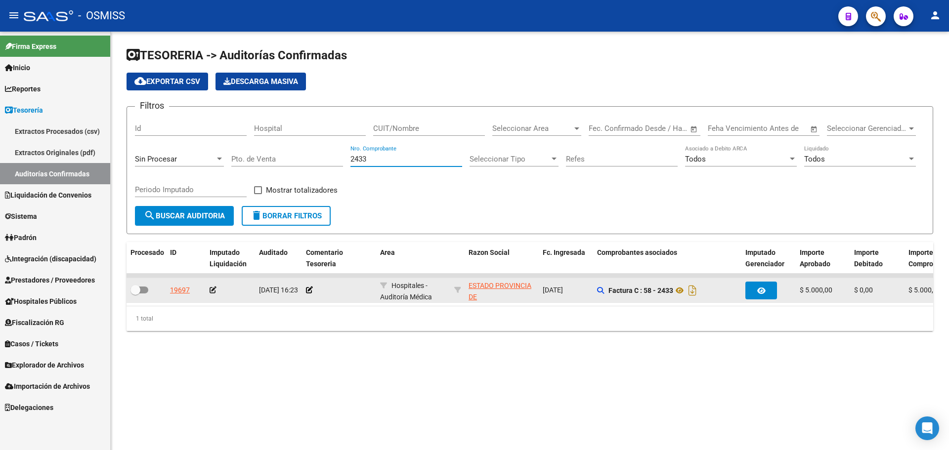
click at [305, 290] on datatable-body-cell at bounding box center [339, 290] width 74 height 24
click at [308, 291] on icon at bounding box center [309, 290] width 7 height 7
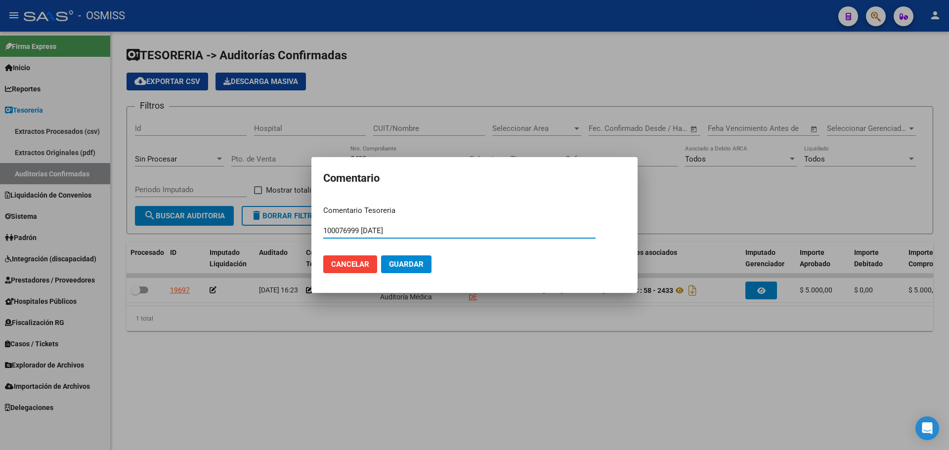
click at [408, 270] on button "Guardar" at bounding box center [406, 265] width 50 height 18
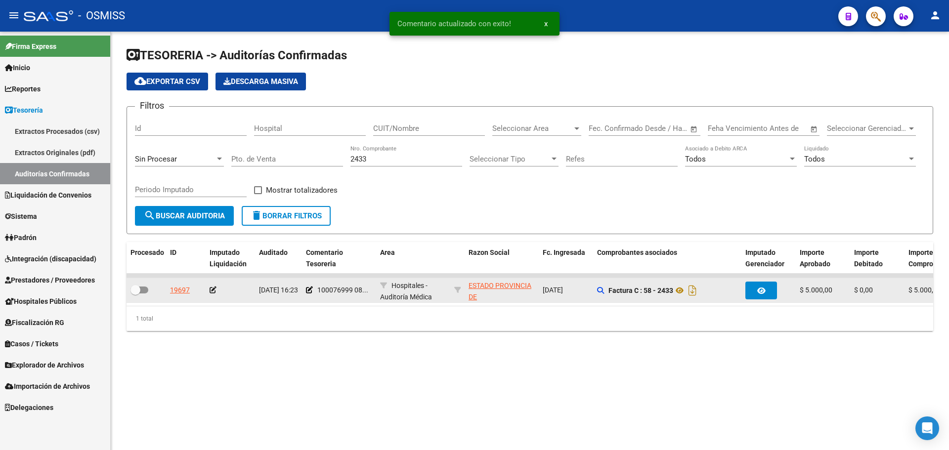
click at [214, 289] on icon at bounding box center [213, 290] width 7 height 7
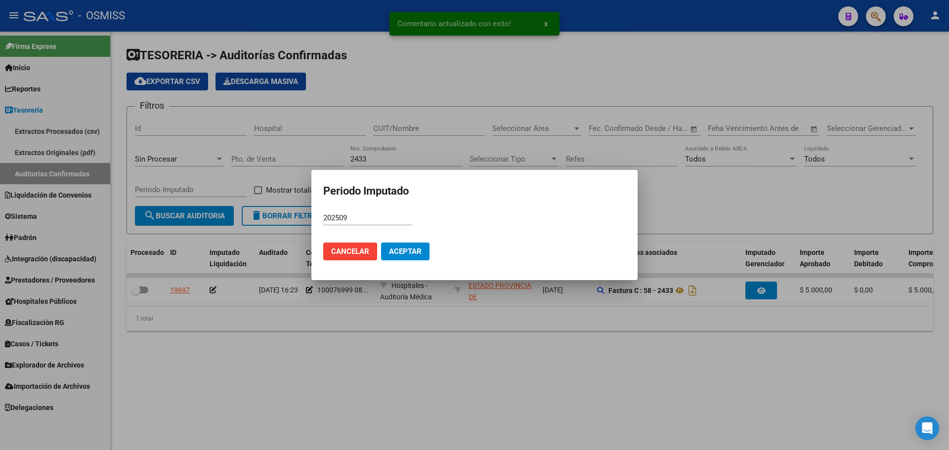
click at [406, 261] on mat-dialog-actions "Cancelar Aceptar" at bounding box center [474, 252] width 303 height 34
click at [391, 246] on button "Aceptar" at bounding box center [405, 252] width 48 height 18
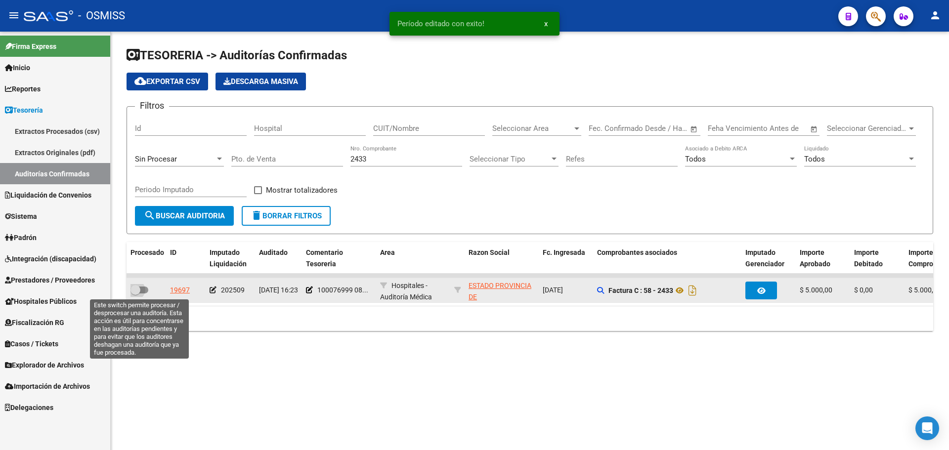
click at [141, 290] on span at bounding box center [140, 290] width 18 height 7
click at [135, 294] on input "checkbox" at bounding box center [135, 294] width 0 height 0
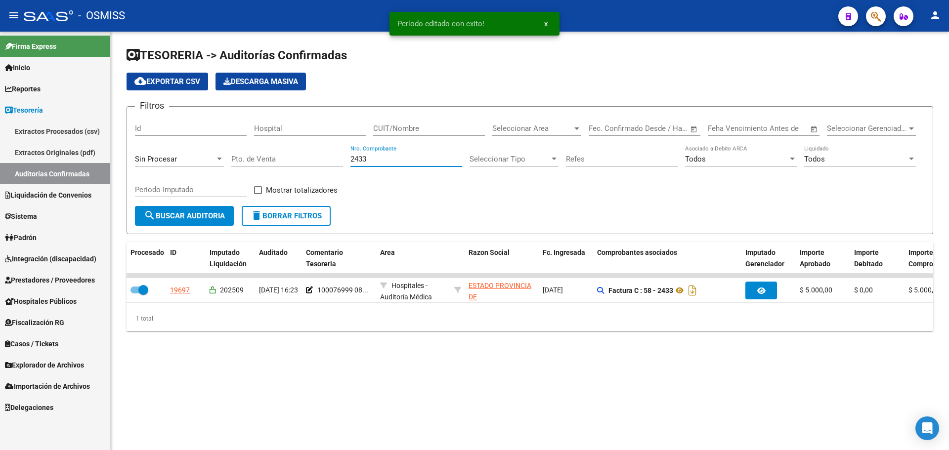
drag, startPoint x: 409, startPoint y: 160, endPoint x: 136, endPoint y: 160, distance: 272.5
click at [136, 160] on div "Filtros Id Hospital CUIT/Nombre Seleccionar Area Seleccionar Area Fecha inicio …" at bounding box center [530, 160] width 790 height 91
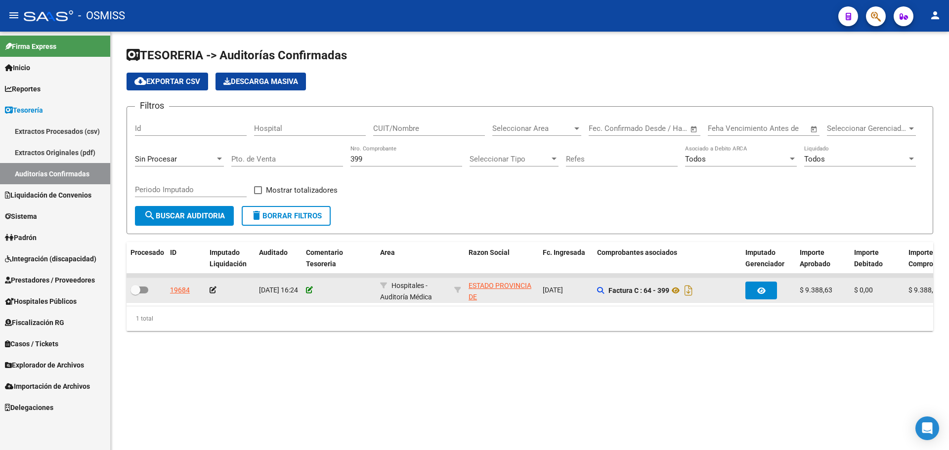
click at [311, 289] on icon at bounding box center [309, 290] width 7 height 7
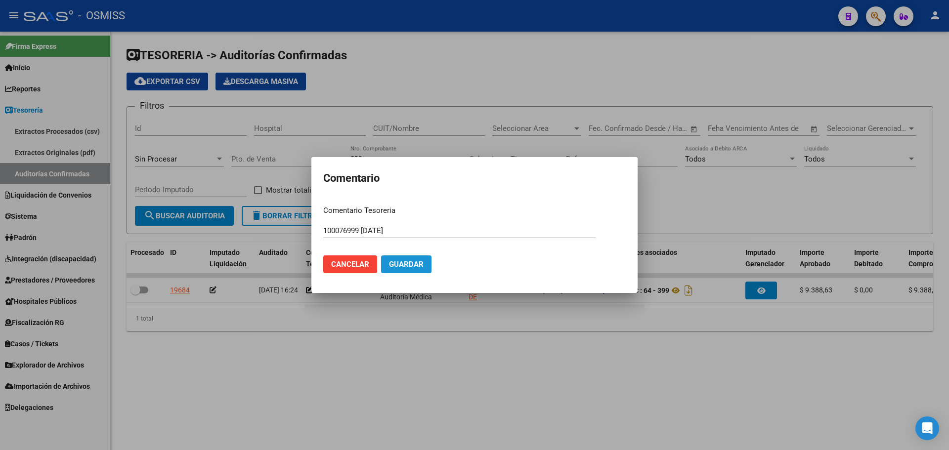
click at [390, 272] on button "Guardar" at bounding box center [406, 265] width 50 height 18
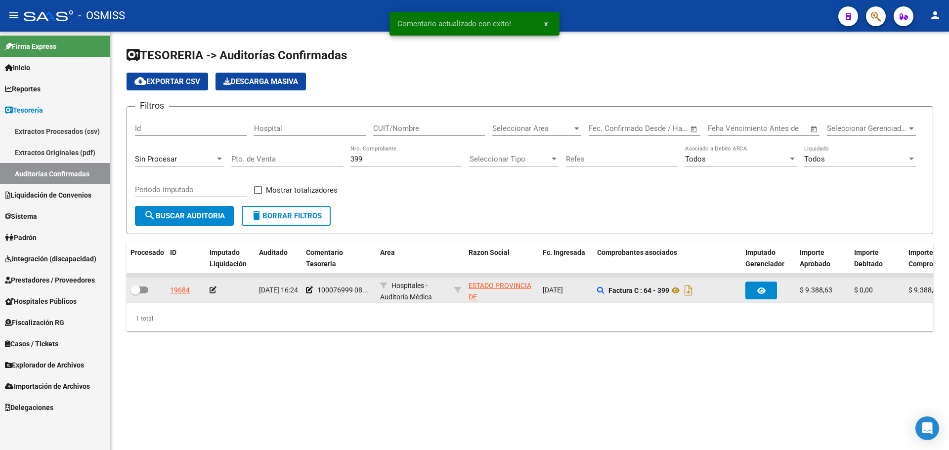
click at [210, 290] on icon at bounding box center [213, 290] width 7 height 7
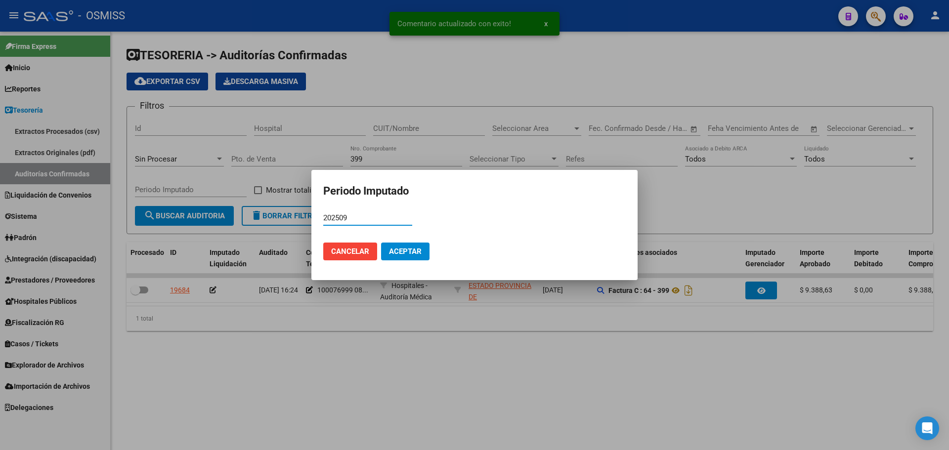
click at [420, 256] on button "Aceptar" at bounding box center [405, 252] width 48 height 18
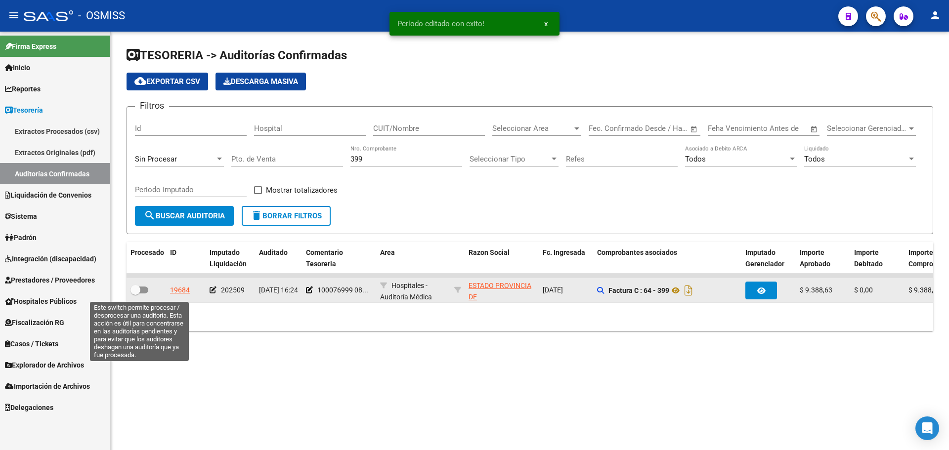
click at [140, 287] on span at bounding box center [140, 290] width 18 height 7
click at [135, 294] on input "checkbox" at bounding box center [135, 294] width 0 height 0
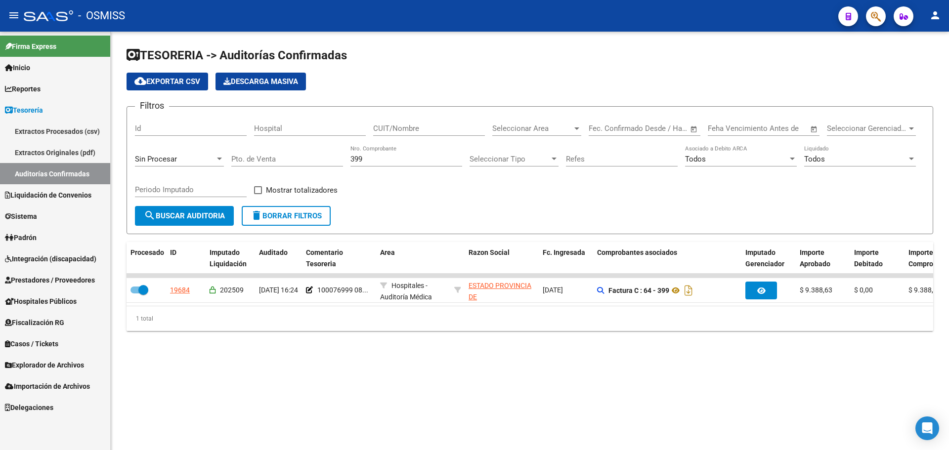
click at [417, 167] on div "399 Nro. Comprobante" at bounding box center [407, 160] width 112 height 31
drag, startPoint x: 417, startPoint y: 165, endPoint x: 403, endPoint y: 164, distance: 13.9
click at [403, 164] on div "399 Nro. Comprobante" at bounding box center [407, 155] width 112 height 21
drag, startPoint x: 404, startPoint y: 163, endPoint x: 274, endPoint y: 144, distance: 130.9
click at [274, 144] on div "Filtros Id Hospital CUIT/Nombre Seleccionar Area Seleccionar Area Fecha inicio …" at bounding box center [530, 160] width 790 height 91
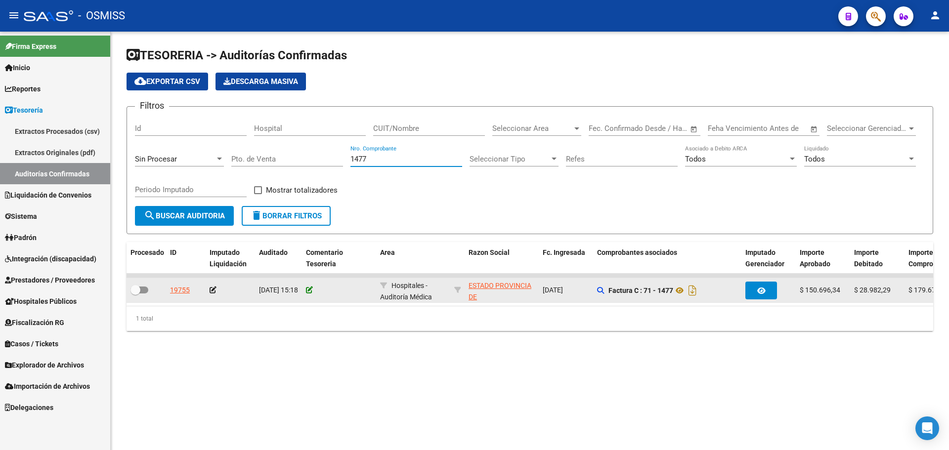
click at [307, 291] on icon at bounding box center [309, 290] width 7 height 7
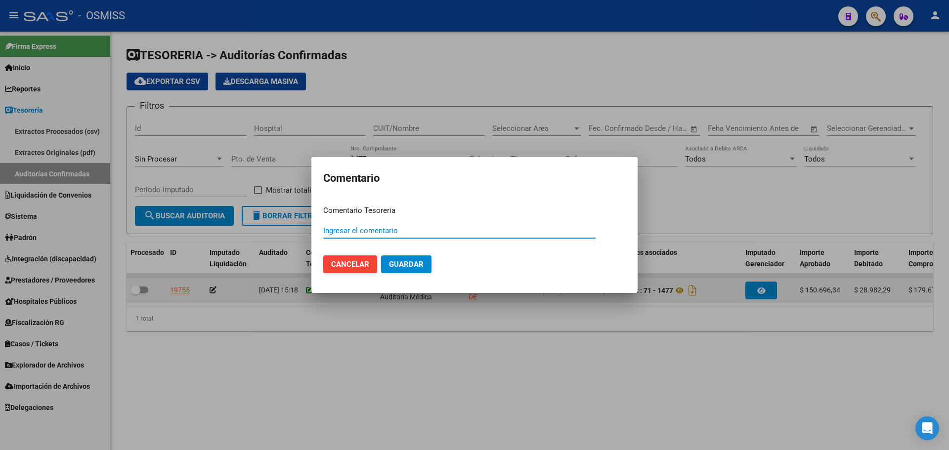
paste input "100076999 [DATE]"
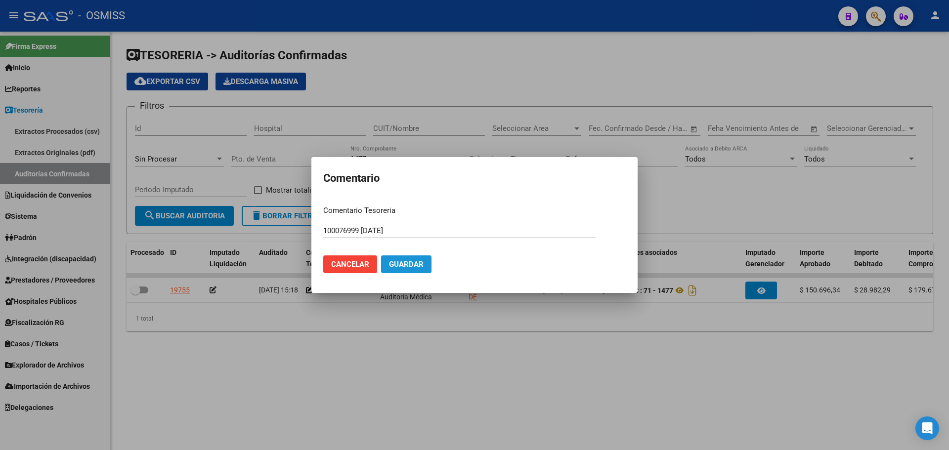
click at [400, 262] on span "Guardar" at bounding box center [406, 264] width 35 height 9
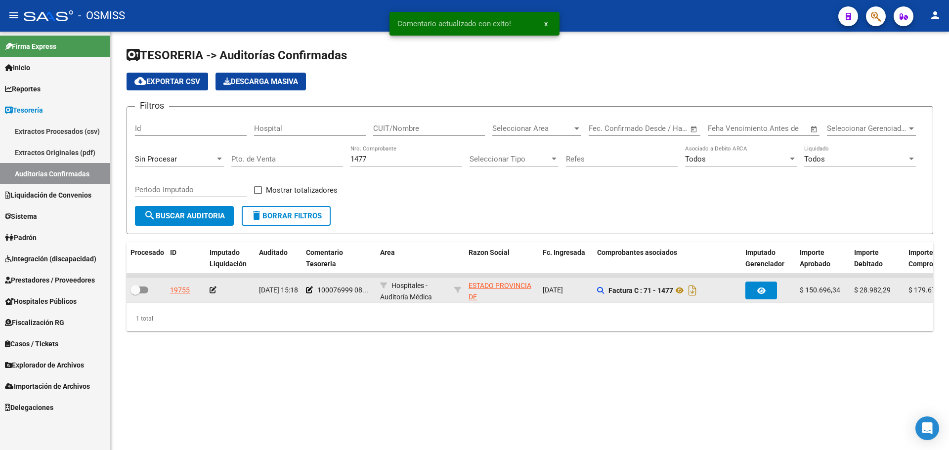
click at [214, 287] on icon at bounding box center [213, 290] width 7 height 7
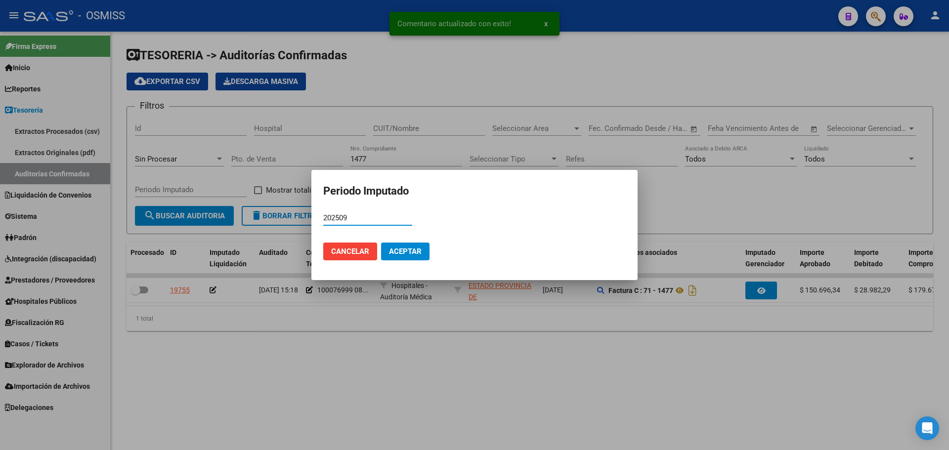
click at [422, 246] on button "Aceptar" at bounding box center [405, 252] width 48 height 18
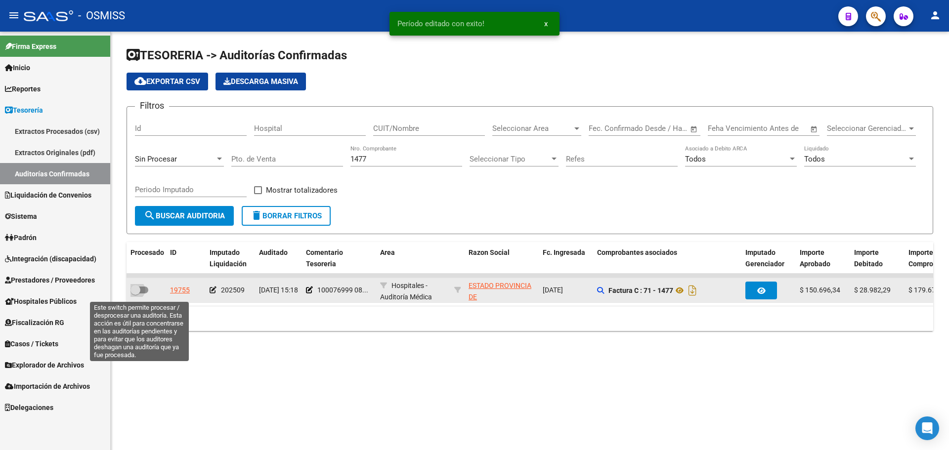
click at [142, 292] on span at bounding box center [140, 290] width 18 height 7
click at [135, 294] on input "checkbox" at bounding box center [135, 294] width 0 height 0
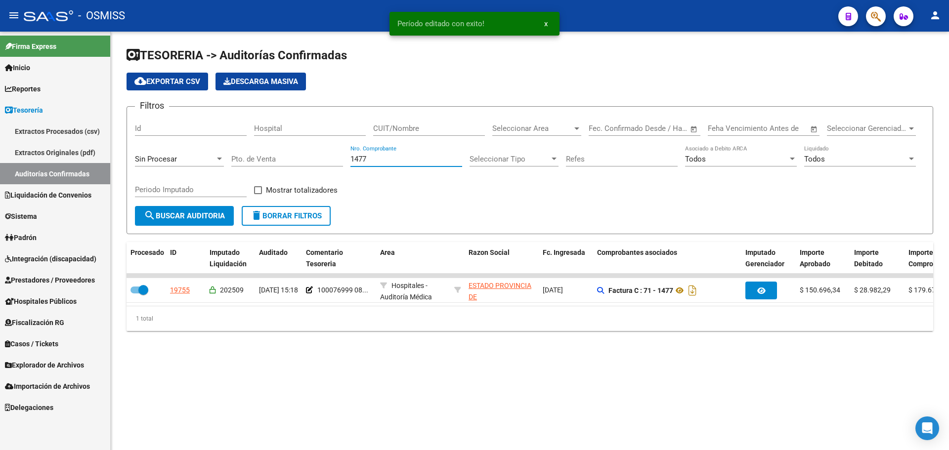
drag, startPoint x: 385, startPoint y: 161, endPoint x: 248, endPoint y: 159, distance: 137.5
click at [248, 159] on div "Filtros Id Hospital CUIT/Nombre Seleccionar Area Seleccionar Area Fecha inicio …" at bounding box center [530, 160] width 790 height 91
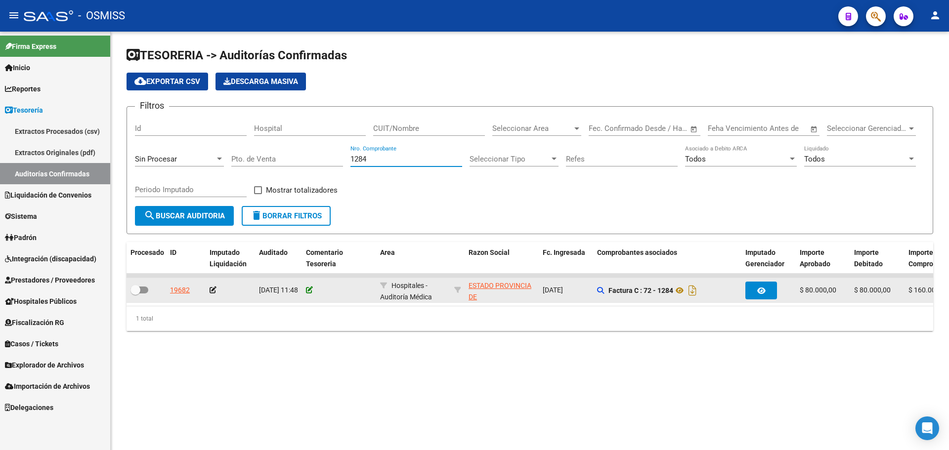
click at [310, 289] on icon at bounding box center [309, 290] width 7 height 7
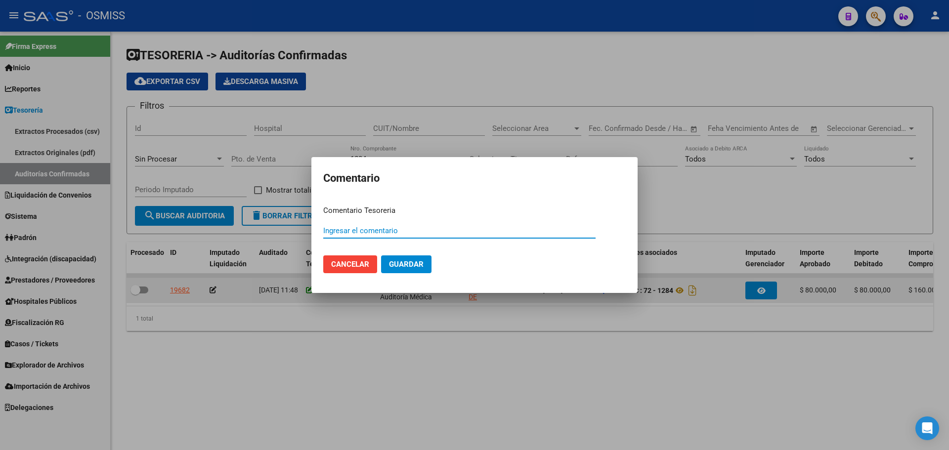
paste input "100076999 [DATE]"
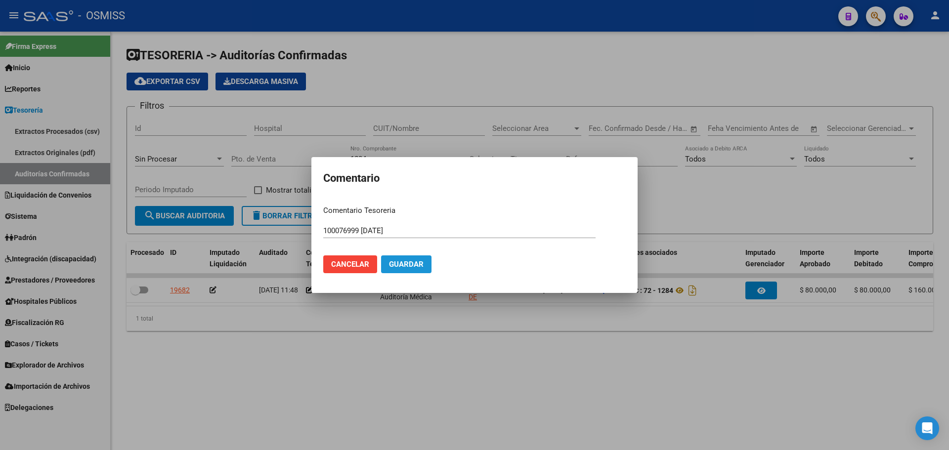
click at [393, 267] on span "Guardar" at bounding box center [406, 264] width 35 height 9
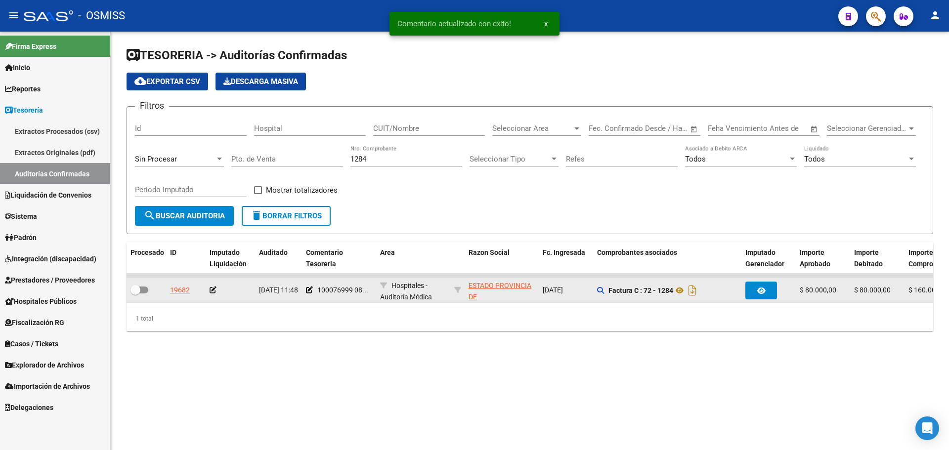
click at [216, 288] on icon at bounding box center [213, 290] width 7 height 7
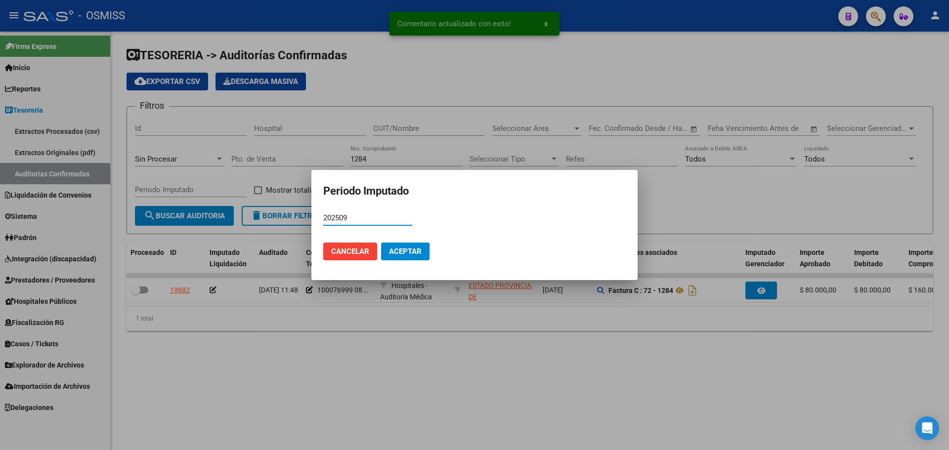
click at [393, 254] on span "Aceptar" at bounding box center [405, 251] width 33 height 9
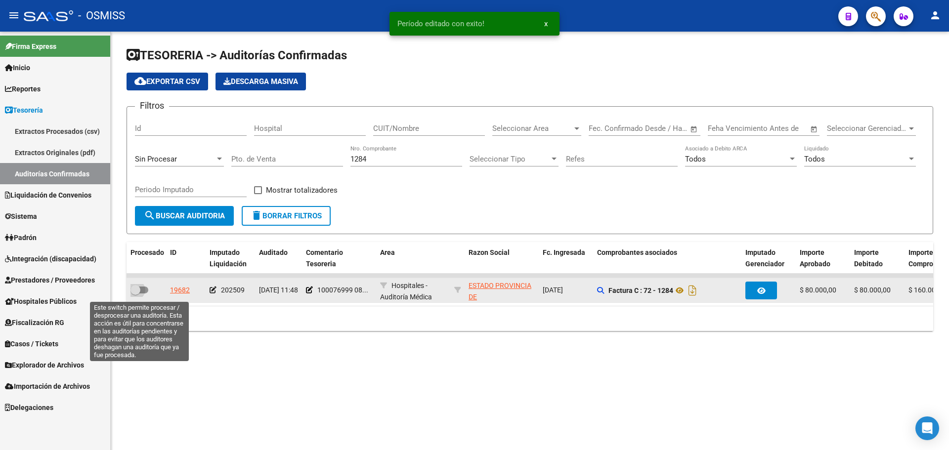
click at [146, 289] on span at bounding box center [140, 290] width 18 height 7
click at [135, 294] on input "checkbox" at bounding box center [135, 294] width 0 height 0
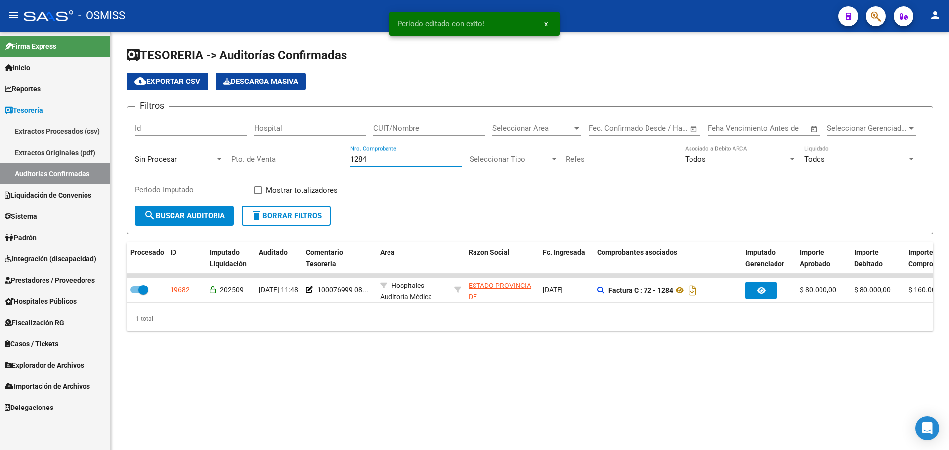
drag, startPoint x: 376, startPoint y: 162, endPoint x: 209, endPoint y: 149, distance: 167.6
click at [209, 149] on div "Filtros Id Hospital CUIT/Nombre Seleccionar Area Seleccionar Area Fecha inicio …" at bounding box center [530, 160] width 790 height 91
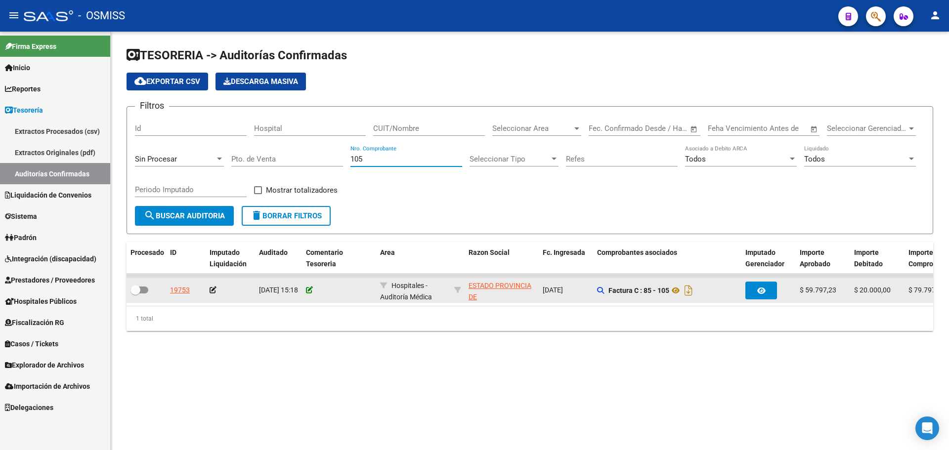
click at [308, 289] on icon at bounding box center [309, 290] width 7 height 7
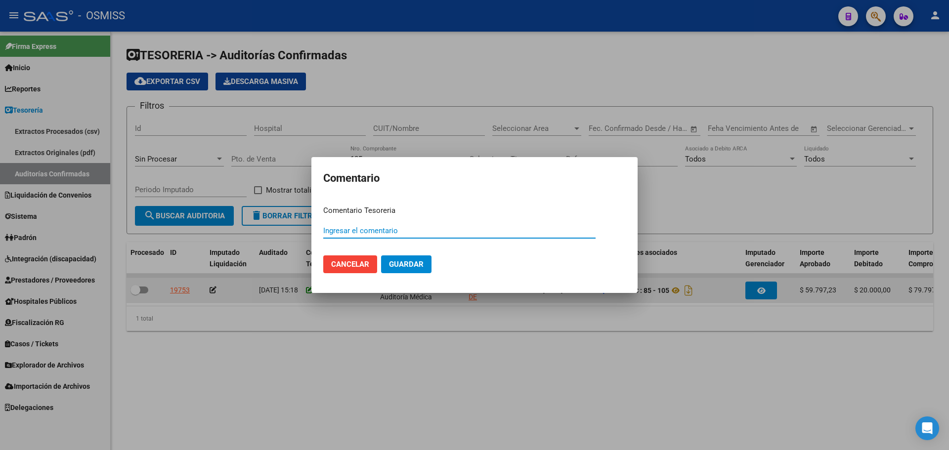
paste input "100076999 [DATE]"
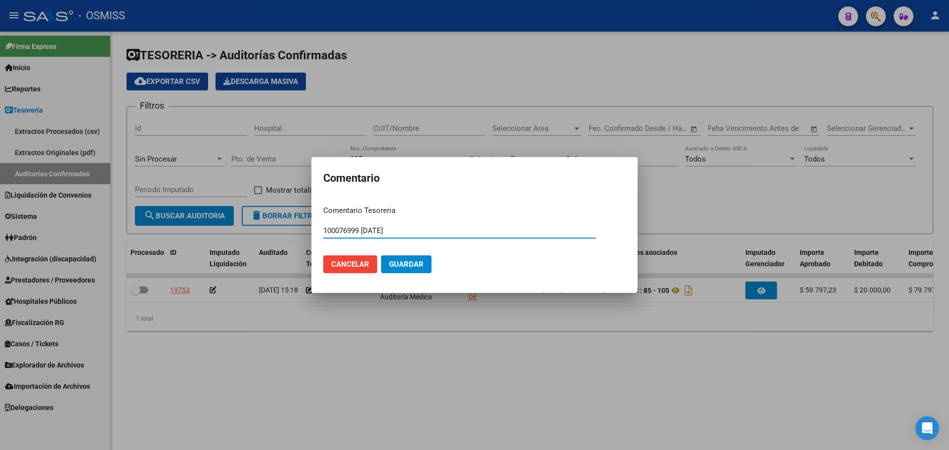
click at [405, 264] on span "Guardar" at bounding box center [406, 264] width 35 height 9
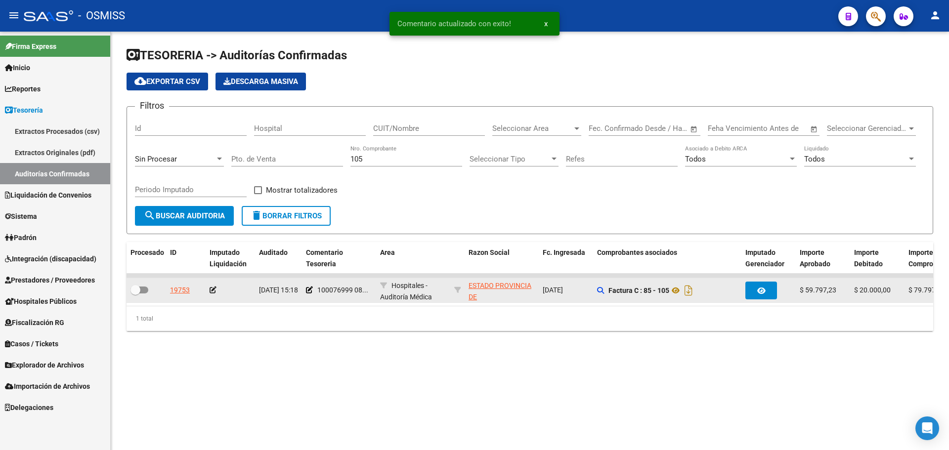
click at [215, 288] on icon at bounding box center [213, 290] width 7 height 7
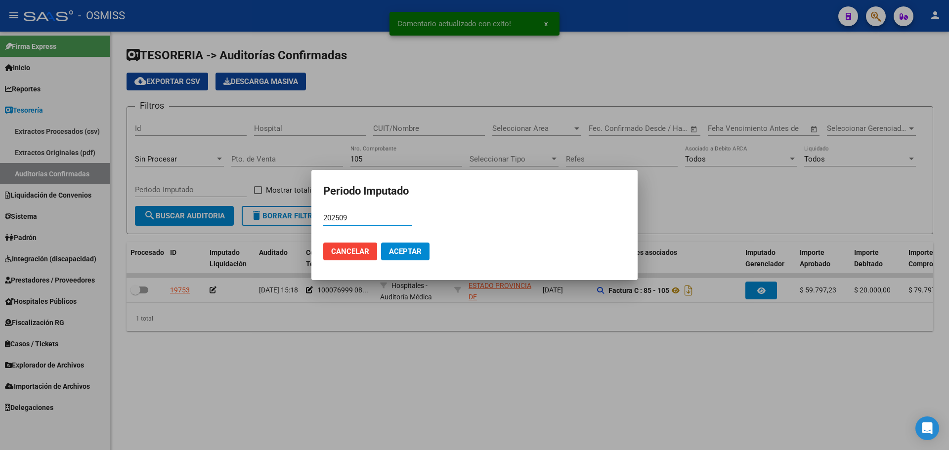
click at [391, 259] on button "Aceptar" at bounding box center [405, 252] width 48 height 18
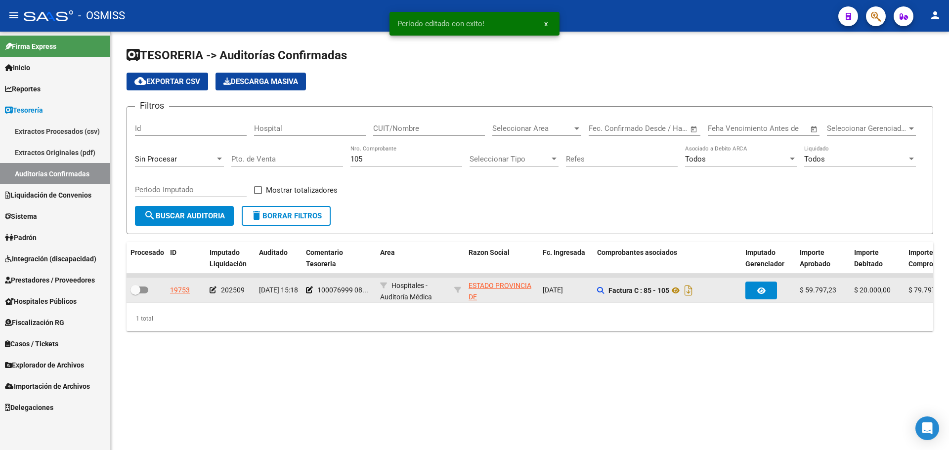
click at [143, 290] on span at bounding box center [140, 290] width 18 height 7
click at [135, 294] on input "checkbox" at bounding box center [135, 294] width 0 height 0
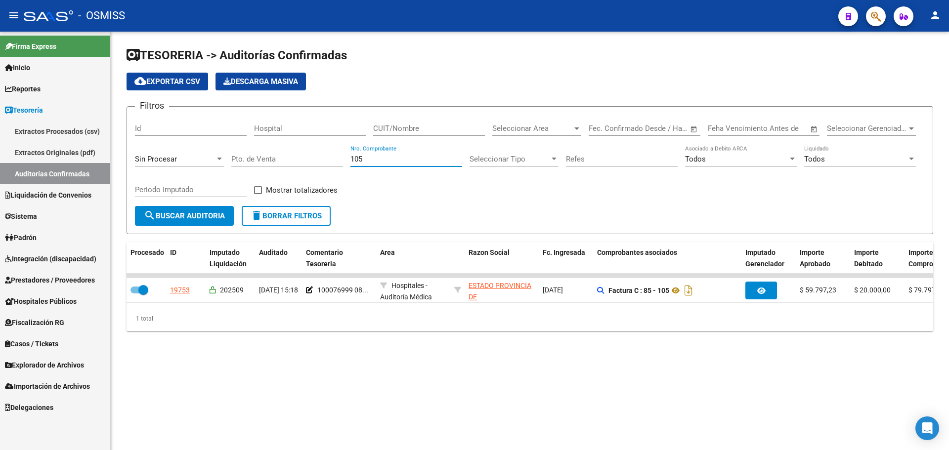
drag, startPoint x: 400, startPoint y: 159, endPoint x: 205, endPoint y: 158, distance: 194.8
click at [205, 158] on div "Filtros Id Hospital CUIT/Nombre Seleccionar Area Seleccionar Area Fecha inicio …" at bounding box center [530, 160] width 790 height 91
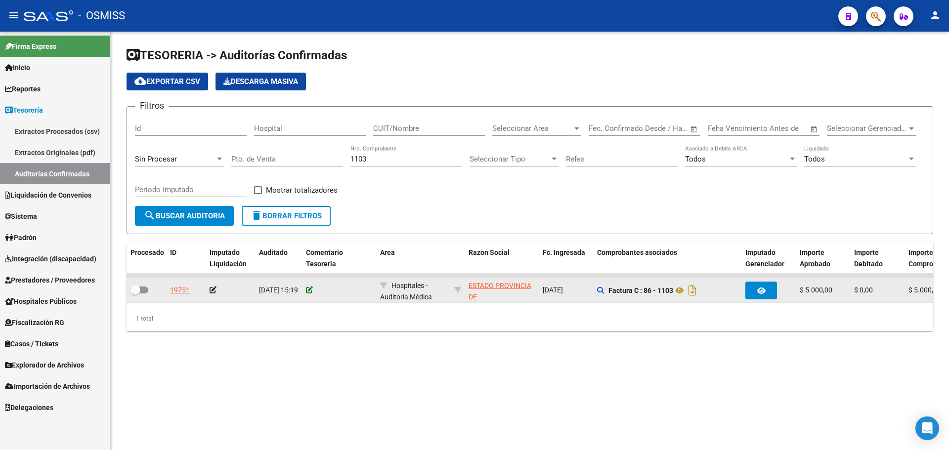
click at [309, 293] on icon at bounding box center [309, 290] width 7 height 7
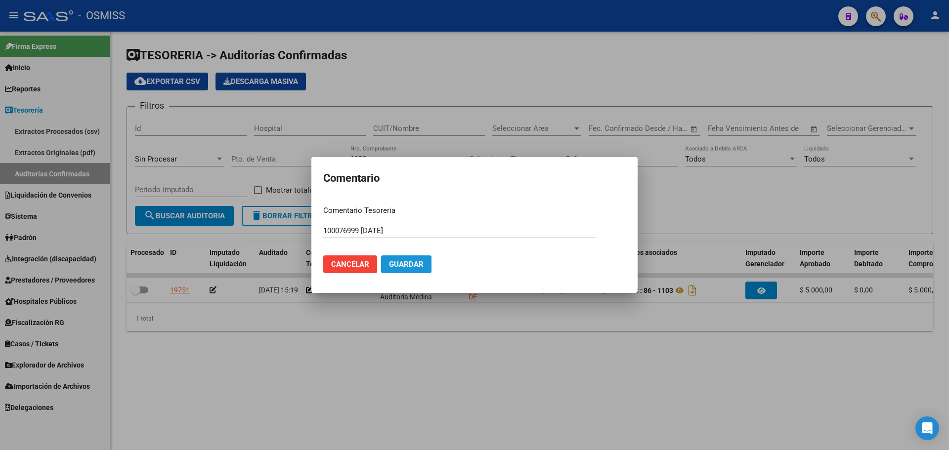
click at [420, 262] on span "Guardar" at bounding box center [406, 264] width 35 height 9
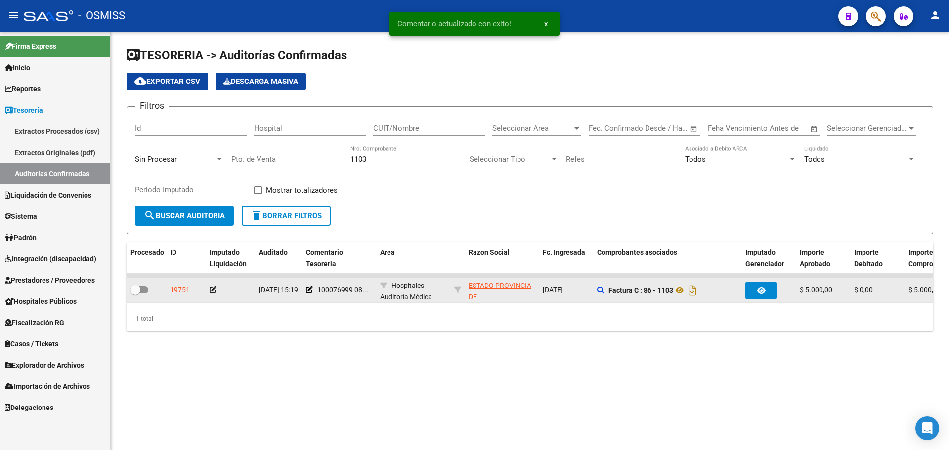
click at [220, 291] on div at bounding box center [231, 290] width 42 height 11
click at [212, 288] on icon at bounding box center [213, 290] width 7 height 7
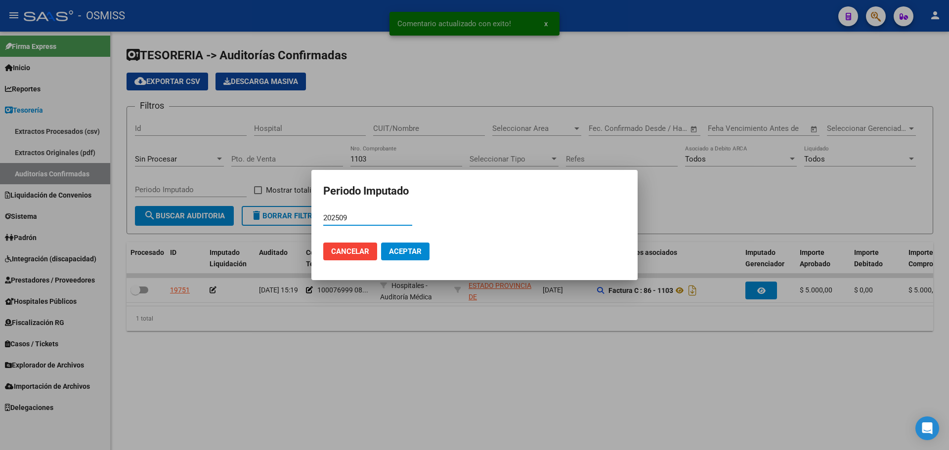
click at [391, 244] on button "Aceptar" at bounding box center [405, 252] width 48 height 18
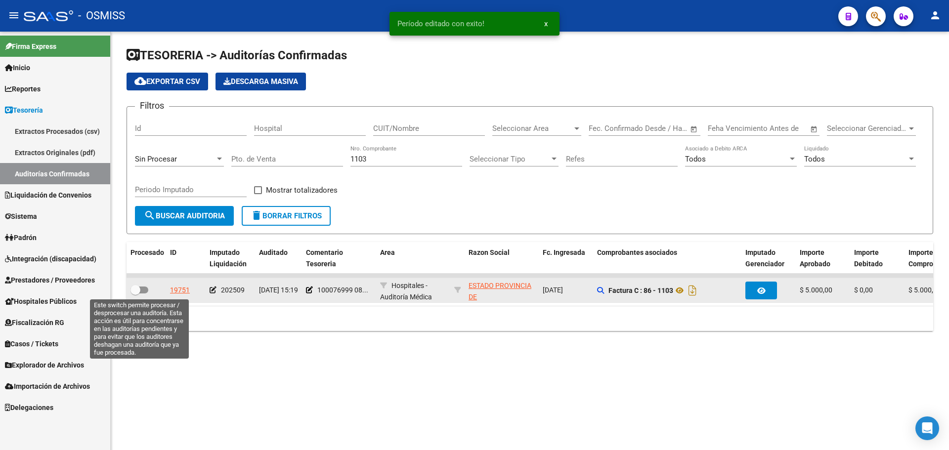
click at [142, 289] on span at bounding box center [140, 290] width 18 height 7
click at [135, 294] on input "checkbox" at bounding box center [135, 294] width 0 height 0
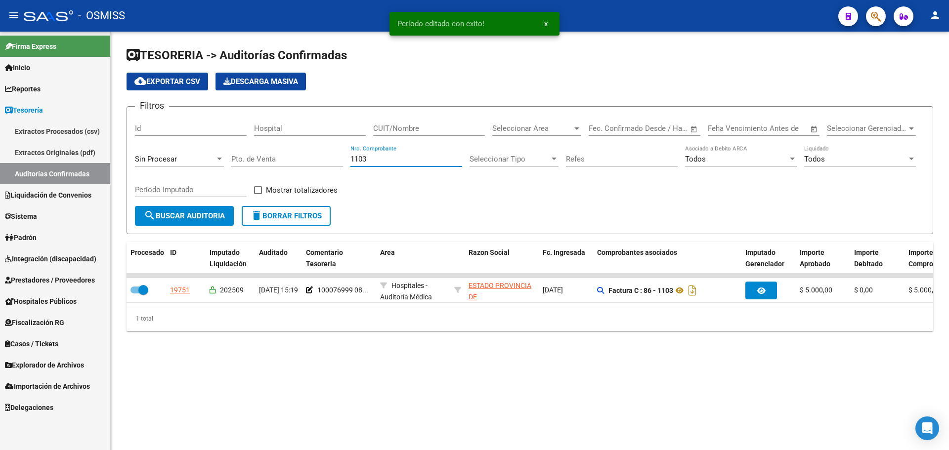
drag, startPoint x: 412, startPoint y: 163, endPoint x: 290, endPoint y: 146, distance: 123.8
click at [290, 146] on div "Filtros Id Hospital CUIT/Nombre Seleccionar Area Seleccionar Area Fecha inicio …" at bounding box center [530, 160] width 790 height 91
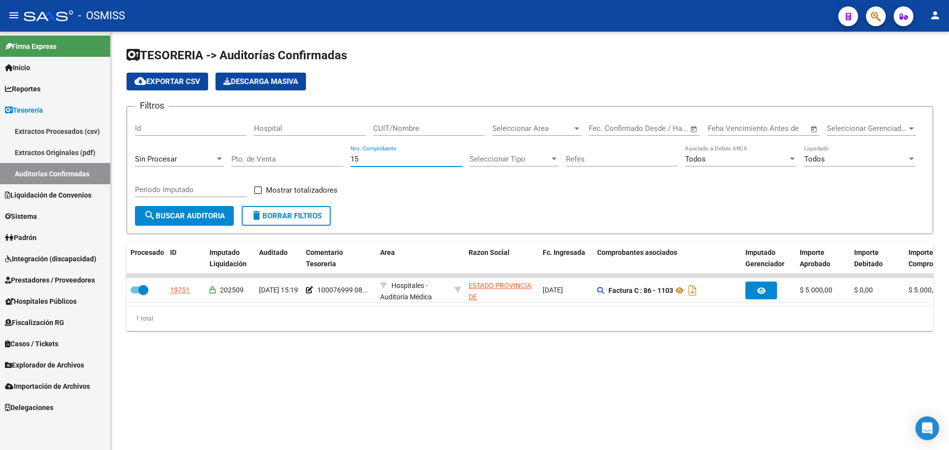
click at [191, 224] on button "search Buscar Auditoria" at bounding box center [184, 216] width 99 height 20
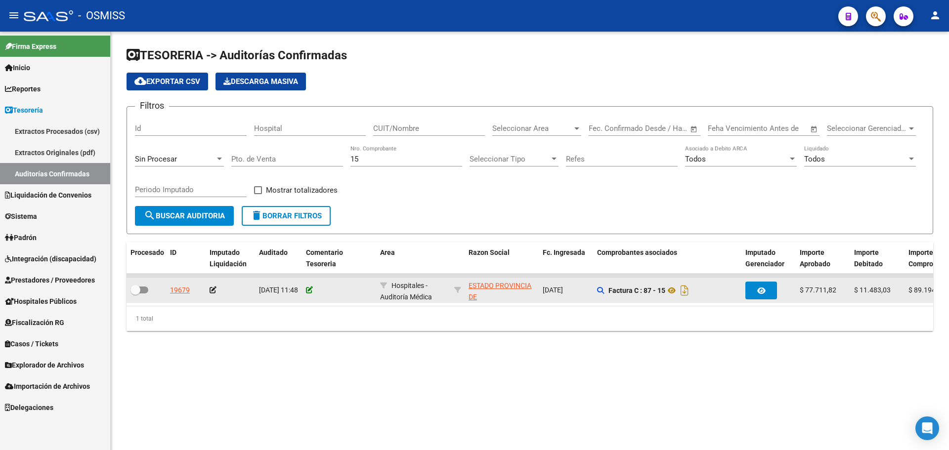
click at [309, 289] on icon at bounding box center [309, 290] width 7 height 7
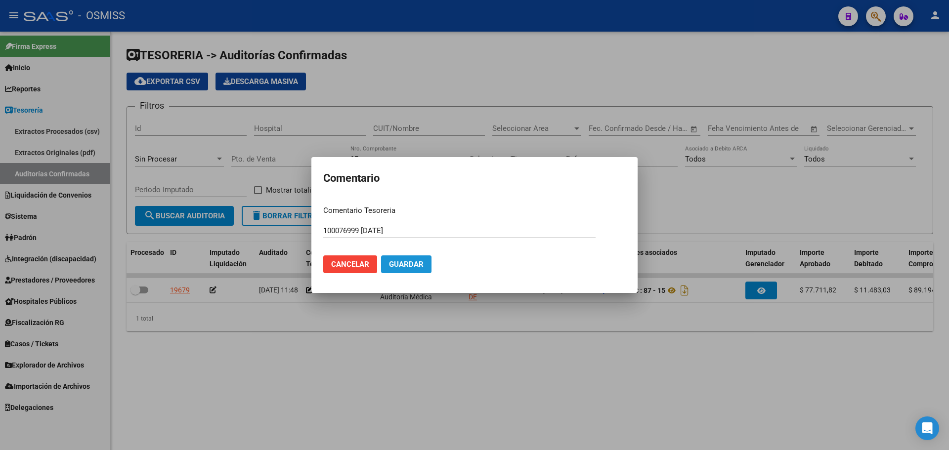
click at [411, 267] on span "Guardar" at bounding box center [406, 264] width 35 height 9
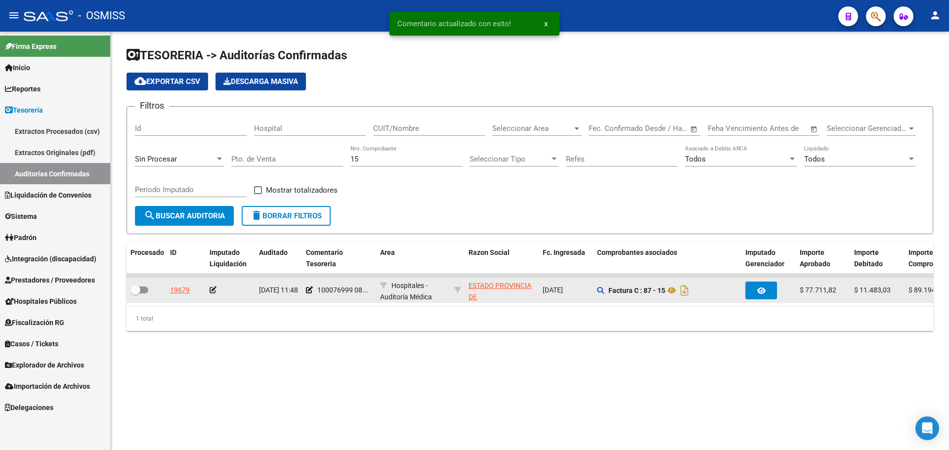
click at [211, 288] on icon at bounding box center [213, 290] width 7 height 7
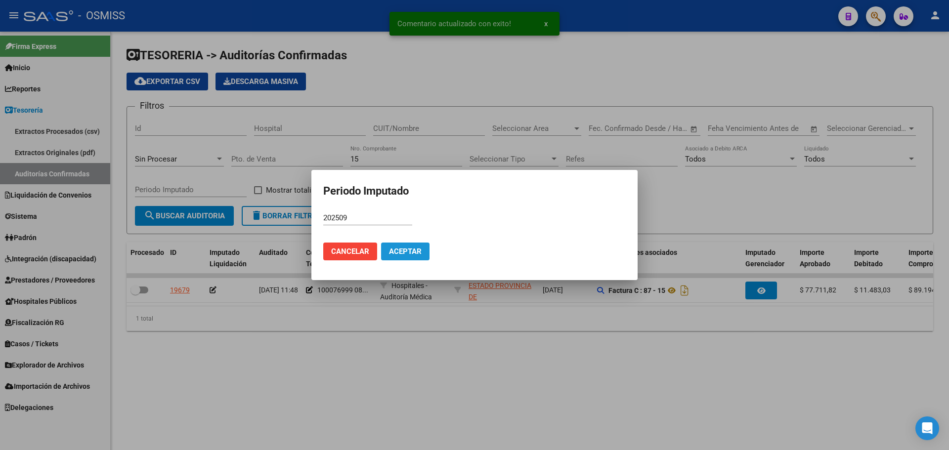
click at [399, 252] on span "Aceptar" at bounding box center [405, 251] width 33 height 9
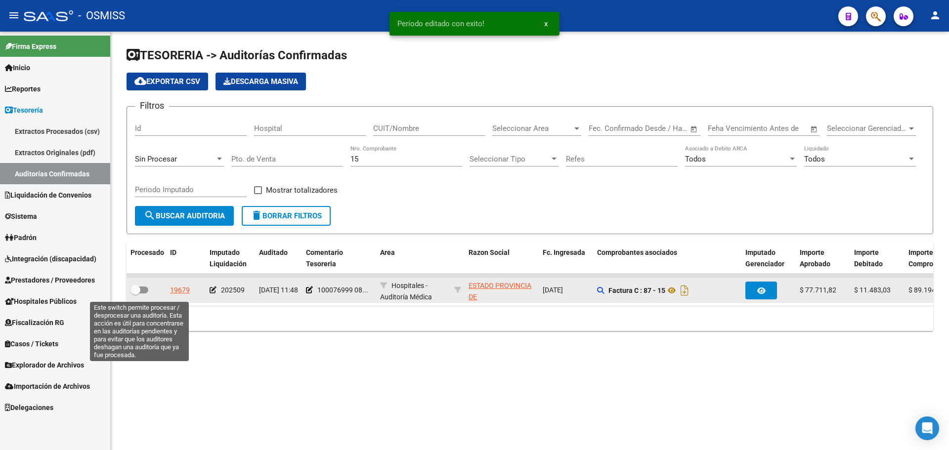
click at [141, 291] on span at bounding box center [140, 290] width 18 height 7
click at [135, 294] on input "checkbox" at bounding box center [135, 294] width 0 height 0
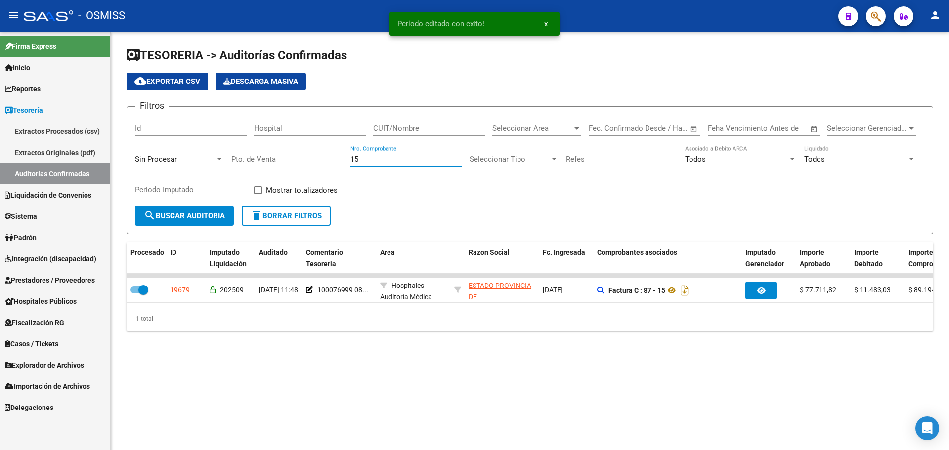
drag, startPoint x: 404, startPoint y: 163, endPoint x: 315, endPoint y: 166, distance: 89.6
click at [315, 166] on div "Filtros Id Hospital CUIT/Nombre Seleccionar Area Seleccionar Area Fecha inicio …" at bounding box center [530, 160] width 790 height 91
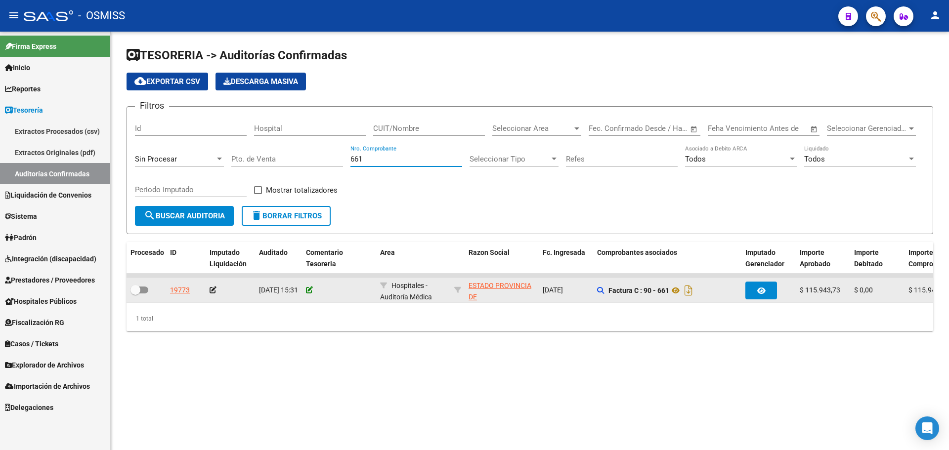
click at [310, 287] on icon at bounding box center [309, 290] width 7 height 7
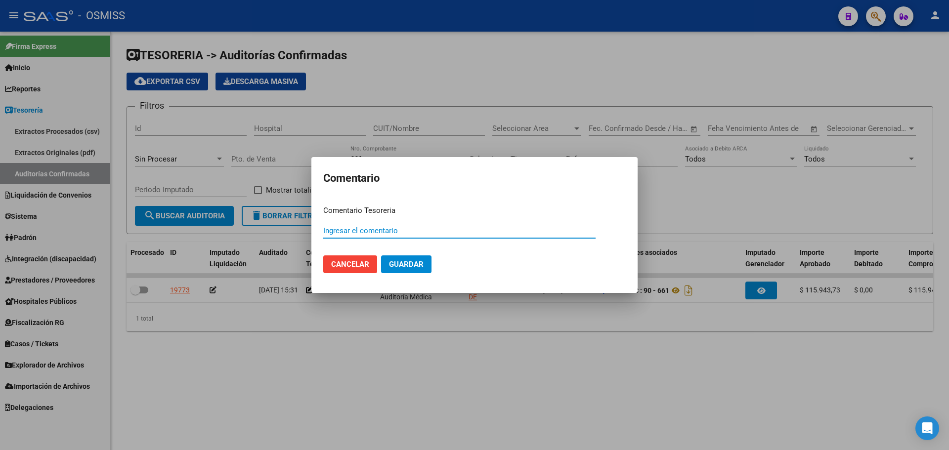
paste input "100076999 [DATE]"
click at [411, 274] on mat-dialog-actions "Cancelar Guardar" at bounding box center [474, 265] width 303 height 34
click at [403, 265] on span "Guardar" at bounding box center [406, 264] width 35 height 9
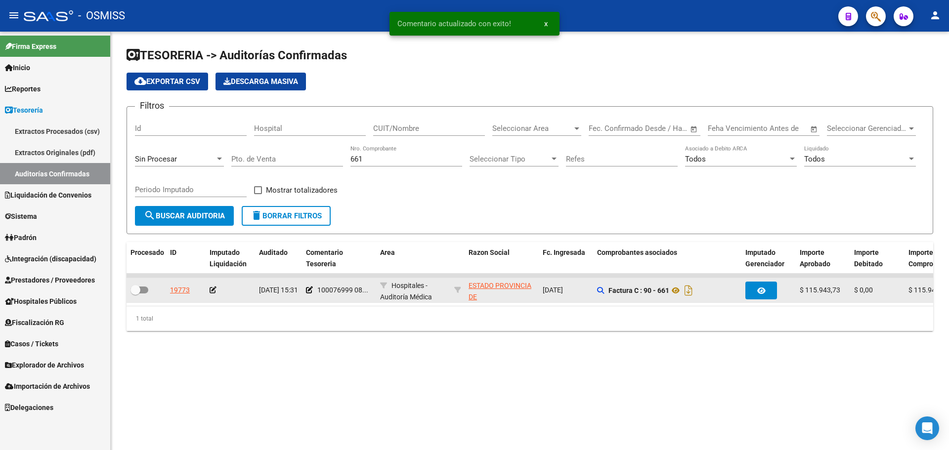
click at [212, 292] on icon at bounding box center [213, 290] width 7 height 7
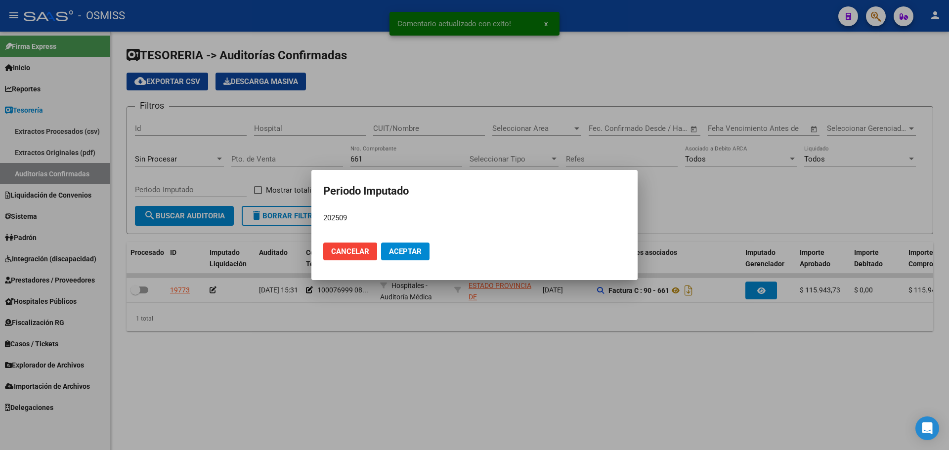
click at [395, 261] on mat-dialog-actions "Cancelar Aceptar" at bounding box center [474, 252] width 303 height 34
click at [402, 236] on mat-dialog-actions "Cancelar Aceptar" at bounding box center [474, 252] width 303 height 34
click at [403, 253] on span "Aceptar" at bounding box center [405, 251] width 33 height 9
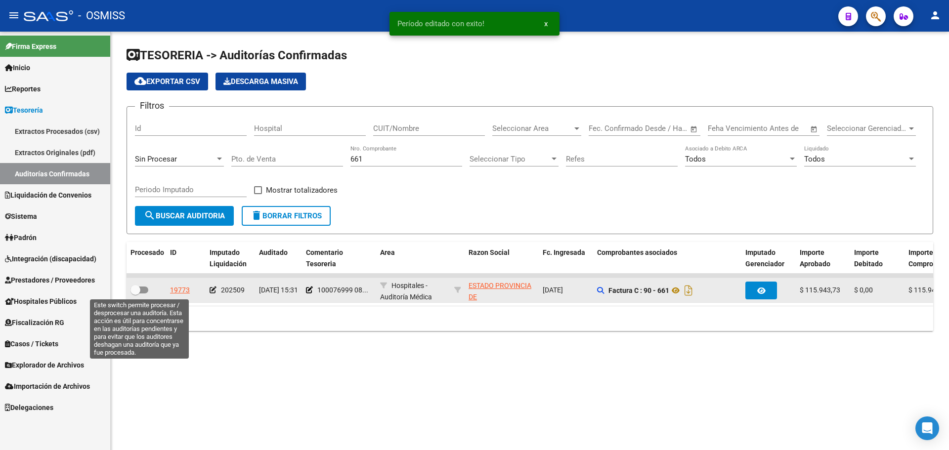
click at [147, 289] on span at bounding box center [140, 290] width 18 height 7
click at [135, 294] on input "checkbox" at bounding box center [135, 294] width 0 height 0
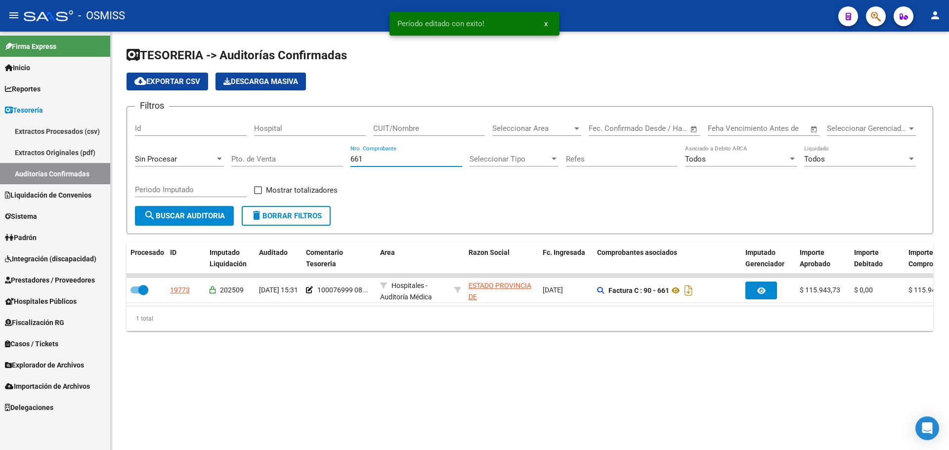
drag, startPoint x: 388, startPoint y: 161, endPoint x: 280, endPoint y: 160, distance: 108.3
click at [280, 160] on div "Filtros Id Hospital CUIT/Nombre Seleccionar Area Seleccionar Area Fecha inicio …" at bounding box center [530, 160] width 790 height 91
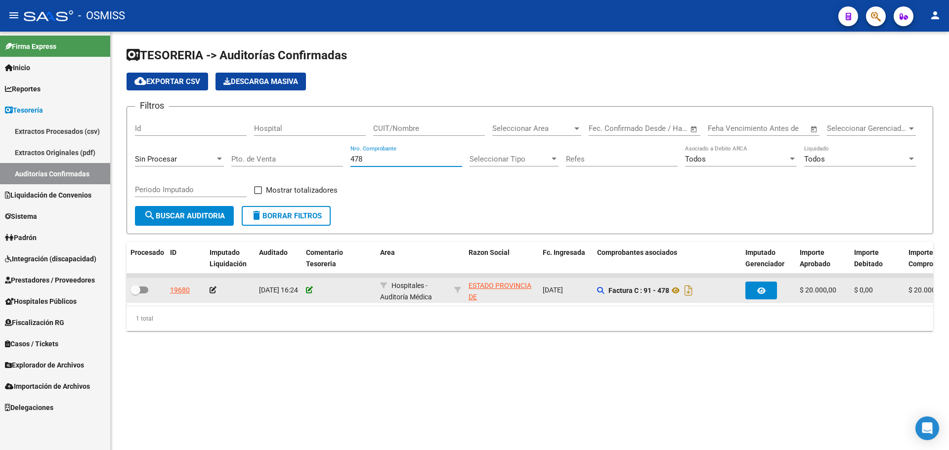
click at [309, 287] on icon at bounding box center [309, 290] width 7 height 7
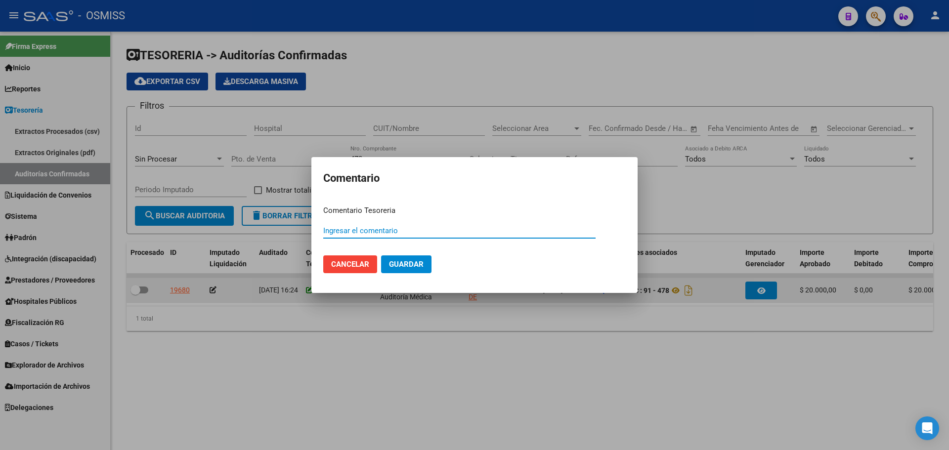
paste input "100076999 [DATE]"
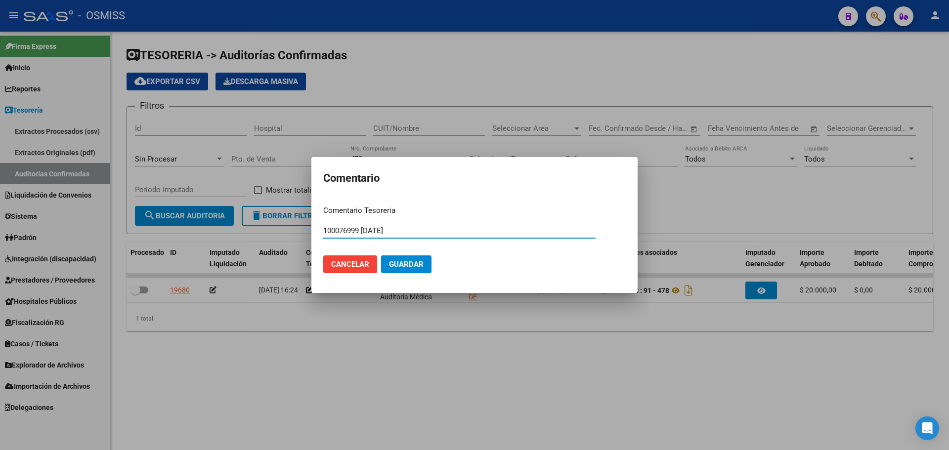
click at [403, 268] on span "Guardar" at bounding box center [406, 264] width 35 height 9
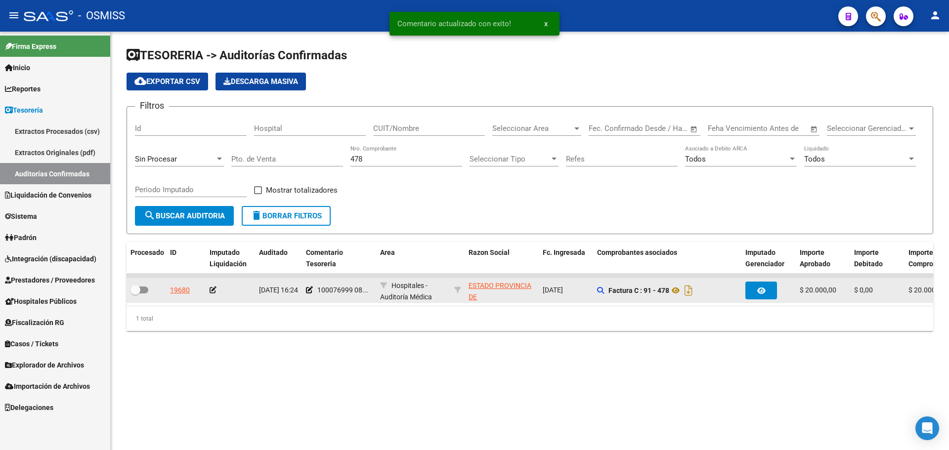
click at [212, 291] on icon at bounding box center [213, 290] width 7 height 7
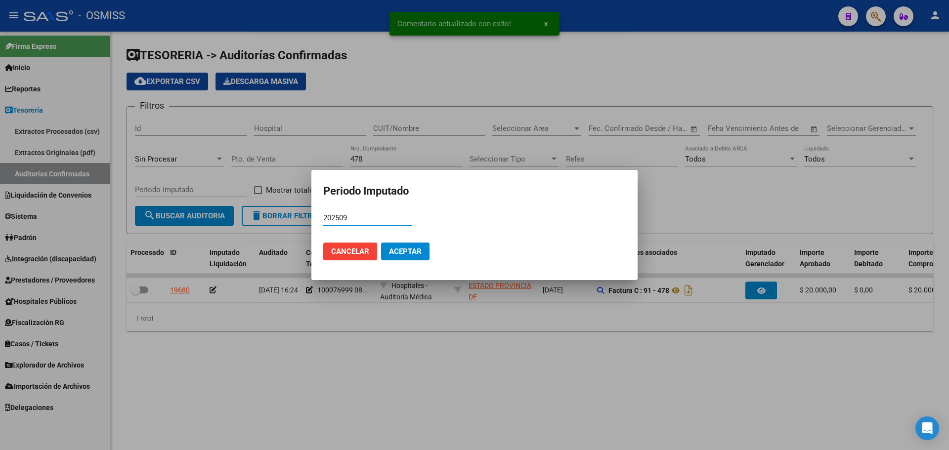
click at [391, 259] on button "Aceptar" at bounding box center [405, 252] width 48 height 18
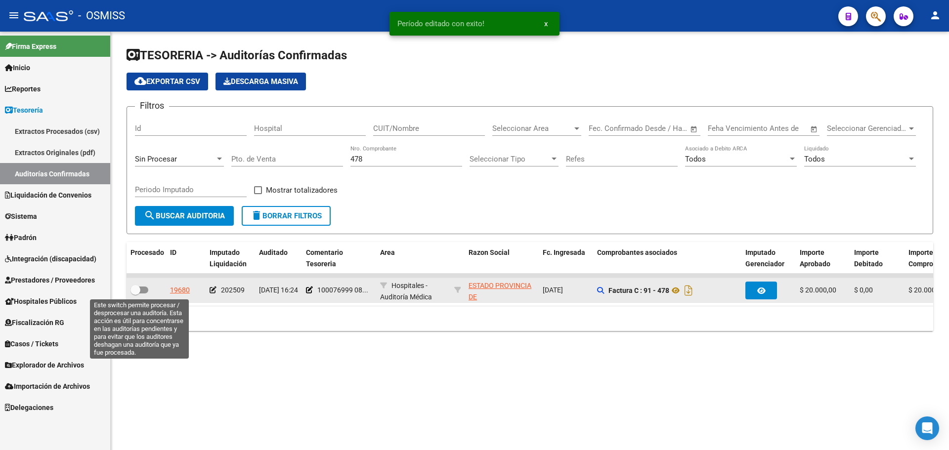
click at [142, 290] on span at bounding box center [140, 290] width 18 height 7
click at [135, 294] on input "checkbox" at bounding box center [135, 294] width 0 height 0
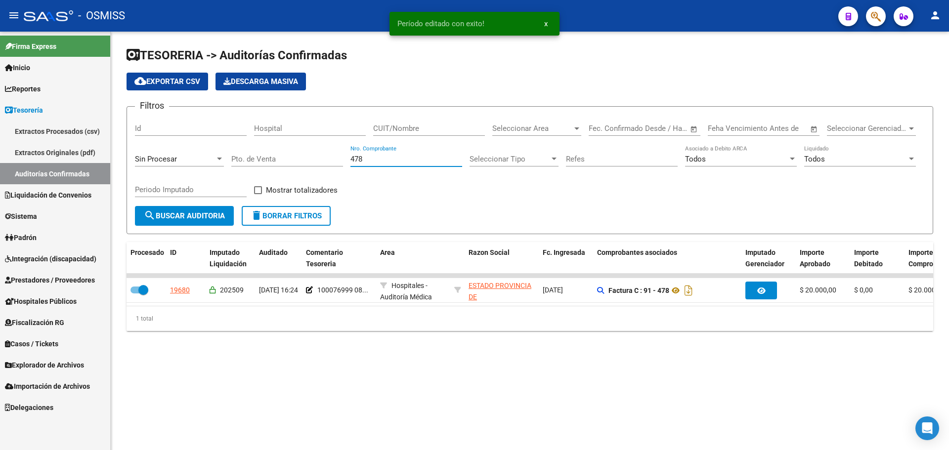
drag, startPoint x: 381, startPoint y: 158, endPoint x: 311, endPoint y: 159, distance: 70.2
click at [311, 159] on div "Filtros Id Hospital CUIT/Nombre Seleccionar Area Seleccionar Area Fecha inicio …" at bounding box center [530, 160] width 790 height 91
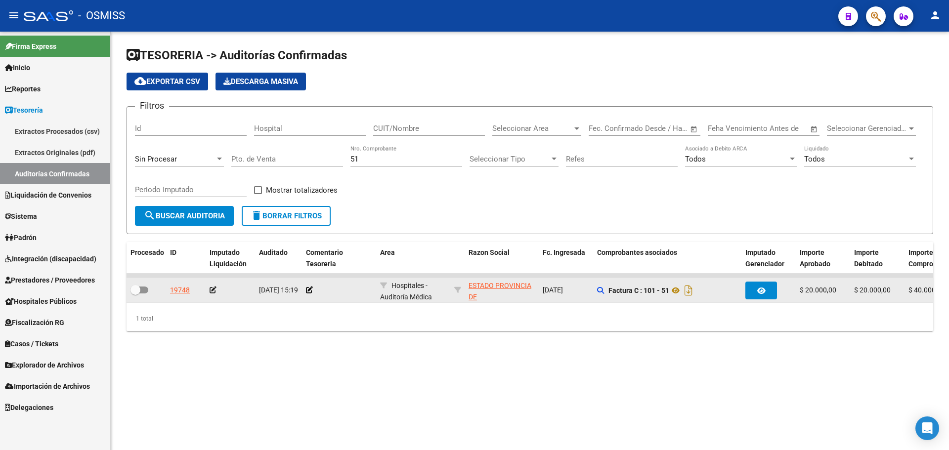
click at [305, 289] on datatable-body-cell at bounding box center [339, 290] width 74 height 24
click at [307, 291] on icon at bounding box center [309, 290] width 7 height 7
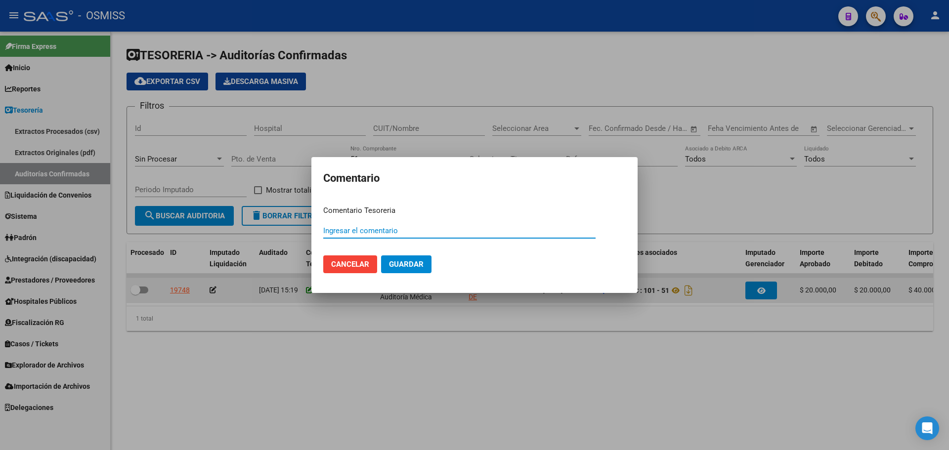
paste input "100076999 [DATE]"
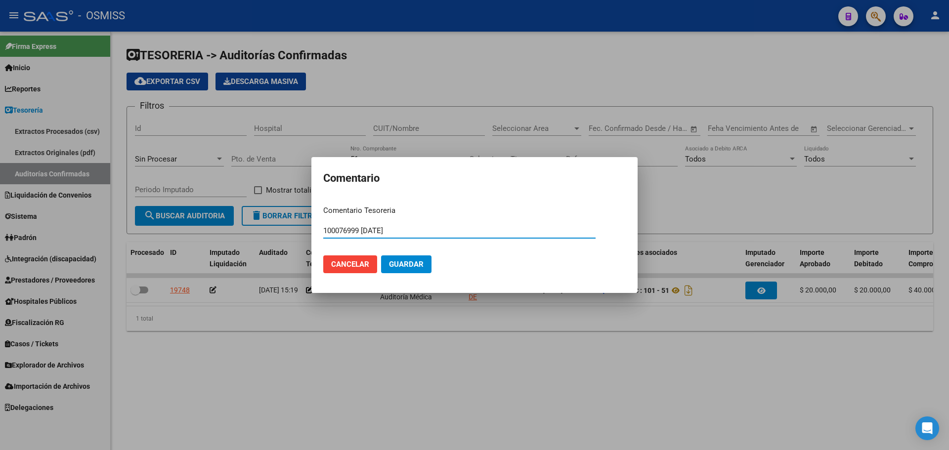
click at [420, 270] on button "Guardar" at bounding box center [406, 265] width 50 height 18
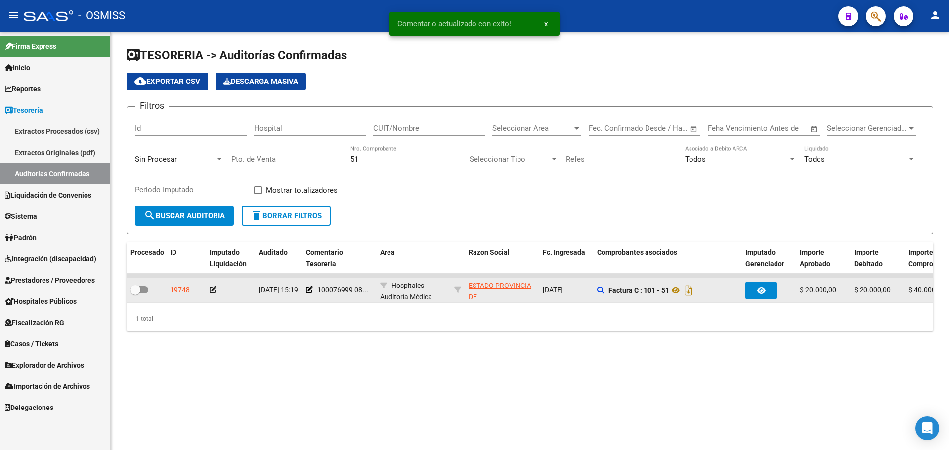
click at [216, 290] on icon at bounding box center [213, 290] width 7 height 7
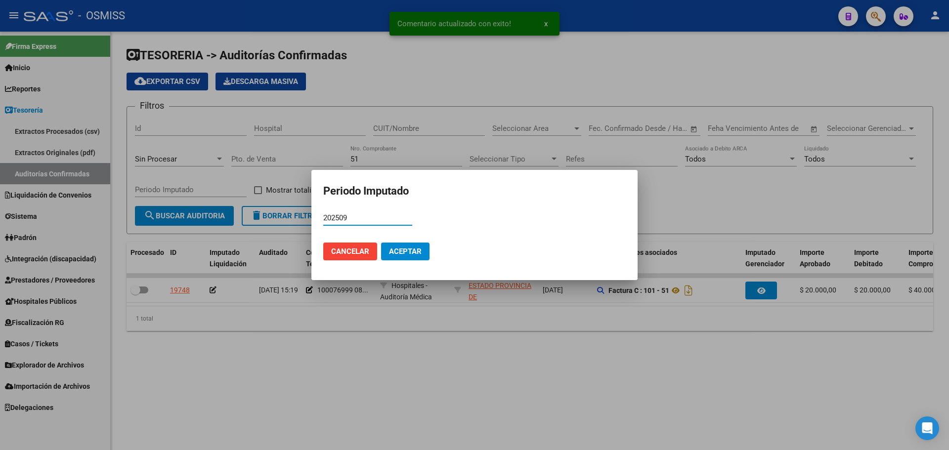
click at [410, 248] on span "Aceptar" at bounding box center [405, 251] width 33 height 9
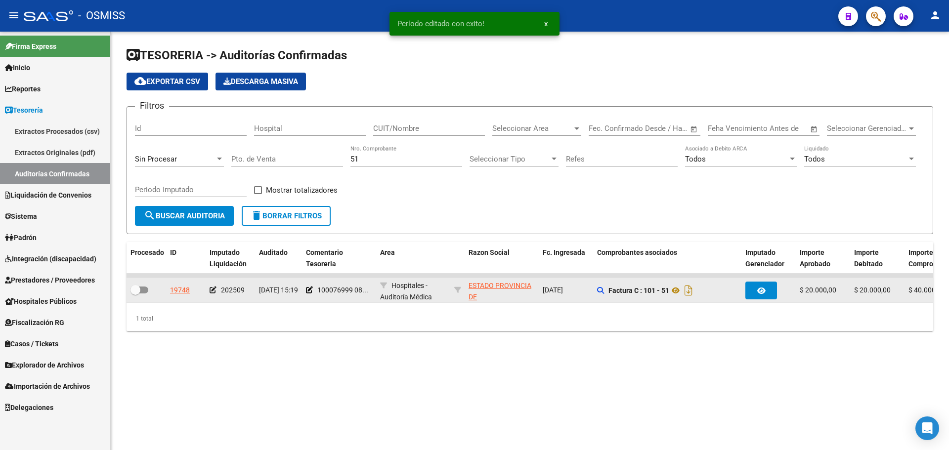
click at [144, 292] on span at bounding box center [140, 290] width 18 height 7
click at [135, 294] on input "checkbox" at bounding box center [135, 294] width 0 height 0
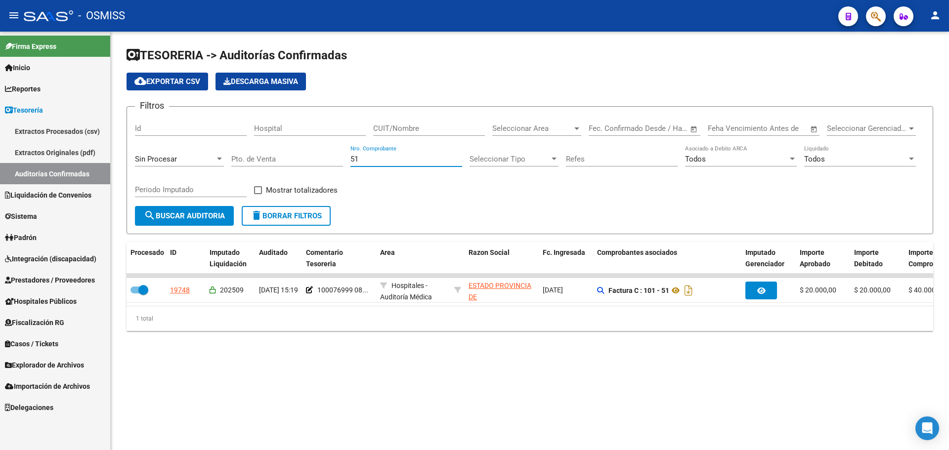
drag, startPoint x: 386, startPoint y: 162, endPoint x: 236, endPoint y: 162, distance: 150.3
click at [236, 162] on div "Filtros Id Hospital CUIT/Nombre Seleccionar Area Seleccionar Area Fecha inicio …" at bounding box center [530, 160] width 790 height 91
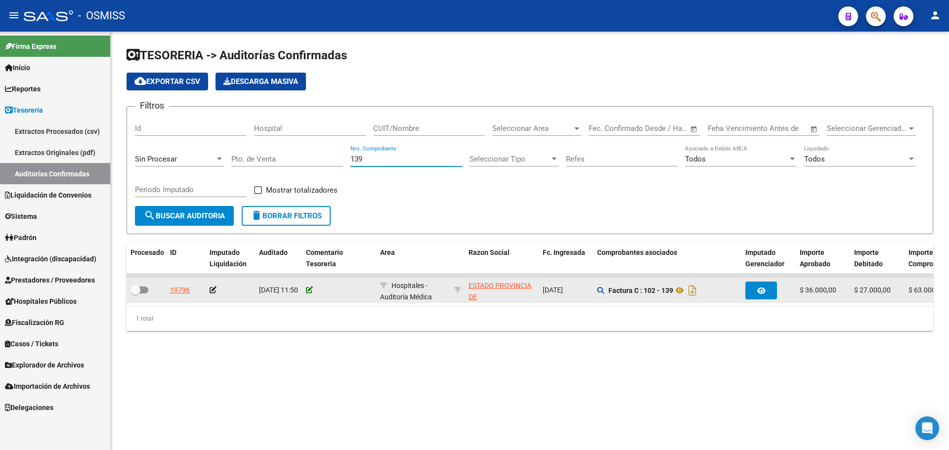
click at [306, 287] on datatable-body-cell at bounding box center [339, 290] width 74 height 24
click at [309, 290] on icon at bounding box center [309, 290] width 7 height 7
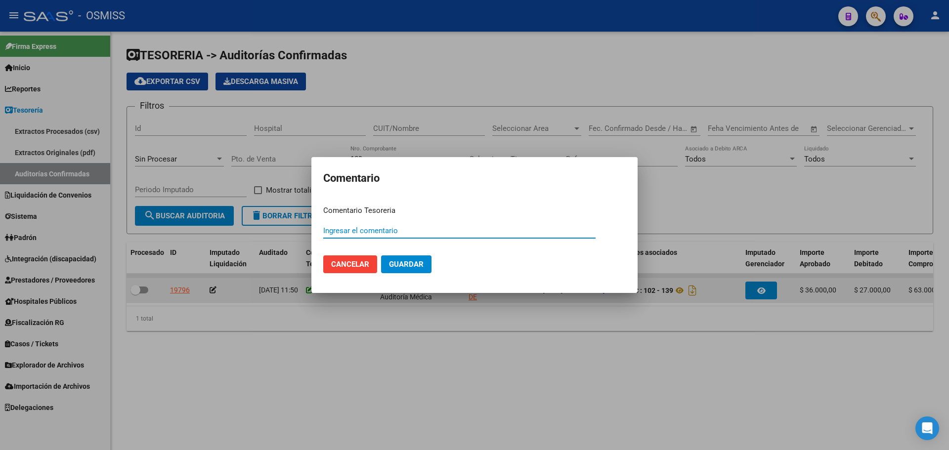
paste input "100076999 [DATE]"
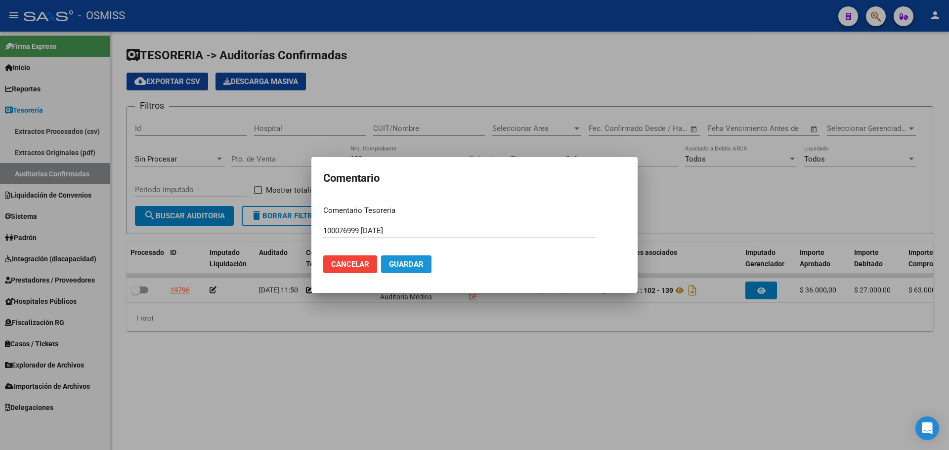
click at [401, 264] on span "Guardar" at bounding box center [406, 264] width 35 height 9
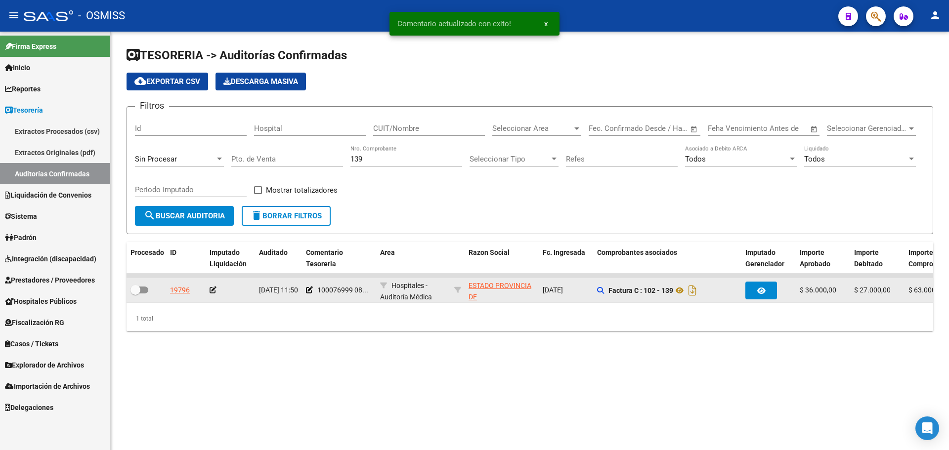
click at [215, 291] on icon at bounding box center [213, 290] width 7 height 7
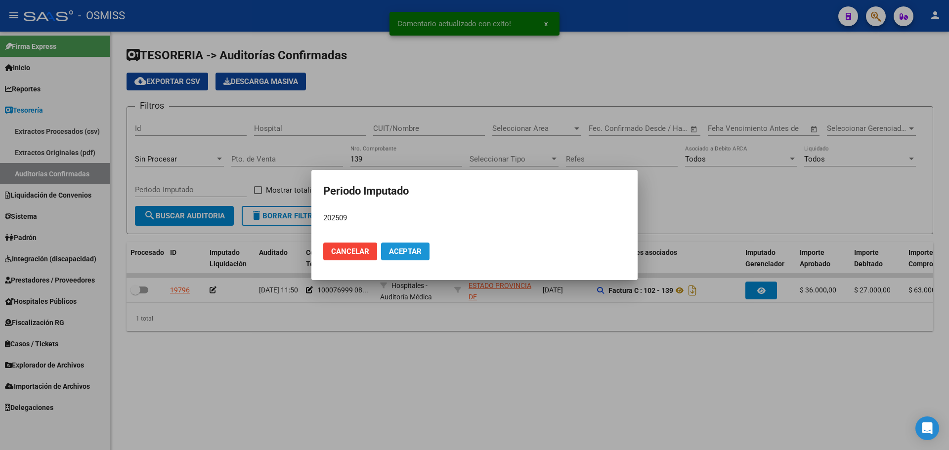
click at [390, 243] on button "Aceptar" at bounding box center [405, 252] width 48 height 18
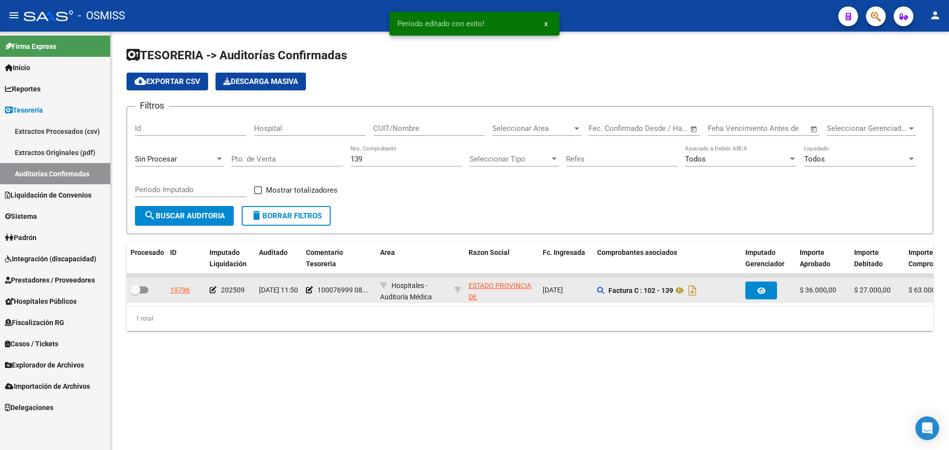
click at [144, 287] on span at bounding box center [140, 290] width 18 height 7
click at [135, 294] on input "checkbox" at bounding box center [135, 294] width 0 height 0
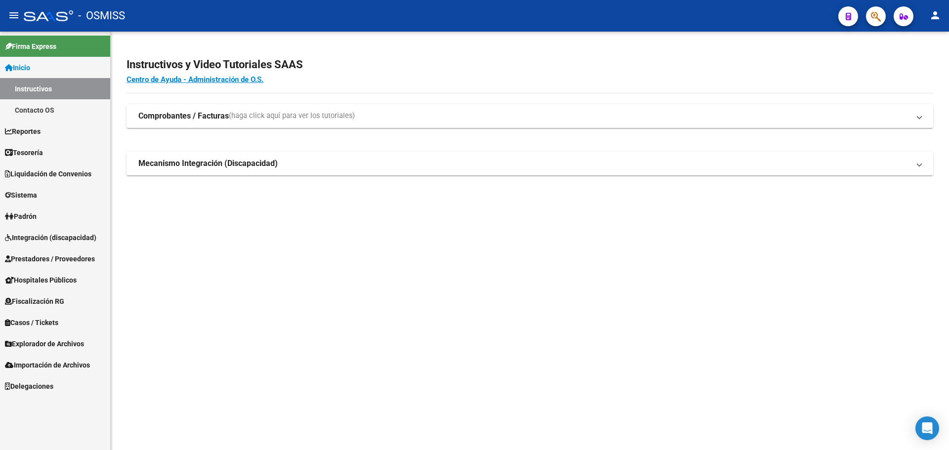
click at [31, 155] on span "Tesorería" at bounding box center [24, 152] width 38 height 11
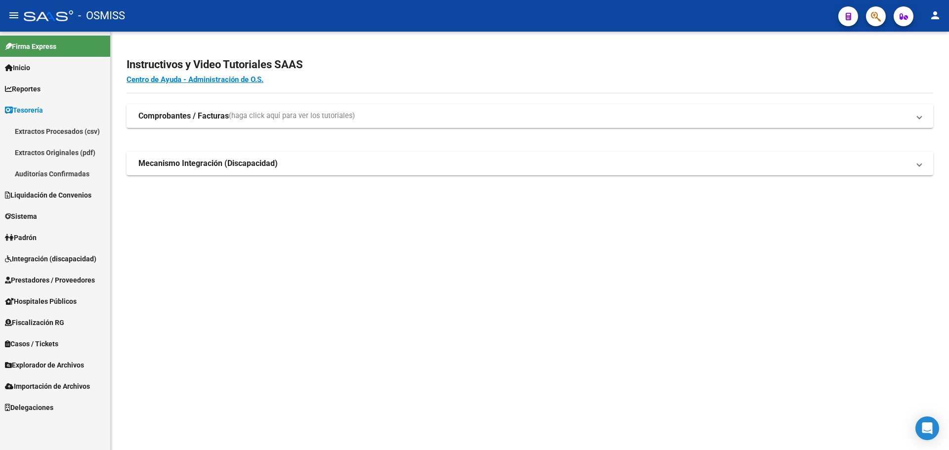
click at [40, 167] on link "Auditorías Confirmadas" at bounding box center [55, 173] width 110 height 21
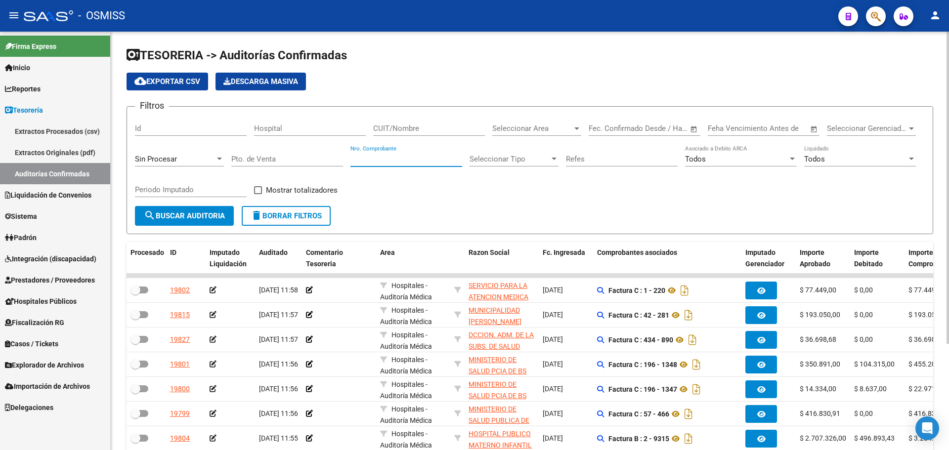
click at [377, 160] on input "Nro. Comprobante" at bounding box center [407, 159] width 112 height 9
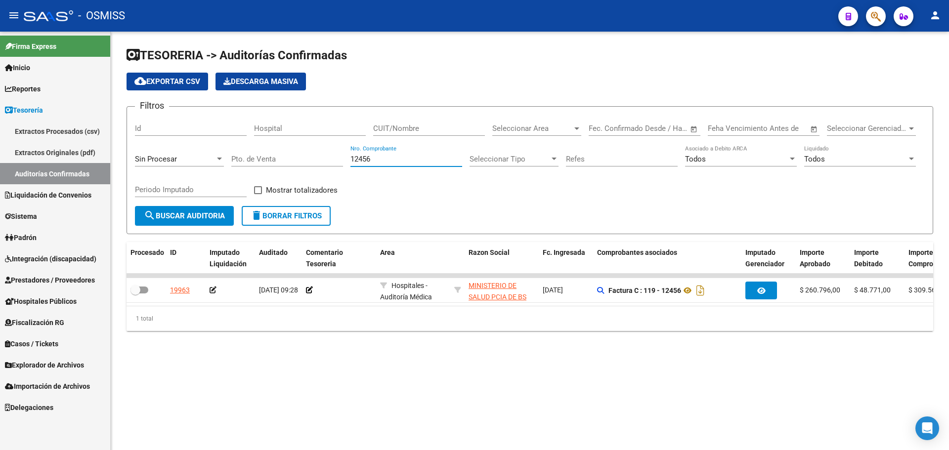
type input "12456"
click at [400, 386] on mat-sidenav-content "TESORERIA -> Auditorías Confirmadas cloud_download Exportar CSV Descarga Masiva…" at bounding box center [530, 241] width 839 height 419
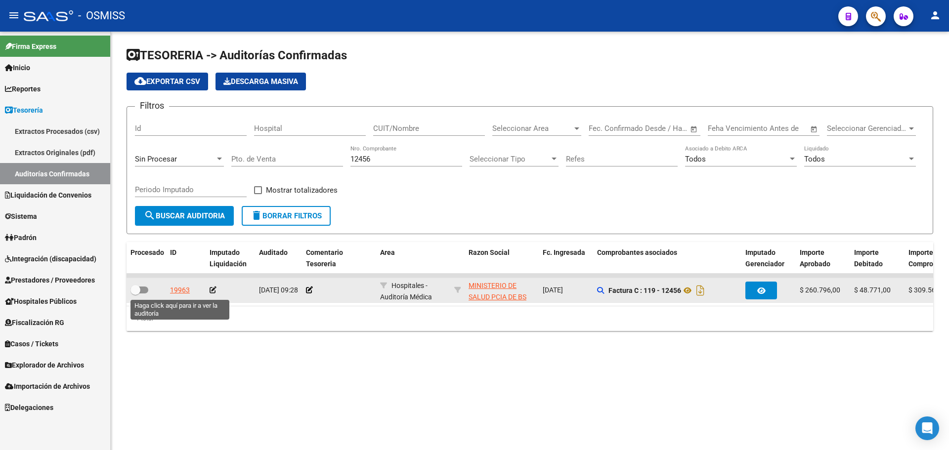
click at [172, 294] on div "19963" at bounding box center [180, 290] width 20 height 11
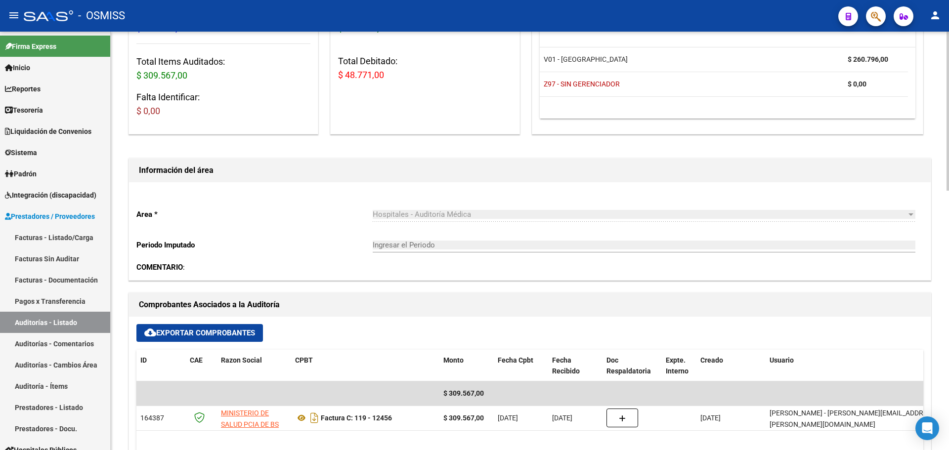
scroll to position [137, 0]
